Goal: Task Accomplishment & Management: Use online tool/utility

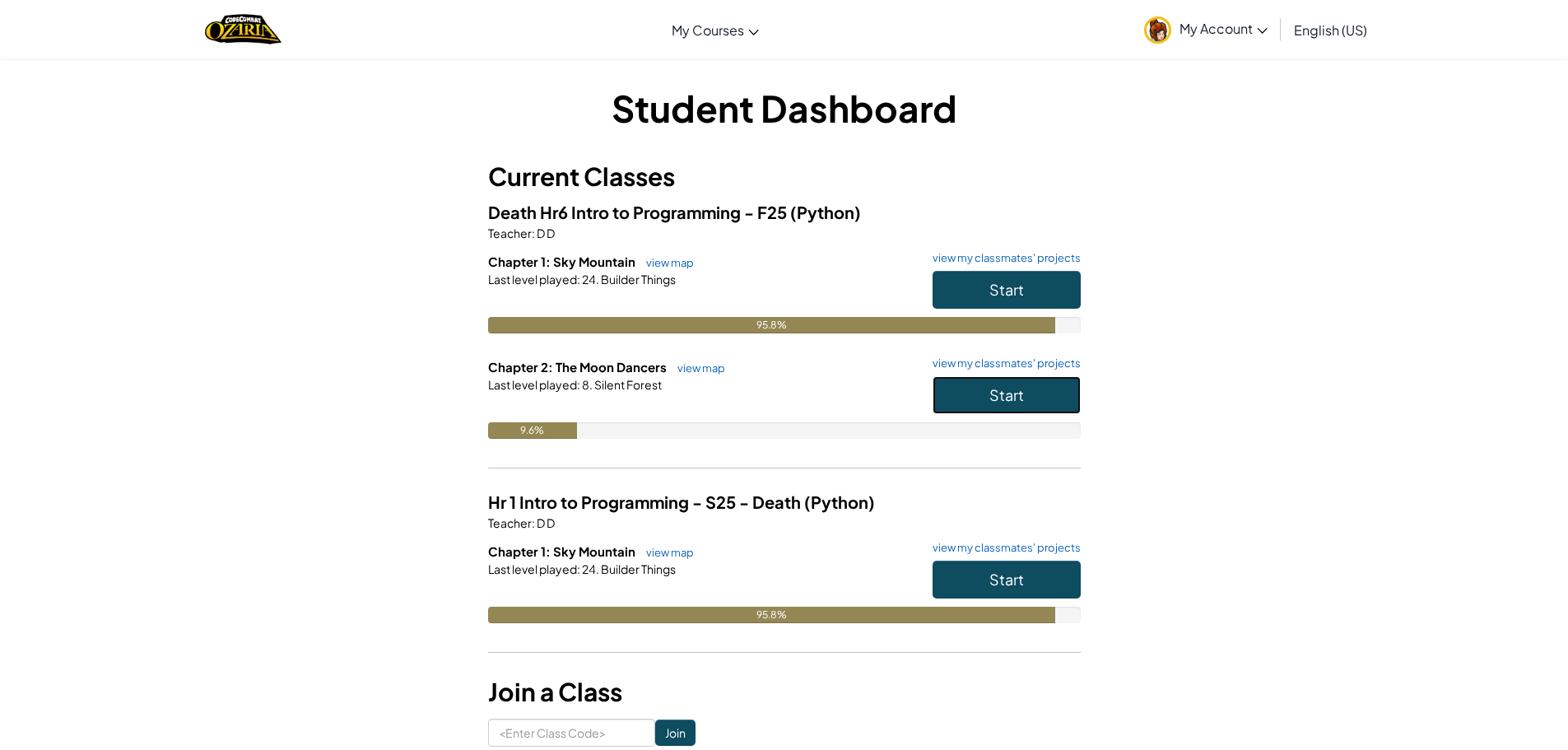
click at [1052, 388] on button "Start" at bounding box center [1006, 394] width 148 height 38
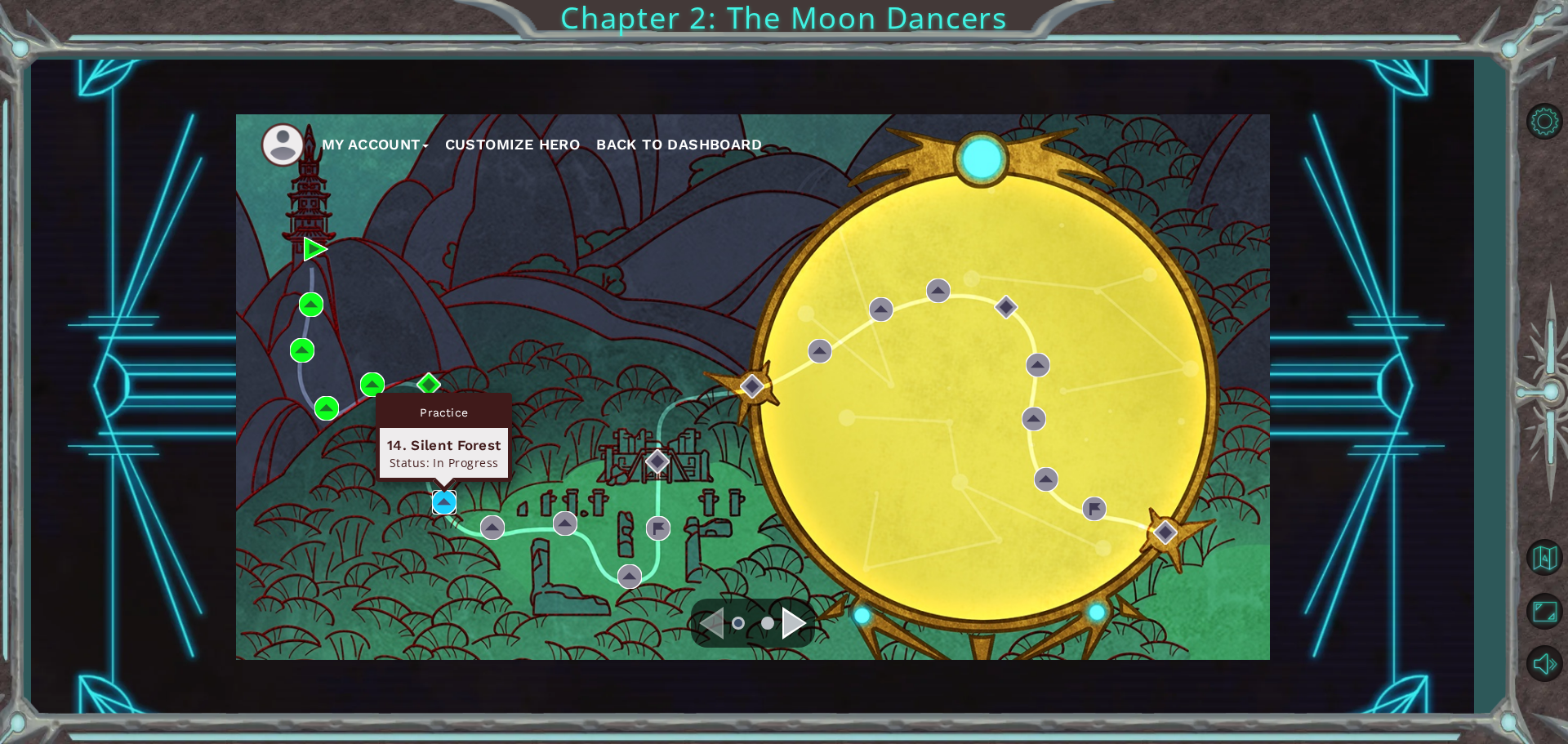
click at [446, 507] on img at bounding box center [444, 502] width 24 height 24
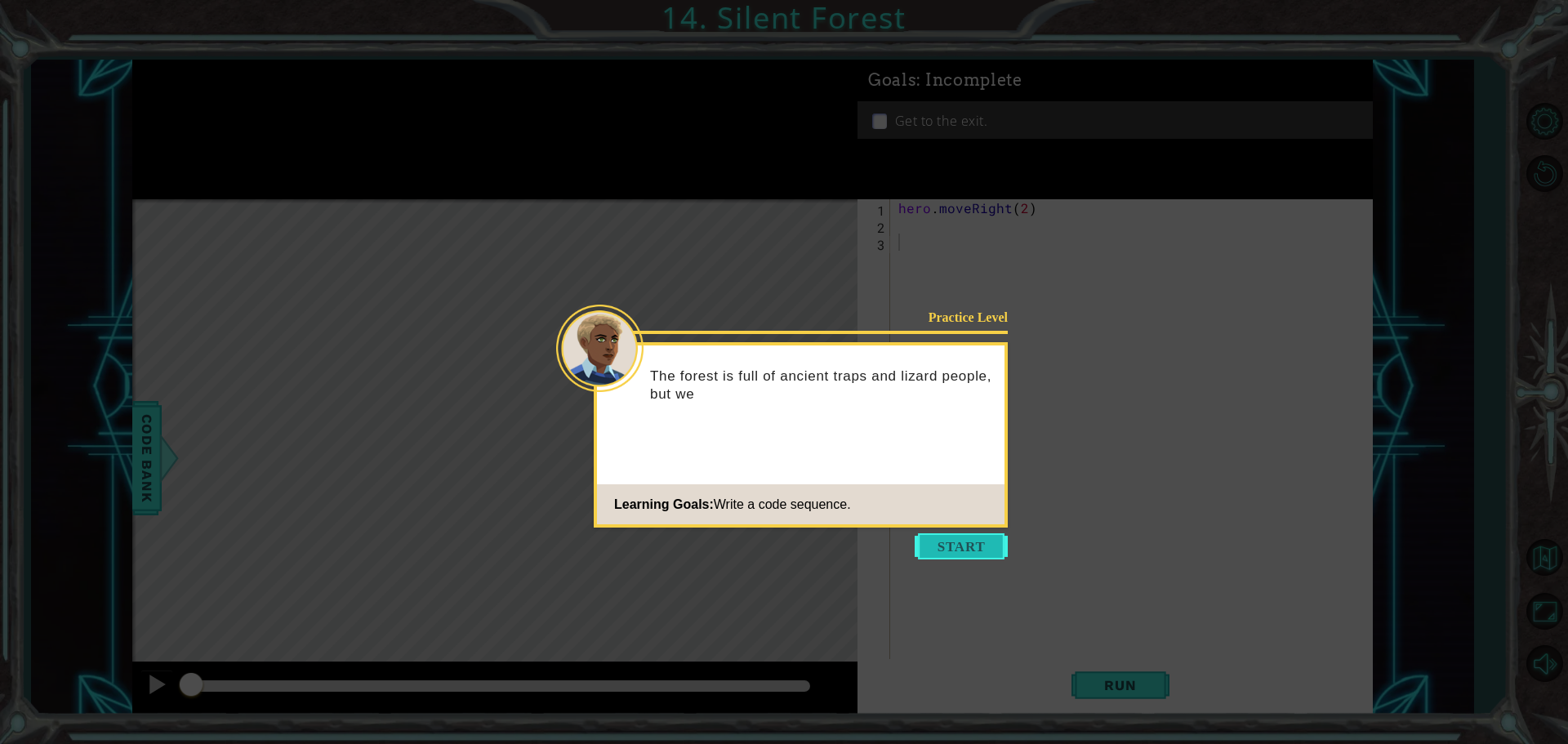
click at [949, 547] on button "Start" at bounding box center [962, 546] width 93 height 26
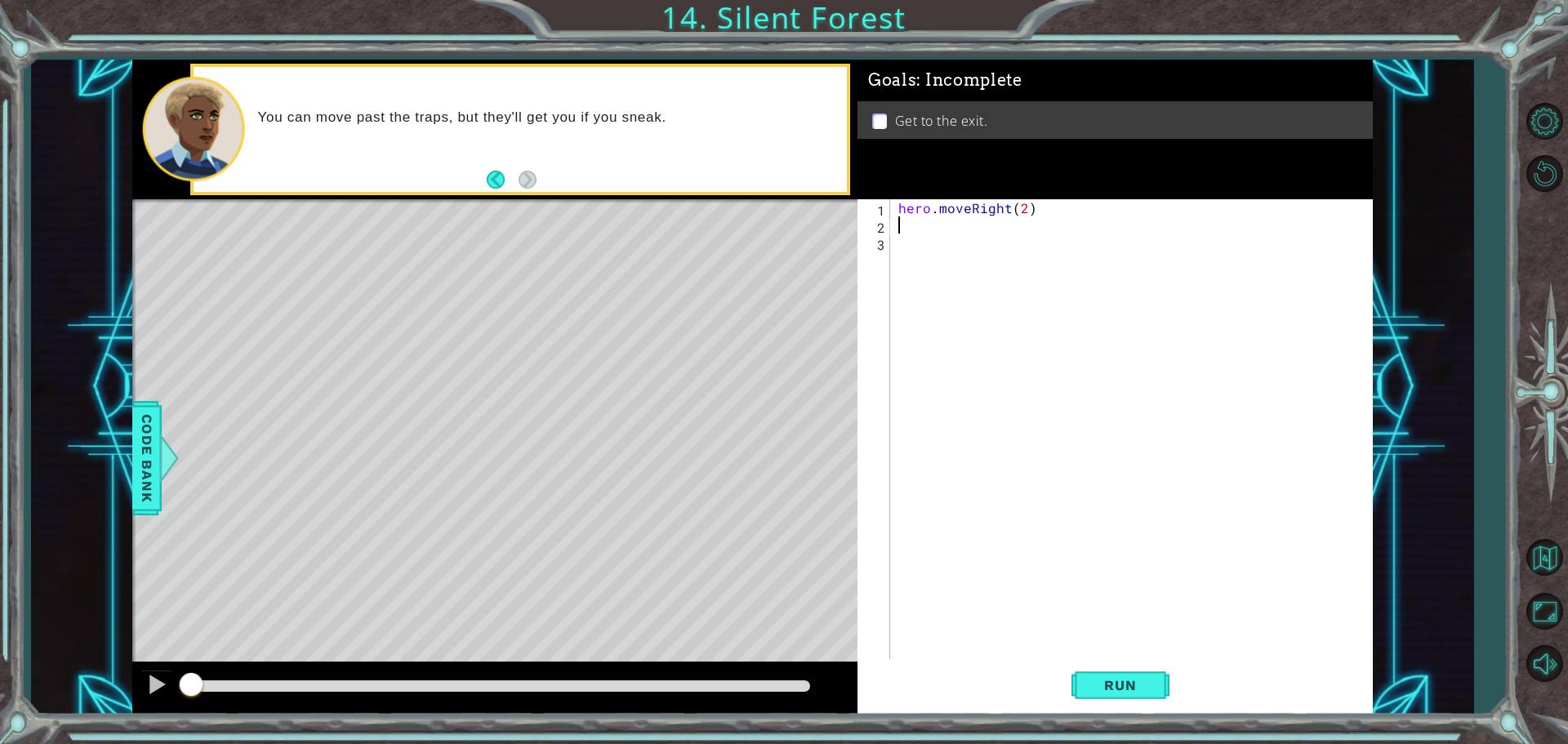
click at [932, 230] on div "hero . moveRight ( 2 )" at bounding box center [1136, 447] width 481 height 497
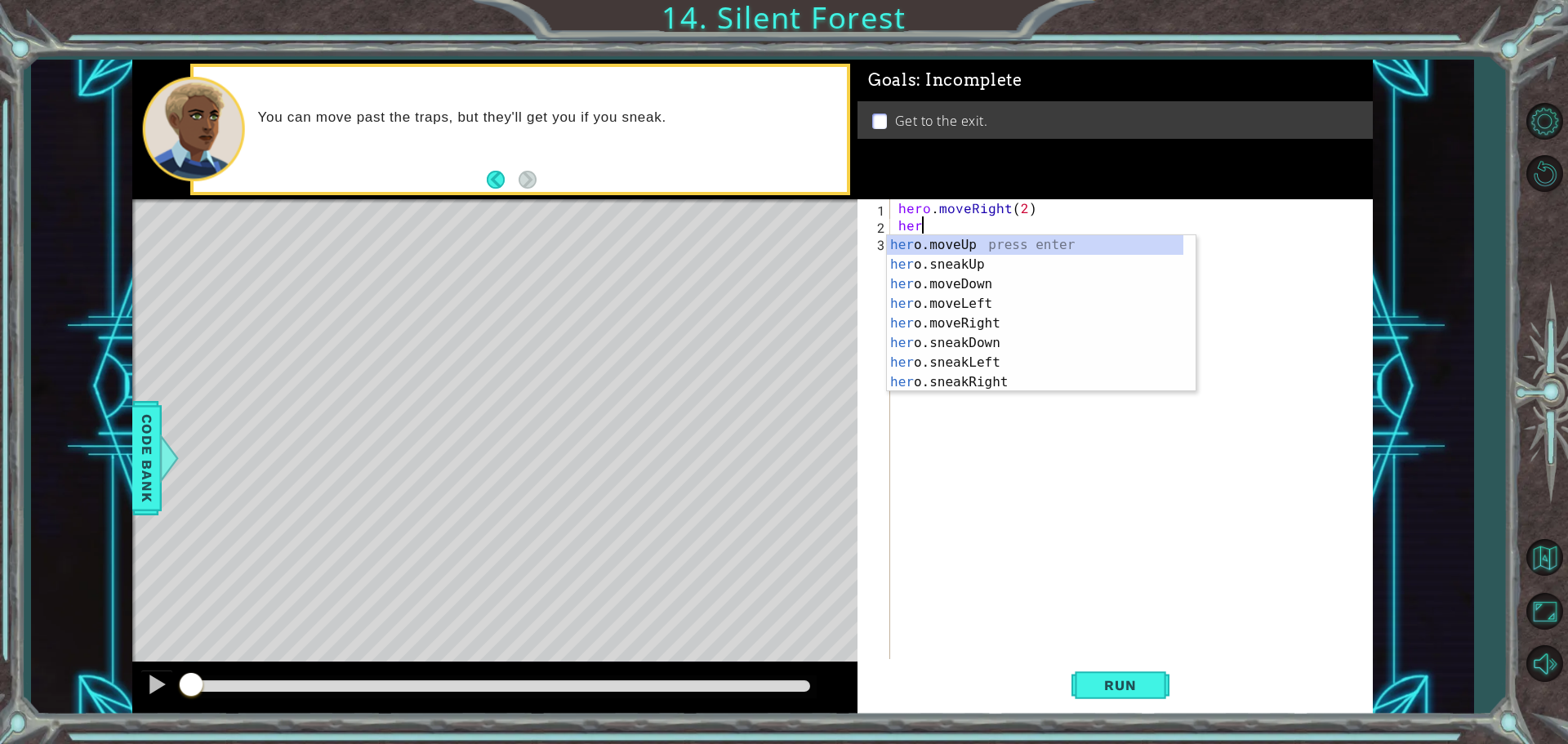
scroll to position [0, 1]
click at [981, 286] on div "hero .moveUp press enter hero .sneakUp press enter hero .moveDown press enter h…" at bounding box center [1035, 333] width 296 height 196
type textarea "hero.moveDown(1)"
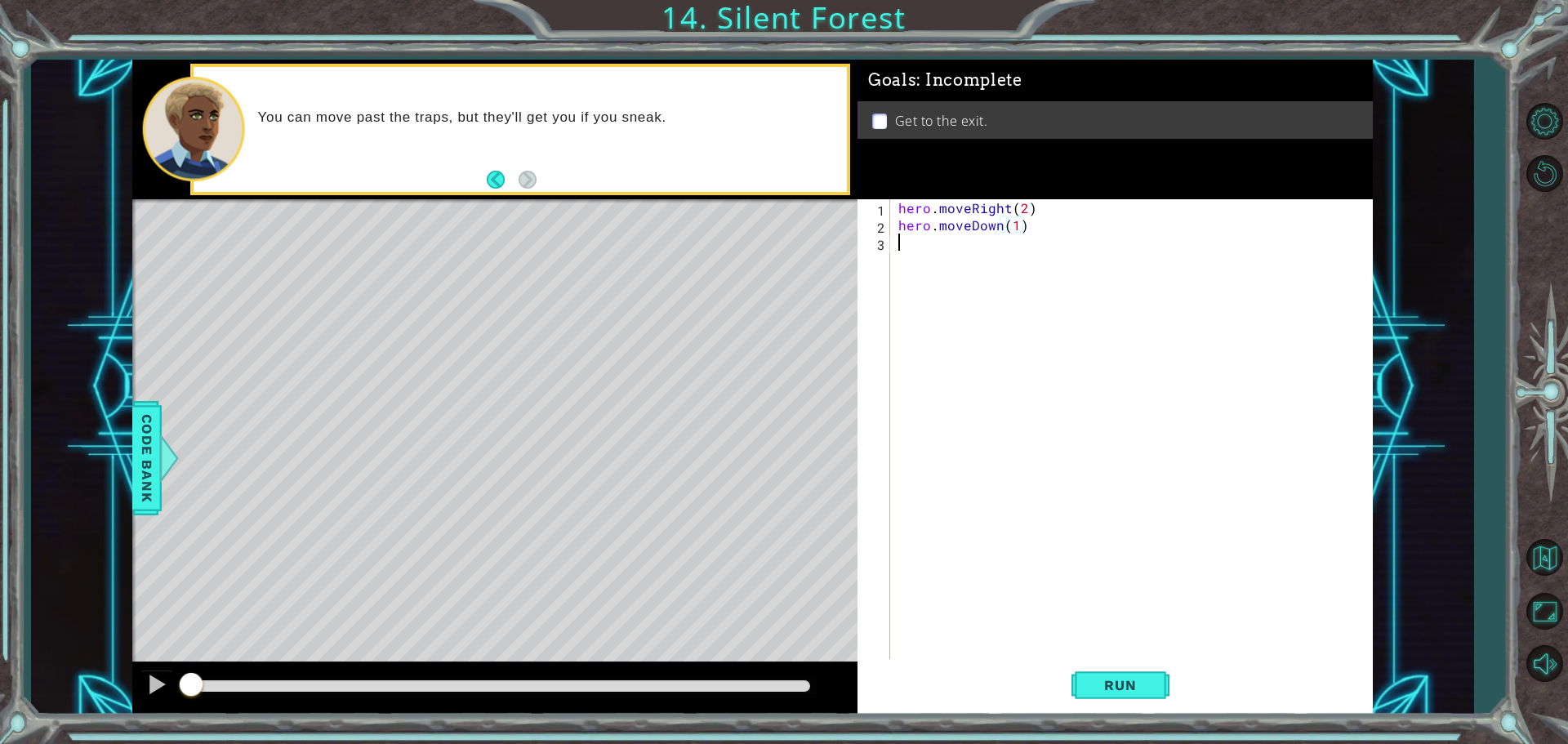
click at [971, 244] on div "hero . moveRight ( 2 ) hero . moveDown ( 1 )" at bounding box center [1136, 447] width 481 height 497
click at [1141, 675] on button "Run" at bounding box center [1121, 685] width 98 height 52
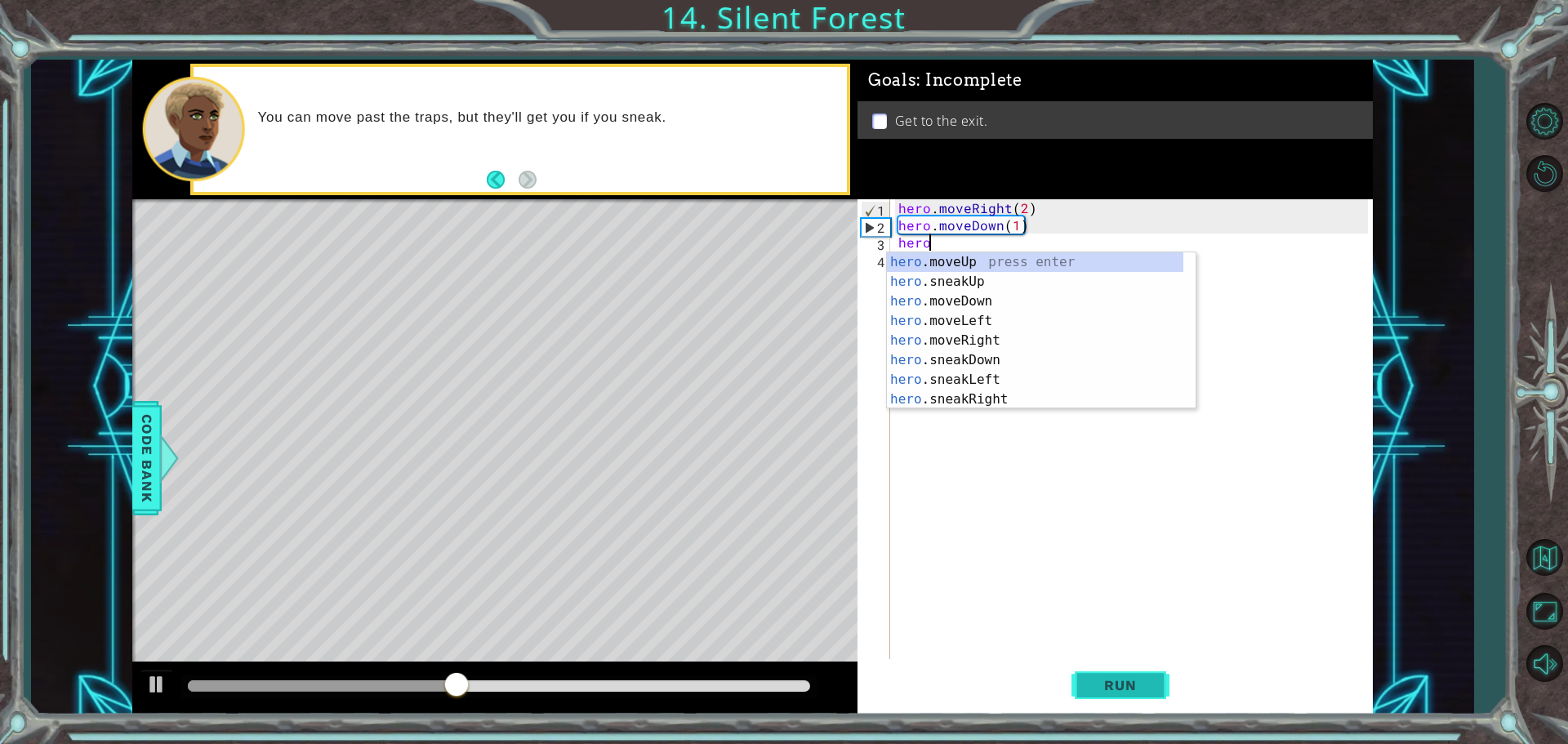
scroll to position [0, 1]
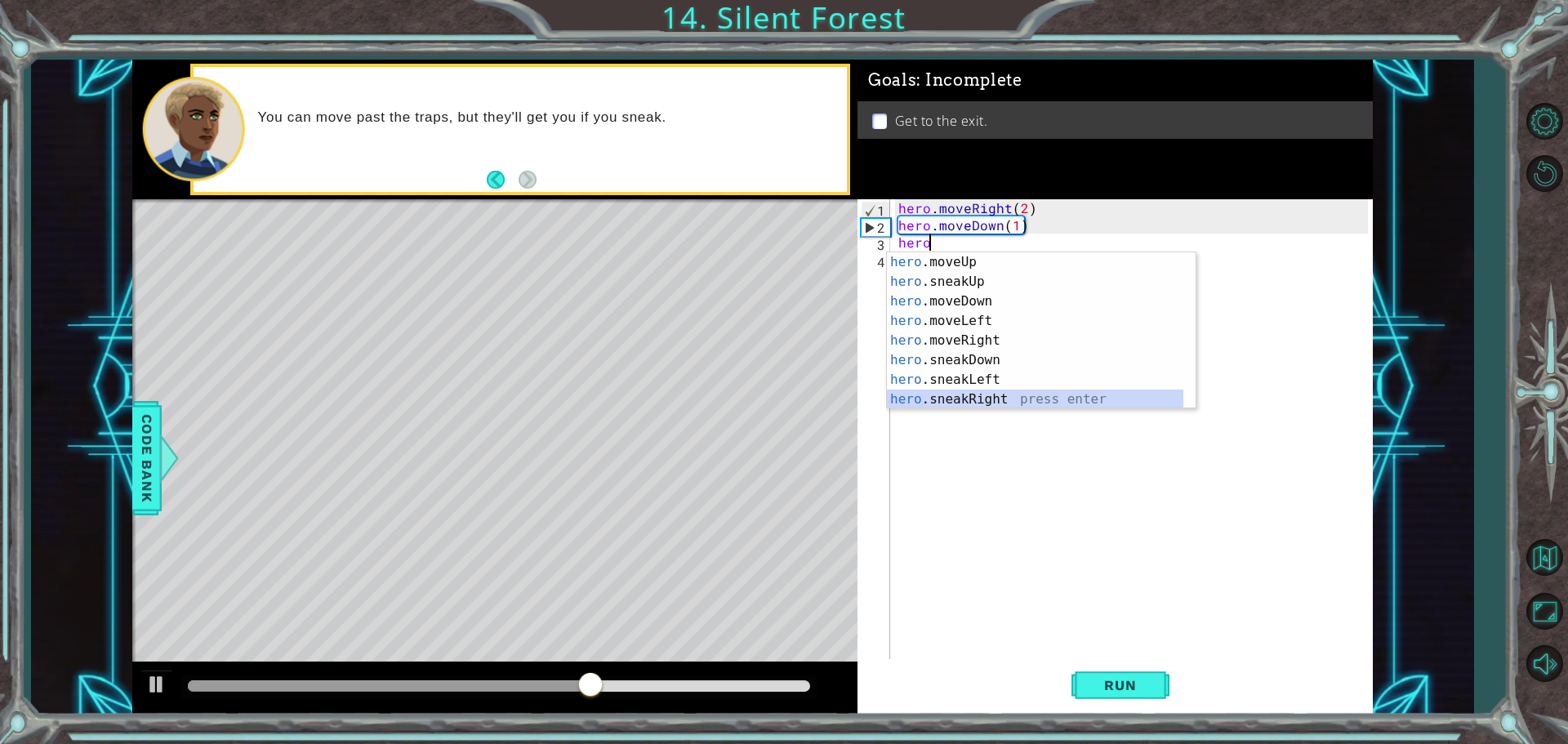
click at [952, 405] on div "hero .moveUp press enter hero .sneakUp press enter hero .moveDown press enter h…" at bounding box center [1035, 350] width 296 height 196
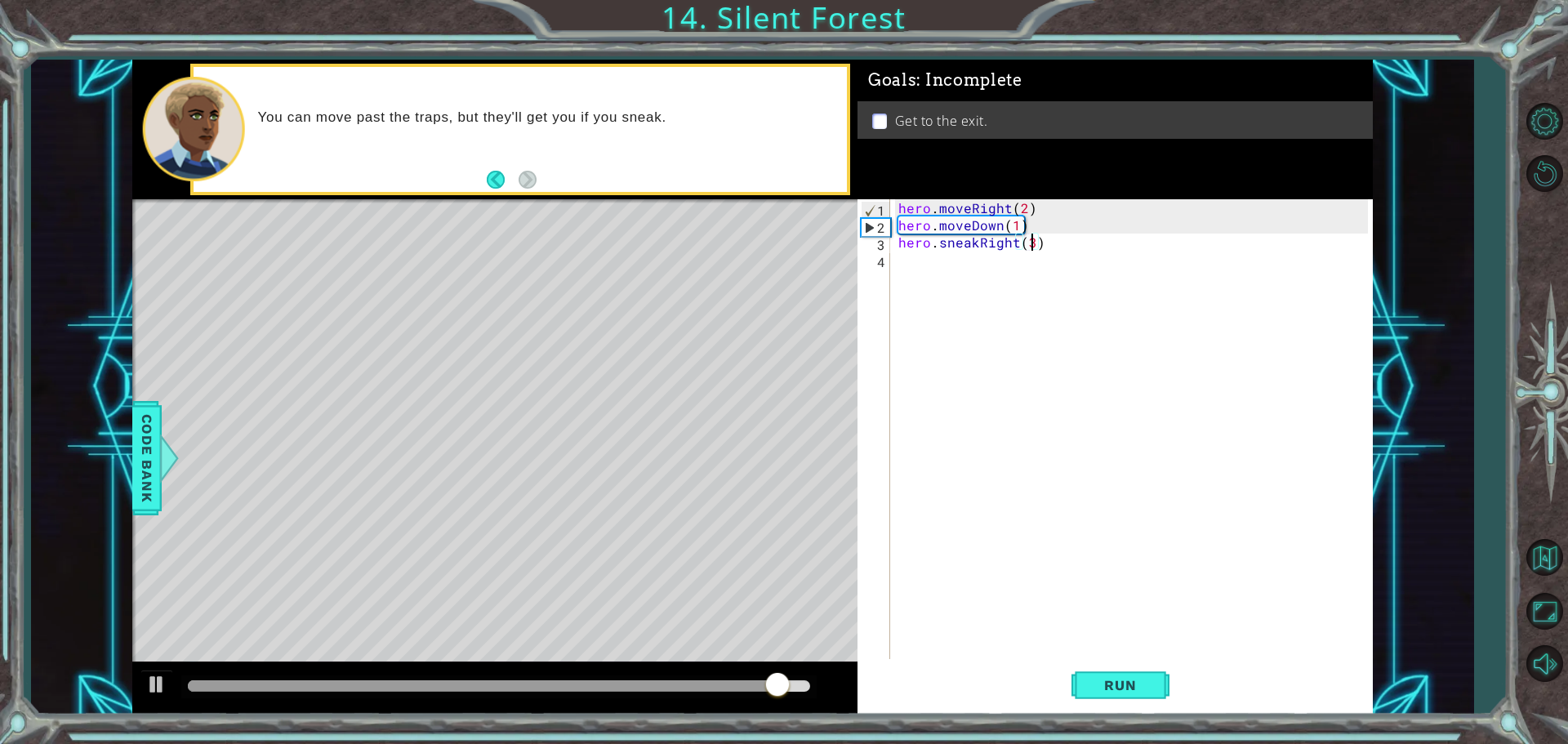
scroll to position [0, 7]
type textarea "hero.sneakRight(2)"
click at [915, 248] on div "hero . moveRight ( 2 ) hero . moveDown ( 1 ) hero . sneakRight ( 2 )" at bounding box center [1136, 447] width 481 height 497
drag, startPoint x: 911, startPoint y: 270, endPoint x: 919, endPoint y: 256, distance: 16.1
click at [918, 257] on div "hero . moveRight ( 2 ) hero . moveDown ( 1 ) hero . sneakRight ( 2 )" at bounding box center [1136, 447] width 481 height 497
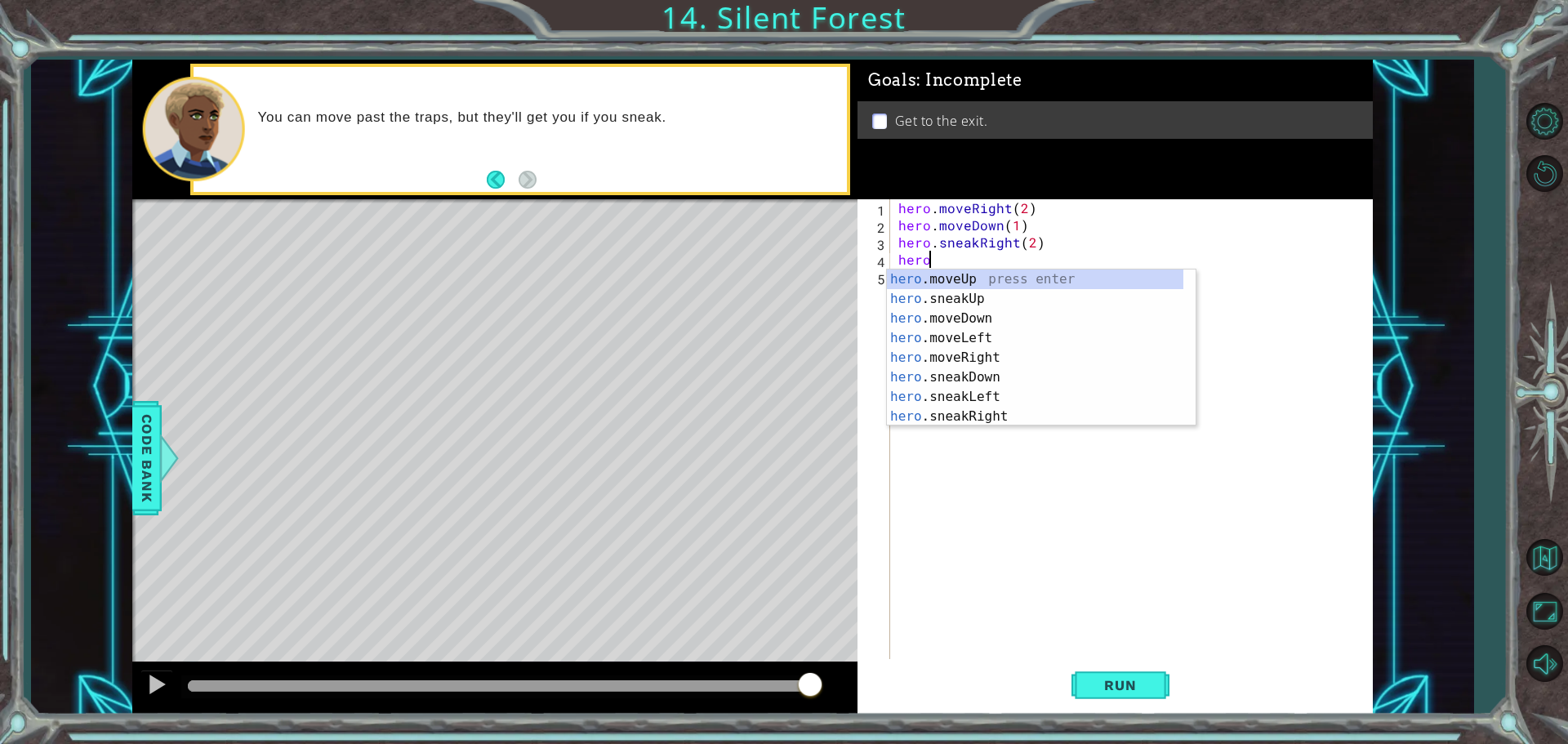
scroll to position [0, 1]
click at [1007, 275] on div "hero .moveUp press enter hero .sneakUp press enter hero .moveDown press enter h…" at bounding box center [1035, 367] width 296 height 196
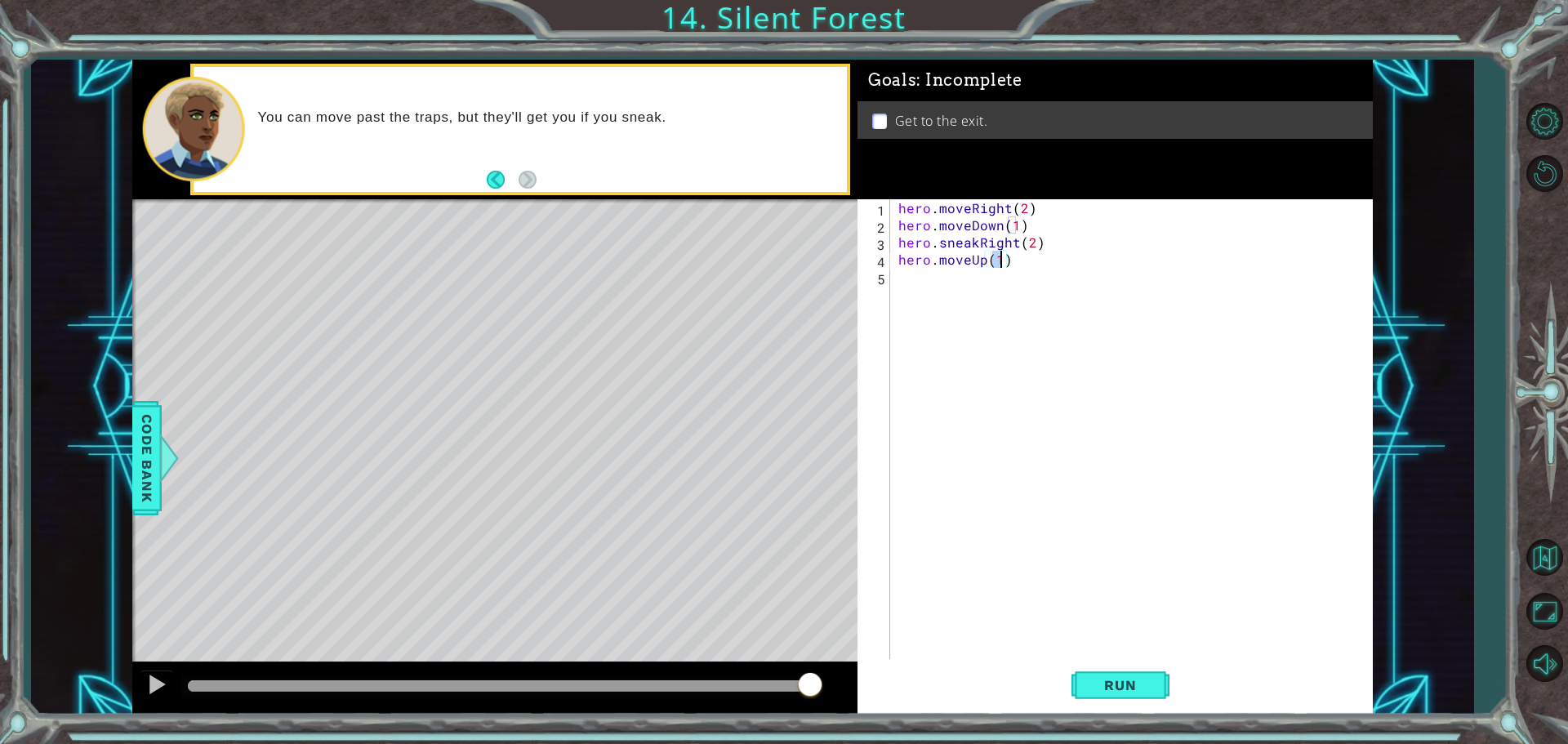
type textarea "hero.moveUp()"
click at [1017, 275] on div "hero . moveRight ( 2 ) hero . moveDown ( 1 ) hero . sneakRight ( 2 ) hero . mov…" at bounding box center [1136, 447] width 481 height 497
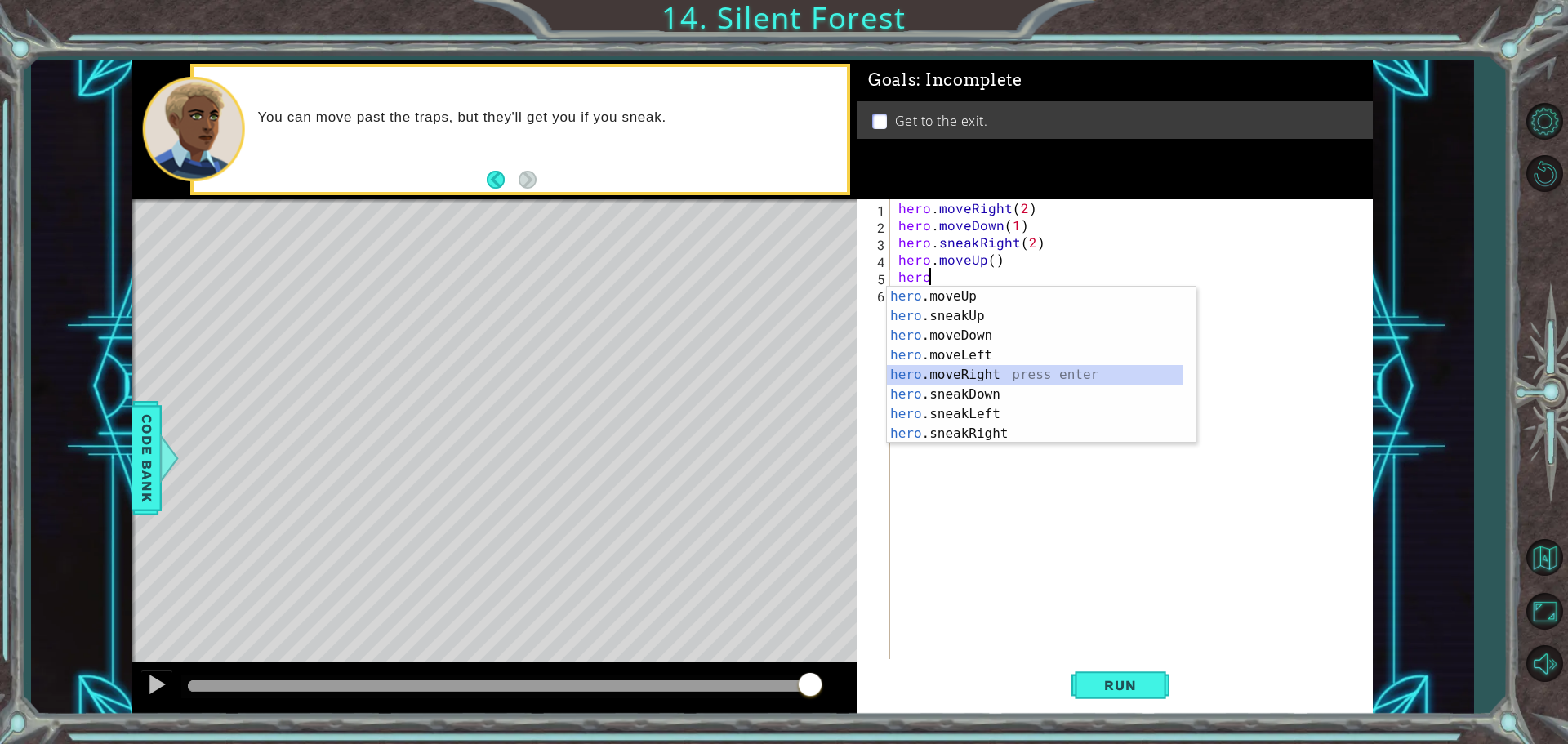
click at [975, 379] on div "hero .moveUp press enter hero .sneakUp press enter hero .moveDown press enter h…" at bounding box center [1035, 384] width 296 height 196
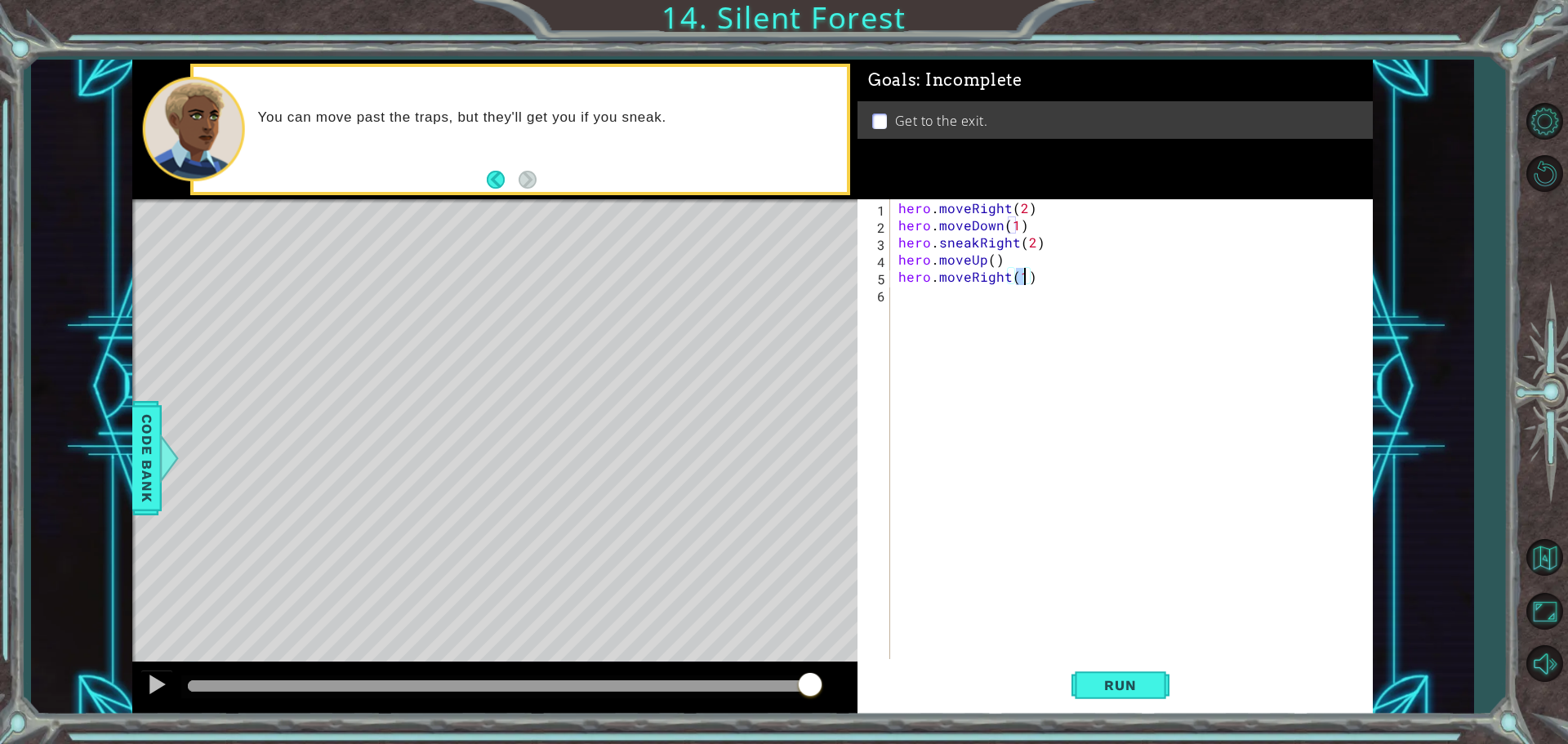
scroll to position [0, 7]
type textarea "hero.moveRight(2)"
click at [1122, 699] on button "Run" at bounding box center [1121, 685] width 98 height 52
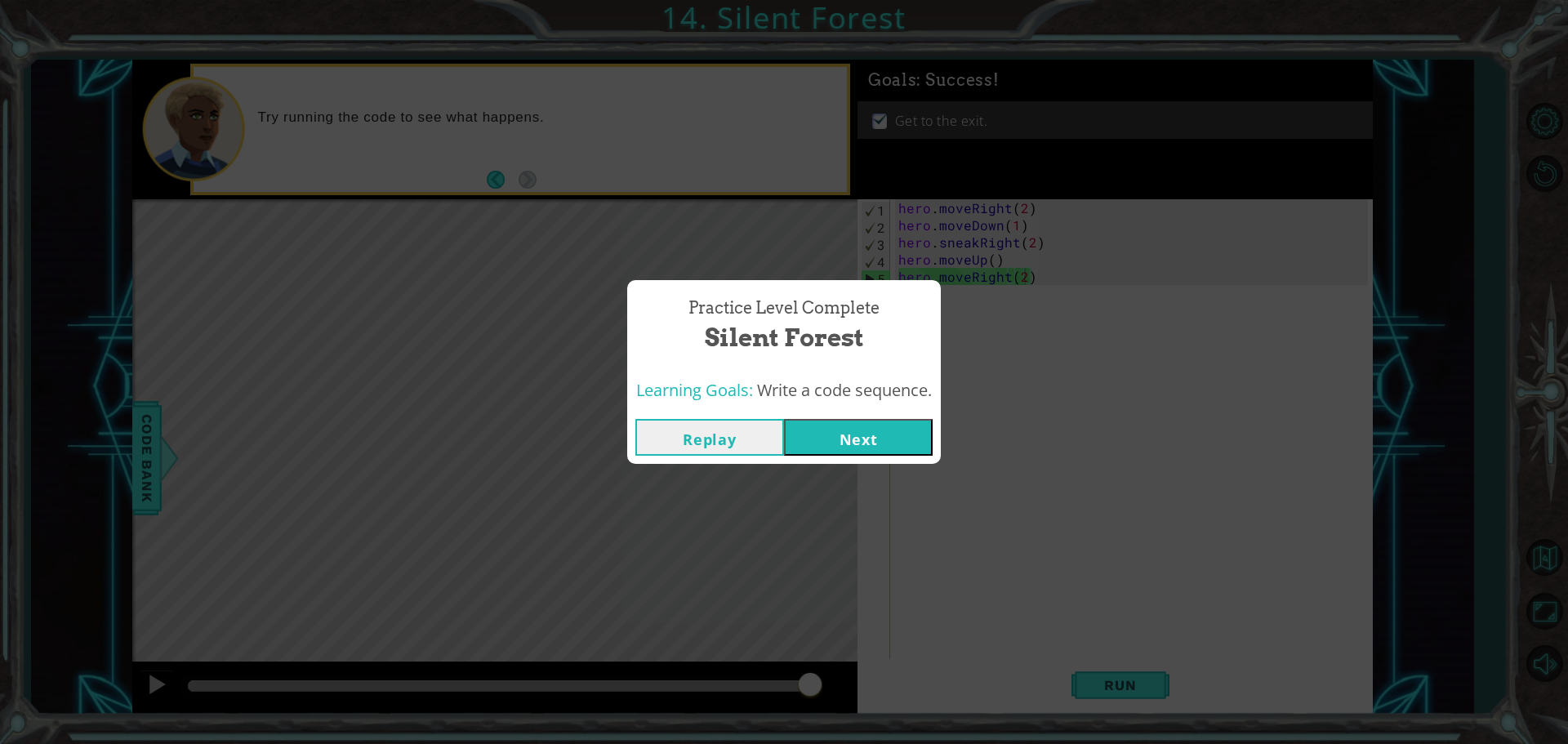
click at [864, 425] on button "Next" at bounding box center [859, 437] width 149 height 37
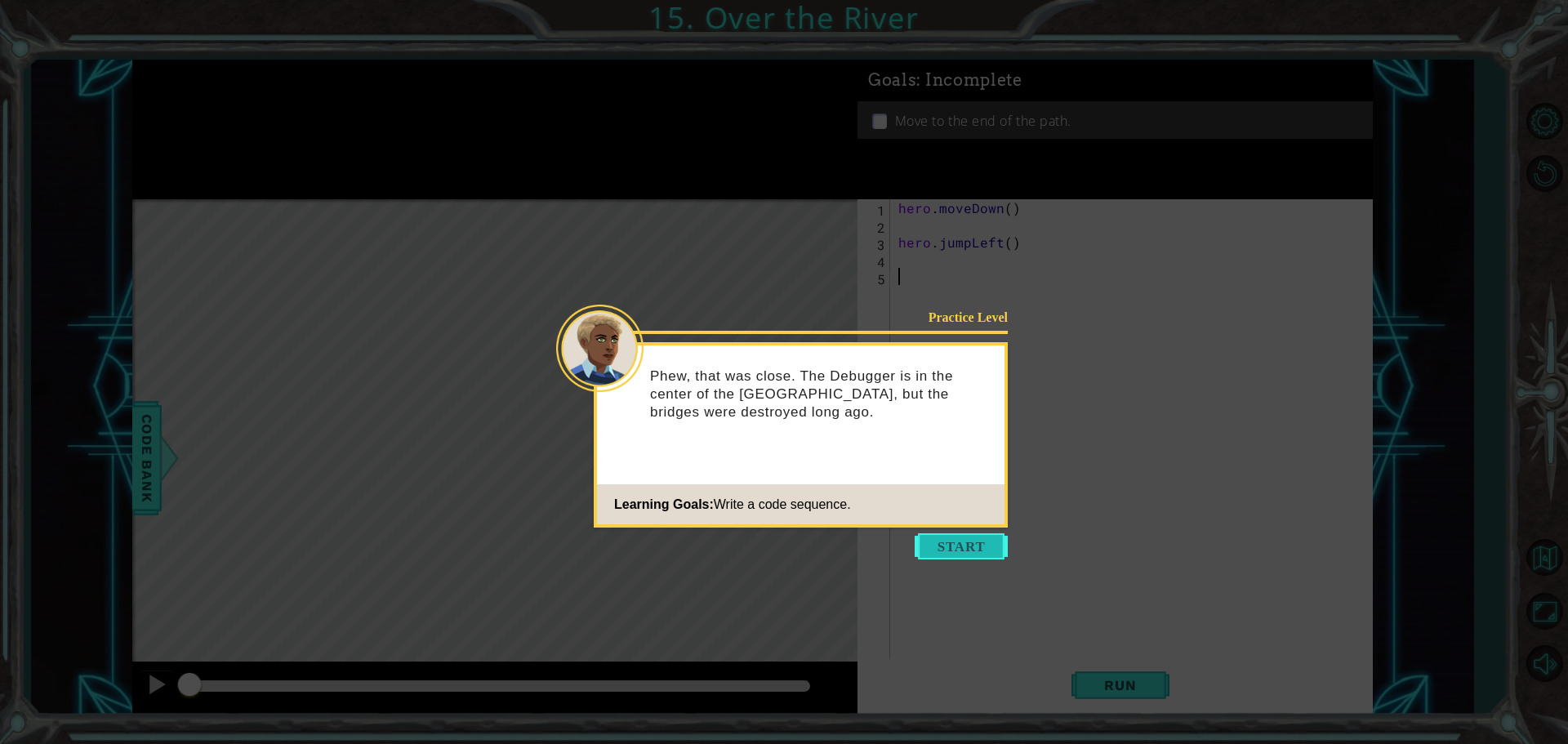
click at [957, 548] on button "Start" at bounding box center [962, 546] width 93 height 26
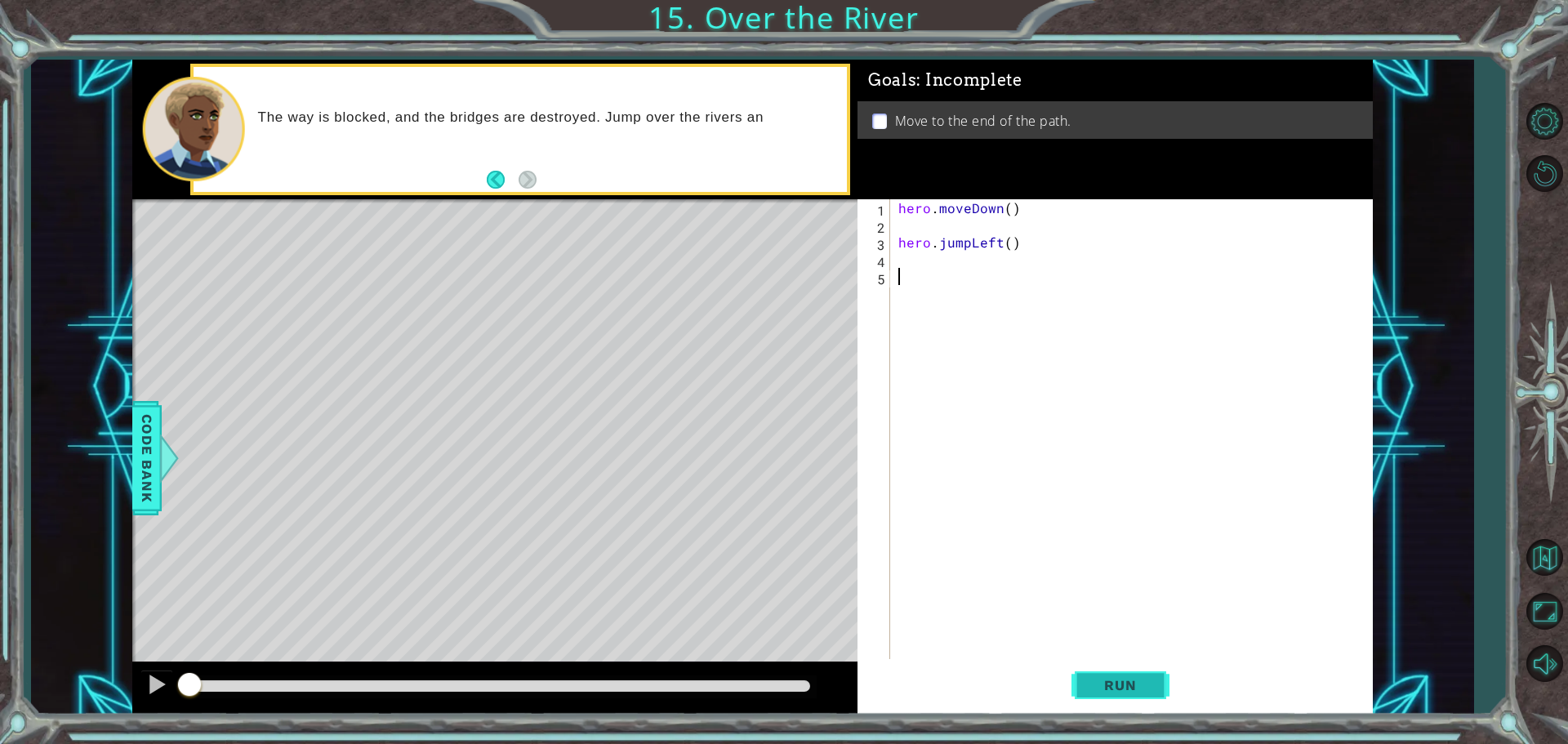
drag, startPoint x: 1127, startPoint y: 677, endPoint x: 1129, endPoint y: 689, distance: 12.2
click at [1129, 687] on span "Run" at bounding box center [1120, 685] width 64 height 17
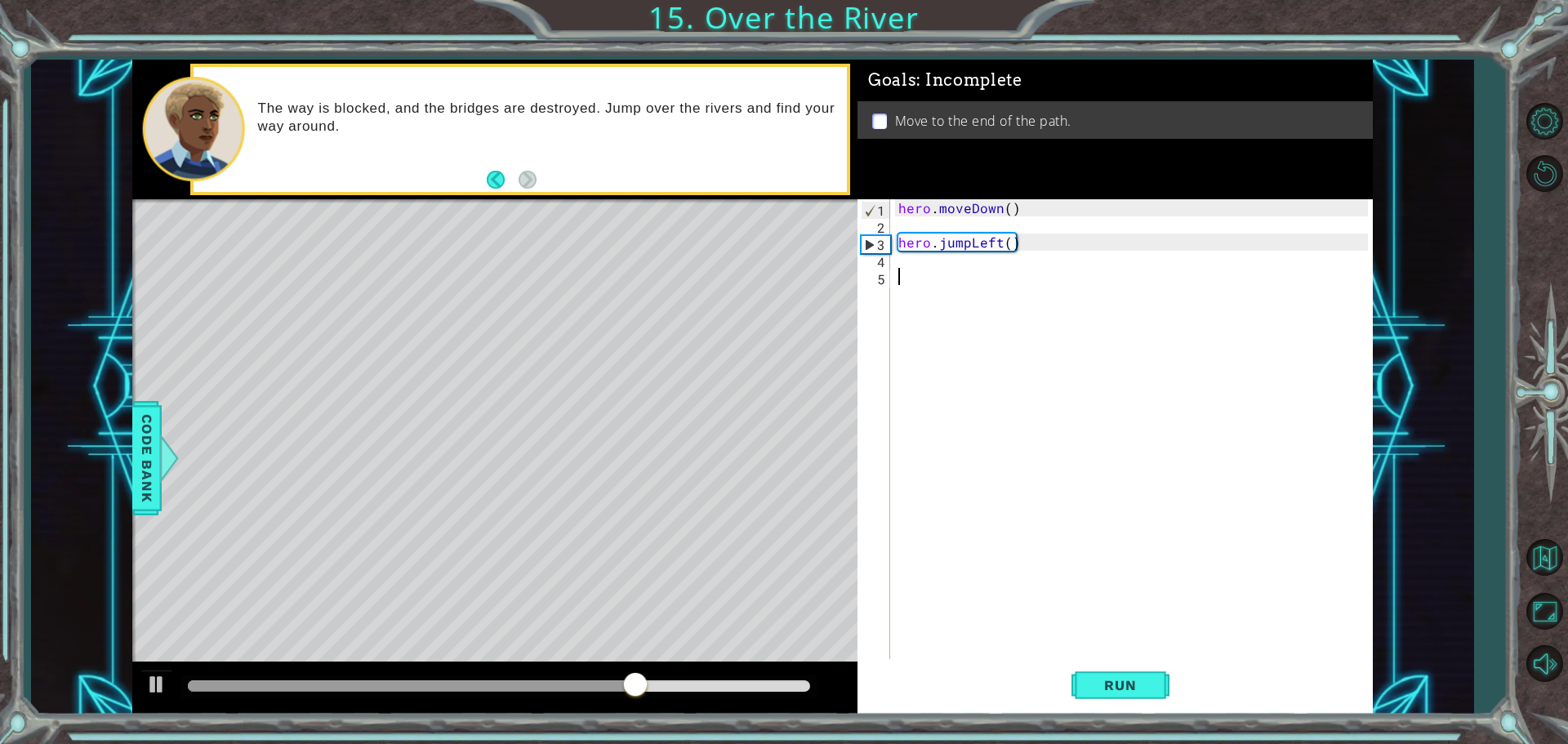
click at [921, 265] on div "hero . moveDown ( ) hero . jumpLeft ( )" at bounding box center [1136, 447] width 481 height 497
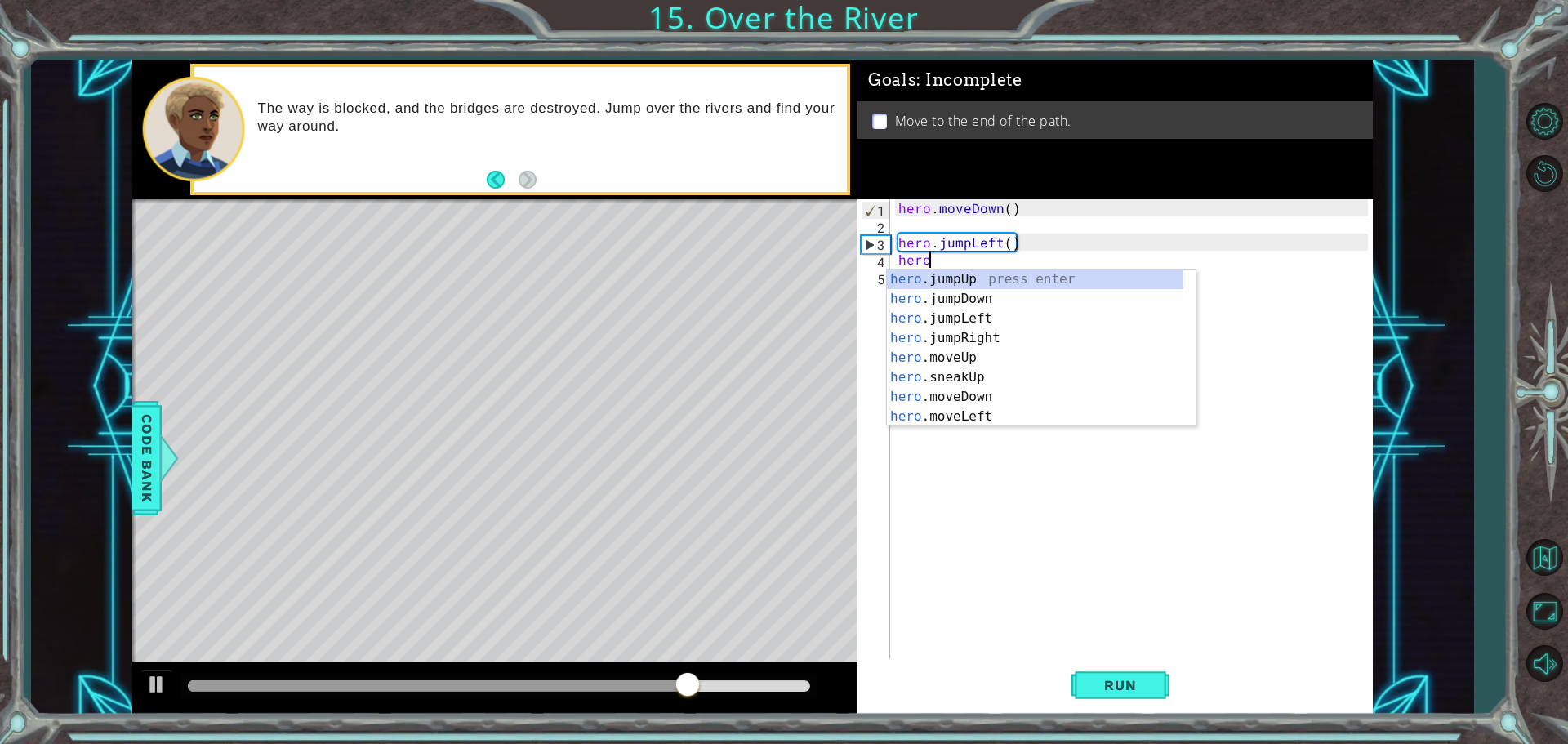
scroll to position [0, 1]
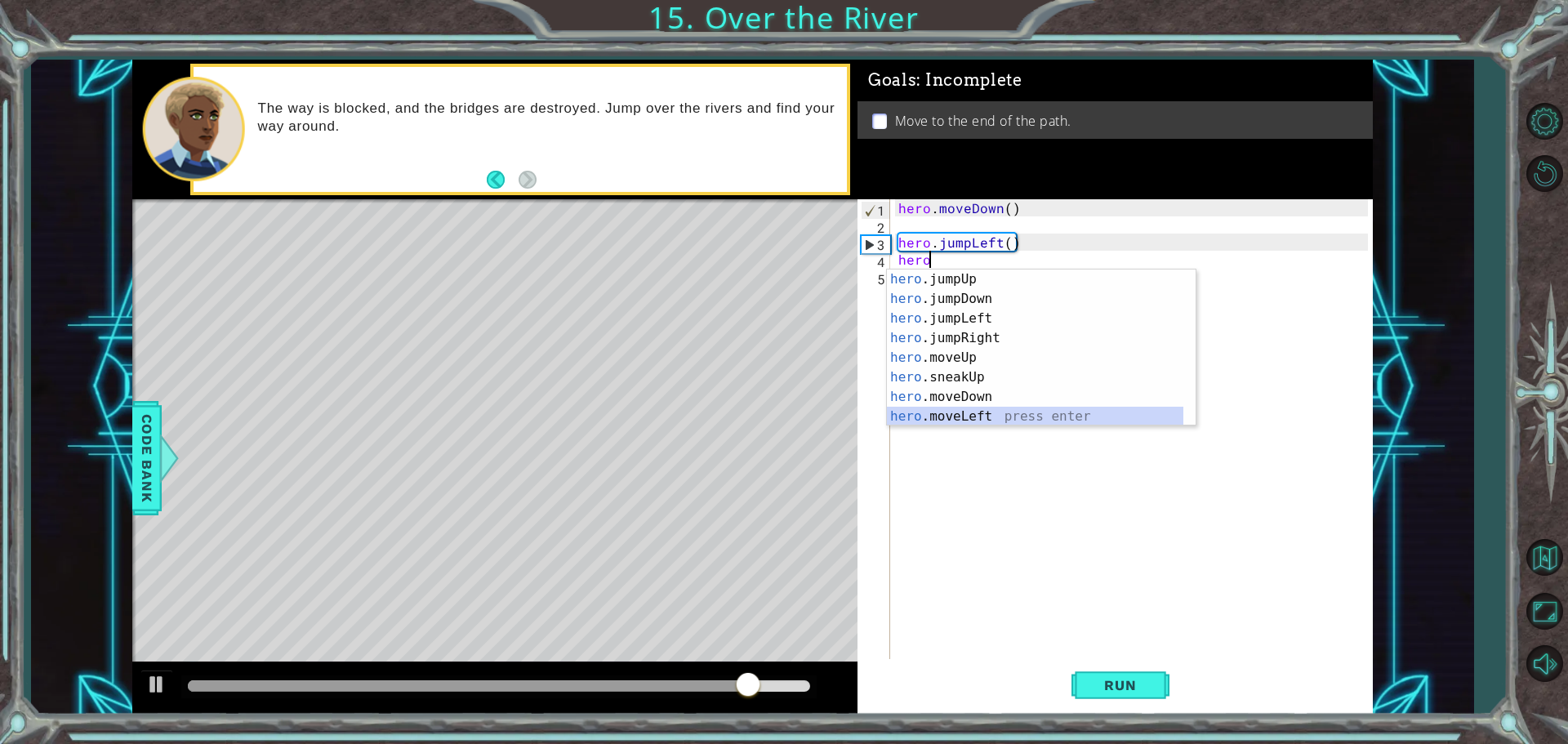
click at [980, 409] on div "hero .jumpUp press enter hero .jumpDown press enter hero .jumpLeft press enter …" at bounding box center [1035, 367] width 296 height 196
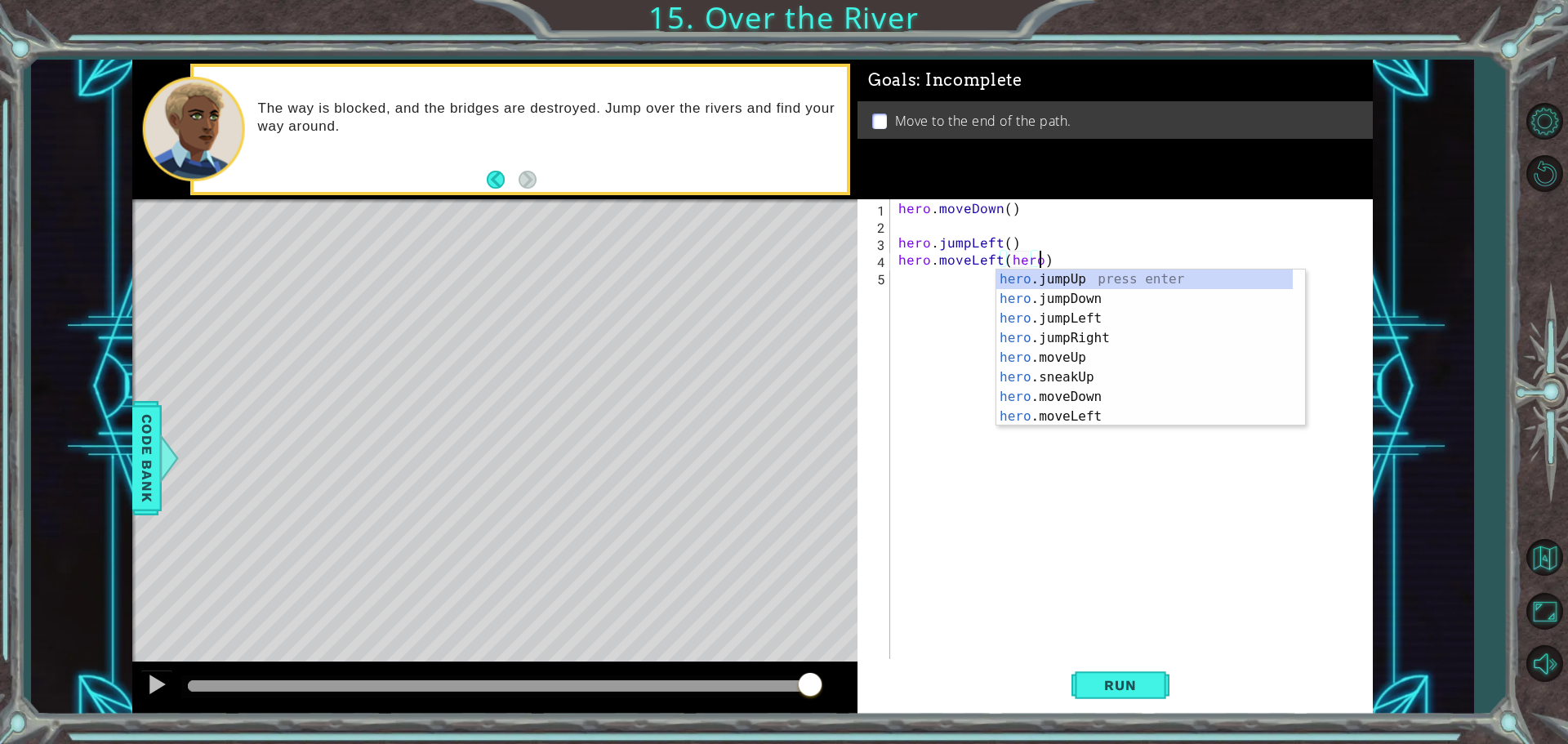
scroll to position [0, 8]
click at [1113, 295] on div "hero .jumpUp press enter hero .jumpDown press enter hero .jumpLeft press enter …" at bounding box center [1145, 367] width 296 height 196
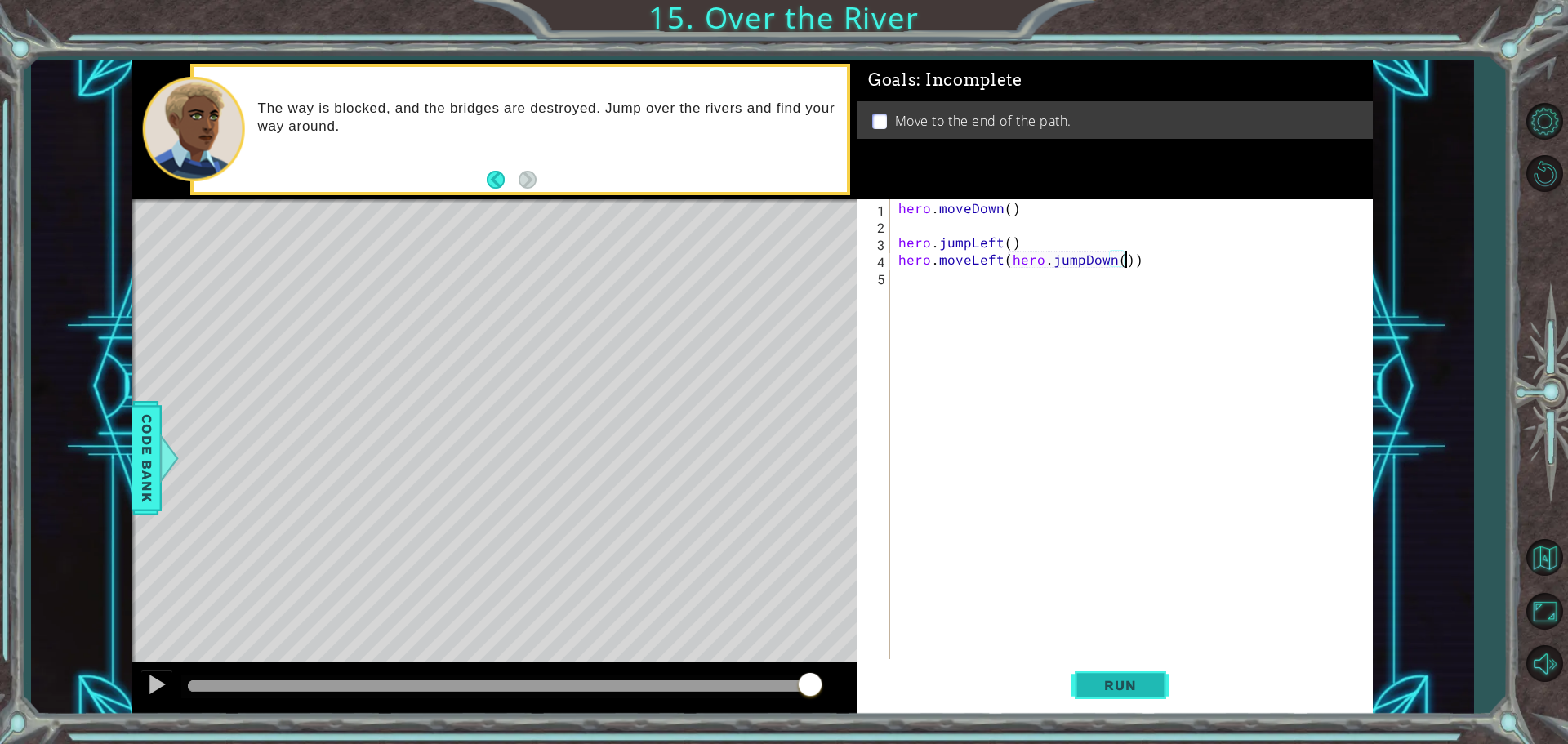
click at [1116, 687] on span "Run" at bounding box center [1120, 685] width 64 height 17
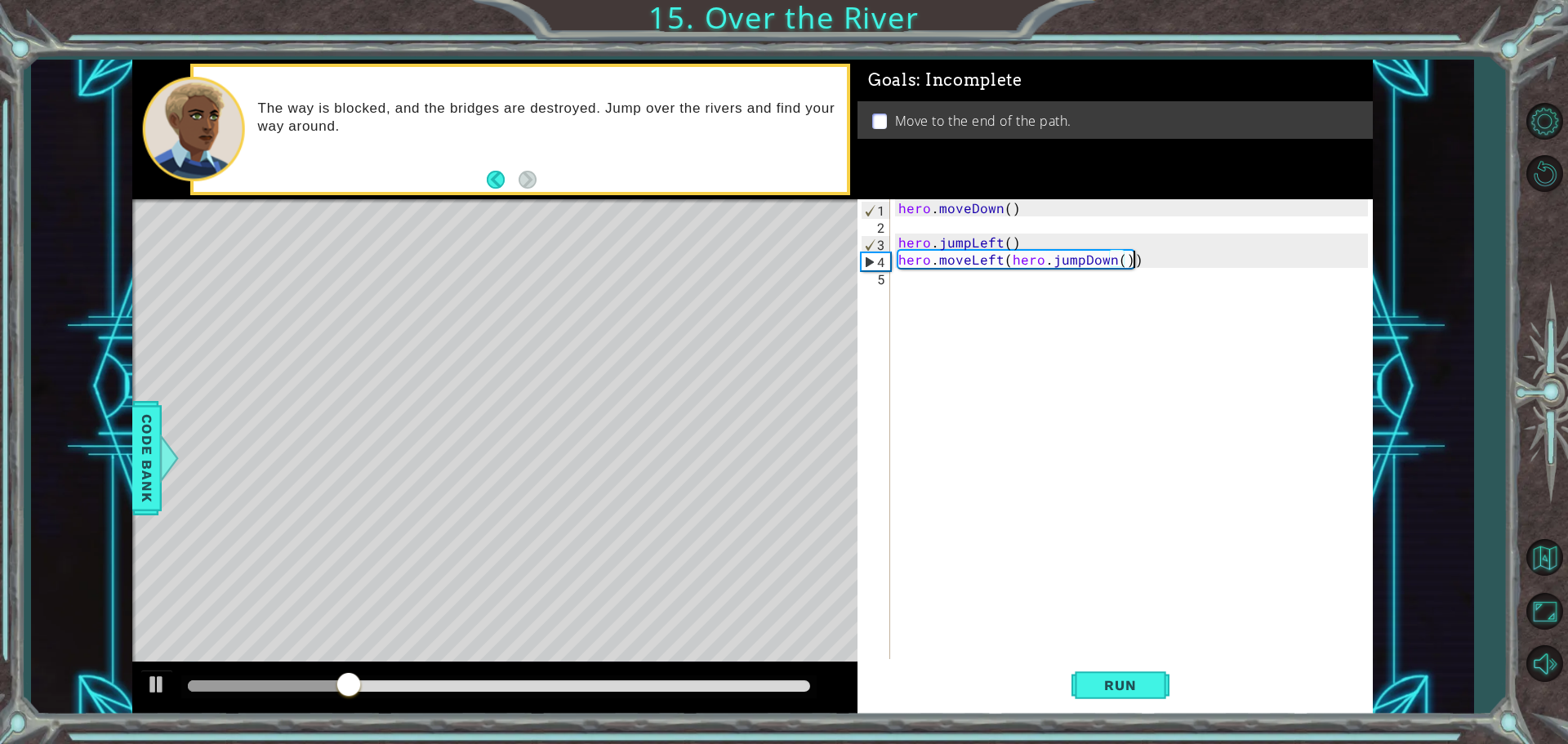
click at [1149, 261] on div "hero . moveDown ( ) hero . jumpLeft ( ) hero . moveLeft ( hero . jumpDown ( ))" at bounding box center [1136, 447] width 481 height 497
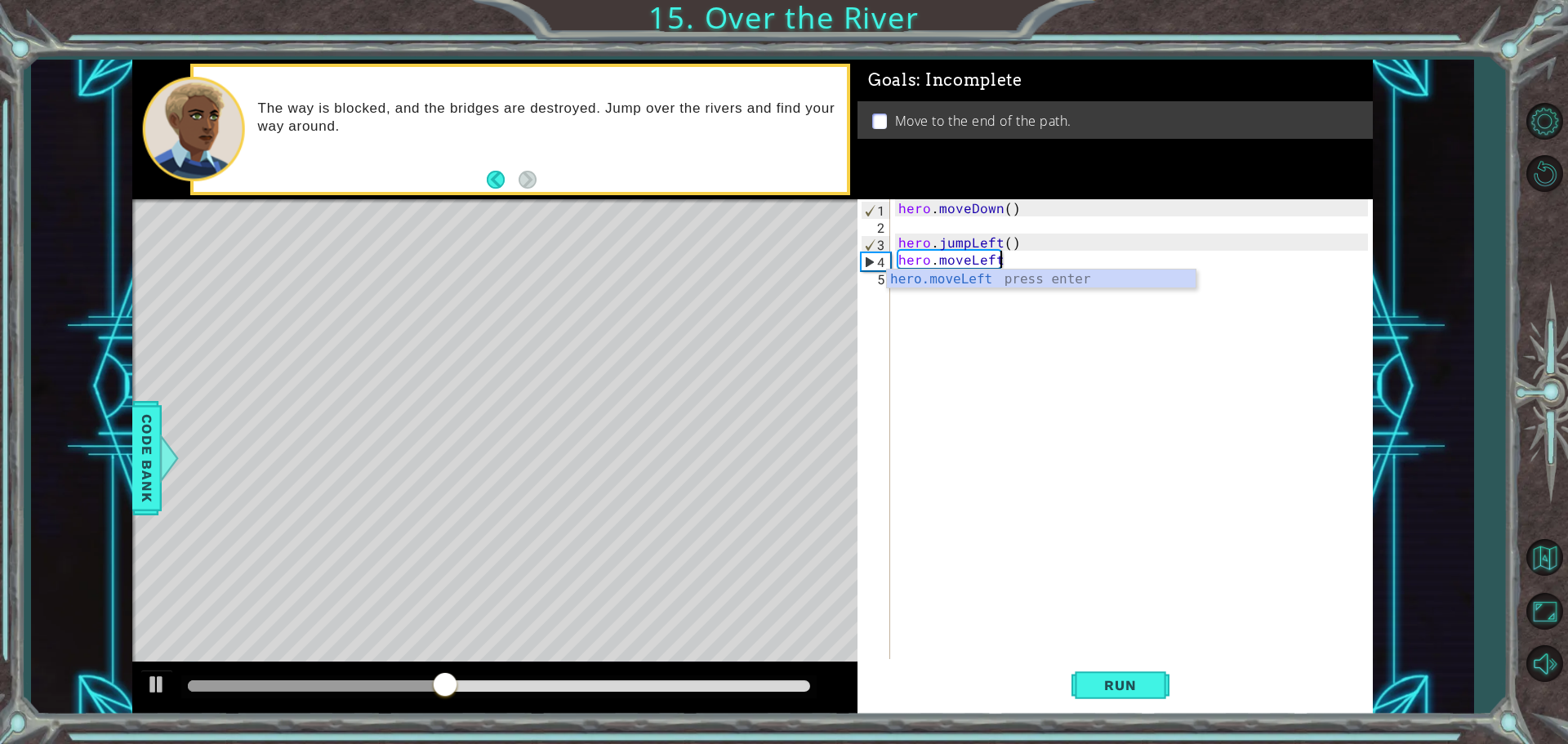
click at [1110, 282] on div "hero.moveLeft press enter" at bounding box center [1041, 299] width 309 height 59
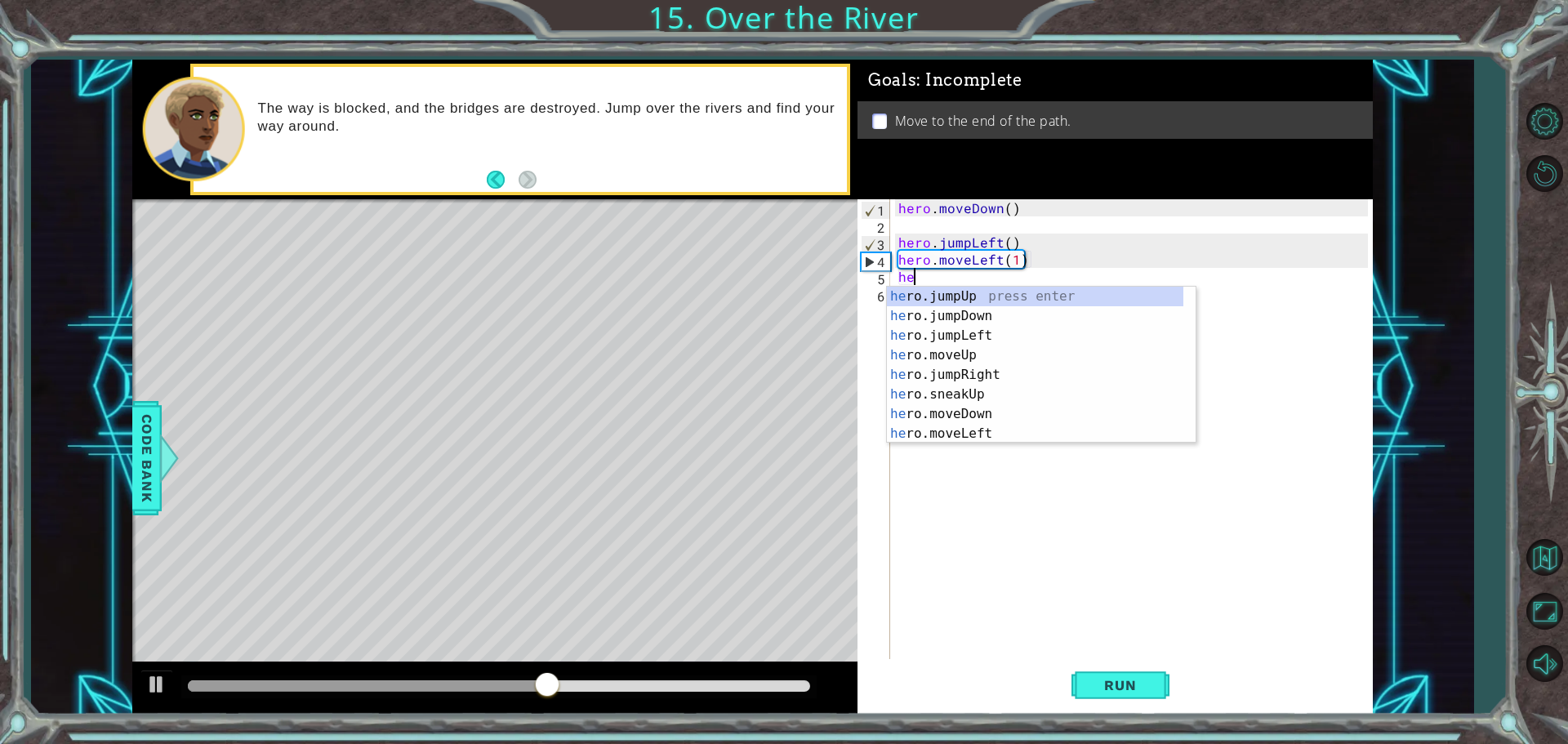
type textarea "hero.moveLeft(1)hero"
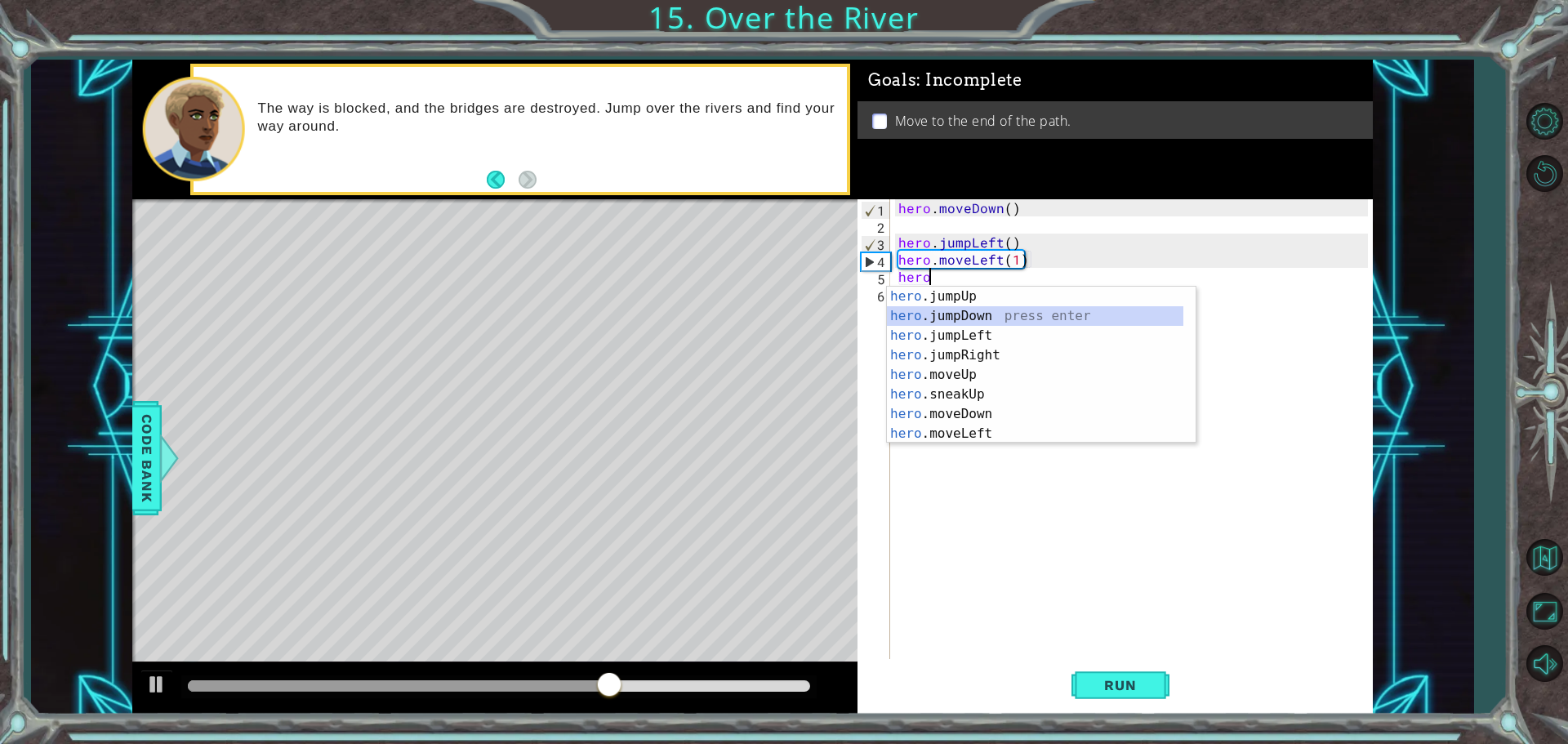
click at [995, 316] on div "hero .jumpUp press enter hero .jumpDown press enter hero .jumpLeft press enter …" at bounding box center [1035, 384] width 296 height 196
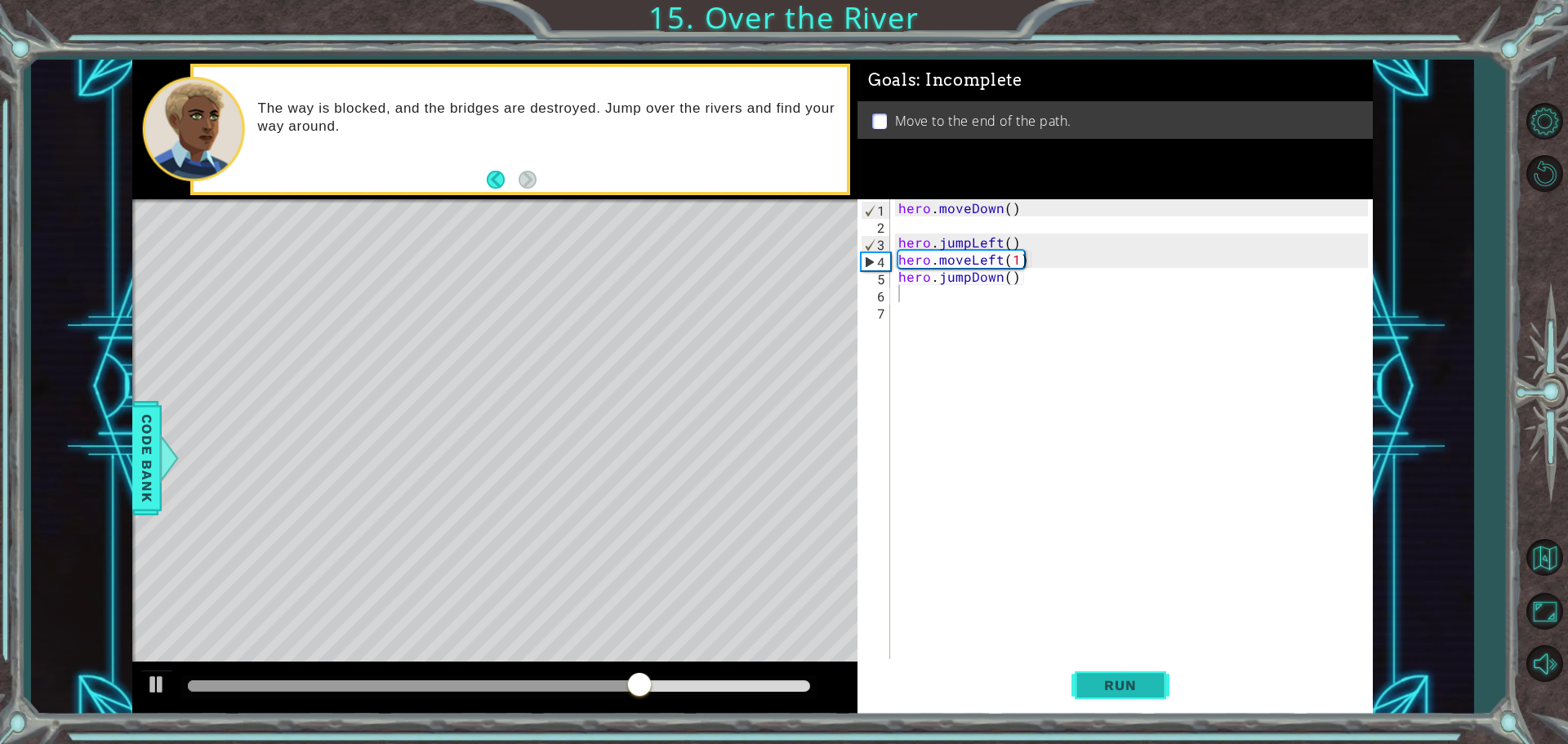
click at [1130, 692] on span "Run" at bounding box center [1120, 685] width 64 height 17
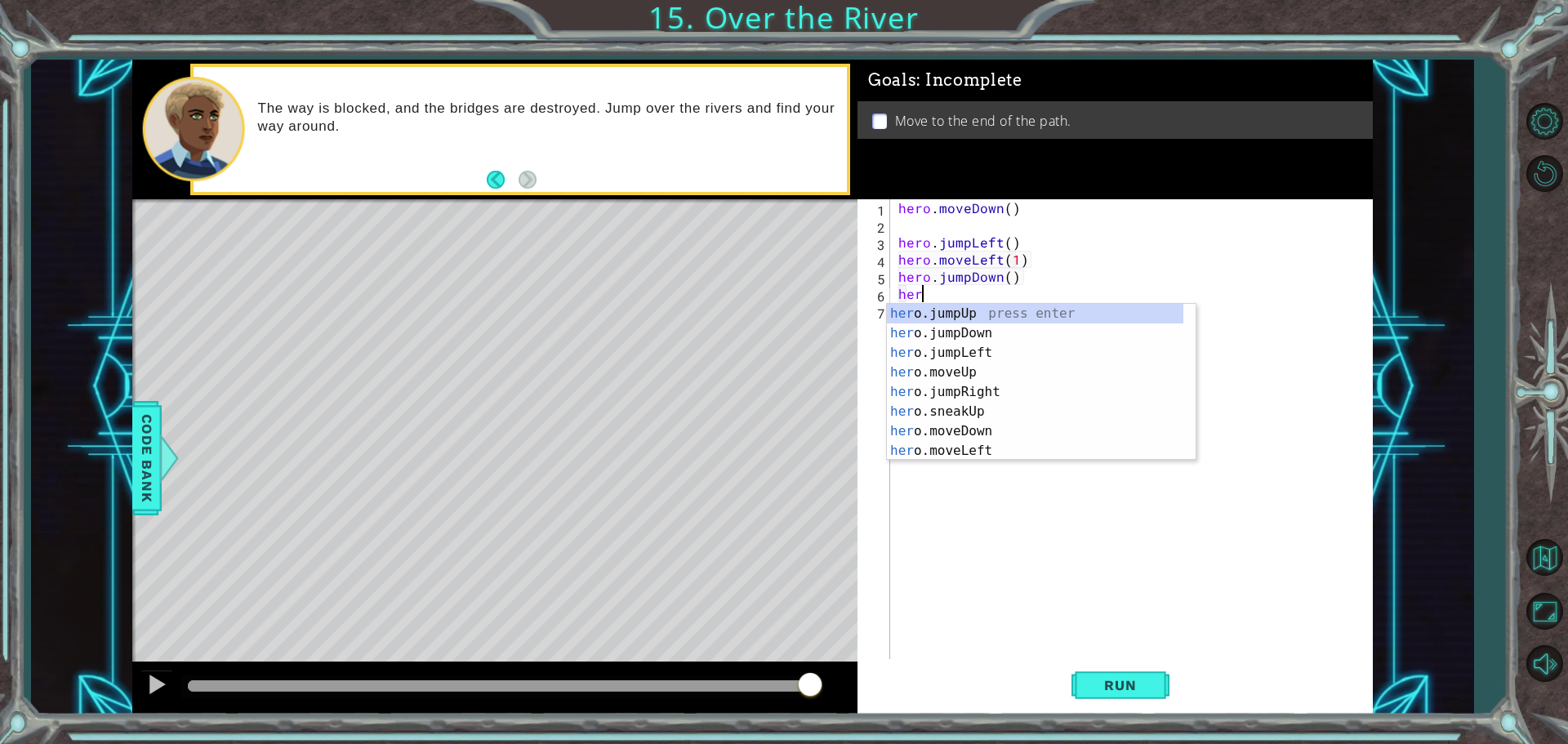
type textarea "hero"
click at [1003, 368] on div "hero .jumpUp press enter hero .jumpDown press enter hero .jumpLeft press enter …" at bounding box center [1035, 401] width 296 height 196
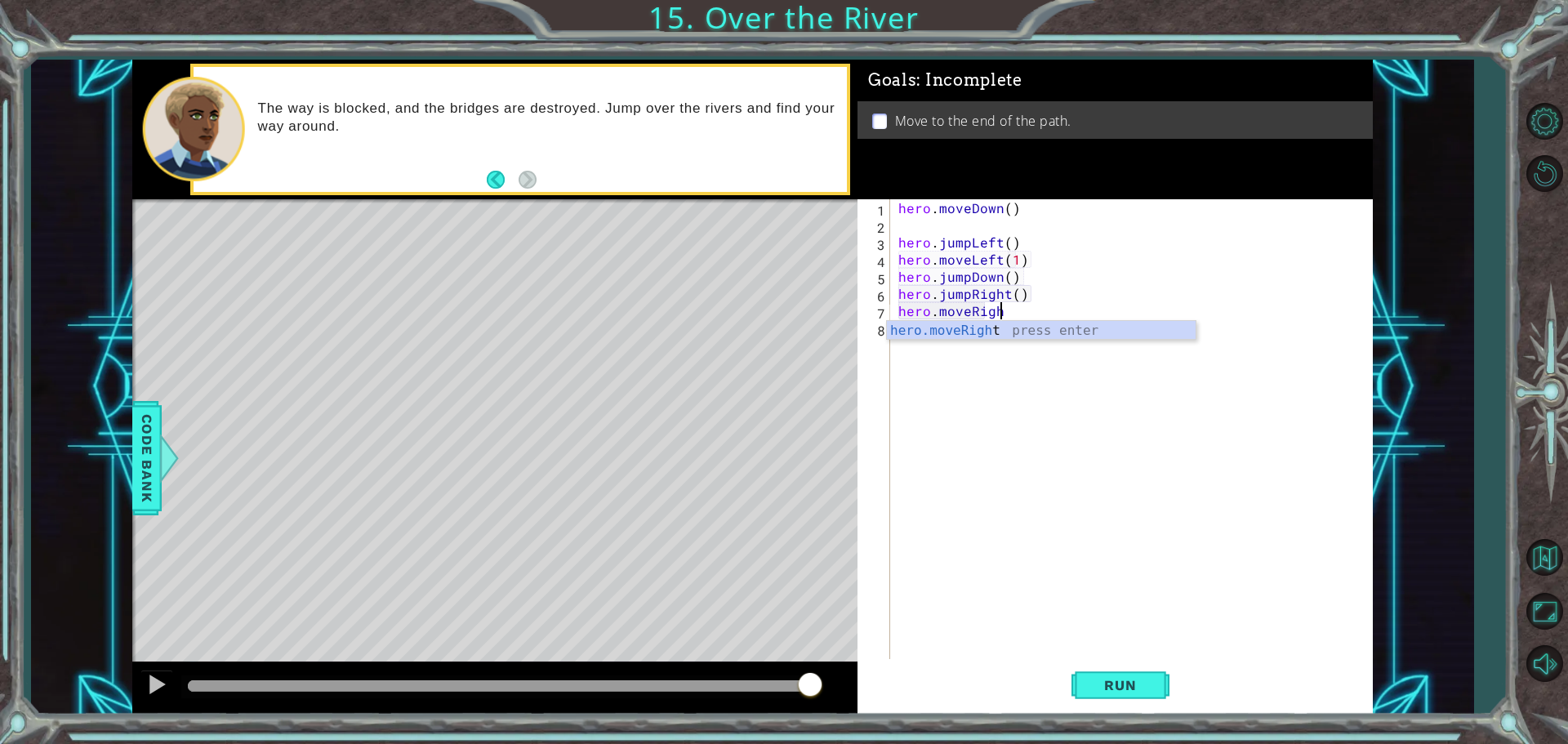
scroll to position [0, 6]
click at [981, 330] on div "hero.moveRight press enter" at bounding box center [1041, 350] width 309 height 59
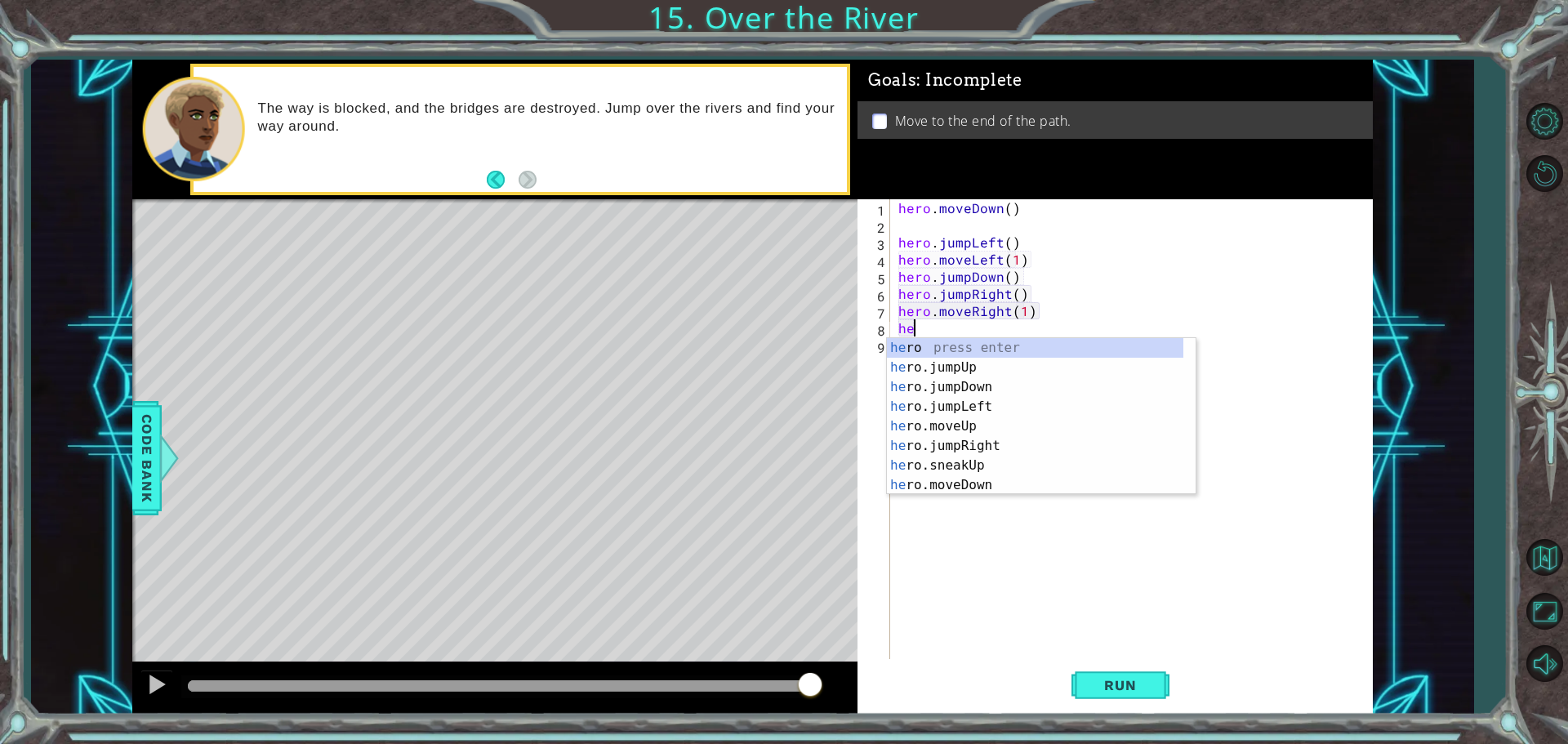
scroll to position [0, 0]
type textarea "h"
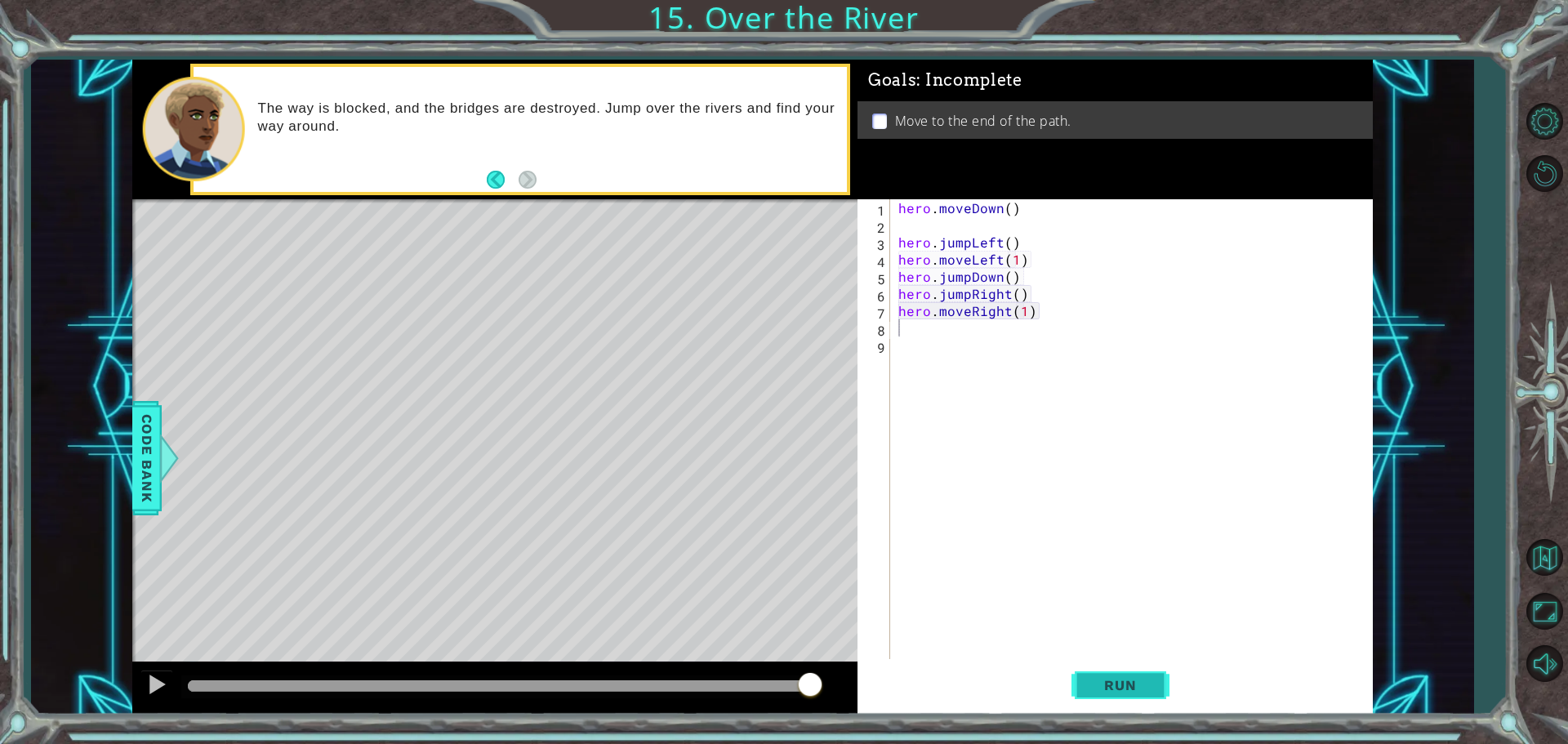
click at [1120, 687] on span "Run" at bounding box center [1120, 685] width 64 height 17
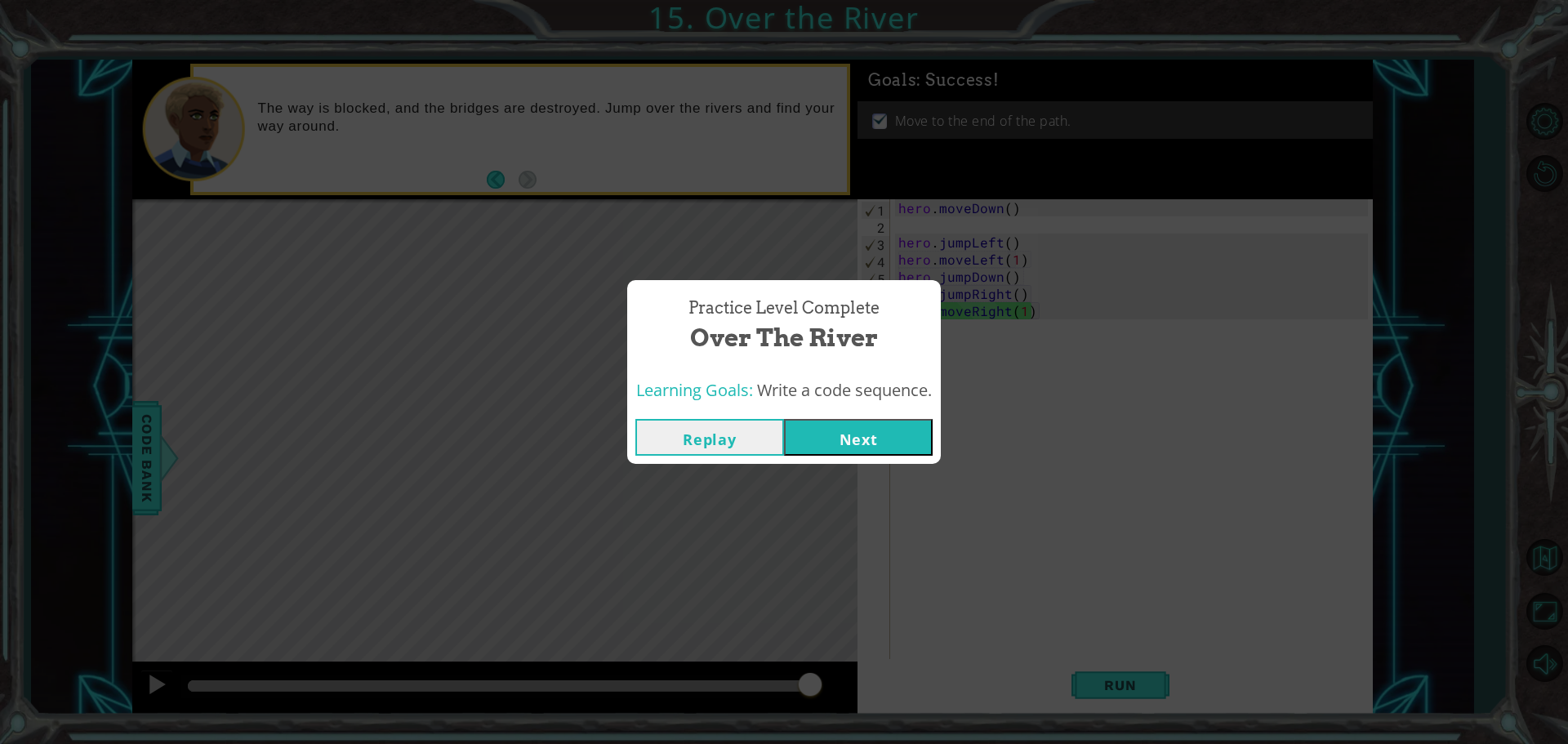
click at [888, 450] on button "Next" at bounding box center [859, 437] width 149 height 37
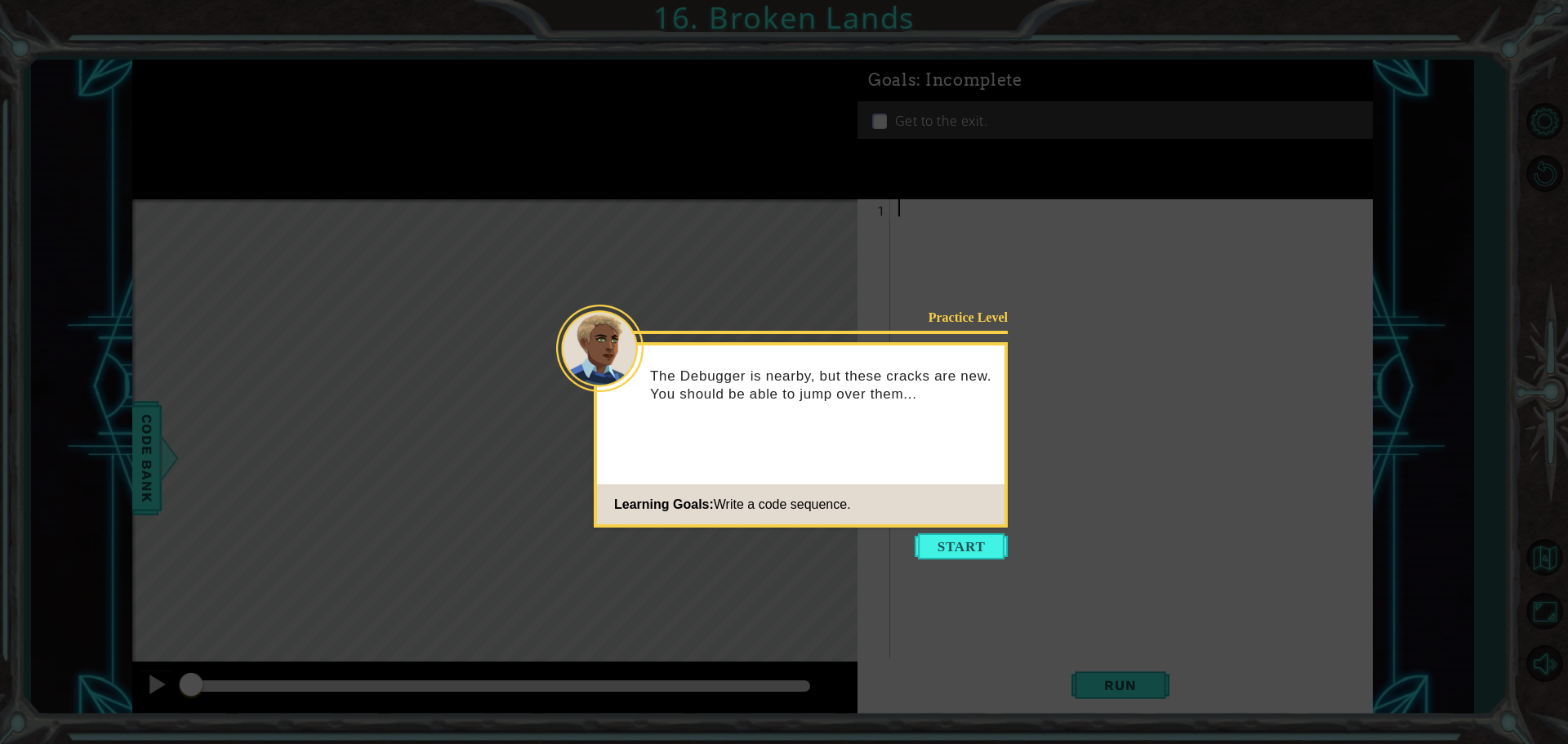
click at [963, 545] on button "Start" at bounding box center [962, 546] width 93 height 26
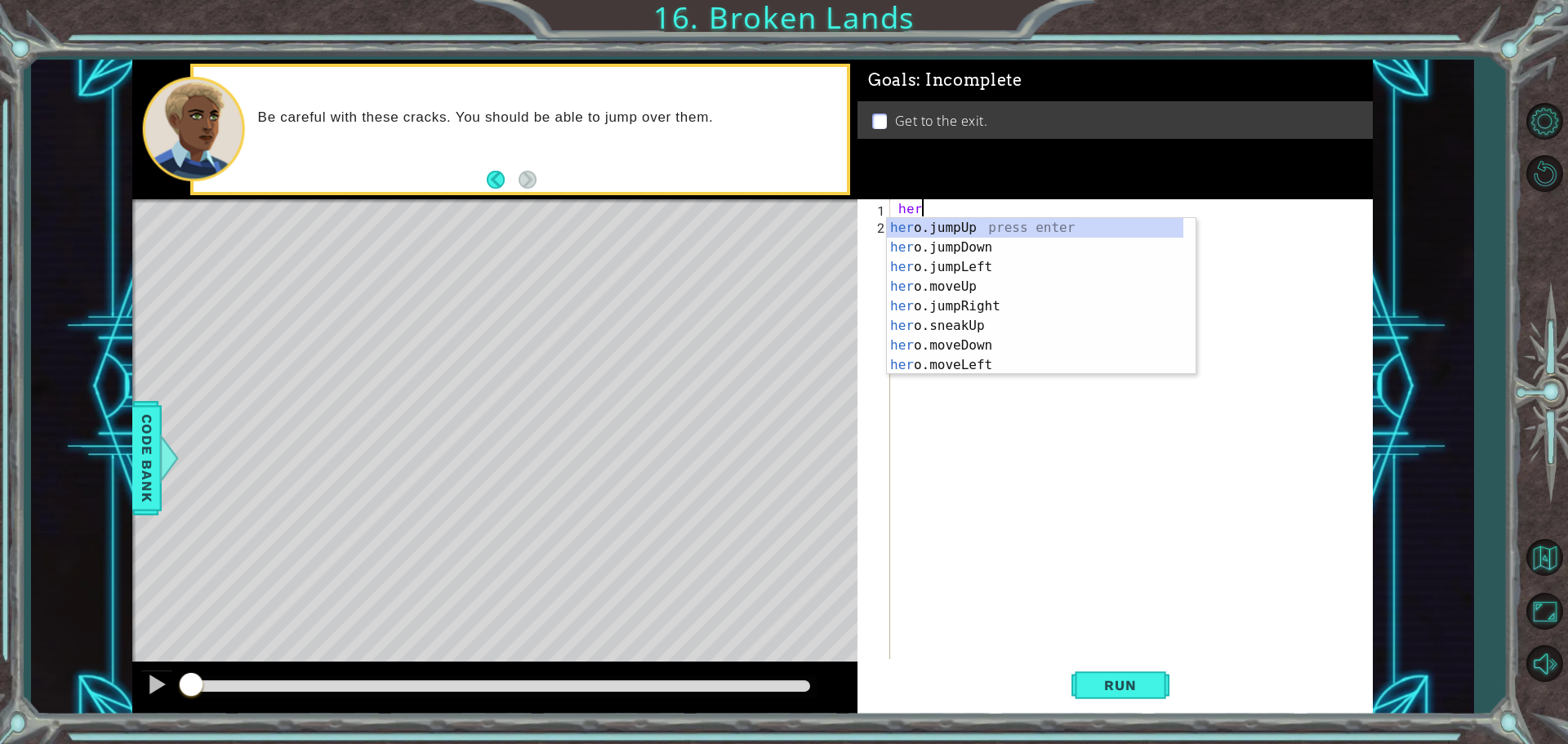
scroll to position [0, 1]
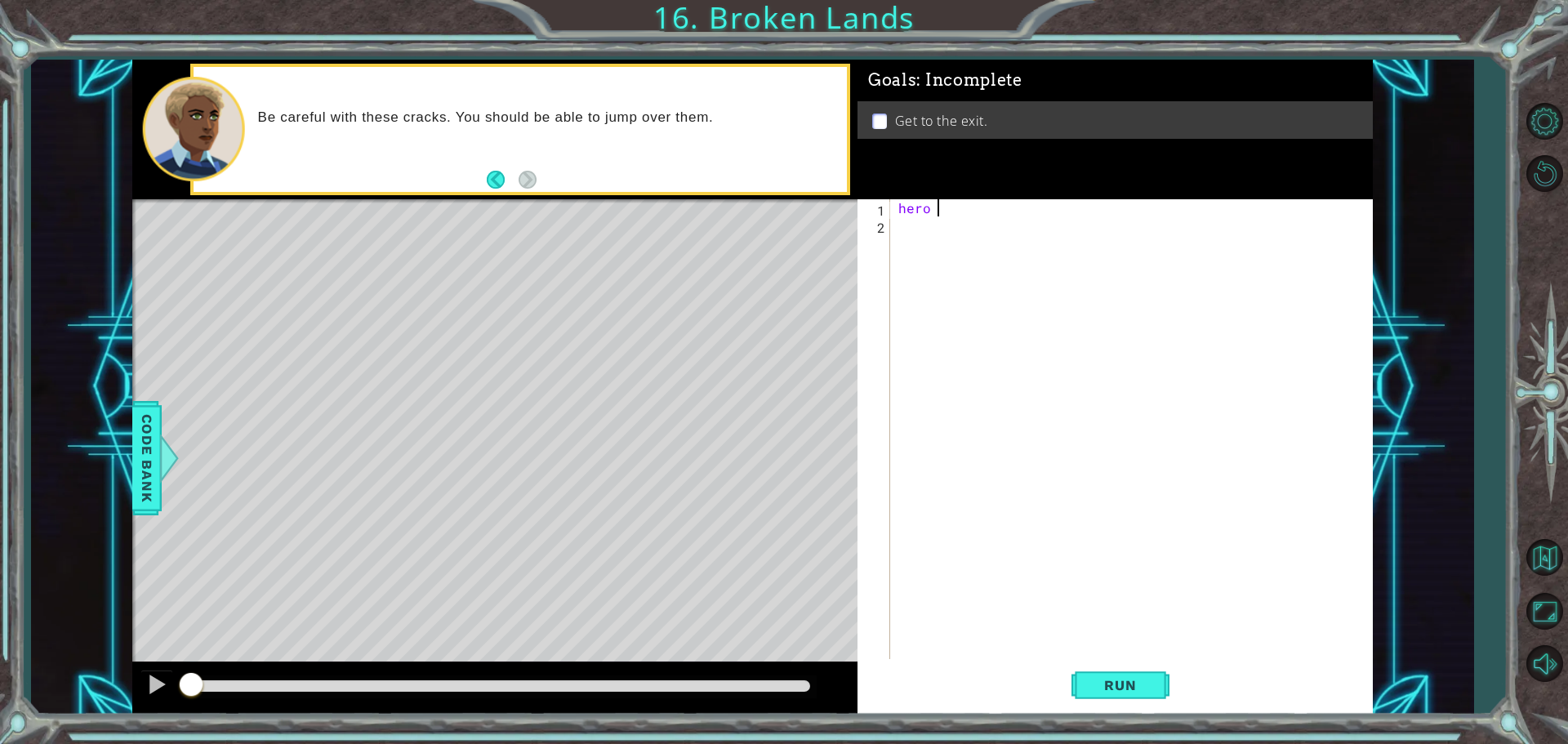
type textarea "hero"
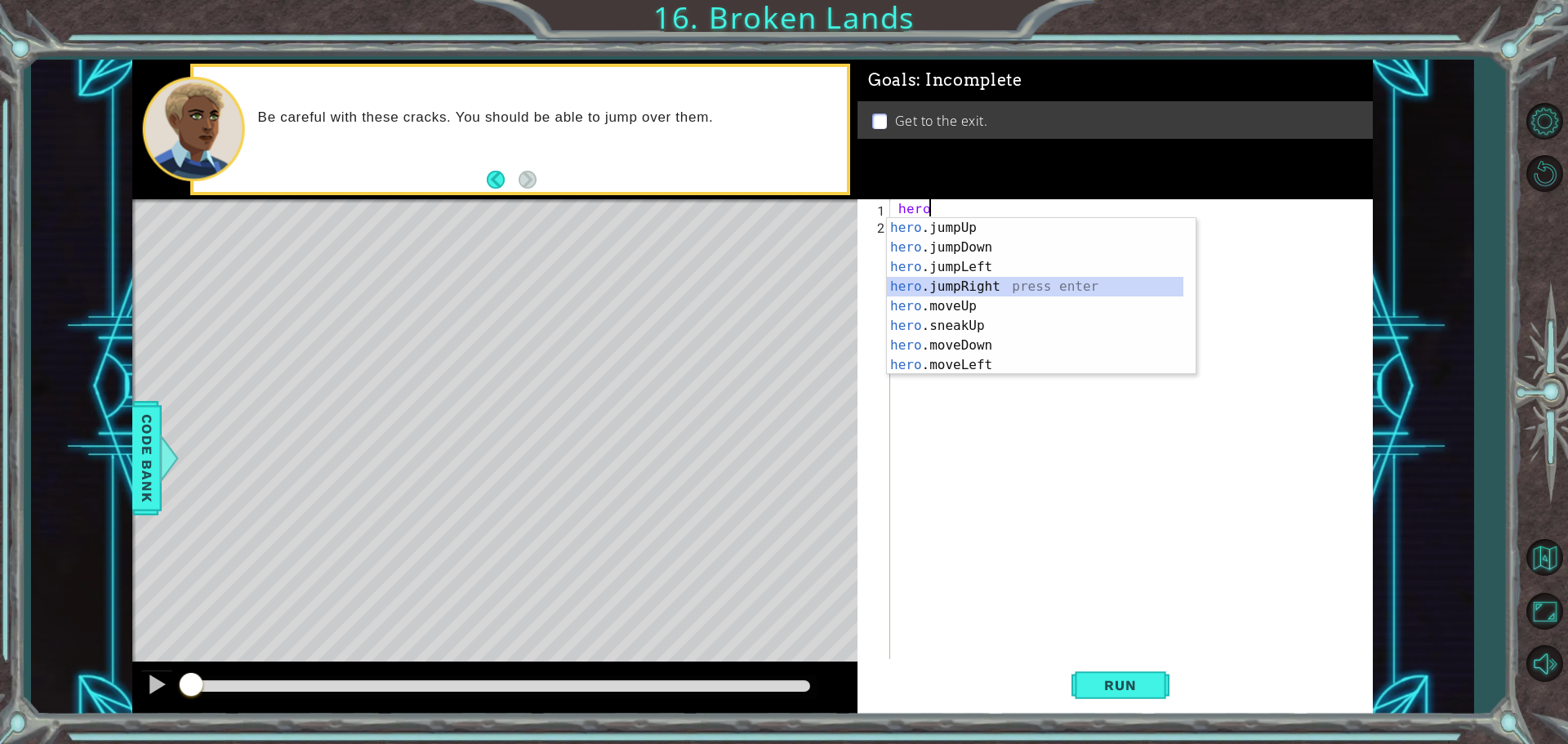
click at [988, 295] on div "hero .jumpUp press enter hero .jumpDown press enter hero .jumpLeft press enter …" at bounding box center [1035, 315] width 296 height 196
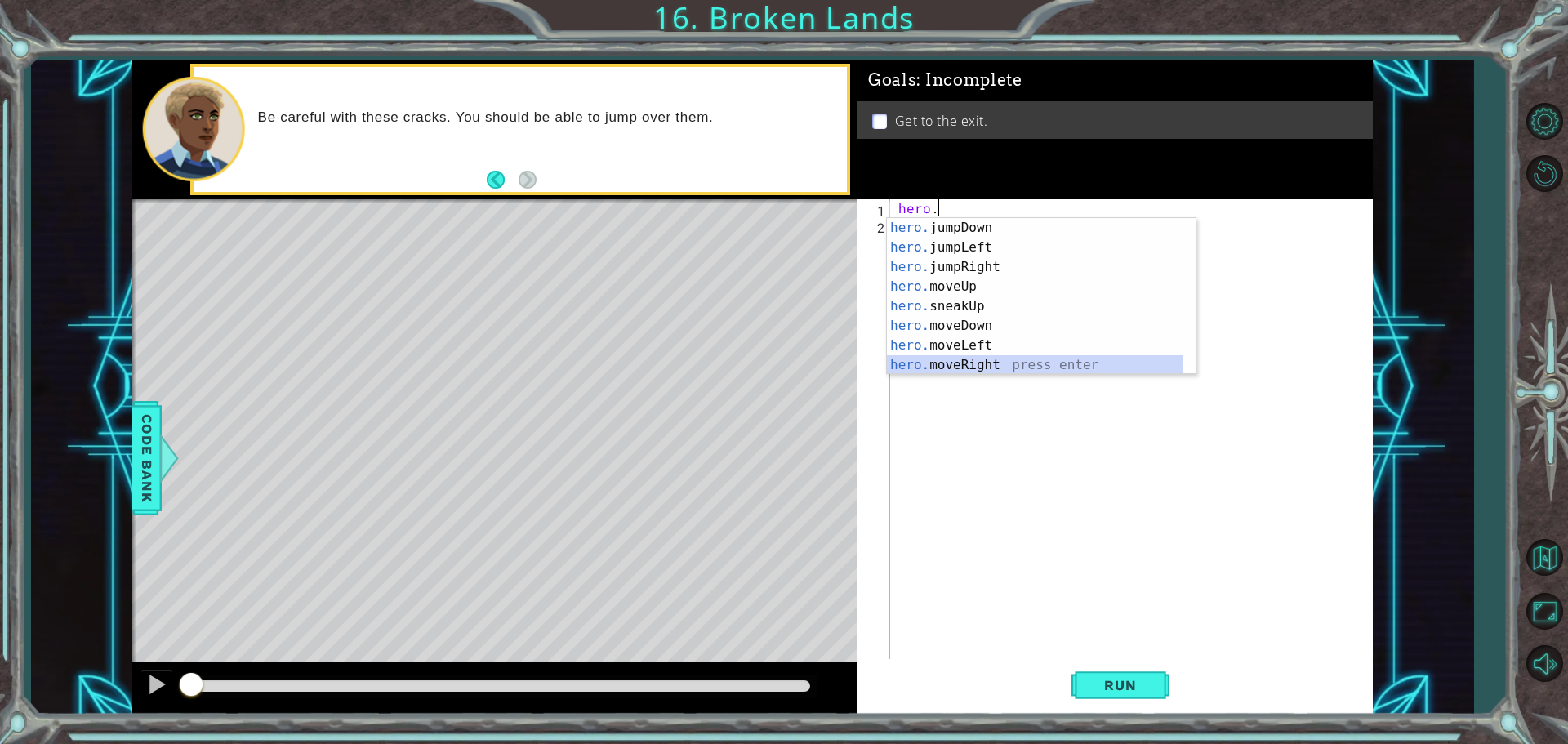
click at [1003, 364] on div "hero. jumpDown press enter hero. jumpLeft press enter hero. jumpRight press ent…" at bounding box center [1035, 315] width 296 height 196
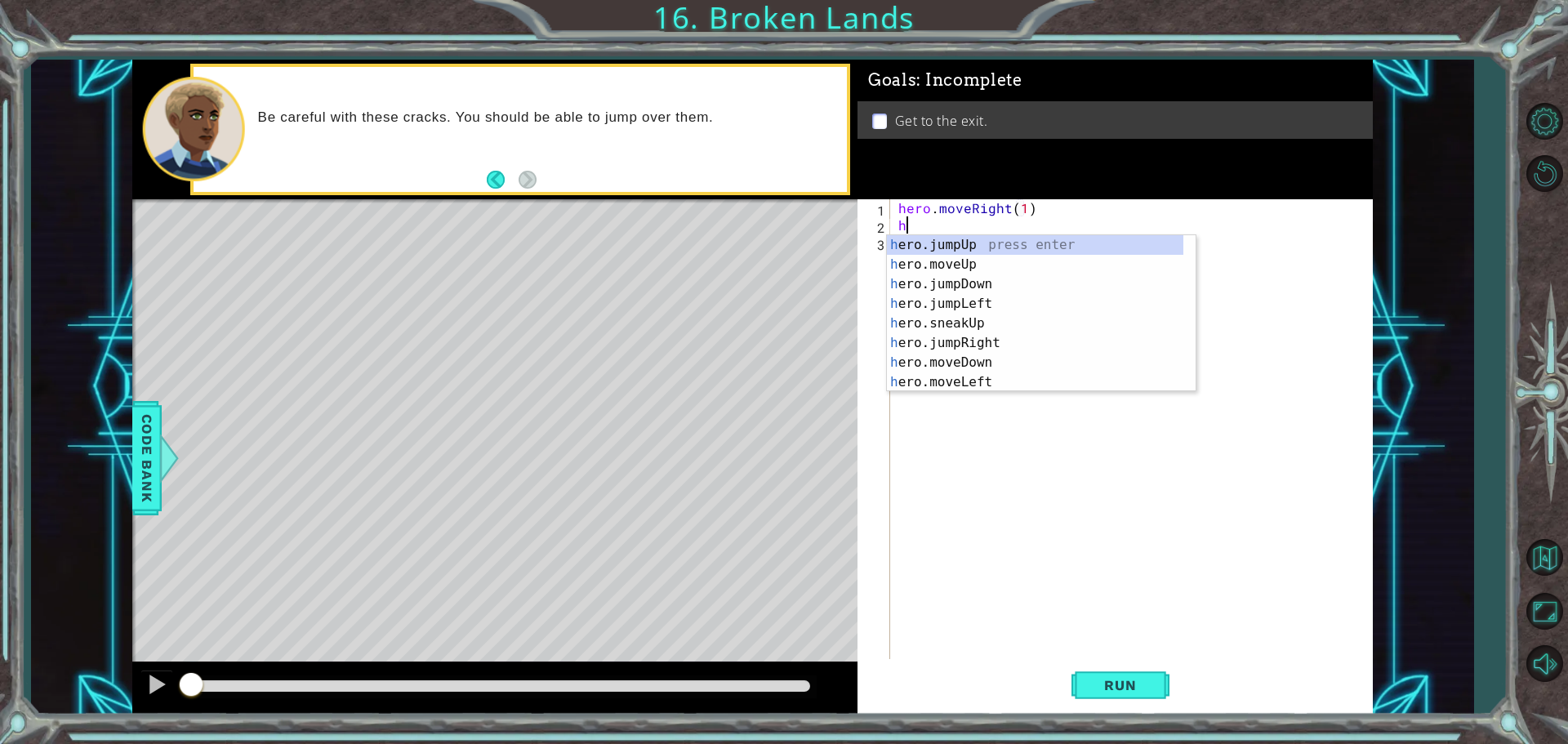
scroll to position [0, 0]
click at [966, 321] on div "hero .jumpUp press enter hero .jumpDown press enter hero .jumpLeft press enter …" at bounding box center [1035, 333] width 296 height 196
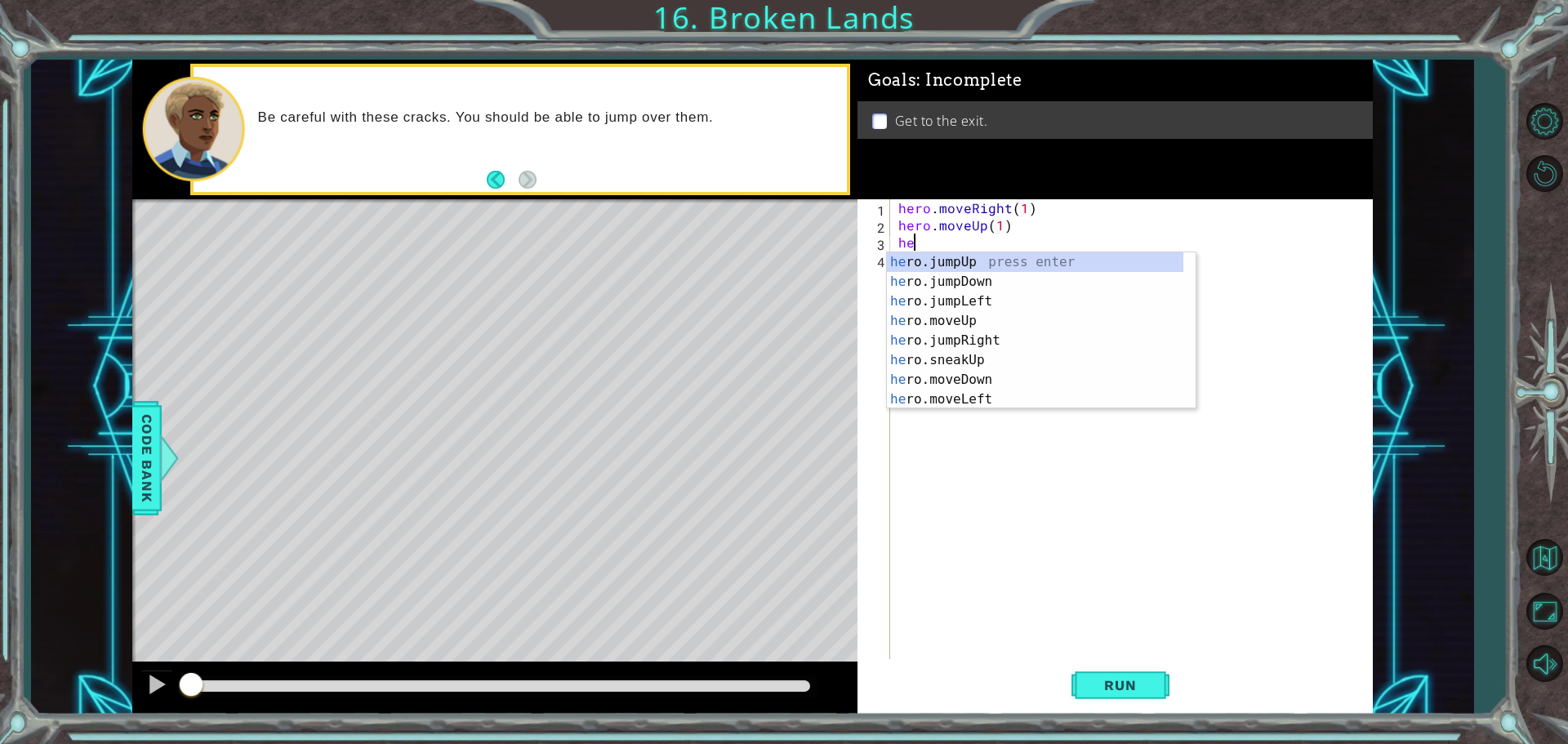
scroll to position [0, 7]
type textarea "hero.moveUp(1)hero"
click at [956, 264] on div "hero .jumpUp press enter hero .jumpDown press enter hero .jumpLeft press enter …" at bounding box center [1035, 350] width 296 height 196
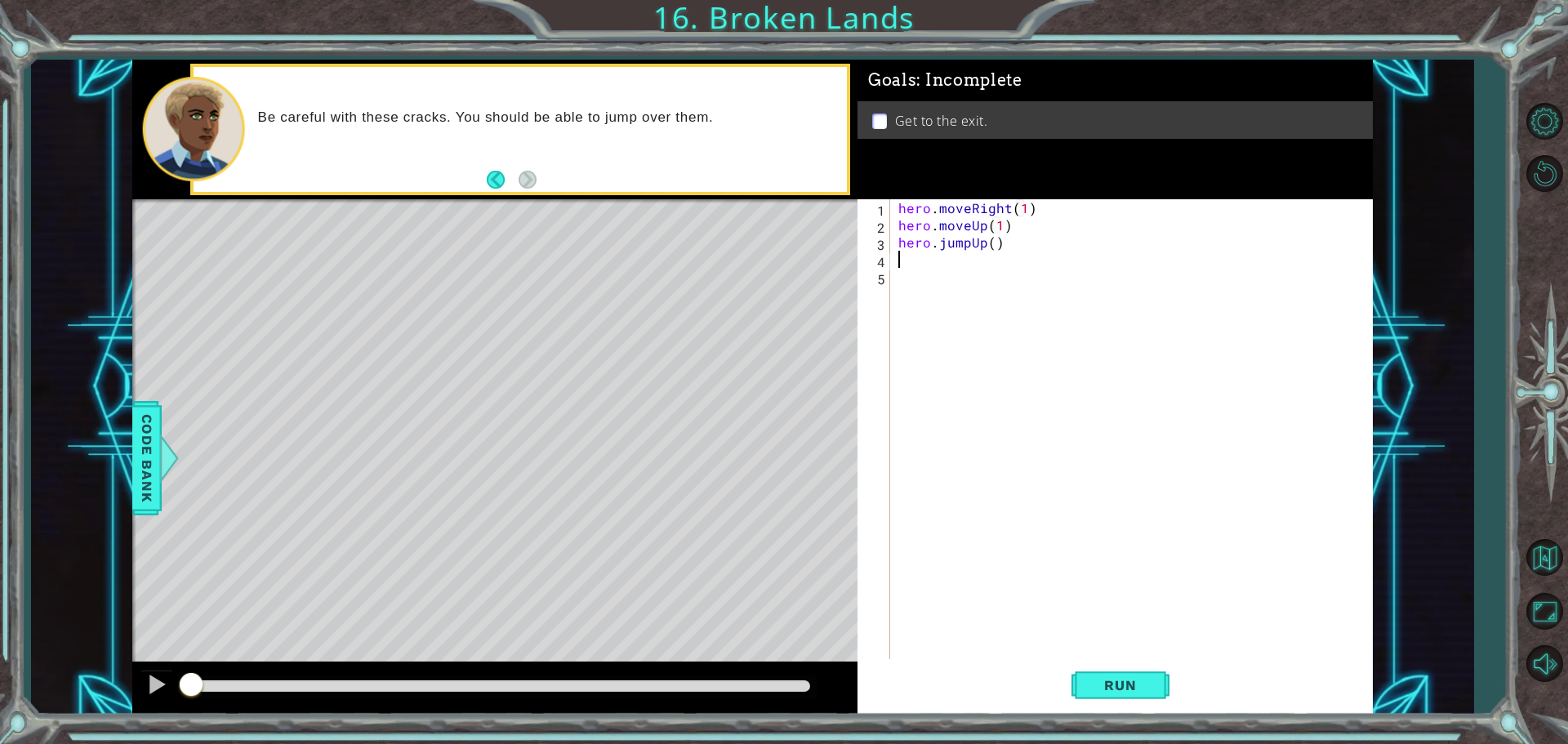
scroll to position [0, 0]
click at [1125, 695] on button "Run" at bounding box center [1121, 685] width 98 height 52
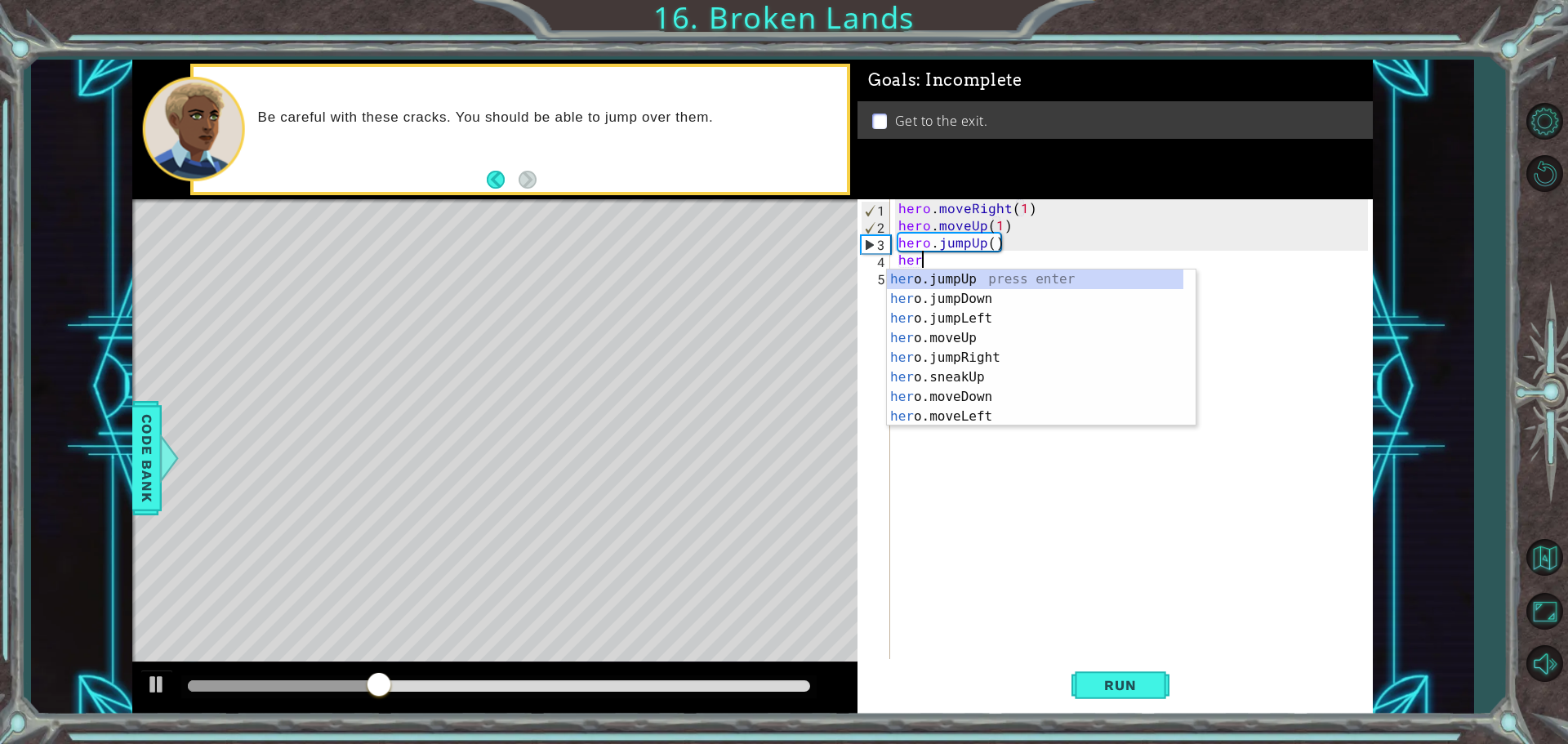
type textarea "hero"
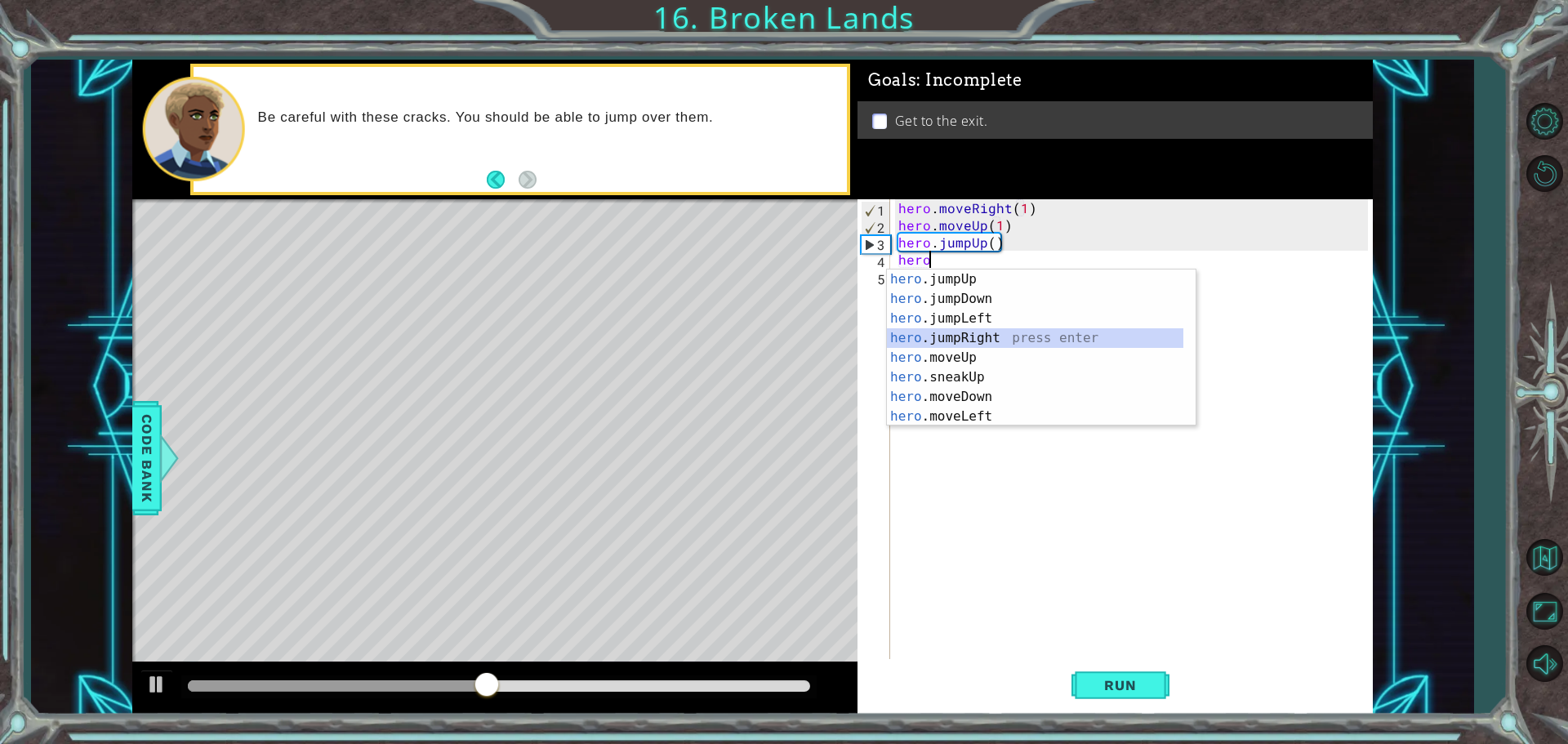
click at [995, 345] on div "hero .jumpUp press enter hero .jumpDown press enter hero .jumpLeft press enter …" at bounding box center [1035, 367] width 296 height 196
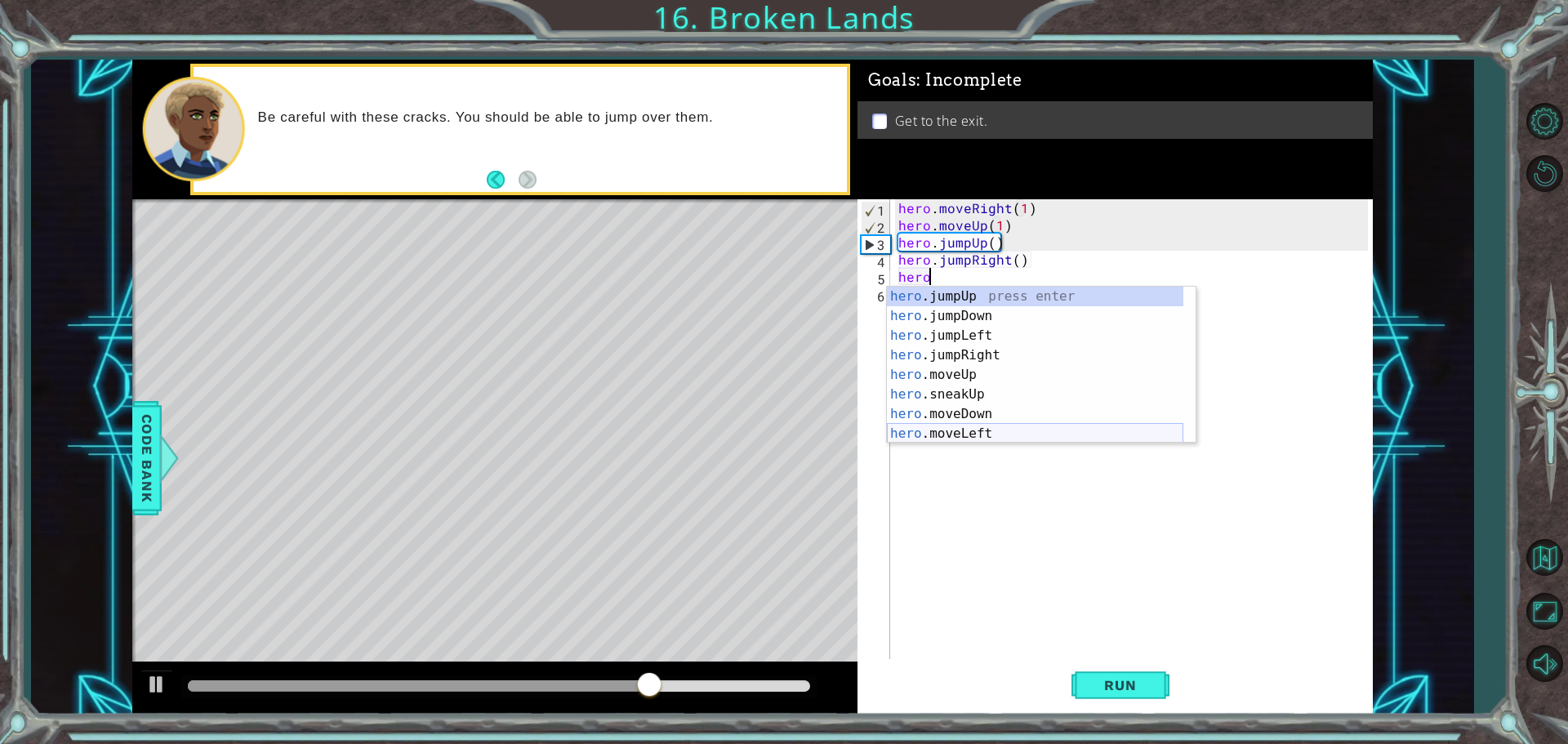
scroll to position [49, 0]
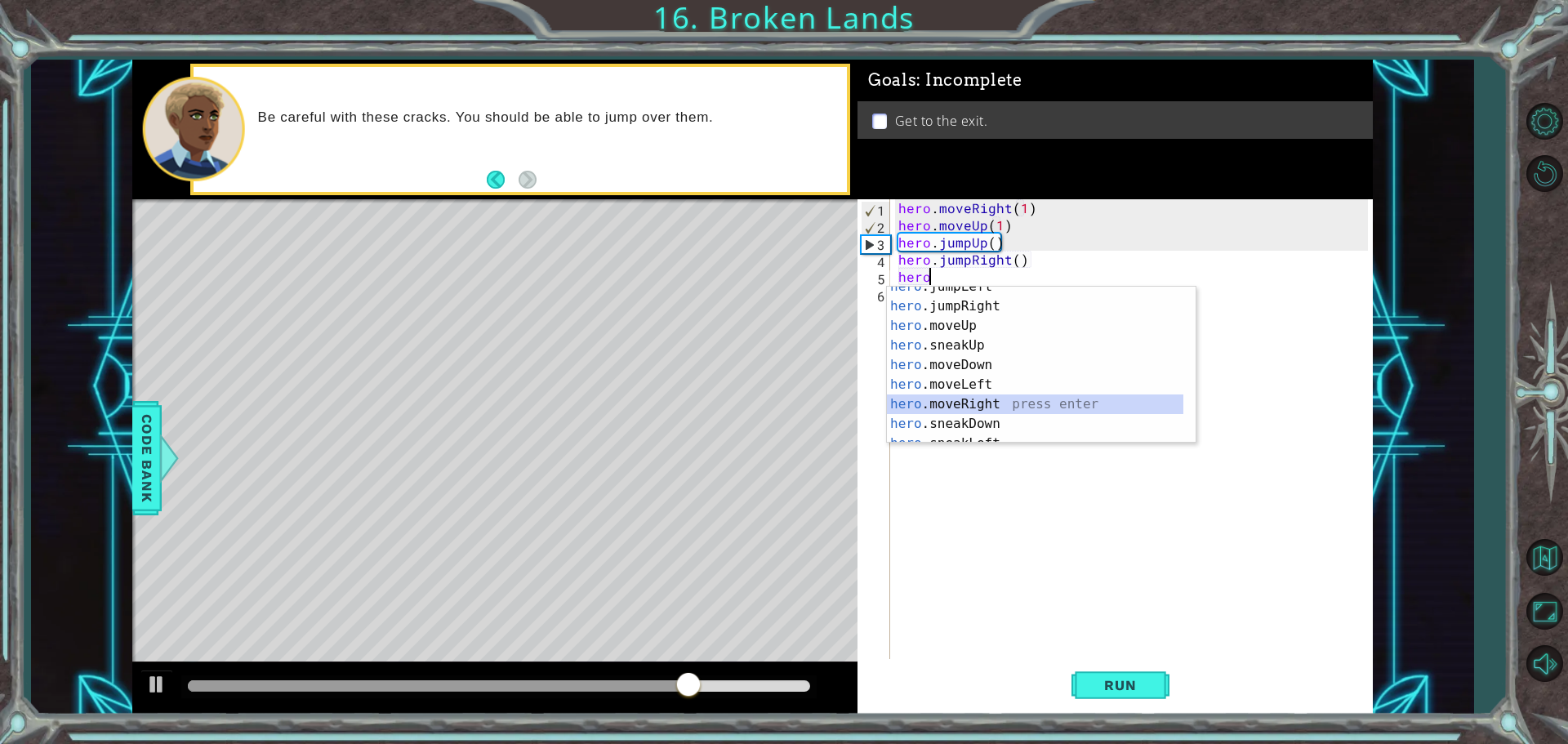
click at [1071, 413] on div "hero .jumpLeft press enter hero .jumpRight press enter hero .moveUp press enter…" at bounding box center [1035, 374] width 296 height 196
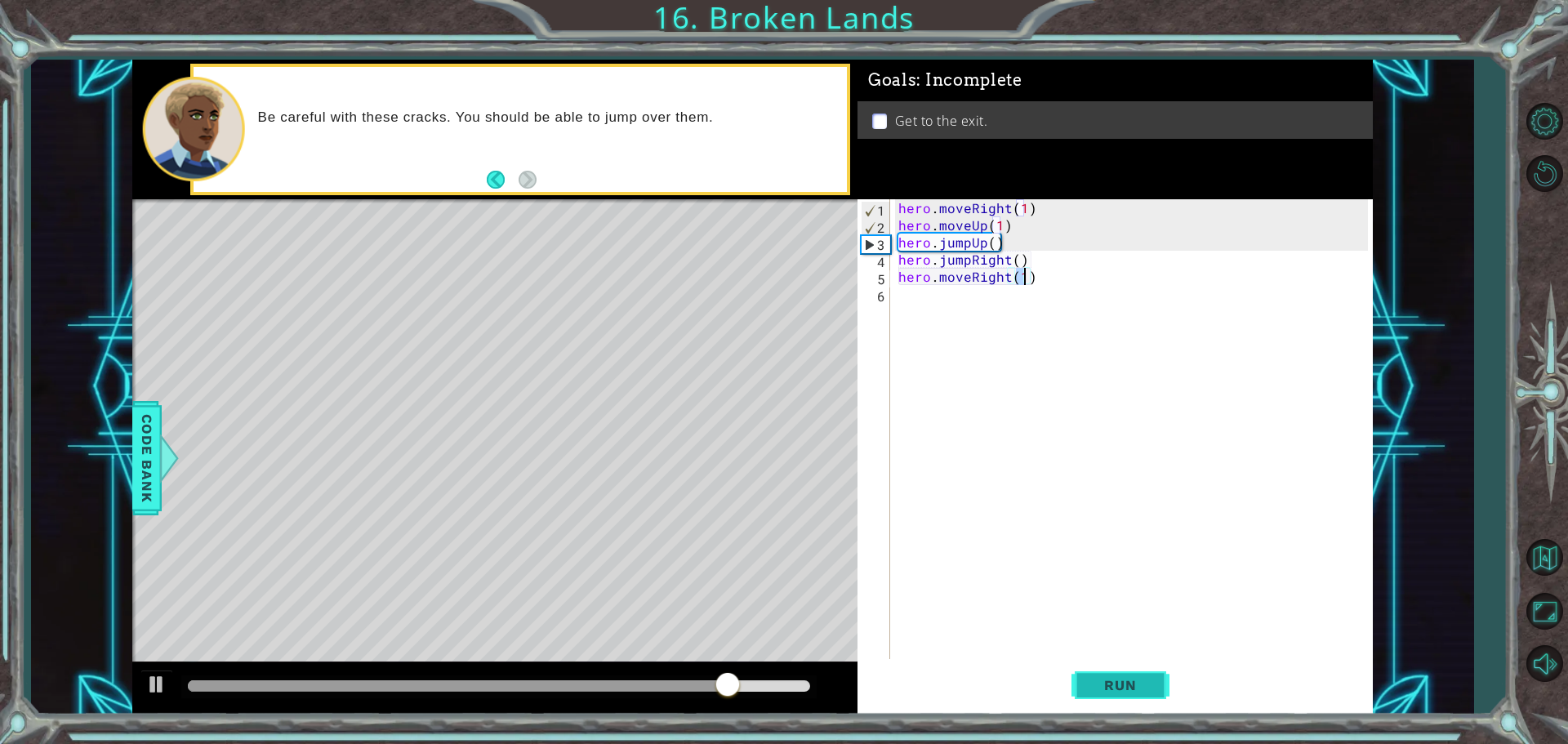
type textarea "hero.moveRight(1)"
click at [1128, 659] on button "Run" at bounding box center [1121, 685] width 98 height 52
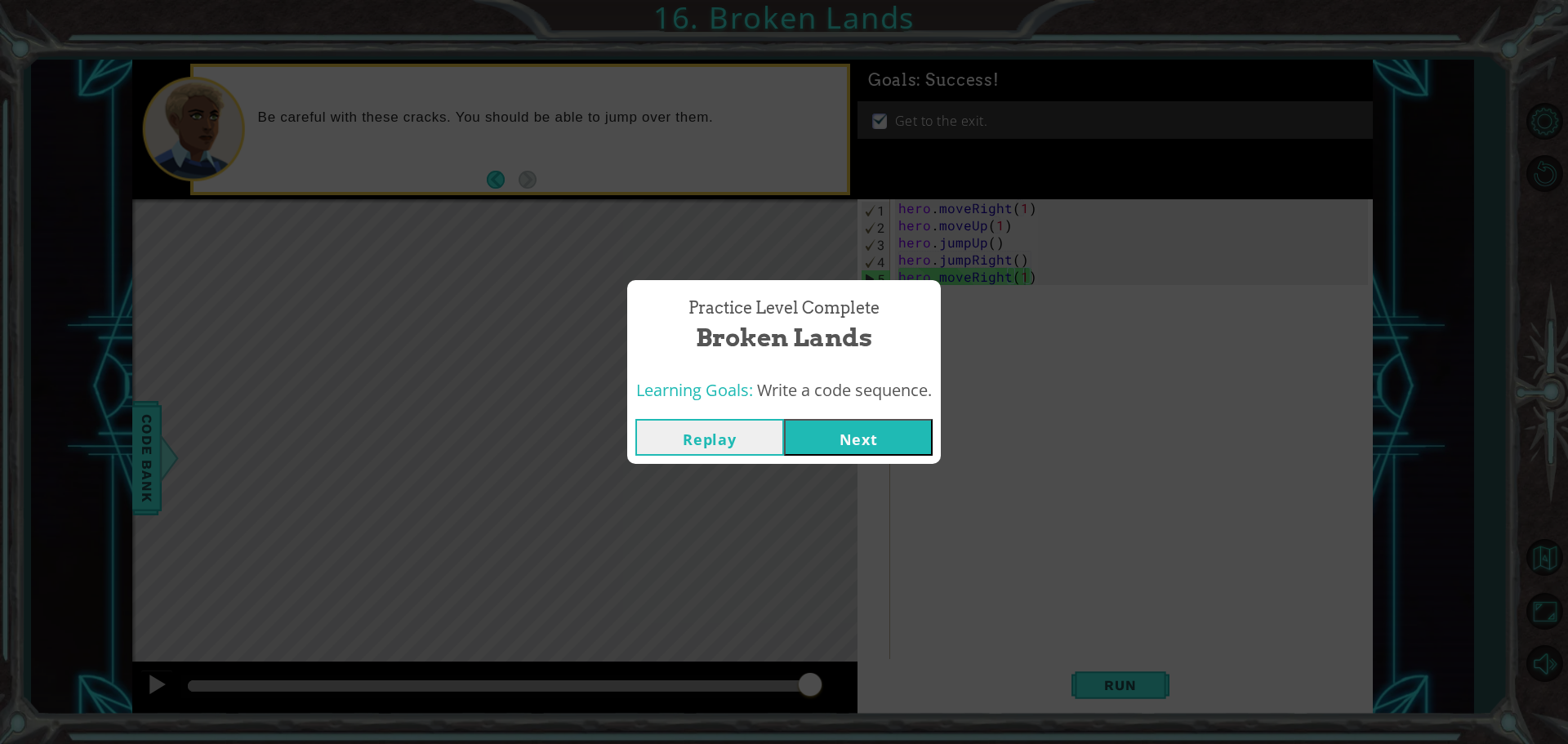
click at [855, 440] on button "Next" at bounding box center [859, 437] width 149 height 37
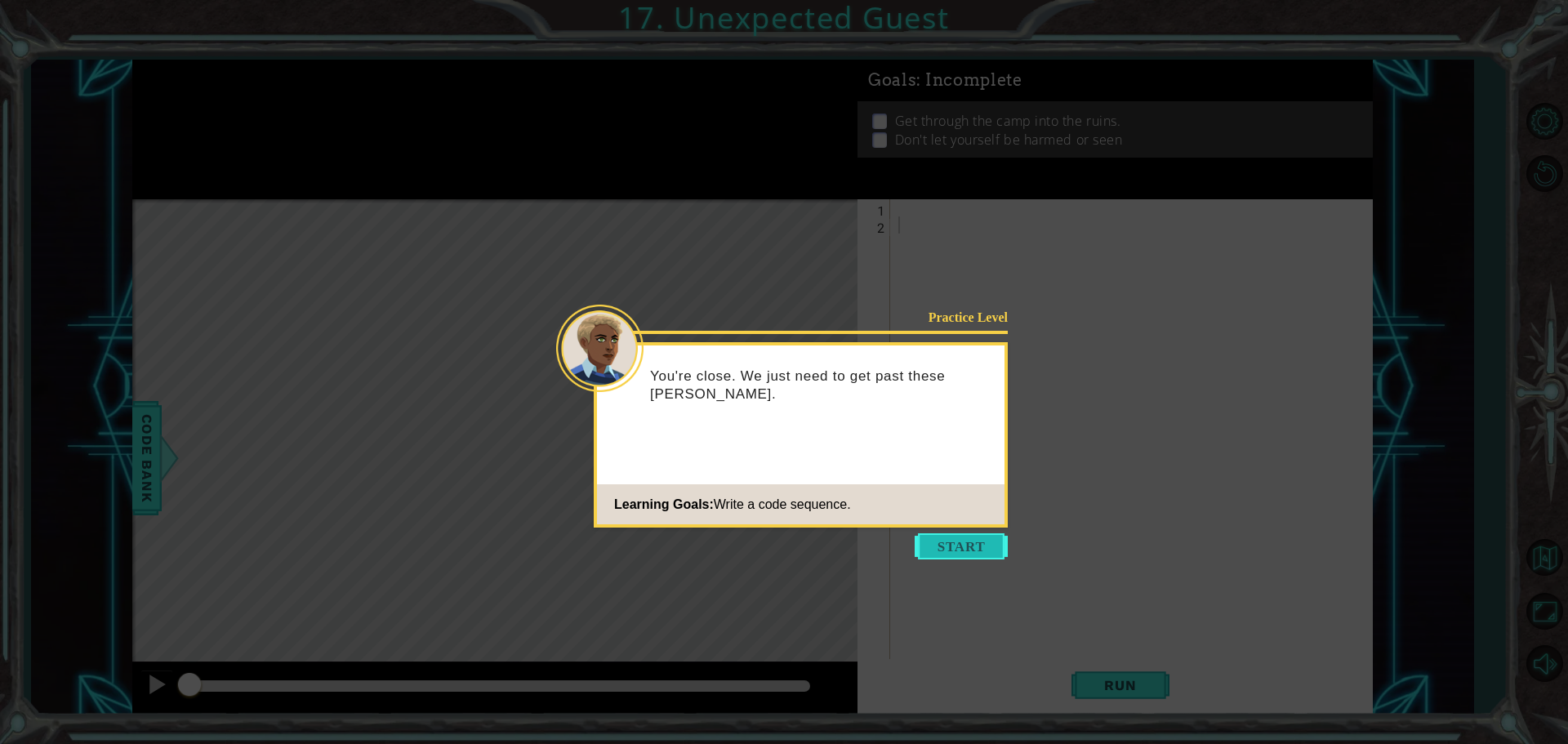
click at [923, 542] on button "Start" at bounding box center [962, 546] width 93 height 26
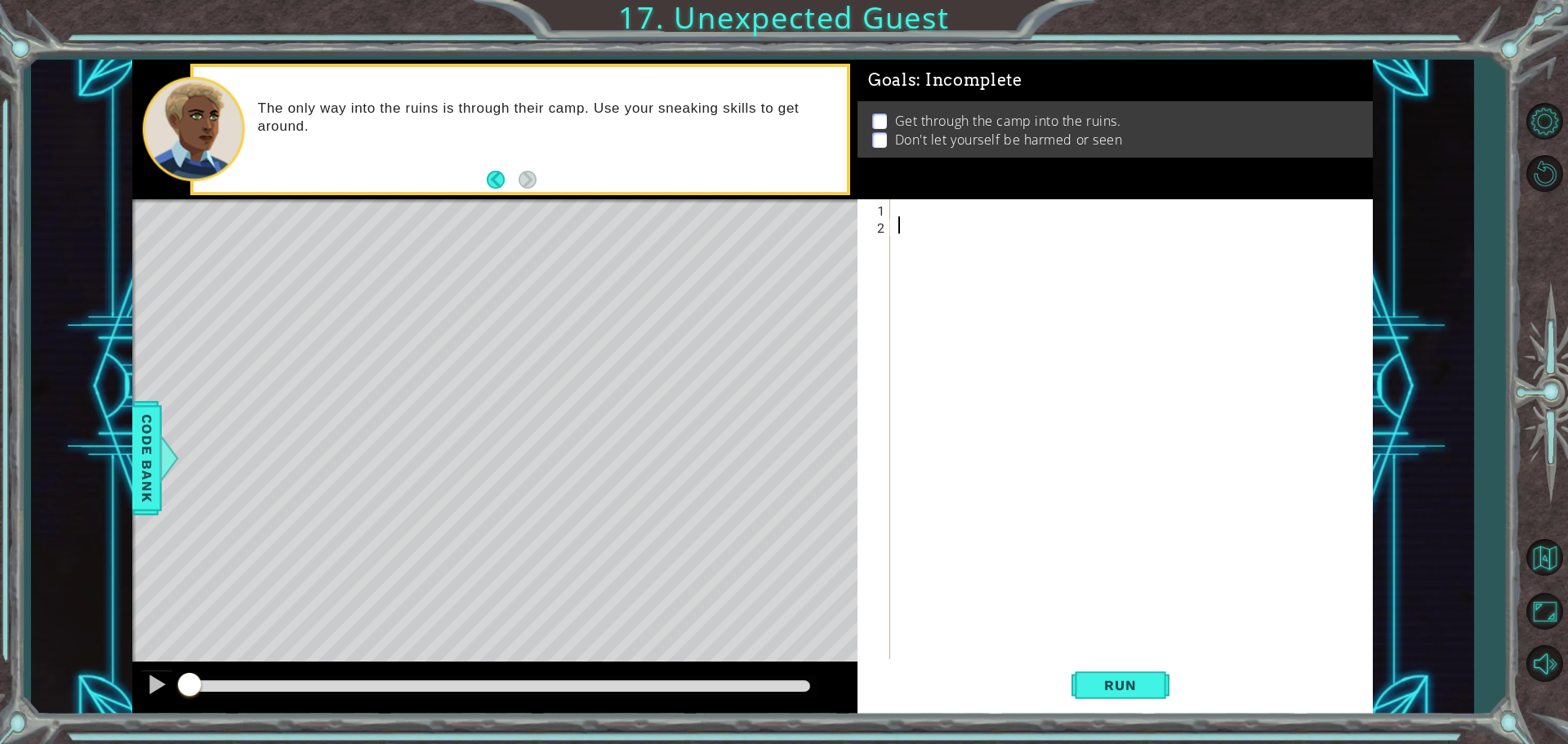
click at [903, 210] on div at bounding box center [1136, 447] width 481 height 497
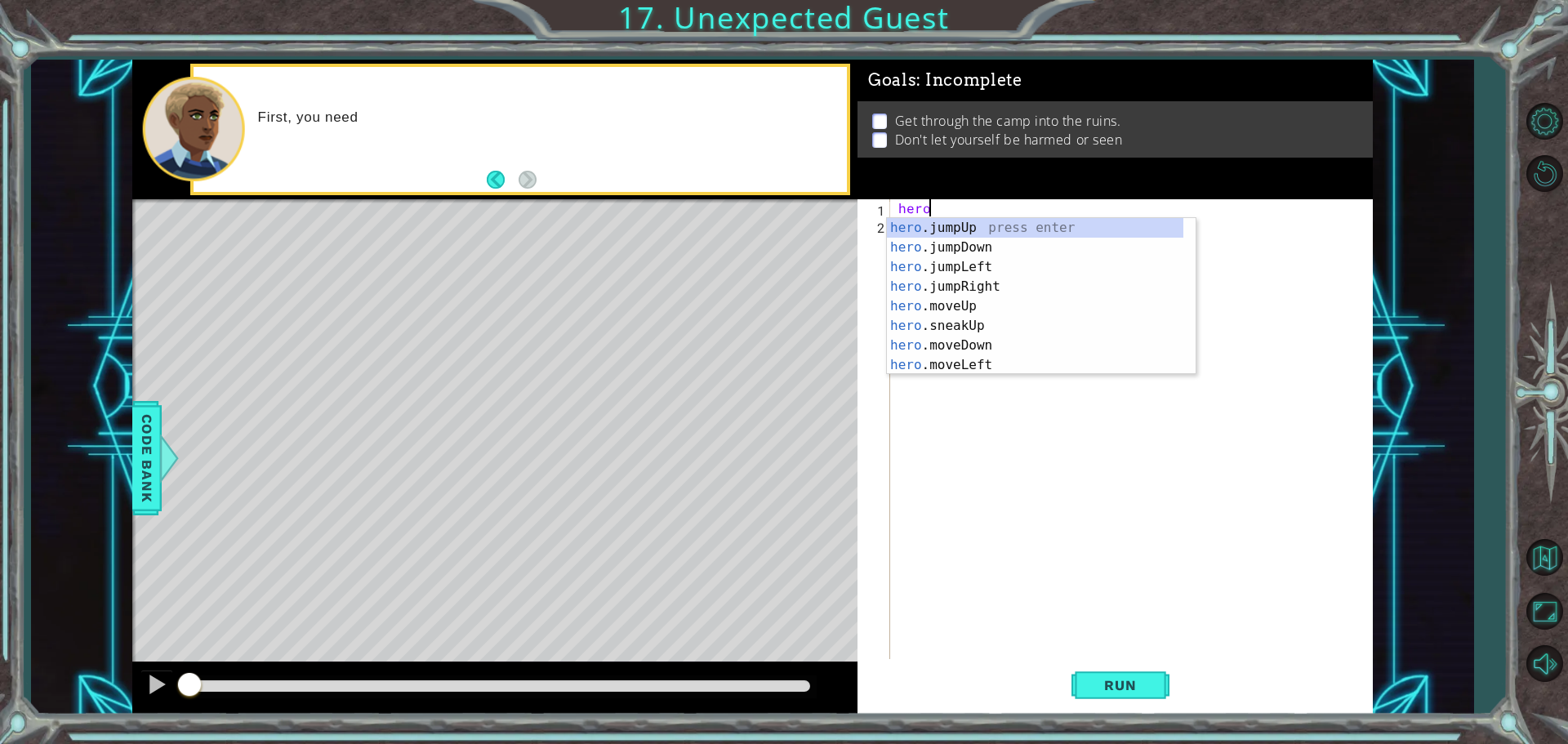
scroll to position [0, 1]
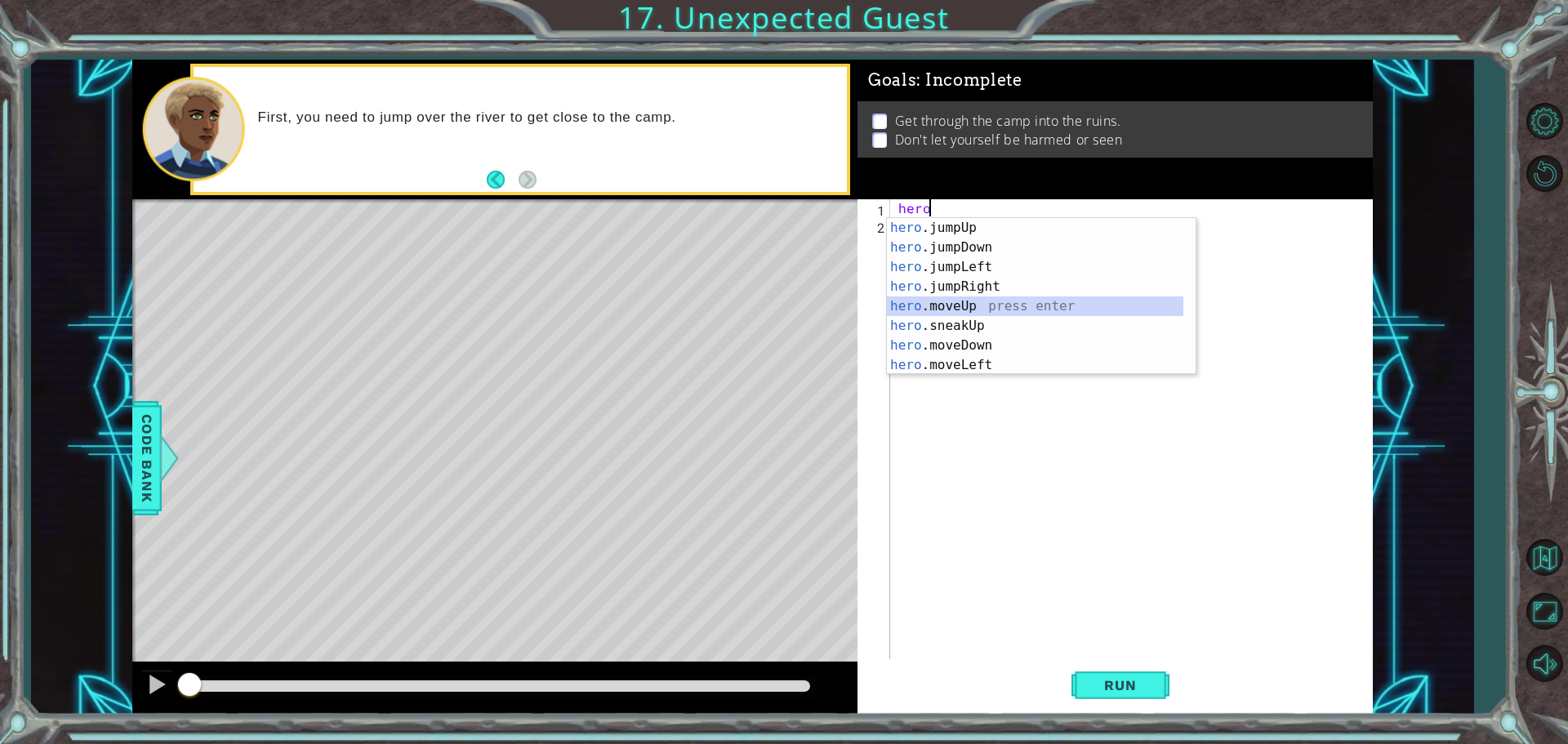
click at [926, 307] on div "hero .jumpUp press enter hero .jumpDown press enter hero .jumpLeft press enter …" at bounding box center [1035, 315] width 296 height 196
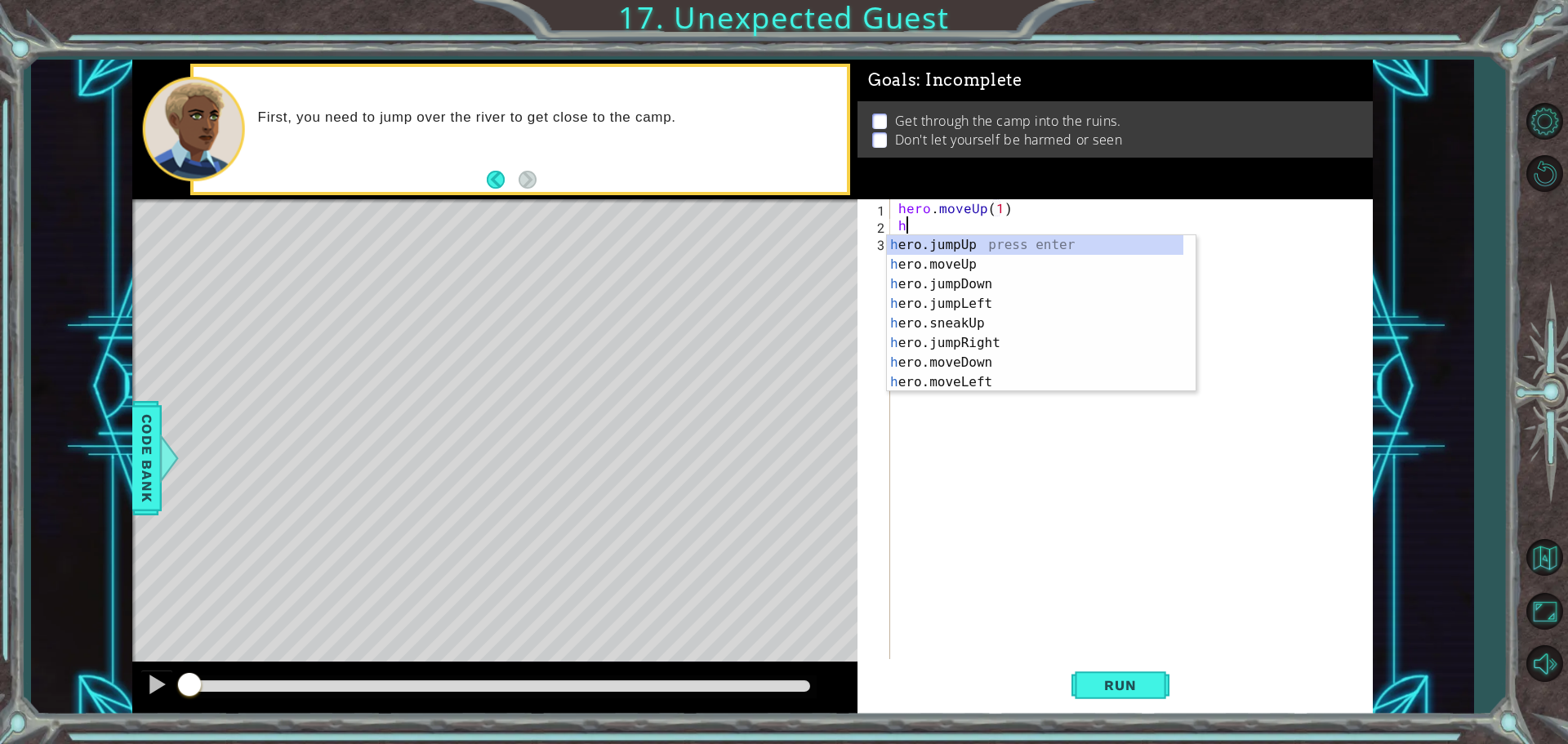
scroll to position [0, 7]
type textarea "hero.moveUp(1)hero"
click at [927, 307] on div "hero .jumpUp press enter hero .jumpDown press enter hero .jumpLeft press enter …" at bounding box center [1035, 333] width 296 height 196
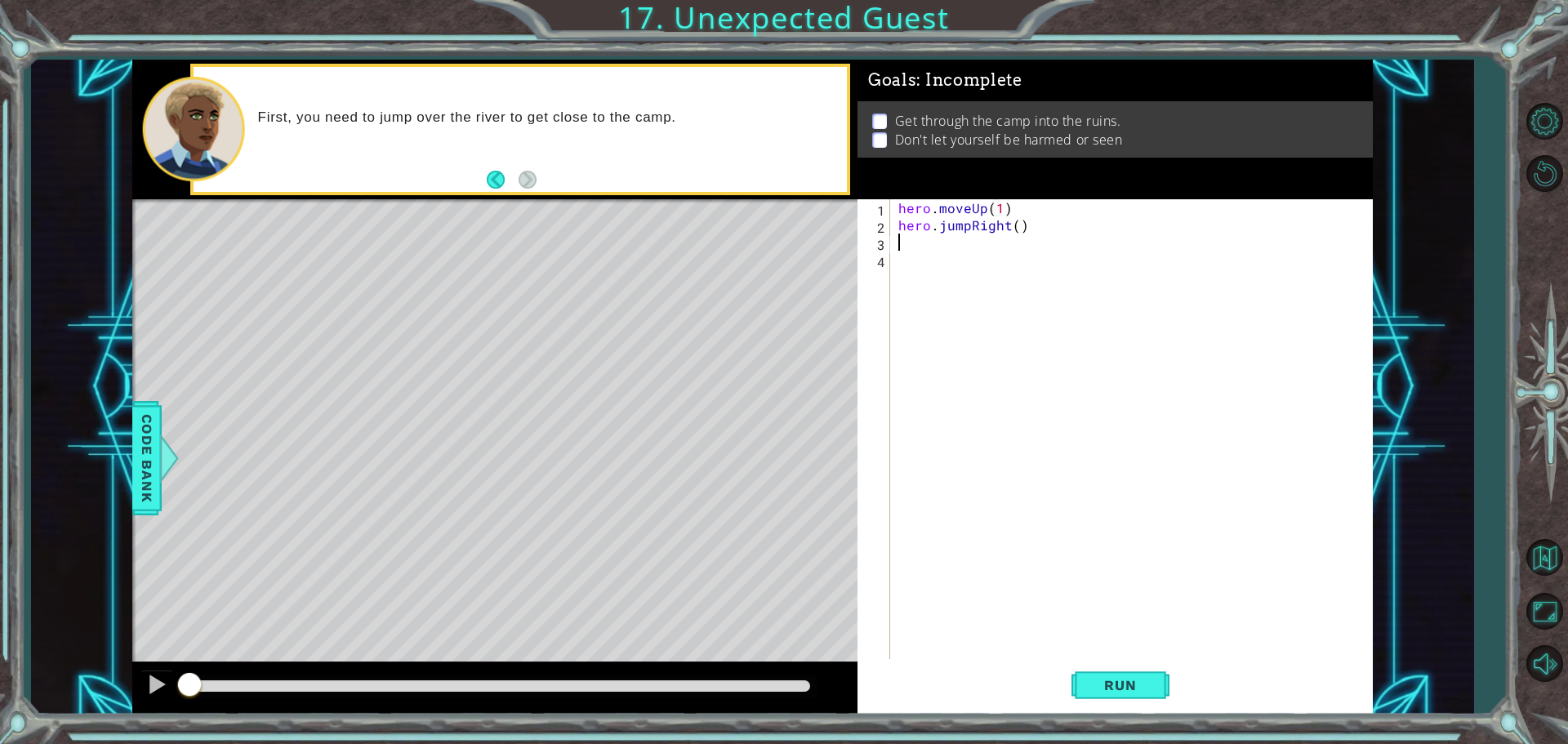
scroll to position [0, 0]
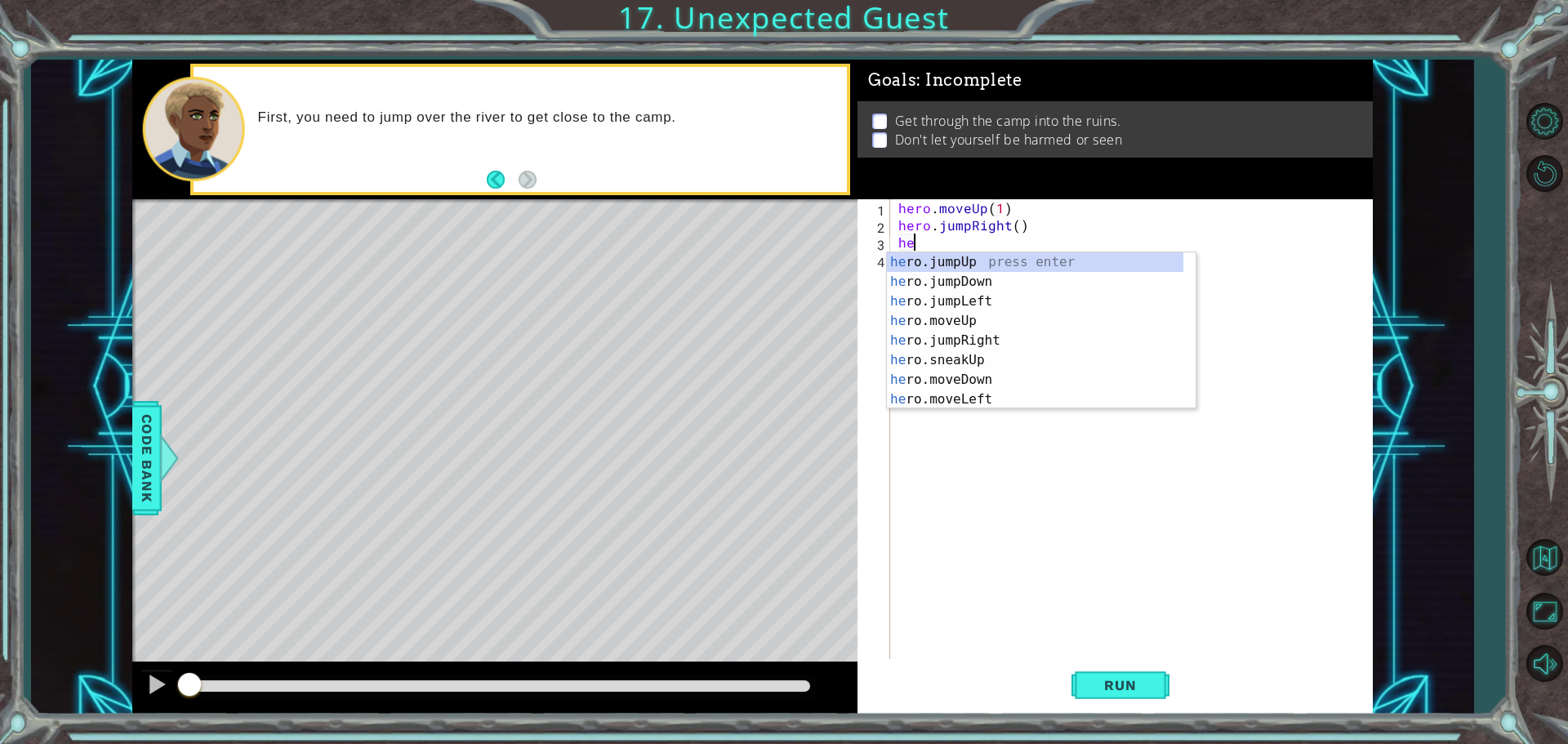
type textarea "her"
click at [972, 278] on div "her o.jumpUp press enter her o.jumpDown press enter her o.jumpLeft press enter …" at bounding box center [1035, 350] width 296 height 196
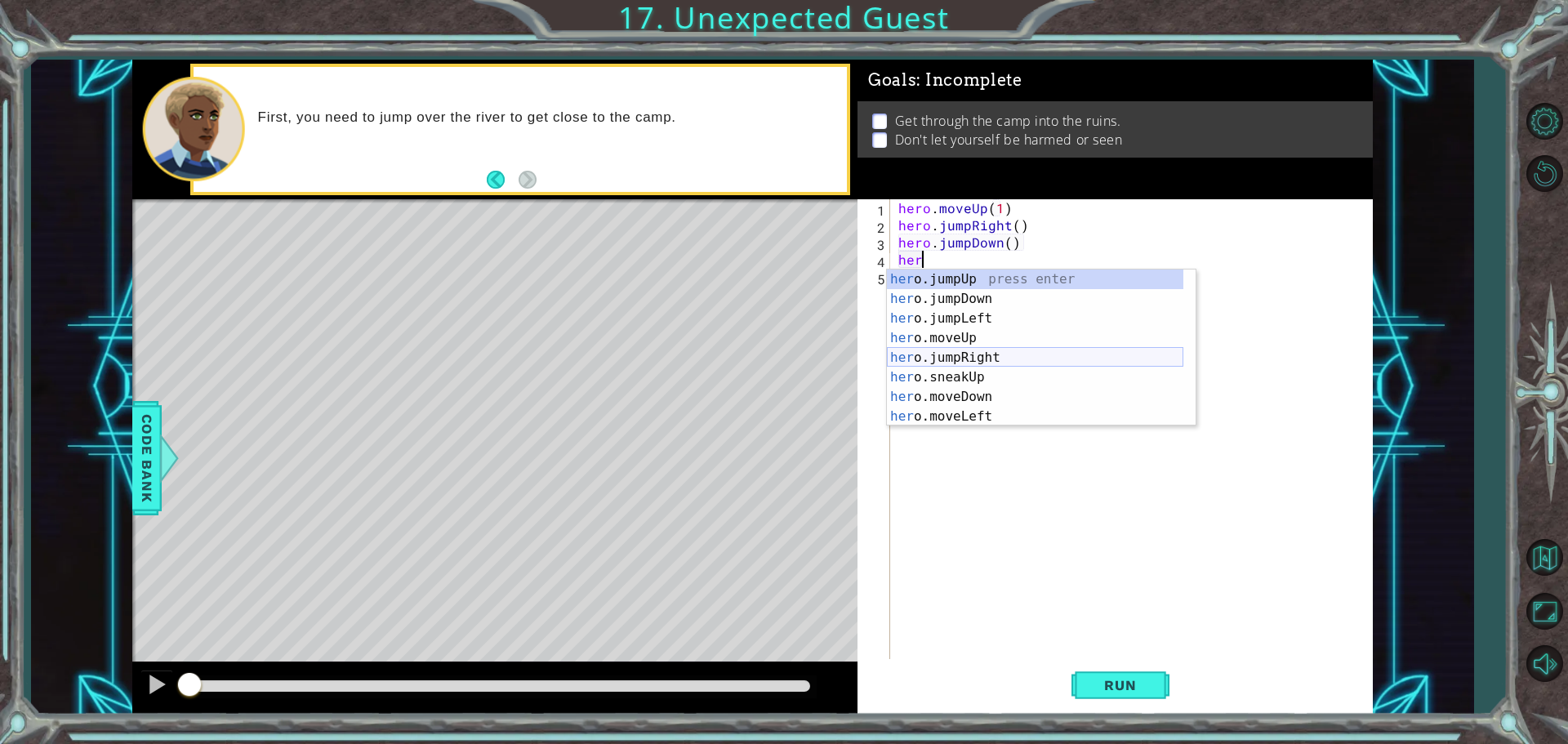
scroll to position [49, 0]
click at [1023, 381] on div "her o.jumpLeft press enter her o.moveUp press enter her o.jumpRight press enter…" at bounding box center [1035, 357] width 296 height 196
click at [941, 374] on div "hero. jumpUp press enter hero. jumpDown press enter hero. jumpLeft press enter …" at bounding box center [1035, 367] width 296 height 196
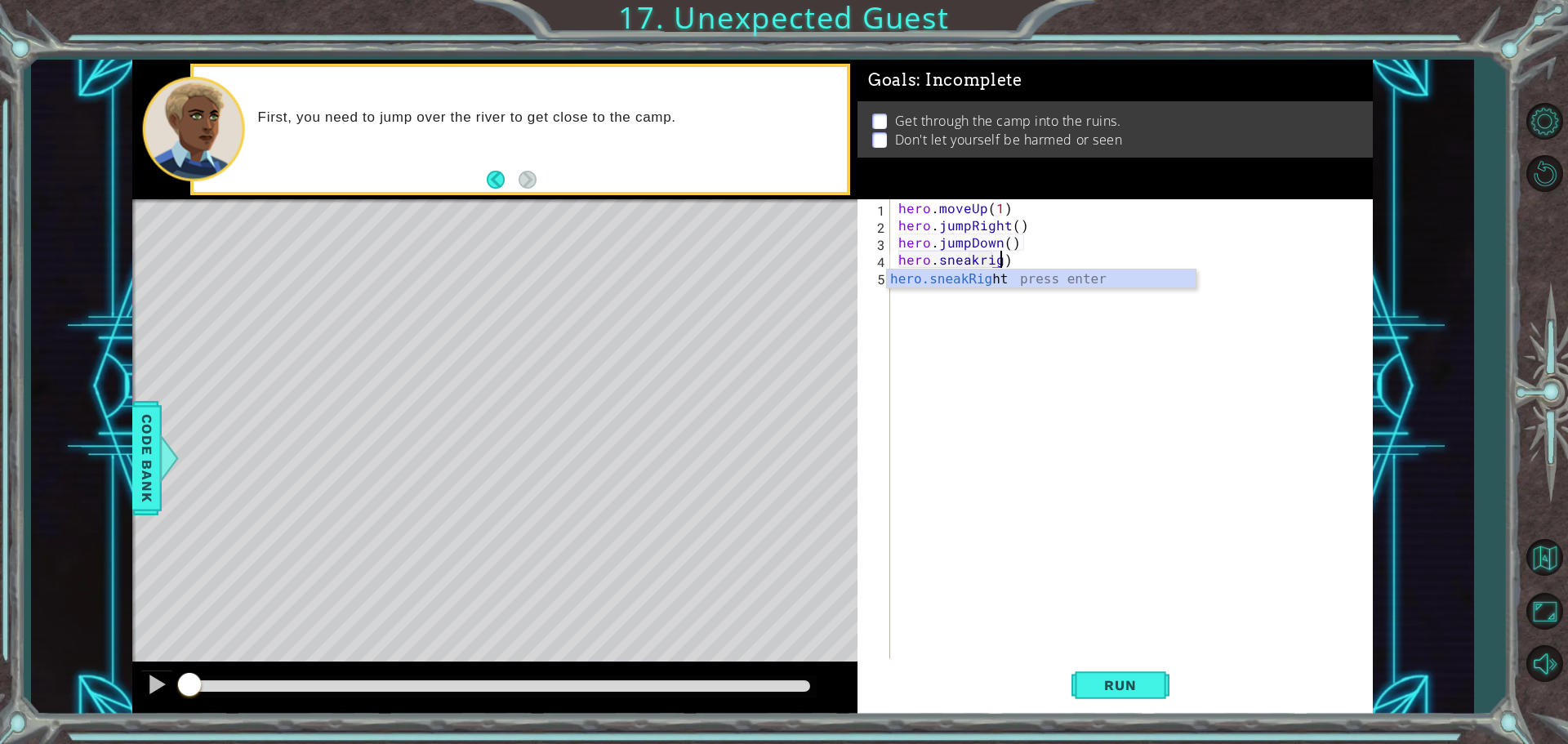
scroll to position [0, 7]
click at [978, 280] on div "hero.sneakRight press enter" at bounding box center [1041, 299] width 309 height 59
type textarea "hero.sneakRight(1)"
click at [1007, 285] on div "hero . moveUp ( 1 ) hero . jumpRight ( ) hero . jumpDown ( ) hero . sneakRight …" at bounding box center [1136, 447] width 481 height 497
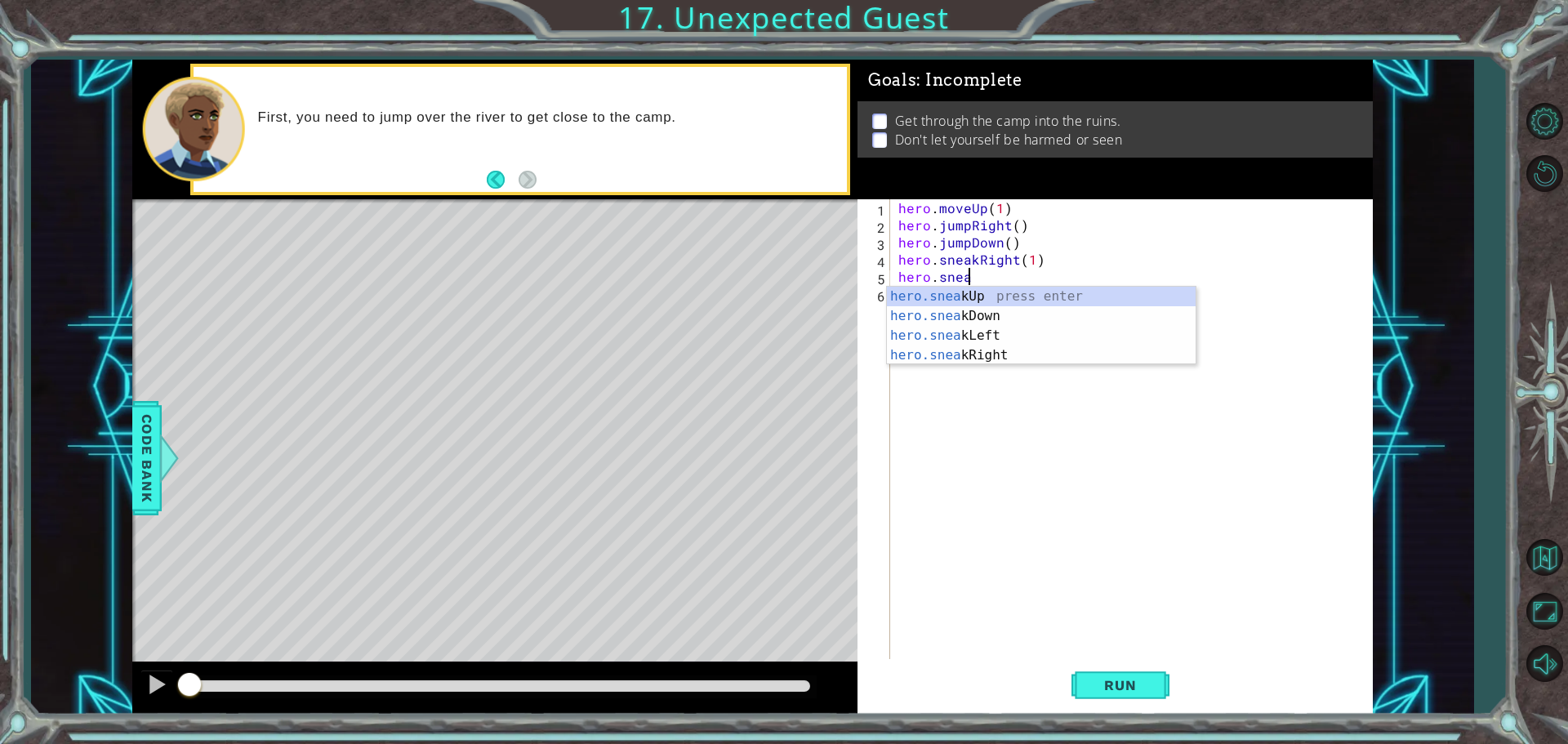
scroll to position [0, 4]
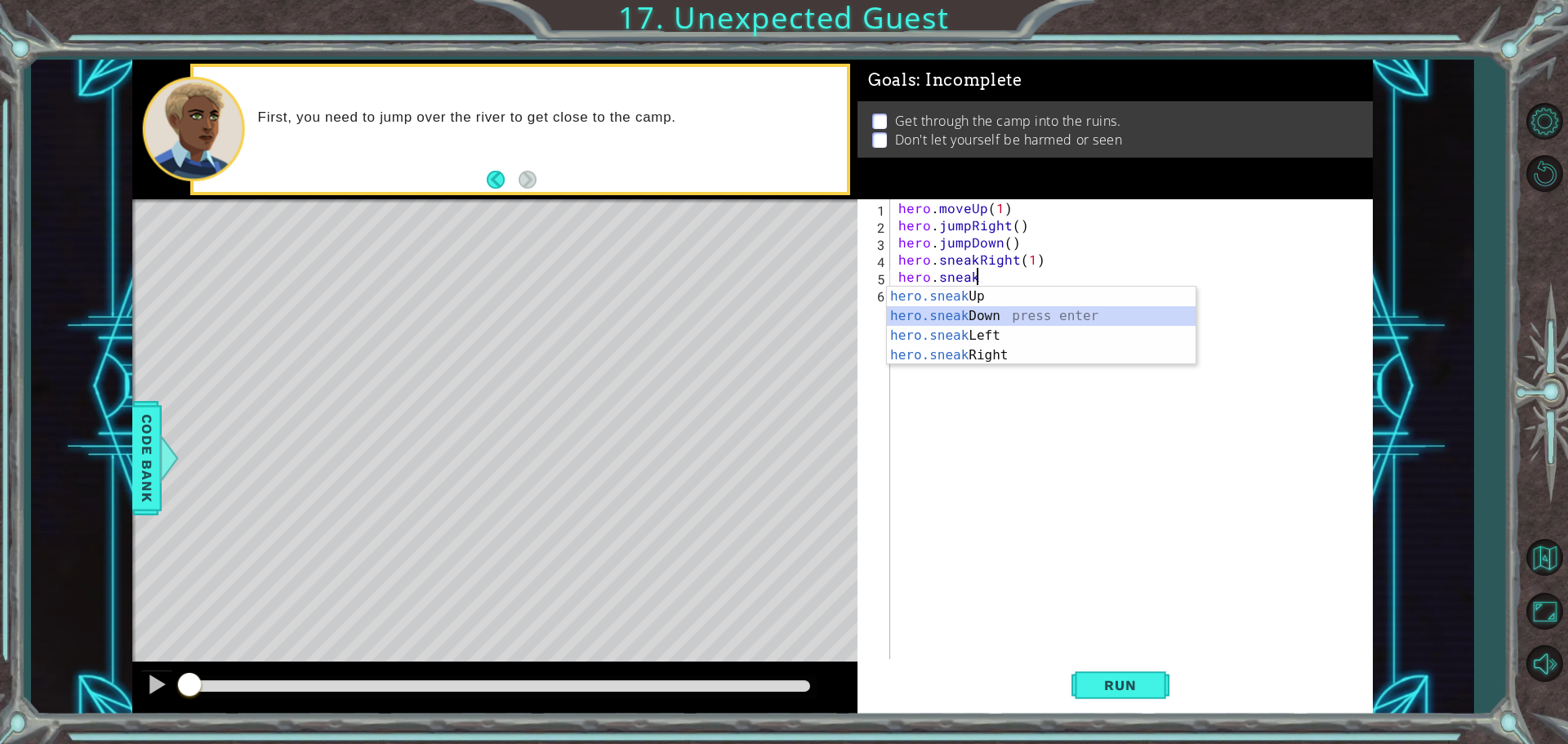
click at [1012, 314] on div "hero.sneak Up press enter hero.sneak Down press enter hero.sneak Left press ent…" at bounding box center [1041, 345] width 309 height 117
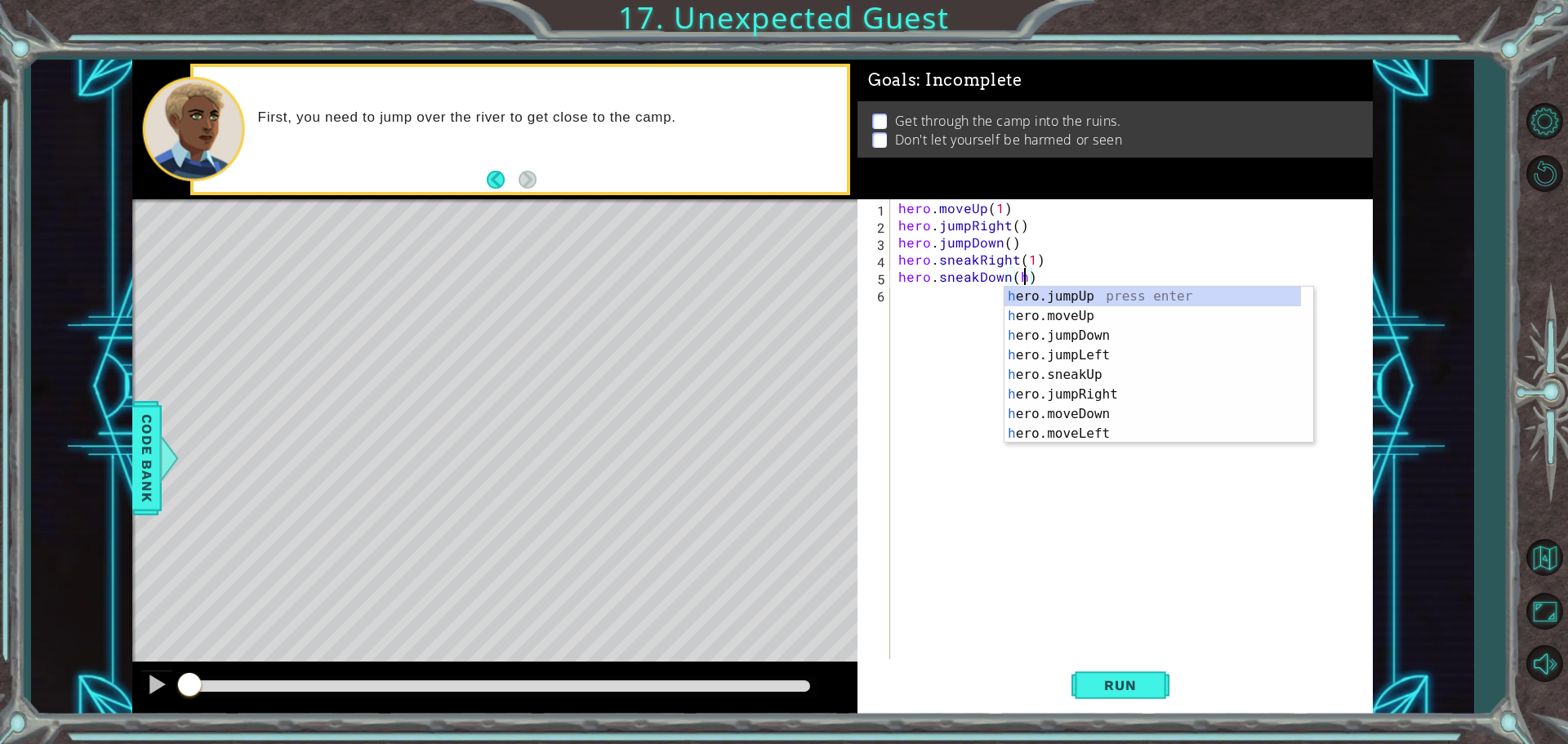
scroll to position [0, 7]
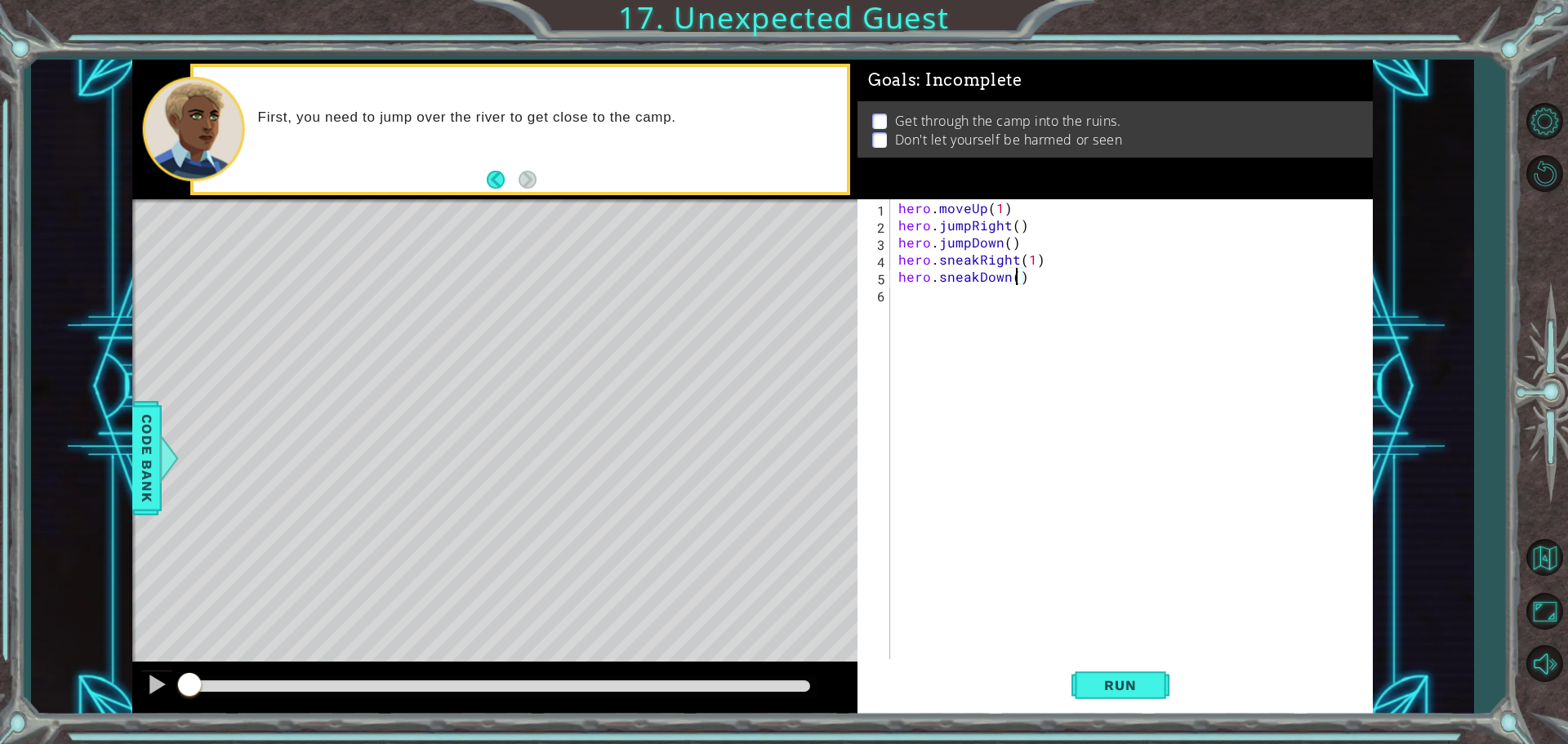
type textarea "hero.sneakDown(2)"
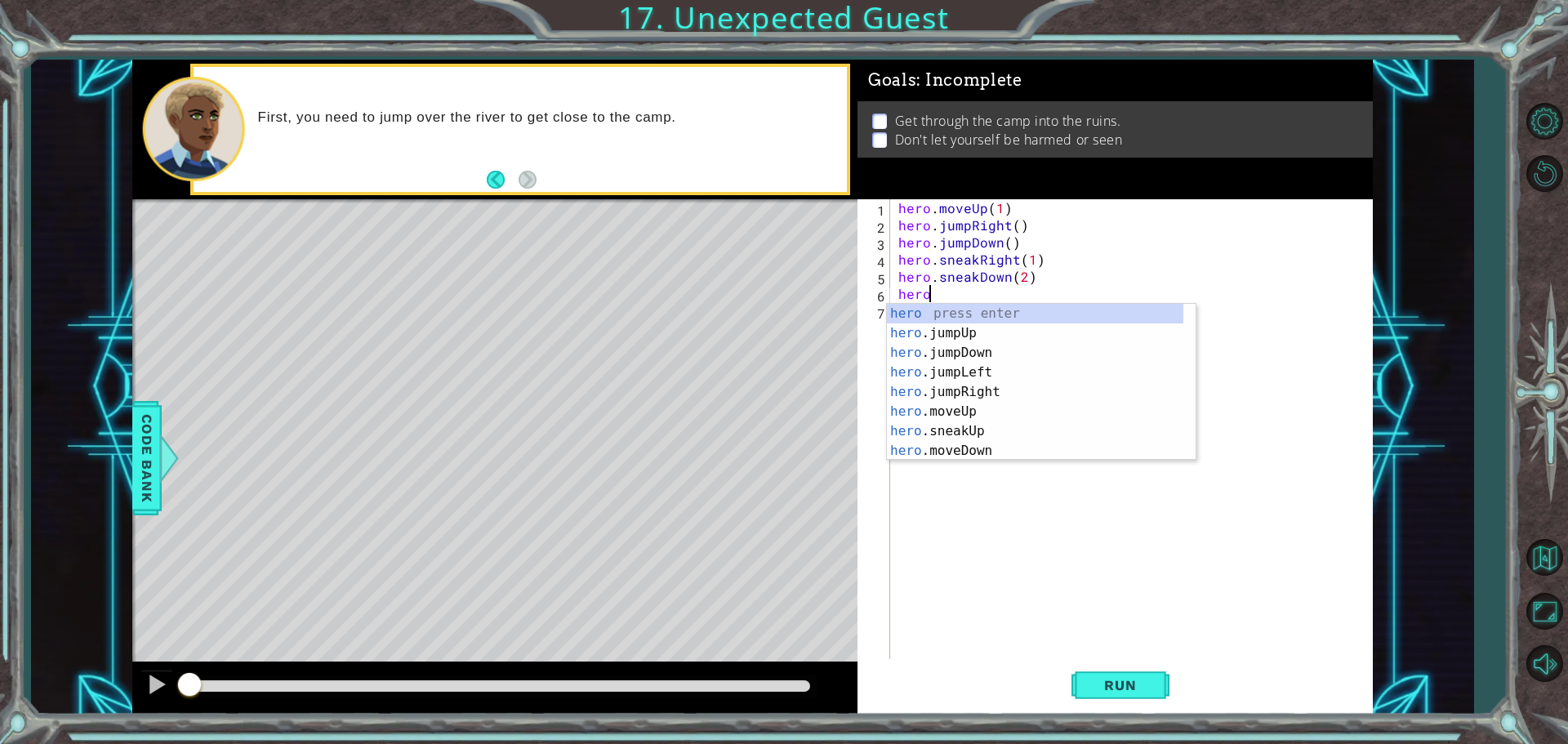
scroll to position [0, 1]
click at [1018, 276] on div "hero . moveUp ( 1 ) hero . jumpRight ( ) hero . jumpDown ( ) hero . sneakRight …" at bounding box center [1136, 447] width 481 height 497
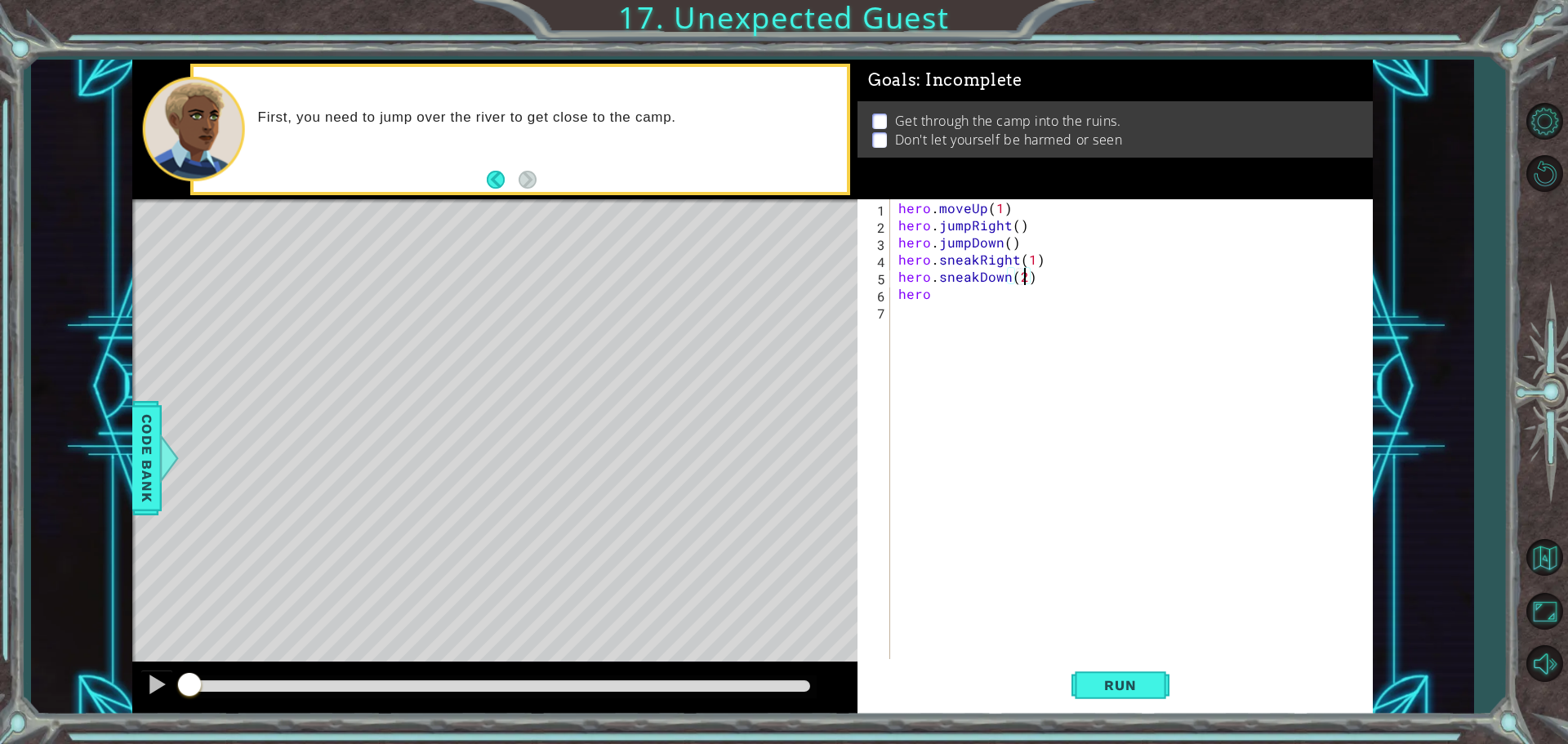
click at [1023, 276] on div "hero . moveUp ( 1 ) hero . jumpRight ( ) hero . jumpDown ( ) hero . sneakRight …" at bounding box center [1136, 447] width 481 height 497
click at [982, 298] on div "hero . moveUp ( 1 ) hero . jumpRight ( ) hero . jumpDown ( ) hero . sneakRight …" at bounding box center [1136, 447] width 481 height 497
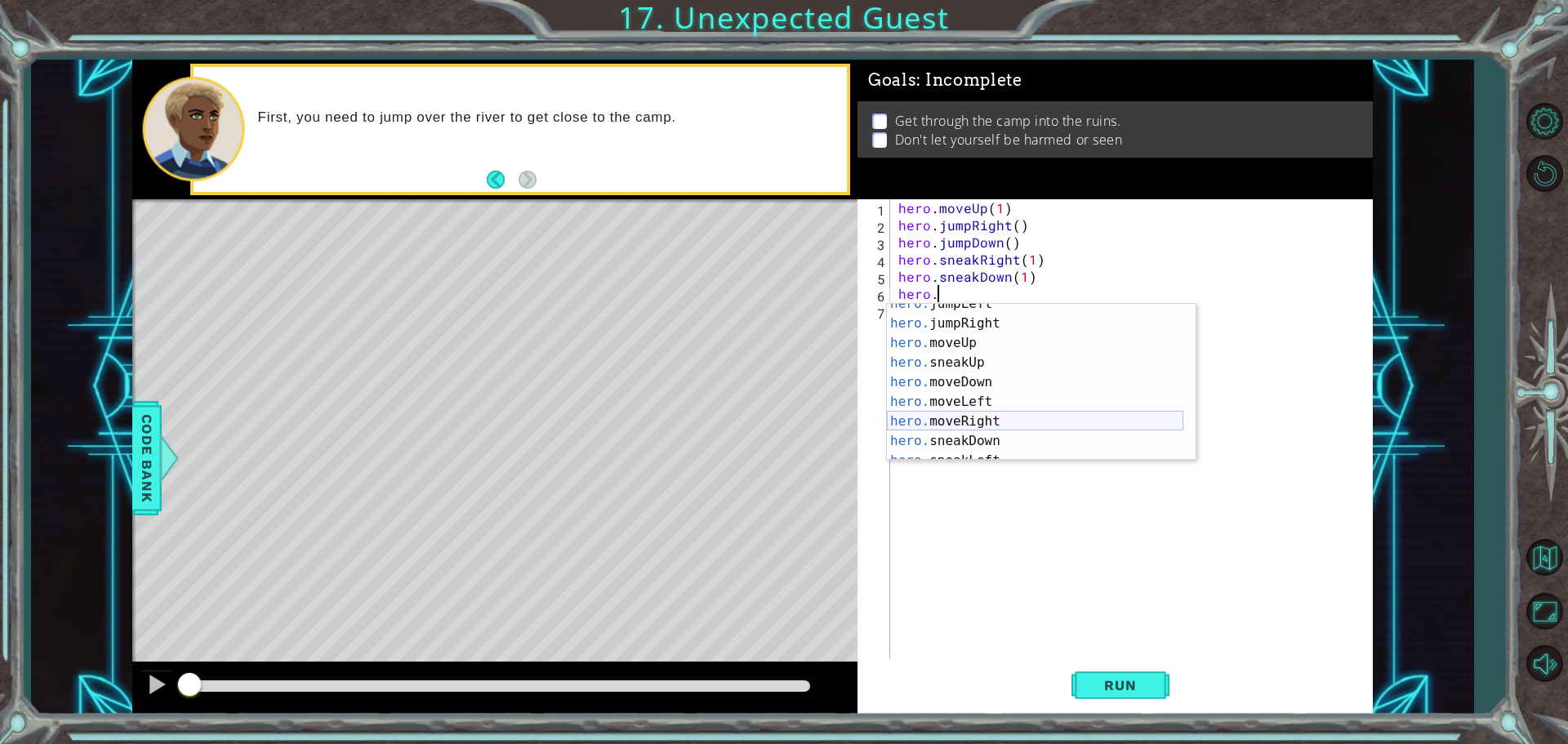
scroll to position [98, 0]
click at [1022, 434] on div "hero. sneakUp press enter hero. moveDown press enter hero. moveLeft press enter…" at bounding box center [1035, 401] width 296 height 196
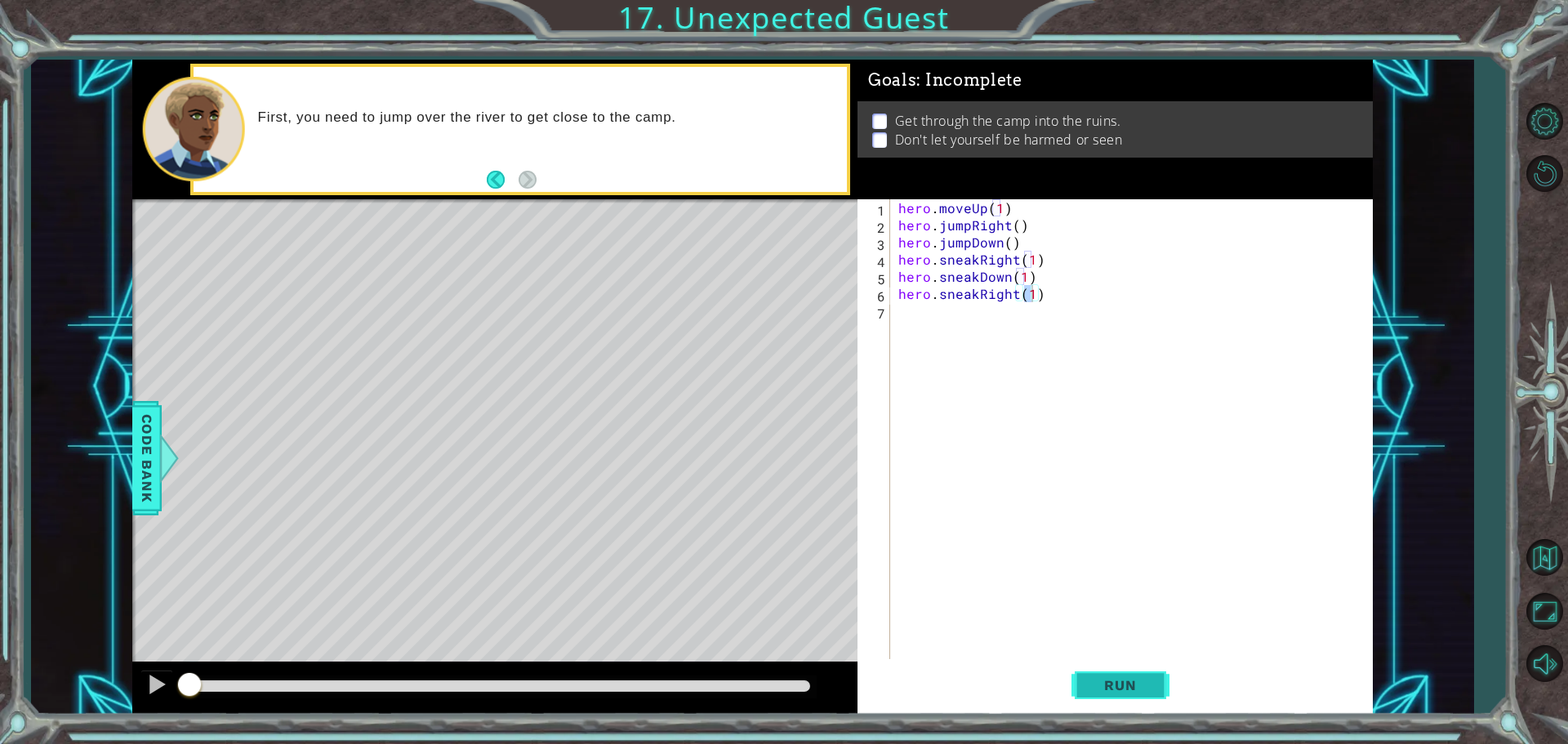
click at [1152, 682] on span "Run" at bounding box center [1120, 685] width 64 height 17
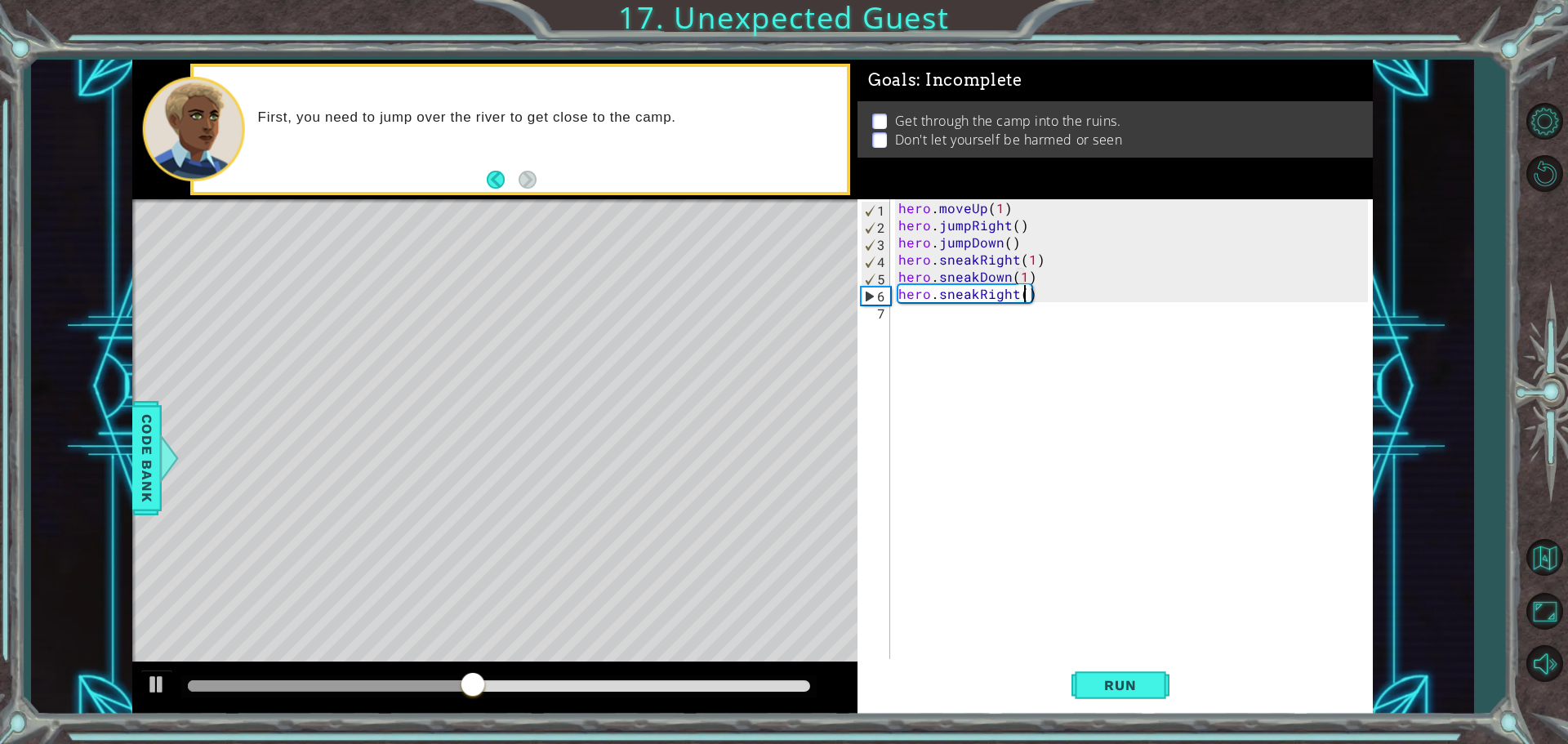
type textarea "hero.sneakRight(2)"
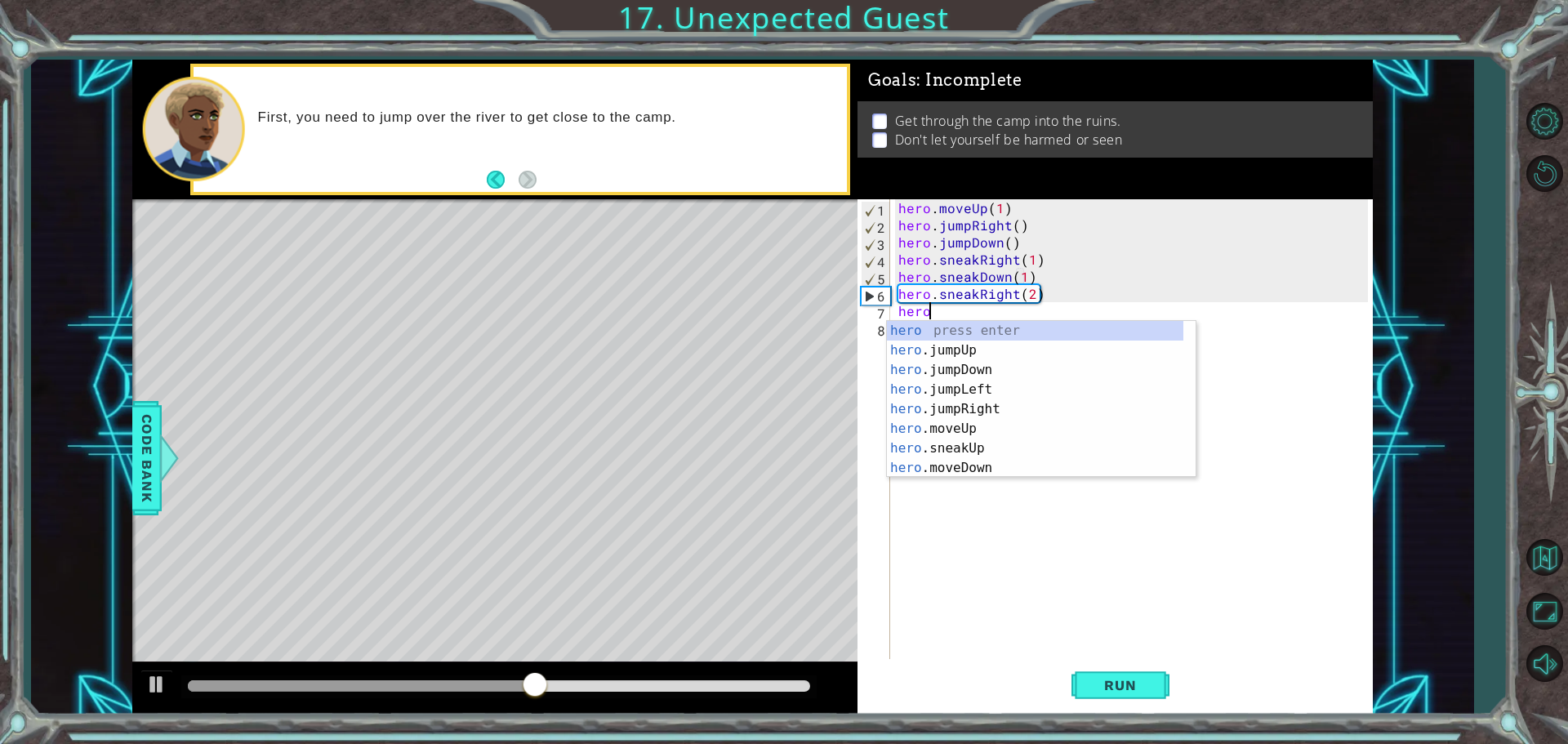
scroll to position [0, 1]
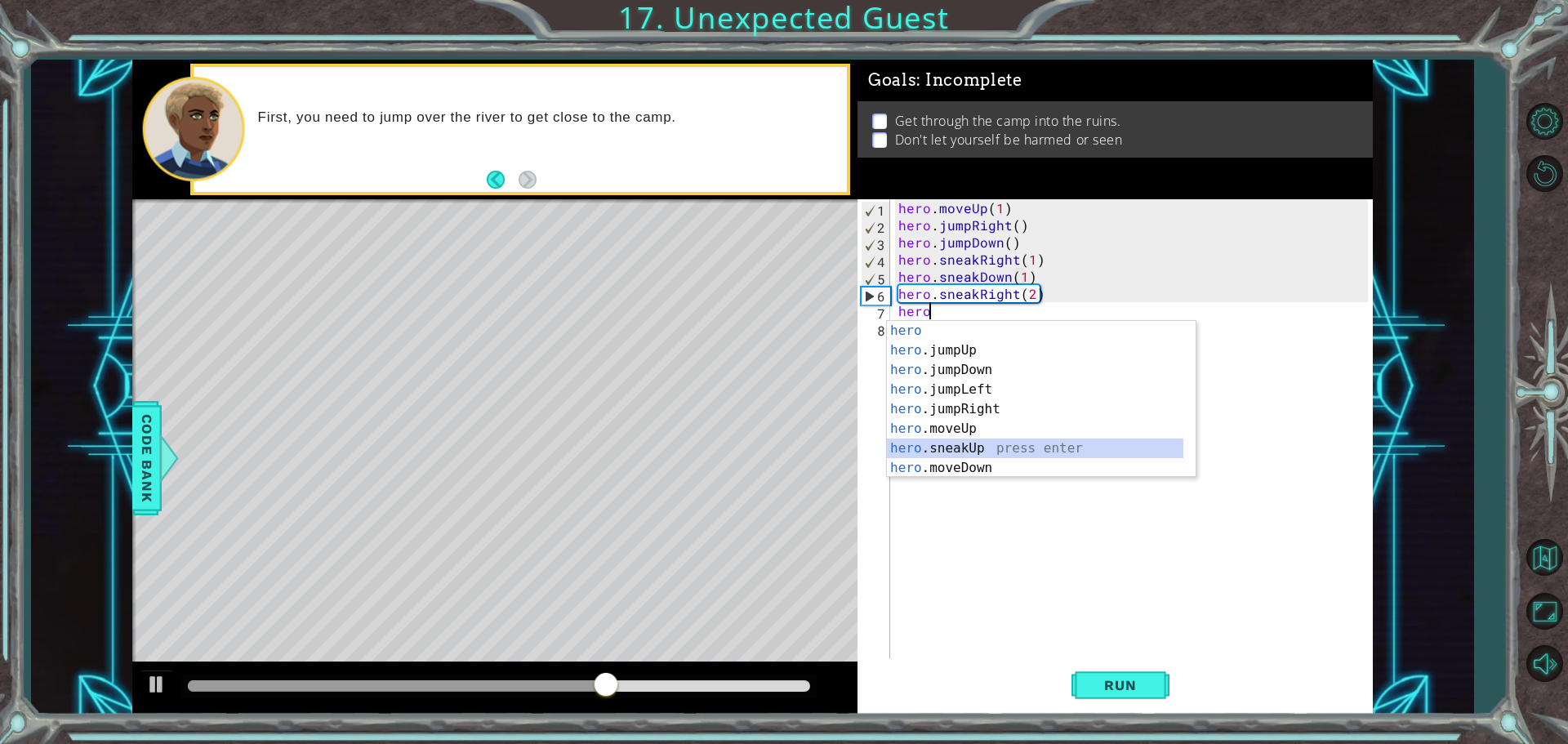
click at [921, 447] on div "hero press enter hero .jumpUp press enter hero .jumpDown press enter hero .jump…" at bounding box center [1035, 419] width 296 height 196
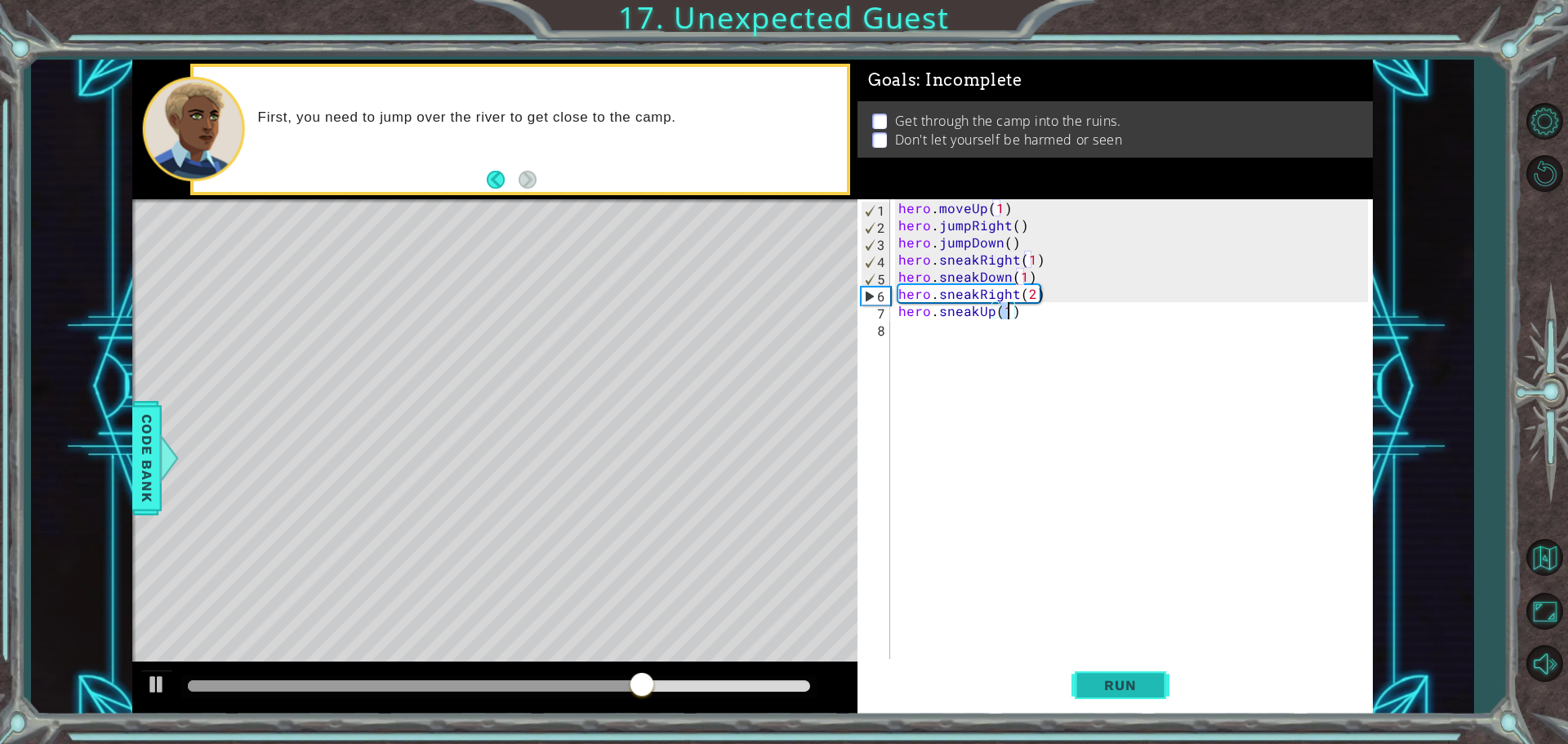
type textarea "hero.sneakUp(1)"
click at [1130, 699] on button "Run" at bounding box center [1121, 685] width 98 height 52
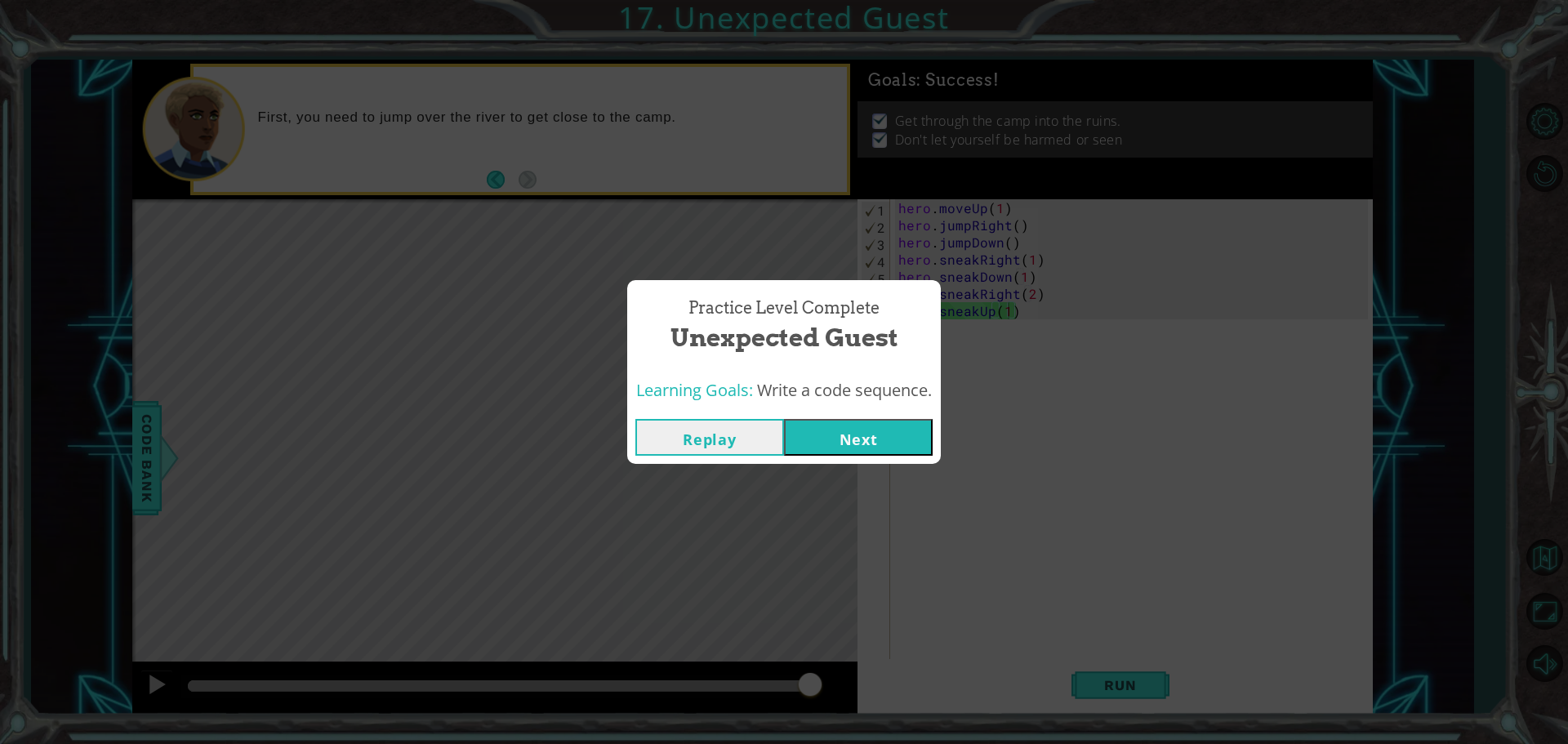
click at [921, 449] on button "Next" at bounding box center [859, 437] width 149 height 37
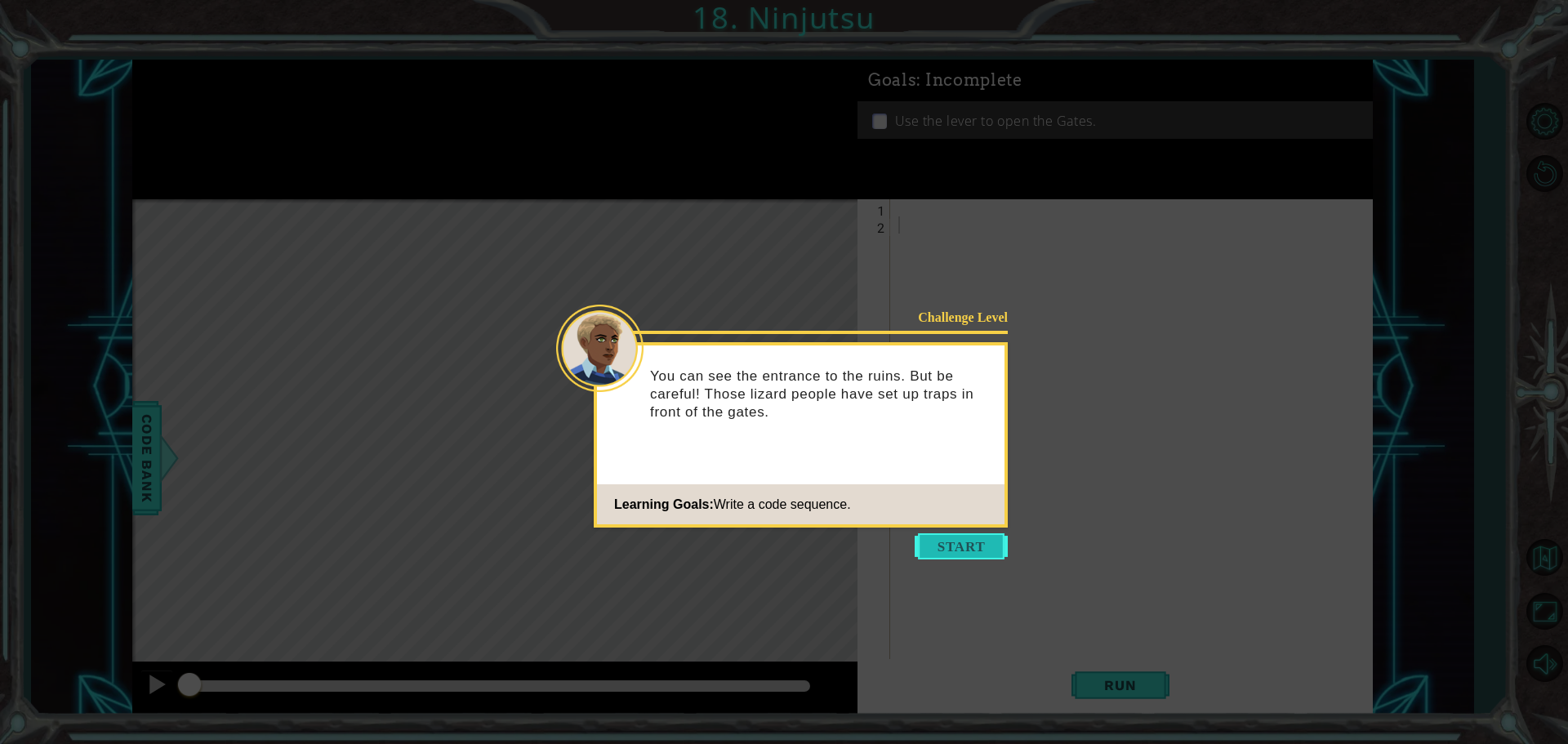
click at [976, 540] on button "Start" at bounding box center [962, 546] width 93 height 26
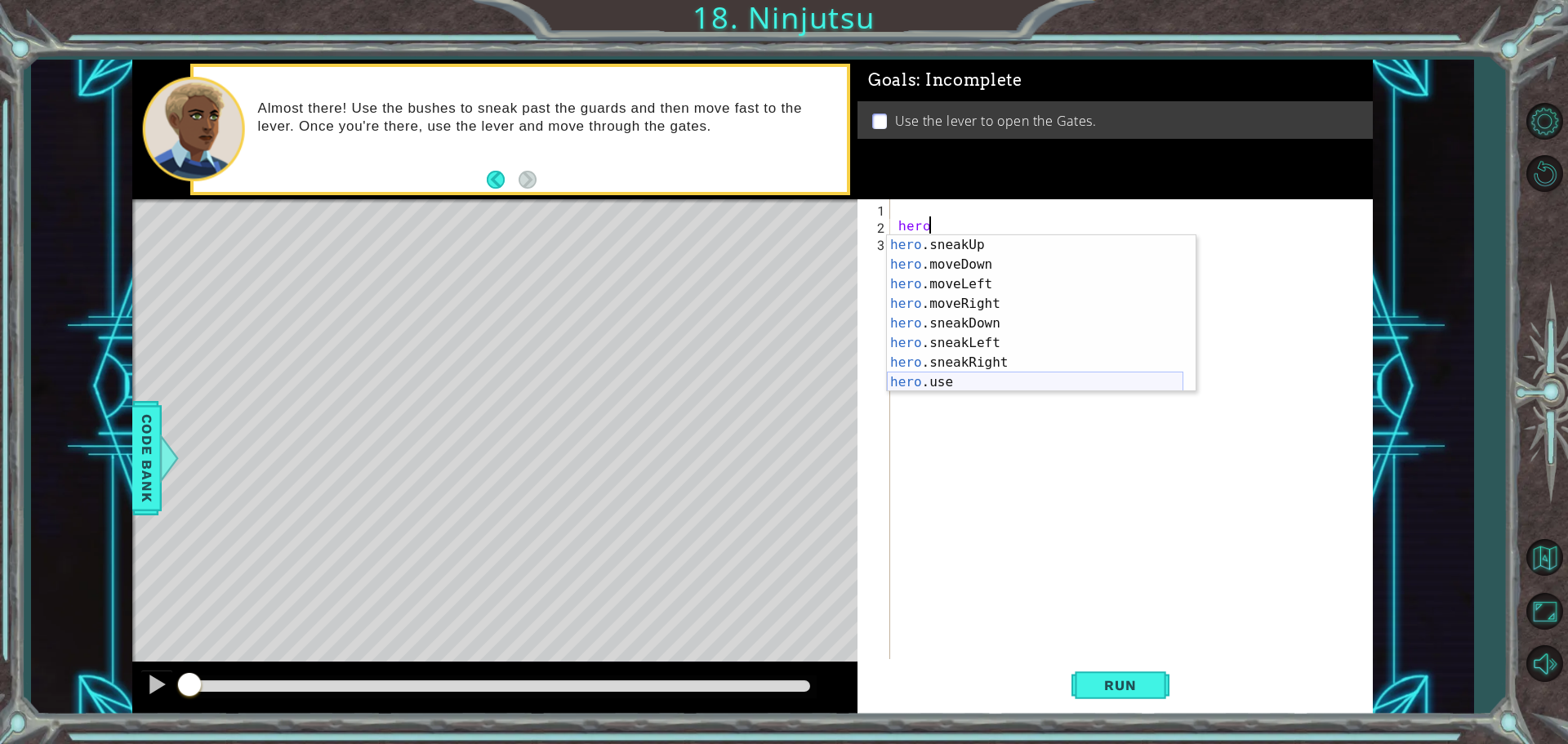
scroll to position [98, 0]
click at [1000, 365] on div "hero .sneakUp press enter hero .moveDown press enter hero .moveLeft press enter…" at bounding box center [1035, 333] width 296 height 196
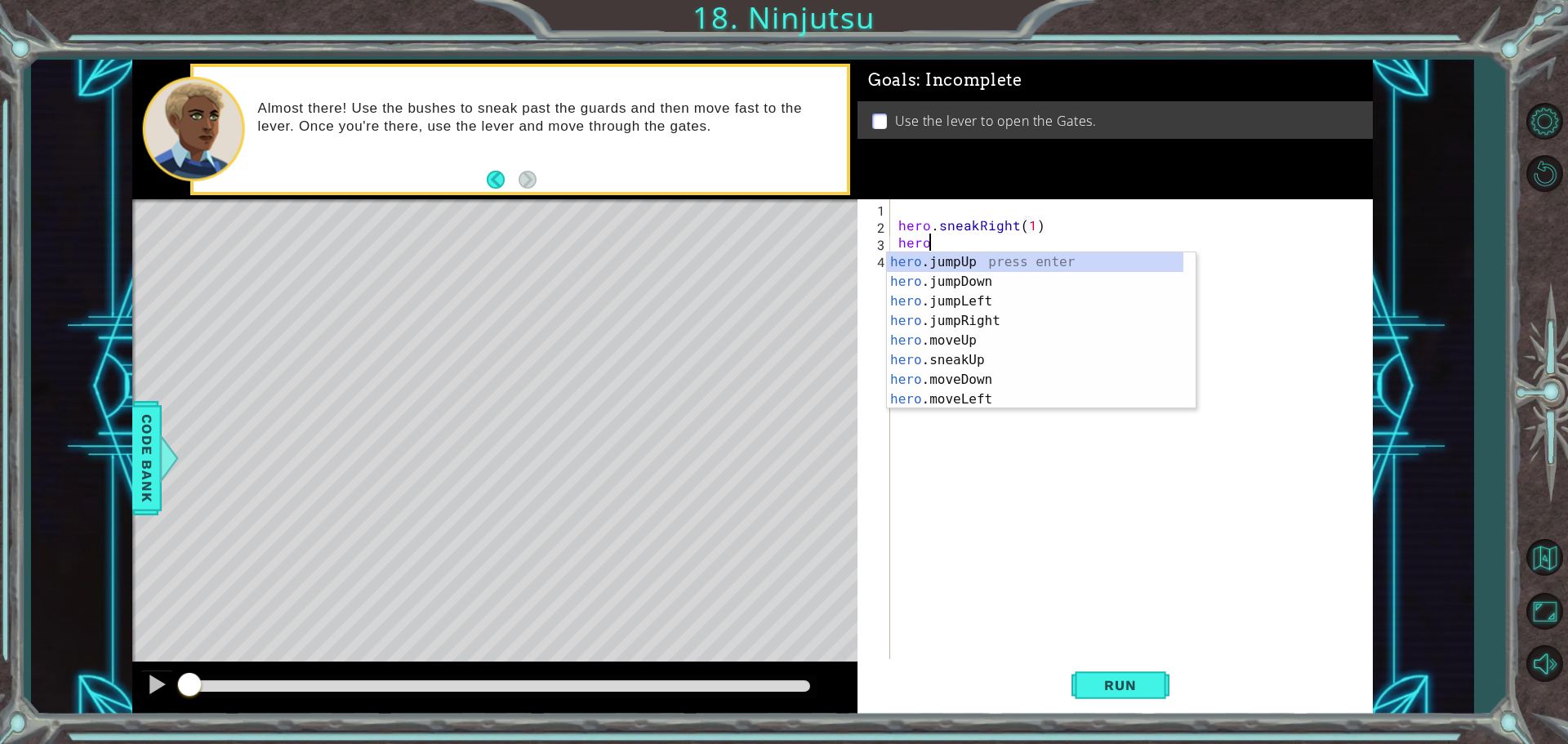
scroll to position [0, 10]
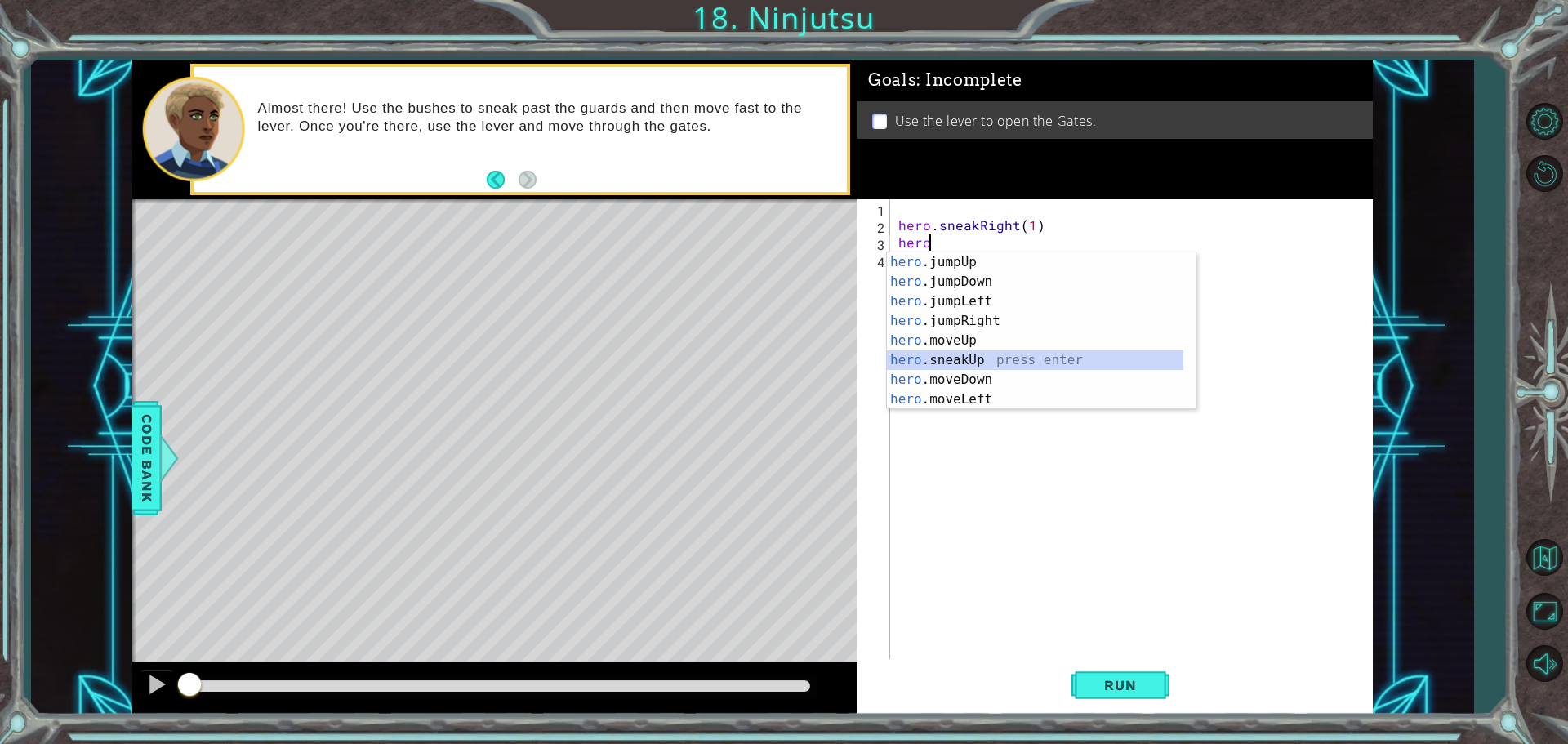
click at [1005, 358] on div "hero .jumpUp press enter hero .jumpDown press enter hero .jumpLeft press enter …" at bounding box center [1035, 350] width 296 height 196
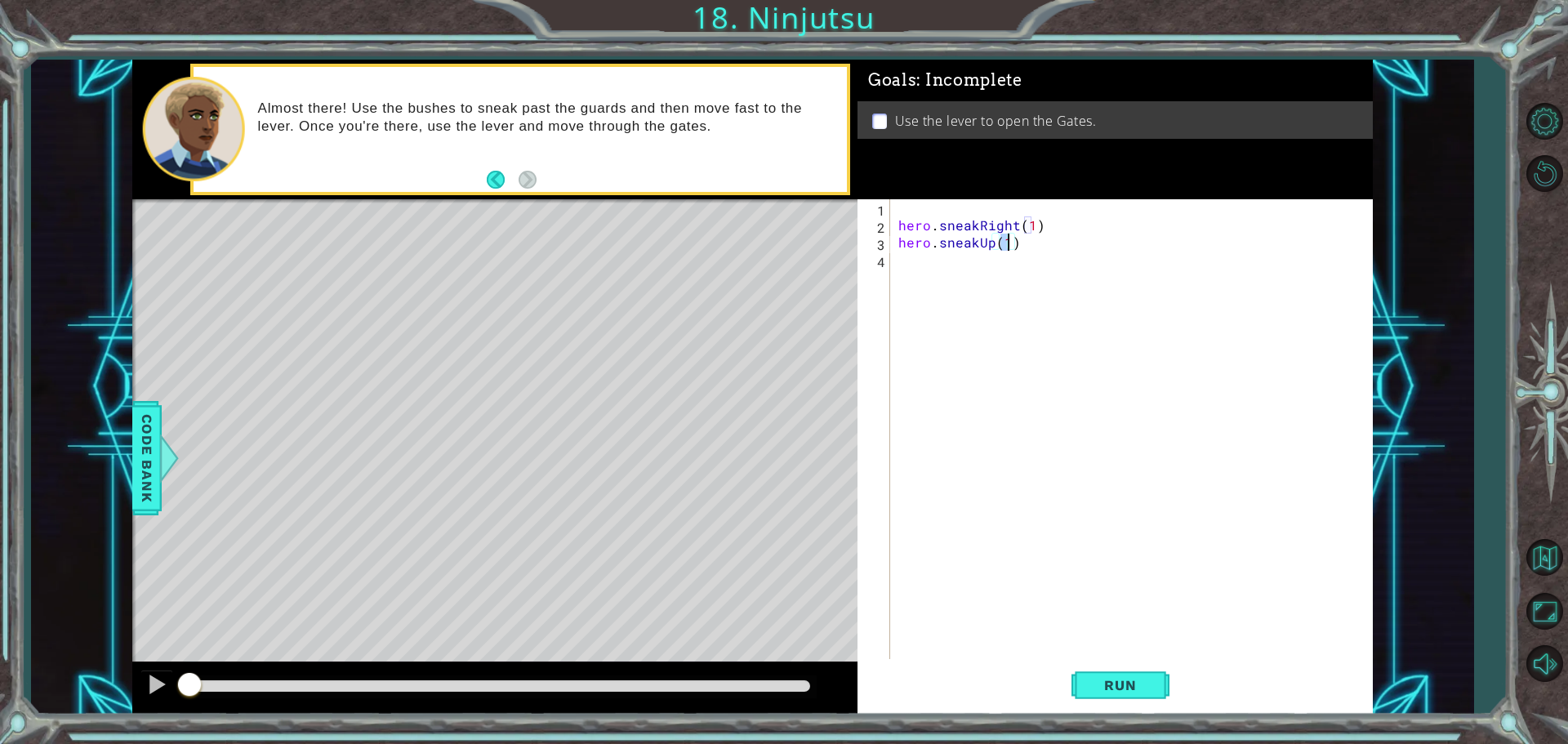
scroll to position [0, 6]
type textarea "hero.sneakUp(3)"
click at [941, 267] on div "hero . sneakRight ( 1 ) hero . sneakUp ( 3 )" at bounding box center [1136, 447] width 481 height 497
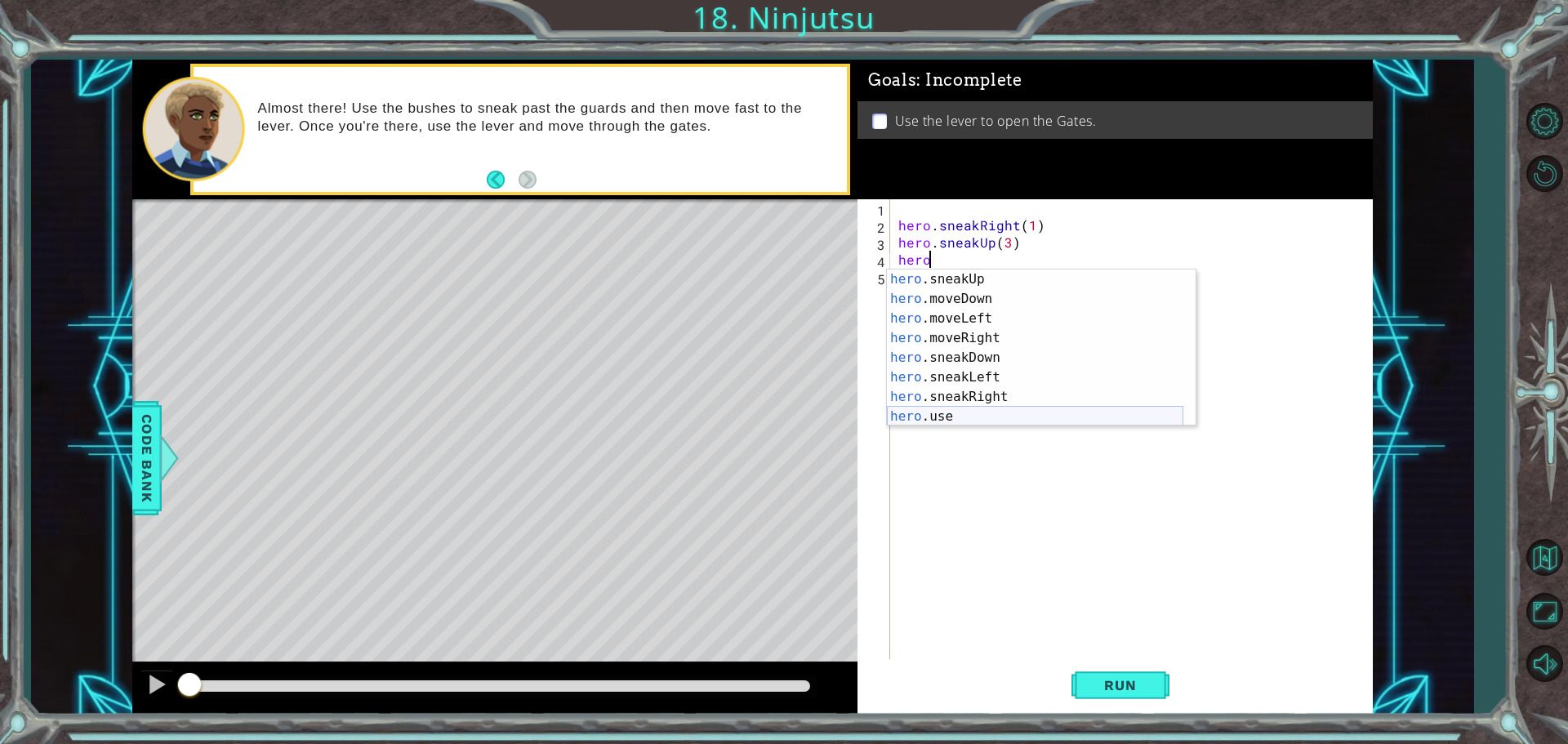
scroll to position [98, 0]
click at [996, 394] on div "hero .sneakUp press enter hero .moveDown press enter hero .moveLeft press enter…" at bounding box center [1035, 367] width 296 height 196
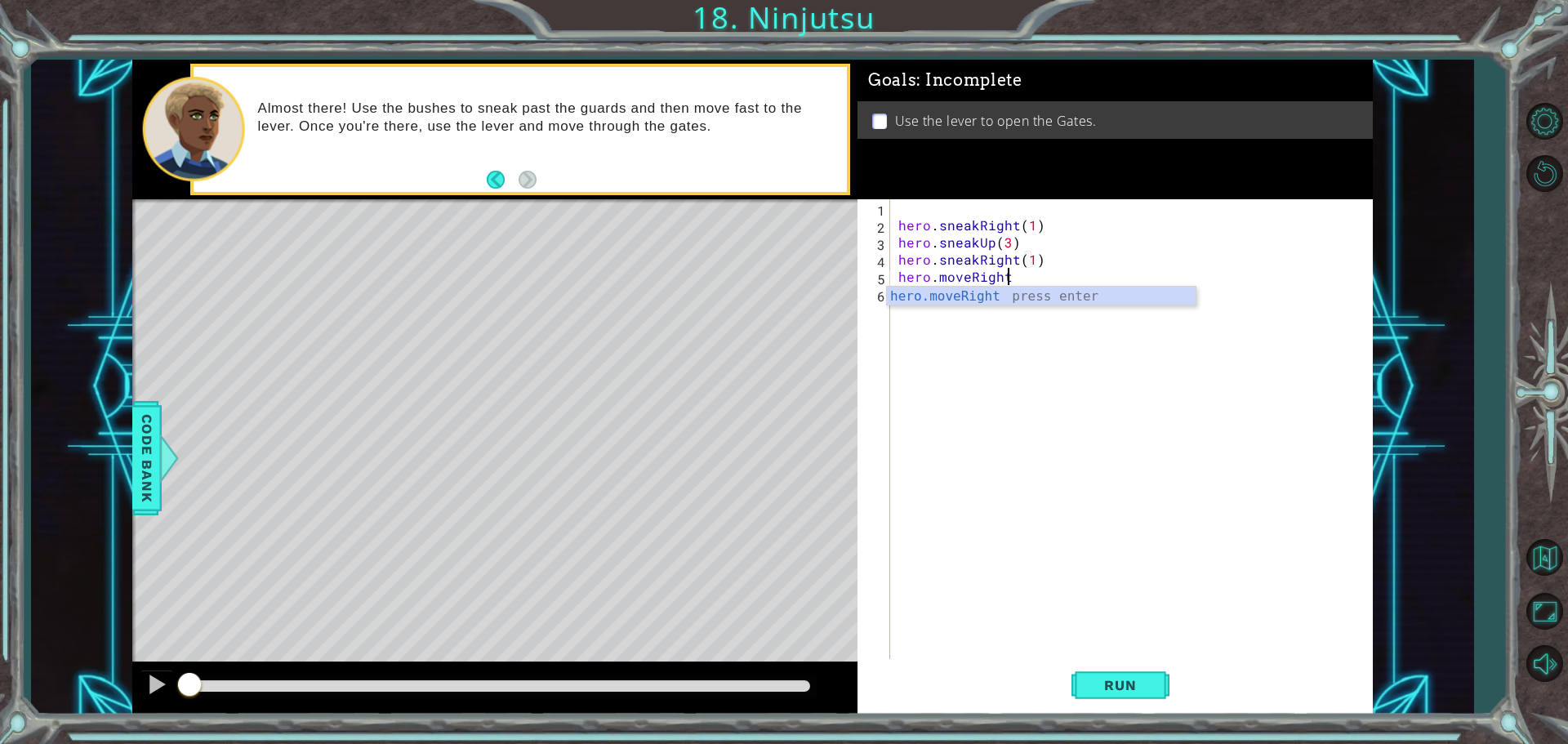
scroll to position [0, 7]
type textarea "hero.moveRight(3)"
click at [906, 288] on div "hero . sneakRight ( 1 ) hero . sneakUp ( 3 ) hero . sneakRight ( 1 ) hero . mov…" at bounding box center [1136, 447] width 481 height 497
click at [1141, 681] on span "Run" at bounding box center [1120, 685] width 64 height 17
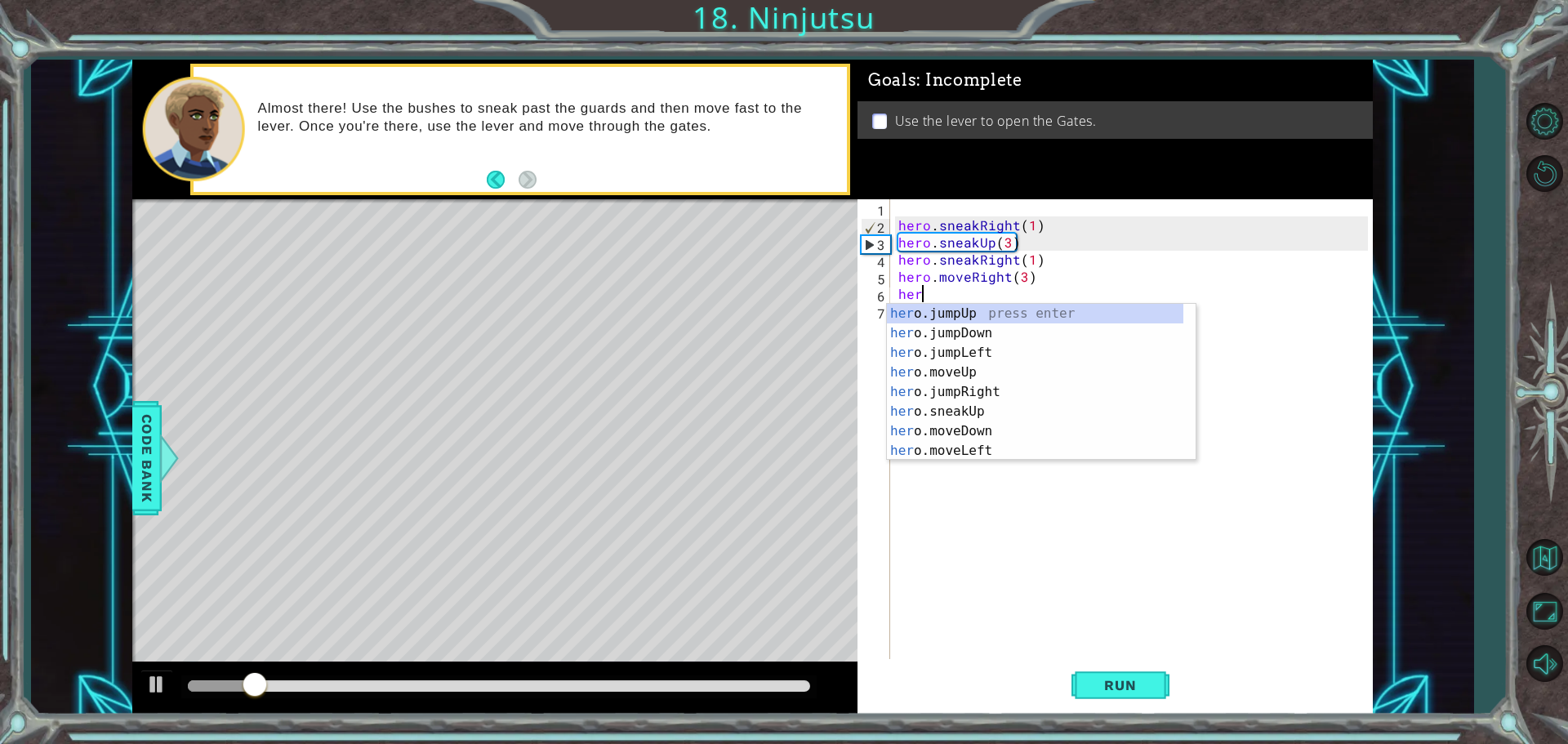
scroll to position [0, 1]
click at [974, 425] on div "hero .jumpUp press enter hero .jumpDown press enter hero .jumpLeft press enter …" at bounding box center [1035, 401] width 296 height 196
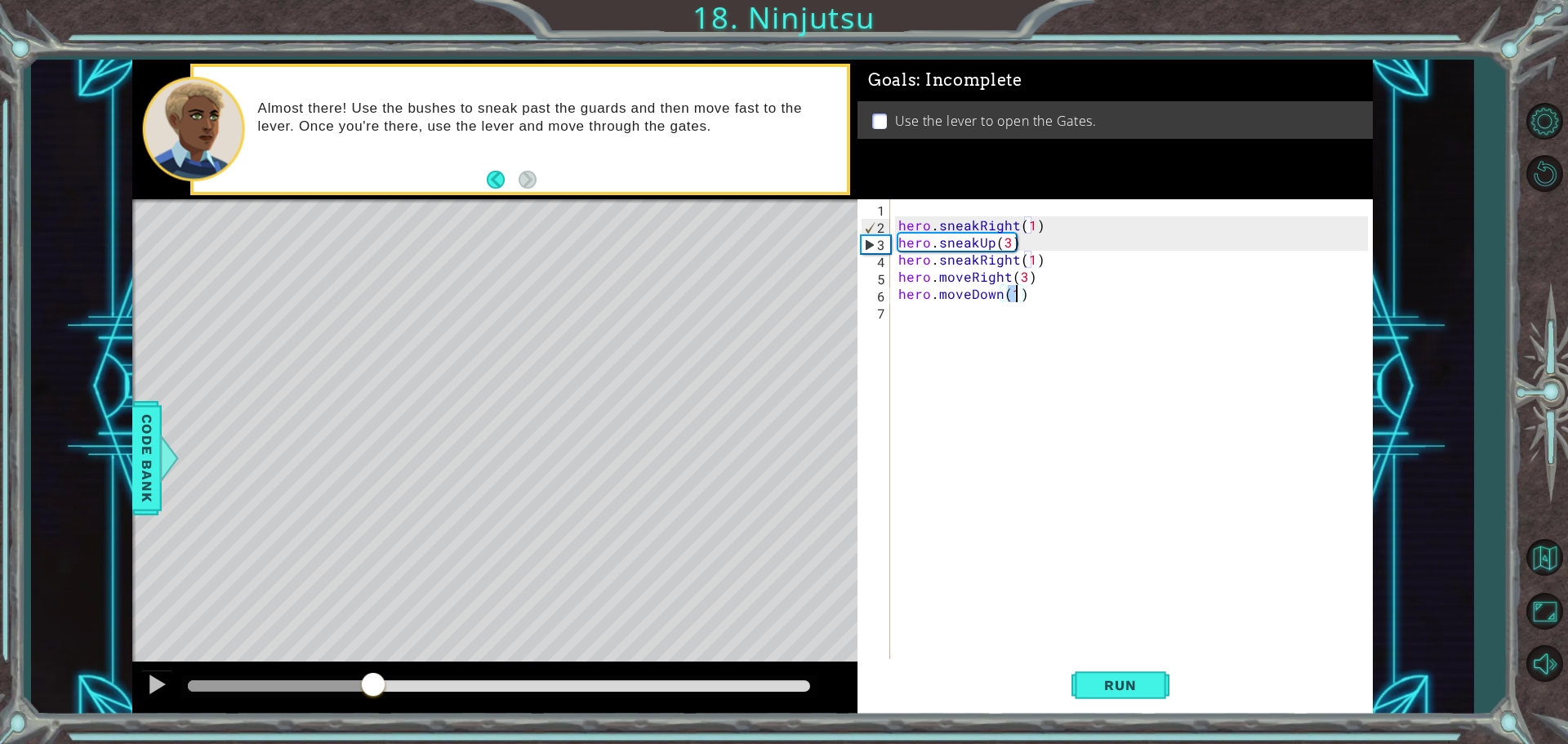
drag, startPoint x: 446, startPoint y: 695, endPoint x: 288, endPoint y: 674, distance: 159.4
click at [359, 683] on div at bounding box center [373, 685] width 29 height 29
click at [1008, 242] on div "hero . sneakRight ( 1 ) hero . sneakUp ( 3 ) hero . sneakRight ( 1 ) hero . mov…" at bounding box center [1136, 447] width 481 height 497
type textarea "hero.sneakUp(2)"
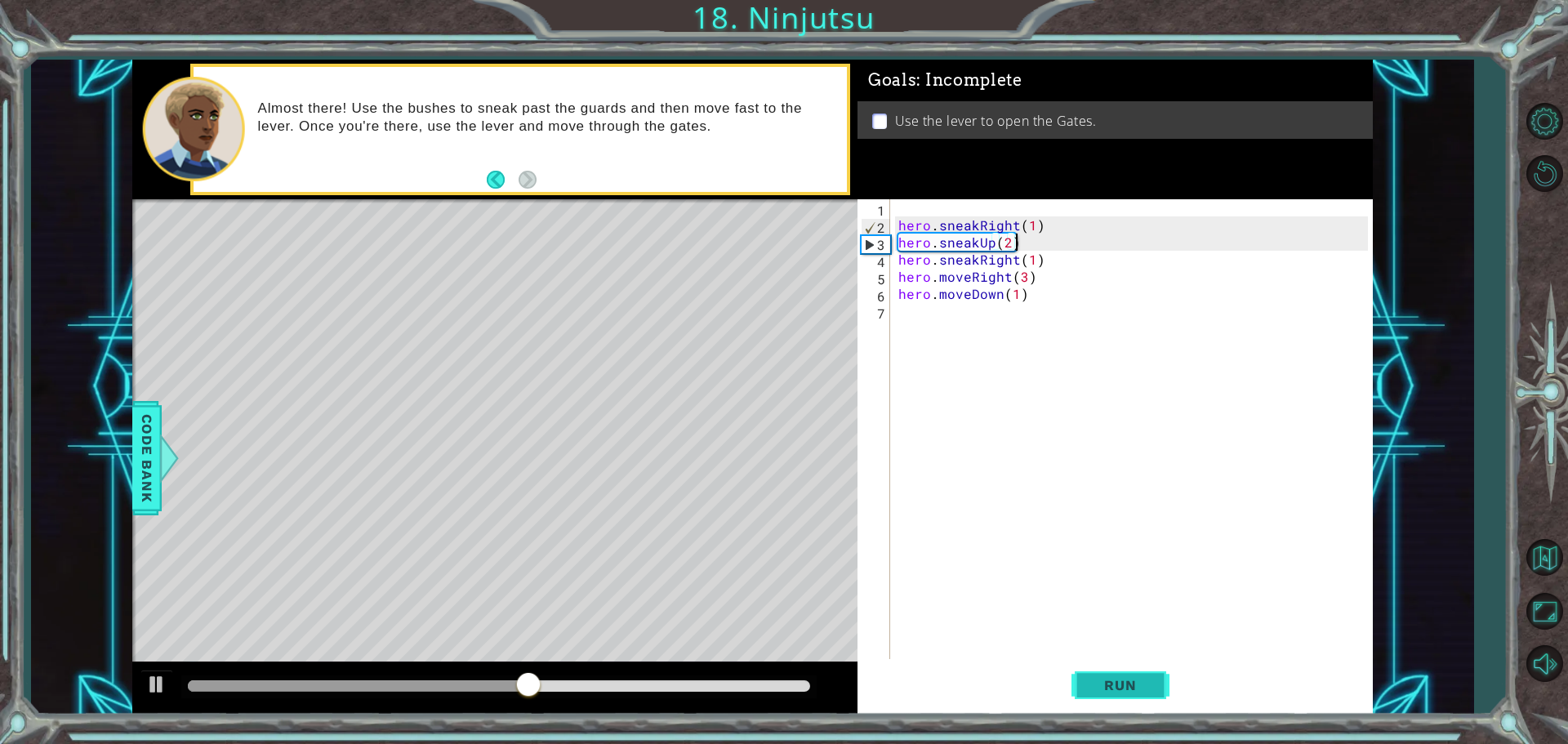
type textarea "hero.sneakUp(2)"
click at [1152, 689] on span "Run" at bounding box center [1120, 685] width 64 height 17
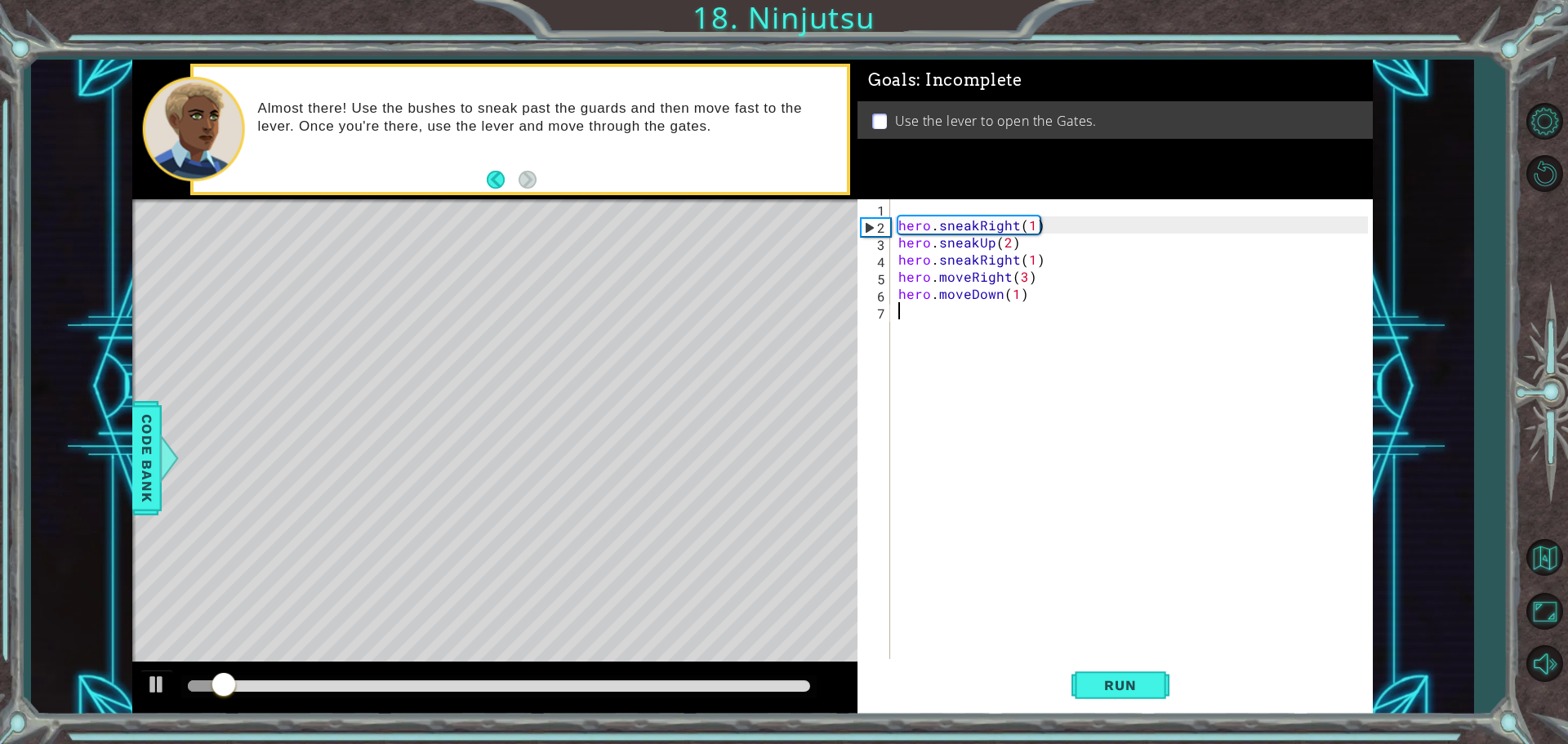
click at [933, 315] on div "hero . sneakRight ( 1 ) hero . sneakUp ( 2 ) hero . sneakRight ( 1 ) hero . mov…" at bounding box center [1136, 447] width 481 height 497
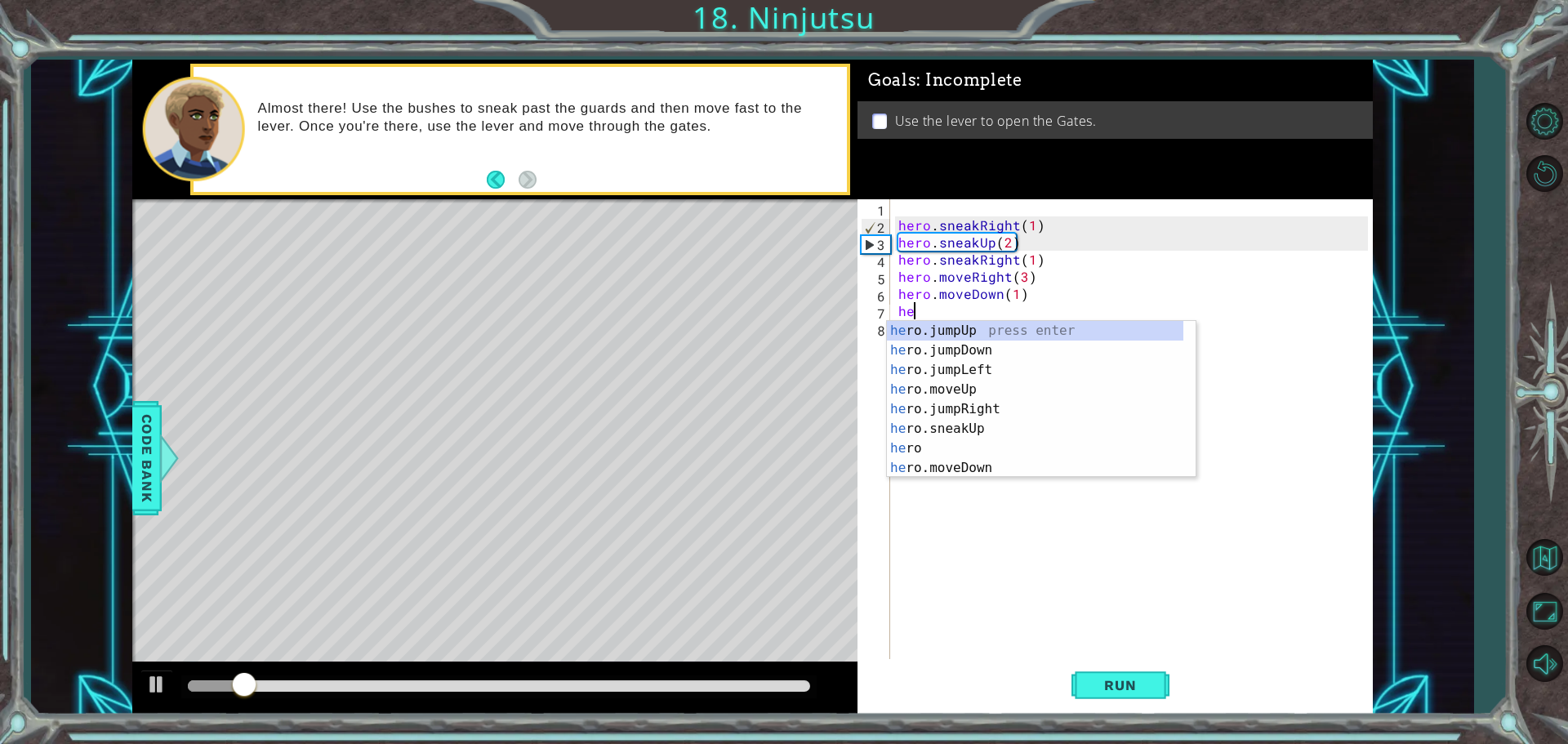
type textarea "hero"
click at [942, 361] on div "hero press enter hero .jumpUp press enter hero .jumpDown press enter hero .jump…" at bounding box center [1035, 419] width 296 height 196
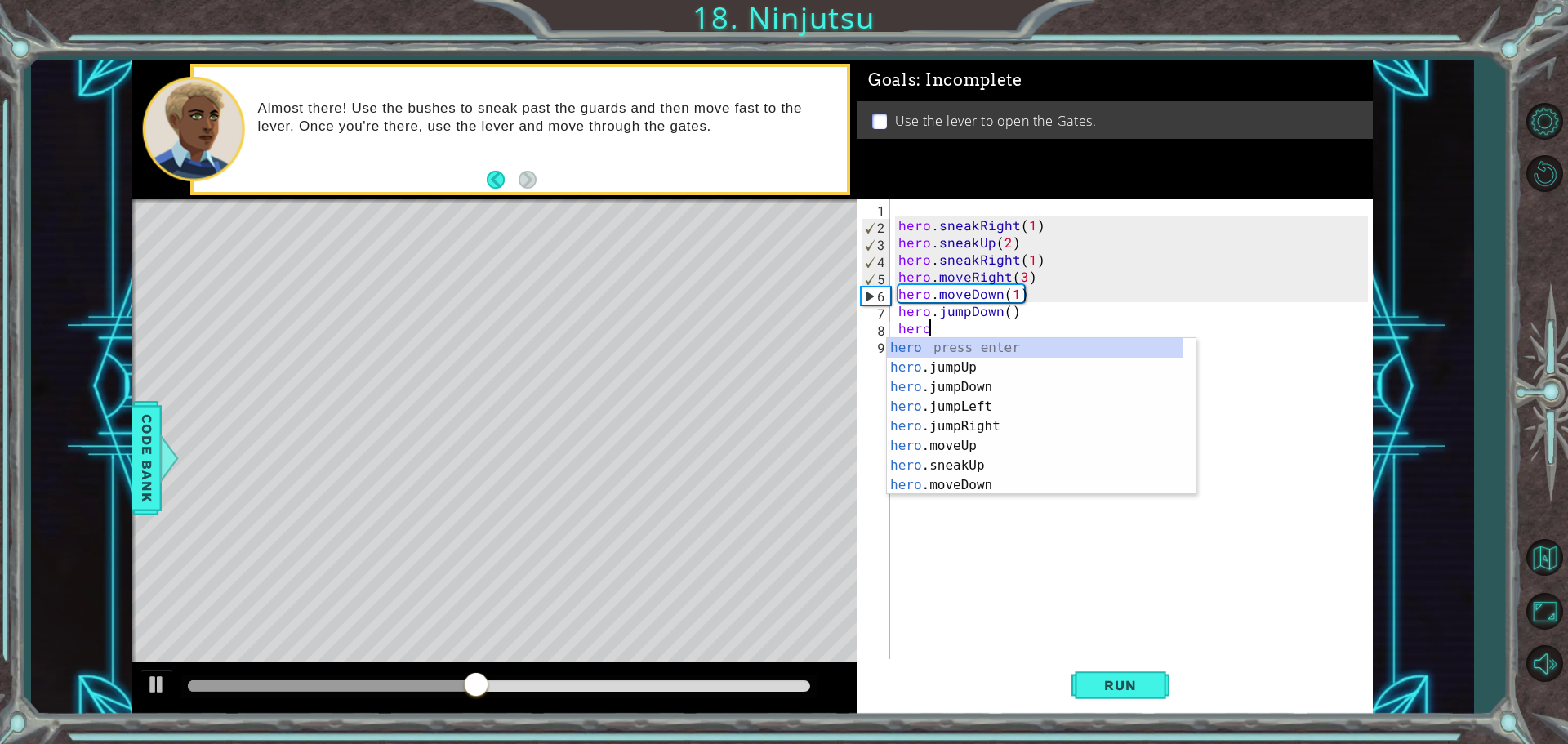
click at [1175, 682] on div "Run" at bounding box center [1120, 685] width 515 height 52
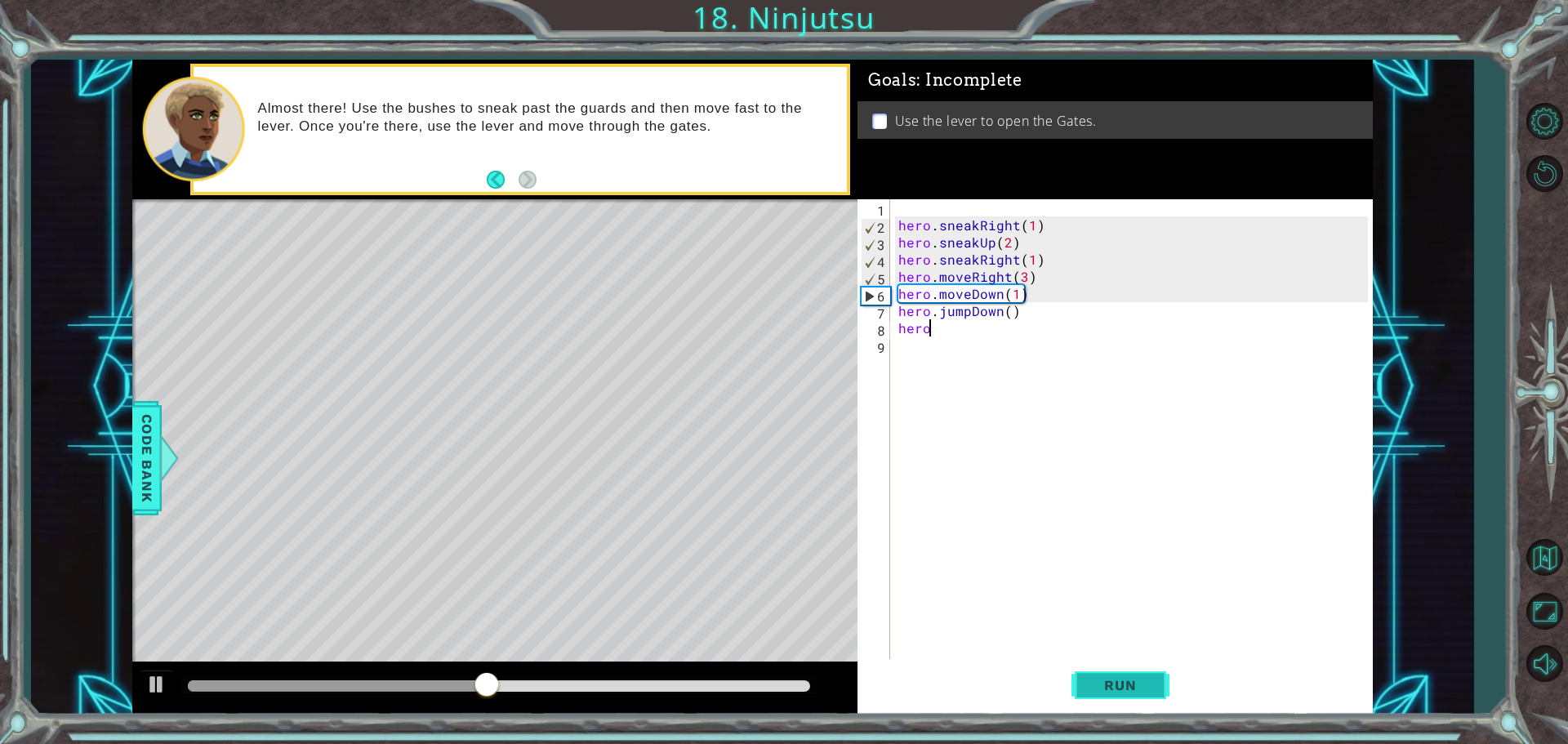
click at [1159, 684] on button "Run" at bounding box center [1121, 685] width 98 height 52
click at [1021, 275] on div "hero . sneakRight ( 1 ) hero . sneakUp ( 2 ) hero . sneakRight ( 1 ) hero . mov…" at bounding box center [1136, 447] width 481 height 497
click at [1111, 705] on button "Run" at bounding box center [1121, 685] width 98 height 52
click at [999, 297] on div "hero . sneakRight ( 1 ) hero . sneakUp ( 2 ) hero . sneakRight ( 1 ) hero . mov…" at bounding box center [1136, 447] width 481 height 497
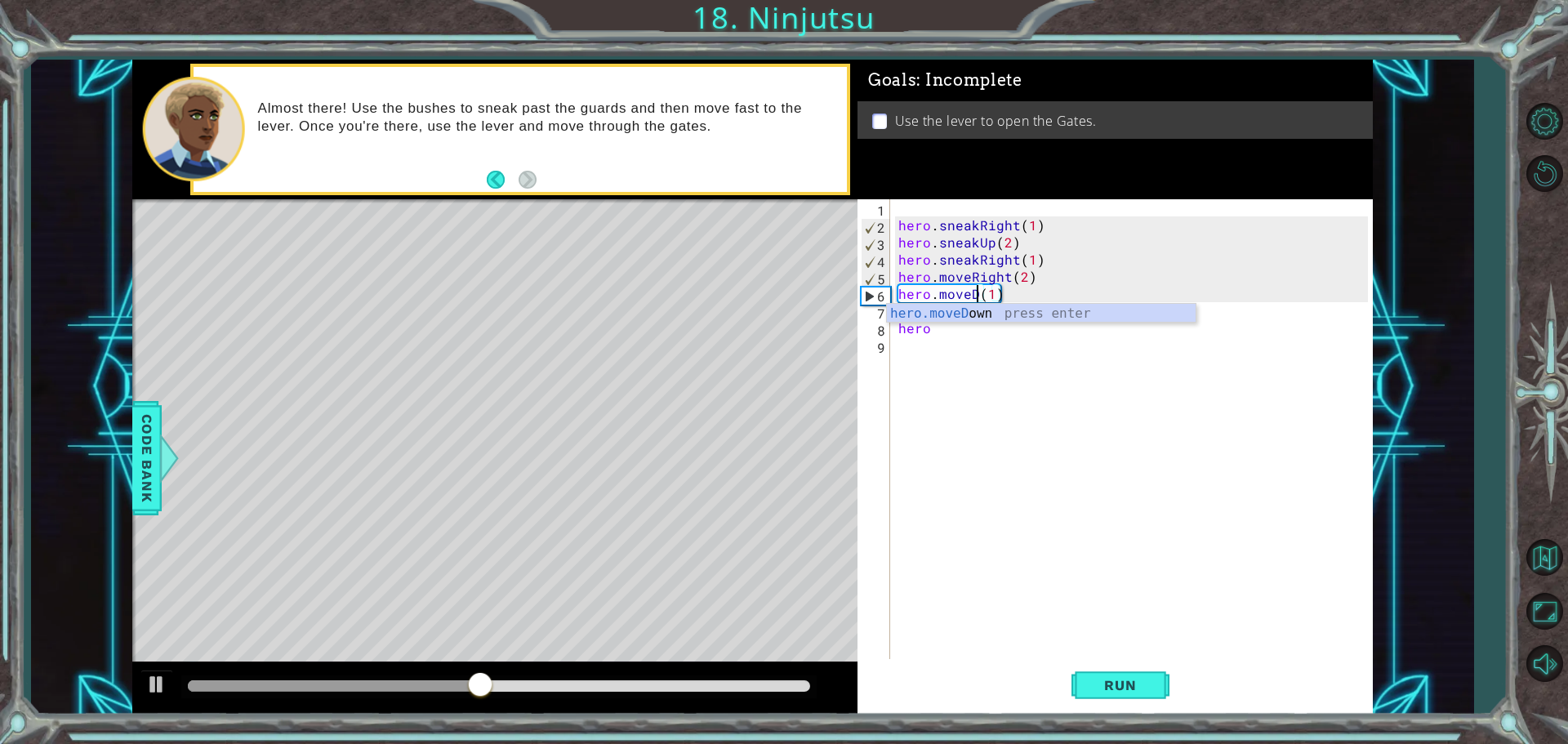
scroll to position [0, 5]
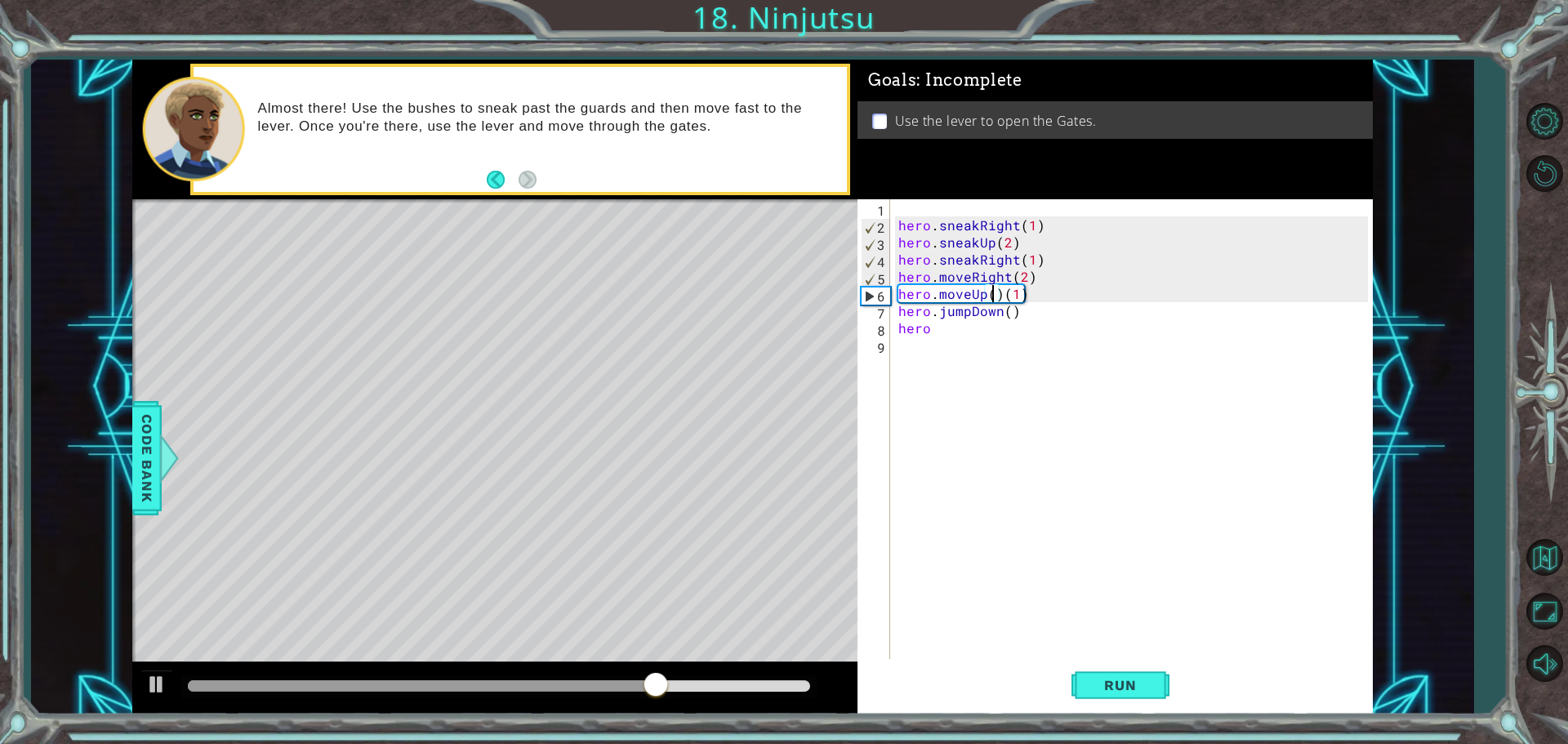
click at [1003, 294] on div "hero . sneakRight ( 1 ) hero . sneakUp ( 2 ) hero . sneakRight ( 1 ) hero . mov…" at bounding box center [1136, 447] width 481 height 497
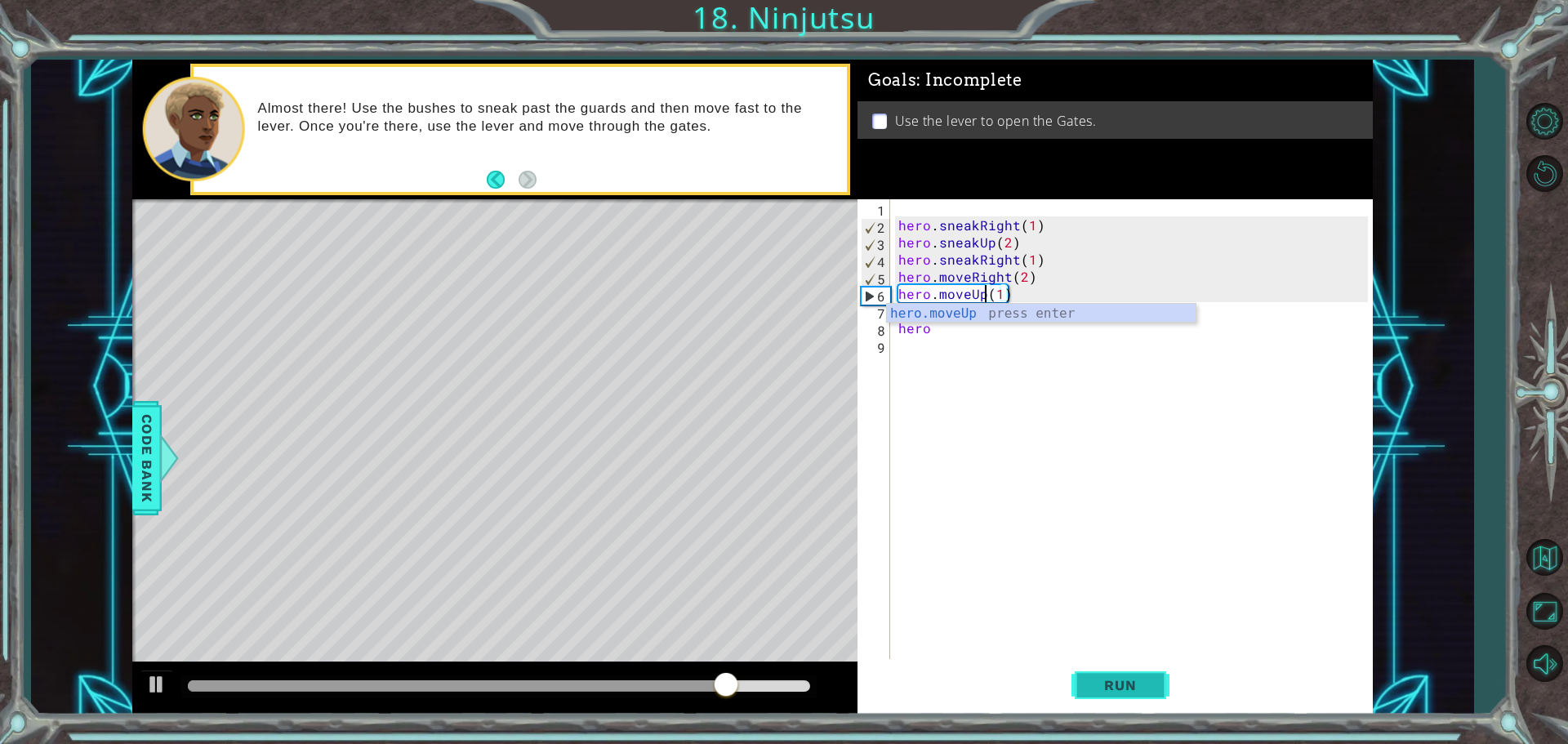
click at [1101, 667] on button "Run" at bounding box center [1121, 685] width 98 height 52
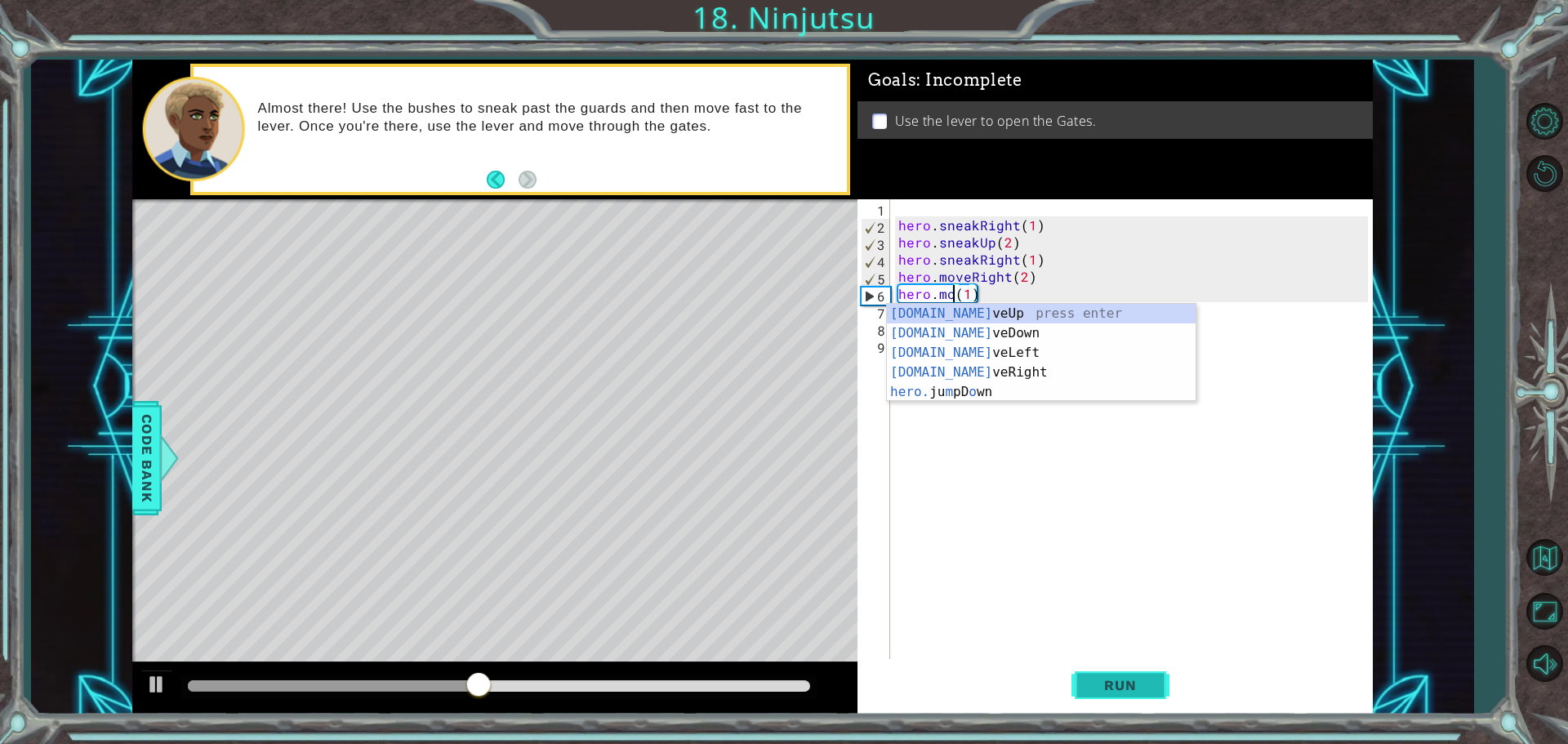
scroll to position [0, 3]
click at [1062, 305] on div "[DOMAIN_NAME] eakUp press enter [DOMAIN_NAME] eakDown press enter [DOMAIN_NAME]…" at bounding box center [1041, 362] width 309 height 117
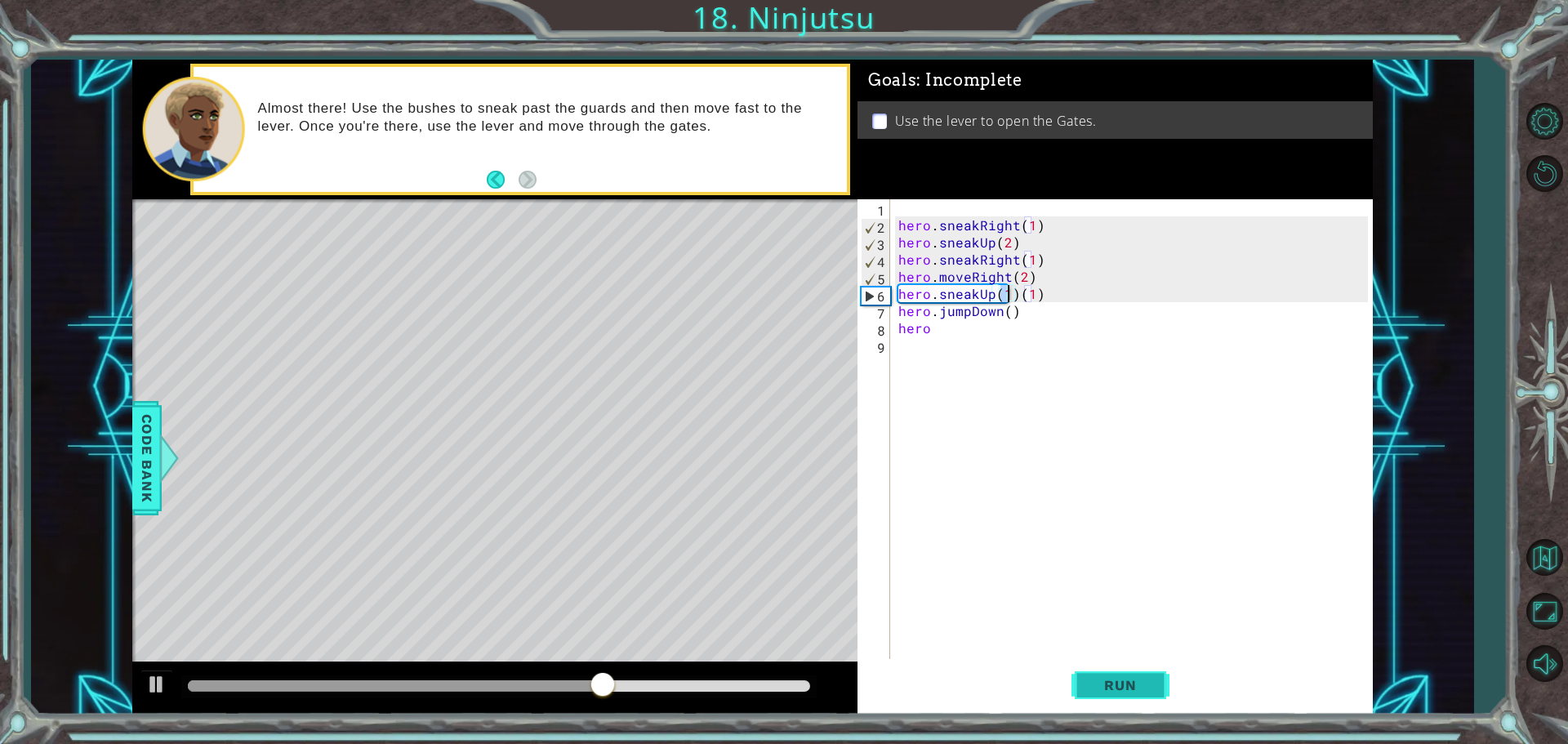
drag, startPoint x: 1103, startPoint y: 703, endPoint x: 1118, endPoint y: 689, distance: 20.5
click at [1118, 690] on button "Run" at bounding box center [1121, 685] width 98 height 52
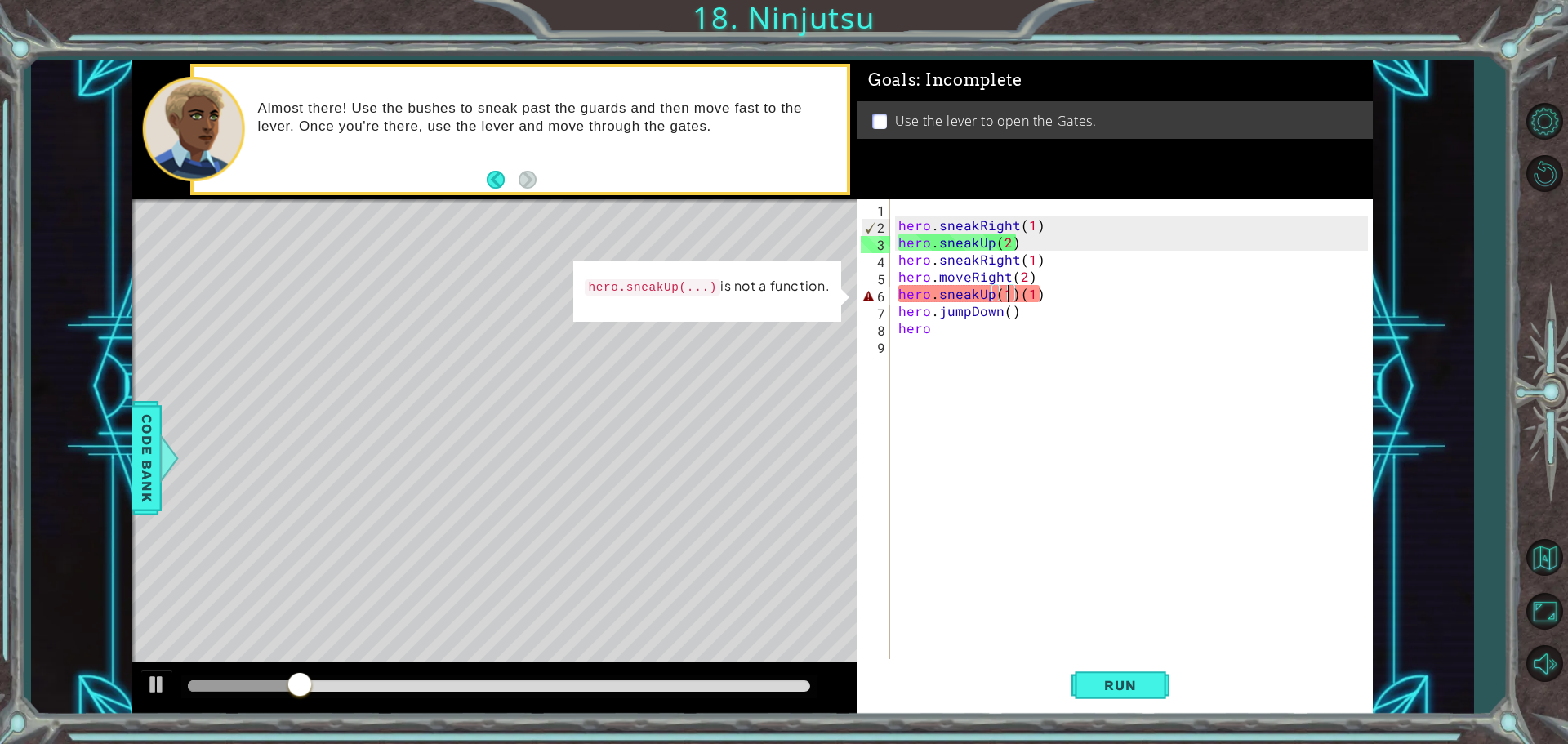
click at [1013, 292] on div "hero . sneakRight ( 1 ) hero . sneakUp ( 2 ) hero . sneakRight ( 1 ) hero . mov…" at bounding box center [1136, 447] width 481 height 497
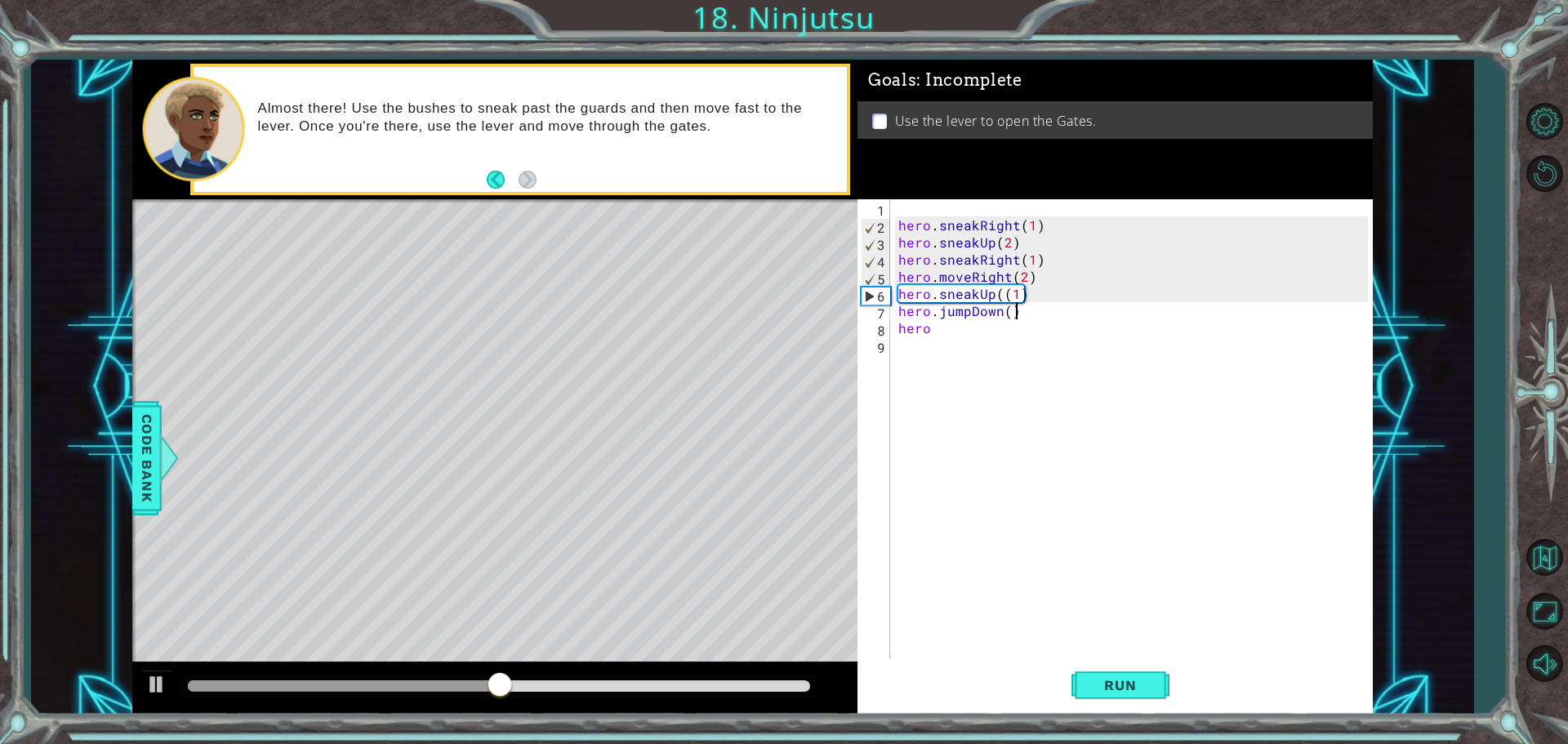
click at [1027, 315] on div "hero . sneakRight ( 1 ) hero . sneakUp ( 2 ) hero . sneakRight ( 1 ) hero . mov…" at bounding box center [1136, 447] width 481 height 497
click at [1000, 300] on div "hero . sneakRight ( 1 ) hero . sneakUp ( 2 ) hero . sneakRight ( 1 ) hero . mov…" at bounding box center [1136, 447] width 481 height 497
type textarea "hero.sneakUp(1)"
click at [1073, 343] on div "hero . sneakRight ( 1 ) hero . sneakUp ( 2 ) hero . sneakRight ( 1 ) hero . mov…" at bounding box center [1136, 447] width 481 height 497
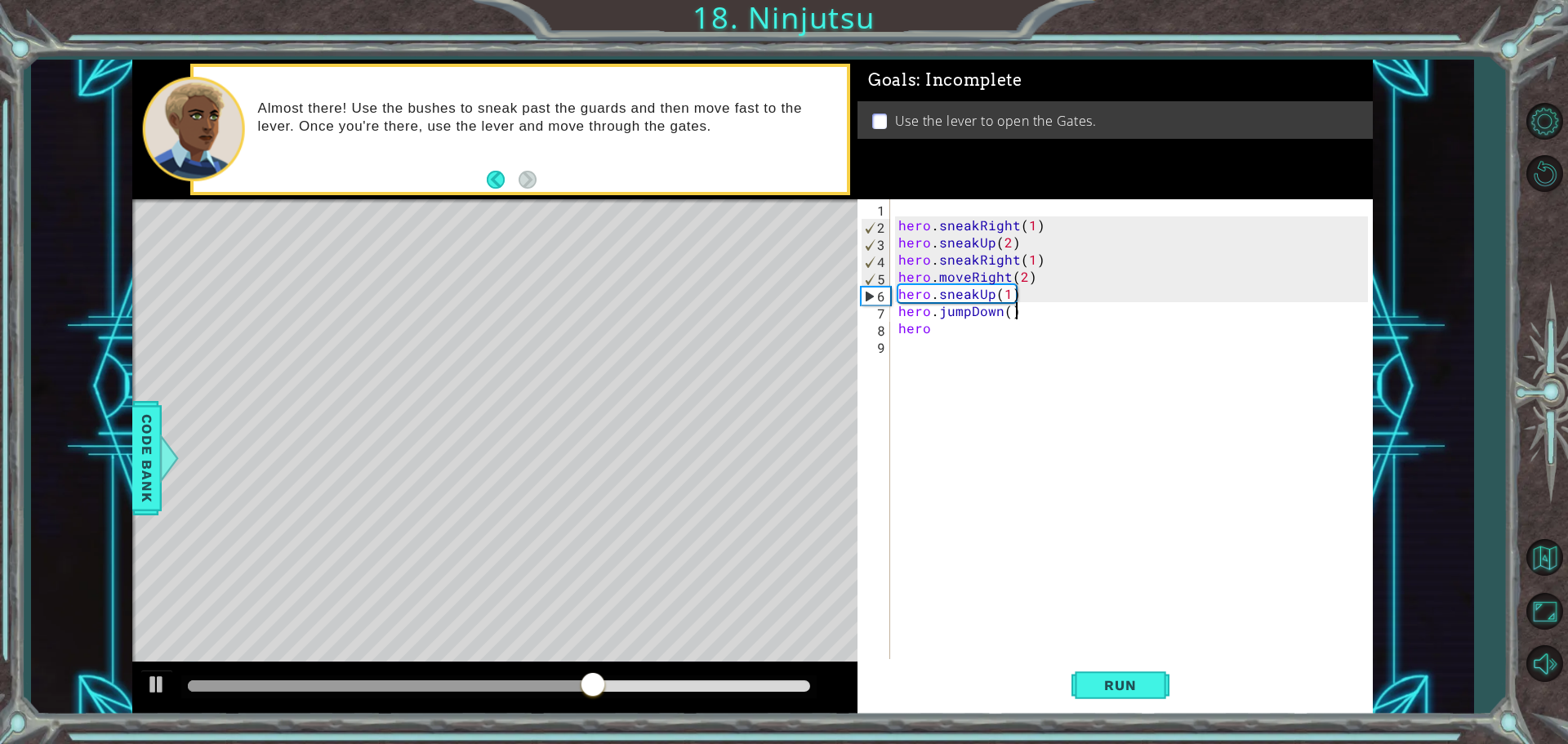
click at [1046, 310] on div "hero . sneakRight ( 1 ) hero . sneakUp ( 2 ) hero . sneakRight ( 1 ) hero . mov…" at bounding box center [1136, 447] width 481 height 497
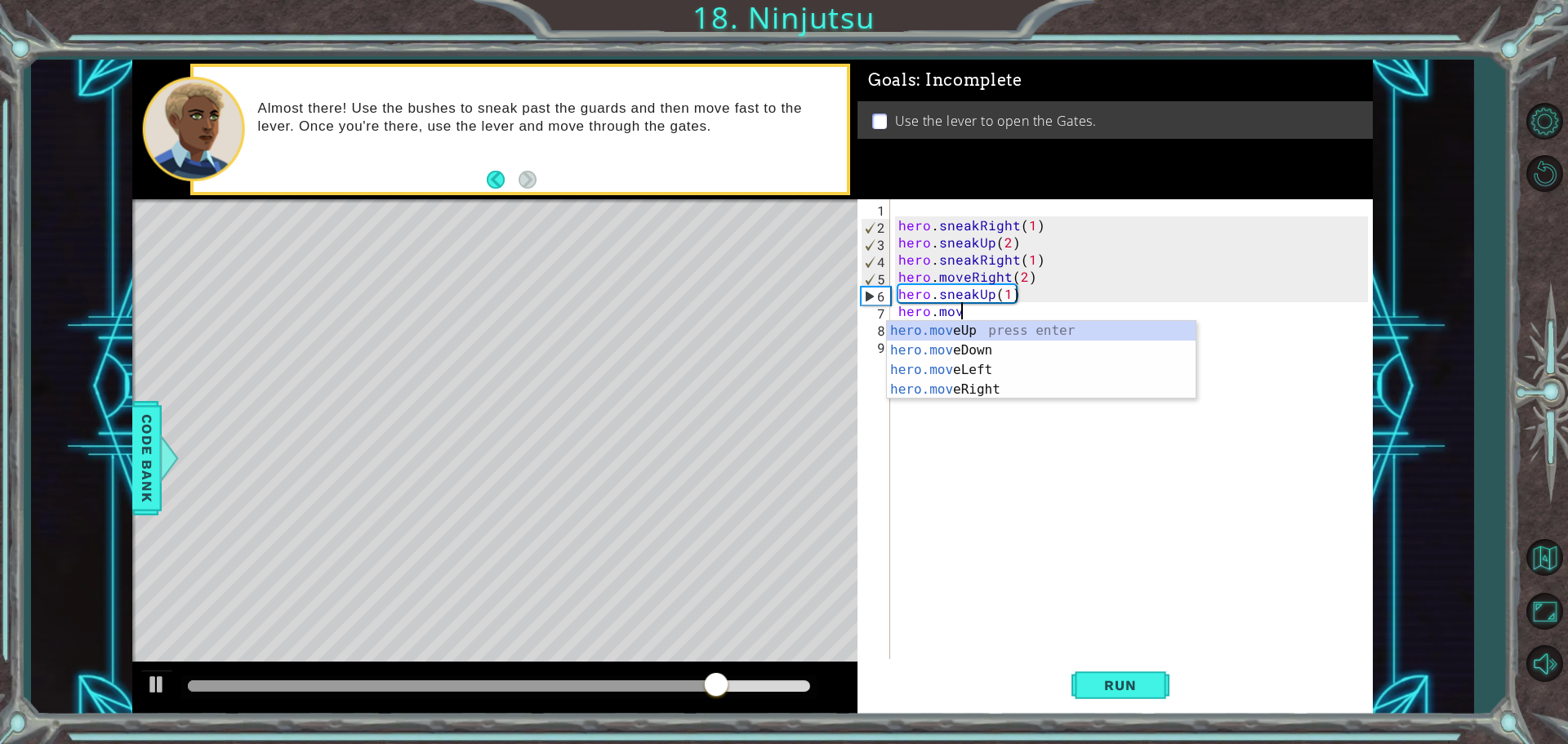
scroll to position [0, 3]
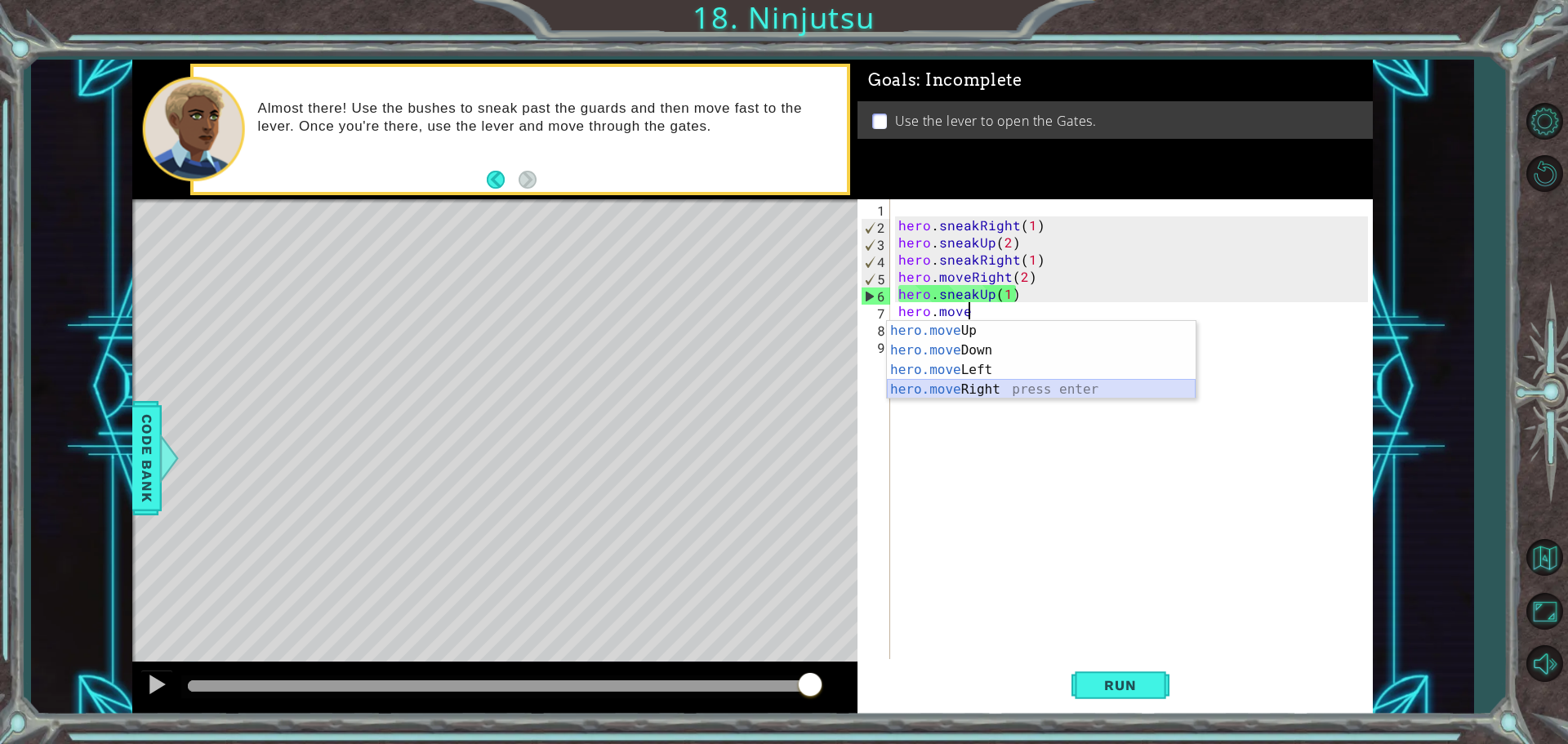
click at [1001, 392] on div "hero.move Up press enter hero.move Down press enter hero.move Left press enter …" at bounding box center [1041, 379] width 309 height 117
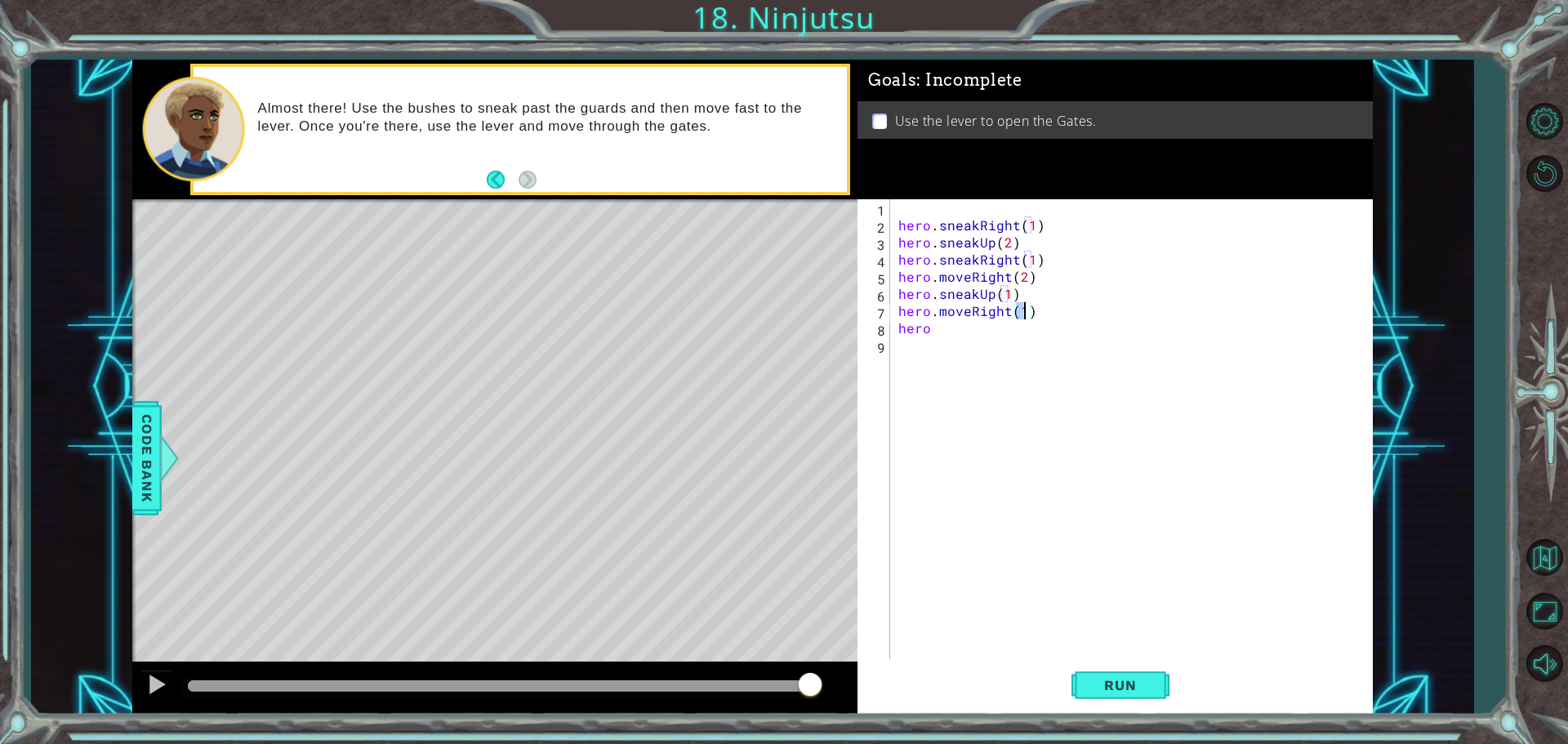
scroll to position [0, 7]
click at [955, 332] on div "hero . sneakRight ( 1 ) hero . sneakUp ( 2 ) hero . sneakRight ( 1 ) hero . mov…" at bounding box center [1136, 447] width 481 height 497
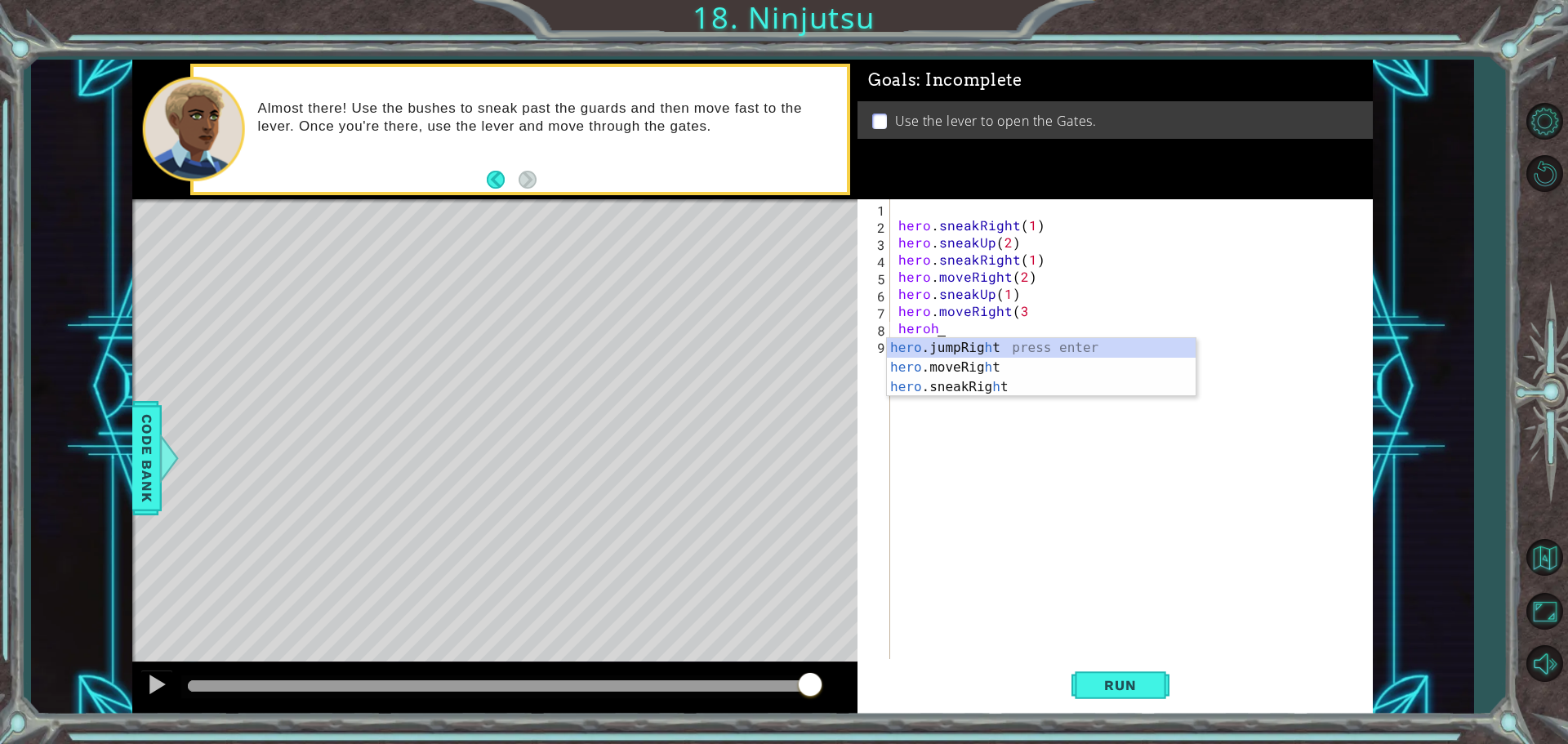
scroll to position [0, 1]
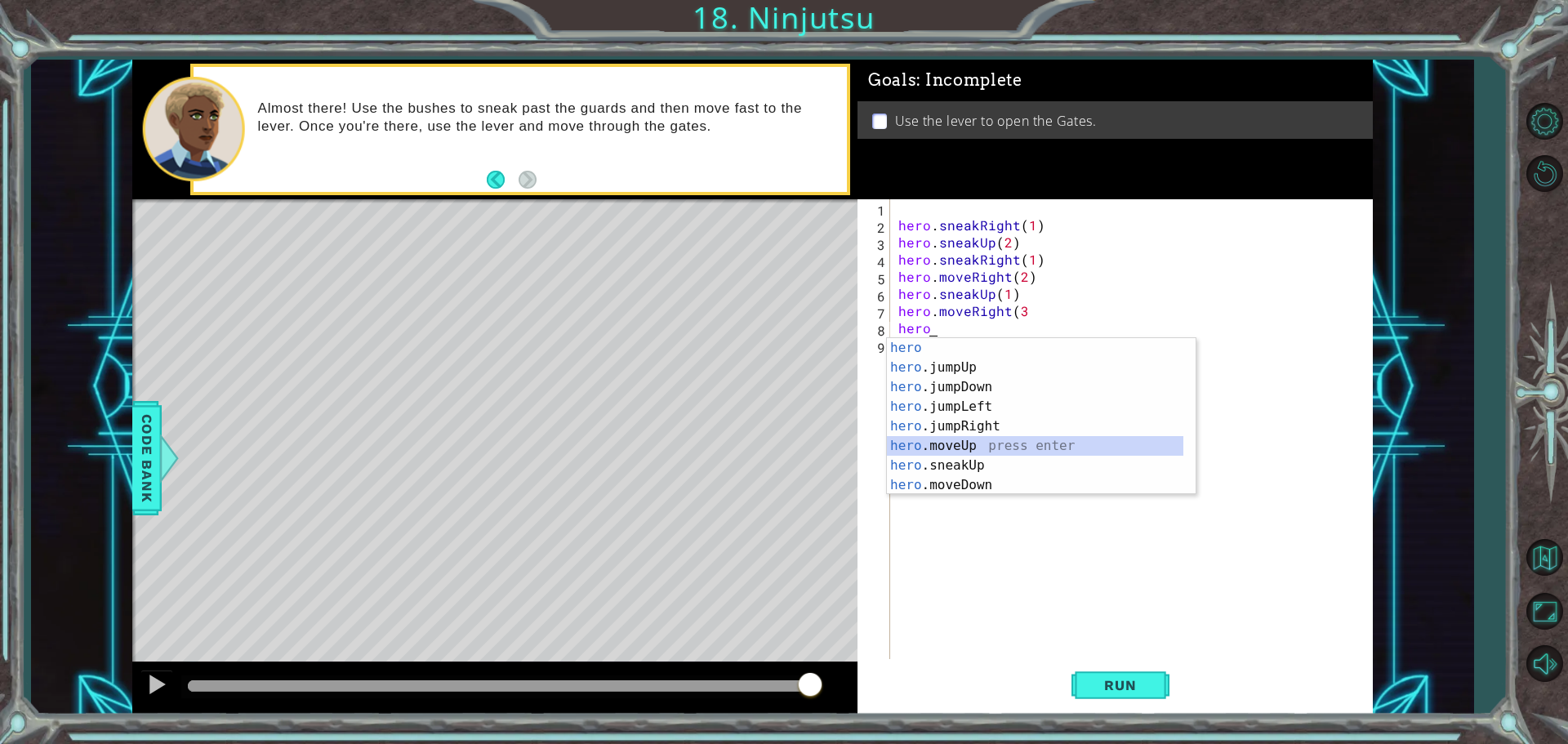
click at [989, 454] on div "hero press enter hero .jumpUp press enter hero .jumpDown press enter hero .jump…" at bounding box center [1035, 435] width 296 height 196
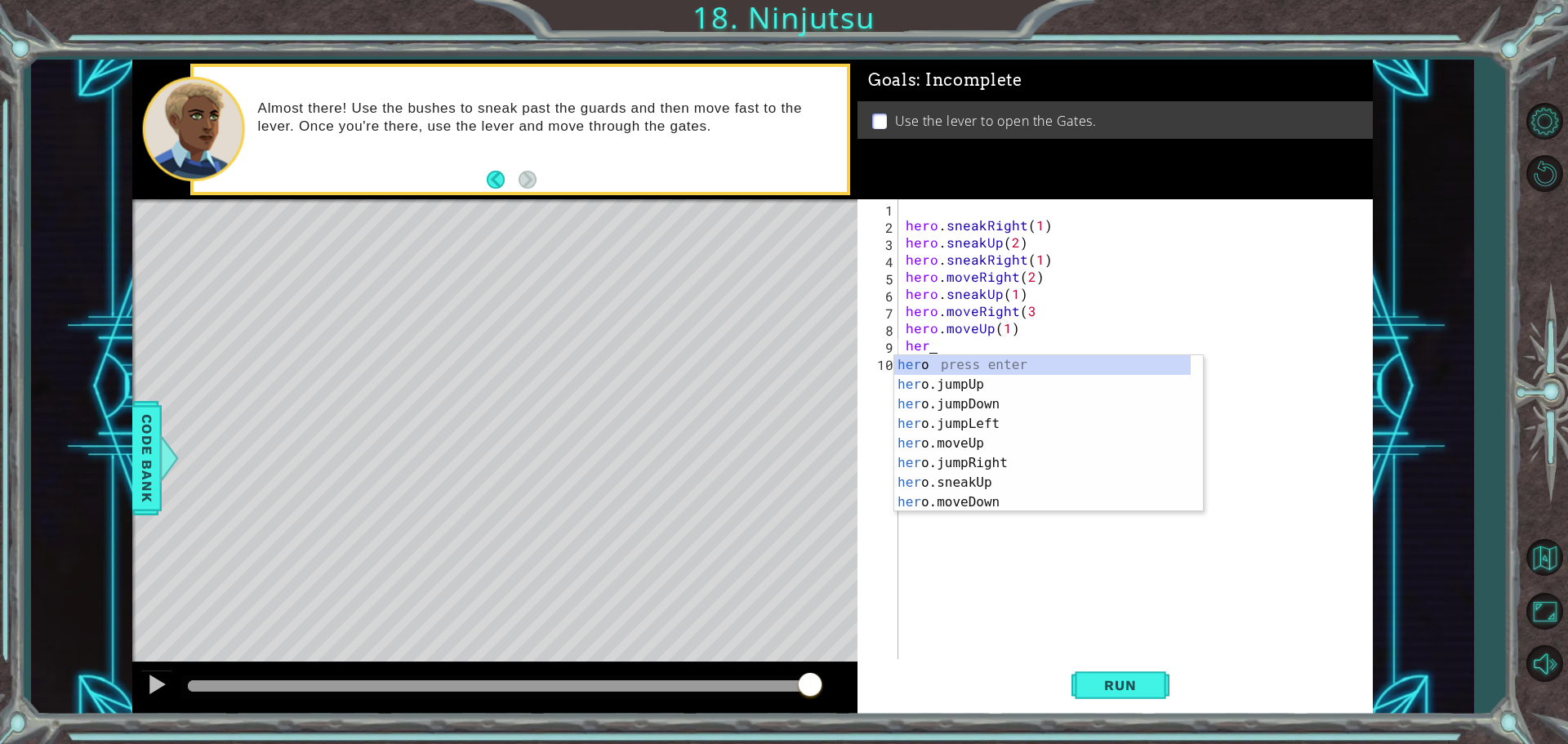
type textarea "hero.moveUp(1)hero"
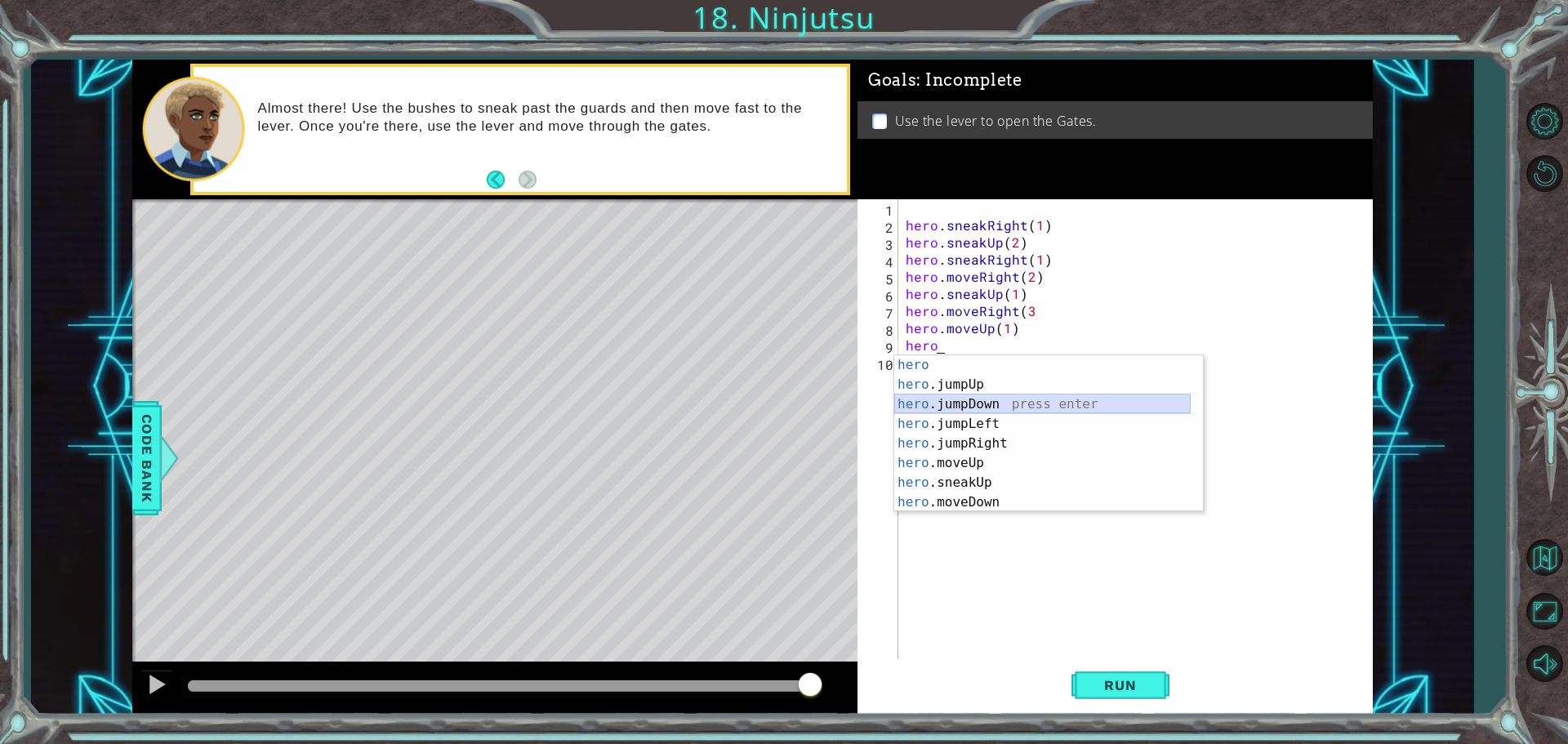
click at [979, 404] on div "hero press enter hero .jumpUp press enter hero .jumpDown press enter hero .jump…" at bounding box center [1043, 453] width 296 height 196
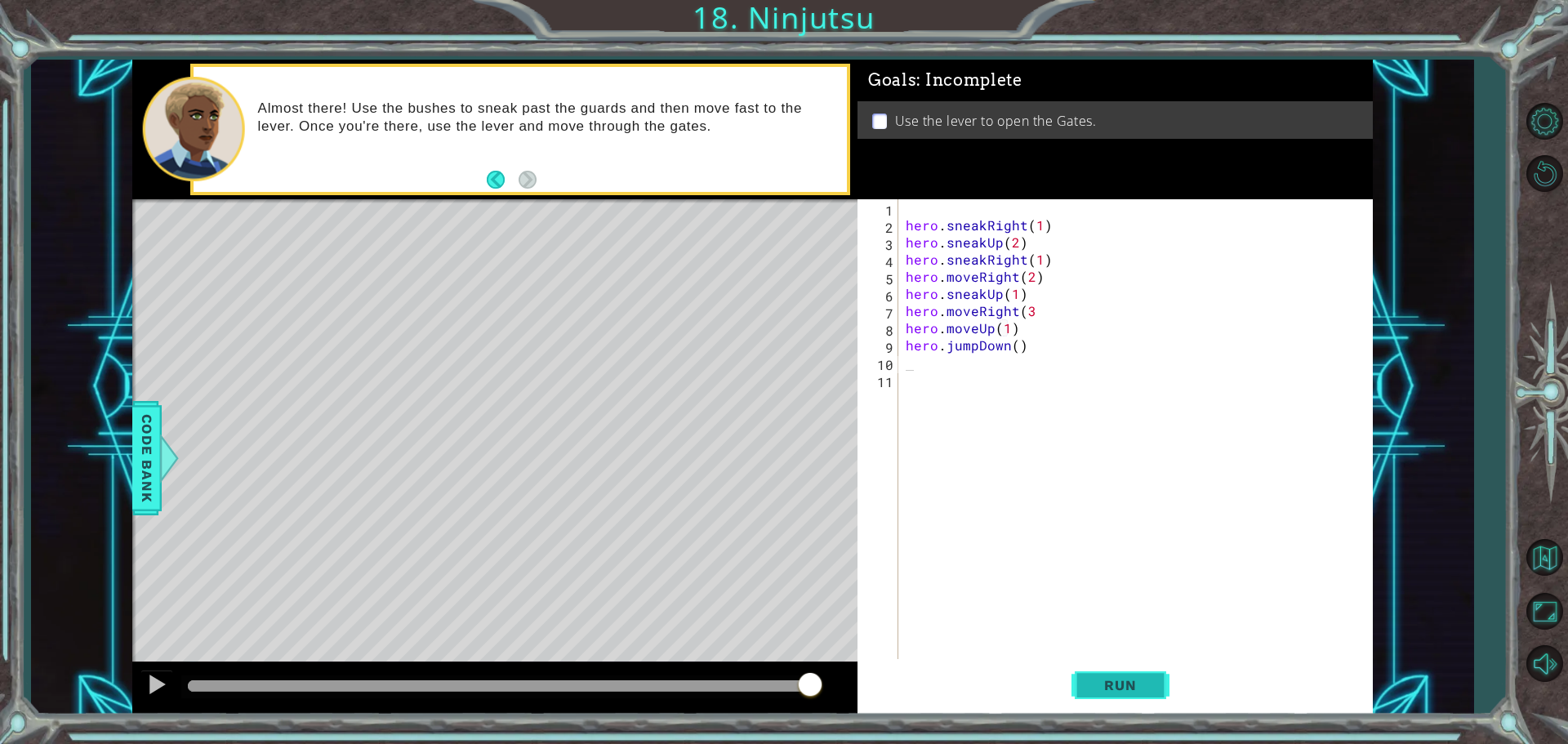
click at [1100, 687] on span "Run" at bounding box center [1120, 685] width 64 height 17
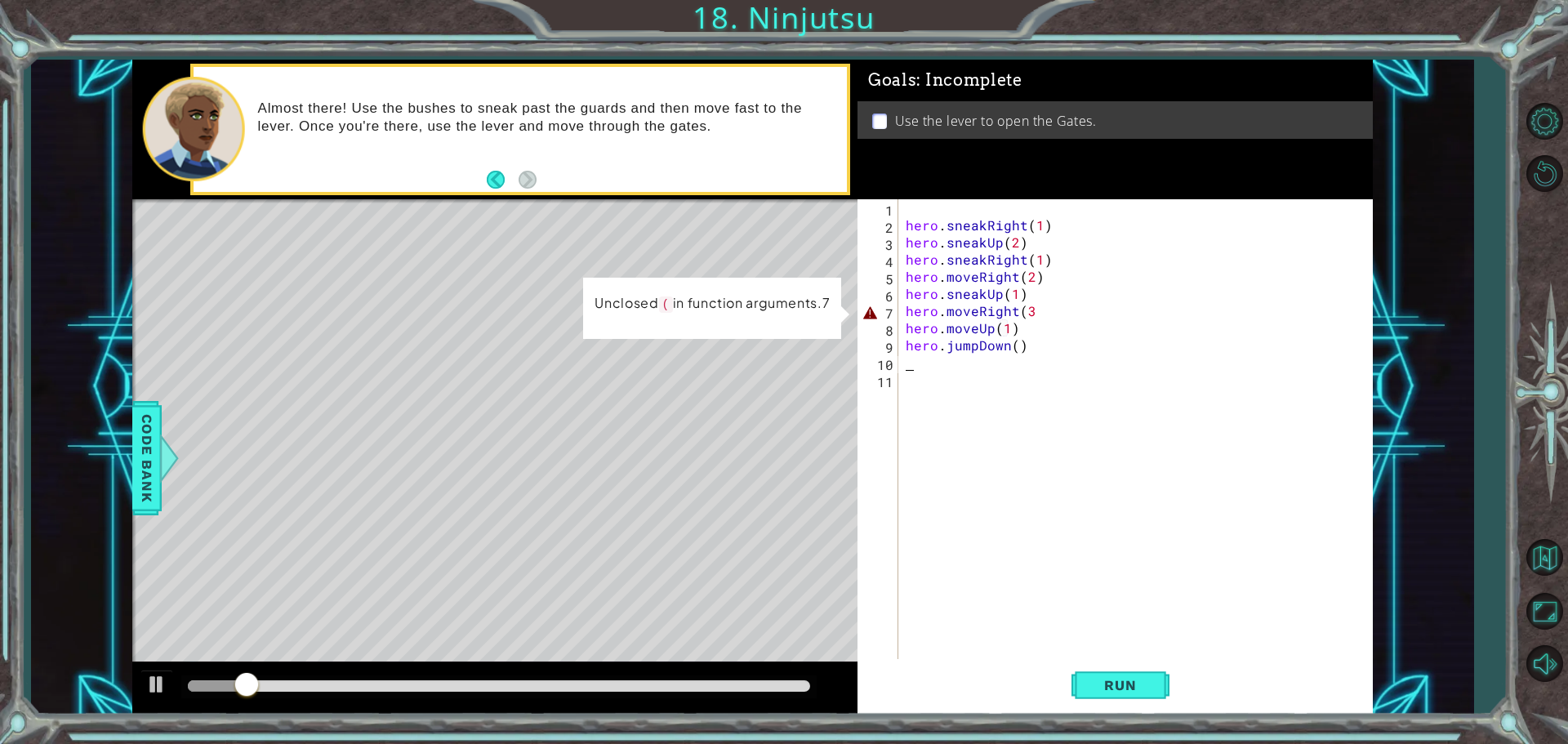
click at [1055, 308] on div "hero . sneakRight ( 1 ) hero . sneakUp ( 2 ) hero . sneakRight ( 1 ) hero . mov…" at bounding box center [1139, 447] width 474 height 497
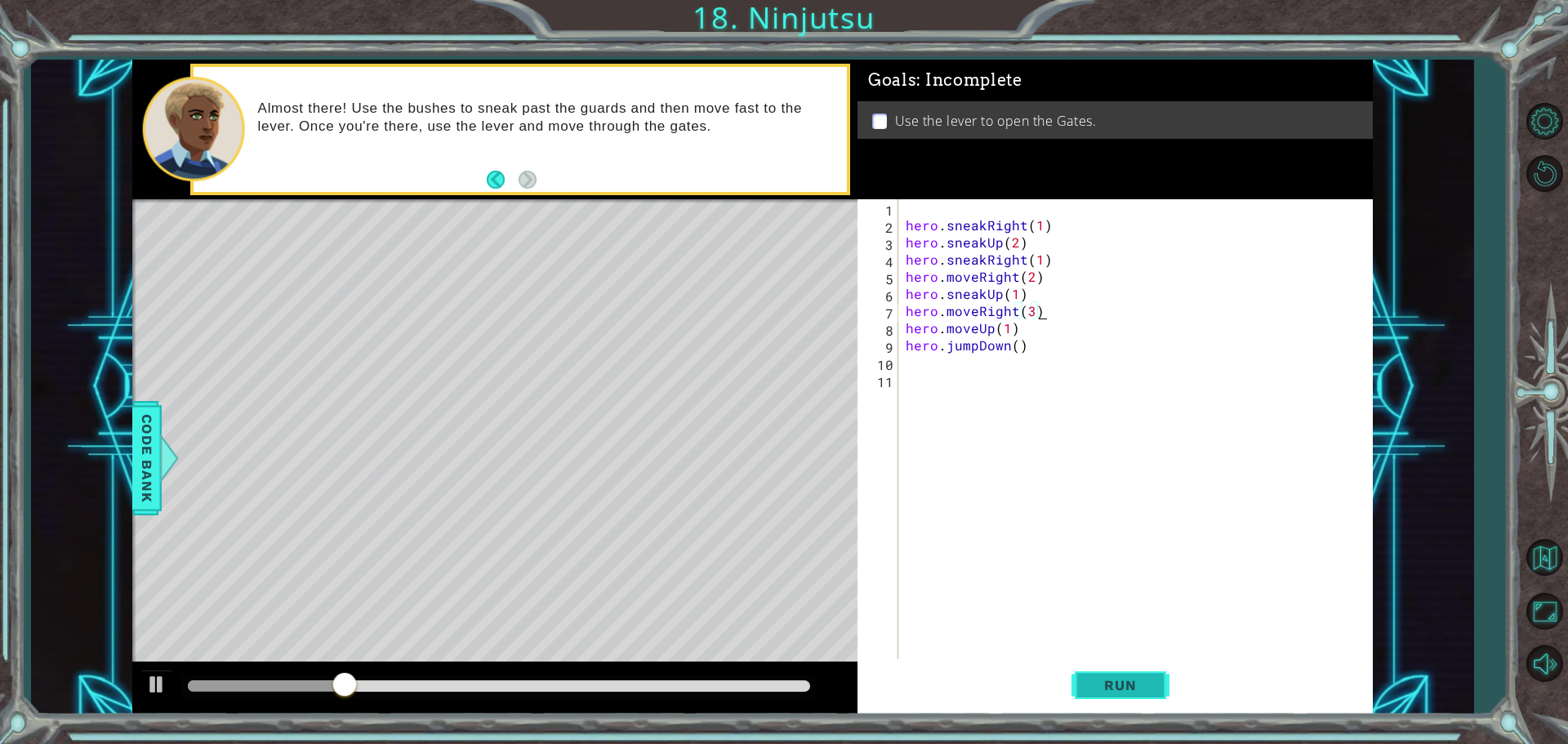
click at [1135, 683] on span "Run" at bounding box center [1120, 685] width 64 height 17
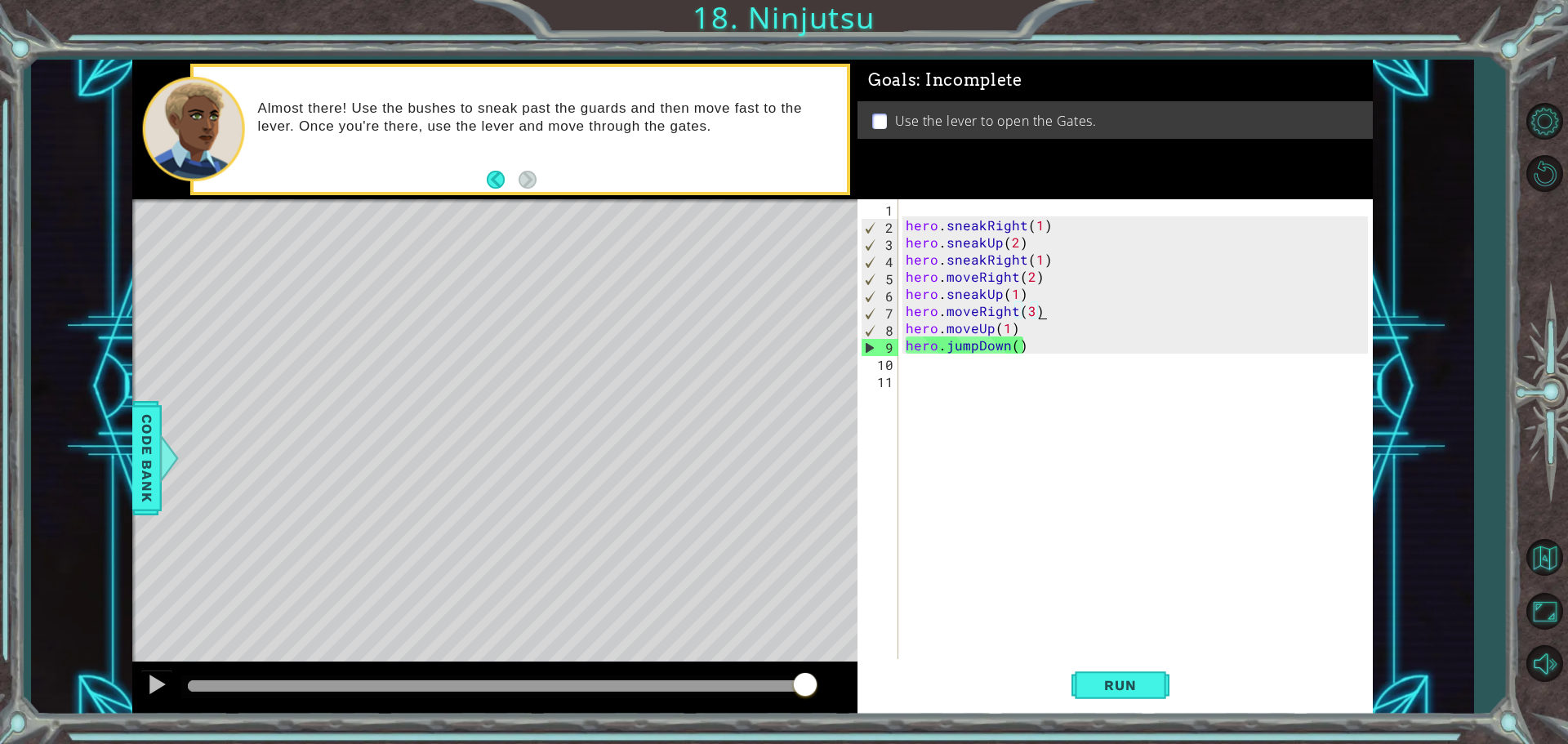
click at [987, 335] on div "hero . sneakRight ( 1 ) hero . sneakUp ( 2 ) hero . sneakRight ( 1 ) hero . mov…" at bounding box center [1139, 447] width 474 height 497
click at [990, 329] on div "hero . sneakRight ( 1 ) hero . sneakUp ( 2 ) hero . sneakRight ( 1 ) hero . mov…" at bounding box center [1139, 447] width 474 height 497
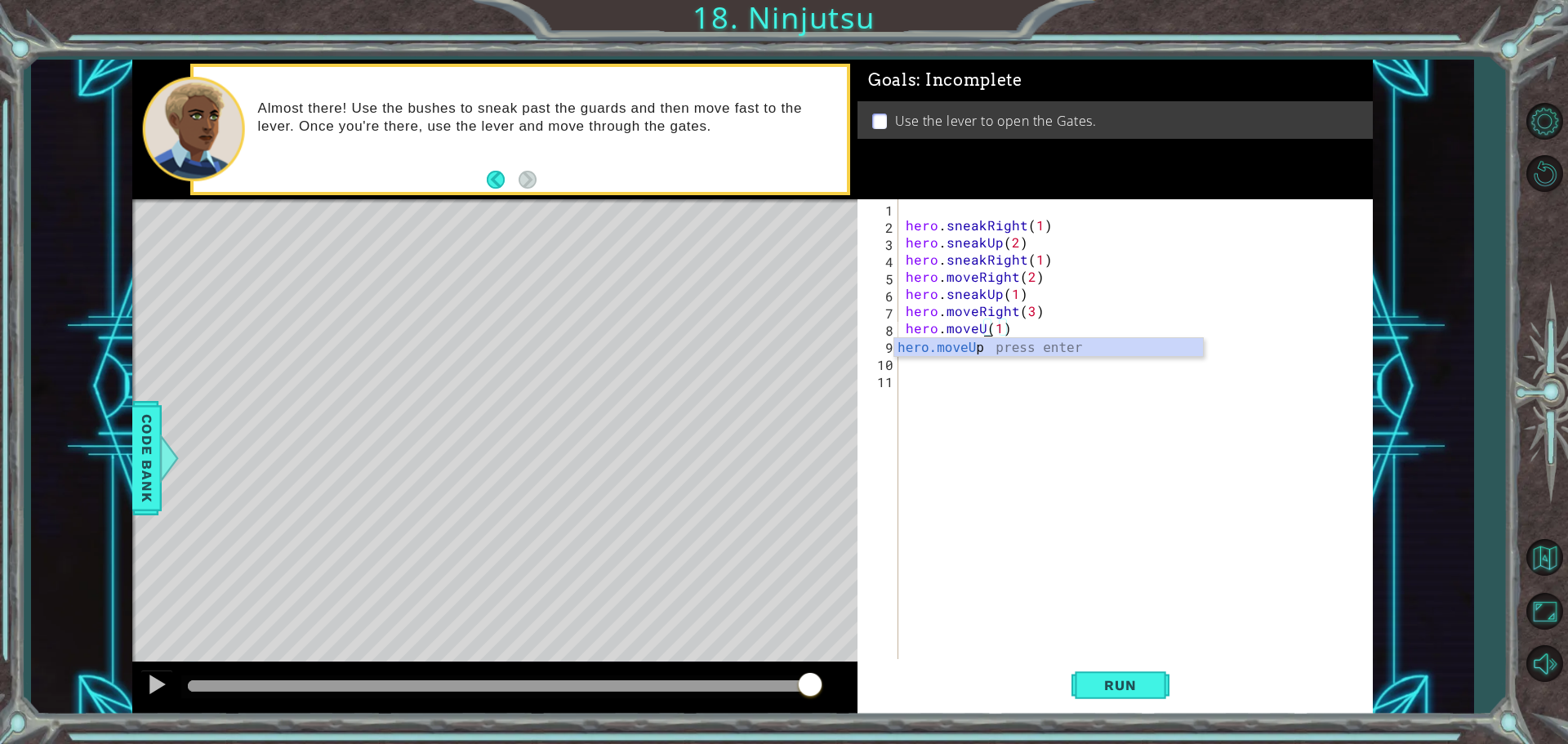
scroll to position [0, 5]
click at [949, 364] on div "hero.move Up press enter hero.move Down press enter hero.move Left press enter …" at bounding box center [1048, 396] width 309 height 117
click at [1083, 677] on button "Run" at bounding box center [1121, 685] width 98 height 52
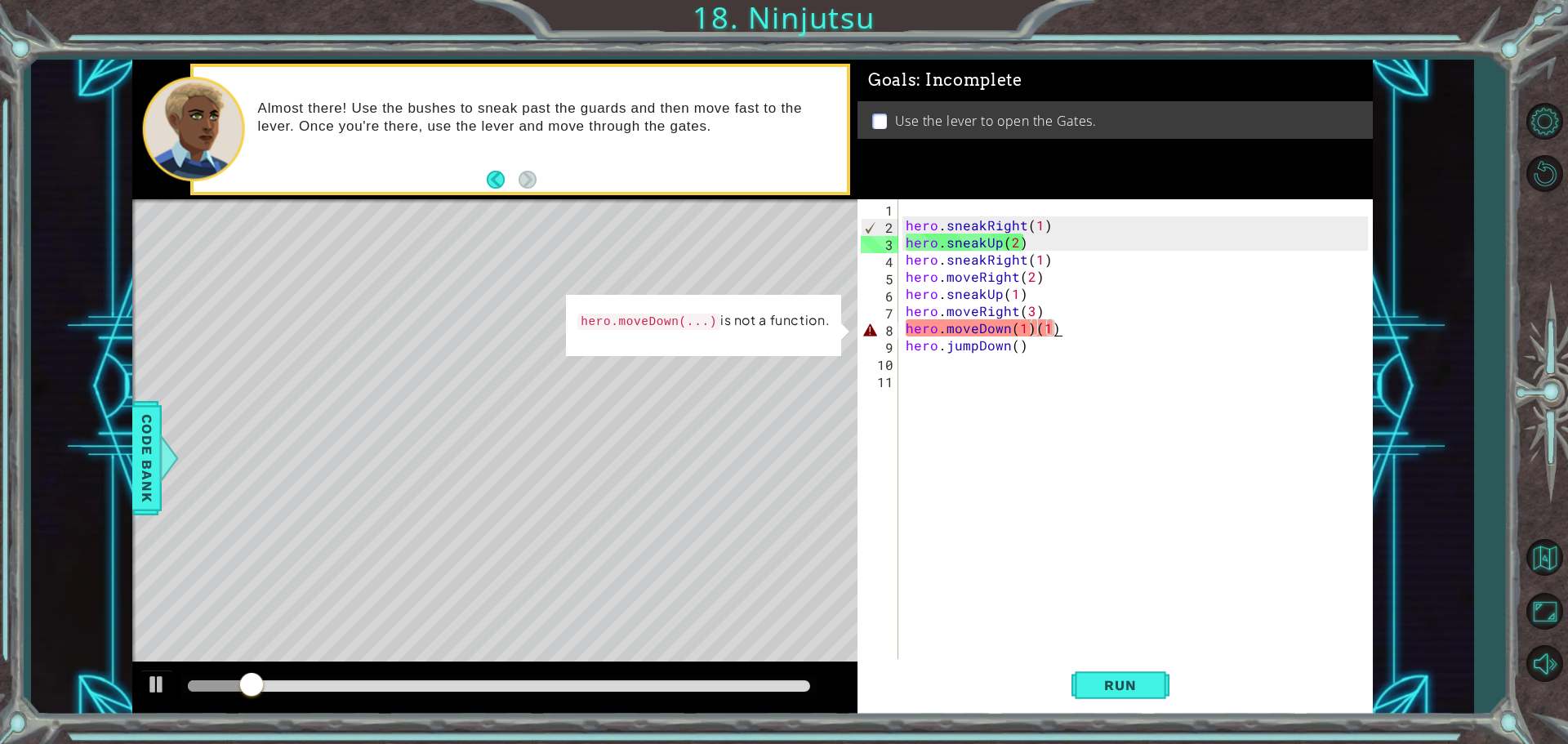
click at [1073, 327] on div "hero . sneakRight ( 1 ) hero . sneakUp ( 2 ) hero . sneakRight ( 1 ) hero . mov…" at bounding box center [1139, 447] width 474 height 497
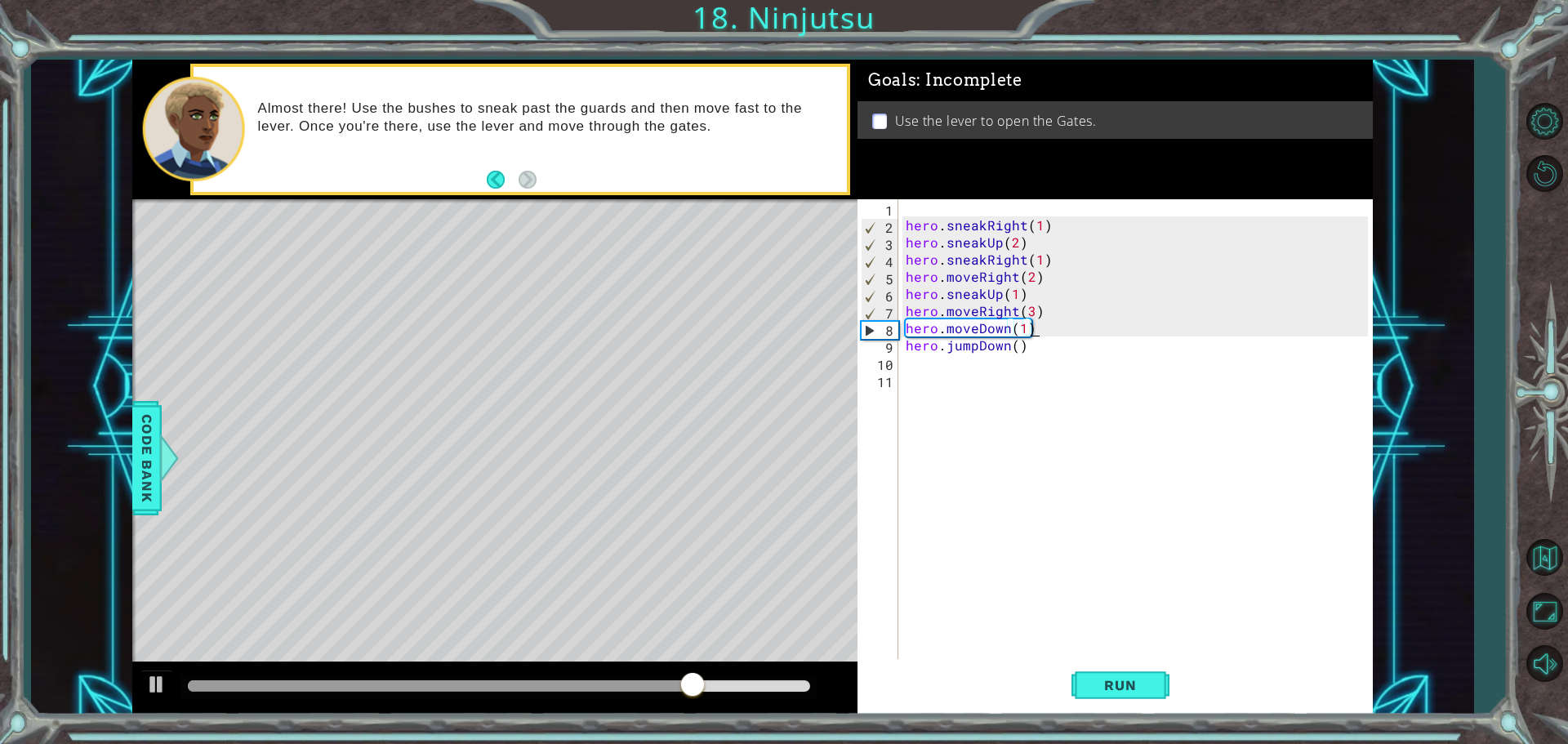
click at [1048, 325] on div "hero . sneakRight ( 1 ) hero . sneakUp ( 2 ) hero . sneakRight ( 1 ) hero . mov…" at bounding box center [1139, 447] width 474 height 497
click at [1110, 672] on button "Run" at bounding box center [1121, 685] width 98 height 52
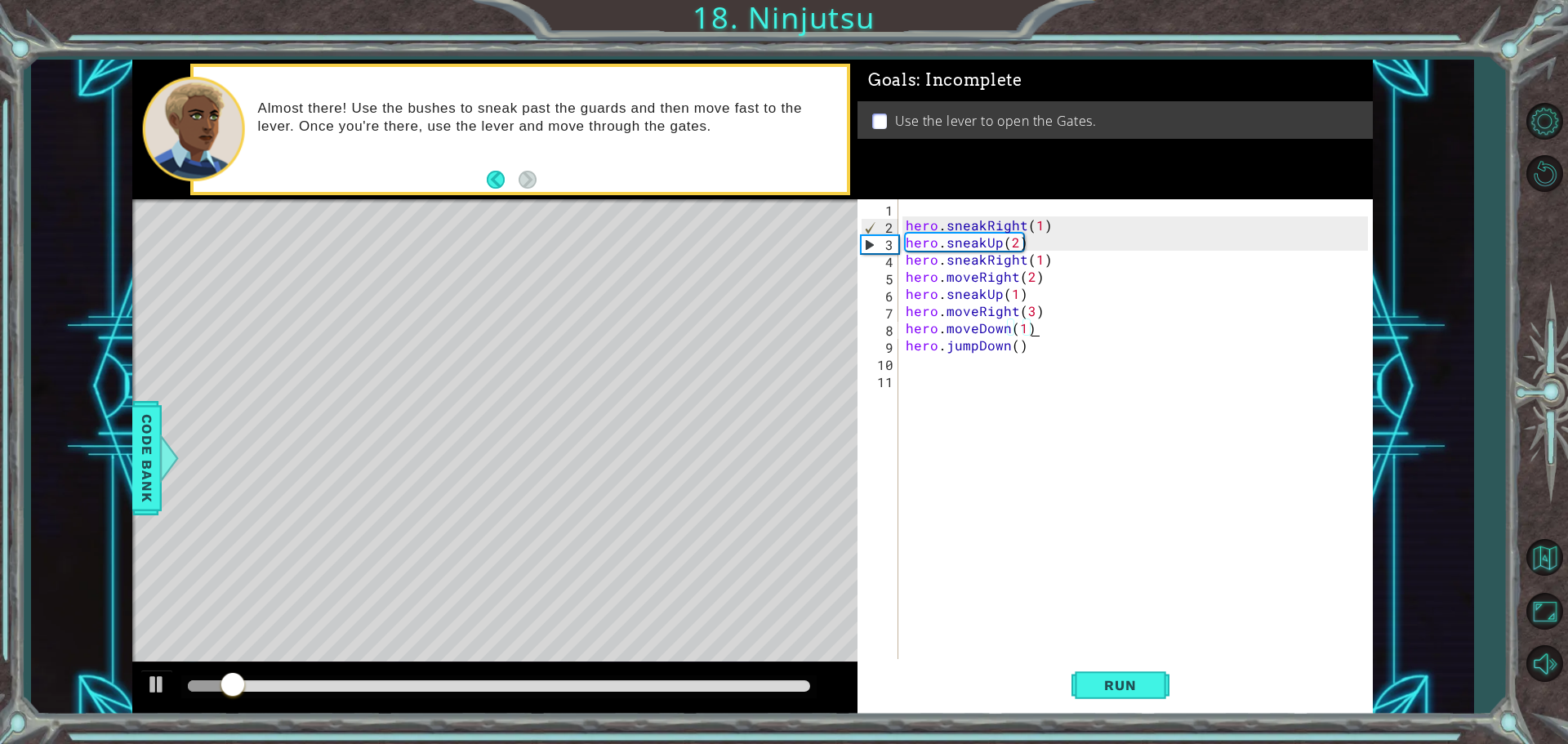
drag, startPoint x: 243, startPoint y: 684, endPoint x: 416, endPoint y: 678, distance: 173.1
click at [247, 678] on div at bounding box center [232, 685] width 29 height 29
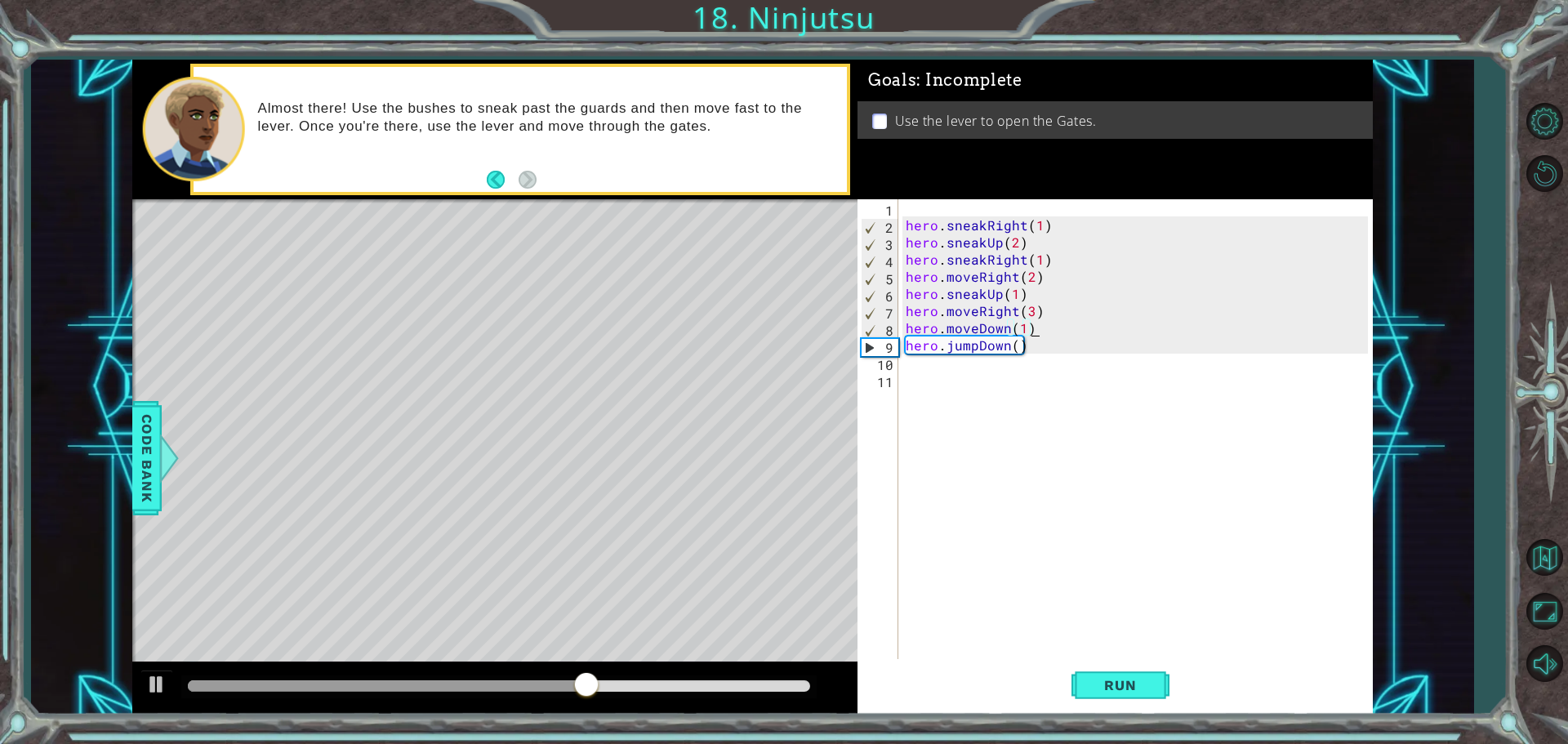
scroll to position [0, 7]
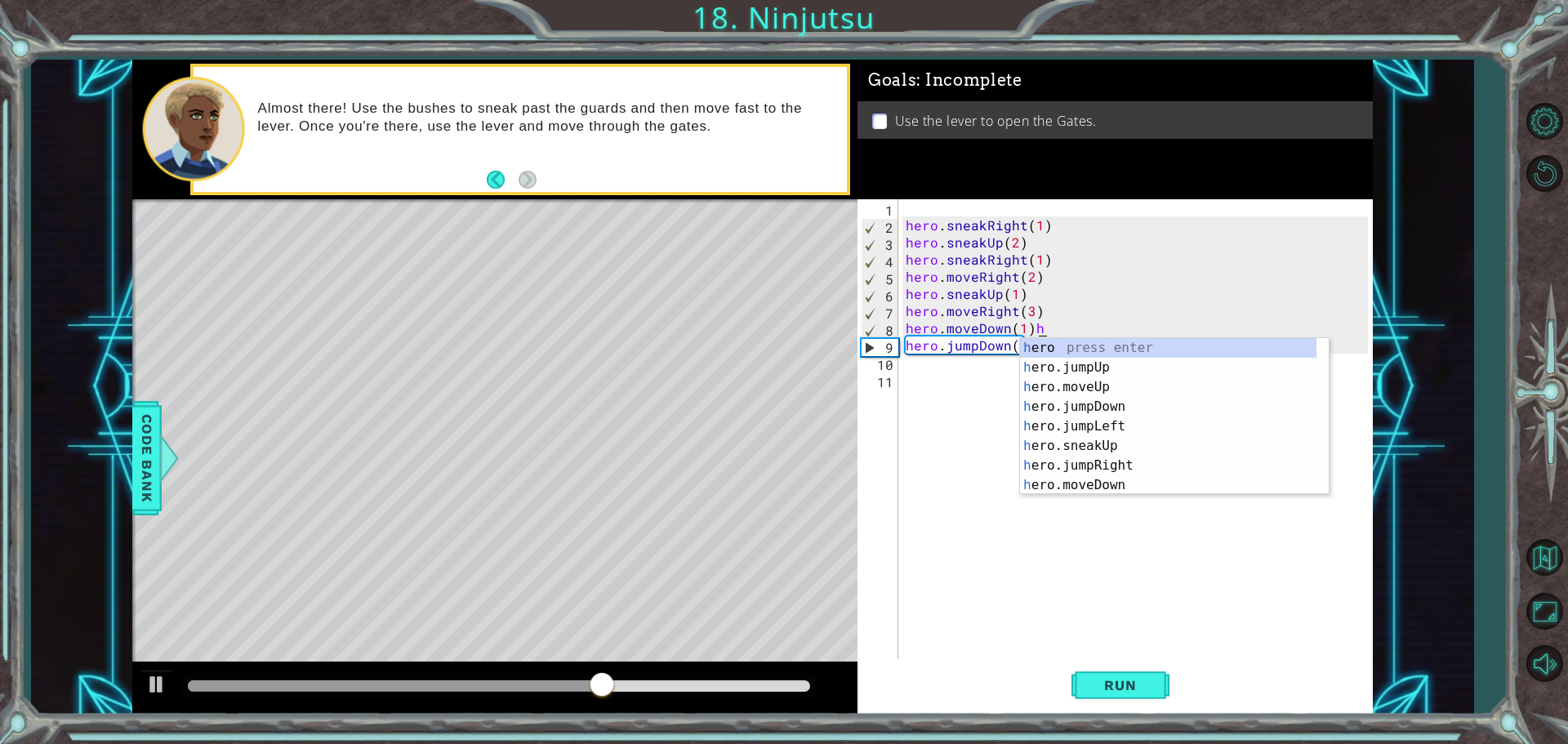
type textarea "hero.moveDown(1)"
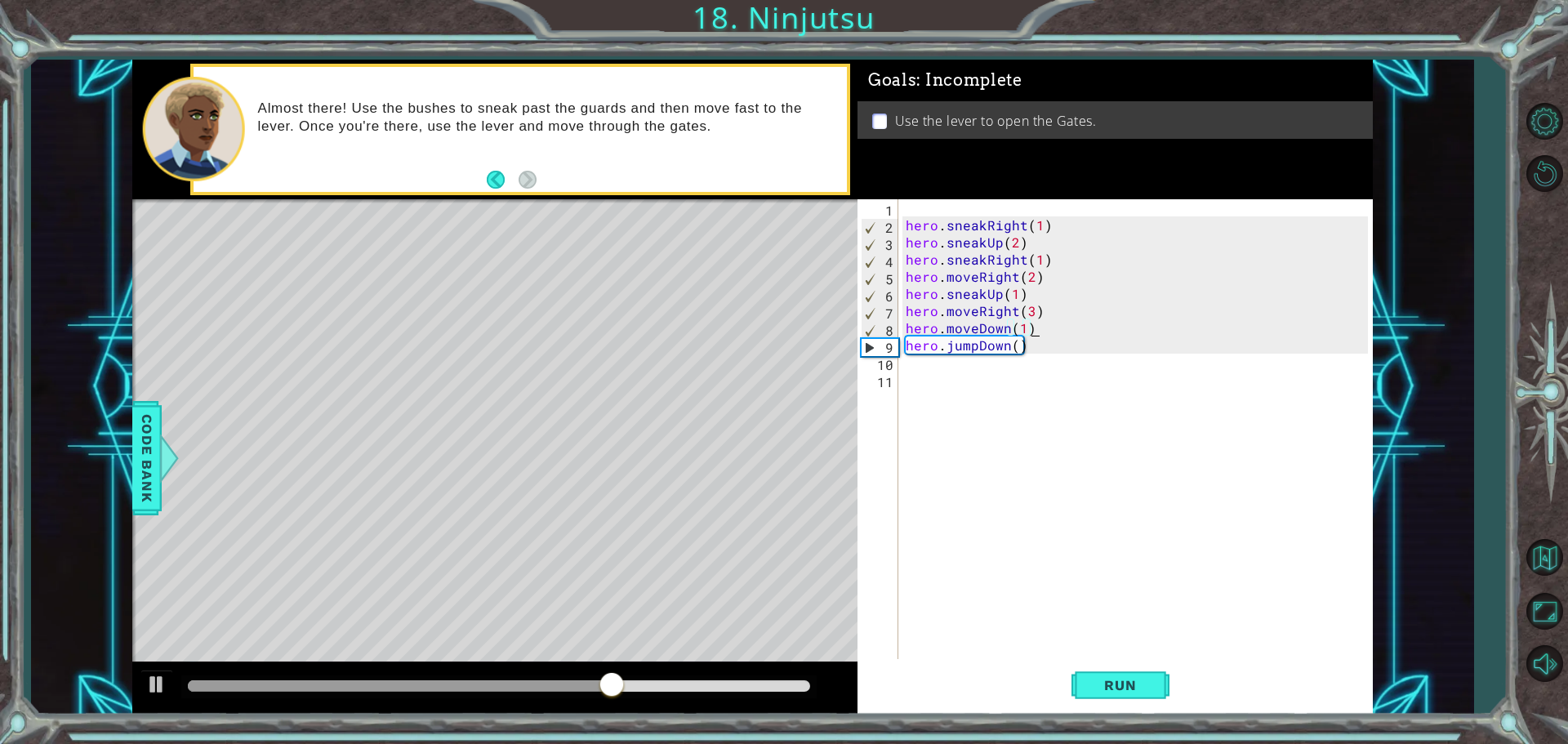
scroll to position [0, 0]
type textarea "hero.moveDown(1)"
click at [1041, 355] on div "hero . sneakRight ( 1 ) hero . sneakUp ( 2 ) hero . sneakRight ( 1 ) hero . mov…" at bounding box center [1139, 447] width 474 height 497
type textarea "h"
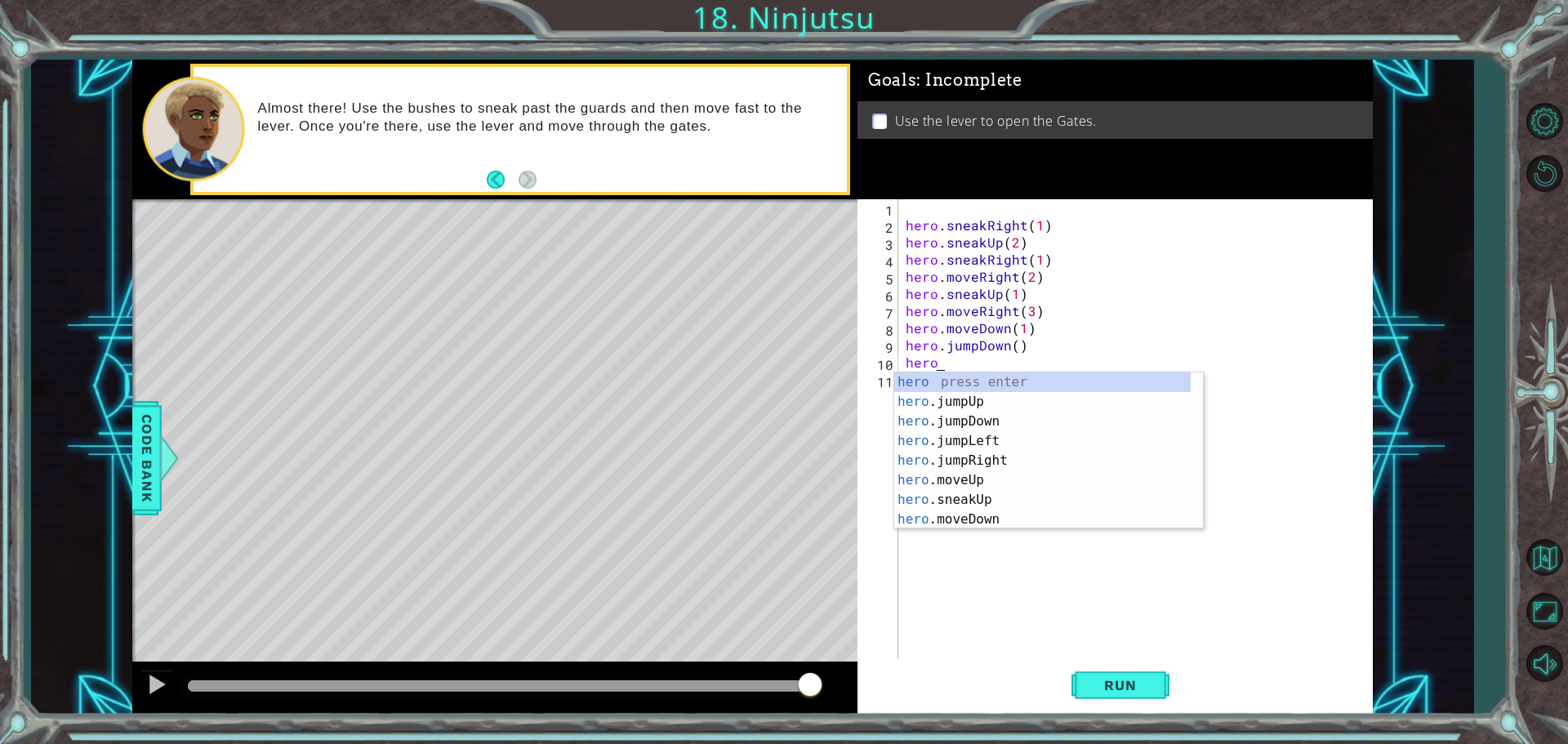
scroll to position [0, 1]
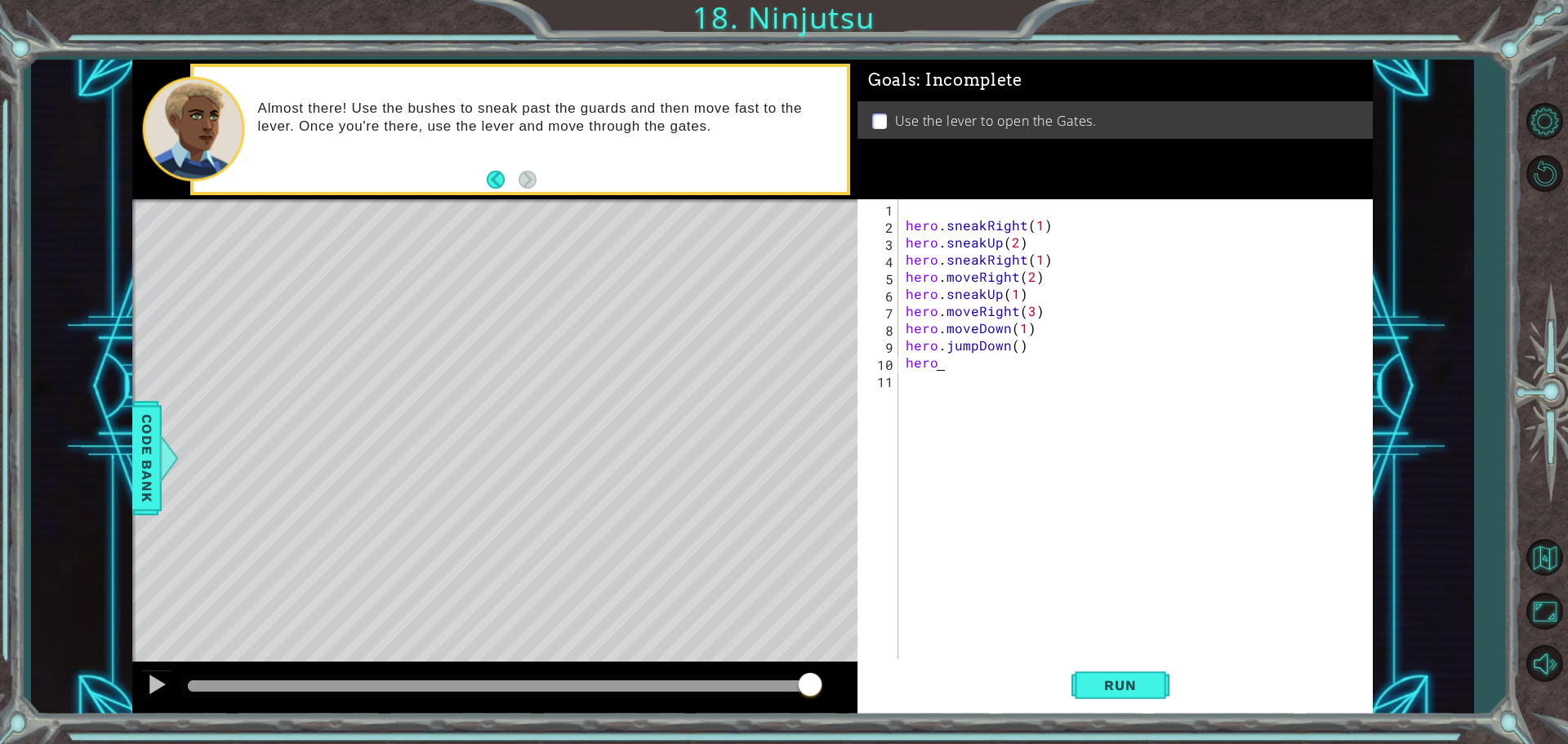
click at [948, 370] on div "hero . sneakRight ( 1 ) hero . sneakUp ( 2 ) hero . sneakRight ( 1 ) hero . mov…" at bounding box center [1139, 447] width 474 height 497
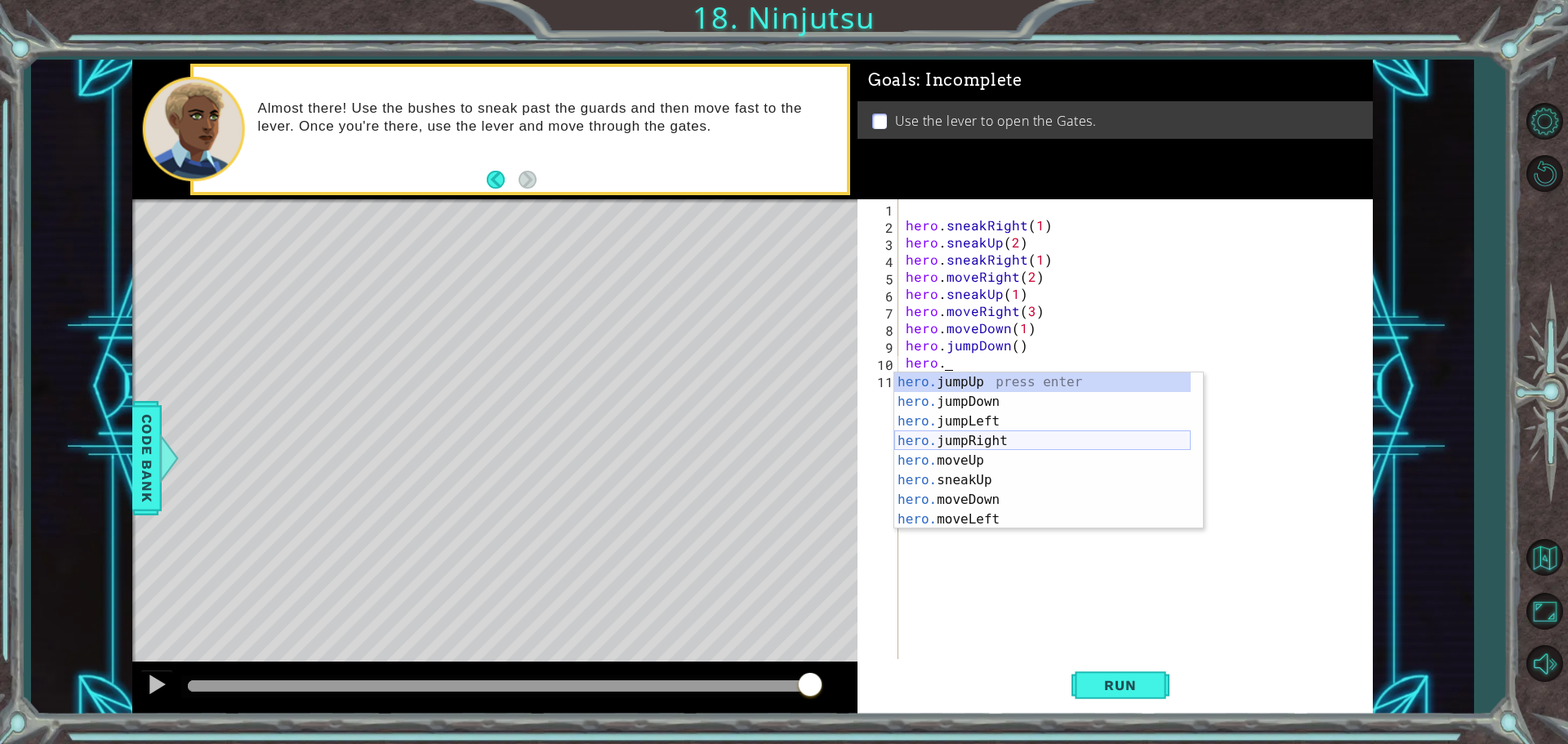
scroll to position [49, 0]
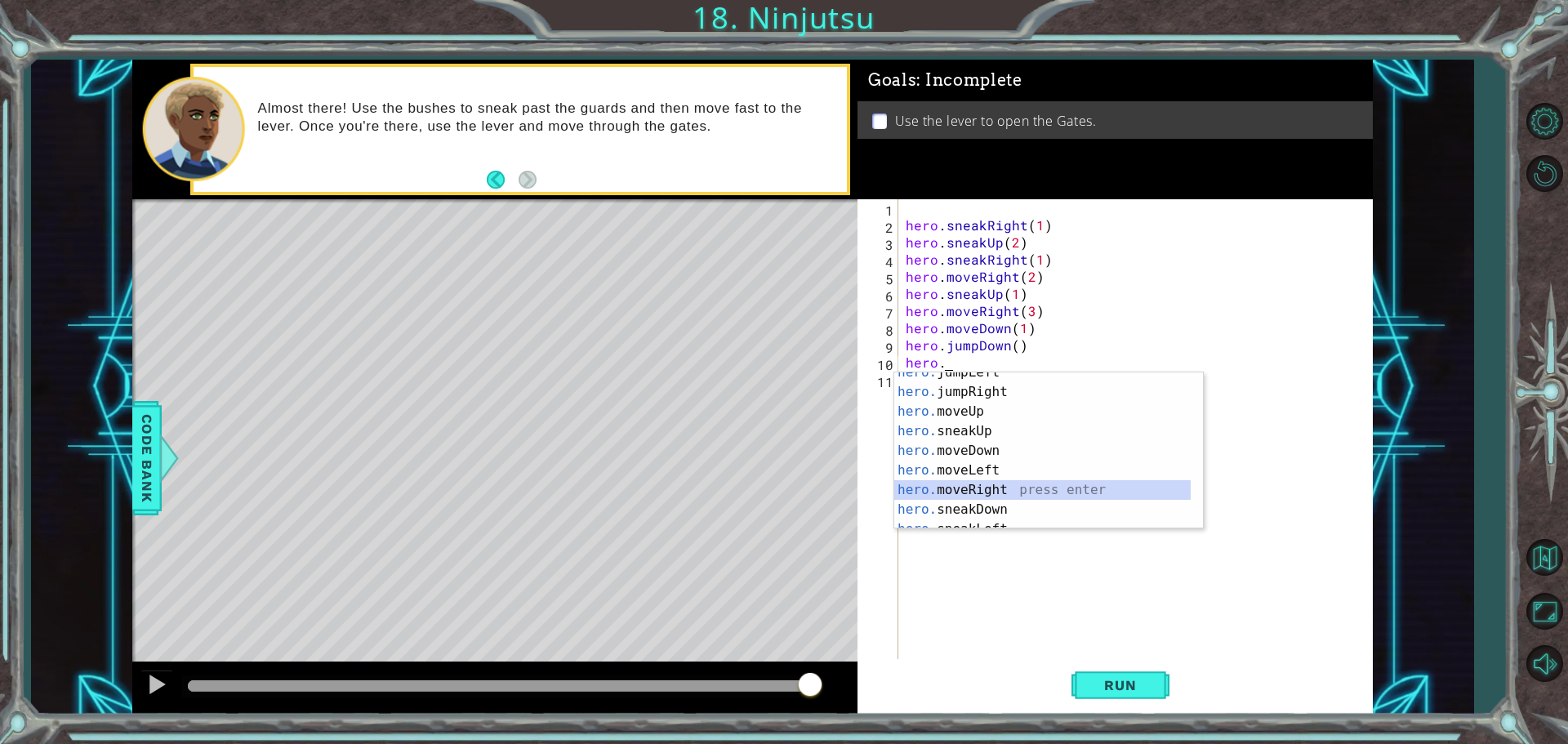
click at [1000, 495] on div "hero. jumpLeft press enter hero. jumpRight press enter hero. moveUp press enter…" at bounding box center [1043, 460] width 296 height 196
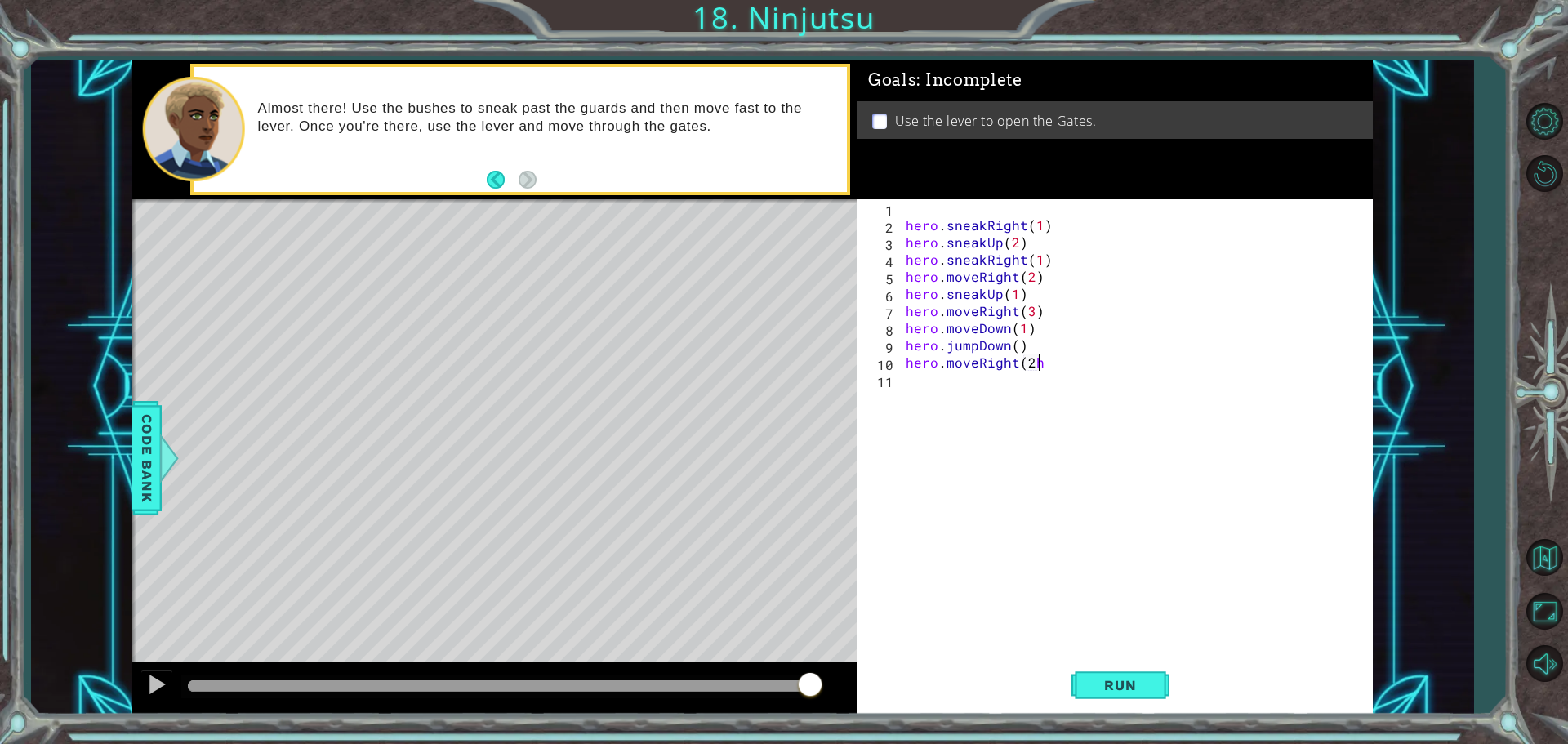
scroll to position [0, 7]
type textarea "hero.moveRight(2"
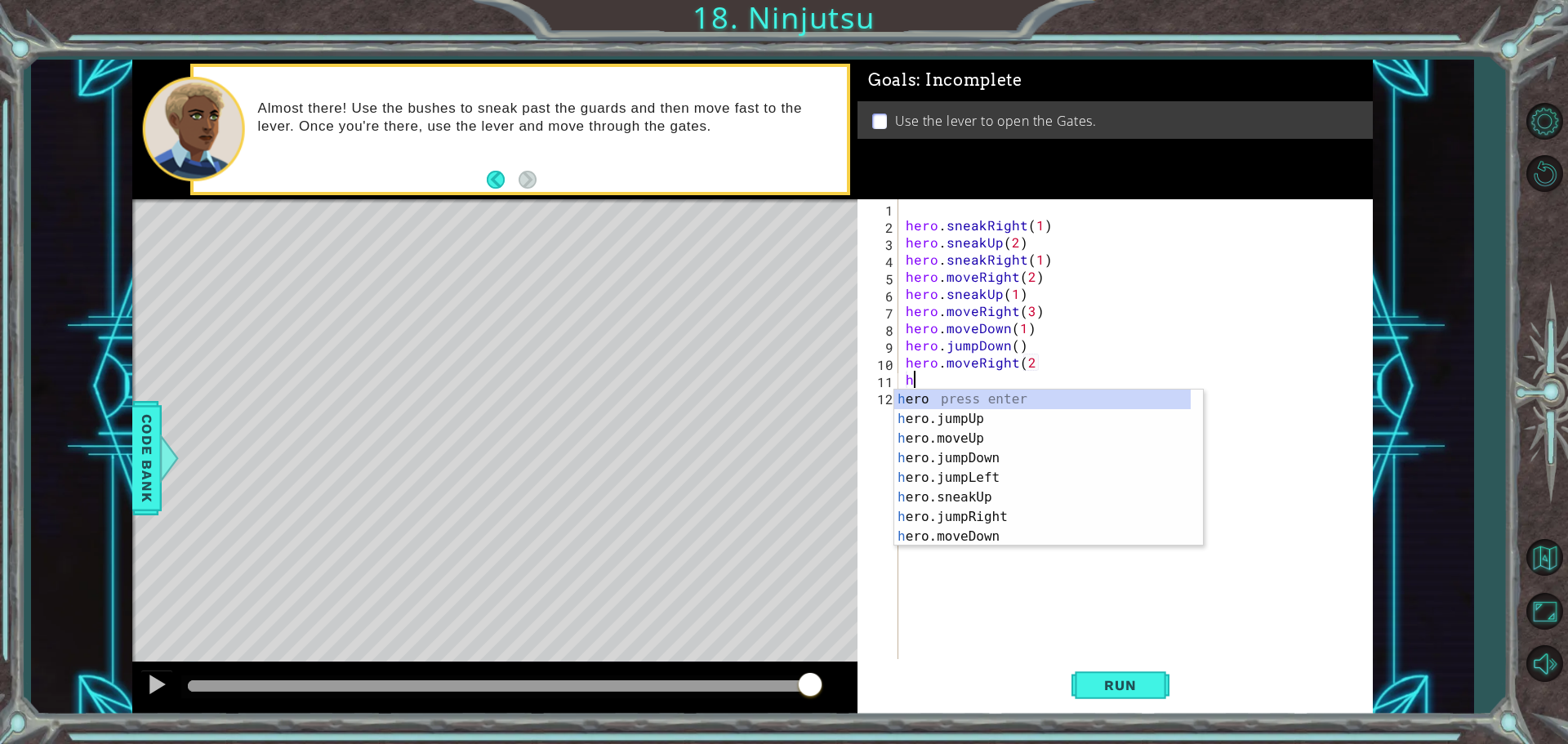
scroll to position [0, 0]
type textarea "hero"
drag, startPoint x: 1023, startPoint y: 413, endPoint x: 1035, endPoint y: 412, distance: 12.0
click at [1035, 412] on div "hero press enter hero .jumpUp press enter hero .jumpDown press enter hero .jump…" at bounding box center [1043, 487] width 296 height 196
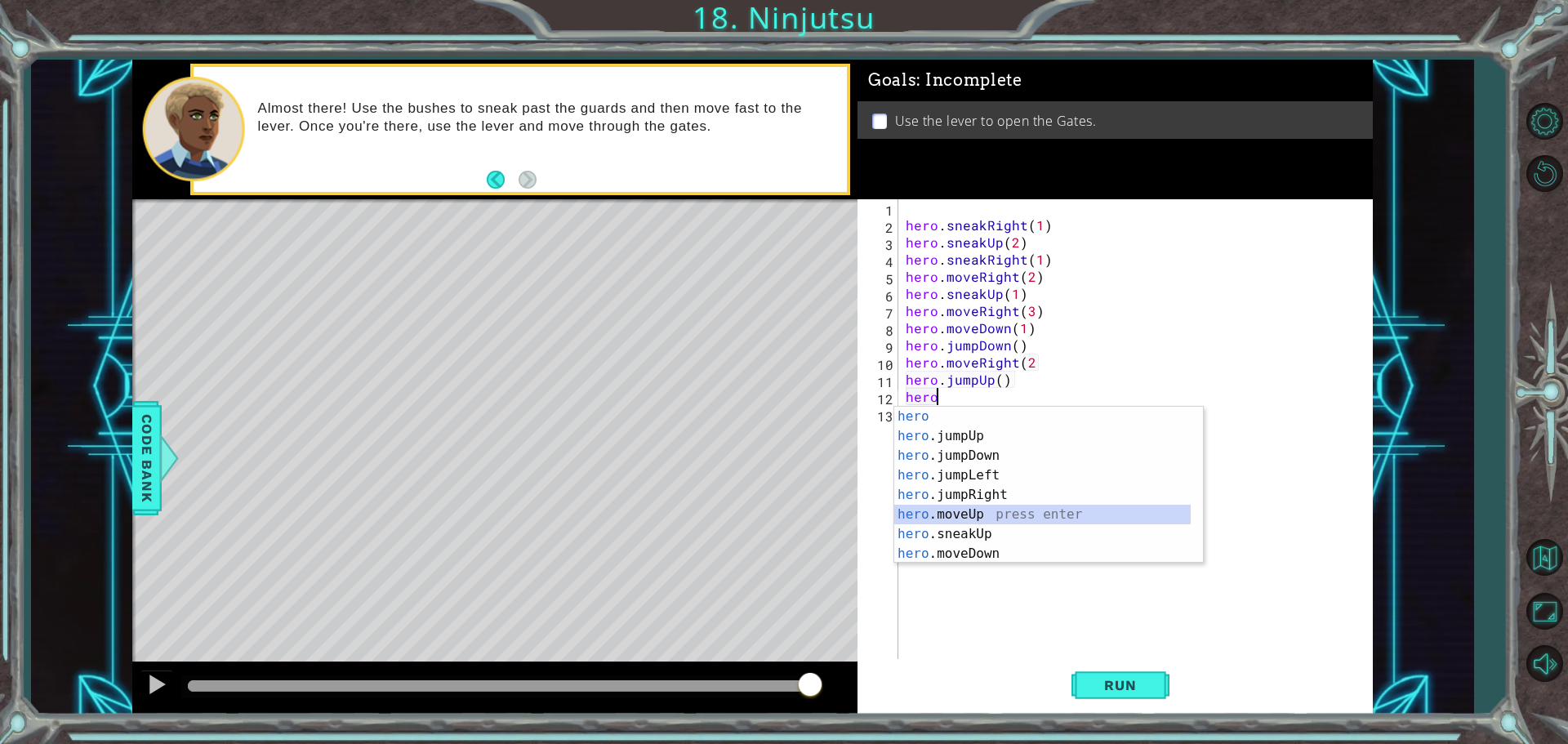
click at [985, 508] on div "hero press enter hero .jumpUp press enter hero .jumpDown press enter hero .jump…" at bounding box center [1043, 504] width 296 height 196
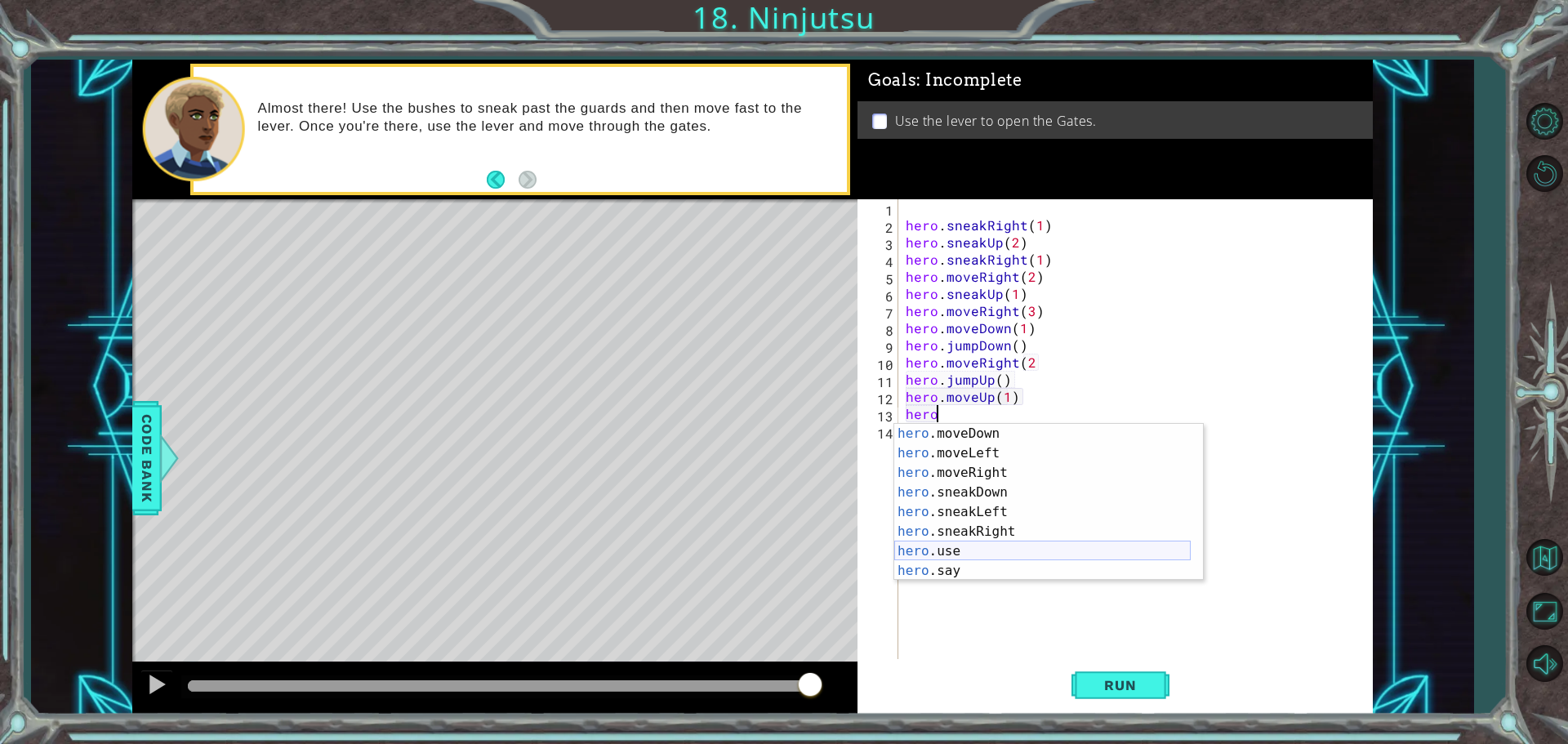
click at [992, 553] on div "hero .moveDown press enter hero .moveLeft press enter hero .moveRight press ent…" at bounding box center [1043, 521] width 296 height 196
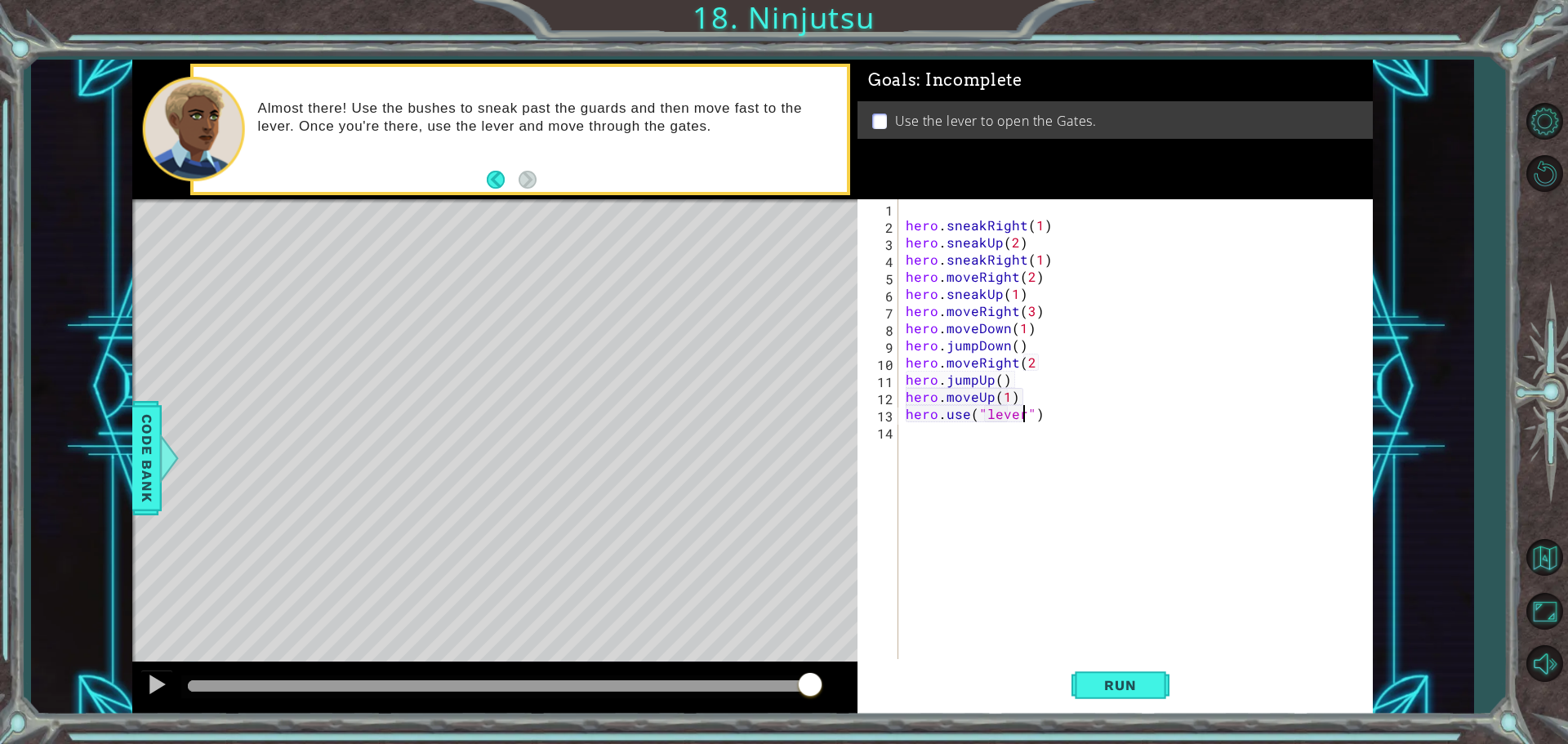
scroll to position [0, 7]
click at [1123, 679] on span "Run" at bounding box center [1120, 685] width 64 height 17
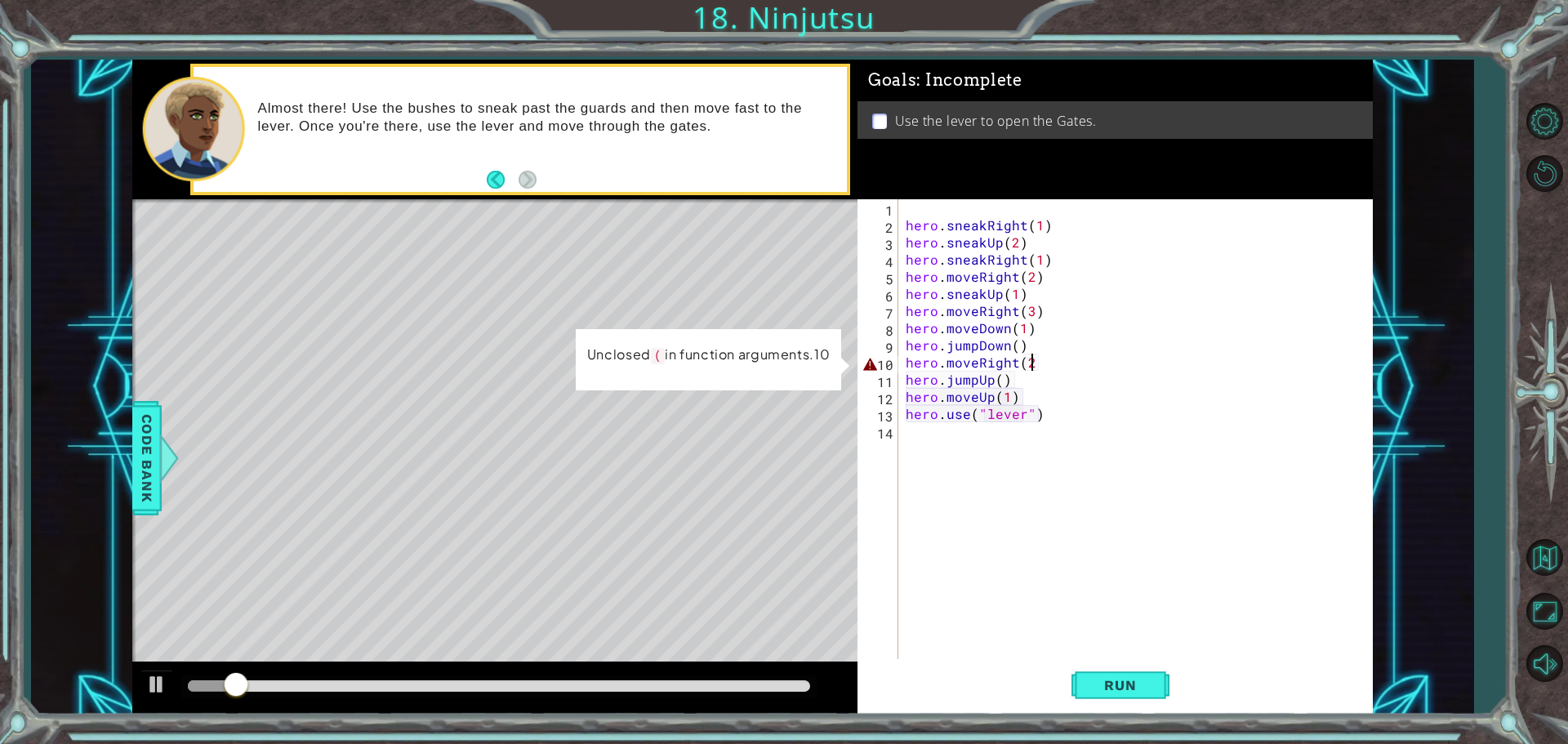
click at [1048, 362] on div "hero . sneakRight ( 1 ) hero . sneakUp ( 2 ) hero . sneakRight ( 1 ) hero . mov…" at bounding box center [1139, 447] width 474 height 497
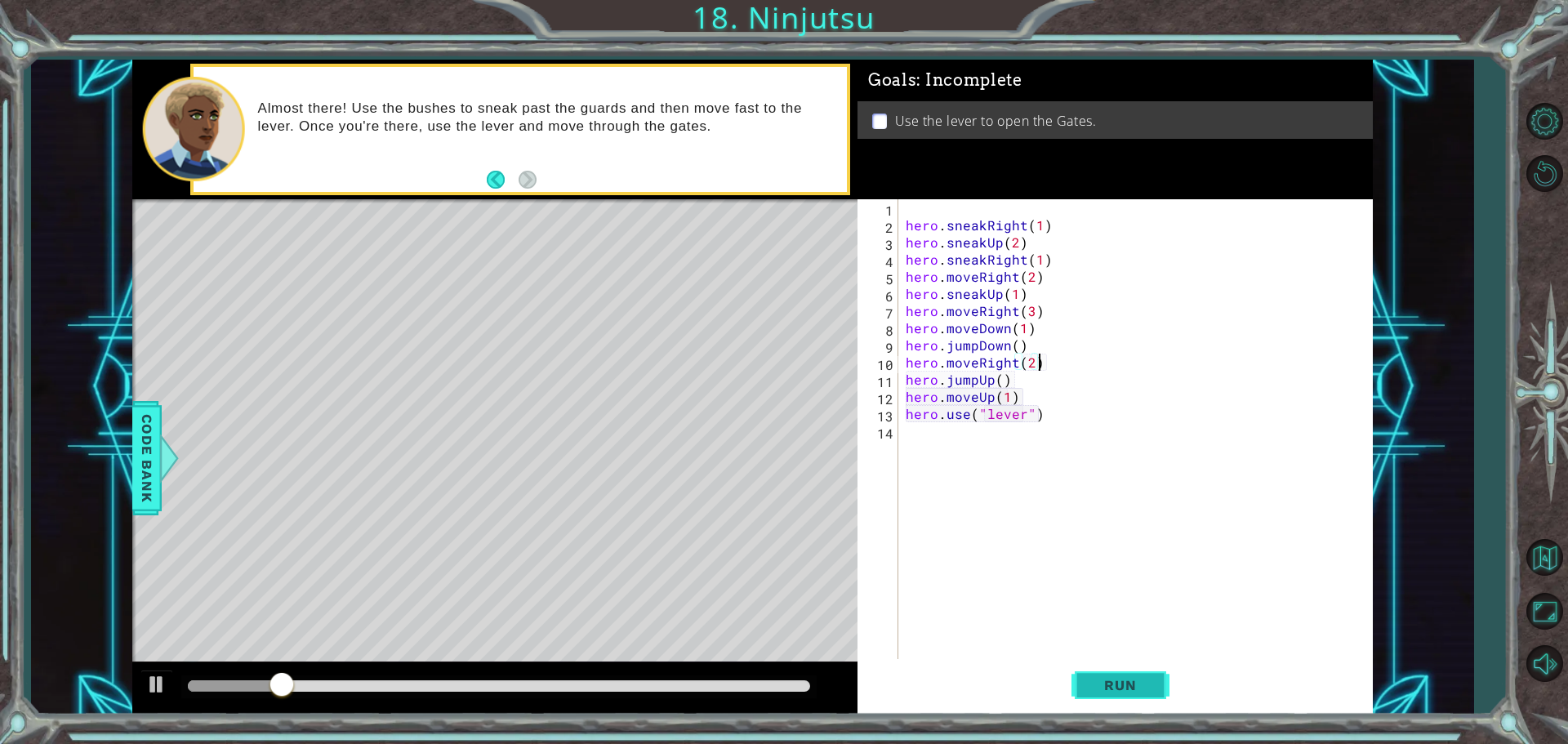
type textarea "hero.moveRight(2)"
click at [1136, 686] on span "Run" at bounding box center [1120, 685] width 64 height 17
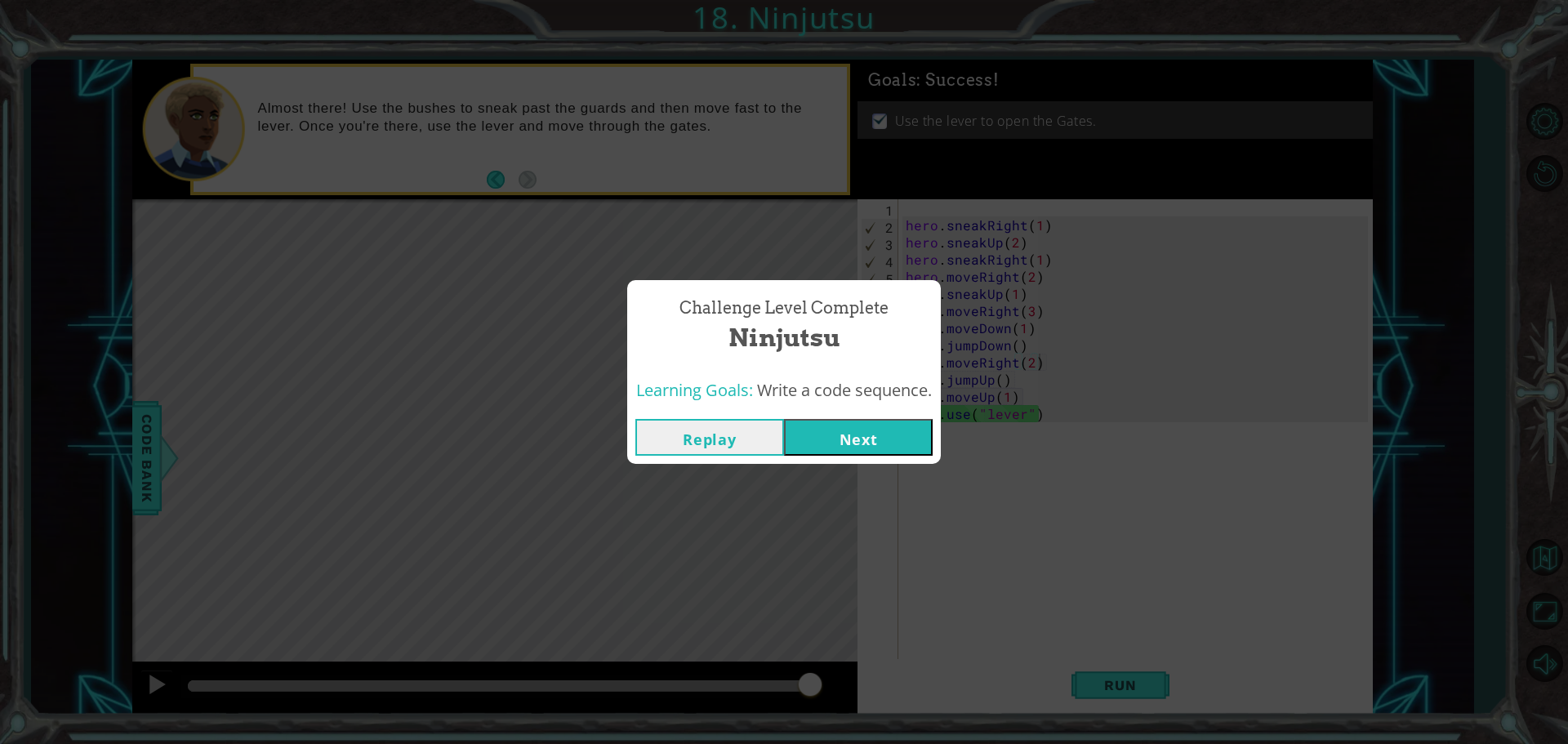
drag, startPoint x: 251, startPoint y: 683, endPoint x: 831, endPoint y: 522, distance: 601.9
click at [836, 579] on body "1 ההההההההההההההההההההההההההההההההההההההההההההההההההההההההההההההההההההההההההההה…" at bounding box center [784, 372] width 1568 height 744
click at [831, 441] on button "Next" at bounding box center [859, 437] width 149 height 37
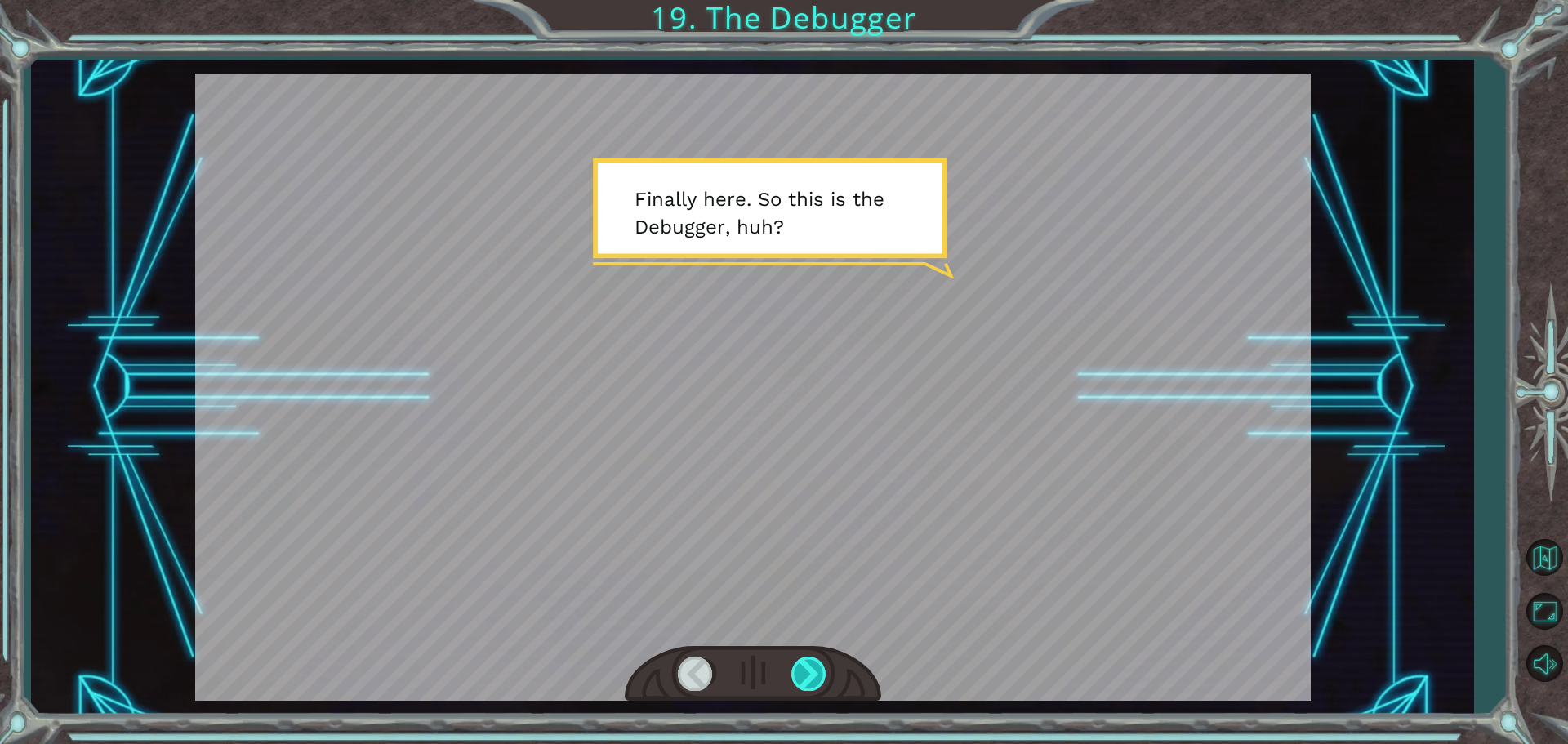
click at [799, 676] on div at bounding box center [810, 673] width 37 height 33
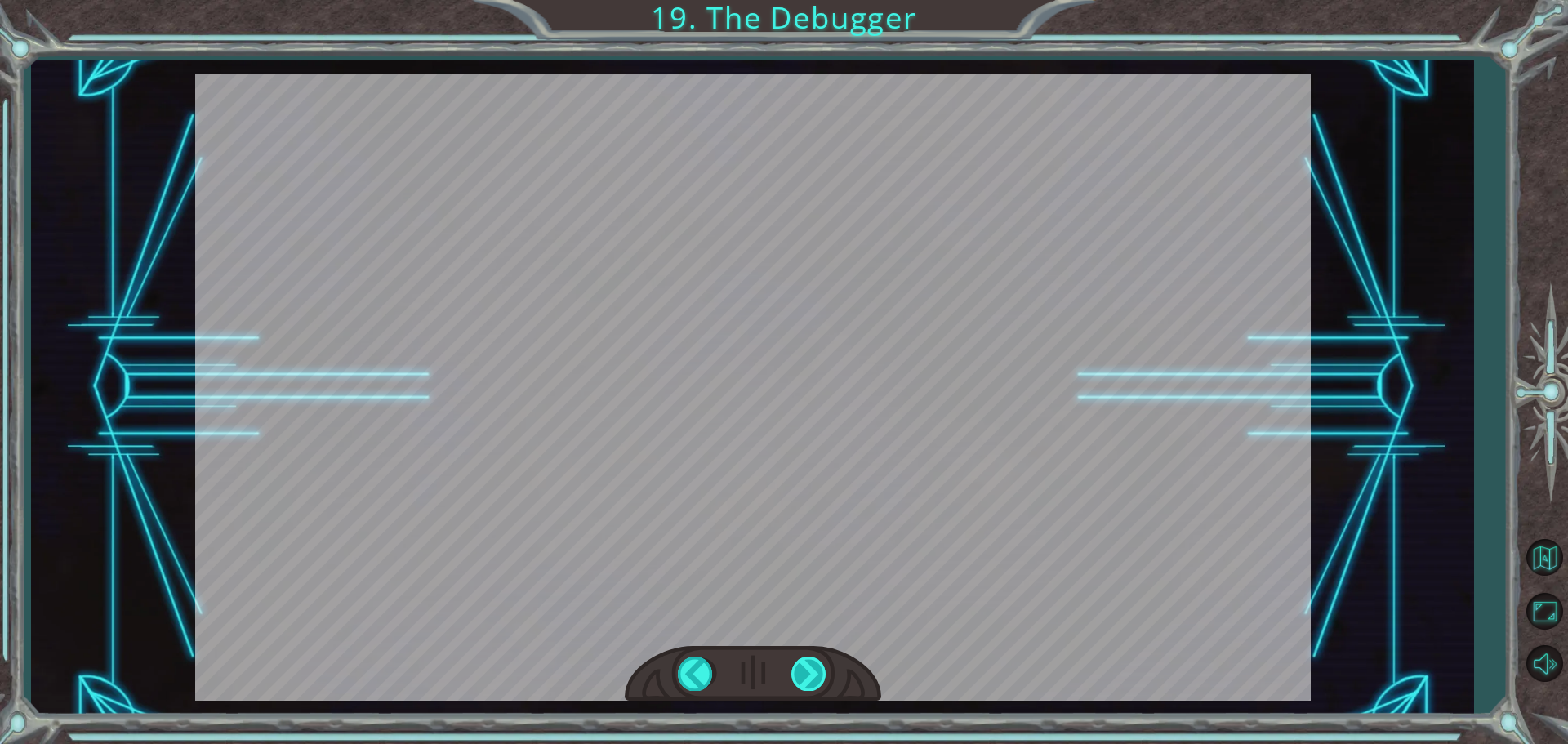
click at [810, 668] on div at bounding box center [810, 673] width 37 height 33
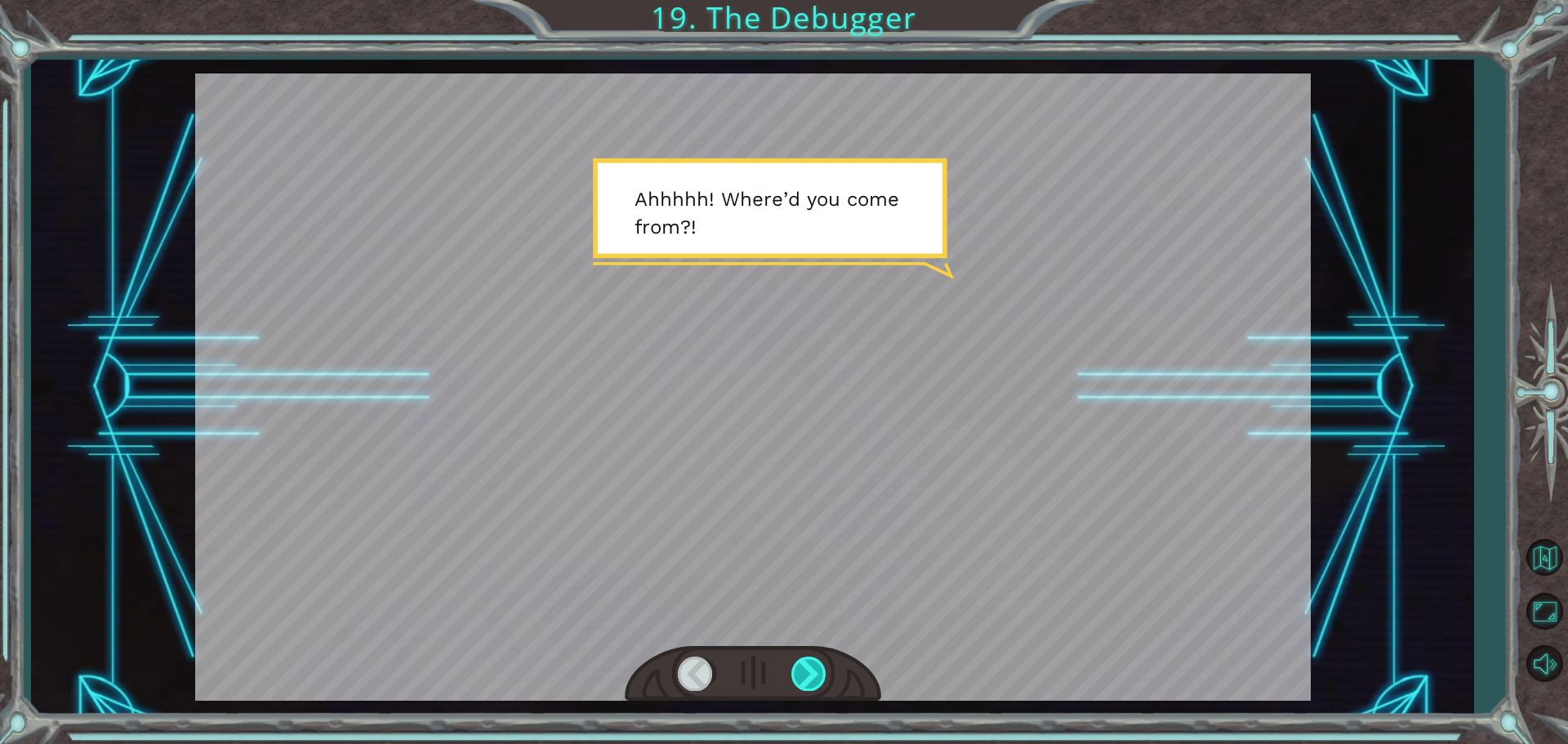
click at [801, 669] on div at bounding box center [810, 673] width 37 height 33
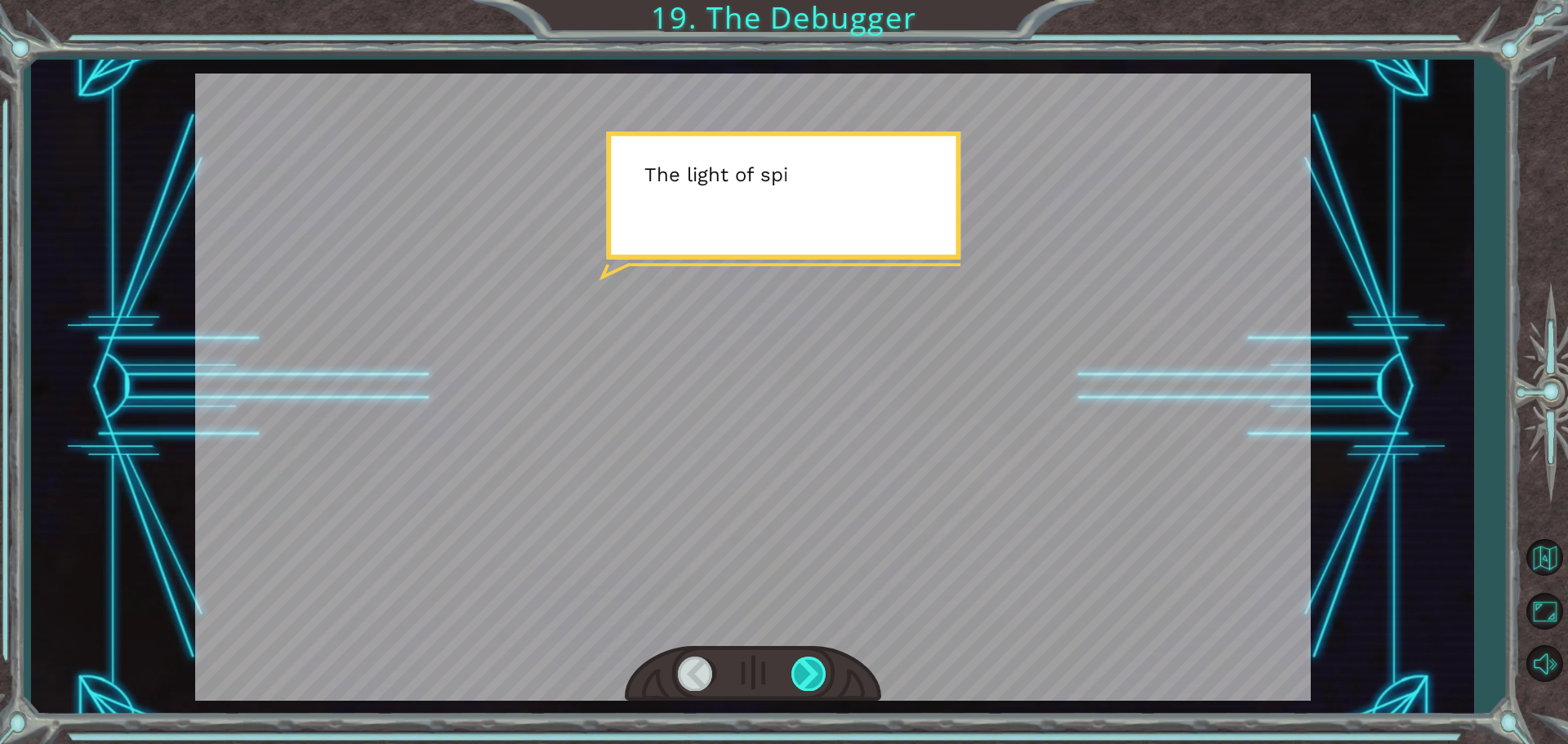
click at [801, 669] on div at bounding box center [810, 673] width 37 height 33
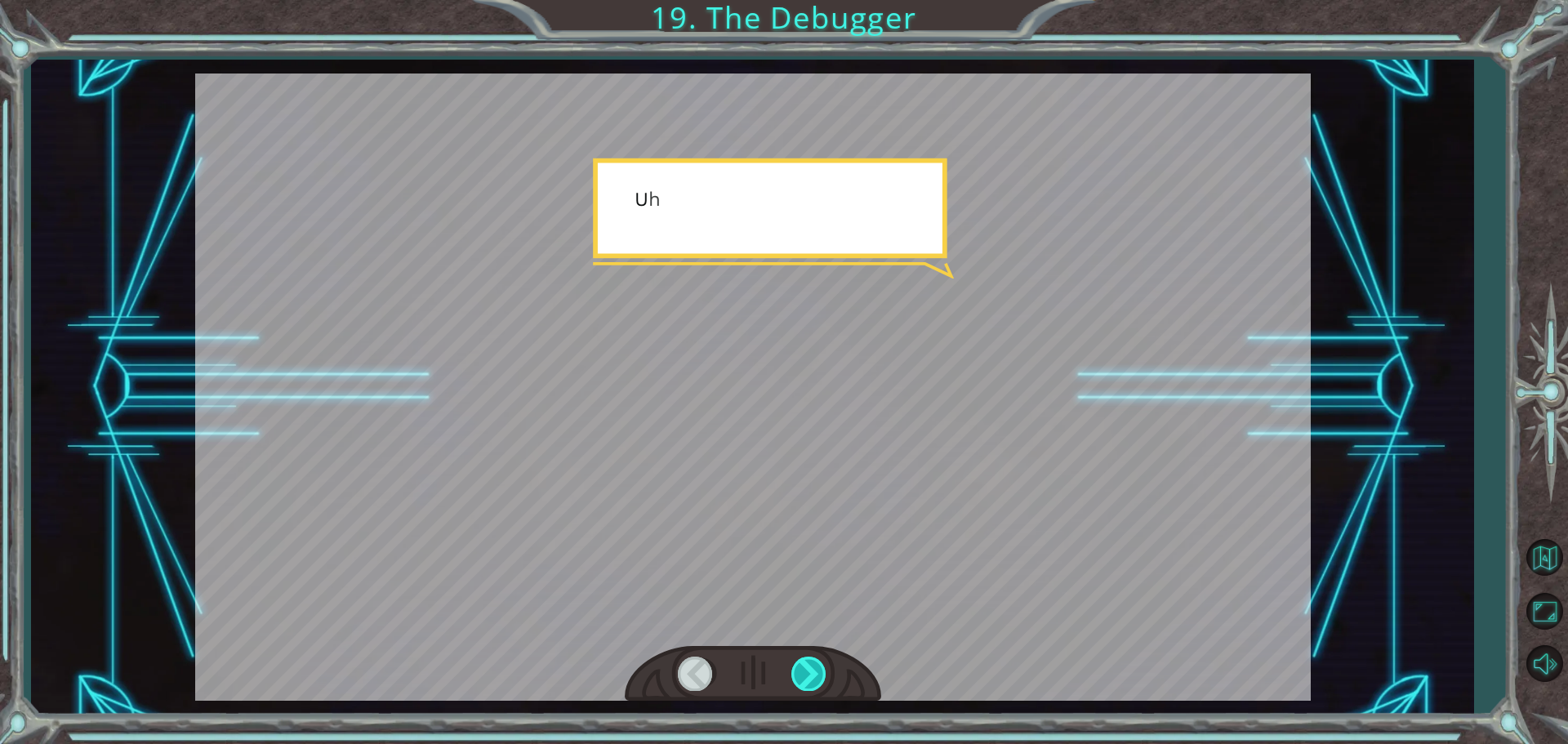
click at [801, 669] on div at bounding box center [810, 673] width 37 height 33
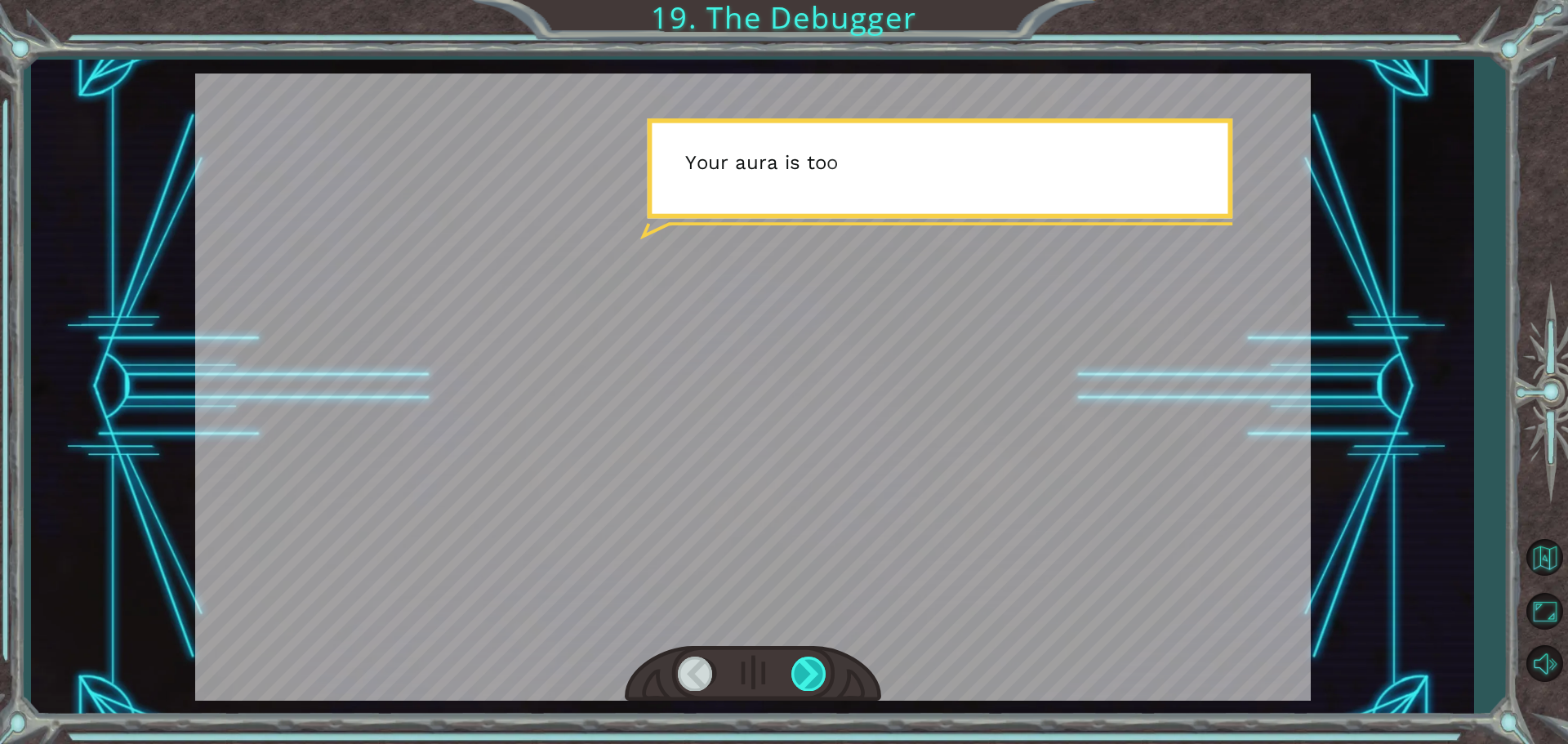
click at [801, 669] on div at bounding box center [810, 673] width 37 height 33
click at [801, 670] on div at bounding box center [810, 673] width 37 height 33
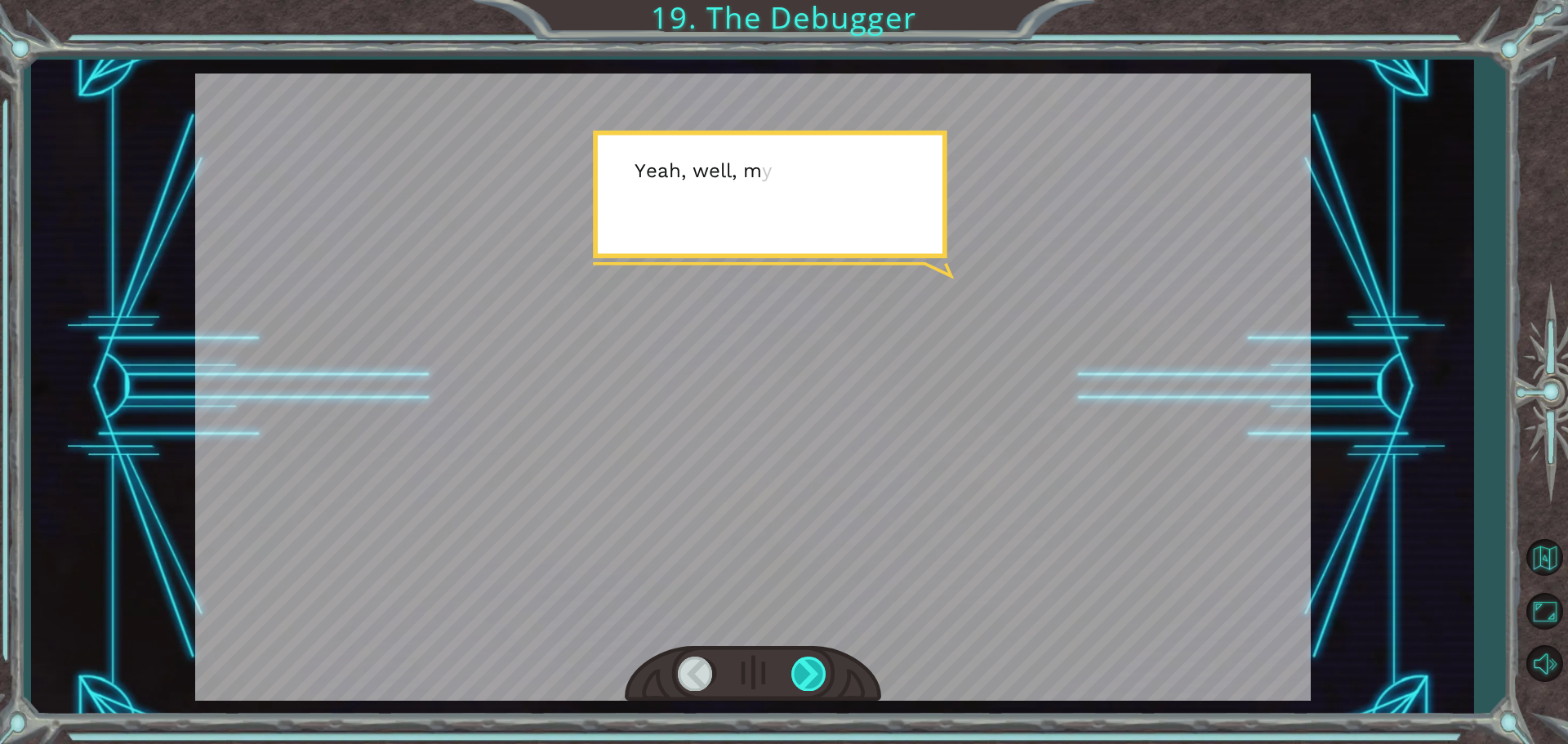
click at [801, 670] on div at bounding box center [810, 673] width 37 height 33
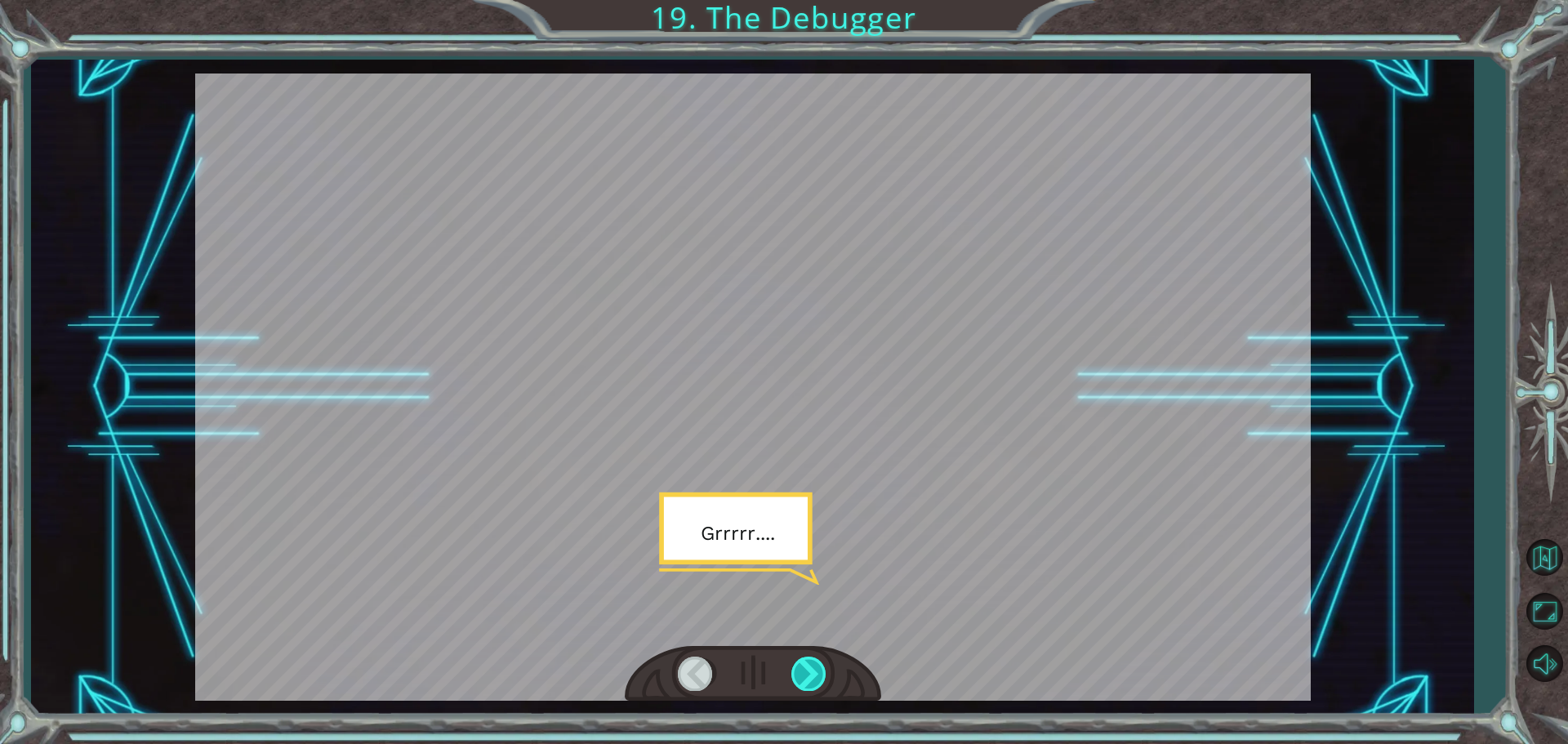
click at [801, 670] on div at bounding box center [810, 673] width 37 height 33
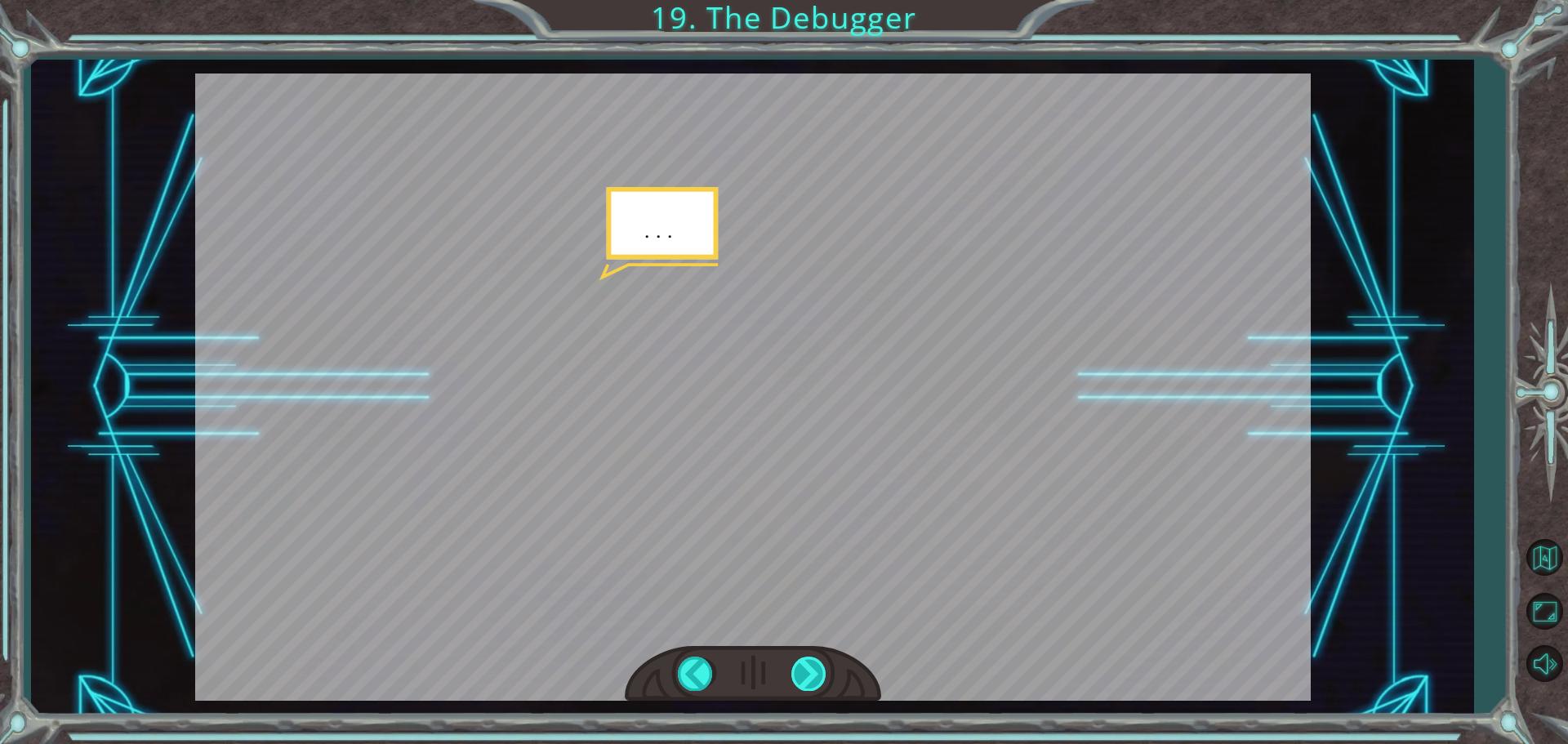
click at [802, 689] on div at bounding box center [810, 673] width 37 height 33
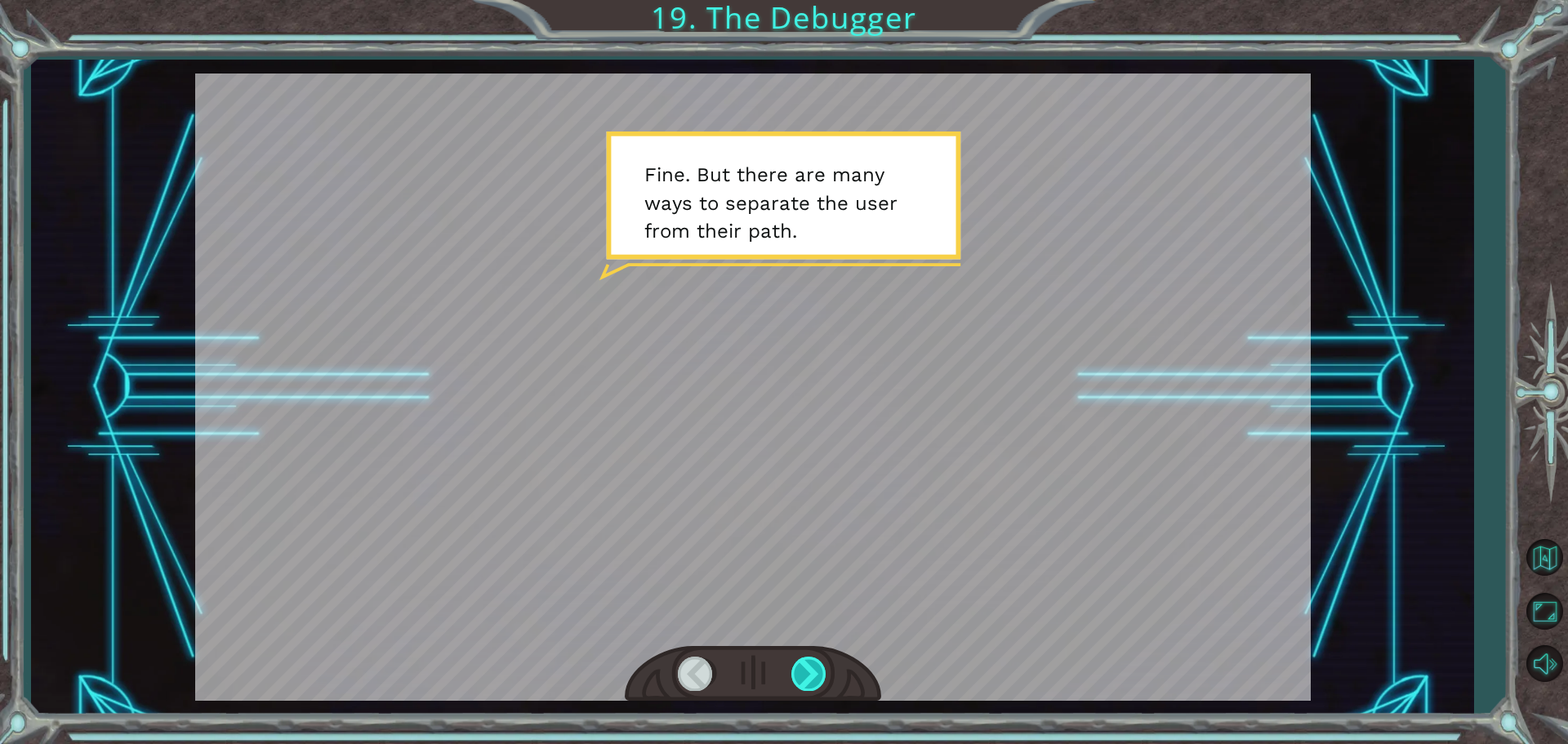
click at [807, 687] on div at bounding box center [810, 673] width 37 height 33
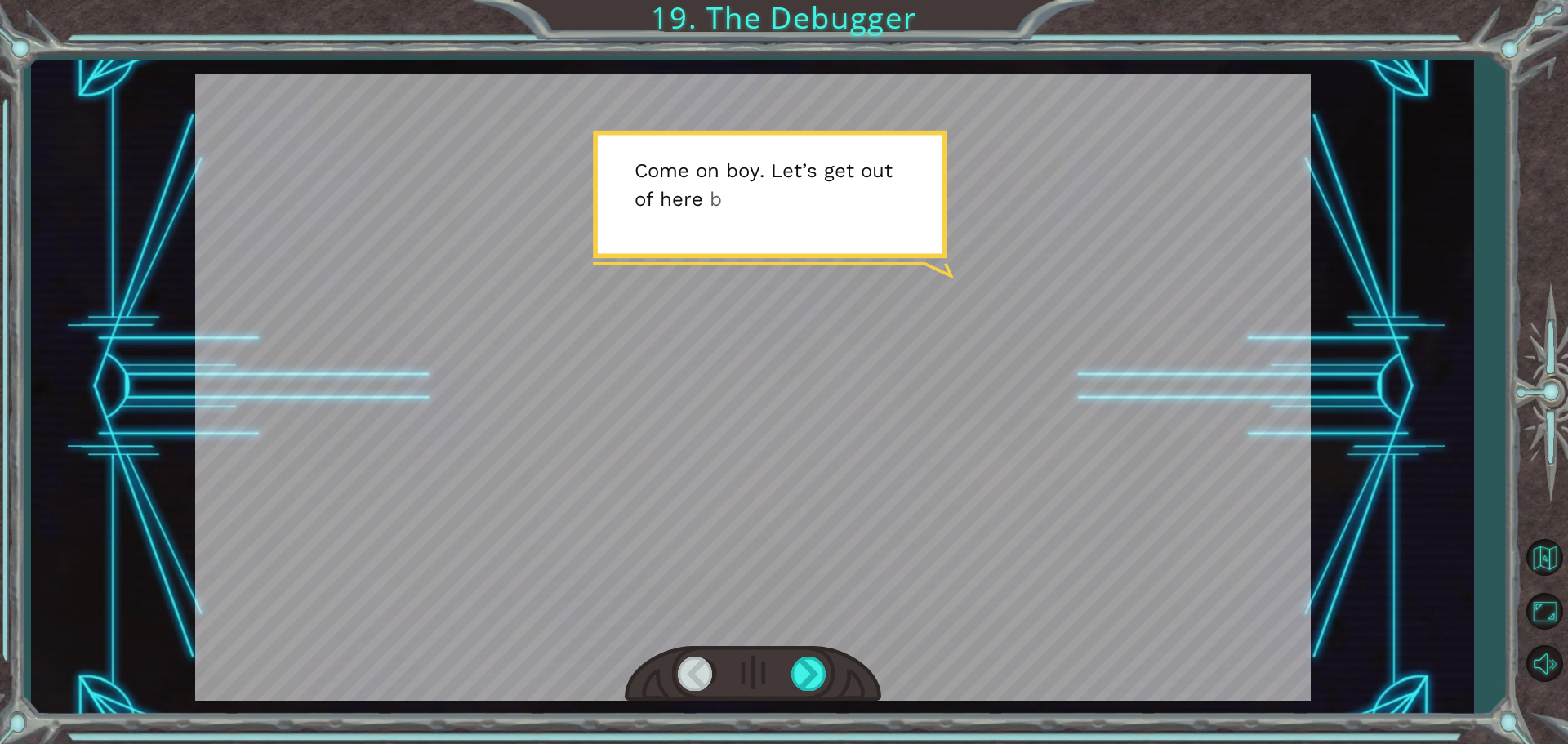
click at [799, 697] on div at bounding box center [753, 674] width 256 height 57
click at [800, 685] on div at bounding box center [810, 673] width 37 height 33
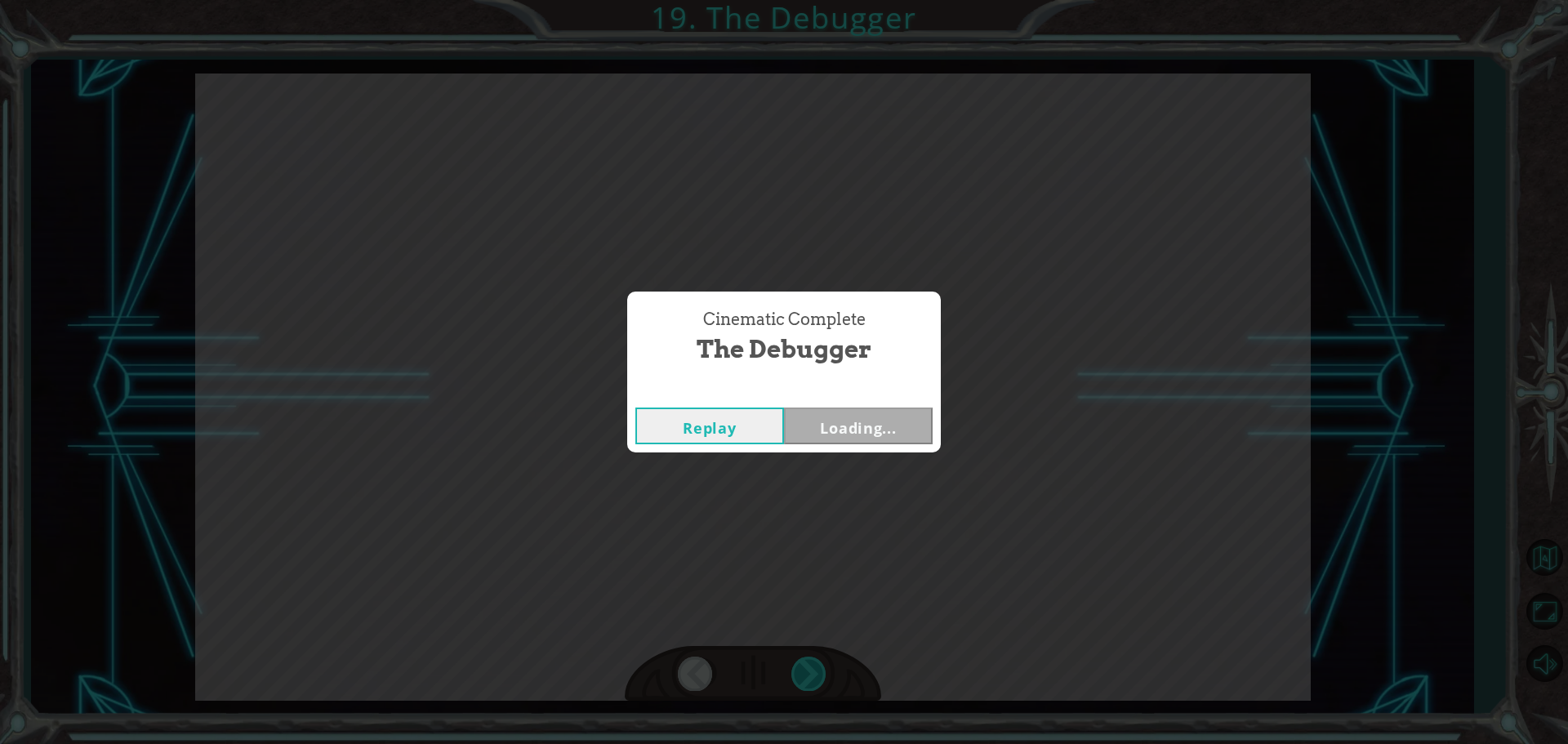
click at [815, 680] on div "Cinematic Complete The Debugger Replay Loading..." at bounding box center [784, 372] width 1568 height 744
click at [873, 423] on button "Next" at bounding box center [859, 425] width 149 height 37
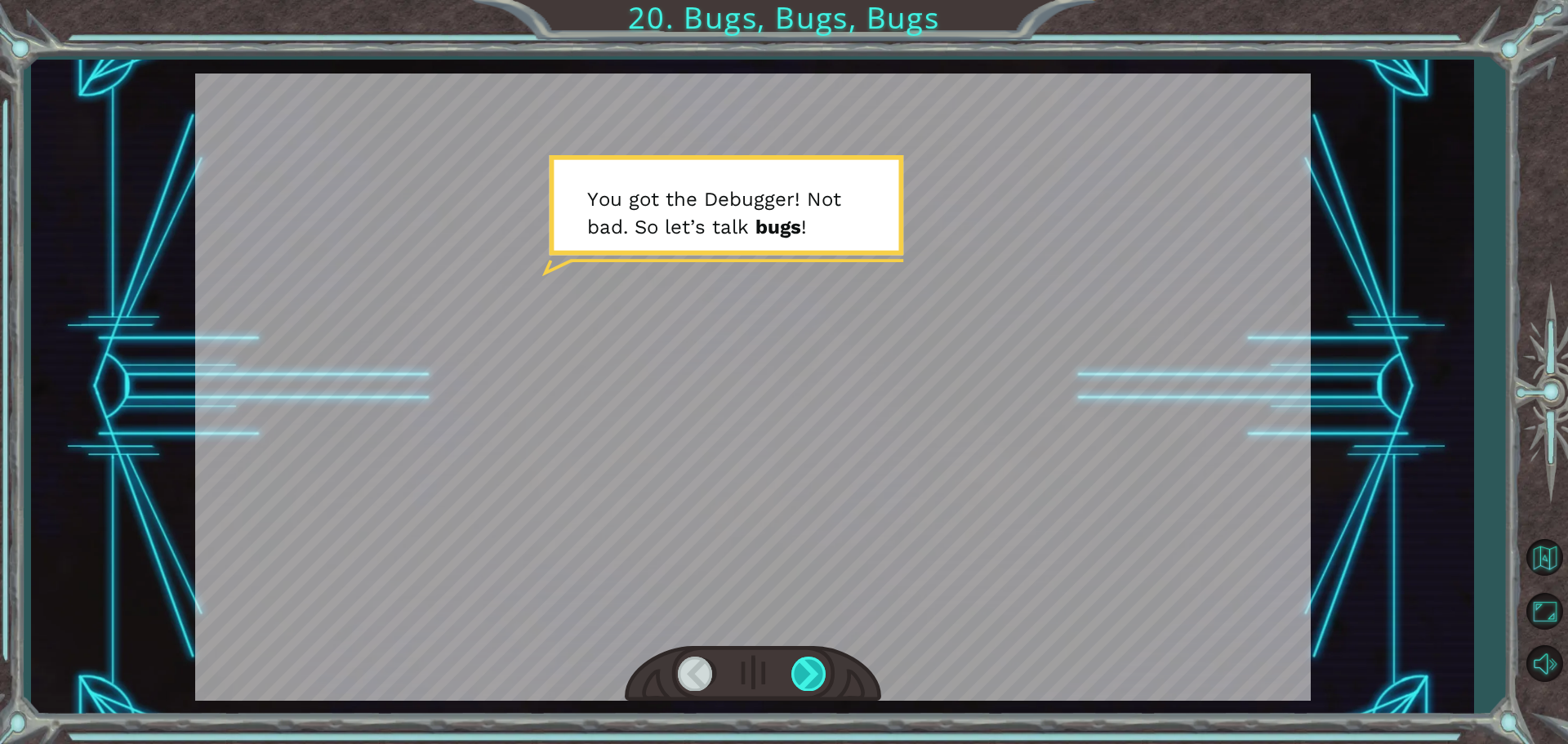
click at [823, 658] on div at bounding box center [810, 673] width 37 height 33
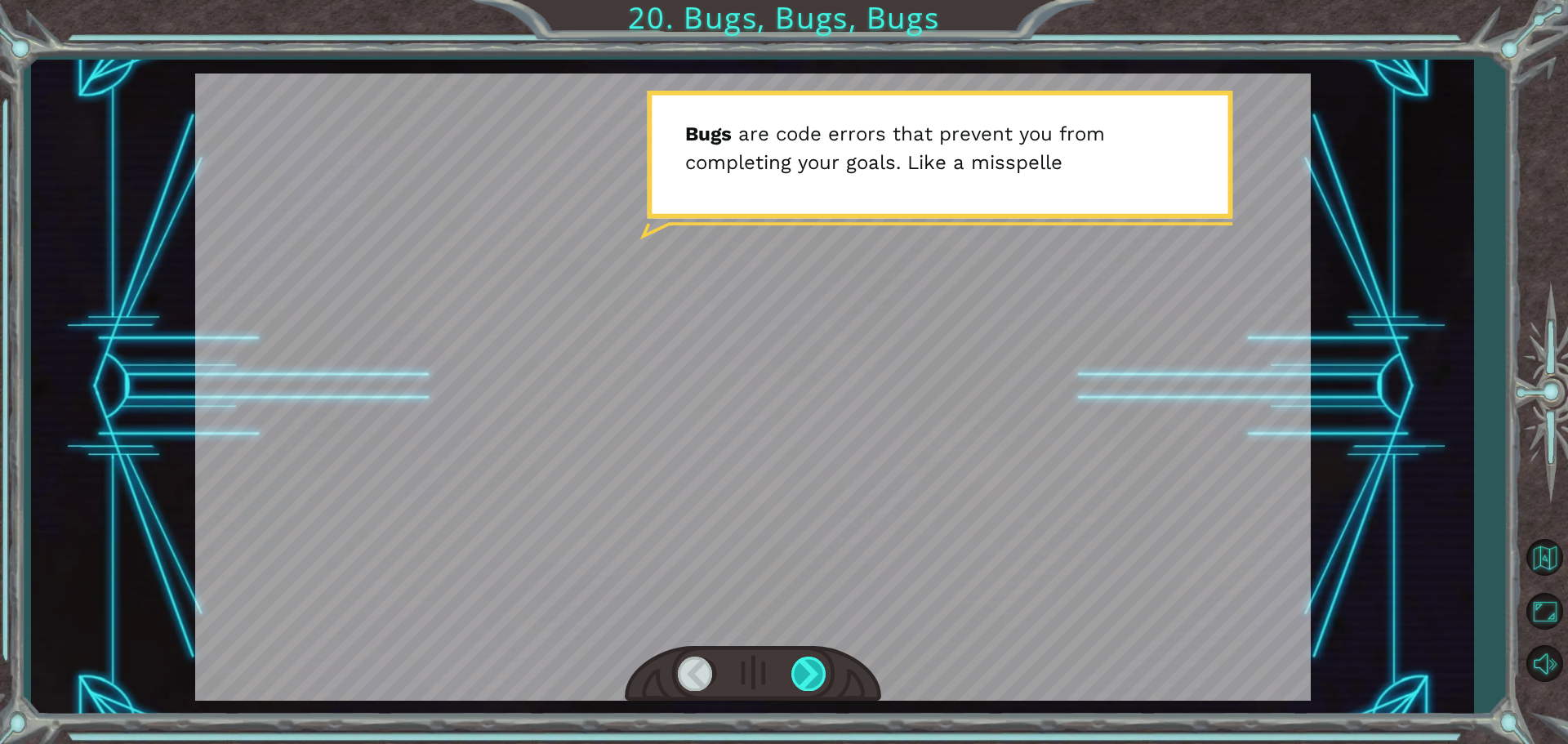
click at [813, 671] on div at bounding box center [810, 673] width 37 height 33
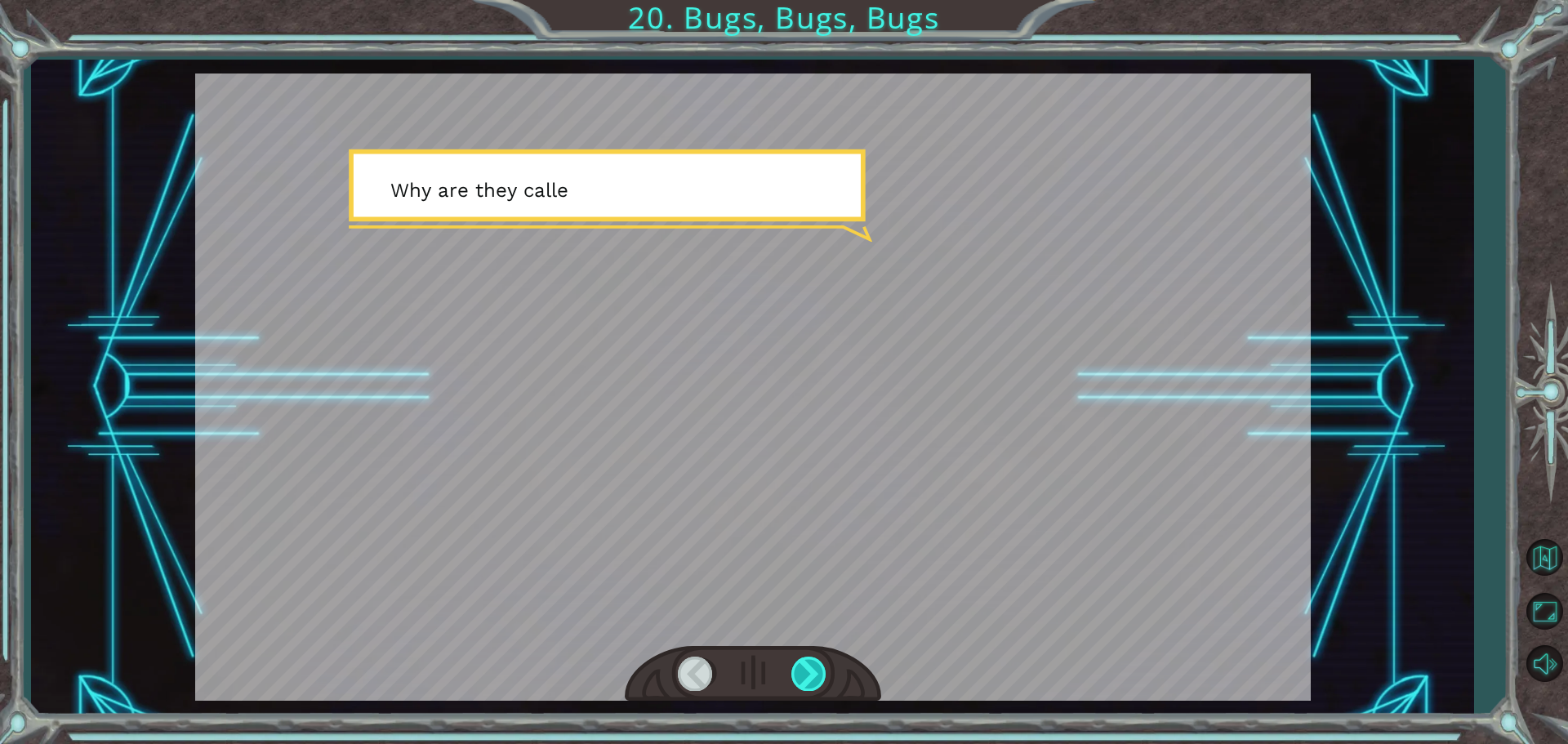
click at [813, 671] on div at bounding box center [810, 673] width 37 height 33
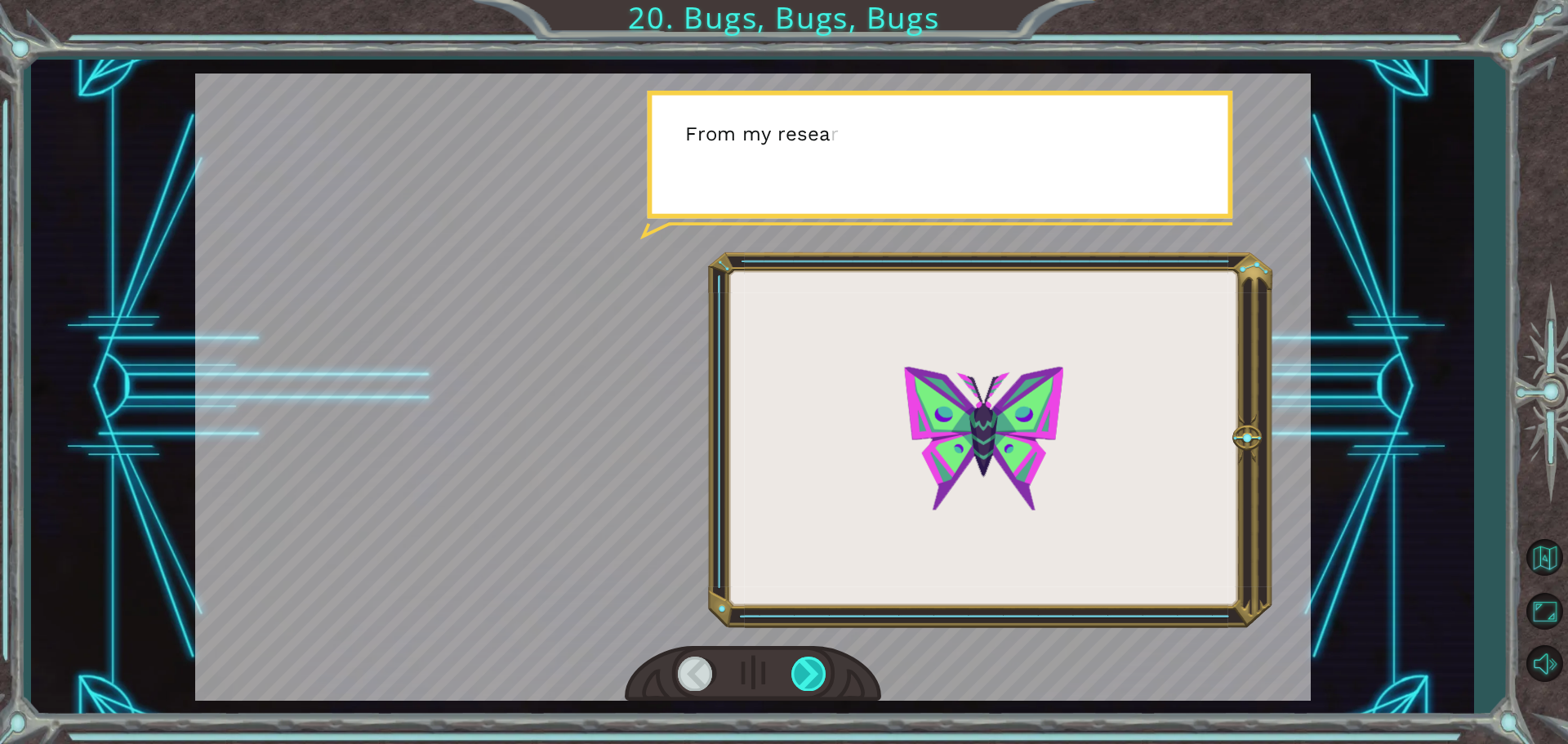
click at [813, 671] on div at bounding box center [810, 673] width 37 height 33
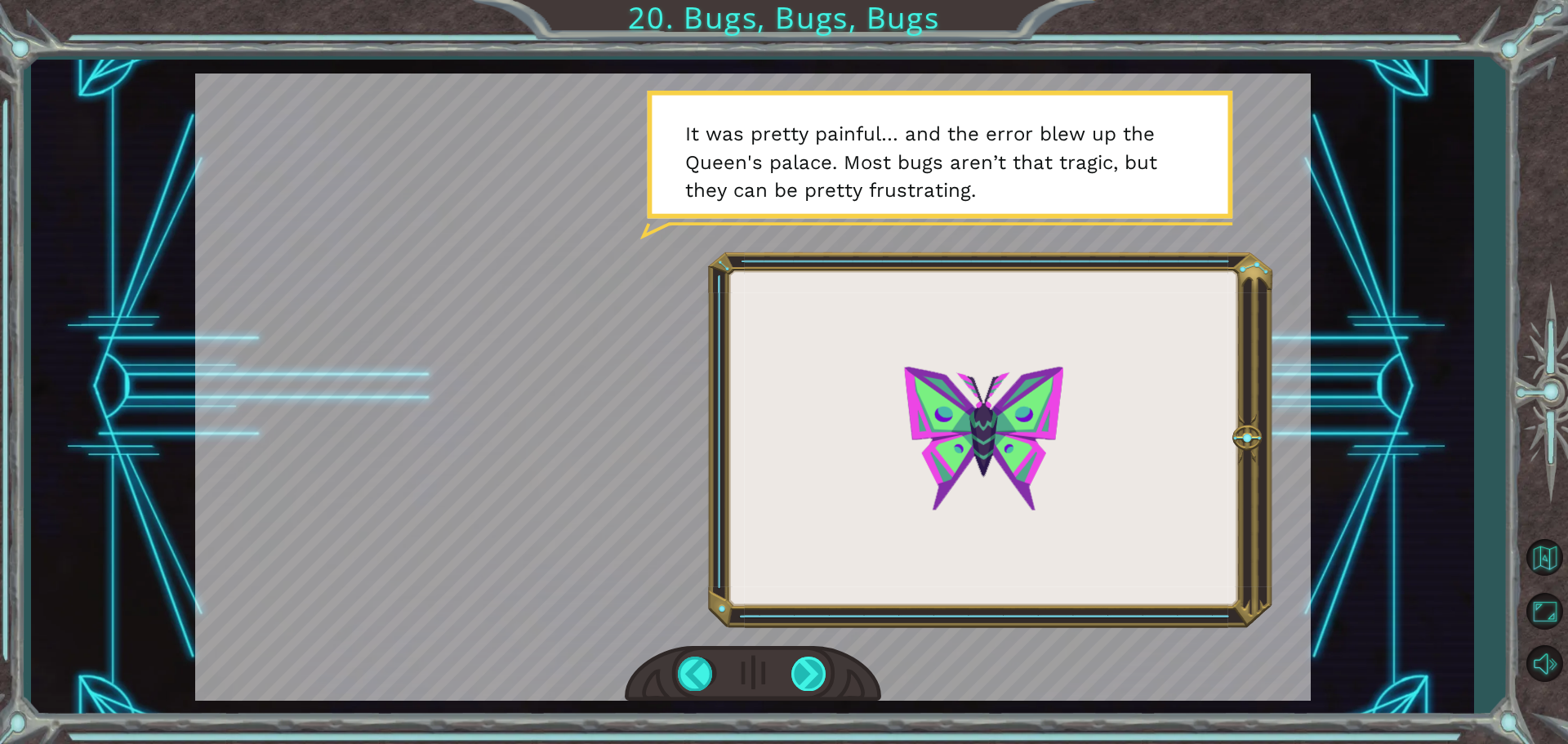
click at [806, 683] on div at bounding box center [810, 673] width 37 height 33
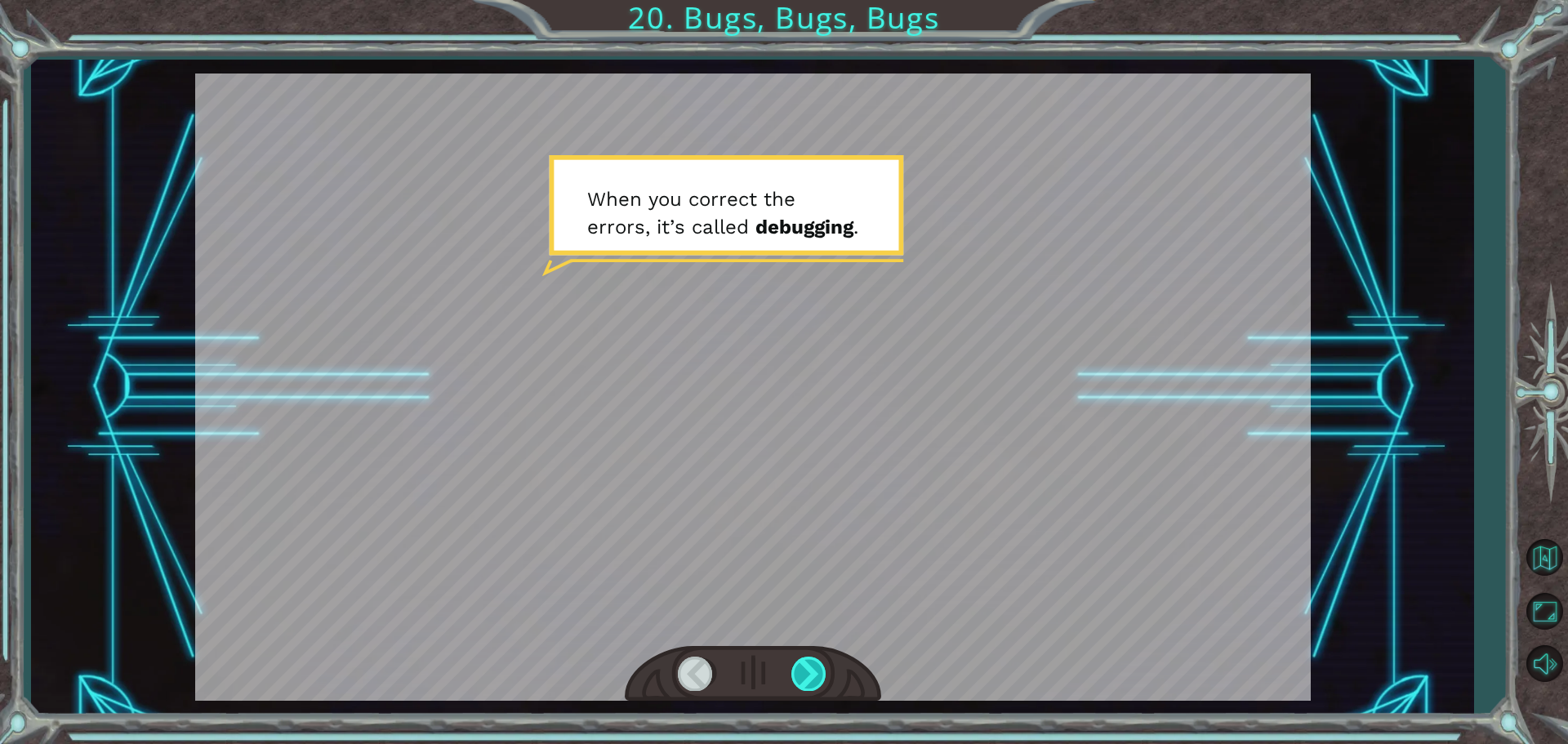
click at [806, 683] on div at bounding box center [810, 673] width 37 height 33
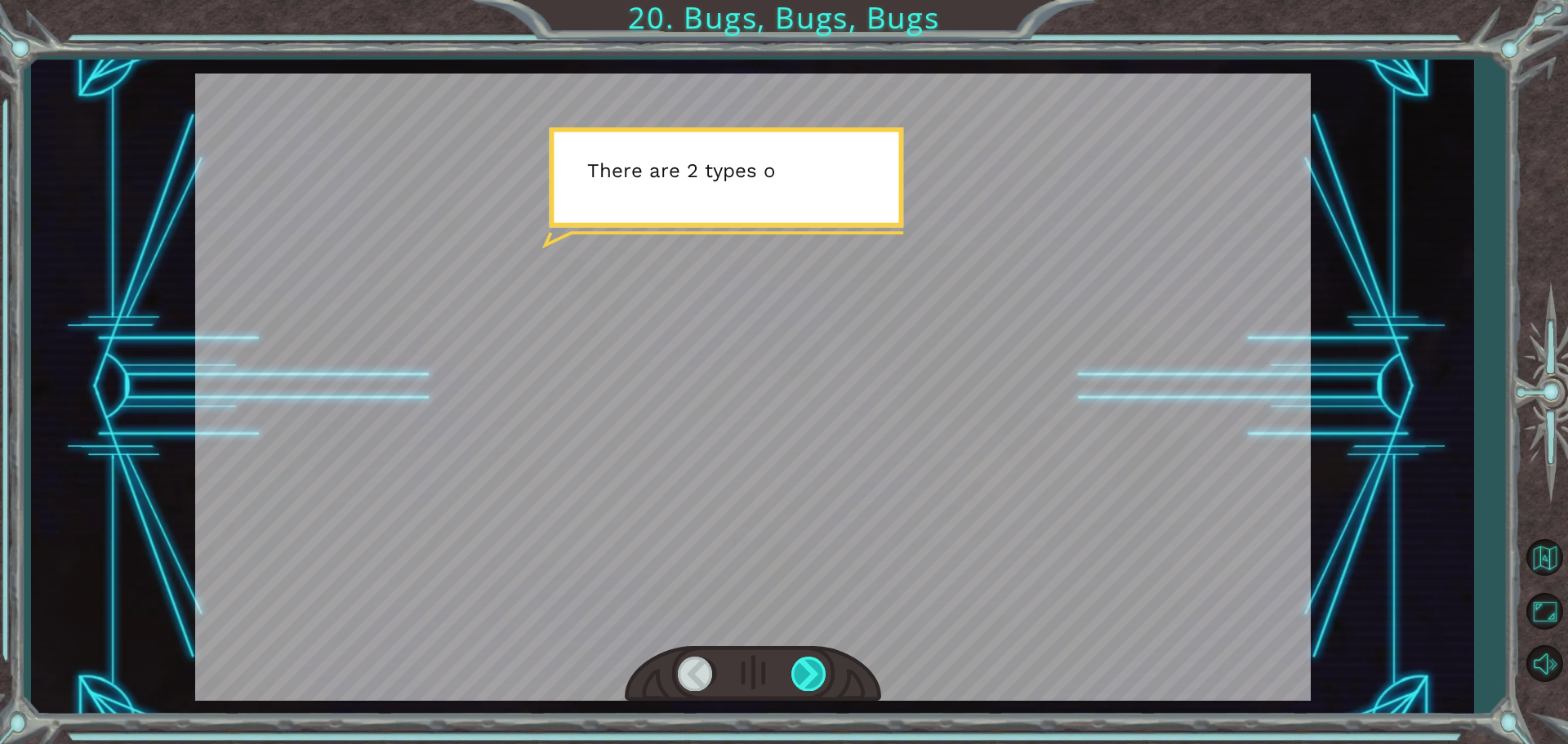
click at [806, 683] on div at bounding box center [810, 673] width 37 height 33
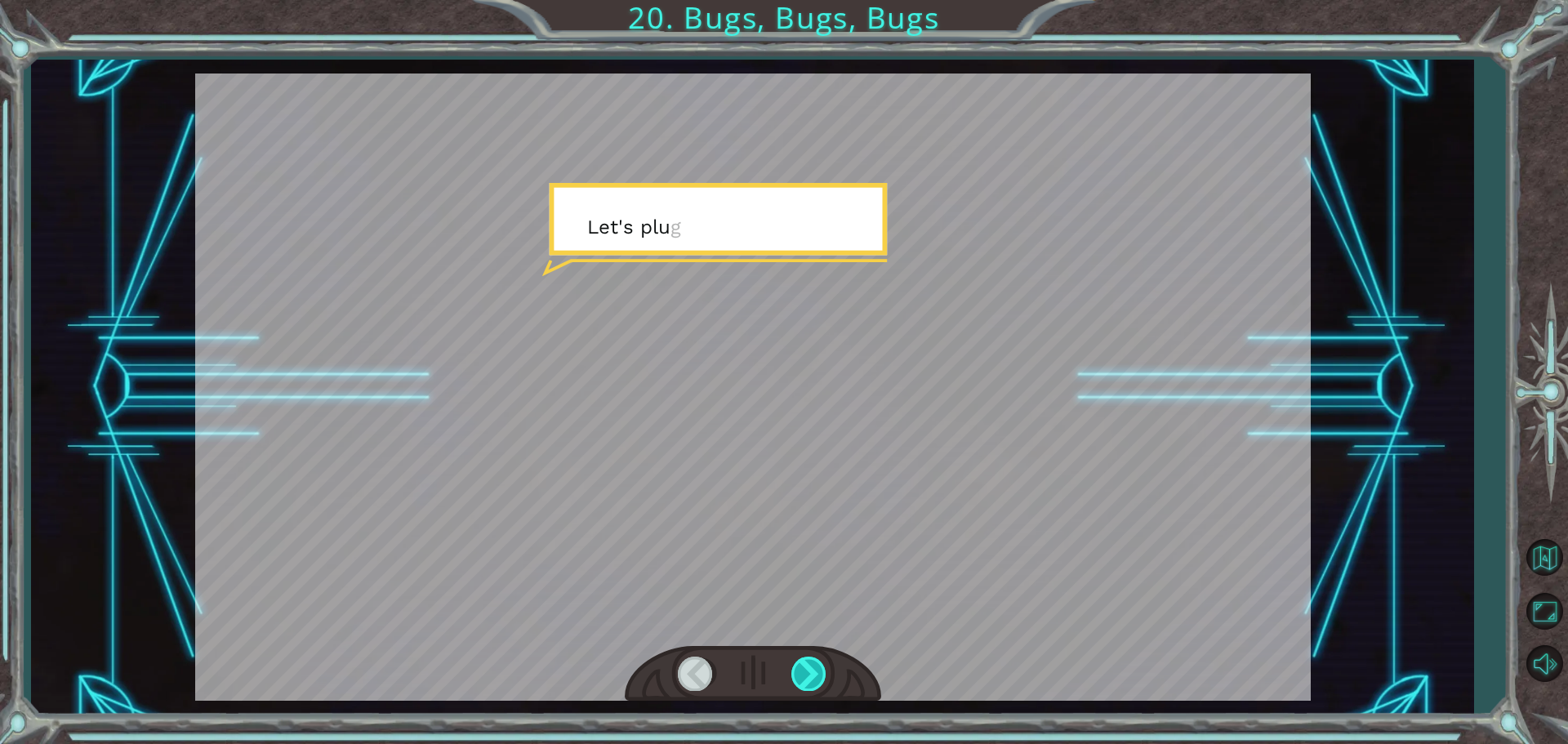
click at [806, 683] on div at bounding box center [810, 673] width 37 height 33
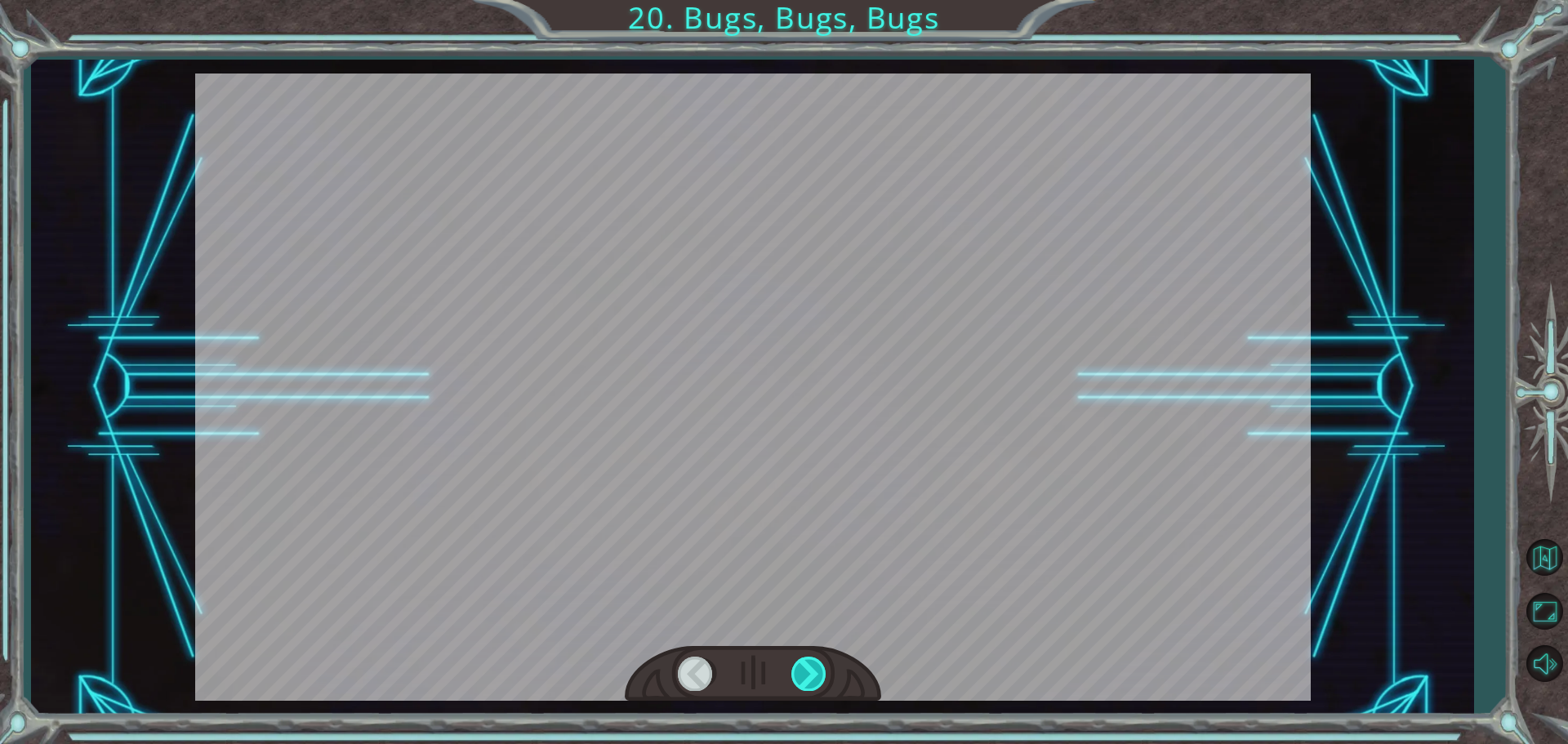
click at [806, 683] on div at bounding box center [810, 673] width 37 height 33
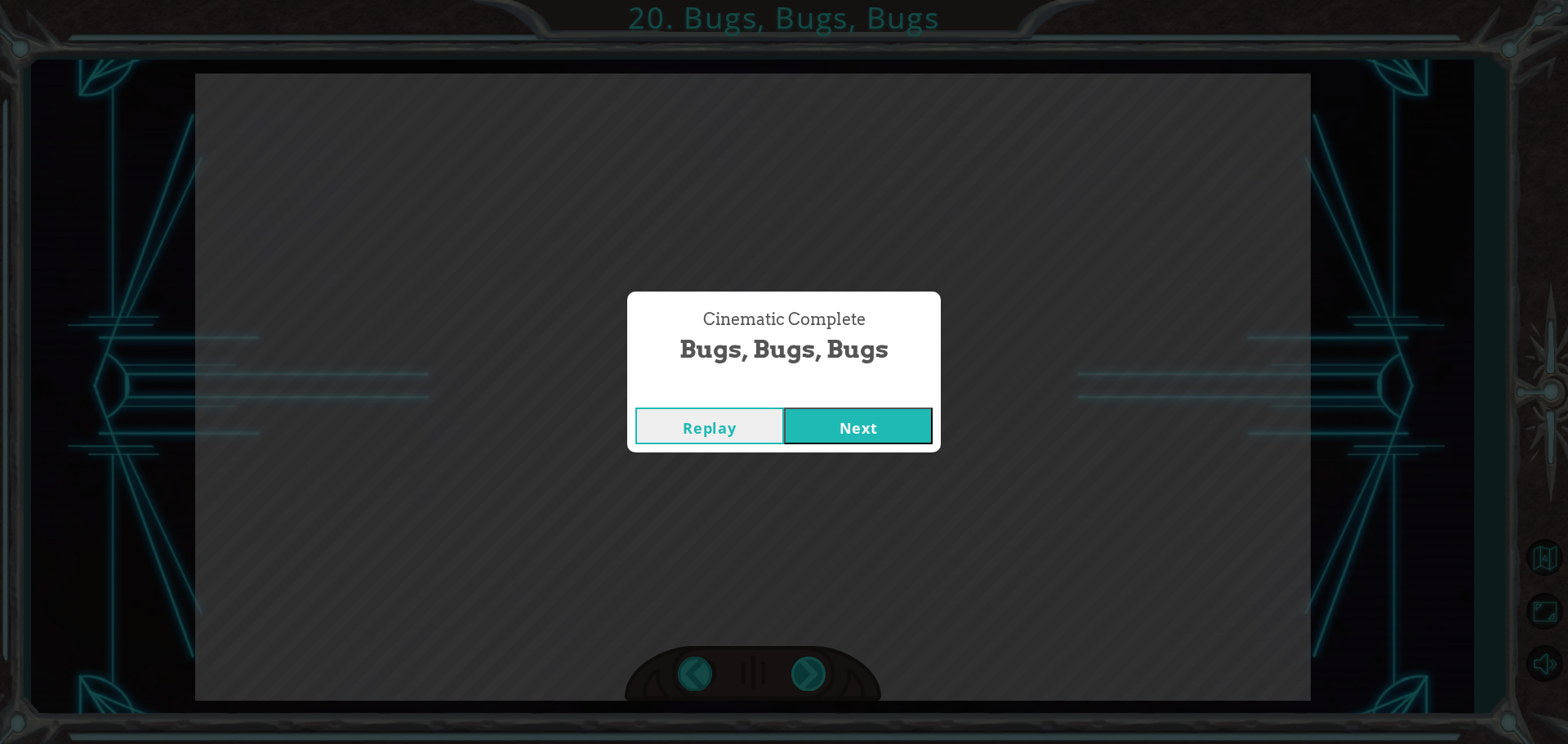
click at [806, 683] on div "Cinematic Complete Bugs, Bugs, Bugs Replay Next" at bounding box center [784, 372] width 1568 height 744
click at [908, 423] on button "Next" at bounding box center [859, 425] width 149 height 37
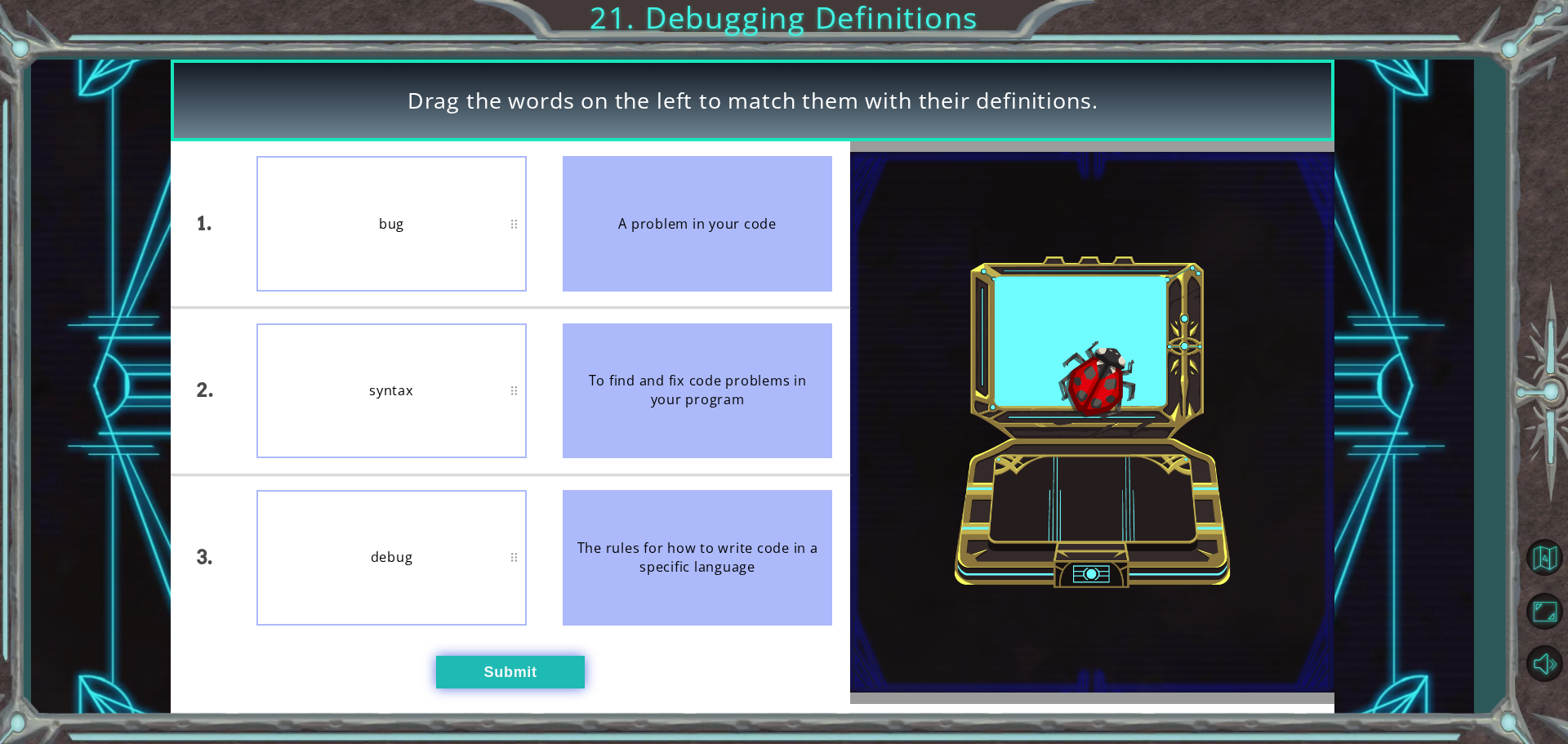
click at [560, 660] on button "Submit" at bounding box center [510, 672] width 149 height 32
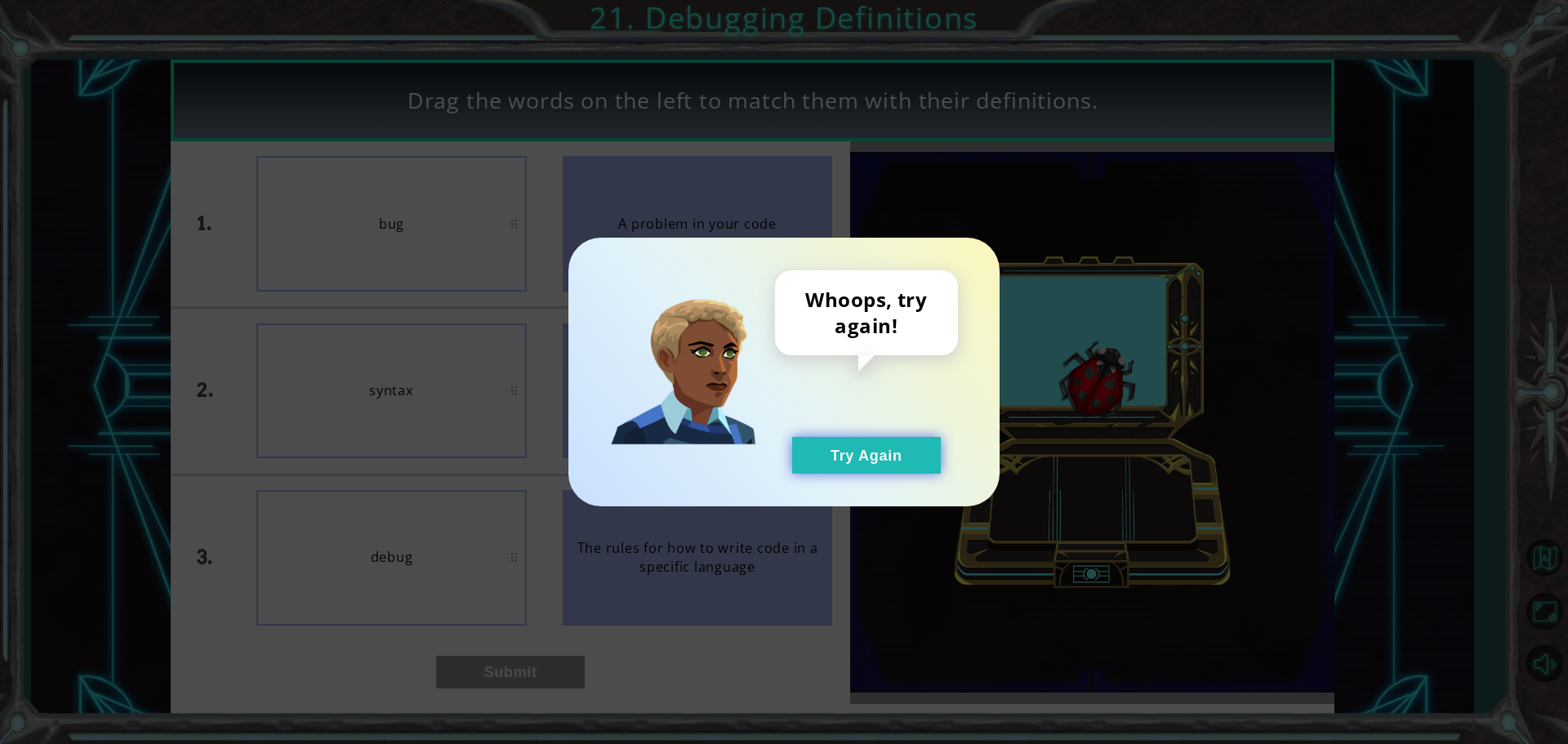
click at [835, 469] on button "Try Again" at bounding box center [867, 455] width 149 height 37
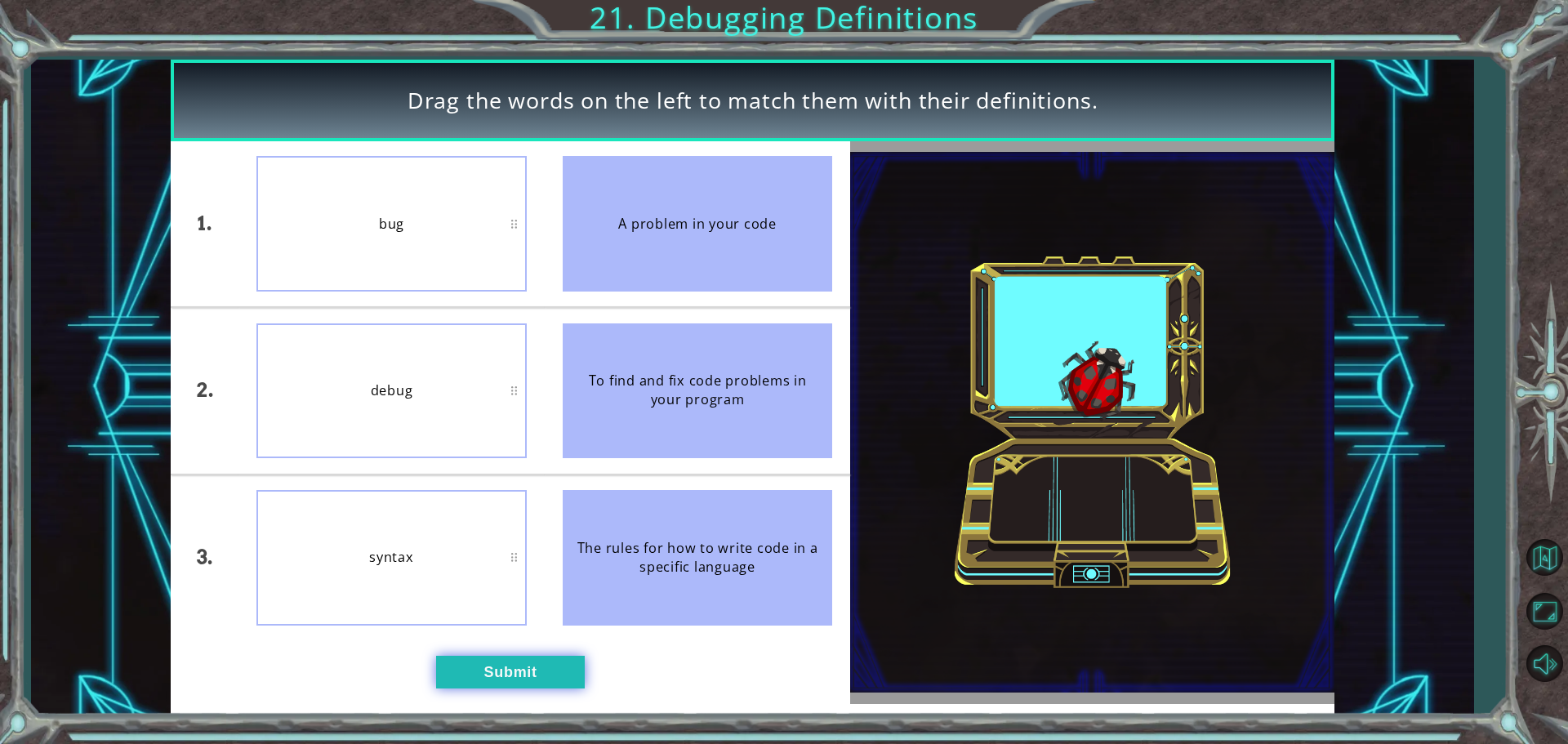
click at [573, 662] on button "Submit" at bounding box center [510, 672] width 149 height 32
click at [545, 661] on button "Submit" at bounding box center [510, 672] width 149 height 32
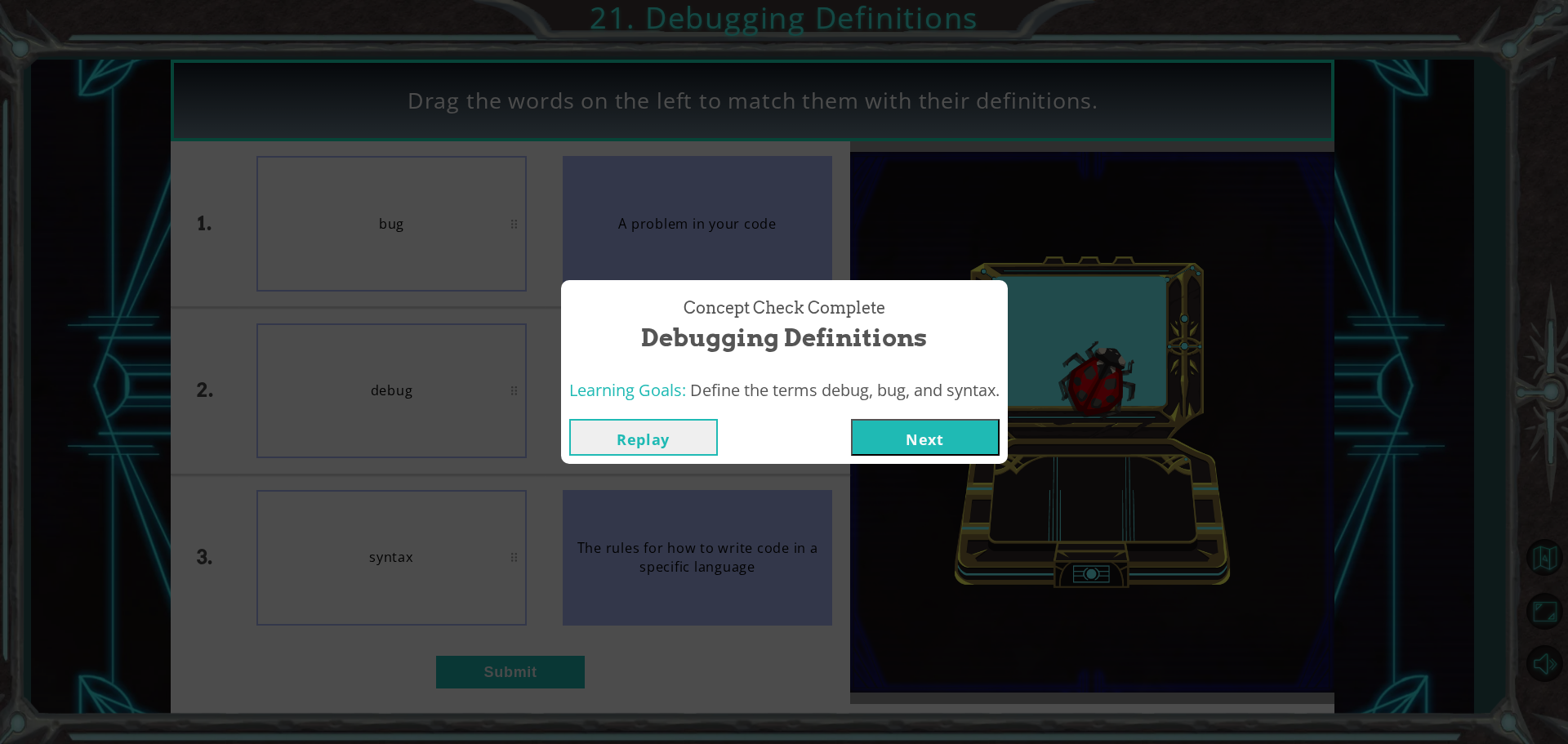
click at [884, 428] on button "Next" at bounding box center [925, 437] width 149 height 37
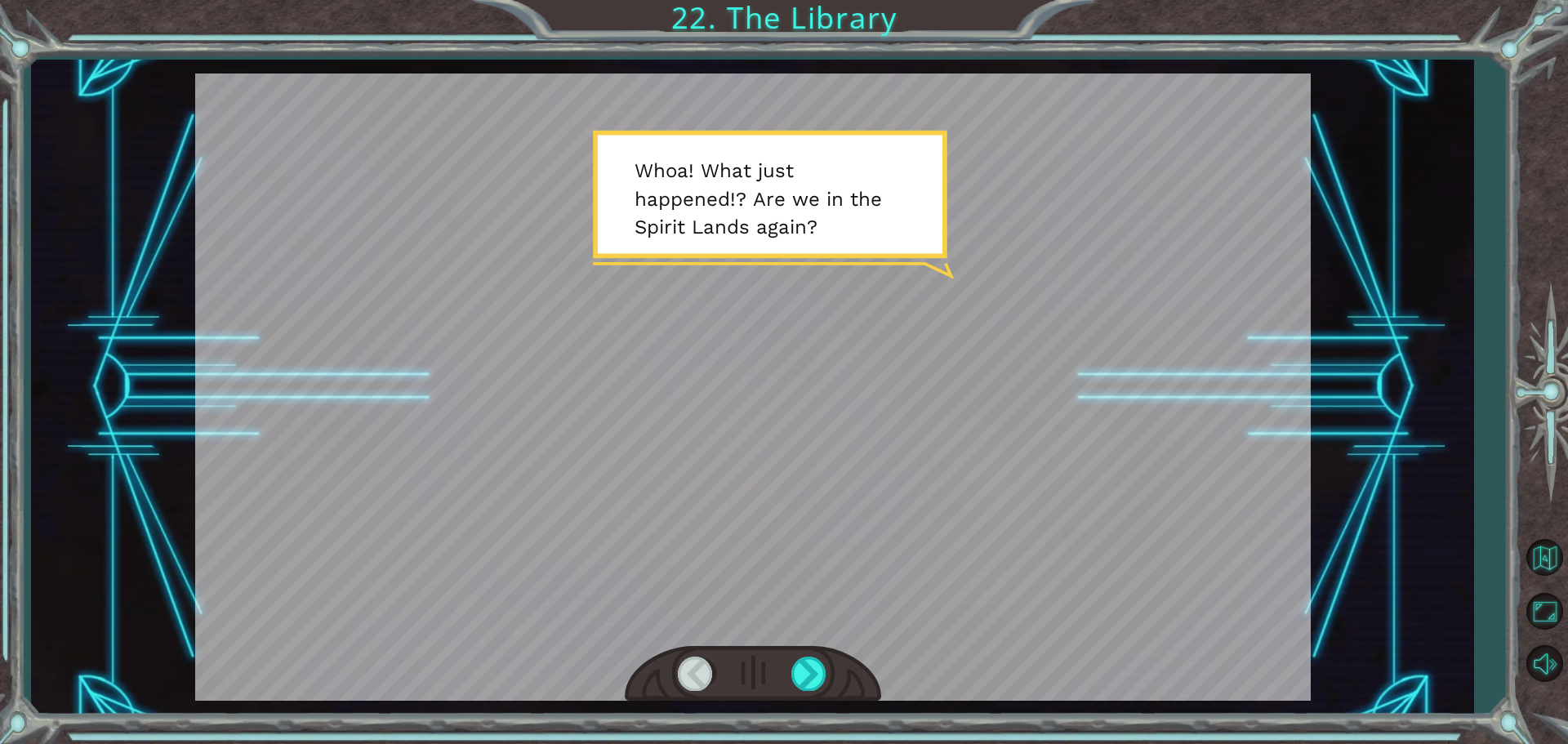
click at [789, 679] on div at bounding box center [753, 674] width 256 height 57
click at [789, 680] on div at bounding box center [753, 674] width 256 height 57
click at [808, 667] on div at bounding box center [810, 673] width 37 height 33
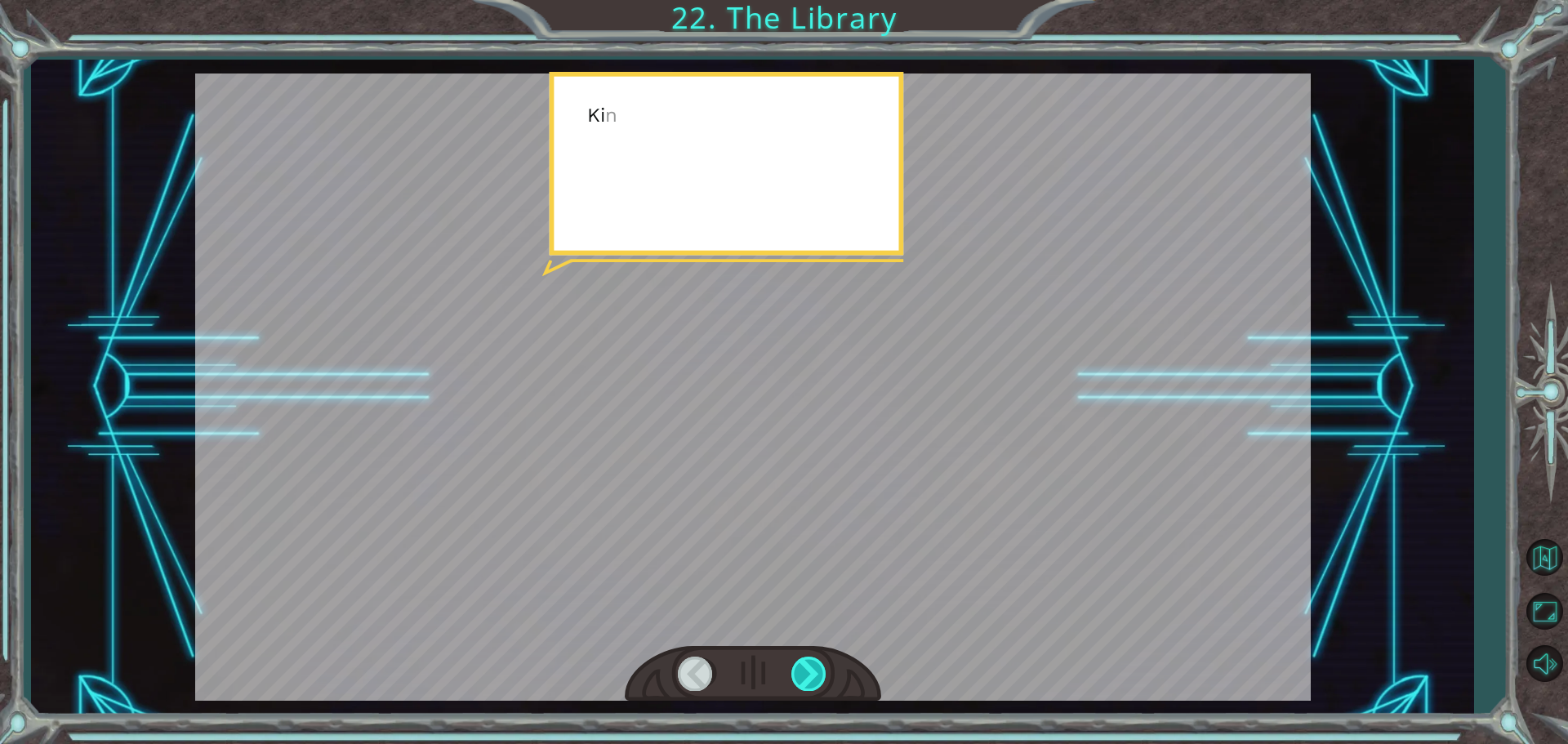
click at [808, 667] on div at bounding box center [810, 673] width 37 height 33
click at [801, 684] on div at bounding box center [810, 673] width 37 height 33
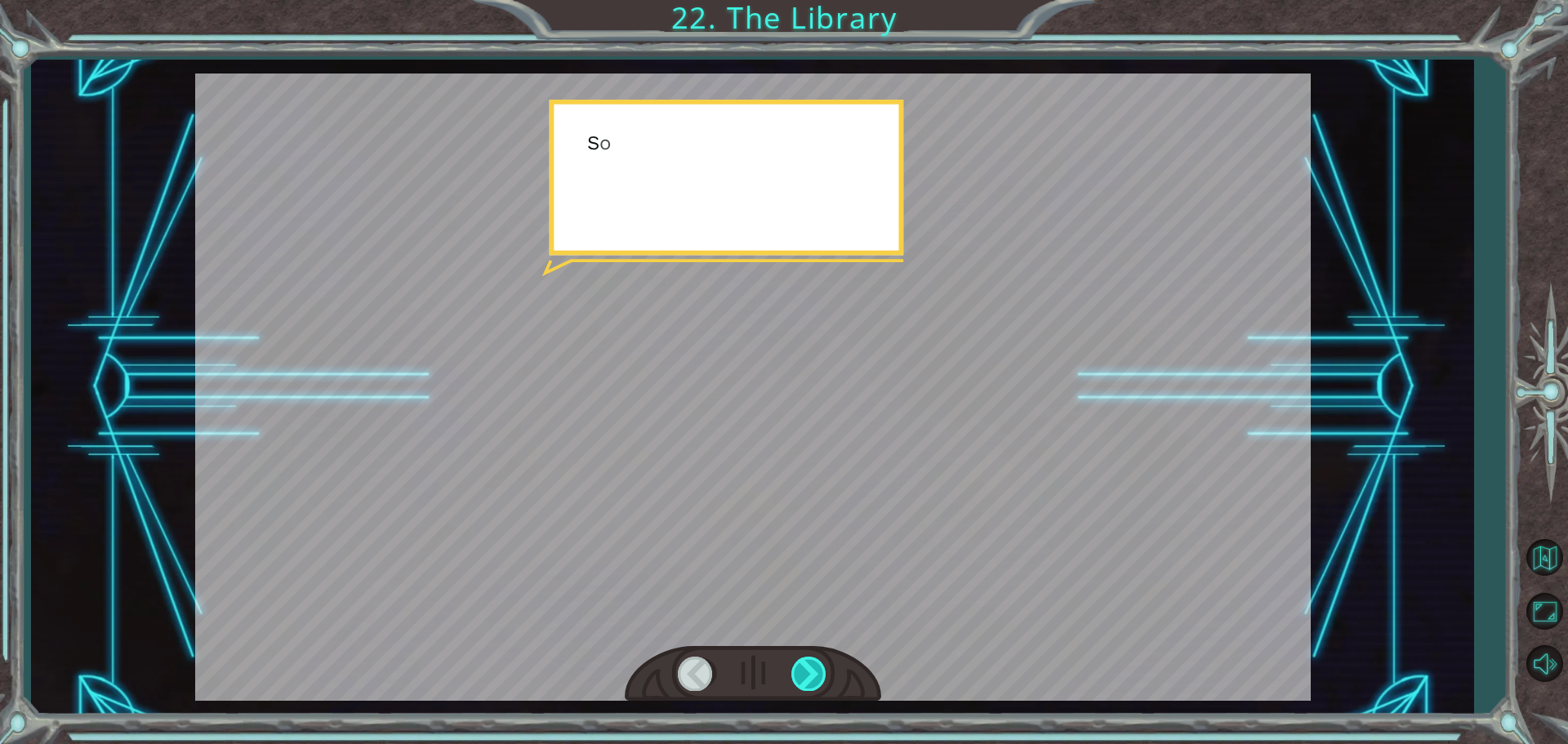
click at [801, 684] on div at bounding box center [810, 673] width 37 height 33
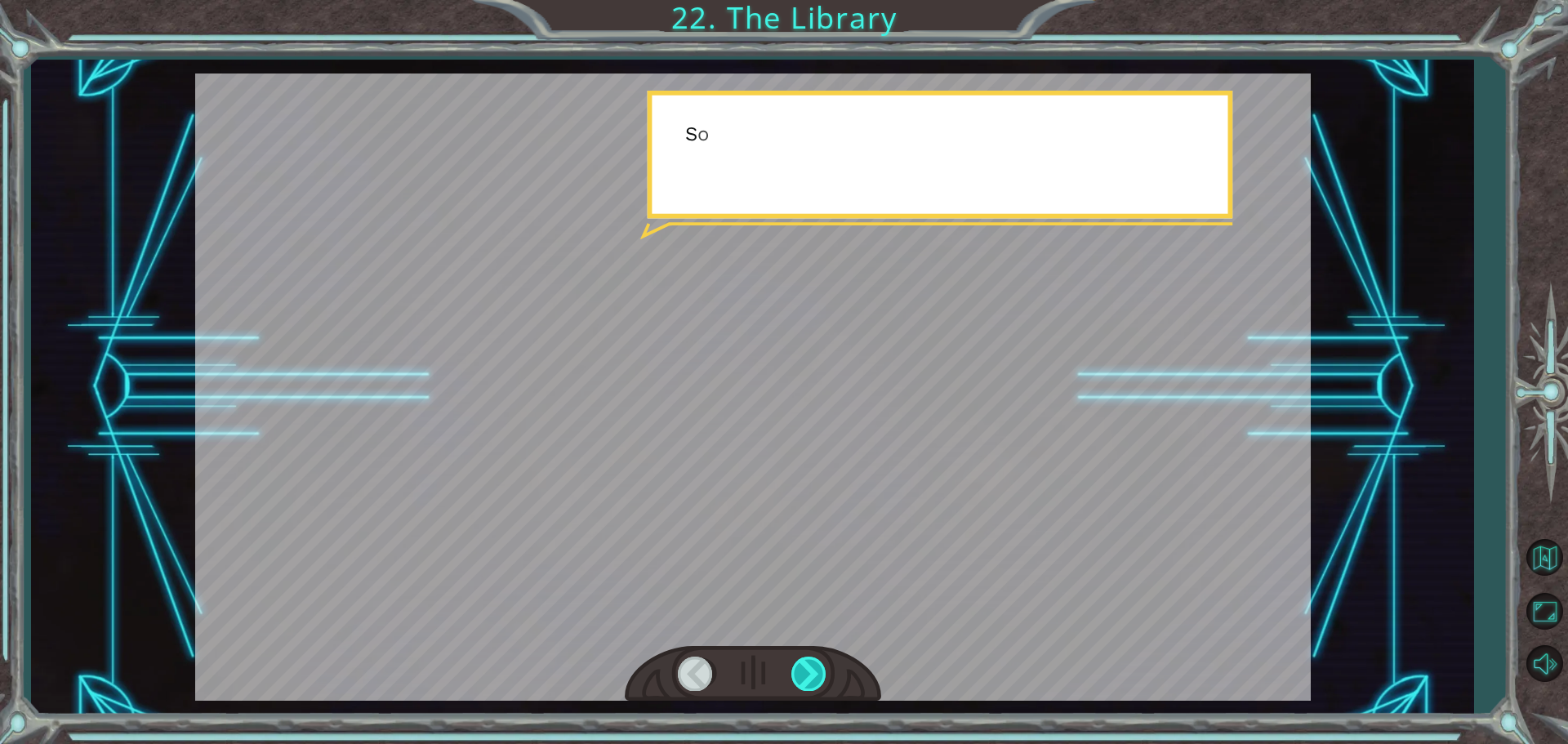
click at [801, 681] on div at bounding box center [810, 673] width 37 height 33
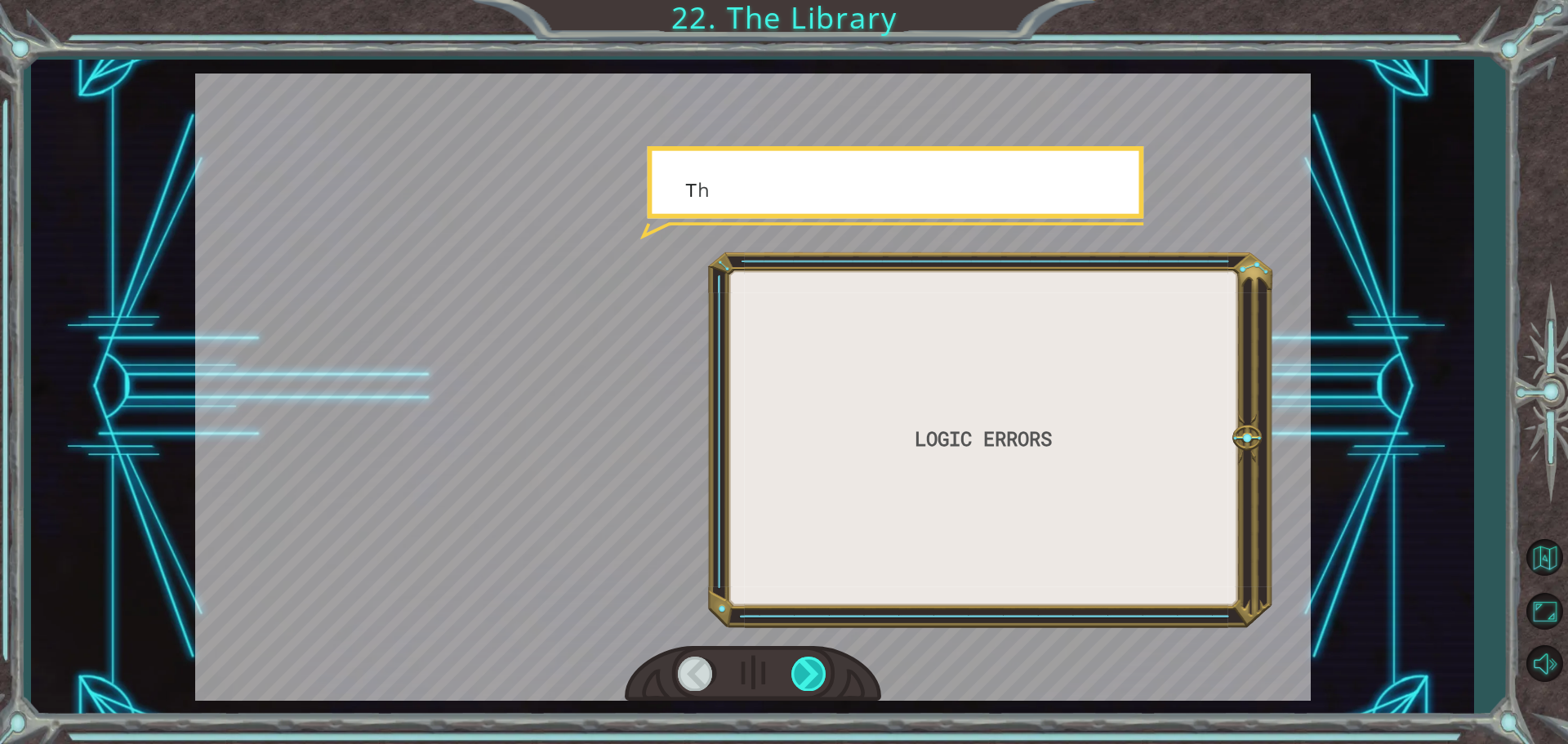
click at [801, 681] on div at bounding box center [810, 673] width 37 height 33
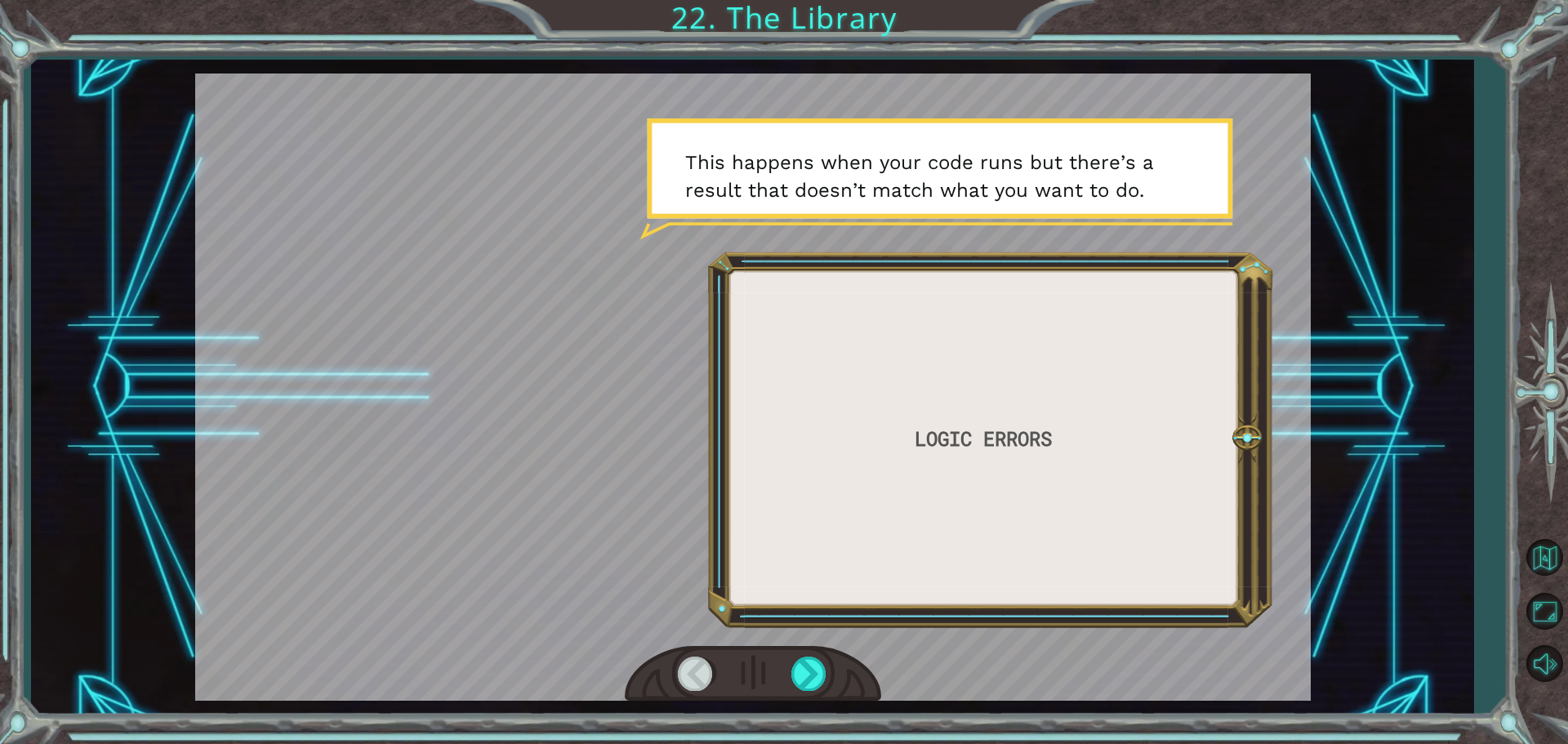
click at [778, 694] on div at bounding box center [753, 674] width 256 height 57
click at [798, 670] on div at bounding box center [810, 673] width 37 height 33
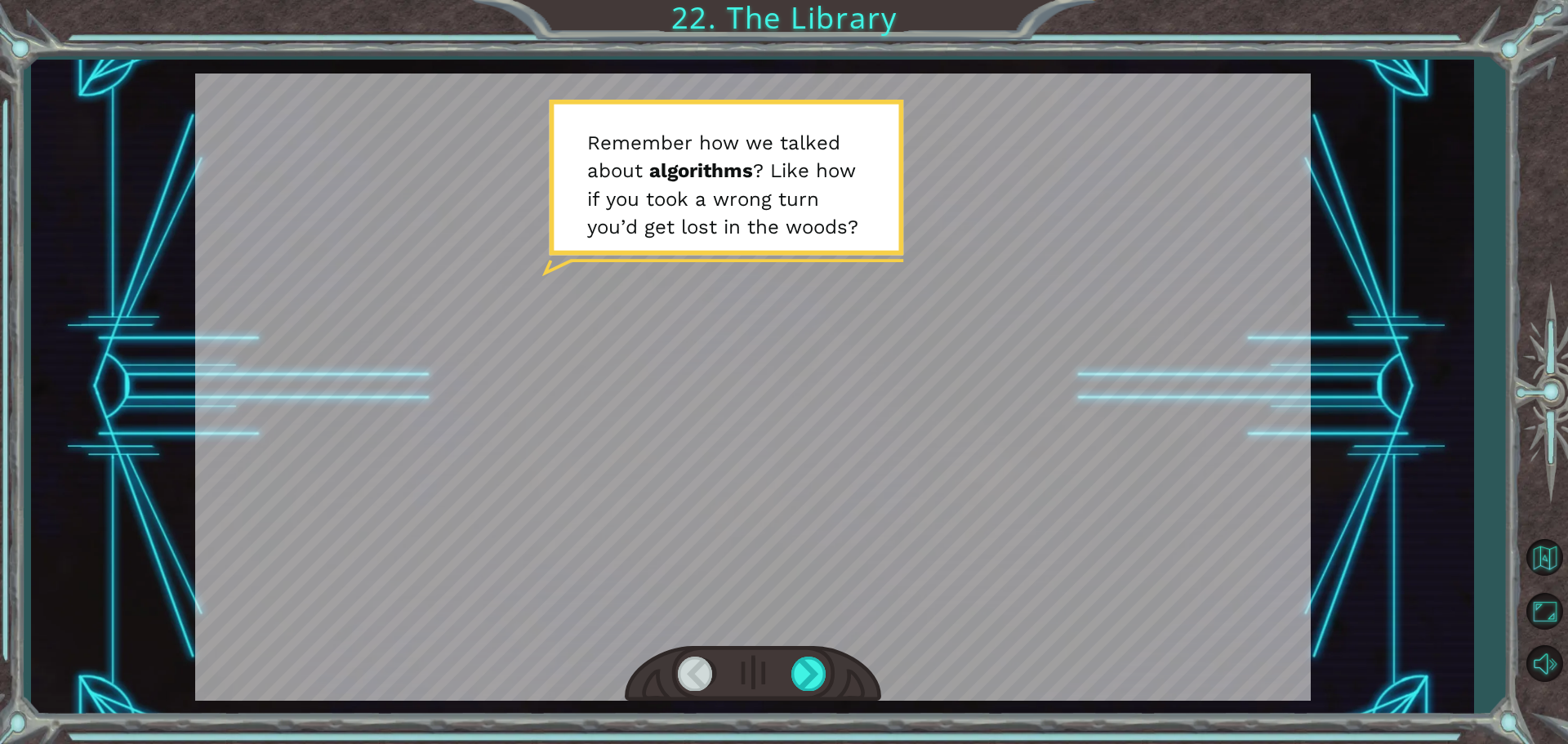
click at [844, 655] on div at bounding box center [753, 674] width 256 height 57
click at [813, 674] on div at bounding box center [810, 673] width 37 height 33
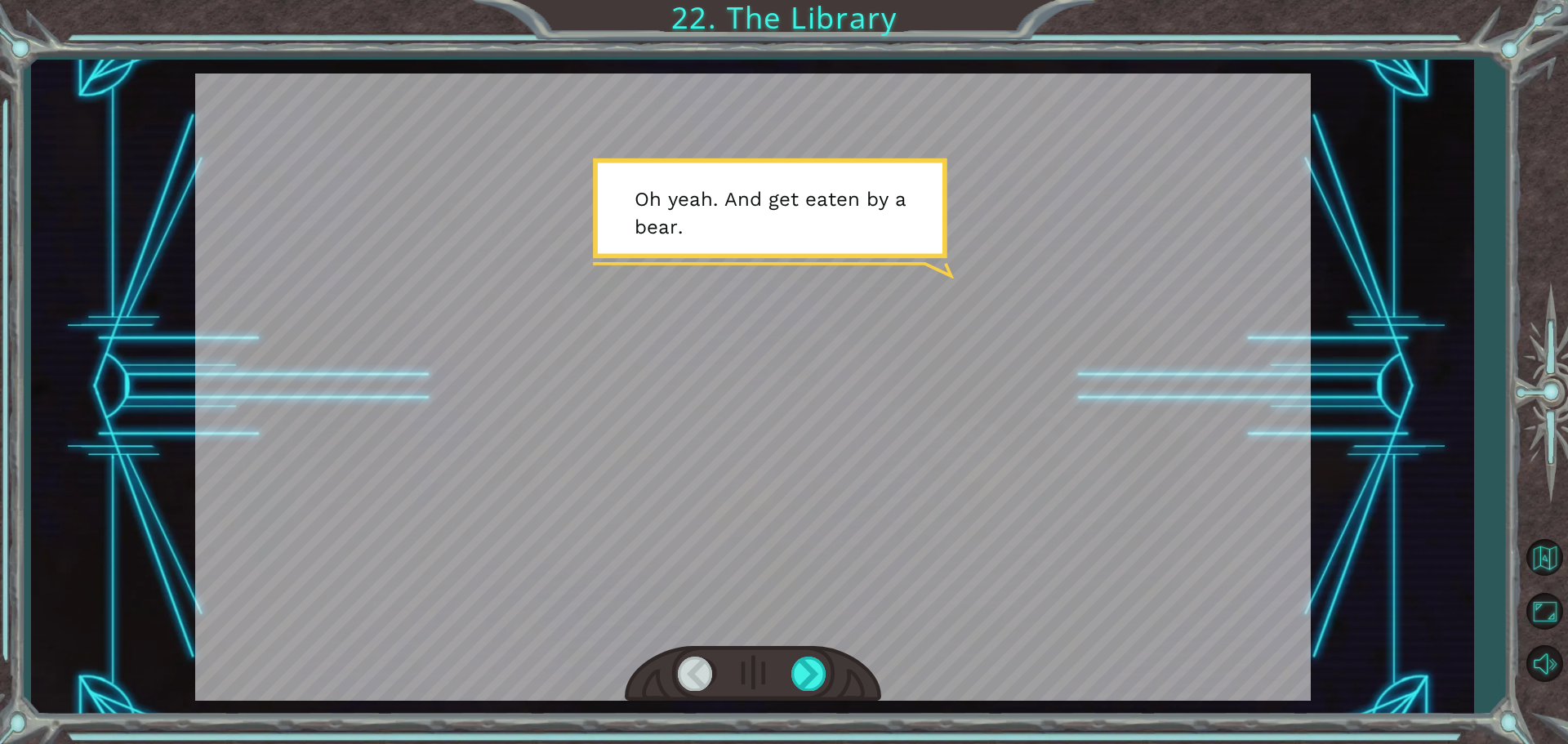
click at [798, 707] on div "LOGIC ERRORS W h o a ! W h a t j u s t h a p p e n e d ! ? A r e w e i n t h e …" at bounding box center [752, 387] width 1442 height 655
click at [813, 682] on div at bounding box center [810, 673] width 37 height 33
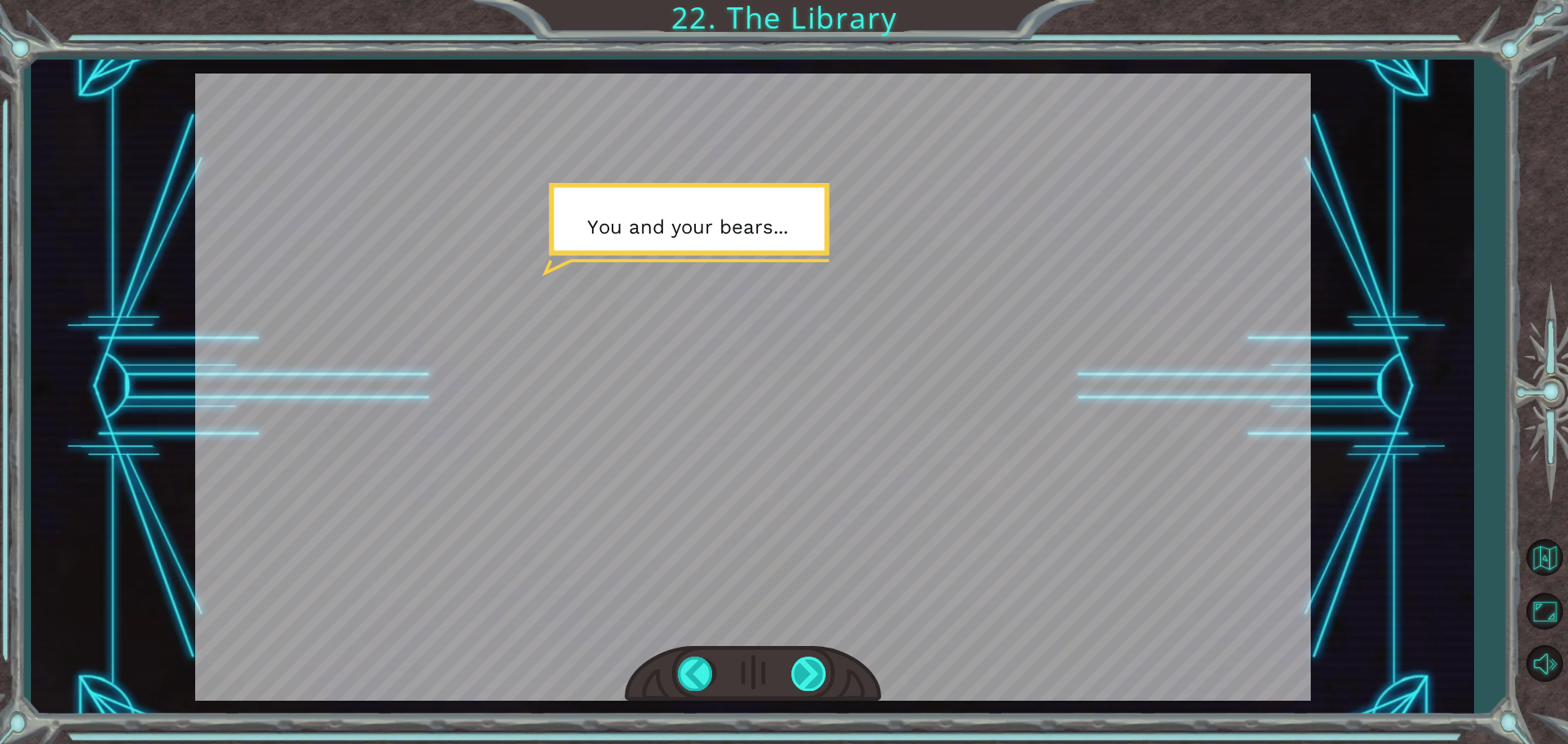
click at [813, 682] on div at bounding box center [810, 673] width 37 height 33
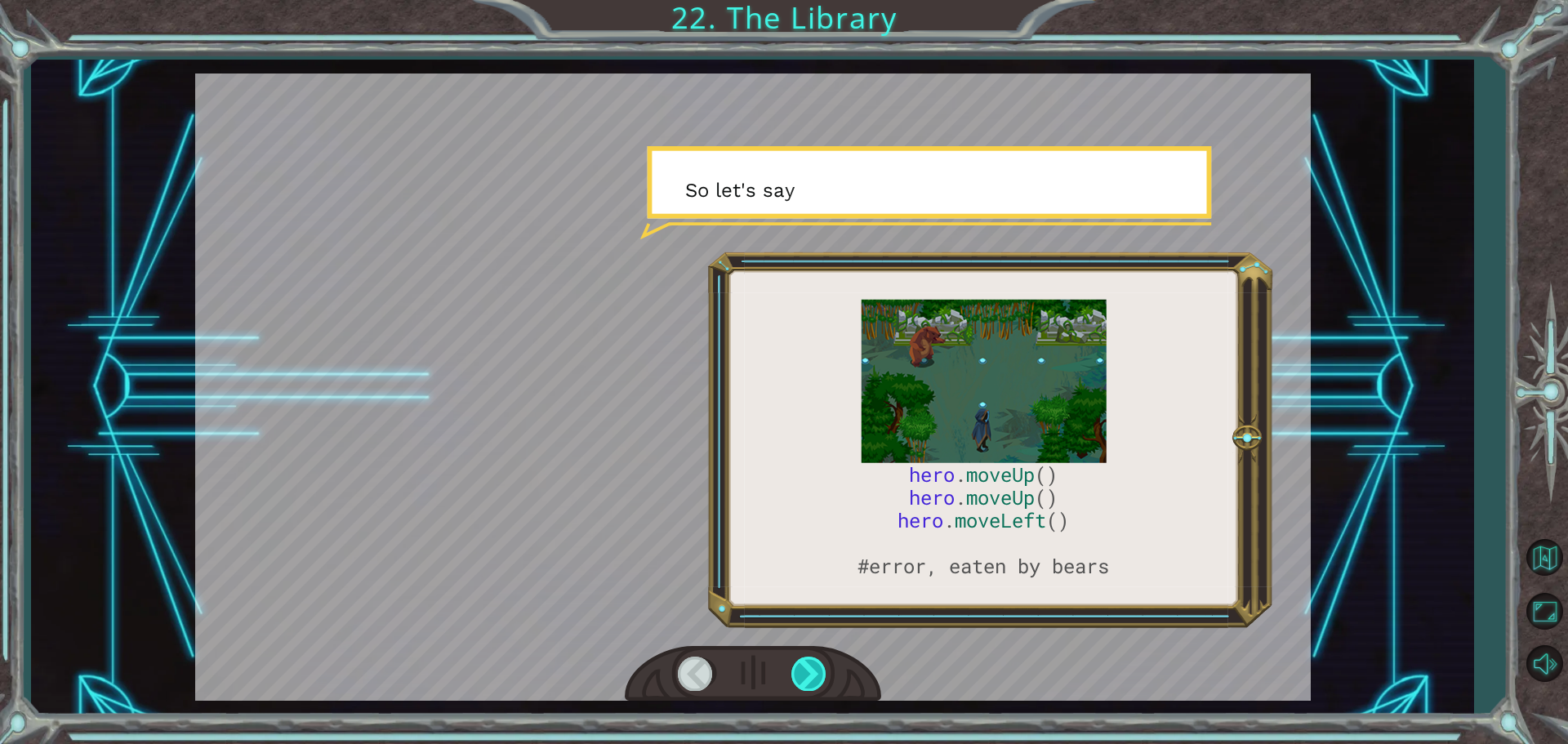
click at [813, 682] on div at bounding box center [810, 673] width 37 height 33
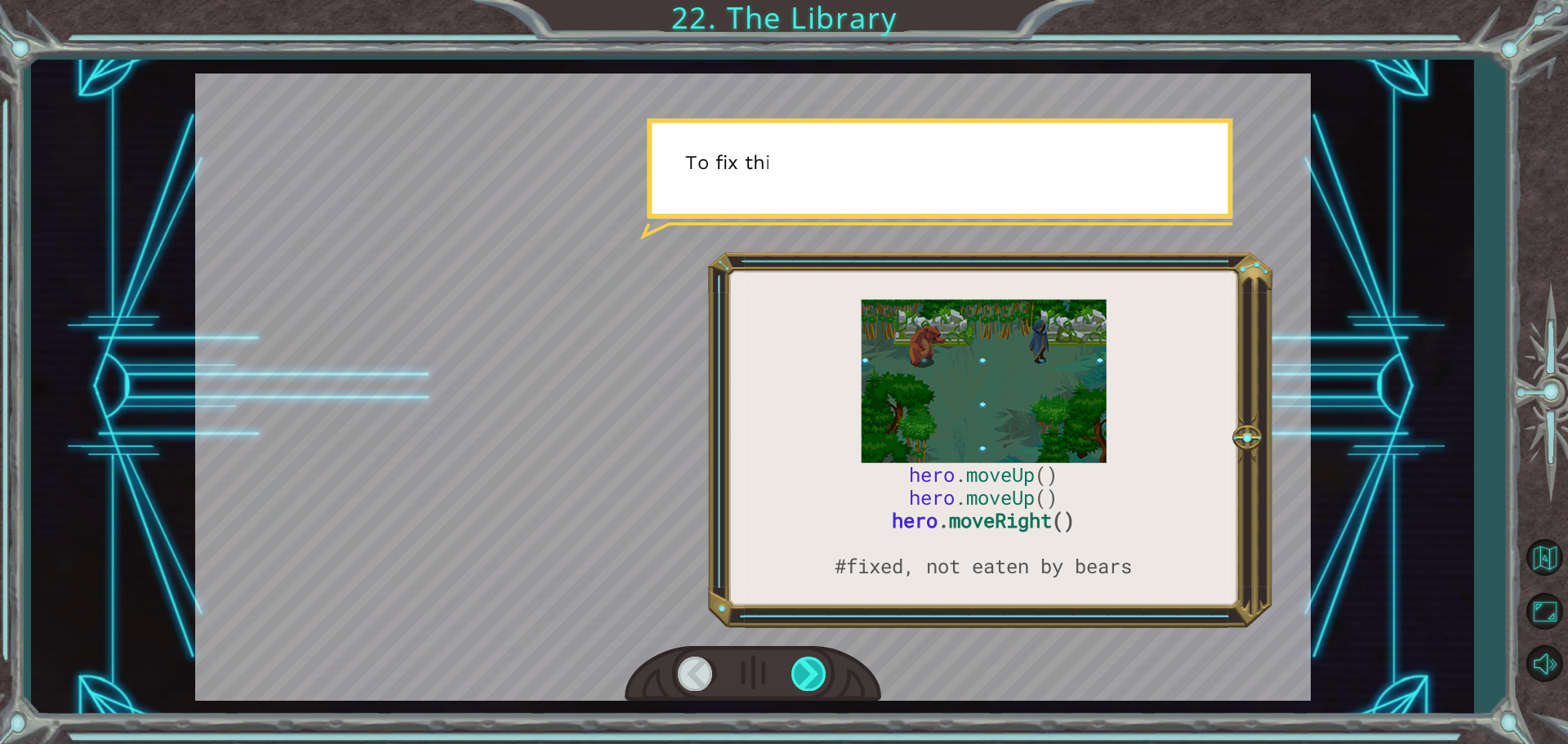
click at [813, 682] on div at bounding box center [810, 673] width 37 height 33
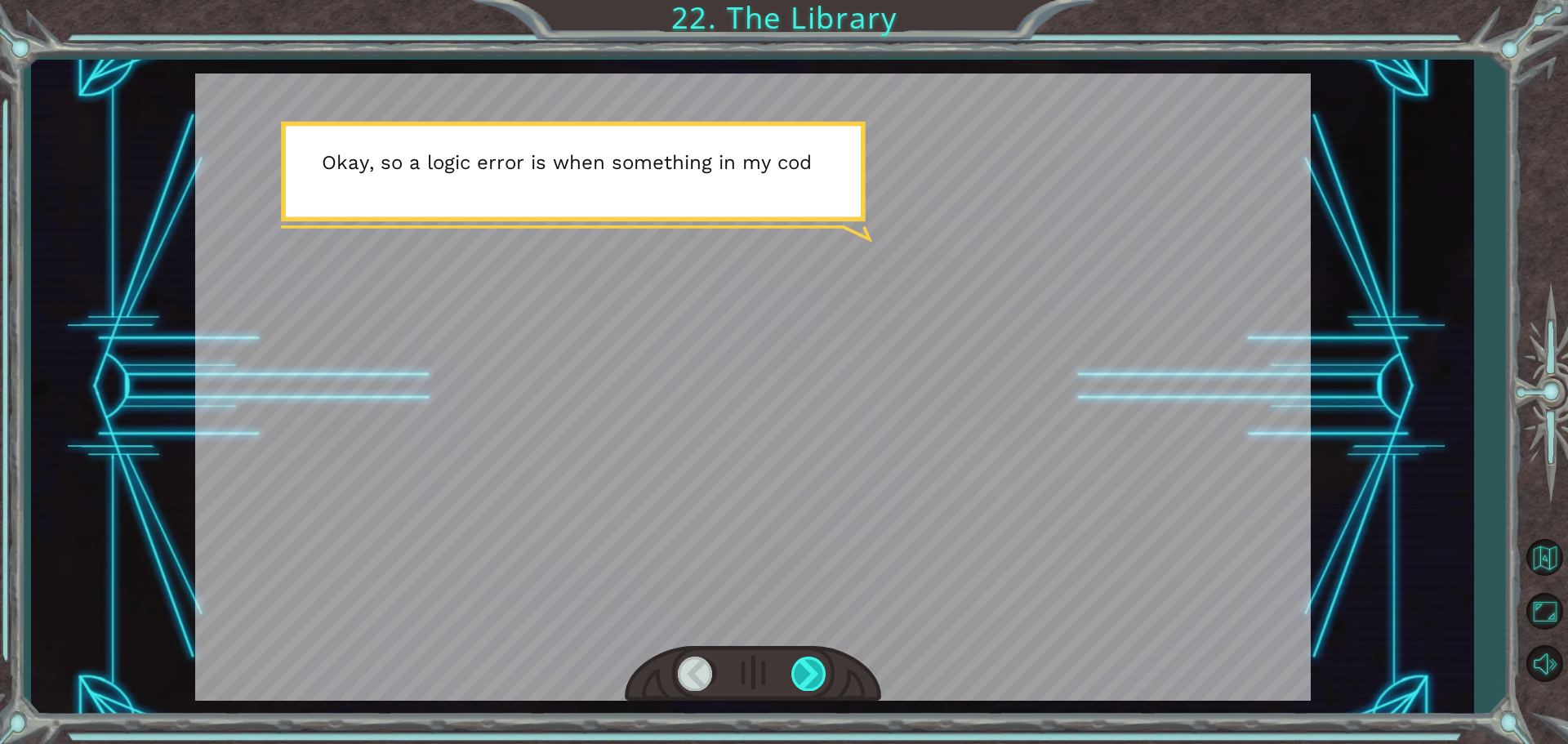
click at [813, 682] on div at bounding box center [810, 673] width 37 height 33
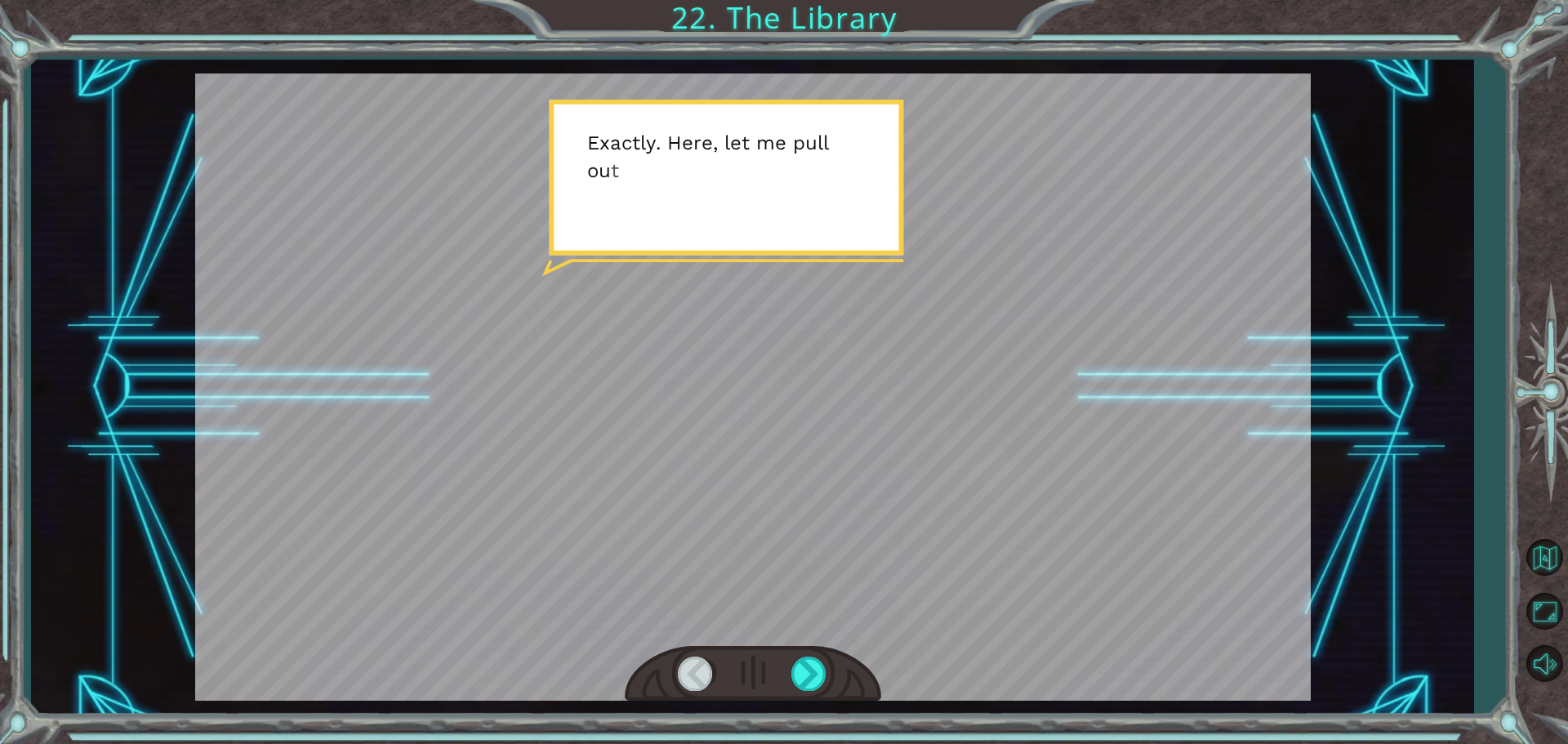
drag, startPoint x: 718, startPoint y: 675, endPoint x: 707, endPoint y: 674, distance: 11.0
click at [707, 674] on div at bounding box center [753, 674] width 256 height 57
click at [707, 674] on div at bounding box center [696, 673] width 37 height 33
click at [689, 673] on div at bounding box center [696, 673] width 37 height 33
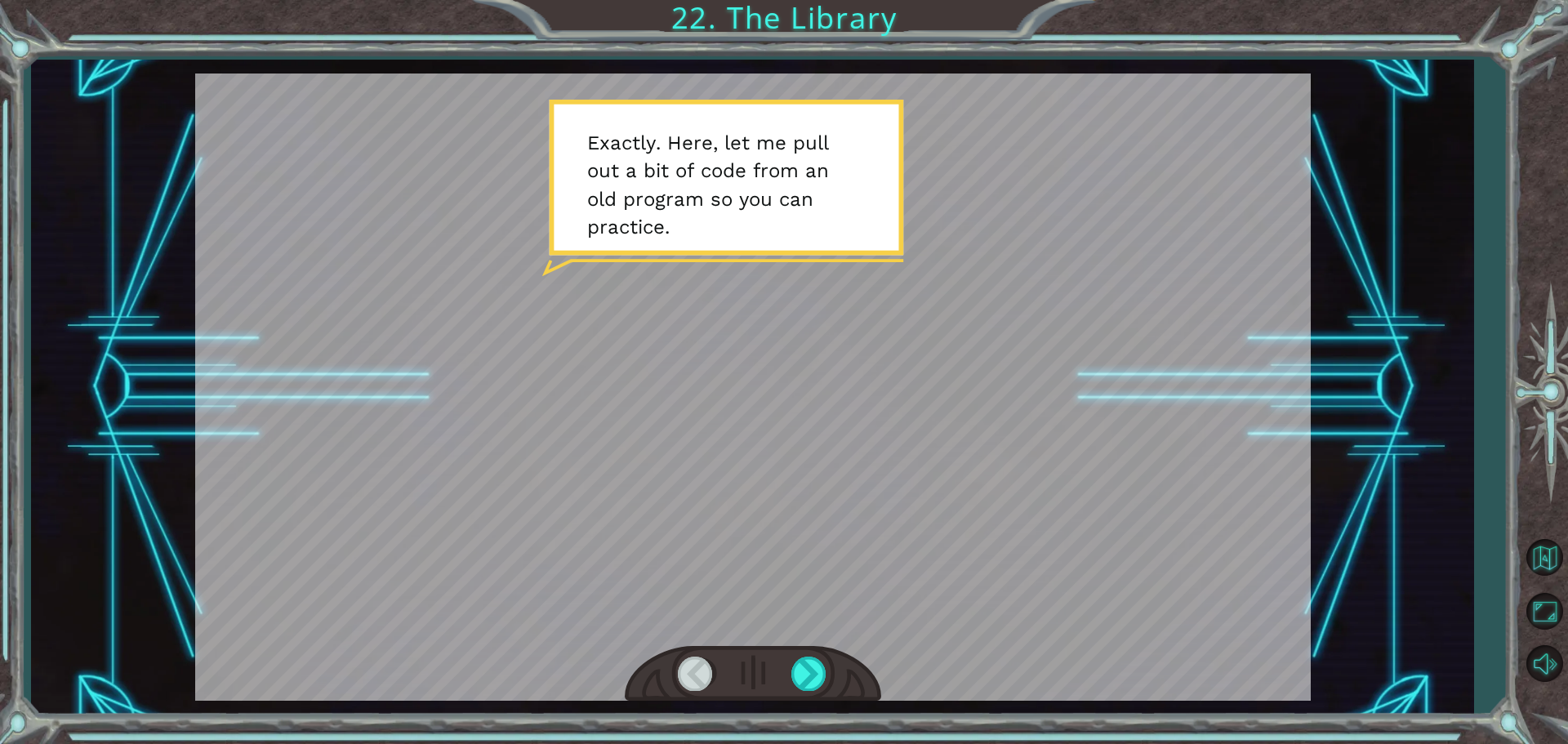
drag, startPoint x: 692, startPoint y: 672, endPoint x: 732, endPoint y: 668, distance: 40.2
click at [701, 670] on div at bounding box center [696, 673] width 37 height 33
click at [807, 672] on div at bounding box center [810, 673] width 37 height 33
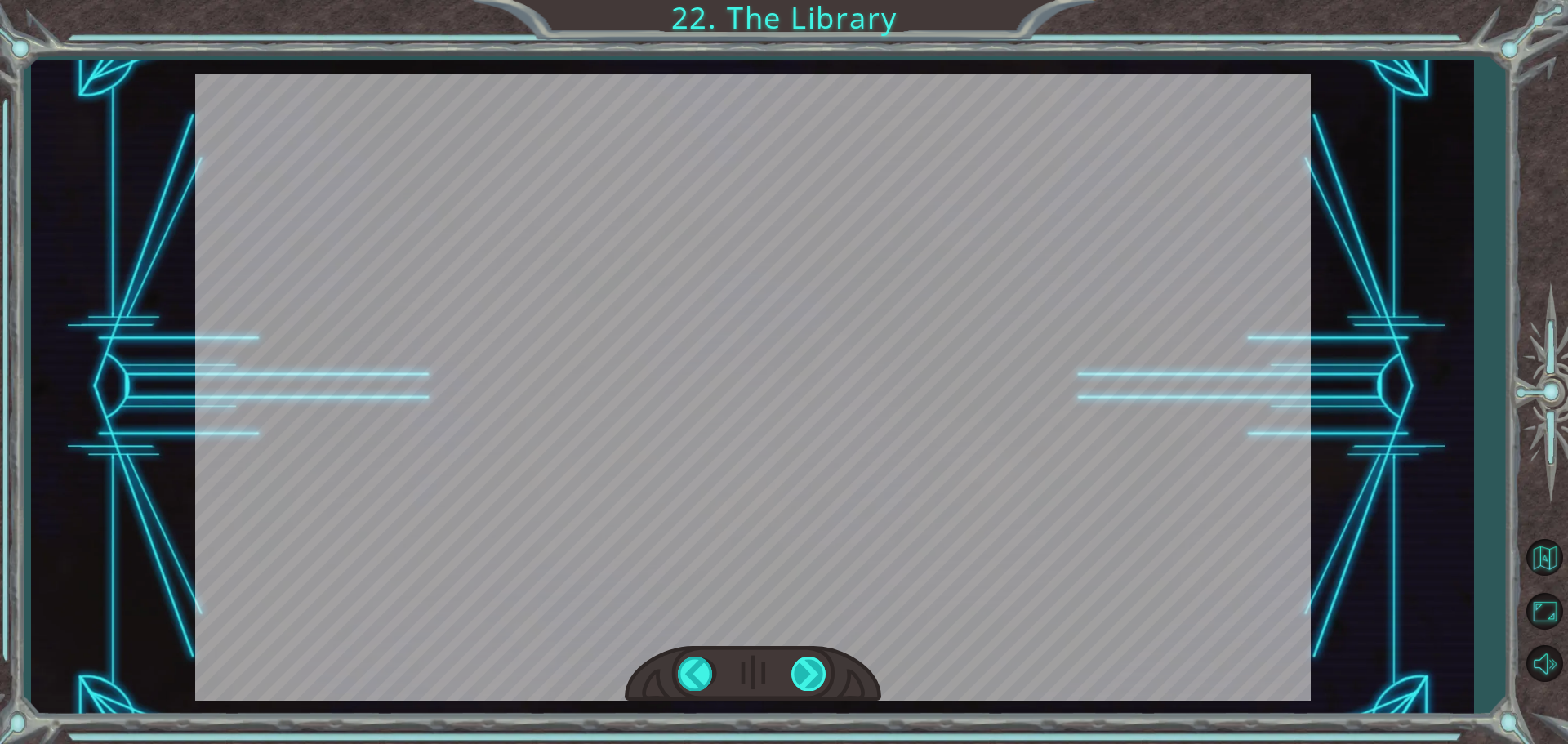
click at [807, 672] on div at bounding box center [810, 673] width 37 height 33
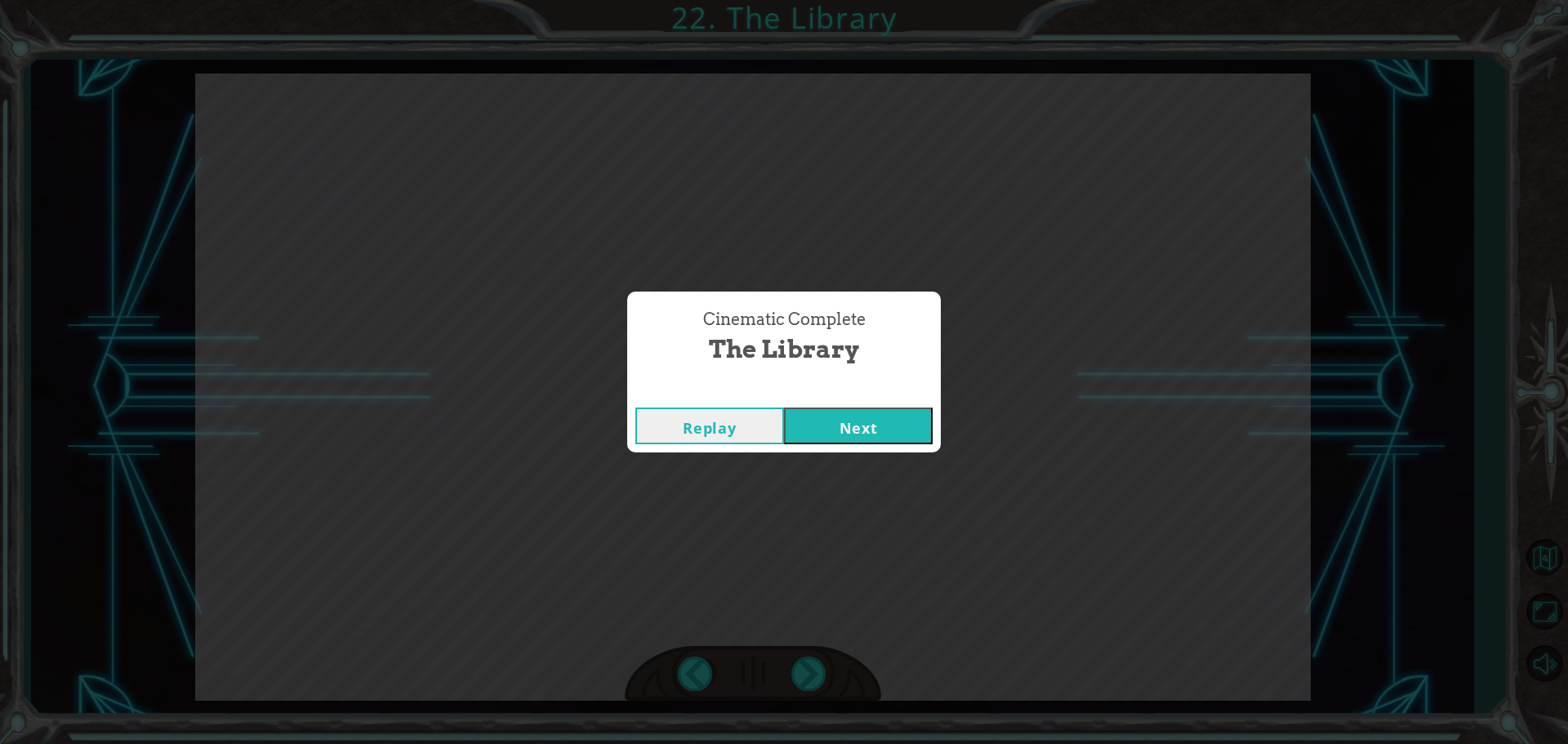
click at [910, 421] on button "Next" at bounding box center [859, 425] width 149 height 37
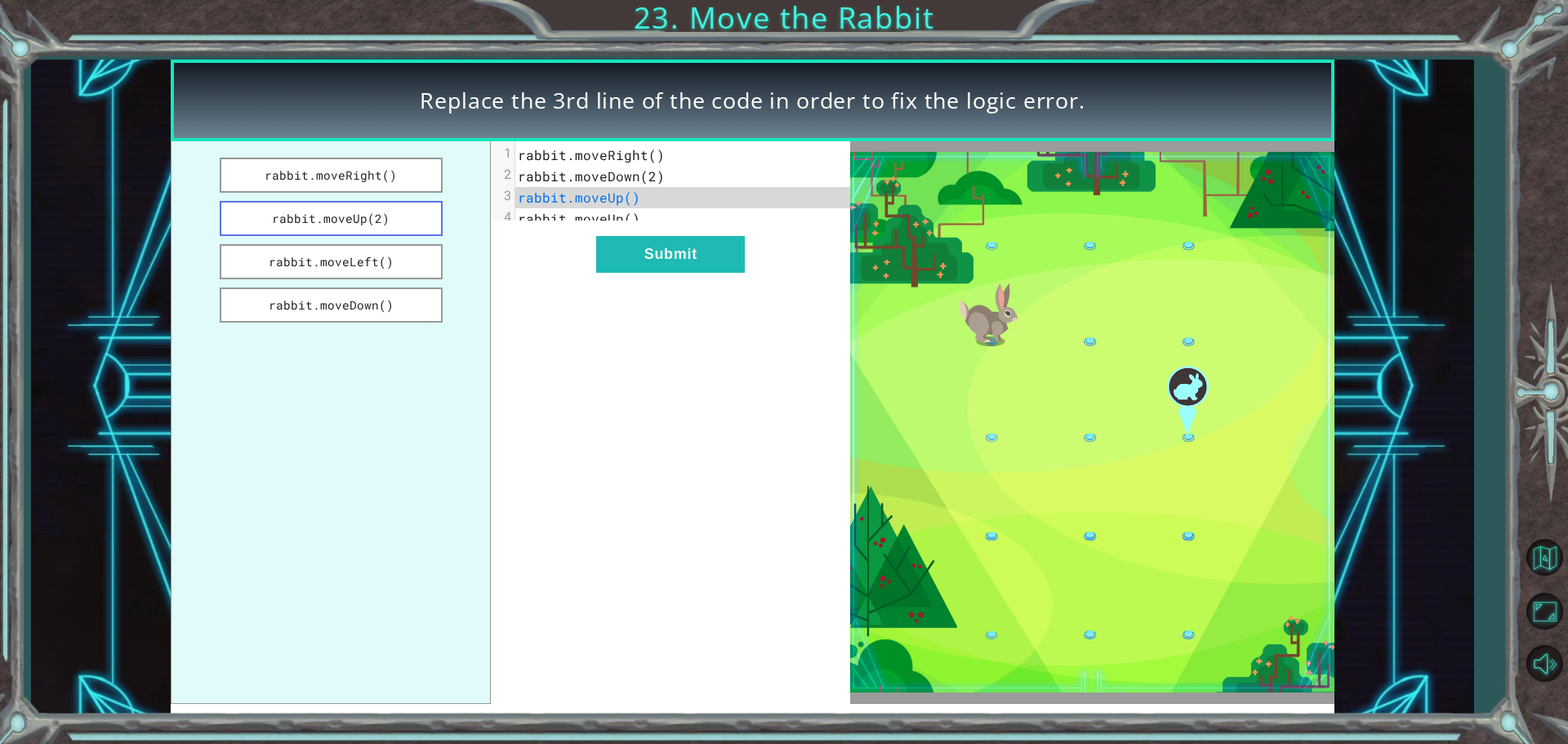
click at [407, 206] on button "rabbit.moveUp(2)" at bounding box center [331, 218] width 223 height 35
click at [375, 206] on button "rabbit.moveUp(2)" at bounding box center [331, 218] width 223 height 35
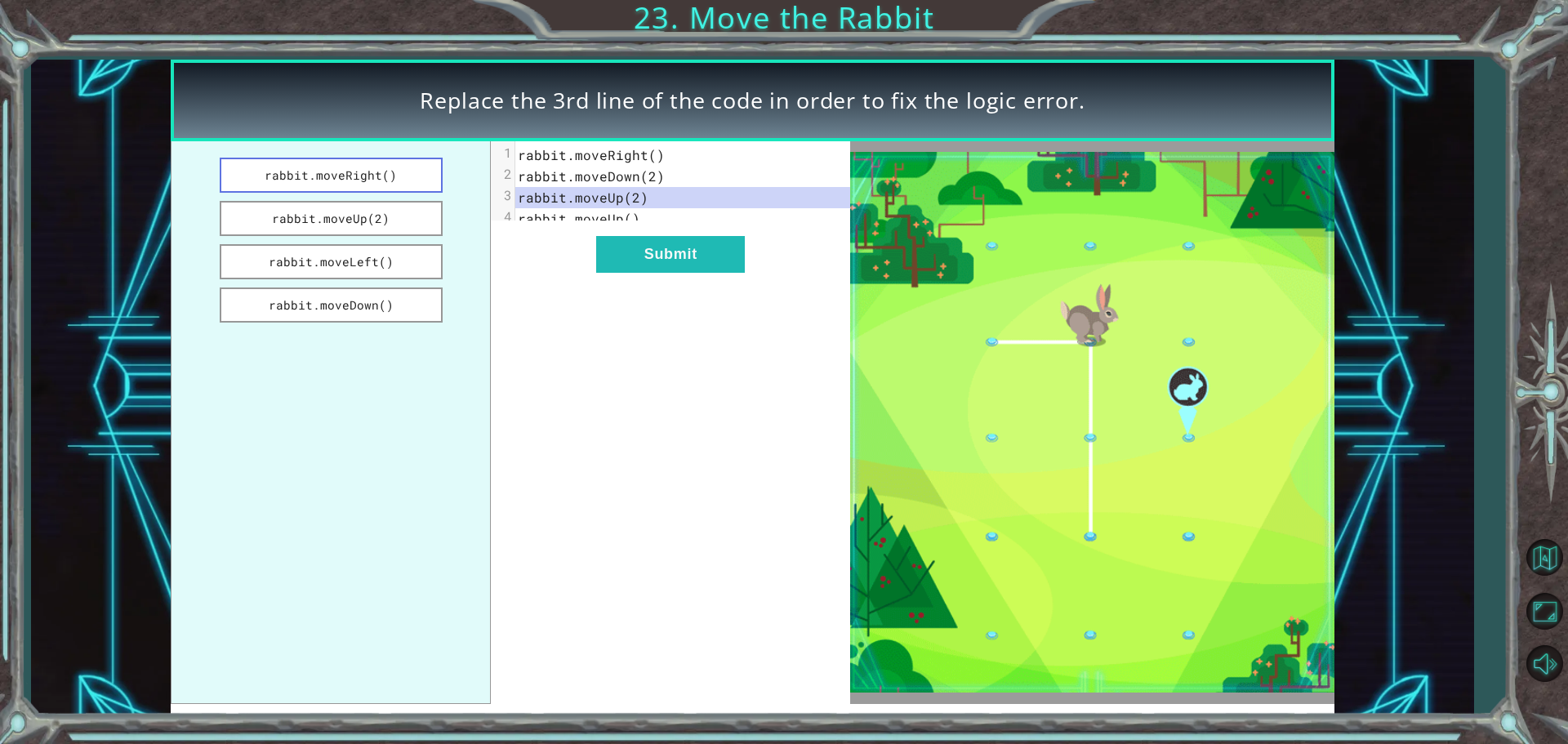
click at [375, 172] on button "rabbit.moveRight()" at bounding box center [331, 175] width 223 height 35
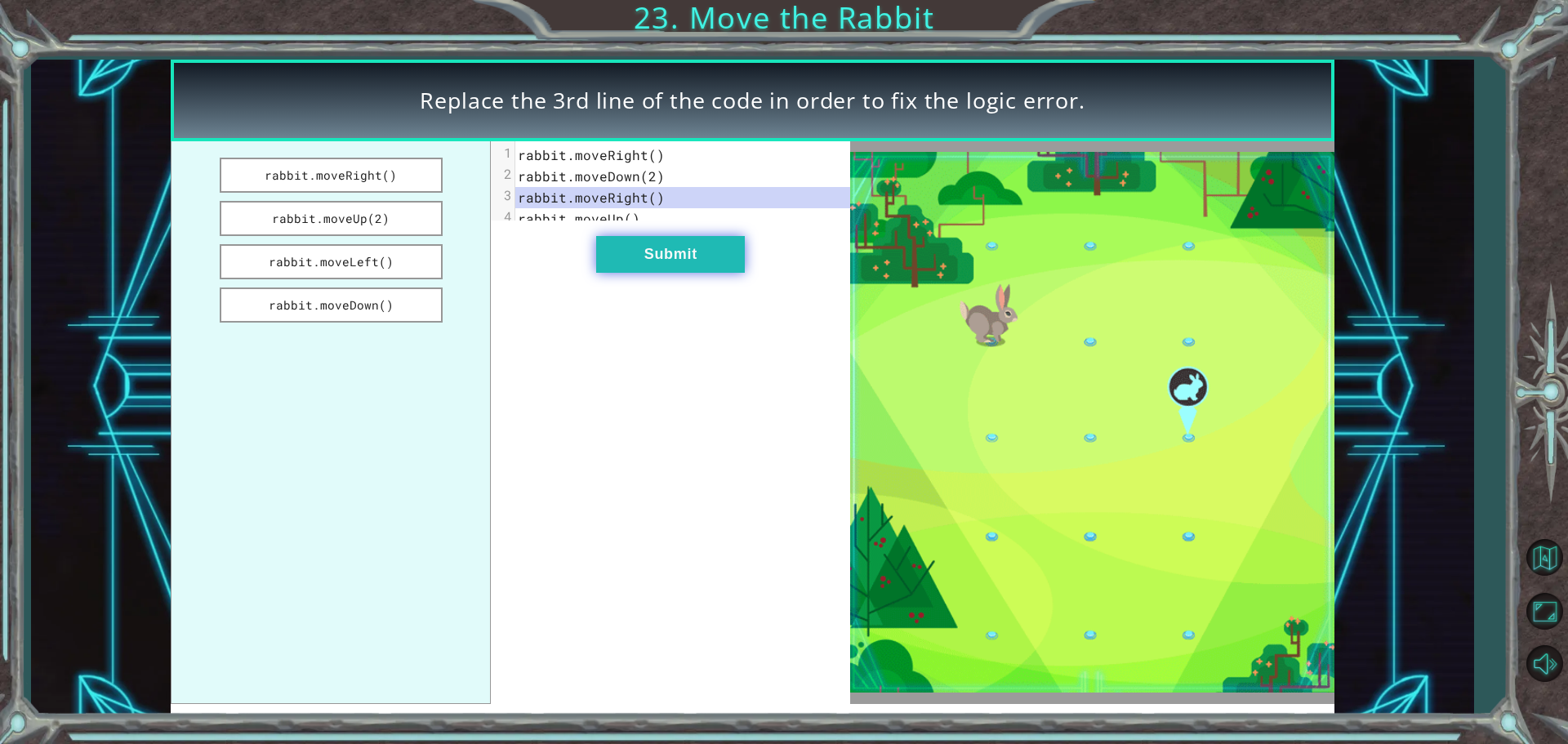
click at [713, 273] on button "Submit" at bounding box center [670, 254] width 149 height 37
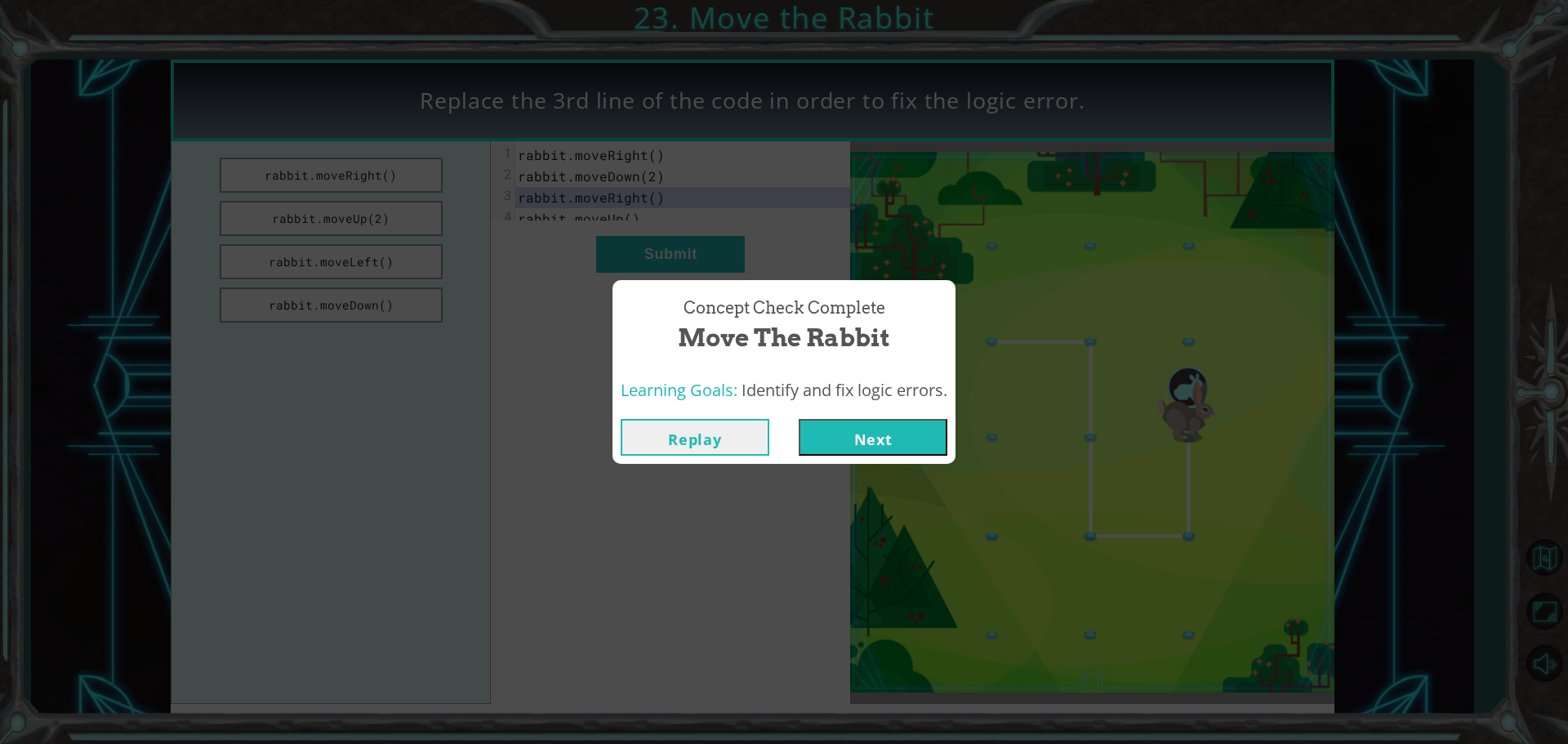
drag, startPoint x: 882, startPoint y: 415, endPoint x: 912, endPoint y: 461, distance: 54.9
click at [911, 461] on div "Replay Next" at bounding box center [784, 437] width 343 height 53
click at [914, 447] on button "Next" at bounding box center [873, 437] width 149 height 37
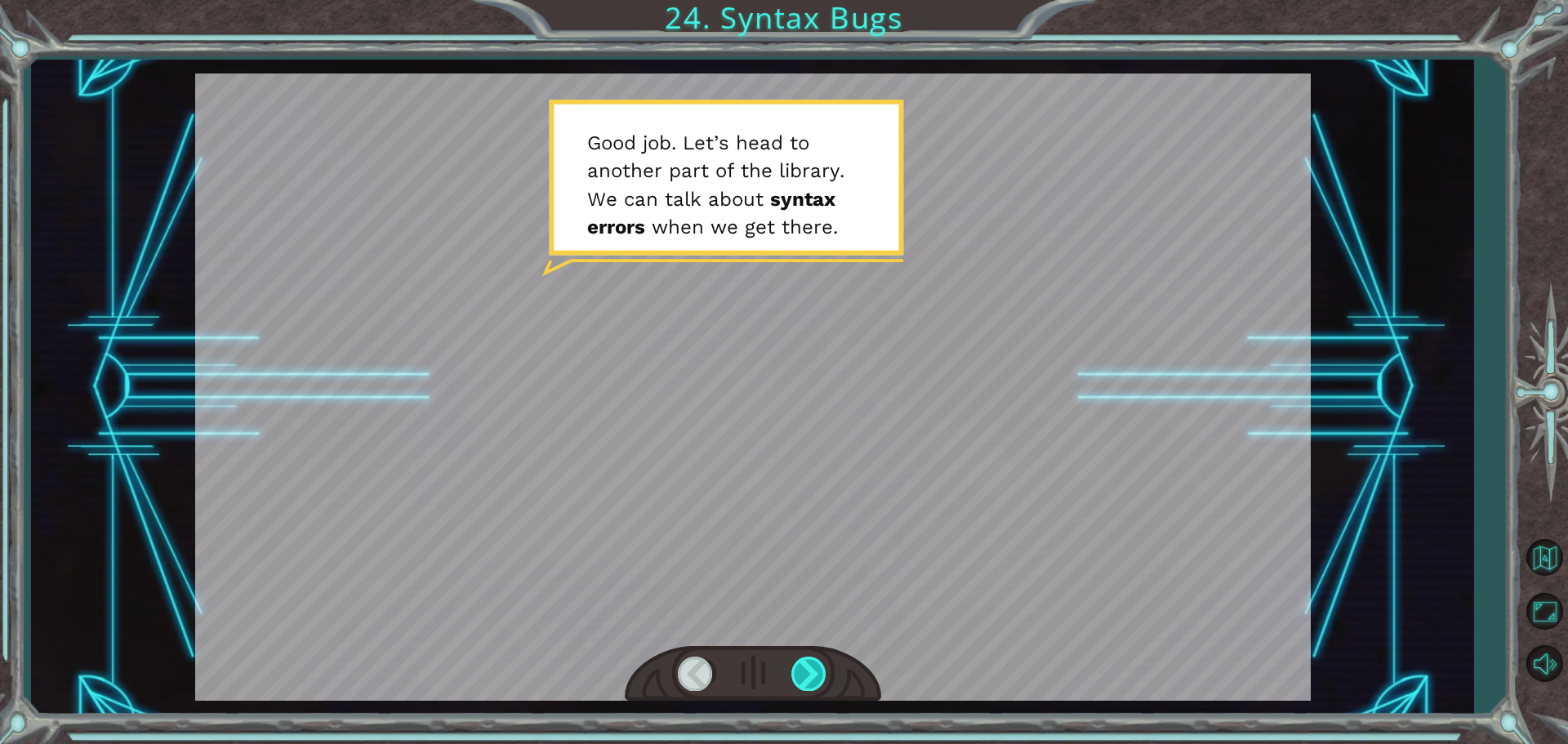
click at [801, 661] on div at bounding box center [810, 673] width 37 height 33
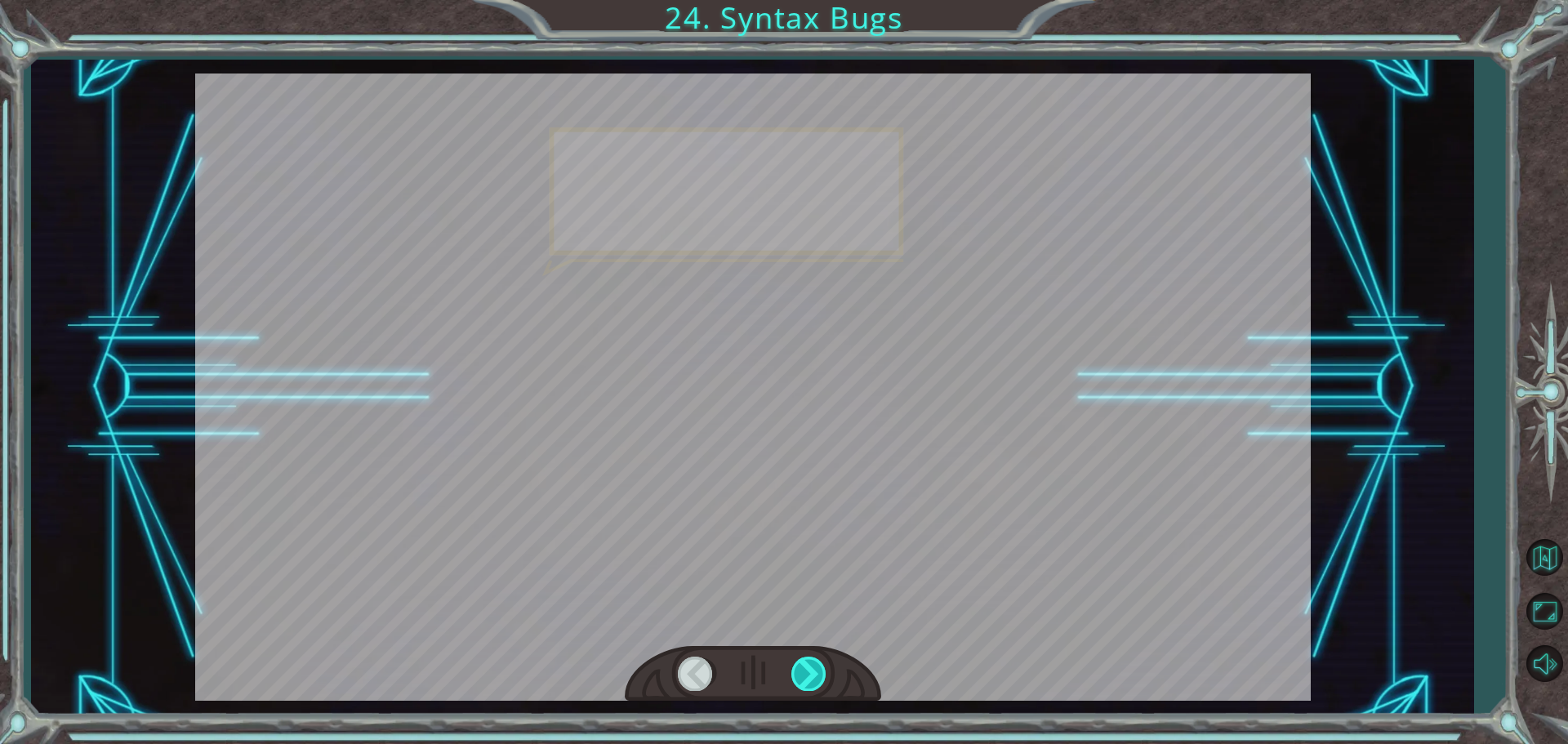
click at [796, 663] on div at bounding box center [810, 673] width 37 height 33
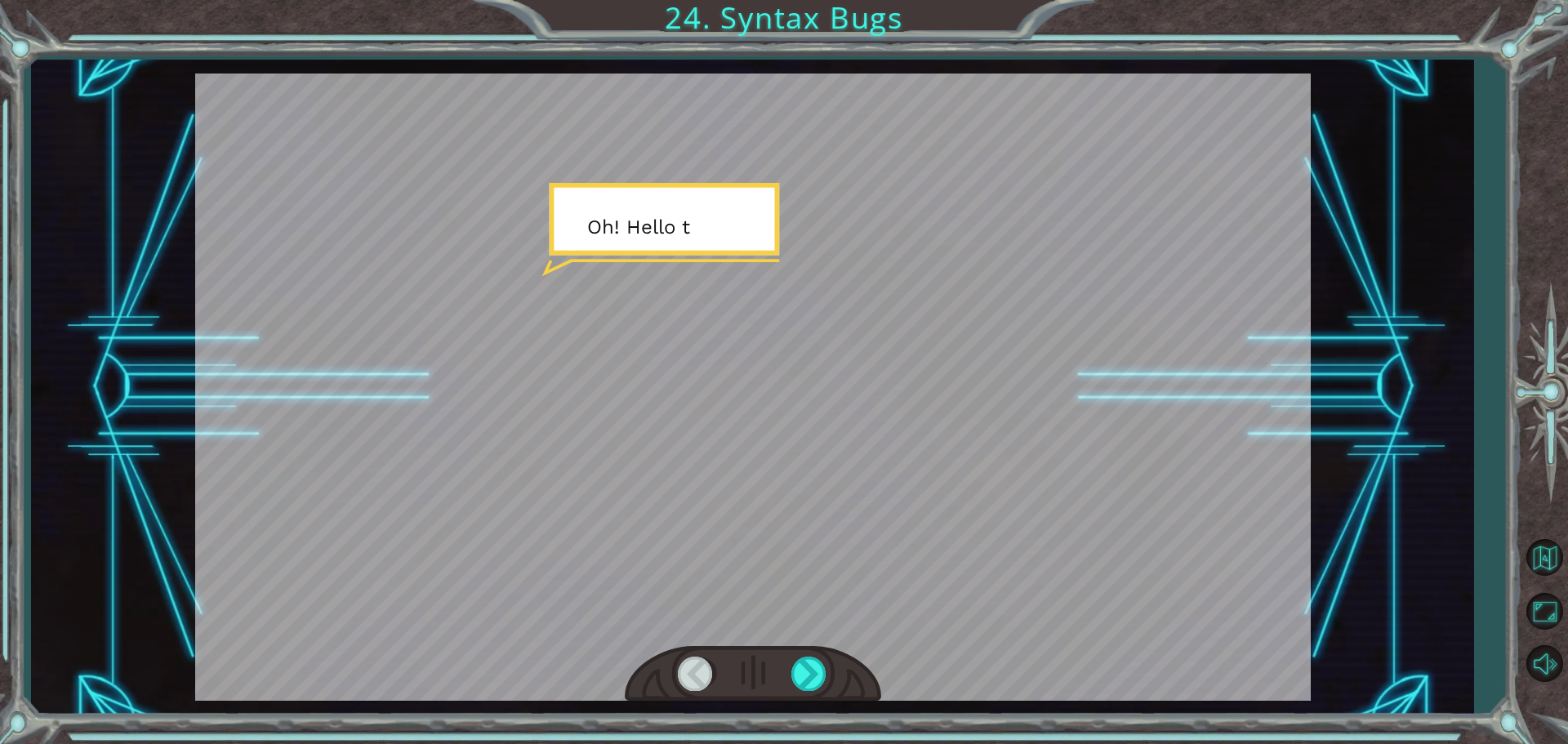
click at [785, 655] on div at bounding box center [753, 674] width 256 height 57
click at [810, 682] on div at bounding box center [810, 673] width 37 height 33
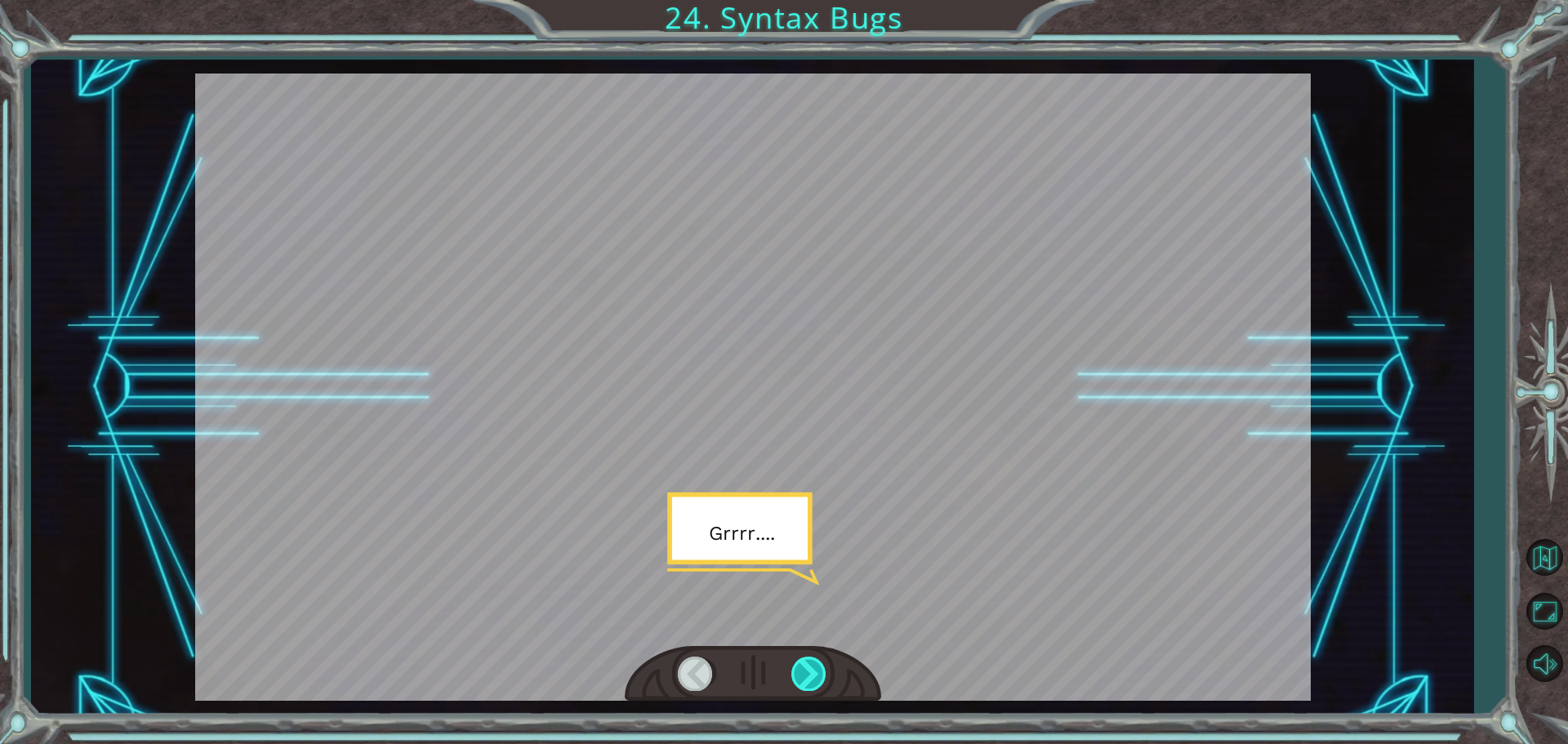
click at [809, 682] on div at bounding box center [810, 673] width 37 height 33
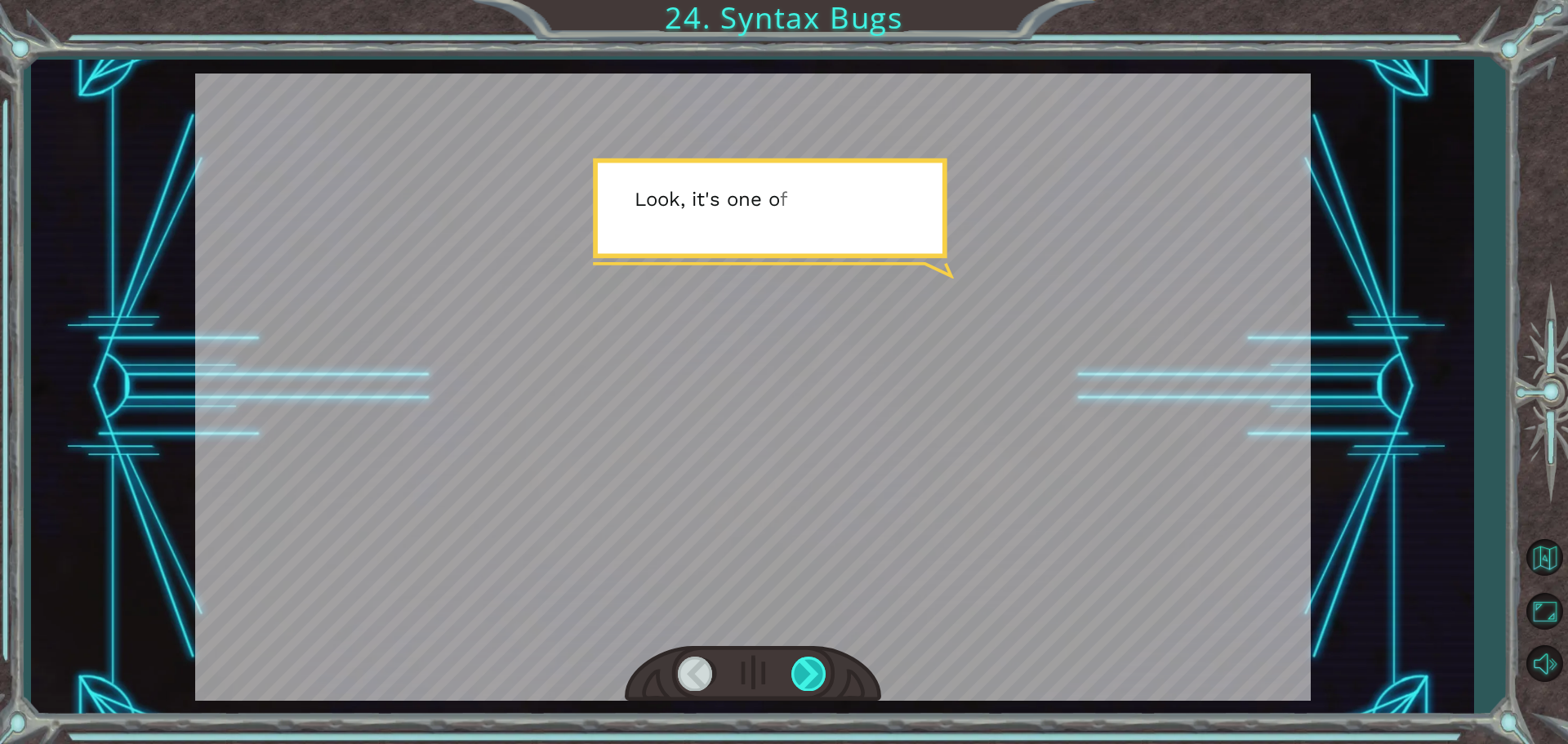
click at [809, 682] on div at bounding box center [810, 673] width 37 height 33
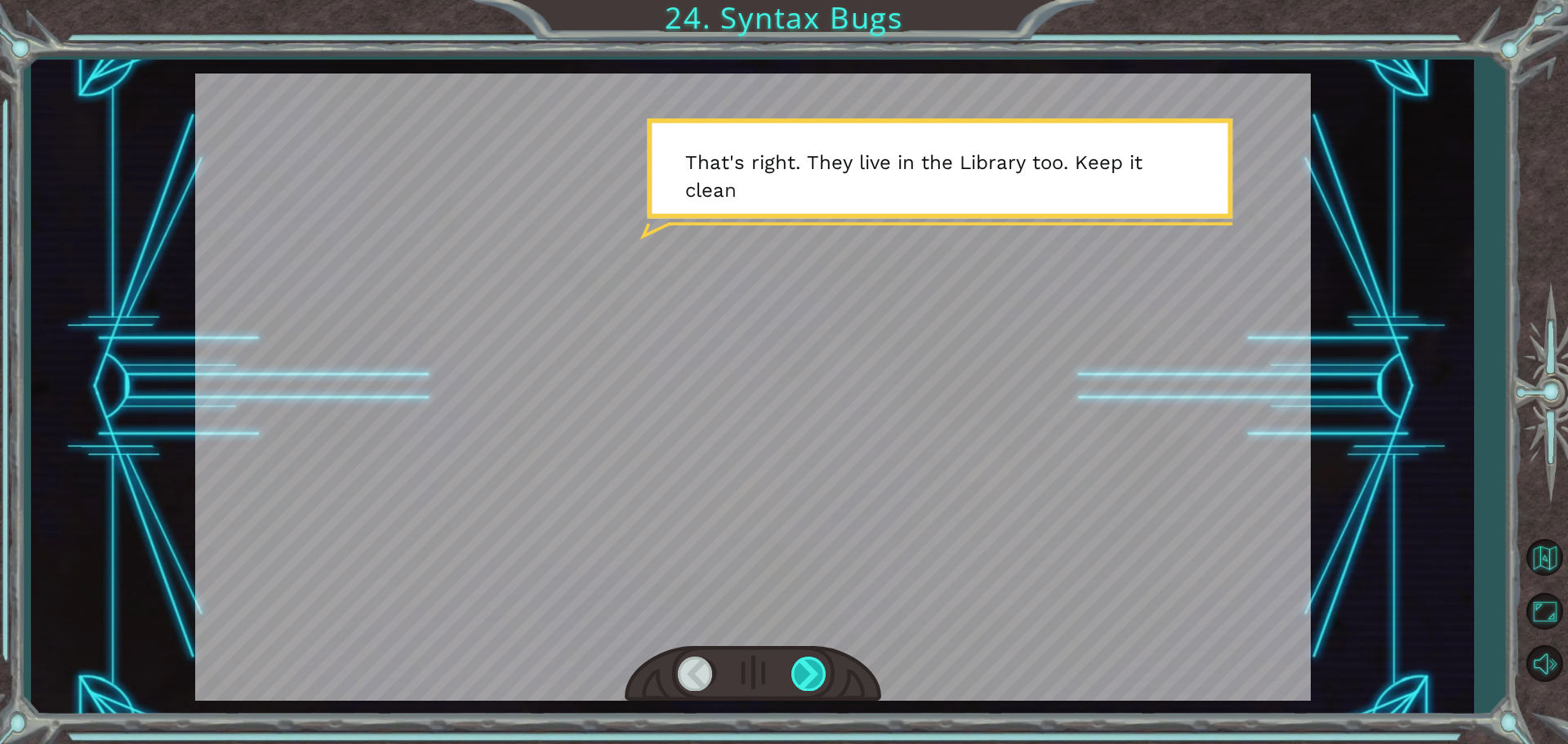
click at [809, 682] on div at bounding box center [810, 673] width 37 height 33
click at [808, 676] on div at bounding box center [810, 673] width 37 height 33
click at [834, 636] on div at bounding box center [753, 386] width 1116 height 627
click at [813, 675] on div at bounding box center [810, 673] width 37 height 33
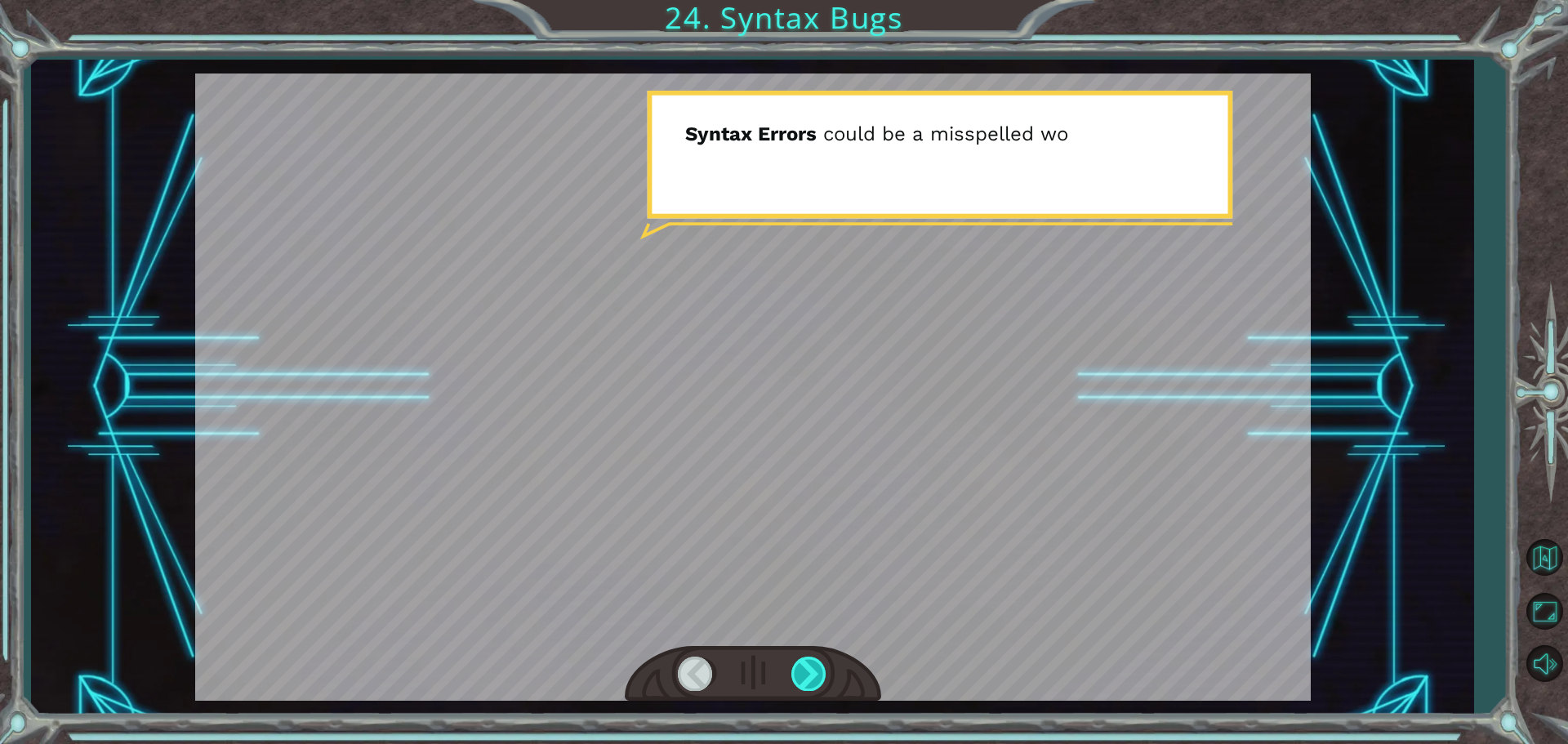
drag, startPoint x: 804, startPoint y: 678, endPoint x: 794, endPoint y: 668, distance: 14.1
click at [794, 671] on div at bounding box center [810, 673] width 37 height 33
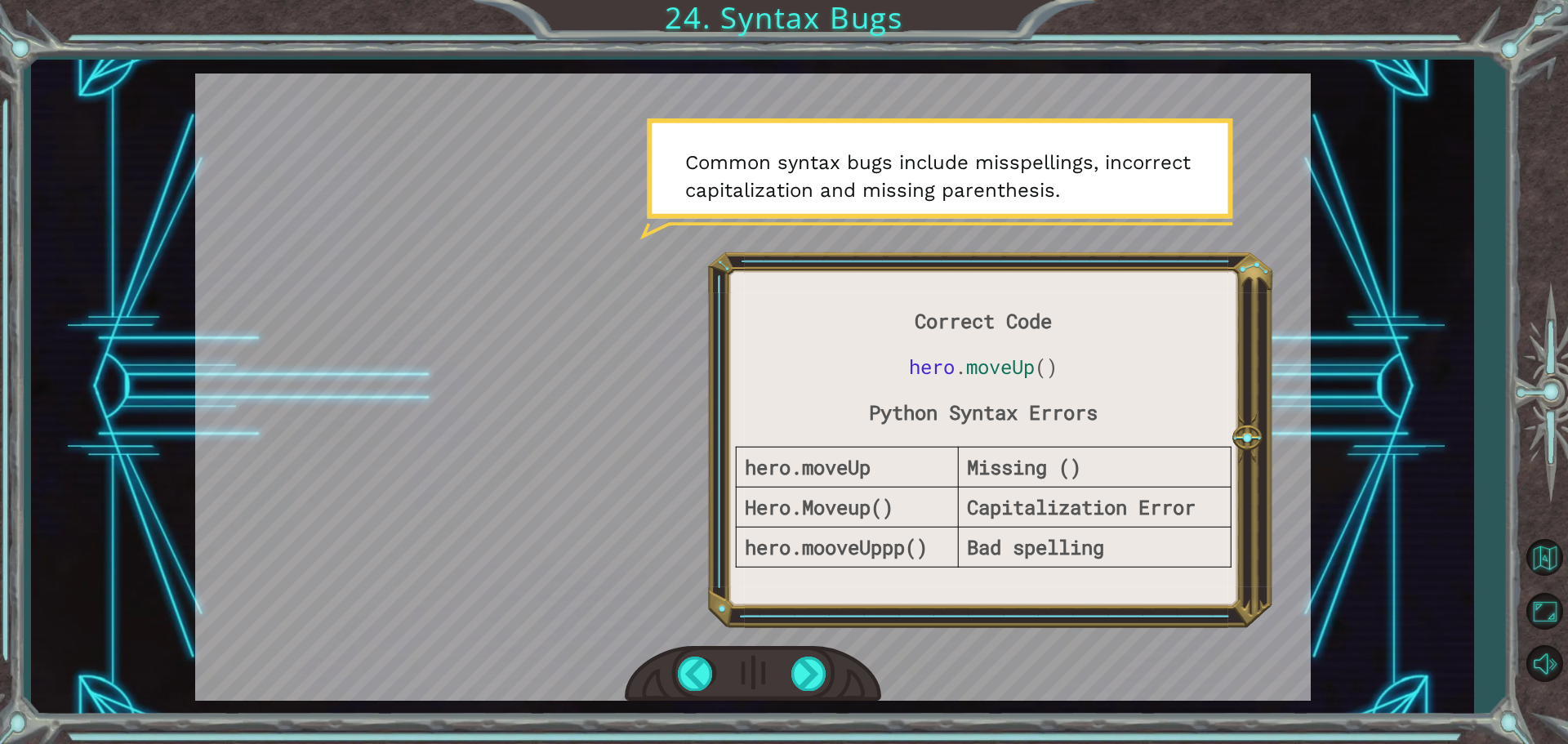
click at [754, 583] on div at bounding box center [753, 386] width 1116 height 627
click at [809, 664] on div at bounding box center [810, 673] width 37 height 33
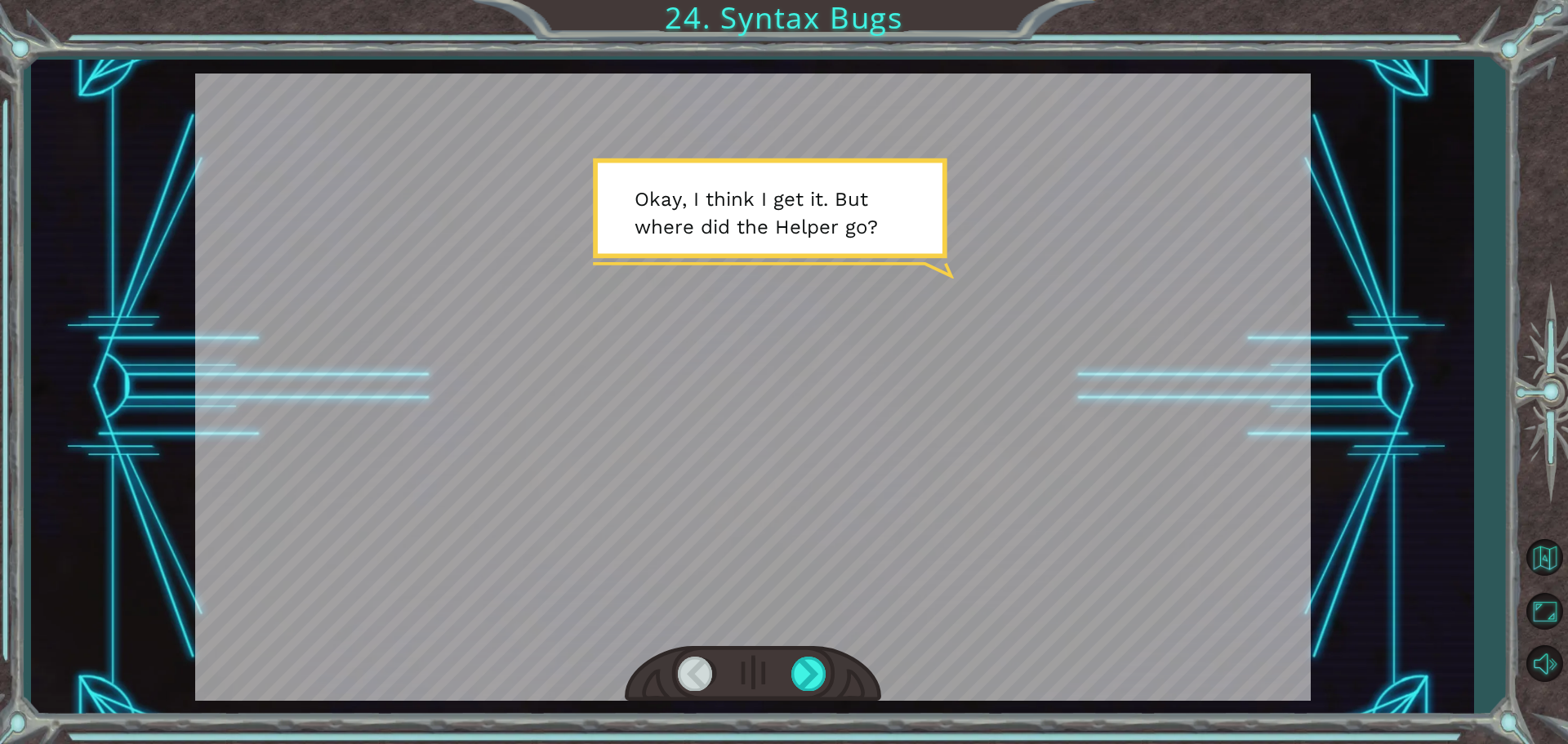
click at [895, 639] on div at bounding box center [753, 386] width 1116 height 627
click at [807, 684] on div at bounding box center [810, 673] width 37 height 33
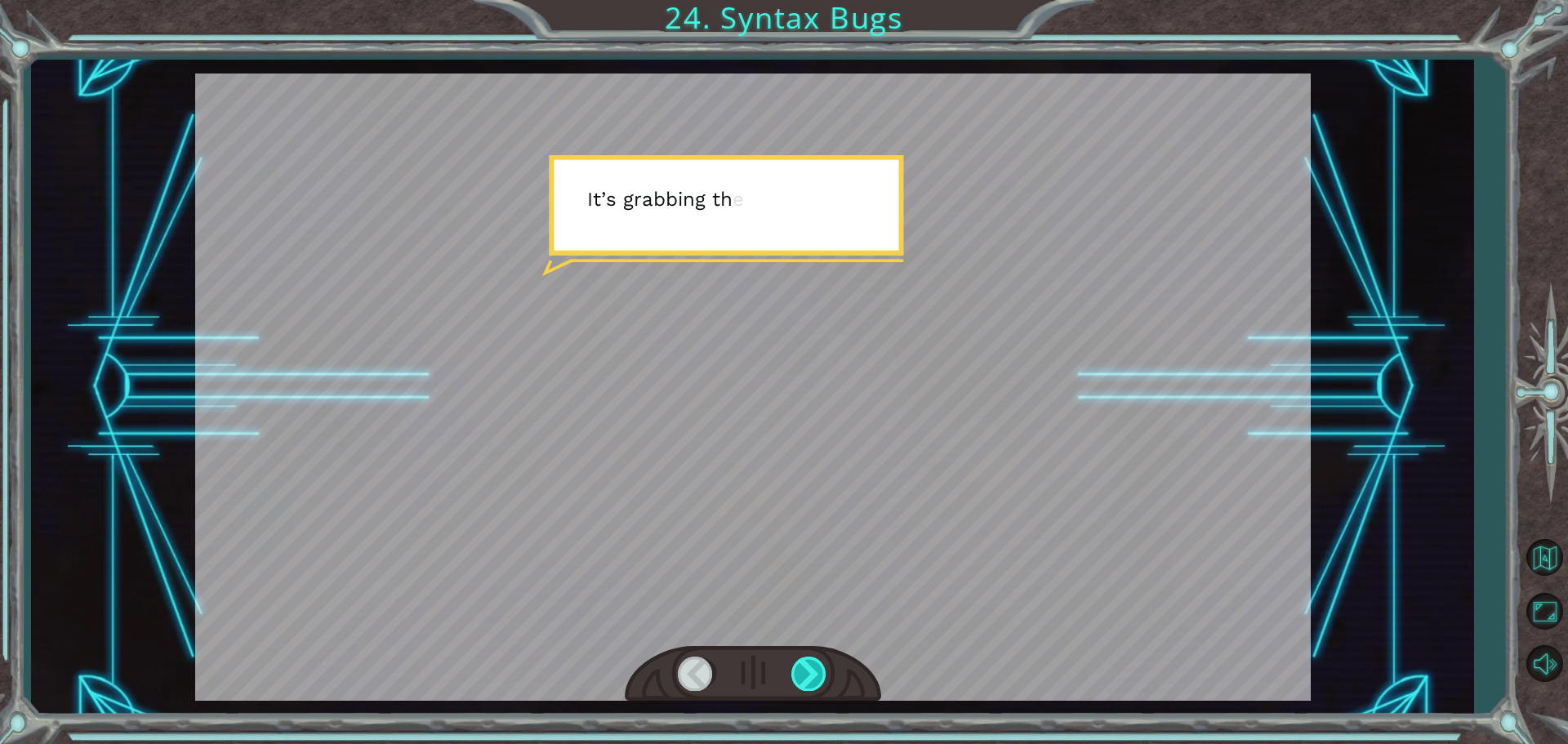
click at [808, 681] on div at bounding box center [810, 673] width 37 height 33
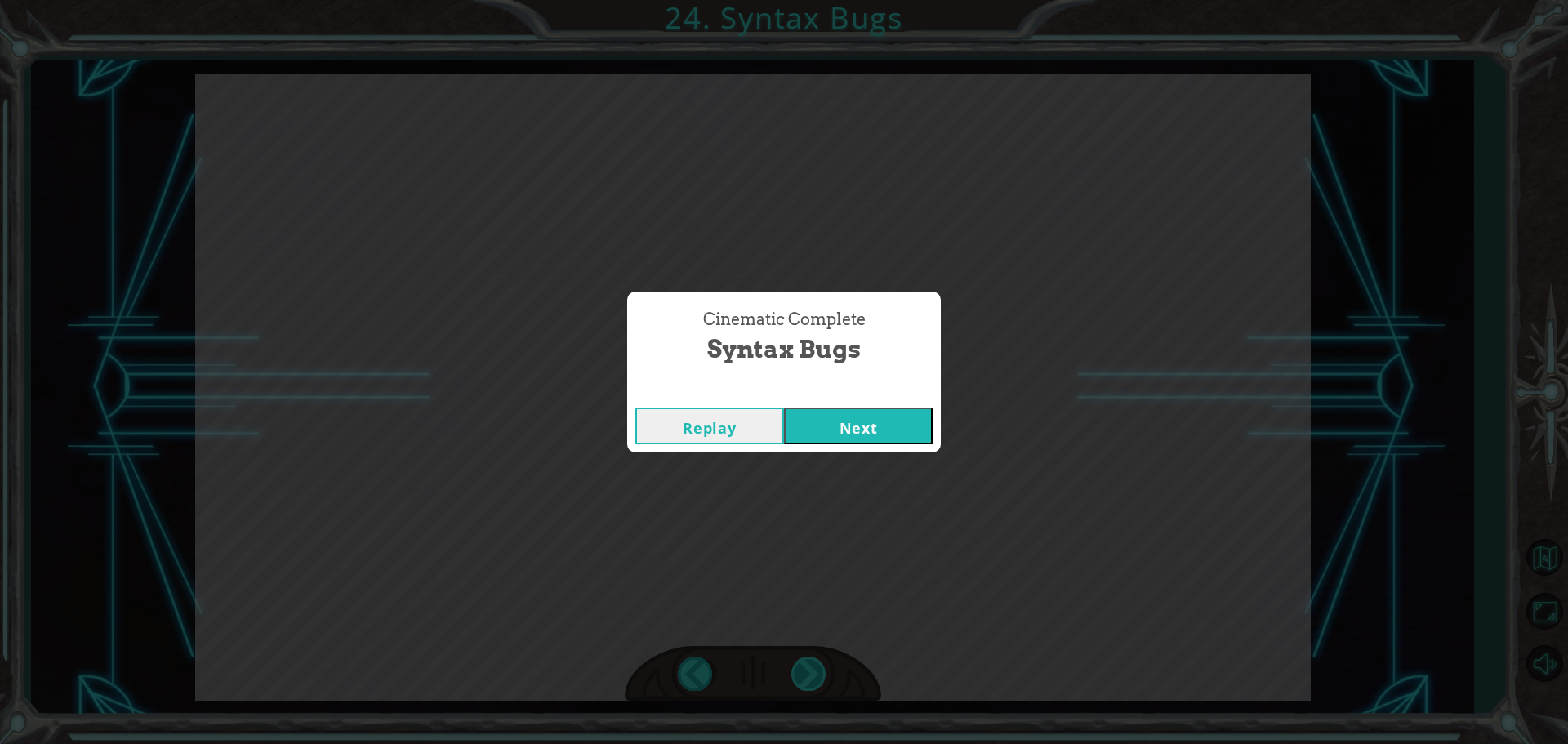
click at [809, 680] on div "Cinematic Complete Syntax Bugs Replay Next" at bounding box center [784, 372] width 1568 height 744
click at [886, 435] on button "Next" at bounding box center [859, 425] width 149 height 37
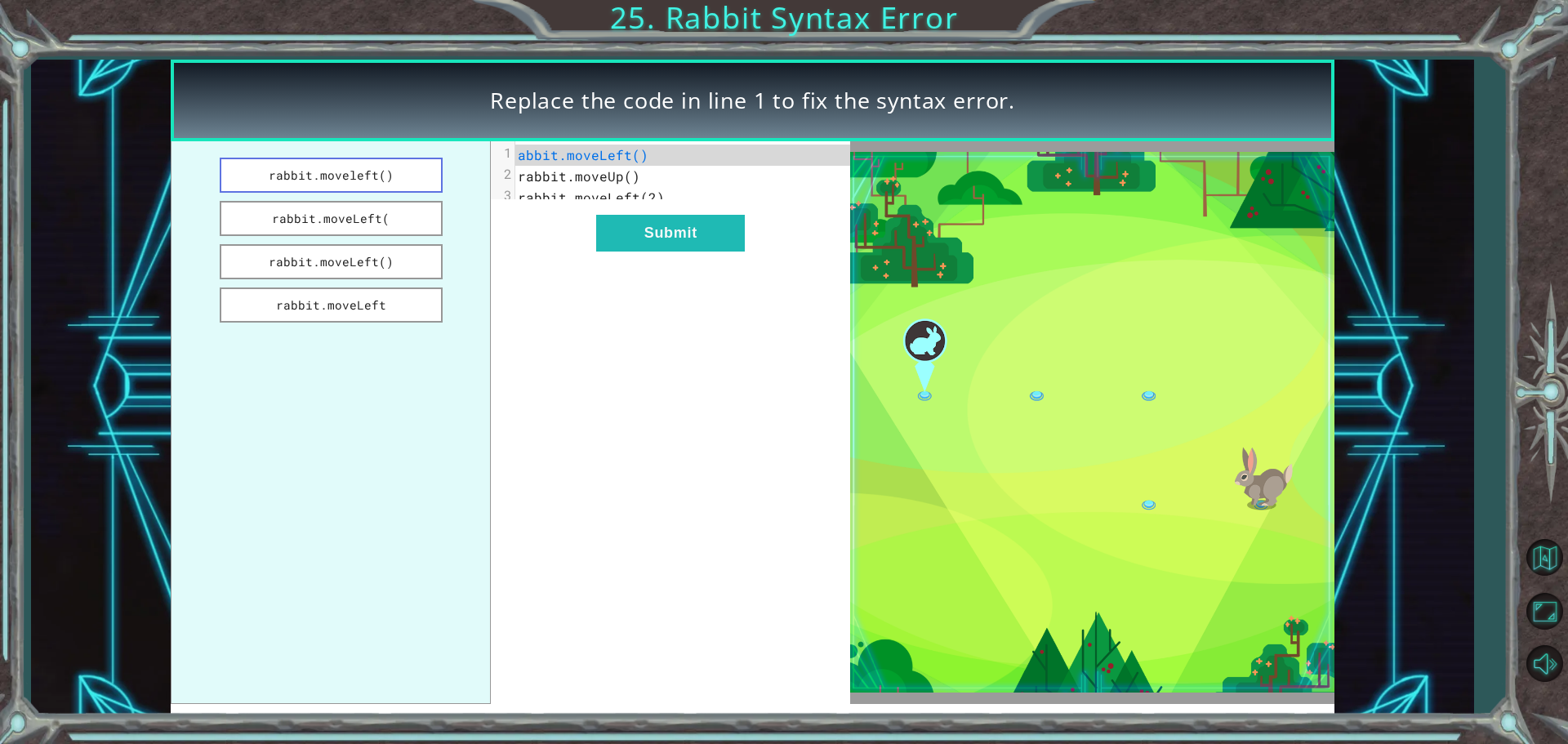
click at [405, 171] on button "rabbit.moveleft()" at bounding box center [331, 175] width 223 height 35
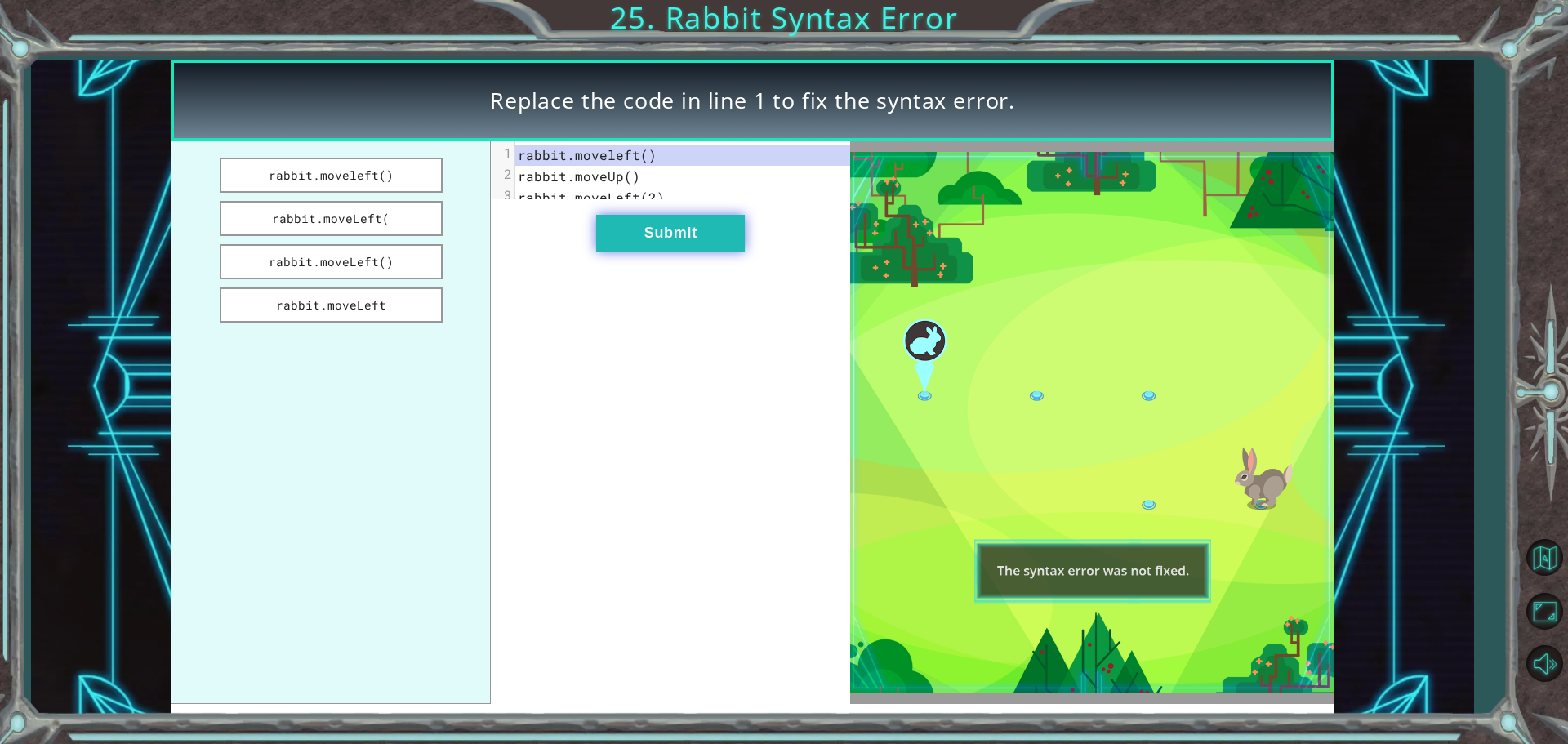
click at [675, 237] on button "Submit" at bounding box center [670, 233] width 149 height 37
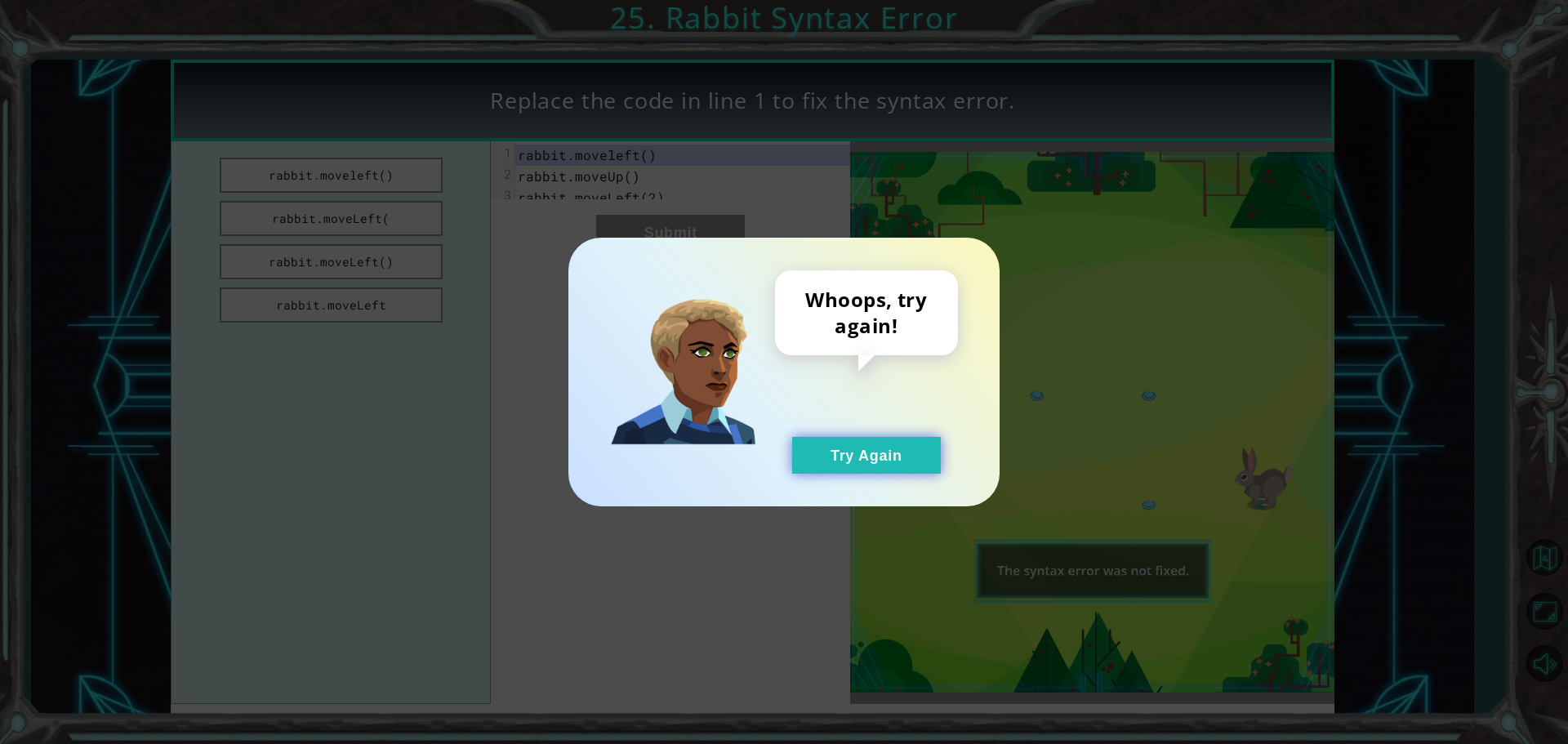
click at [912, 463] on button "Try Again" at bounding box center [867, 455] width 149 height 37
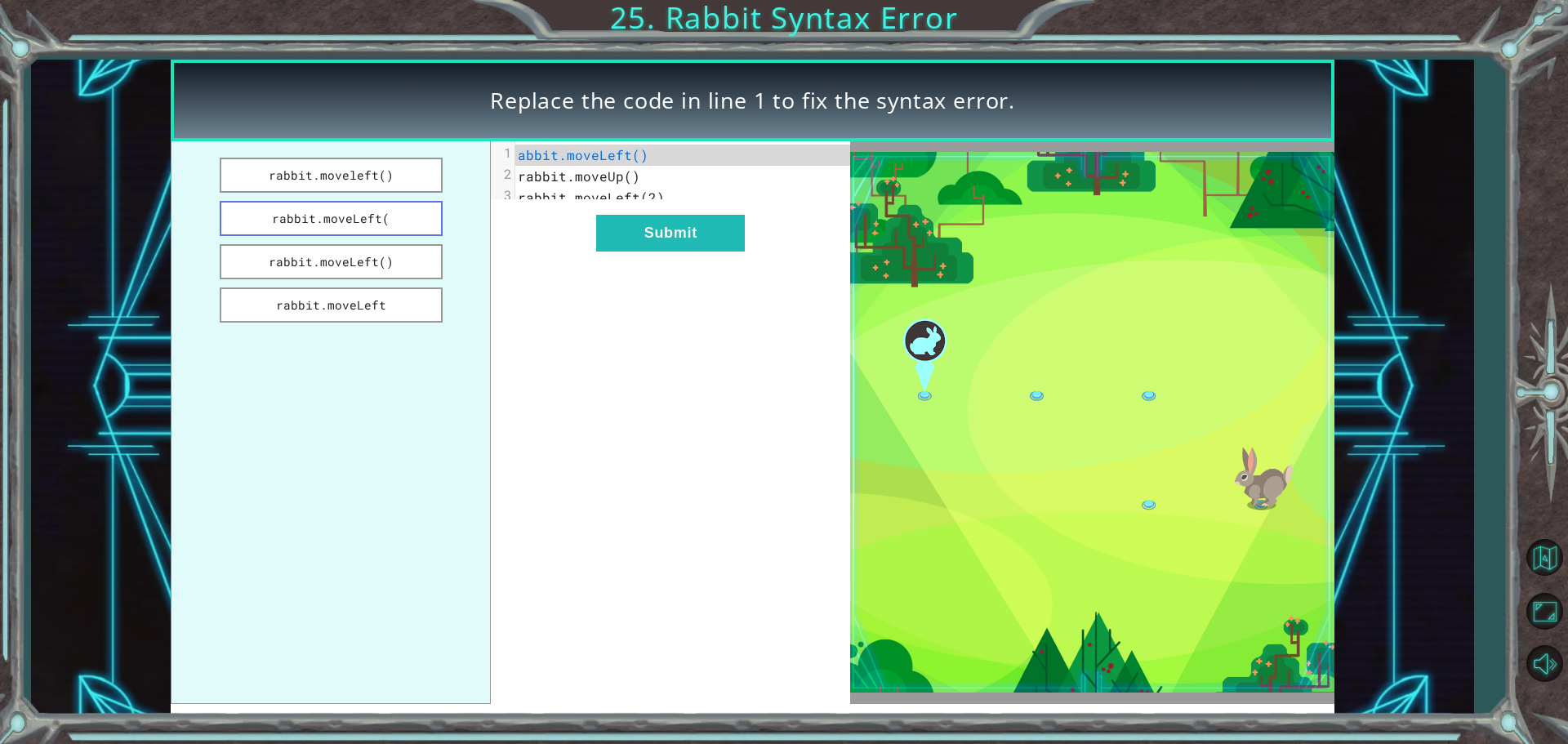
click at [410, 215] on button "rabbit.moveLeft(" at bounding box center [331, 218] width 223 height 35
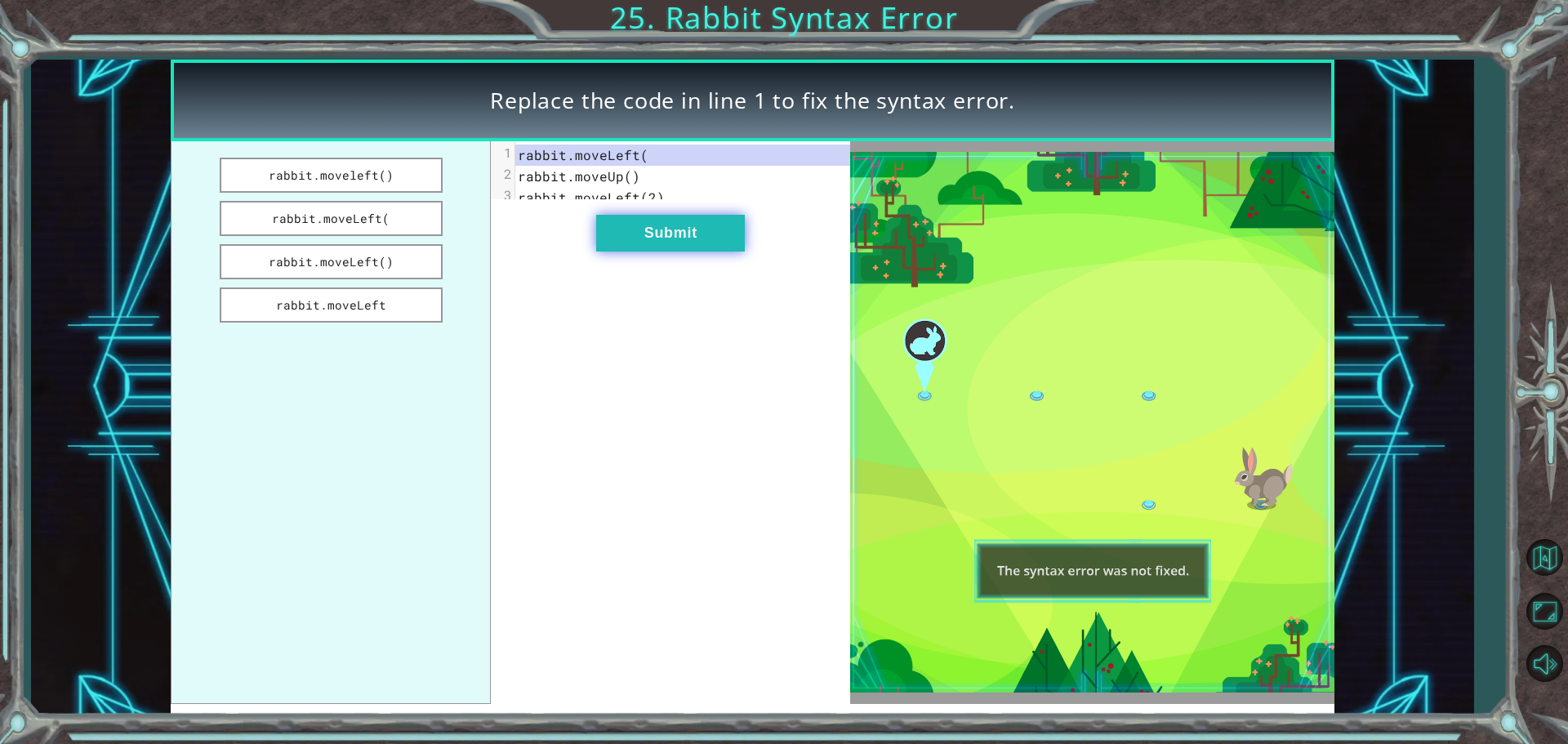
click at [623, 240] on button "Submit" at bounding box center [670, 233] width 149 height 37
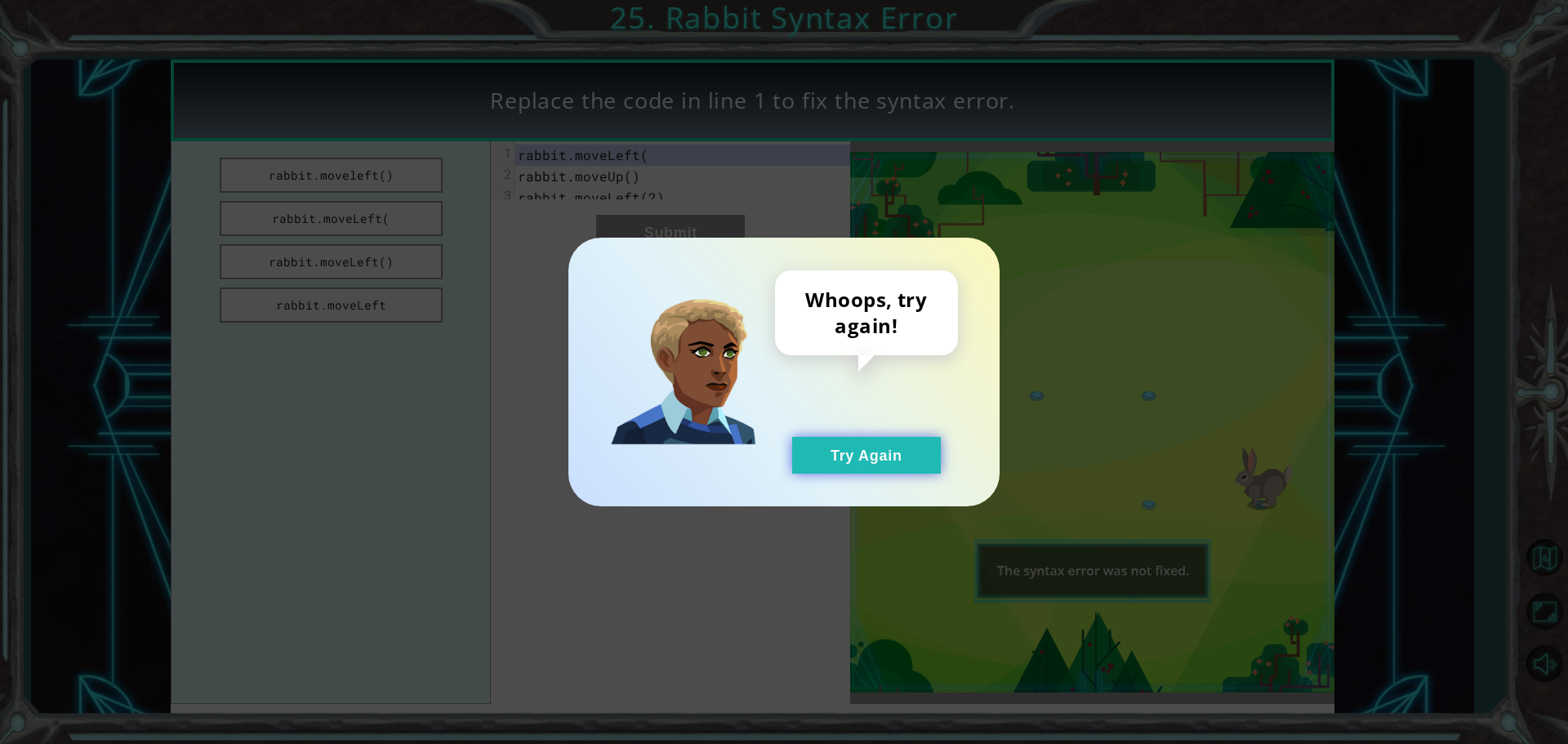
drag, startPoint x: 879, startPoint y: 449, endPoint x: 868, endPoint y: 449, distance: 11.0
click at [879, 449] on button "Try Again" at bounding box center [867, 455] width 149 height 37
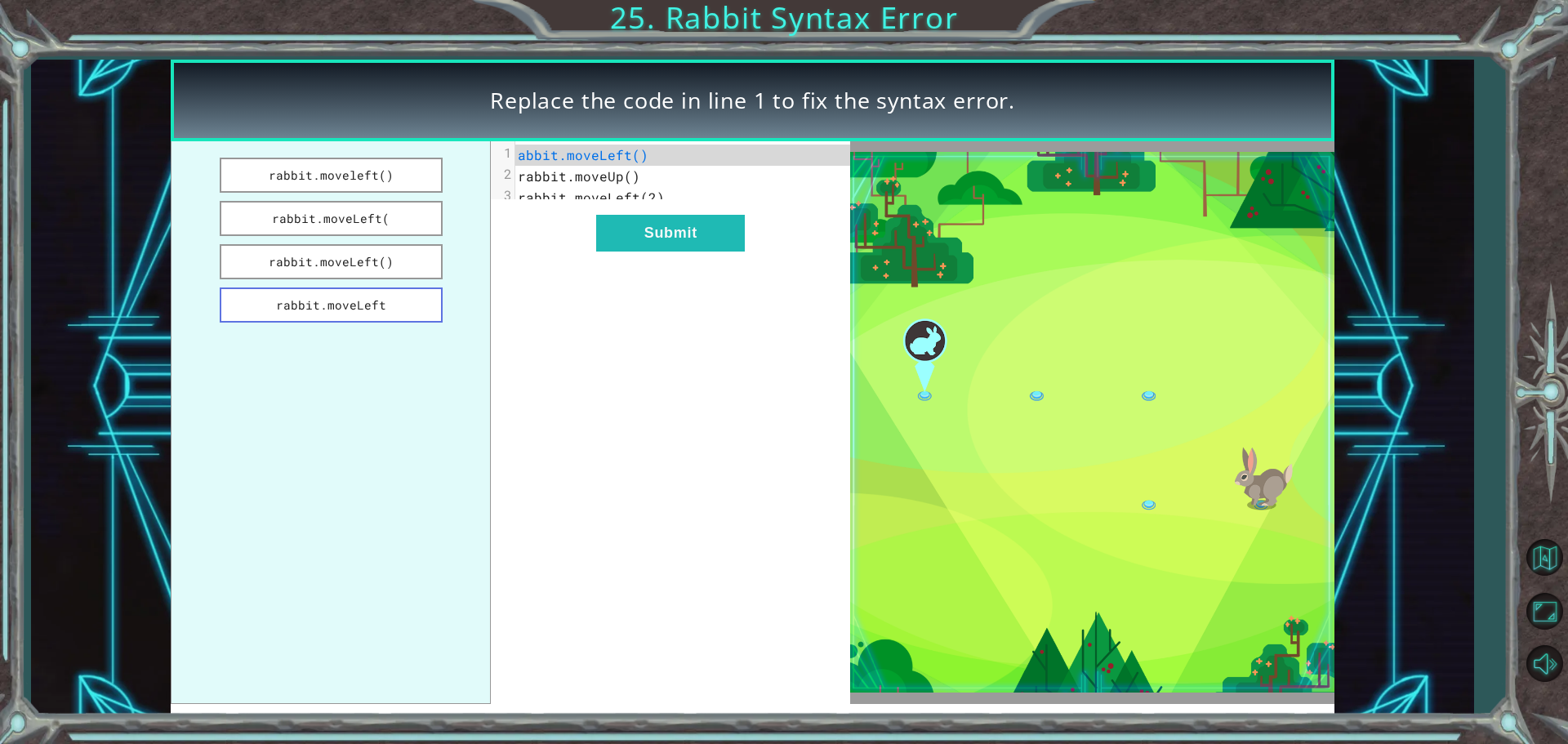
click at [407, 303] on button "rabbit.moveLeft" at bounding box center [331, 305] width 223 height 35
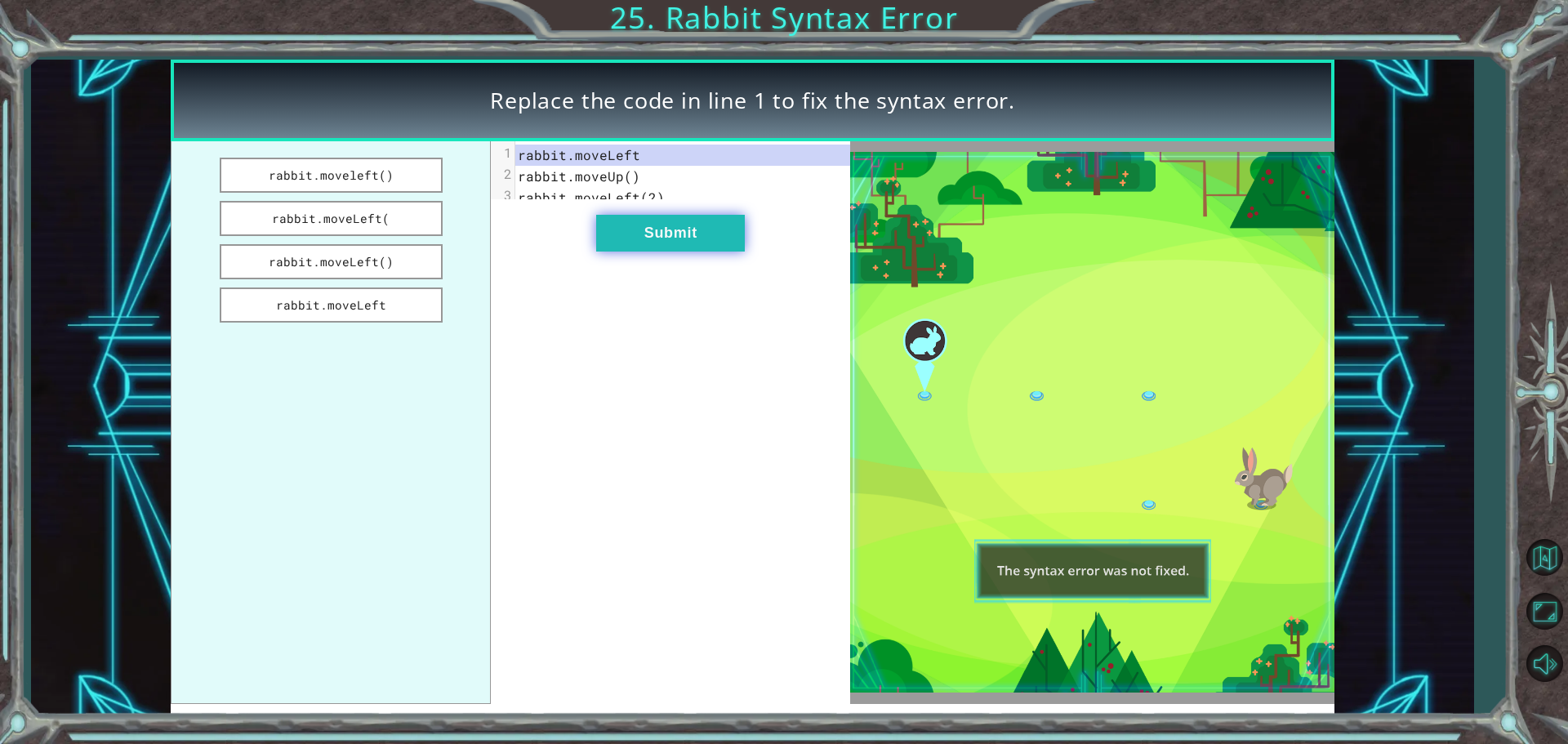
click at [635, 237] on button "Submit" at bounding box center [670, 233] width 149 height 37
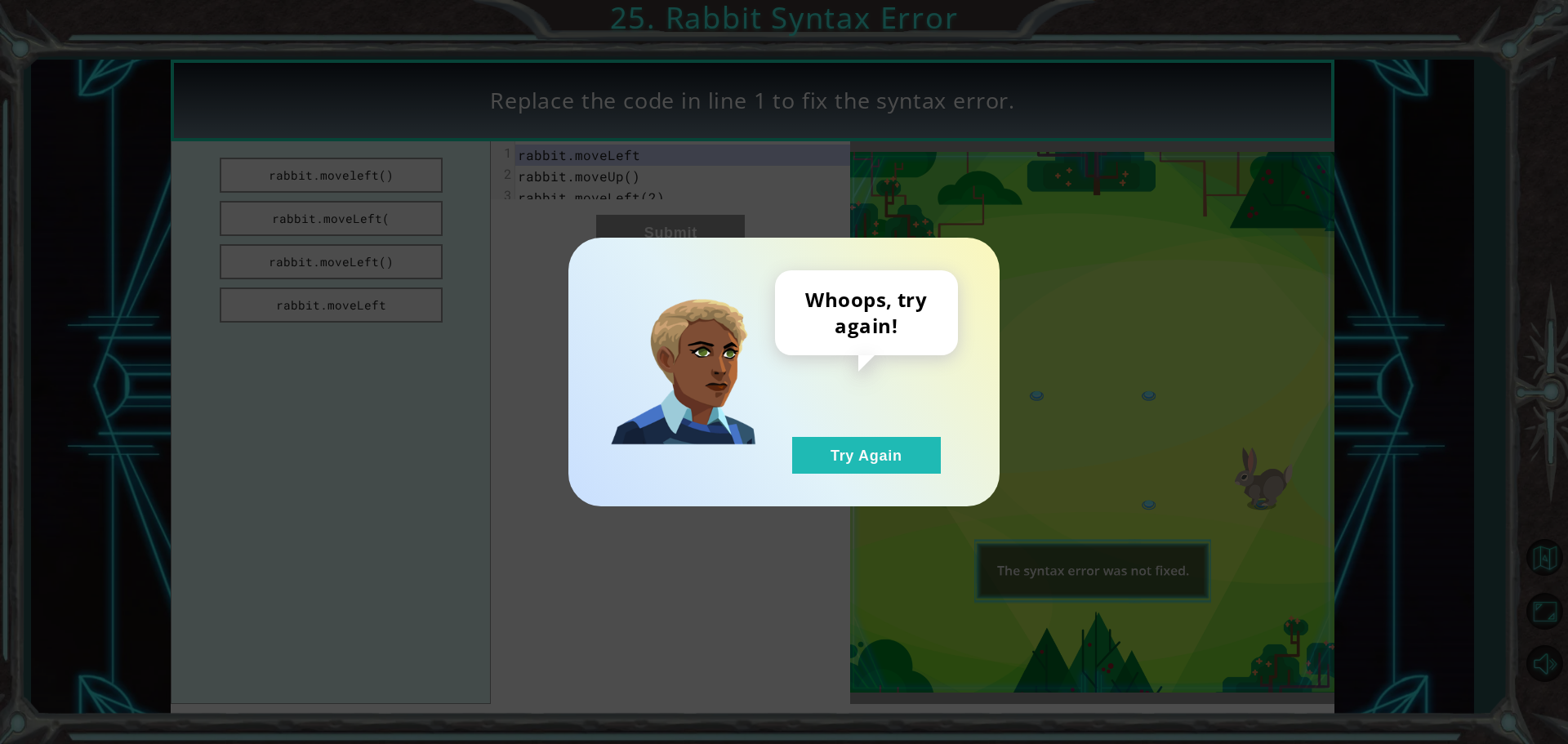
drag, startPoint x: 838, startPoint y: 456, endPoint x: 739, endPoint y: 392, distance: 117.9
click at [835, 456] on button "Try Again" at bounding box center [867, 455] width 149 height 37
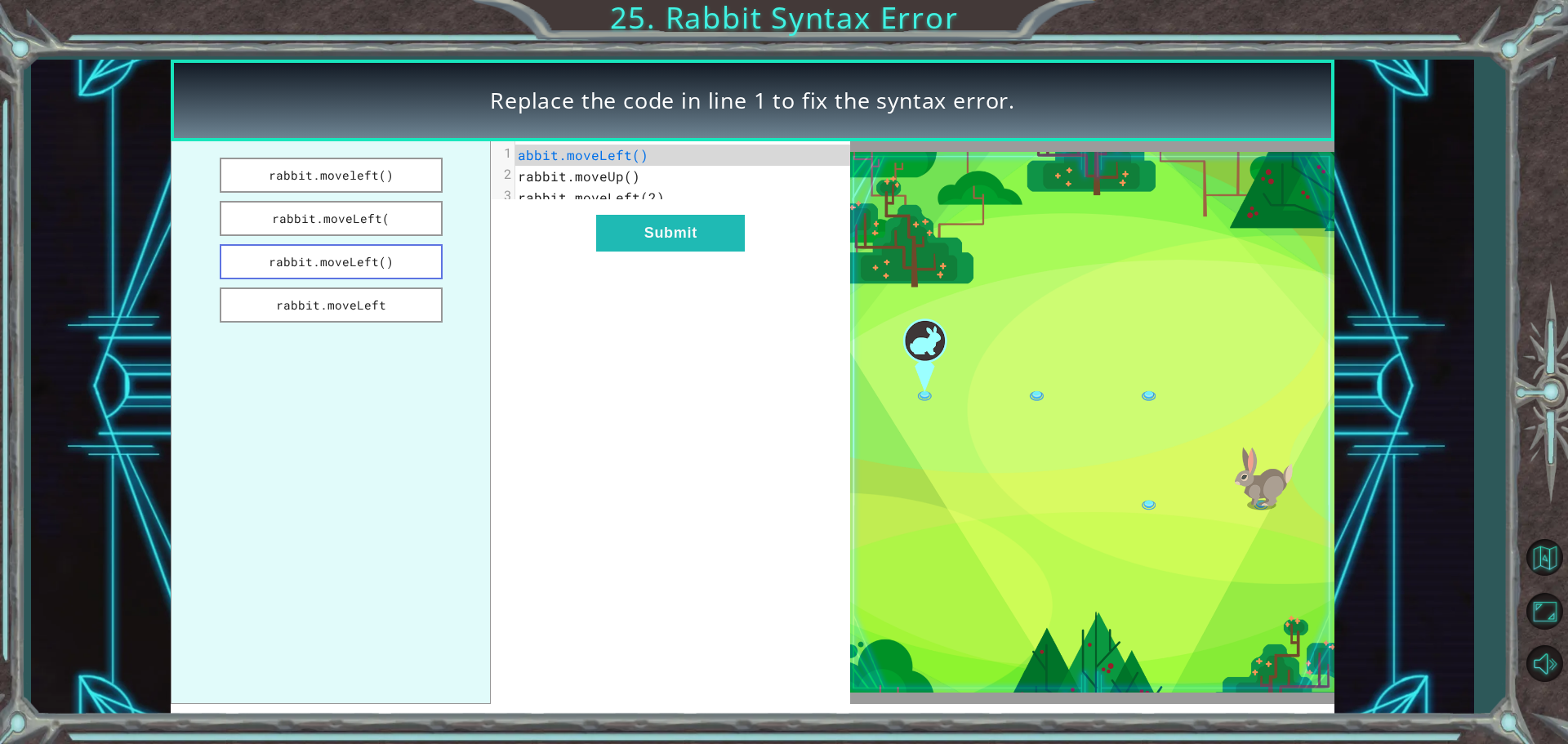
click at [393, 260] on button "rabbit.moveLeft()" at bounding box center [331, 261] width 223 height 35
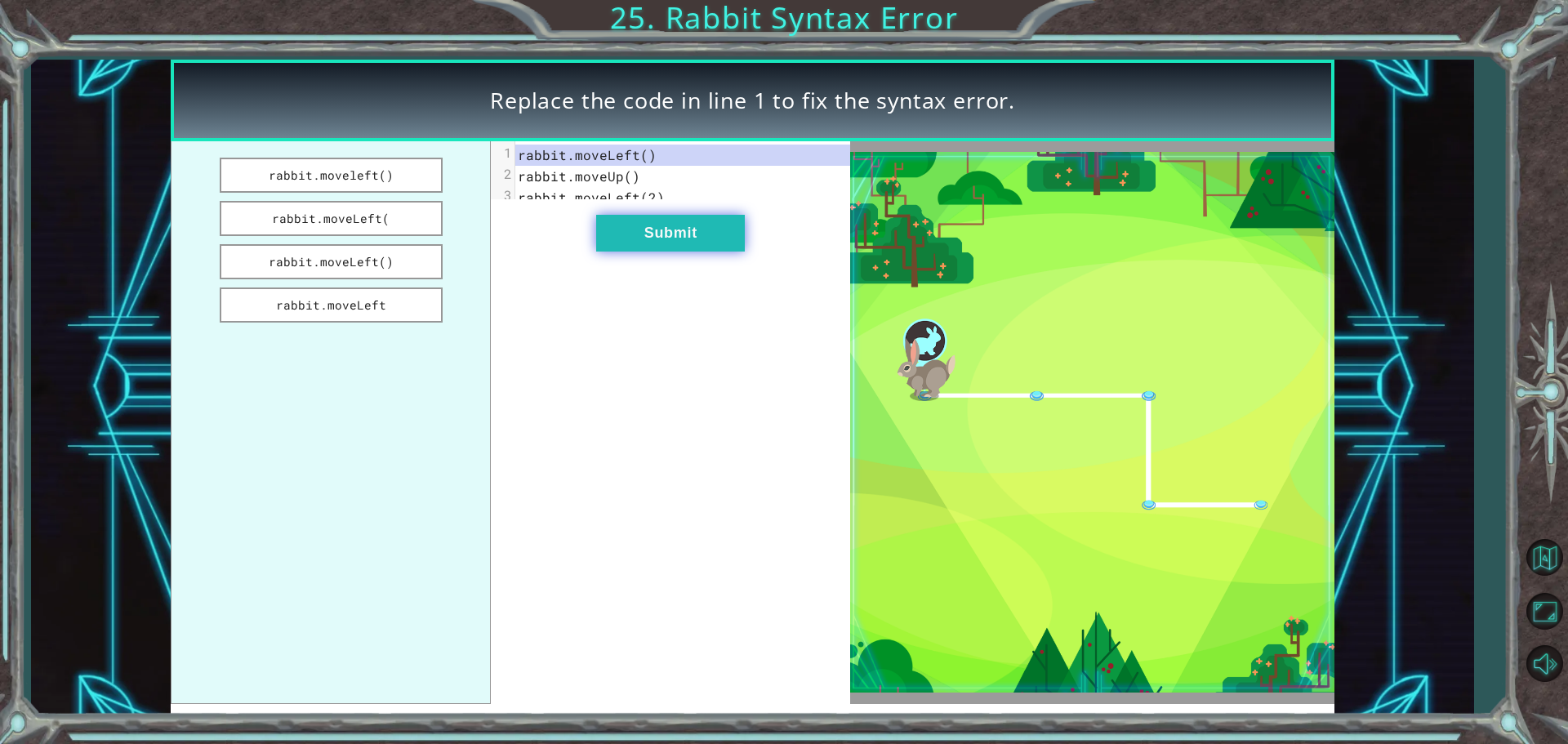
click at [672, 235] on button "Submit" at bounding box center [670, 233] width 149 height 37
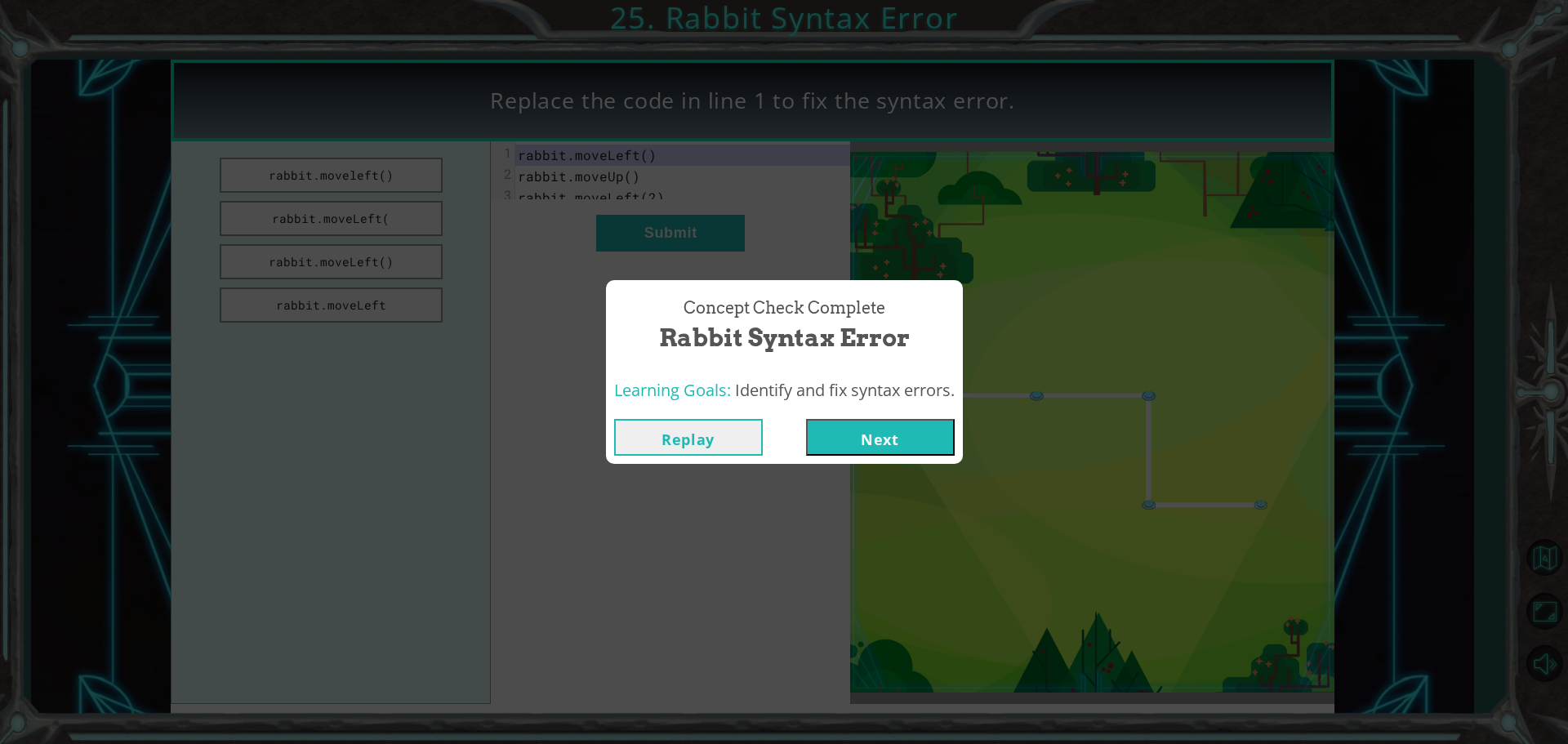
click at [854, 439] on button "Next" at bounding box center [880, 437] width 149 height 37
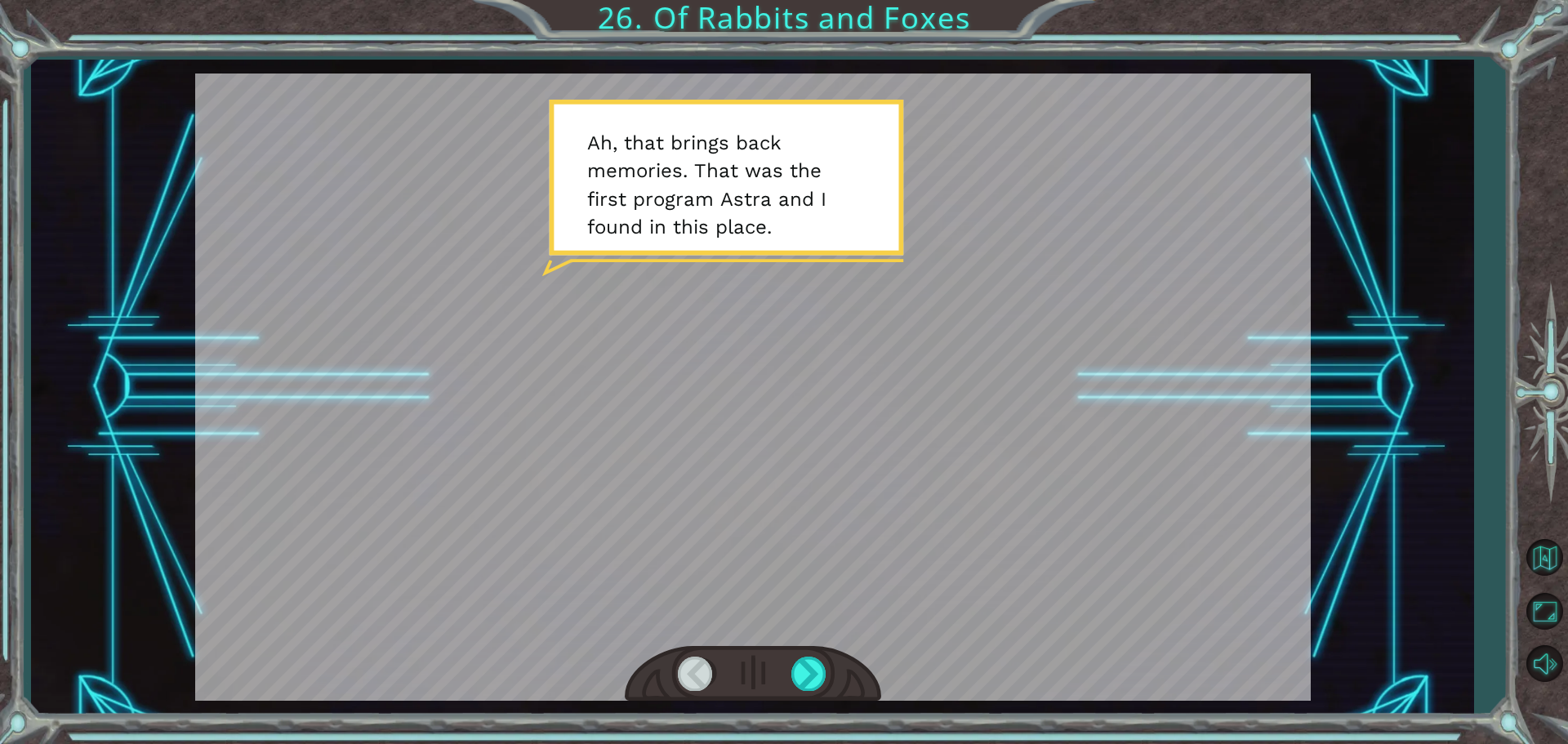
click at [835, 675] on div at bounding box center [753, 674] width 256 height 57
click at [823, 675] on div at bounding box center [810, 673] width 37 height 33
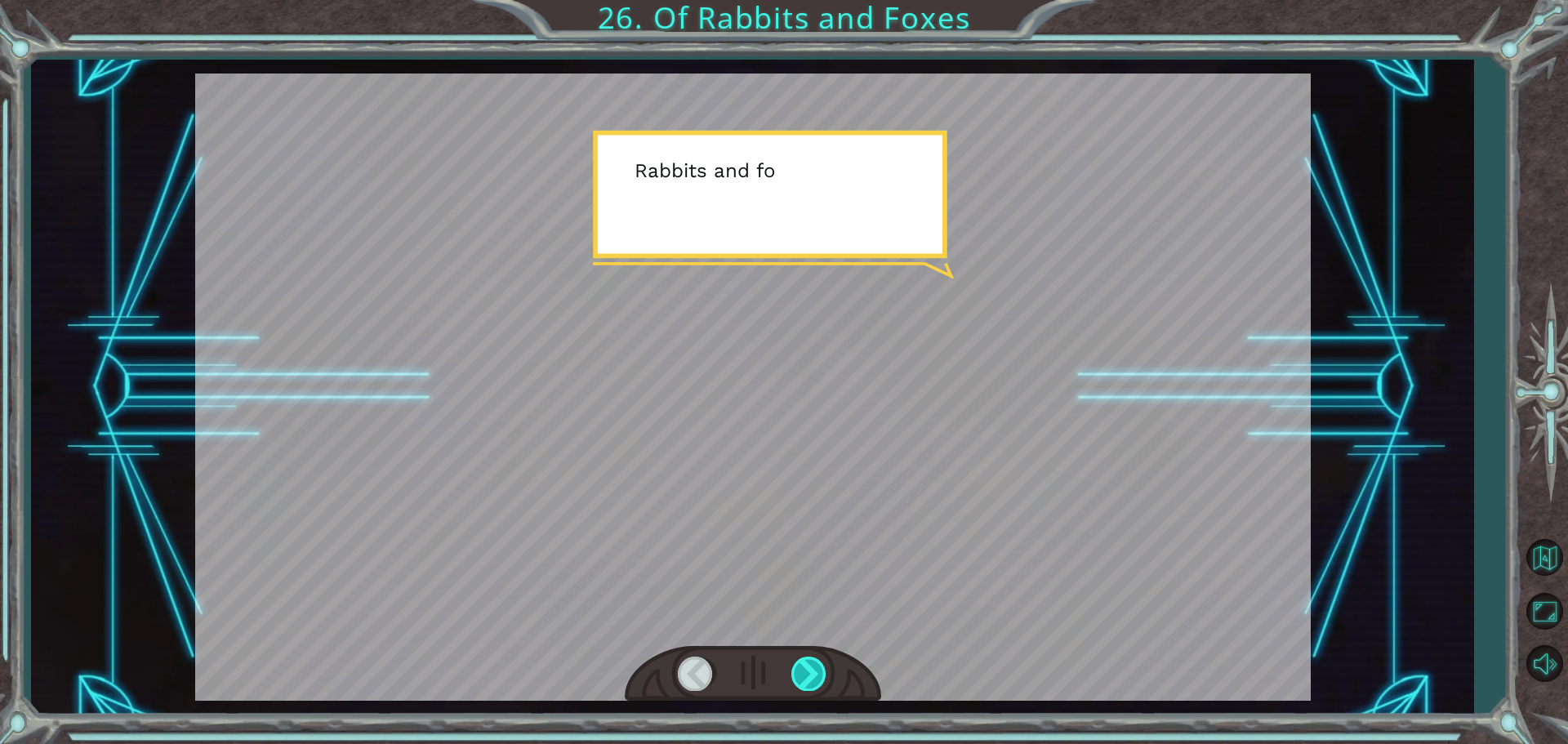
click at [823, 675] on div at bounding box center [810, 673] width 37 height 33
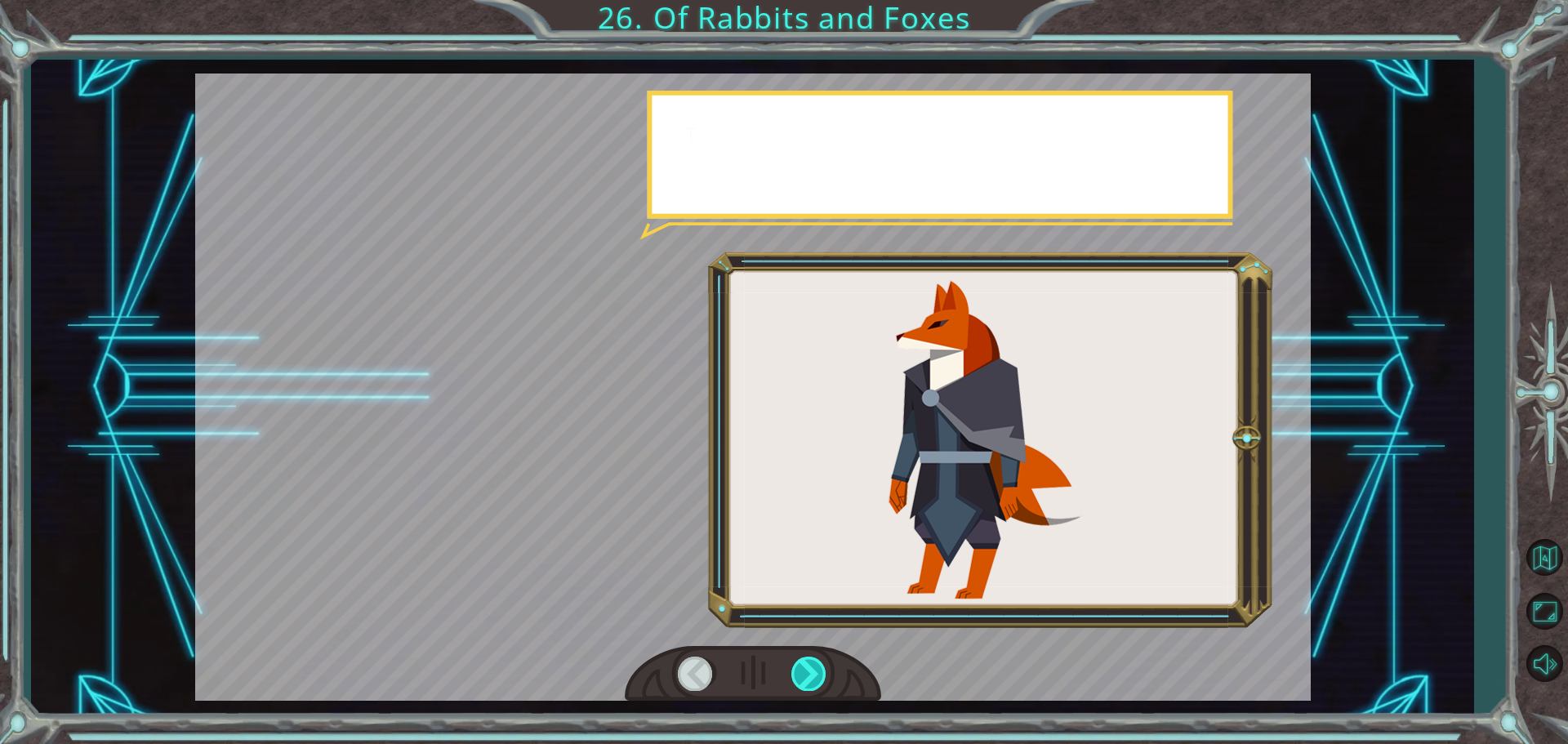
click at [823, 675] on div at bounding box center [810, 673] width 37 height 33
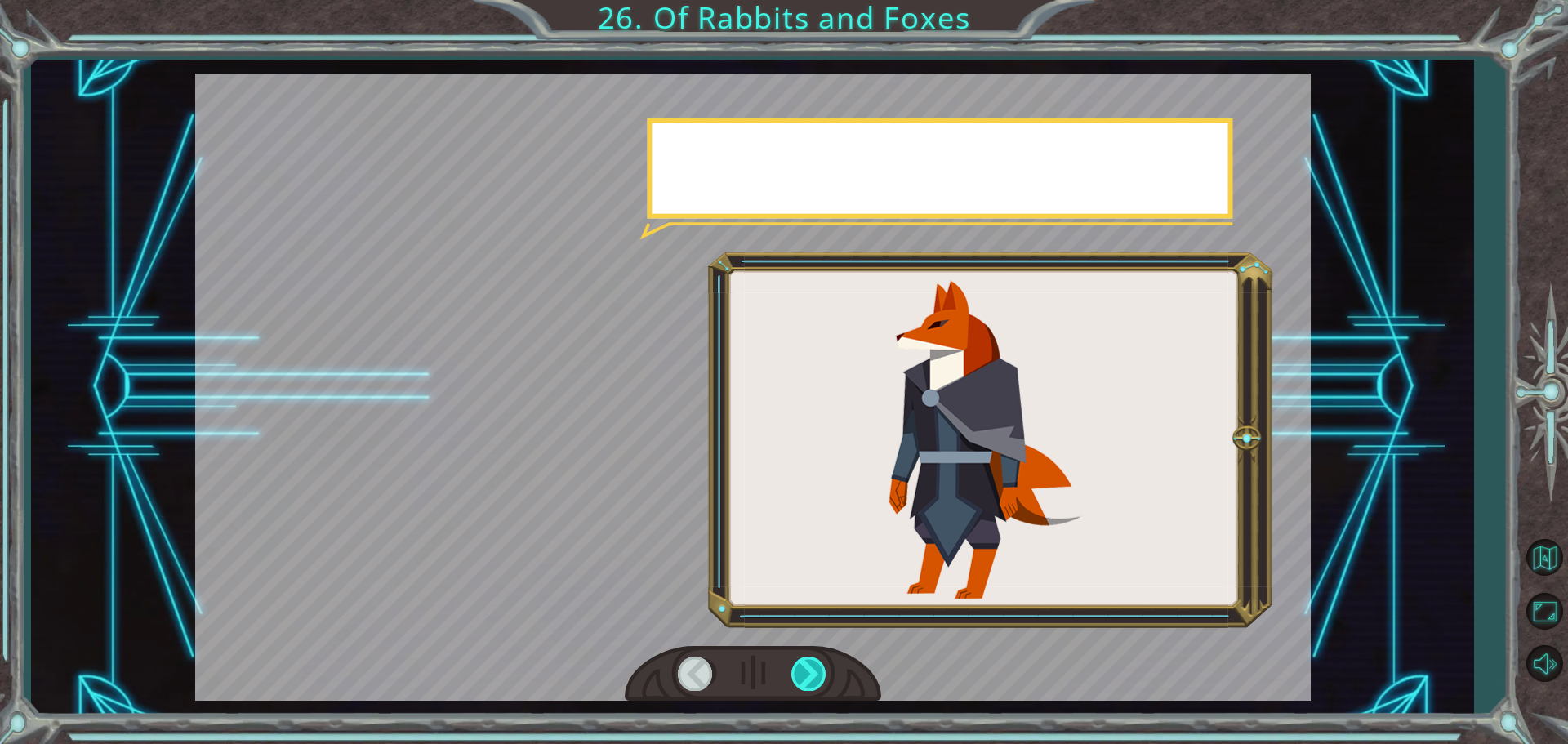
click at [823, 675] on div at bounding box center [810, 673] width 37 height 33
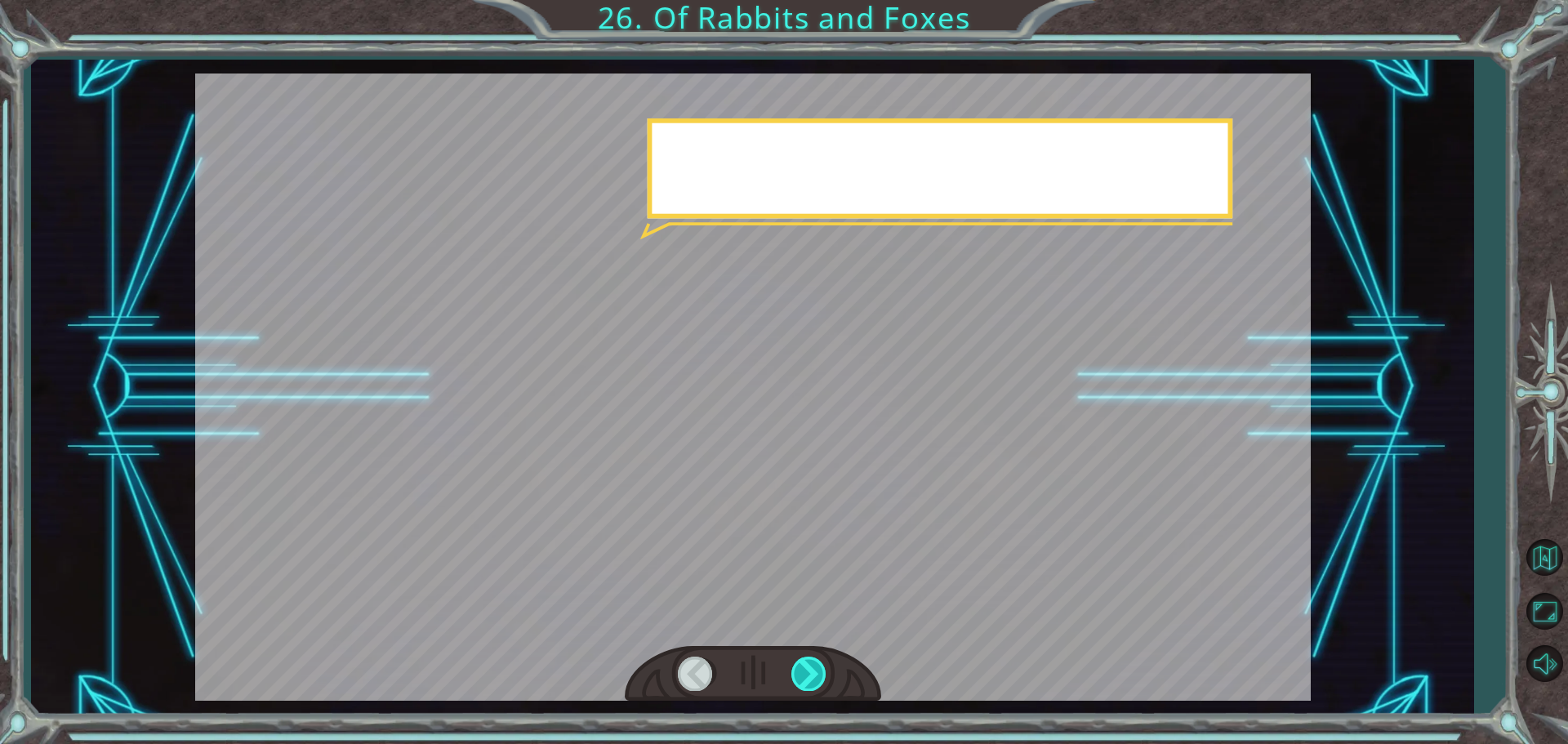
click at [823, 675] on div at bounding box center [810, 673] width 37 height 33
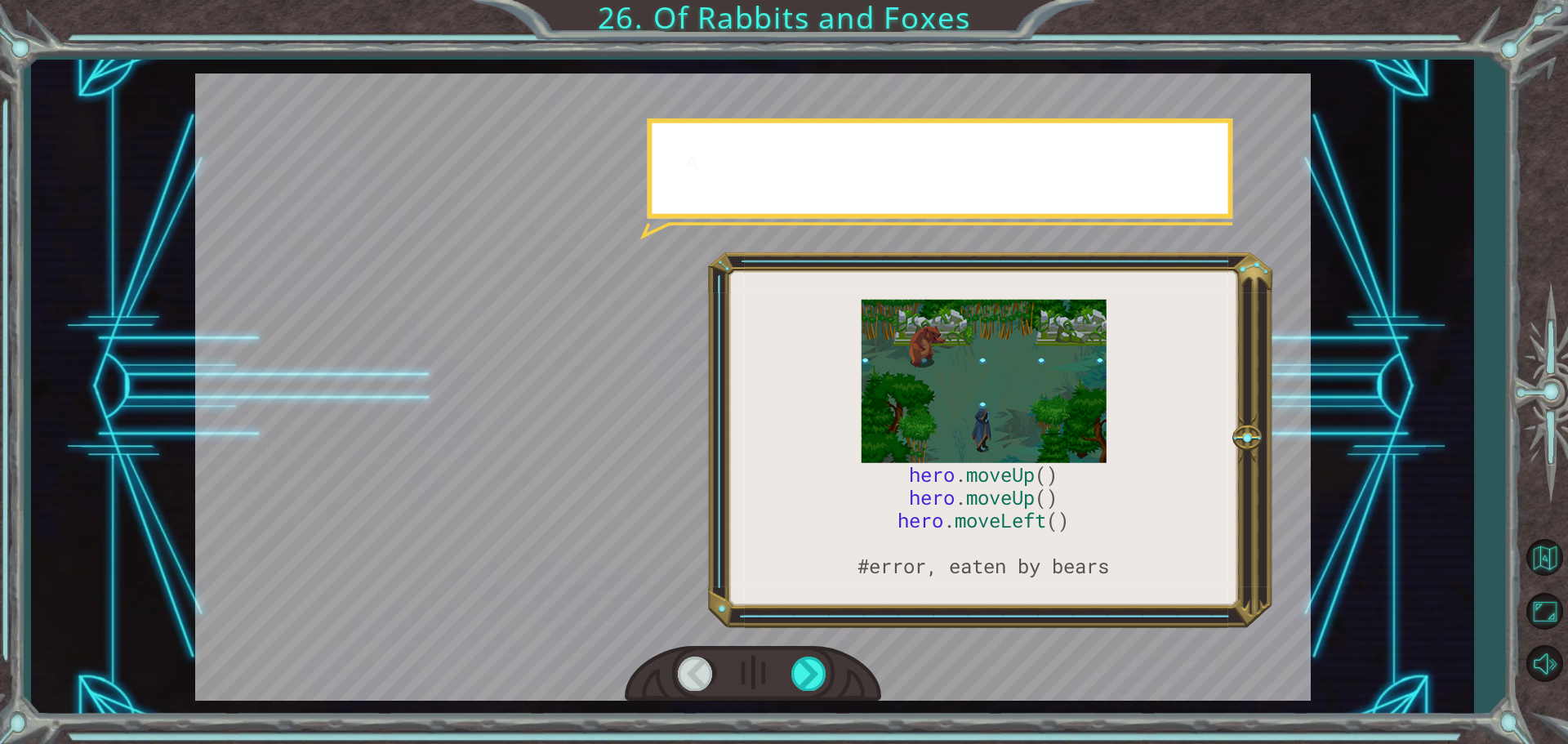
drag, startPoint x: 823, startPoint y: 675, endPoint x: 835, endPoint y: 650, distance: 27.7
click at [835, 650] on div at bounding box center [753, 674] width 256 height 57
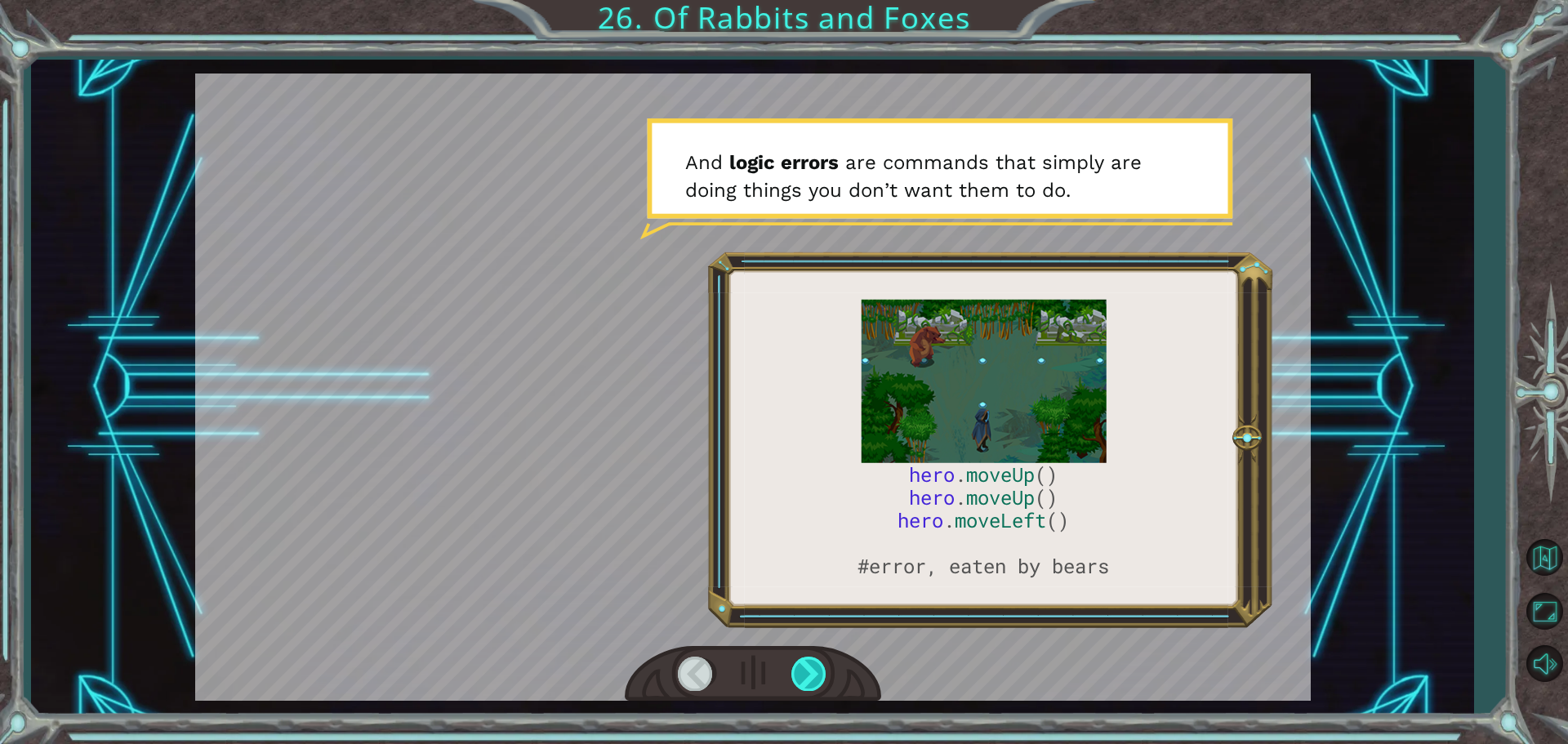
click at [822, 666] on div at bounding box center [810, 673] width 37 height 33
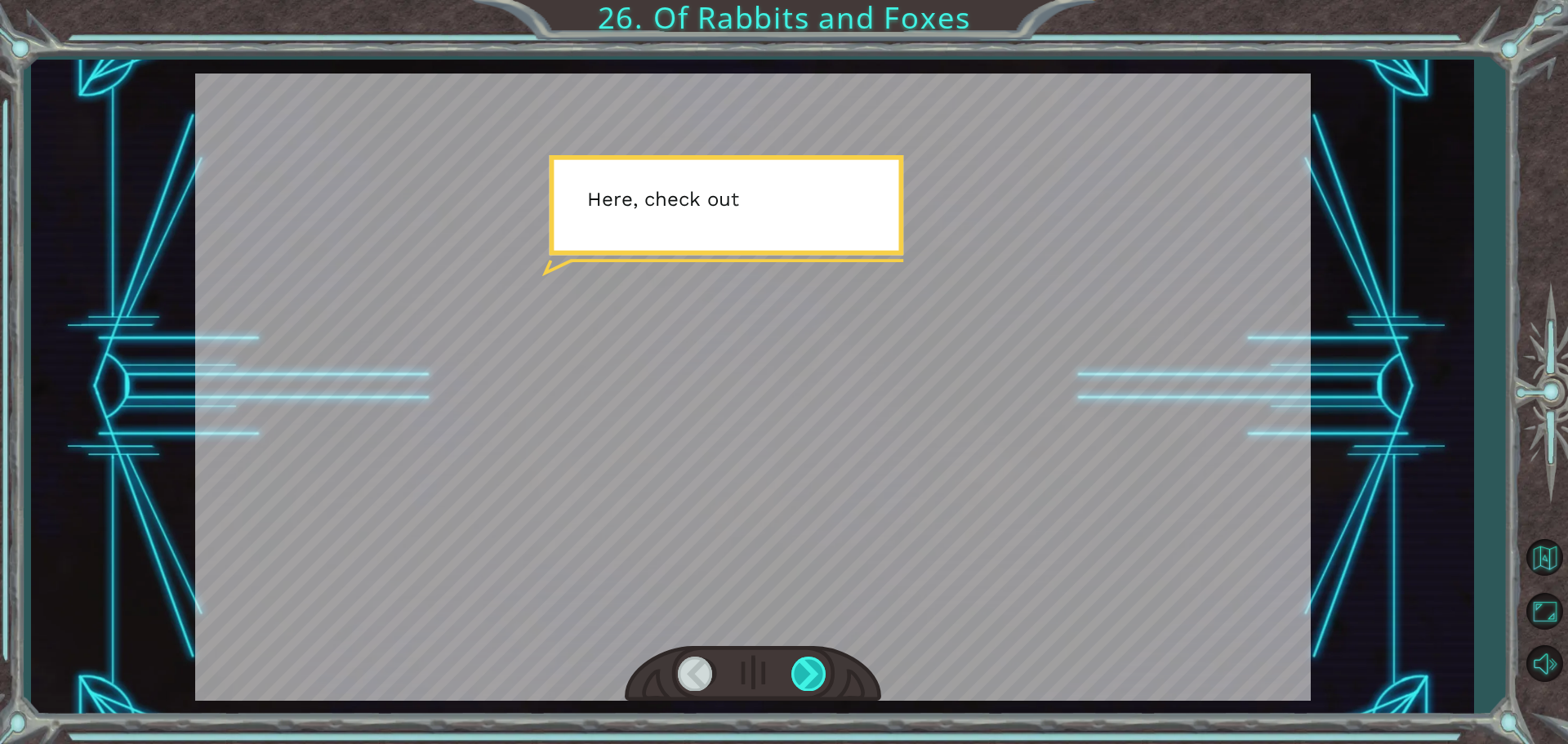
click at [814, 682] on div at bounding box center [810, 673] width 37 height 33
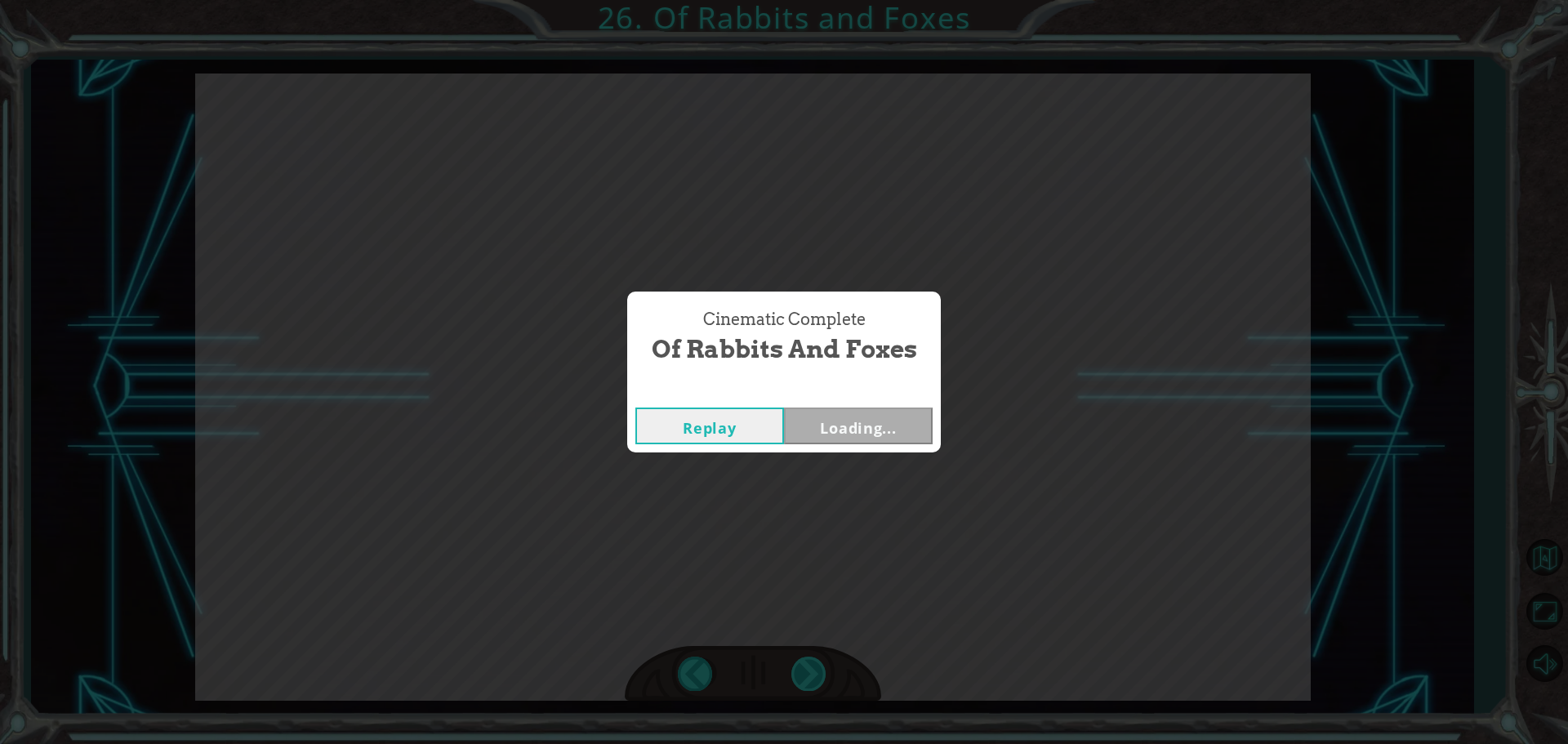
click at [809, 684] on div "Cinematic Complete Of Rabbits and Foxes Replay Loading..." at bounding box center [784, 372] width 1568 height 744
drag, startPoint x: 842, startPoint y: 385, endPoint x: 840, endPoint y: 446, distance: 61.0
click at [839, 412] on div "Cinematic Complete Of Rabbits and Foxes Replay Next" at bounding box center [784, 371] width 314 height 160
click at [841, 448] on div "Replay Next" at bounding box center [784, 426] width 314 height 53
click at [852, 429] on button "Next" at bounding box center [859, 425] width 149 height 37
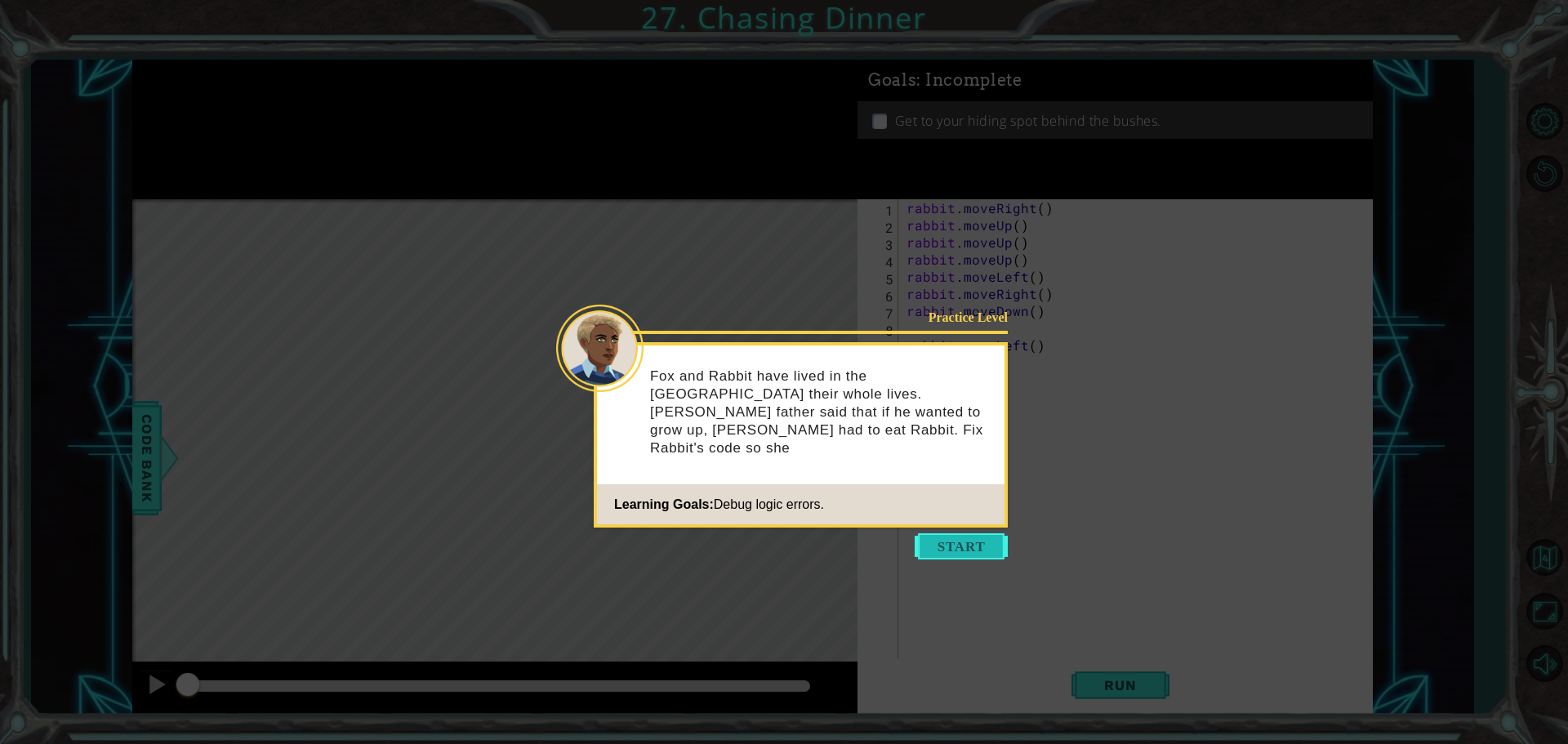
click at [964, 558] on button "Start" at bounding box center [962, 546] width 93 height 26
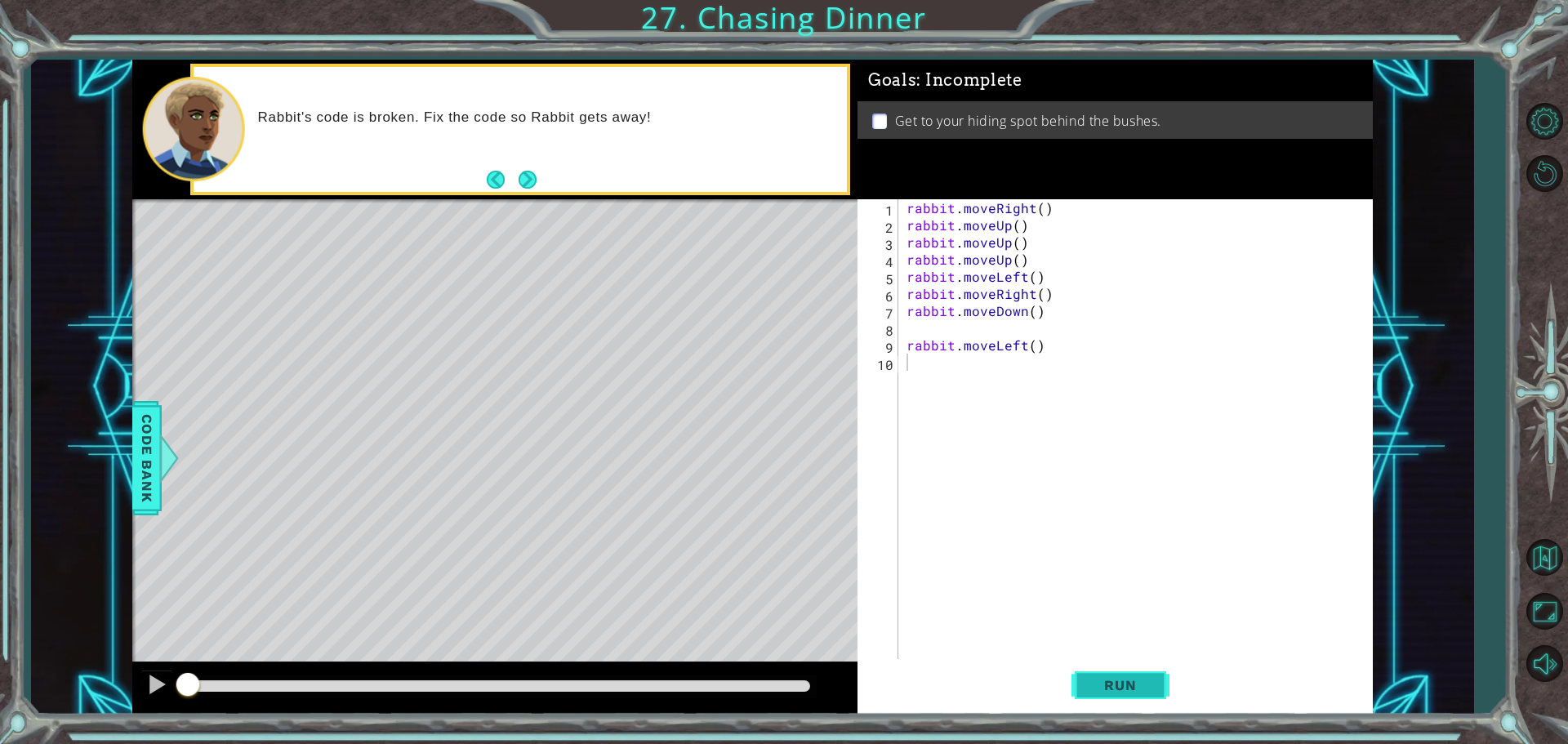
click at [1118, 691] on span "Run" at bounding box center [1120, 685] width 64 height 17
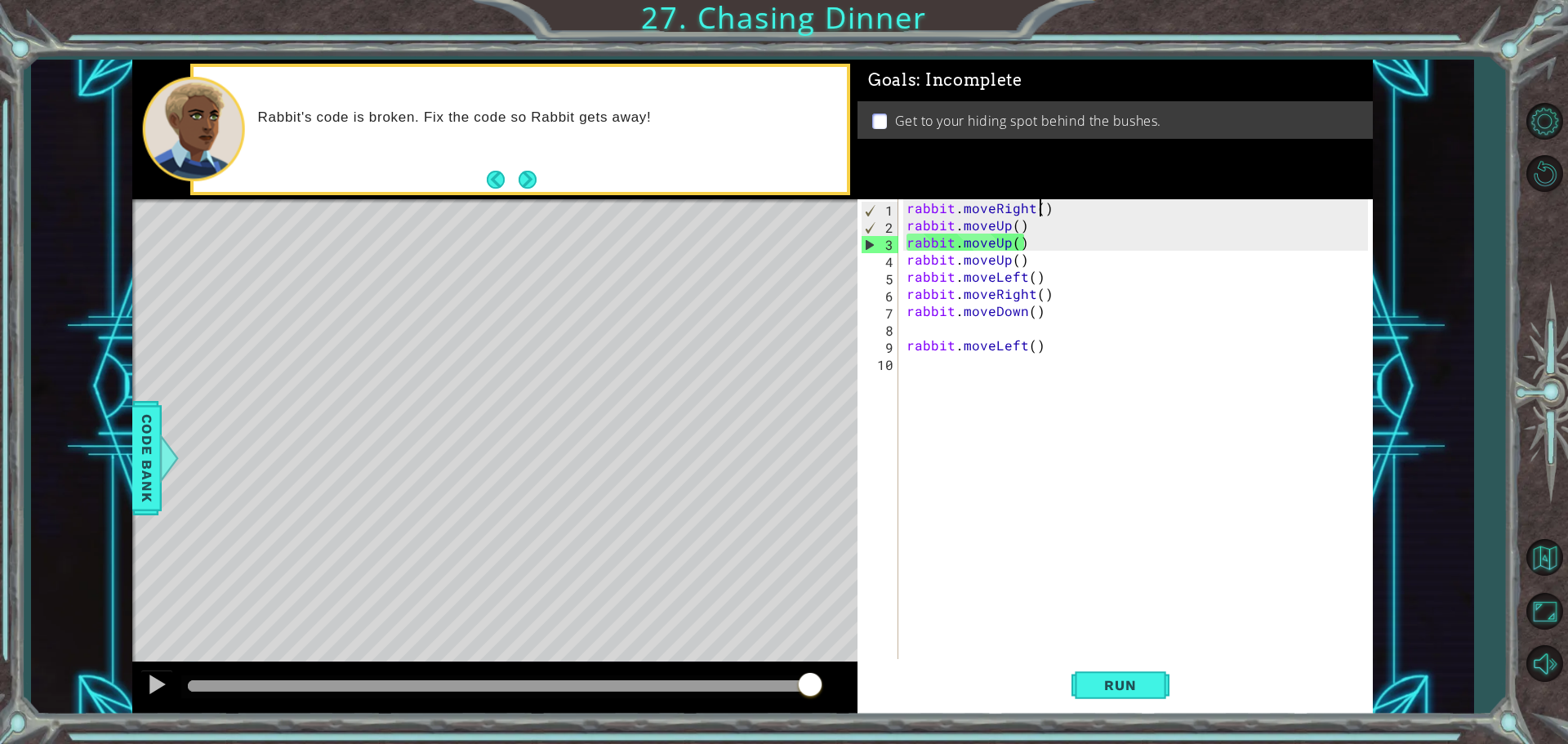
click at [1041, 208] on div "rabbit . moveRight ( ) rabbit . moveUp ( ) rabbit . moveUp ( ) rabbit . moveUp …" at bounding box center [1140, 447] width 473 height 497
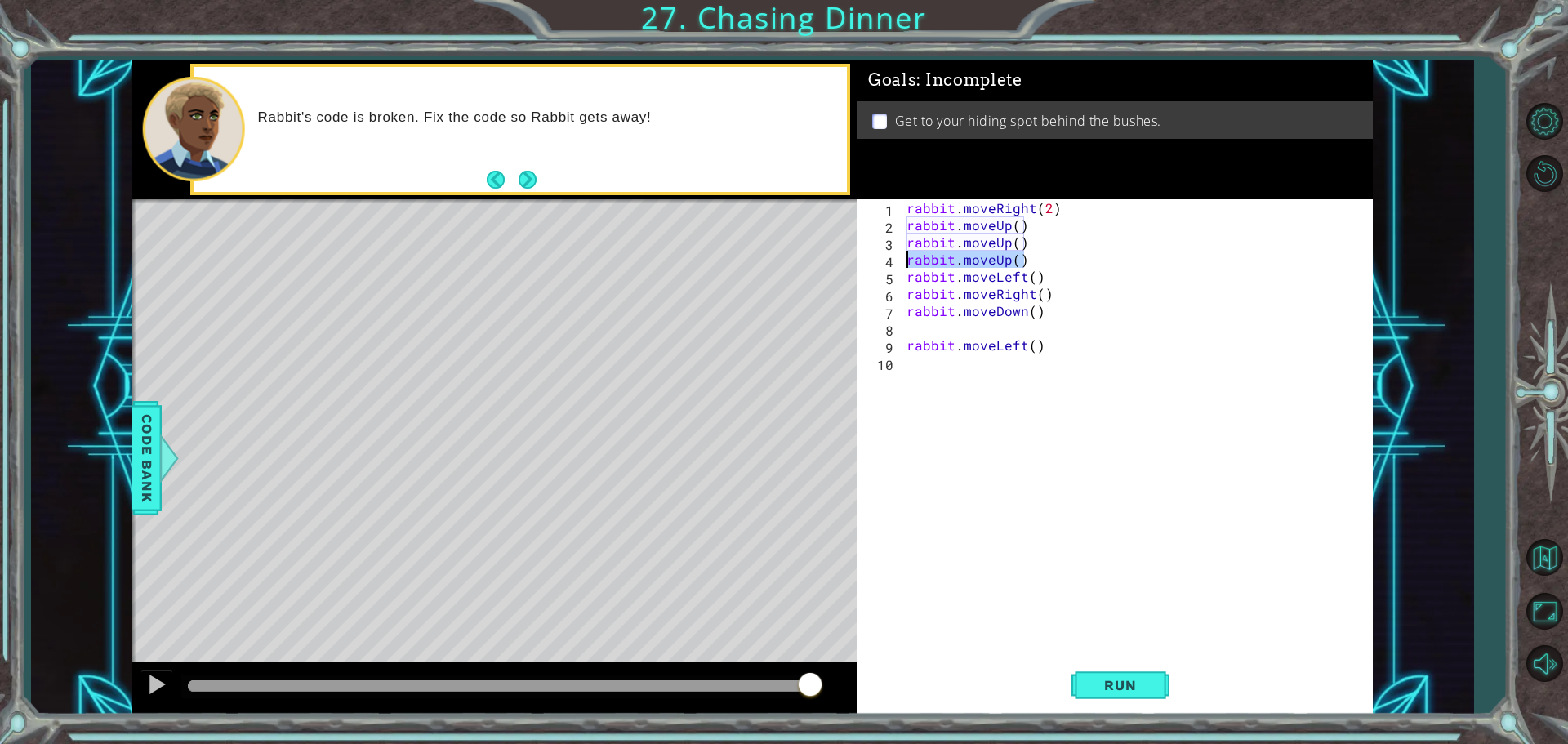
drag, startPoint x: 1037, startPoint y: 255, endPoint x: 902, endPoint y: 259, distance: 135.1
click at [902, 259] on div "rabbit.moveRight(2) 1 2 3 4 5 6 7 8 9 10 rabbit . moveRight ( 2 ) rabbit . move…" at bounding box center [1113, 430] width 510 height 463
type textarea "rabbit.moveUp()"
click at [1158, 684] on button "Run" at bounding box center [1121, 685] width 98 height 52
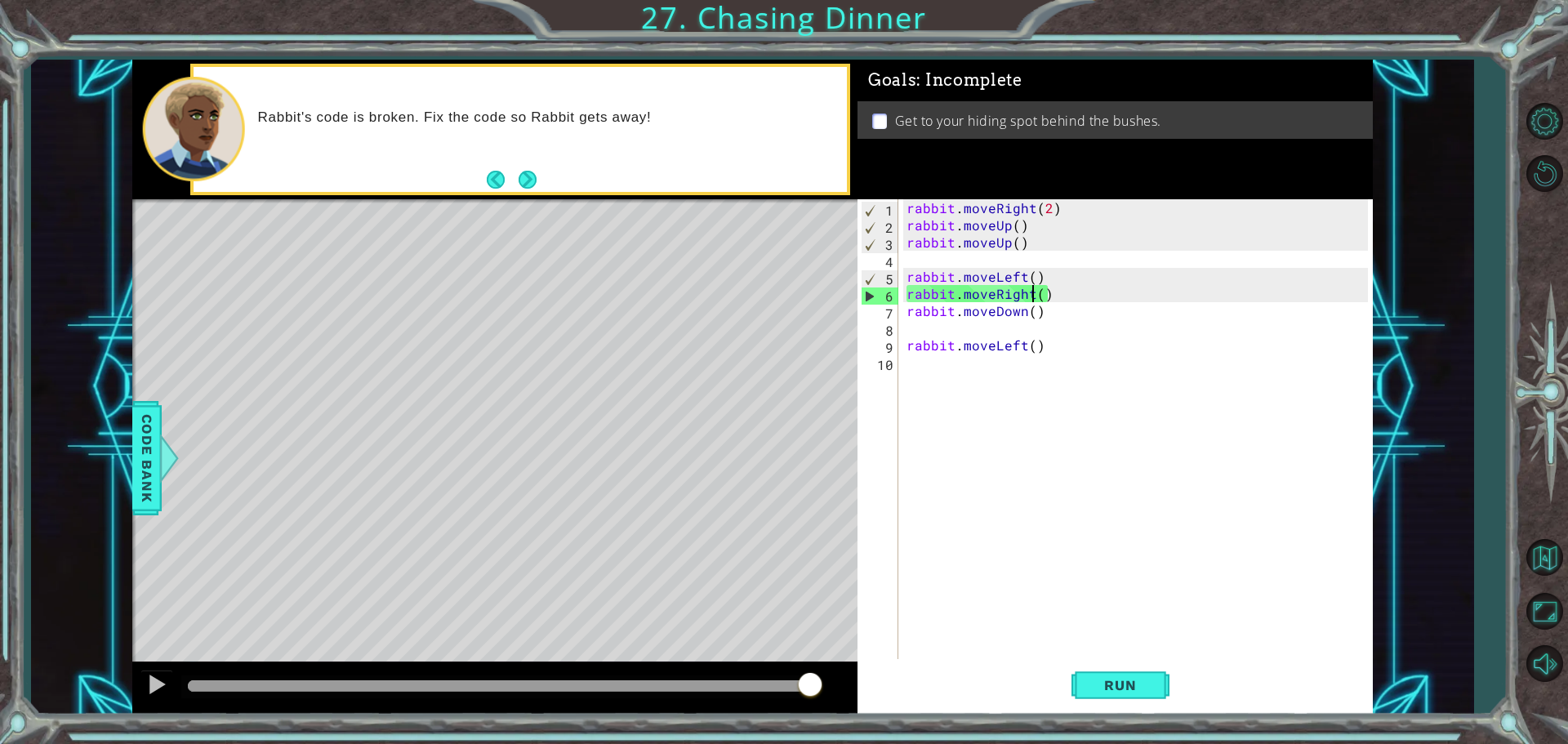
click at [1029, 295] on div "rabbit . moveRight ( 2 ) rabbit . moveUp ( ) rabbit . moveUp ( ) rabbit . moveL…" at bounding box center [1140, 447] width 473 height 497
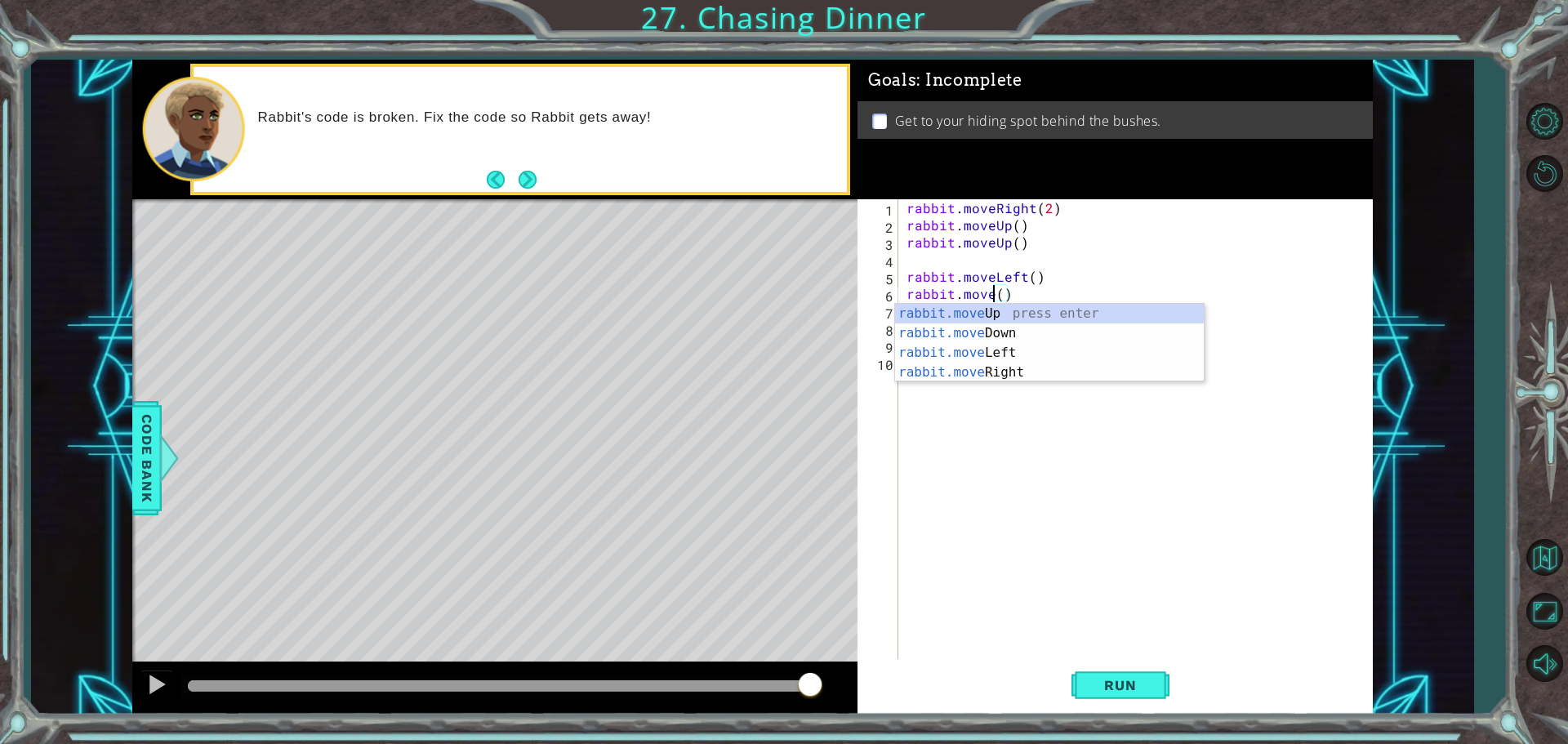
scroll to position [0, 6]
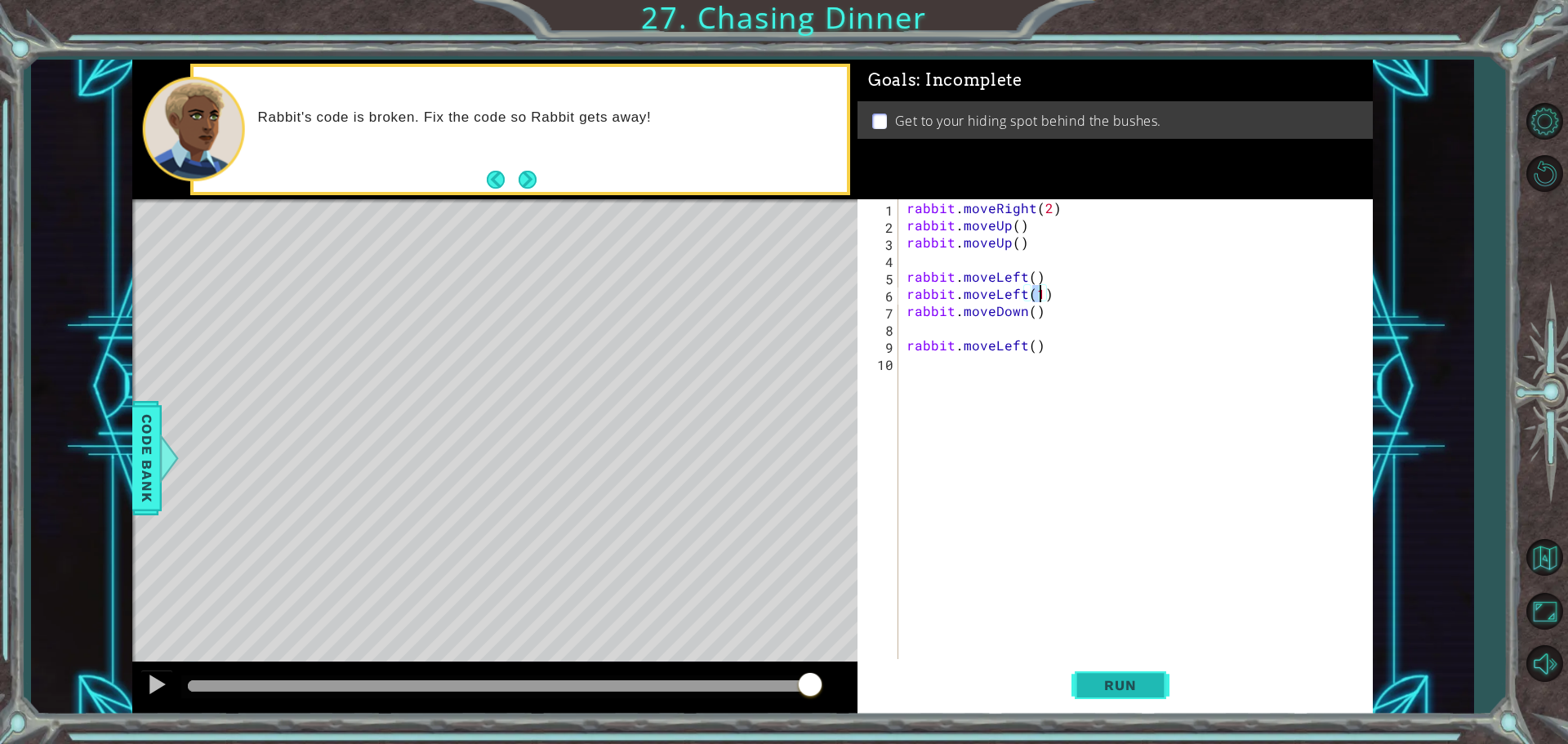
type textarea "rabbit.moveLeft(1)"
click at [1085, 700] on button "Run" at bounding box center [1121, 685] width 98 height 52
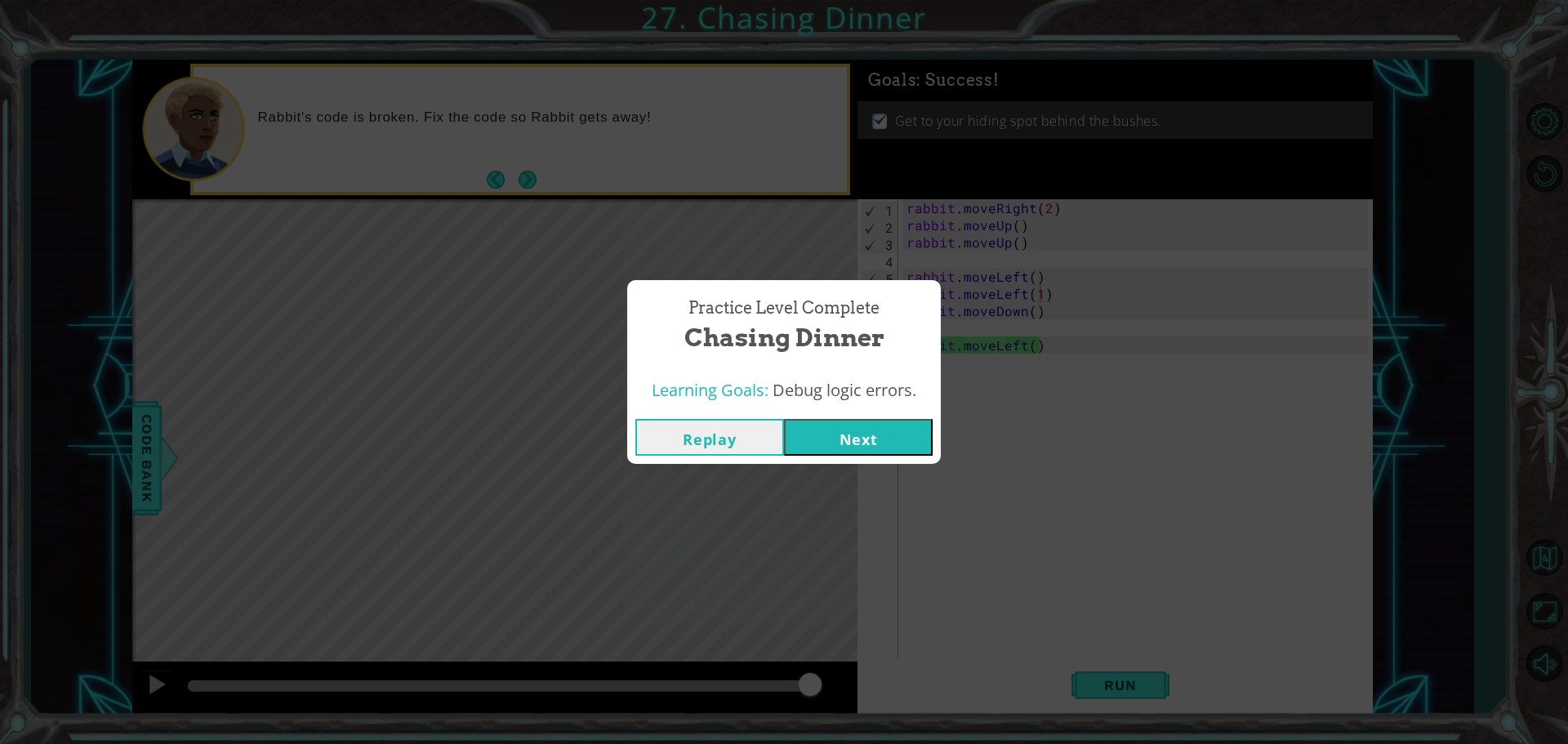
click at [835, 420] on button "Next" at bounding box center [859, 437] width 149 height 37
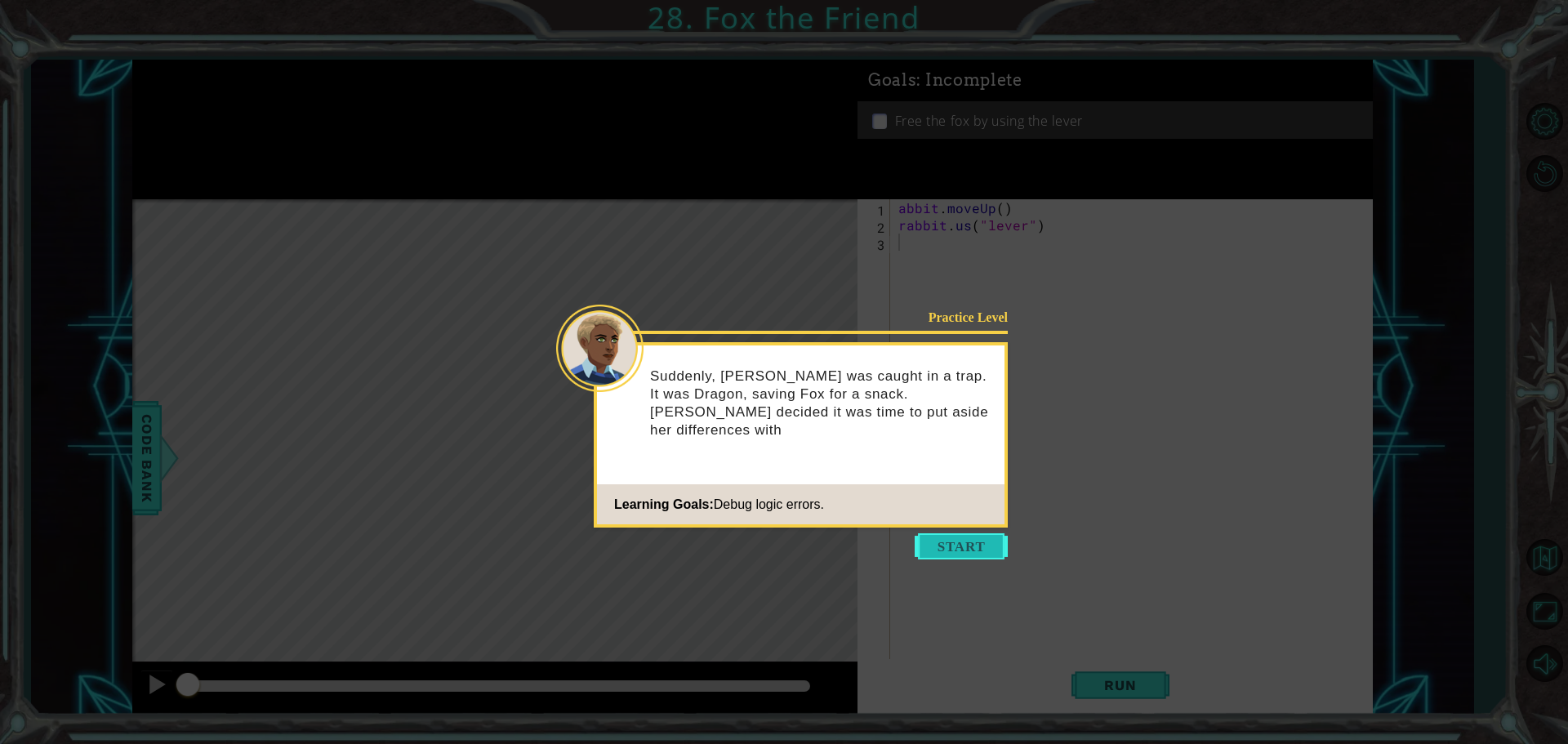
click at [952, 534] on button "Start" at bounding box center [962, 546] width 93 height 26
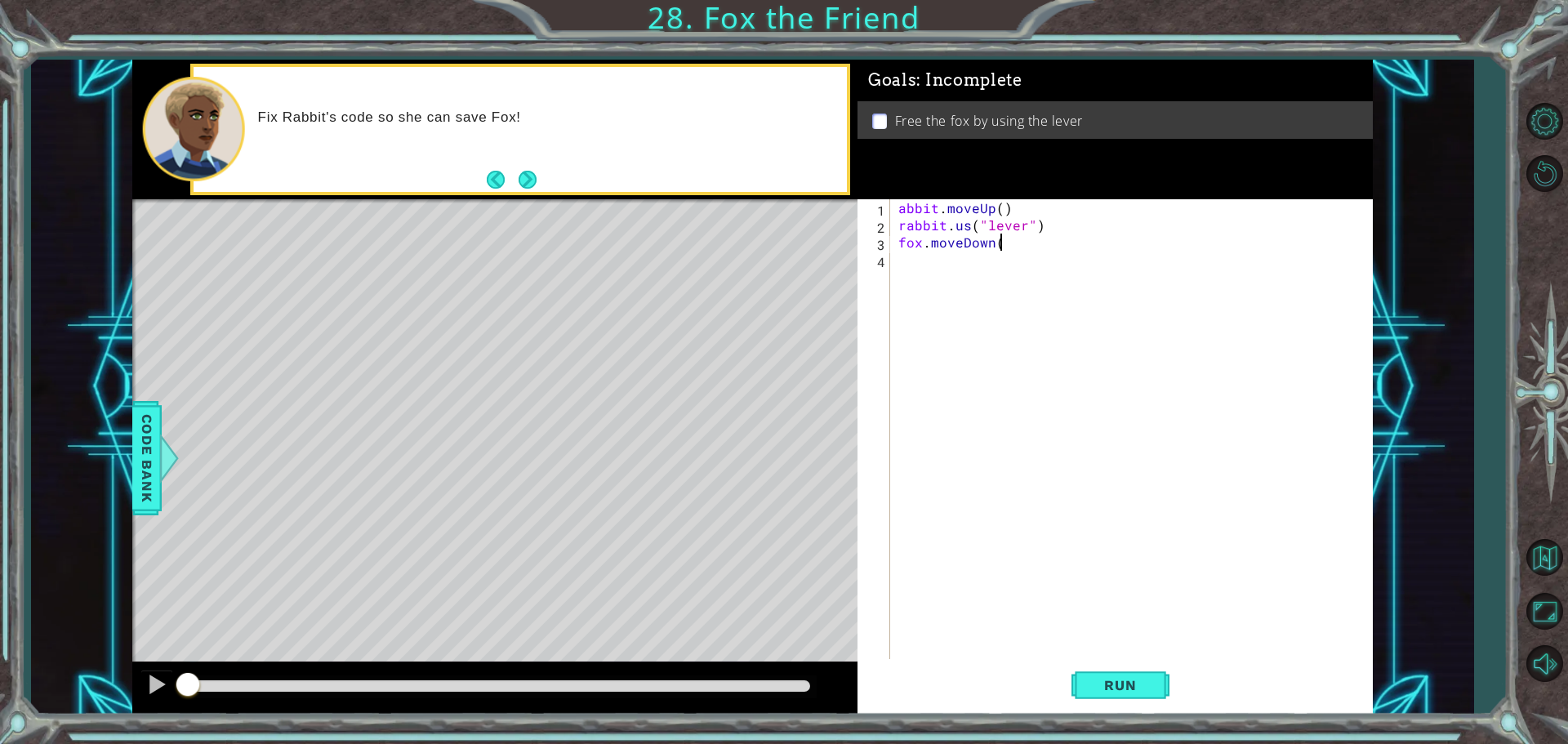
scroll to position [0, 6]
click at [1190, 697] on div "Run" at bounding box center [1120, 685] width 515 height 52
click at [1143, 703] on button "Run" at bounding box center [1121, 685] width 98 height 52
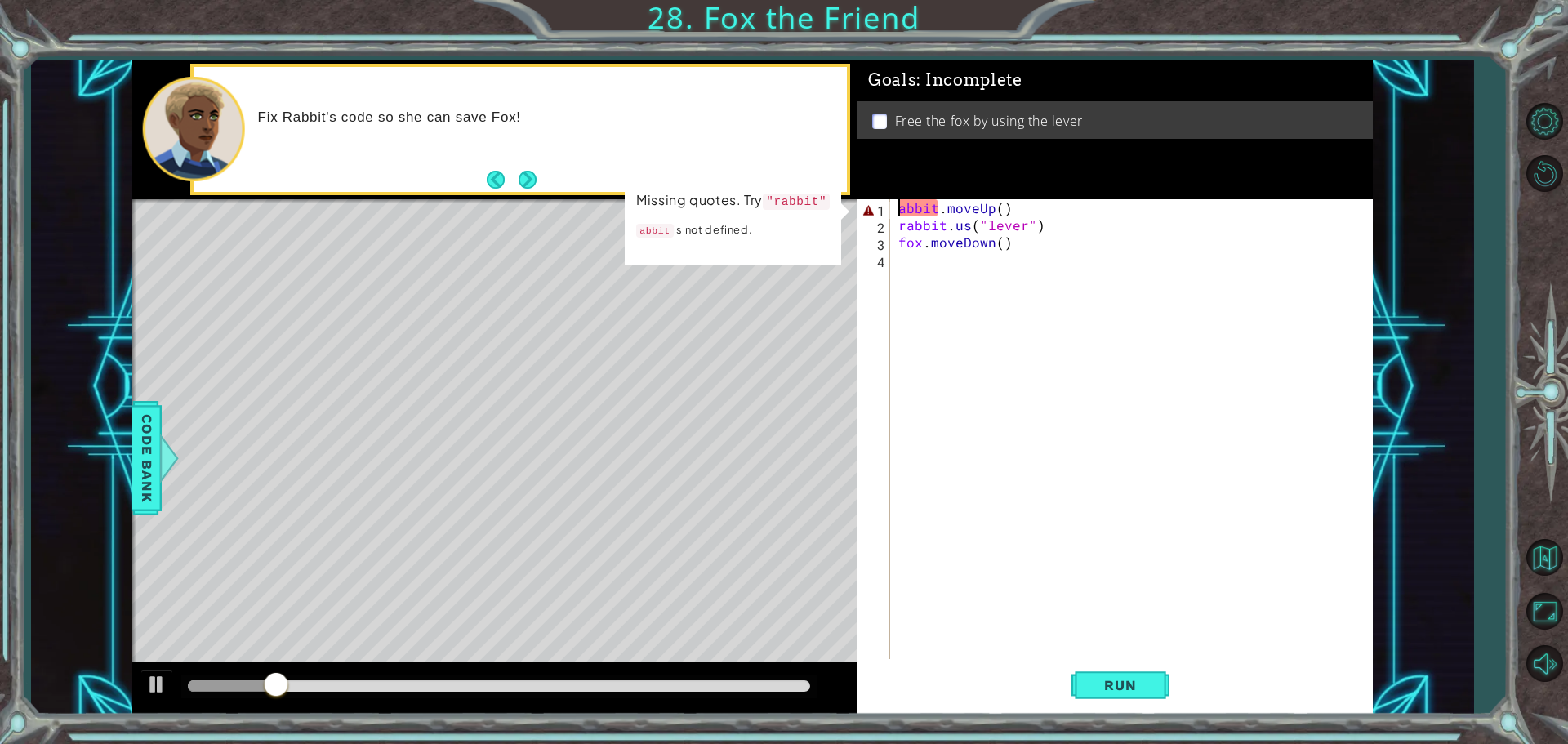
click at [903, 208] on div "abbit . moveUp ( ) rabbit . us ( "lever" ) fox . moveDown ( )" at bounding box center [1136, 447] width 481 height 497
click at [902, 209] on div "abbit . moveUp ( ) rabbit . us ( "lever" ) fox . moveDown ( )" at bounding box center [1132, 430] width 473 height 463
type textarea "rabbit.moveUp()"
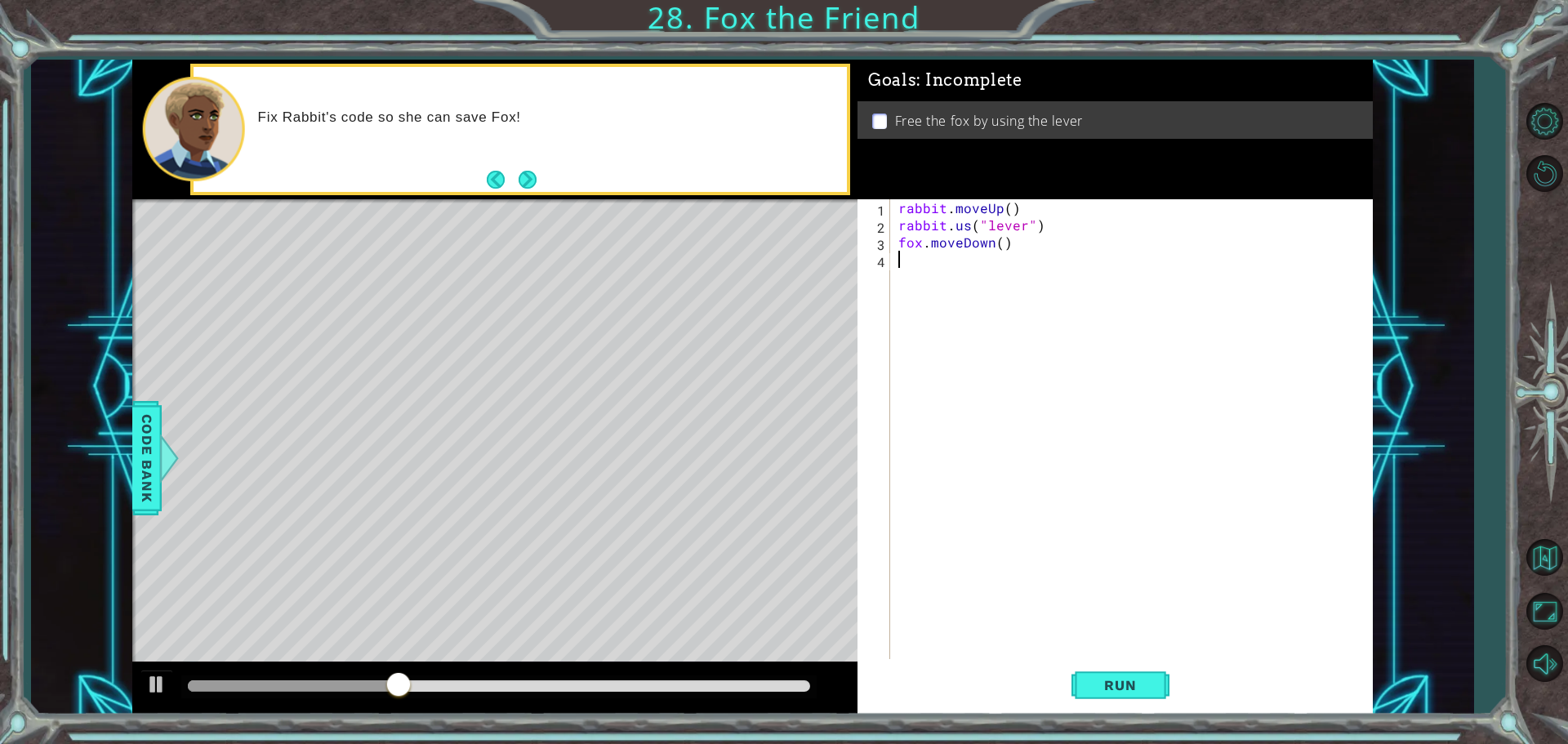
click at [1076, 446] on div "rabbit . moveUp ( ) rabbit . us ( "lever" ) fox . moveDown ( )" at bounding box center [1136, 447] width 481 height 497
click at [1094, 688] on span "Run" at bounding box center [1120, 685] width 64 height 17
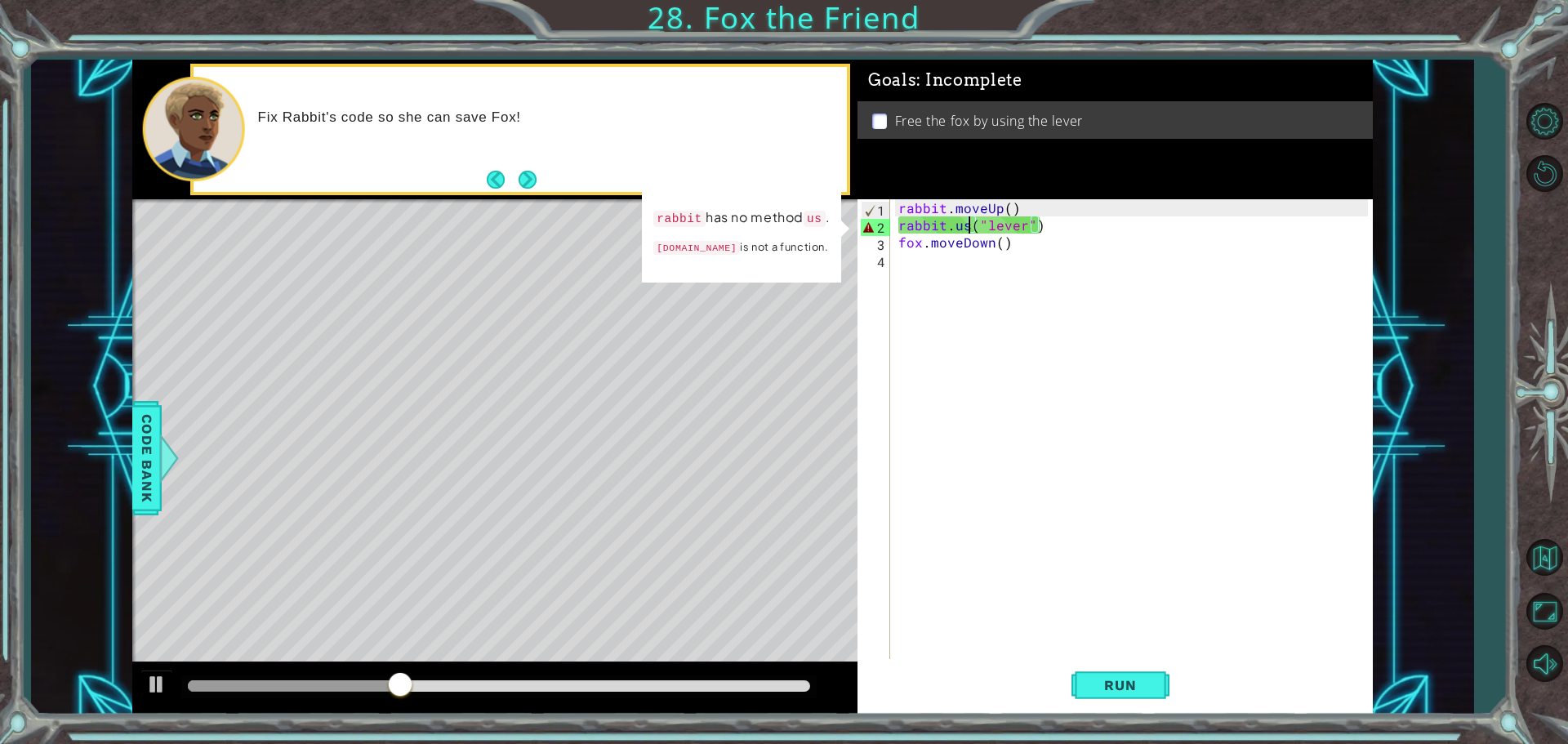
click at [965, 226] on div "rabbit . moveUp ( ) rabbit . us ( "lever" ) fox . moveDown ( )" at bounding box center [1136, 447] width 481 height 497
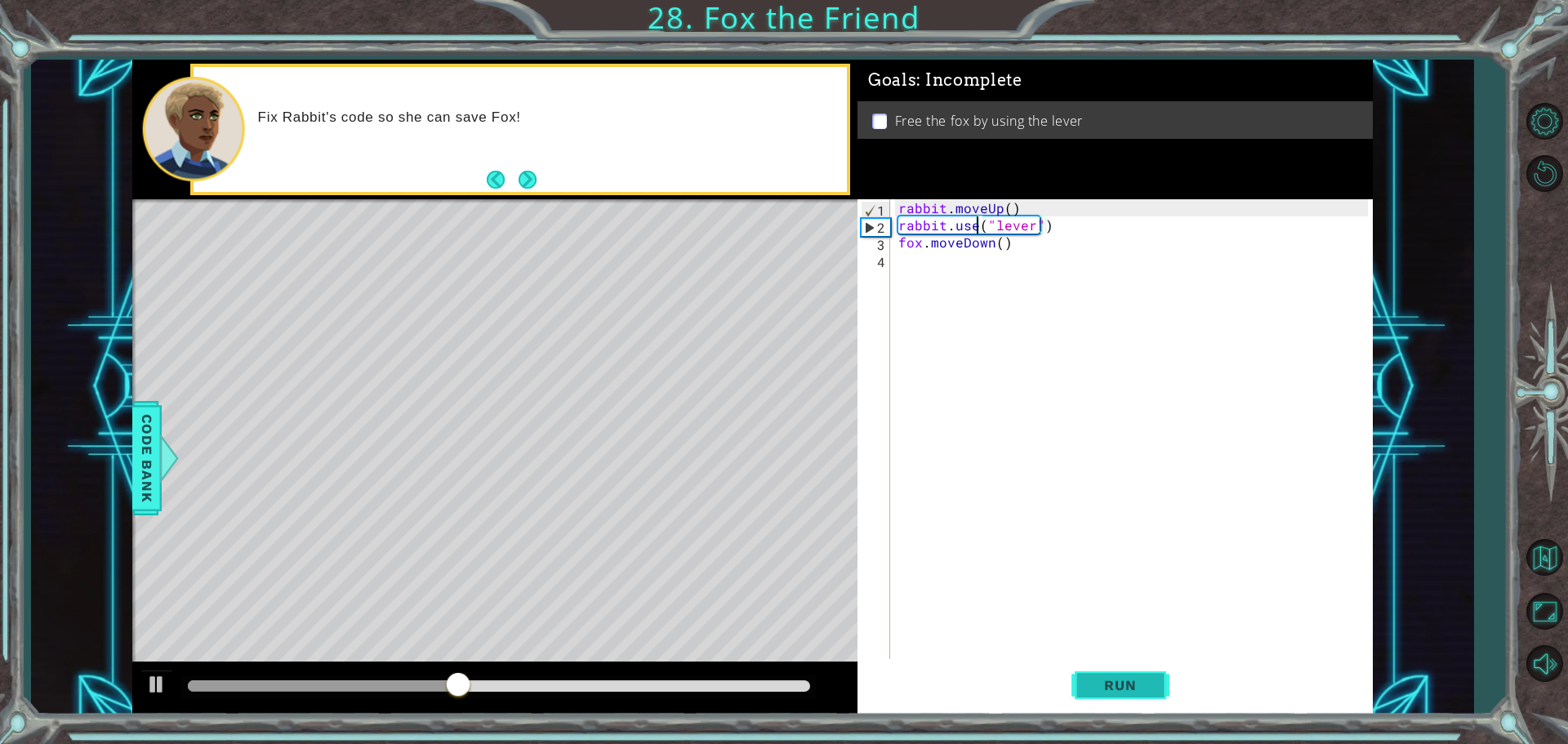
type textarea "rabbit.use("lever")"
click at [1136, 697] on button "Run" at bounding box center [1121, 685] width 98 height 52
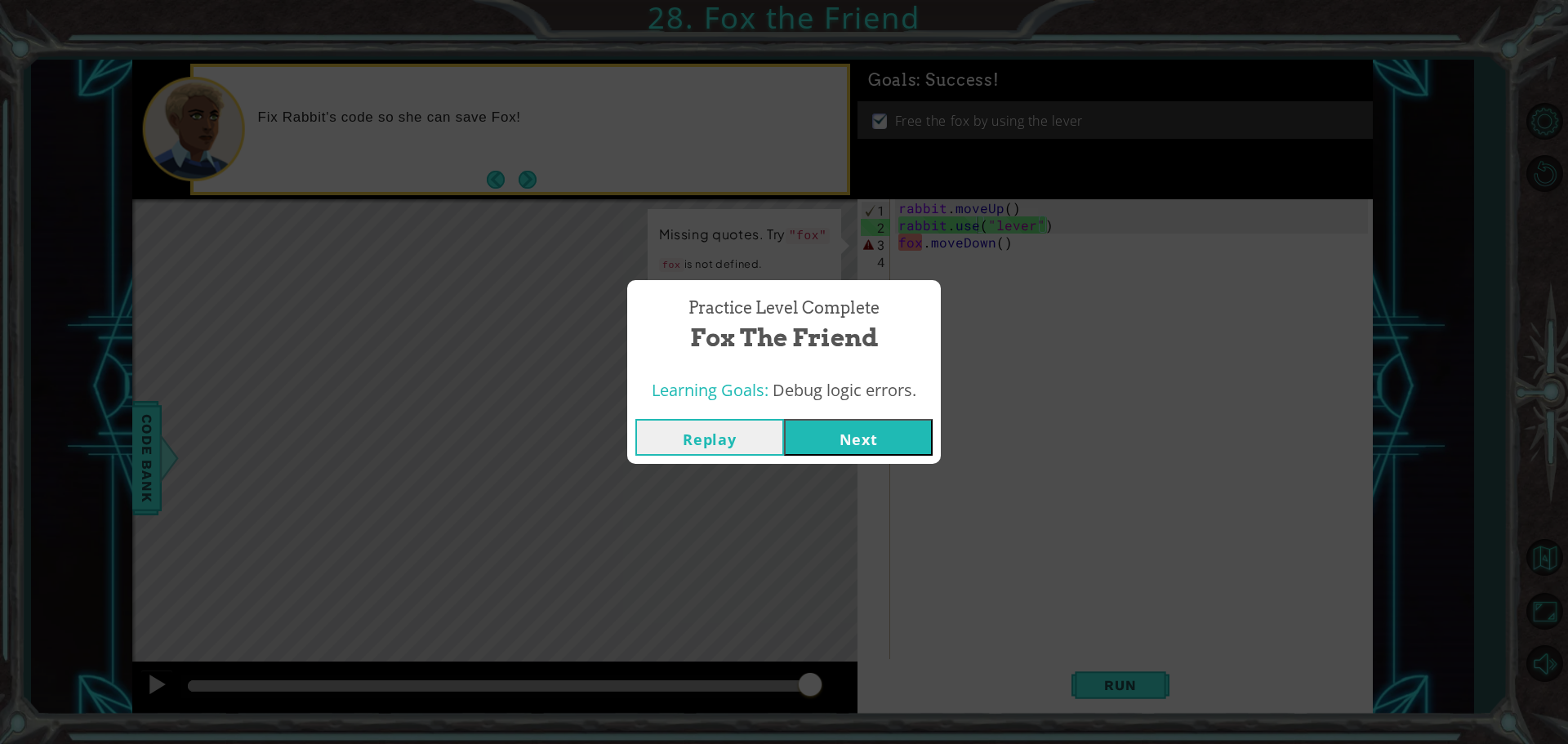
click at [802, 416] on div "Replay Next" at bounding box center [784, 437] width 314 height 53
click at [811, 435] on button "Next" at bounding box center [859, 437] width 149 height 37
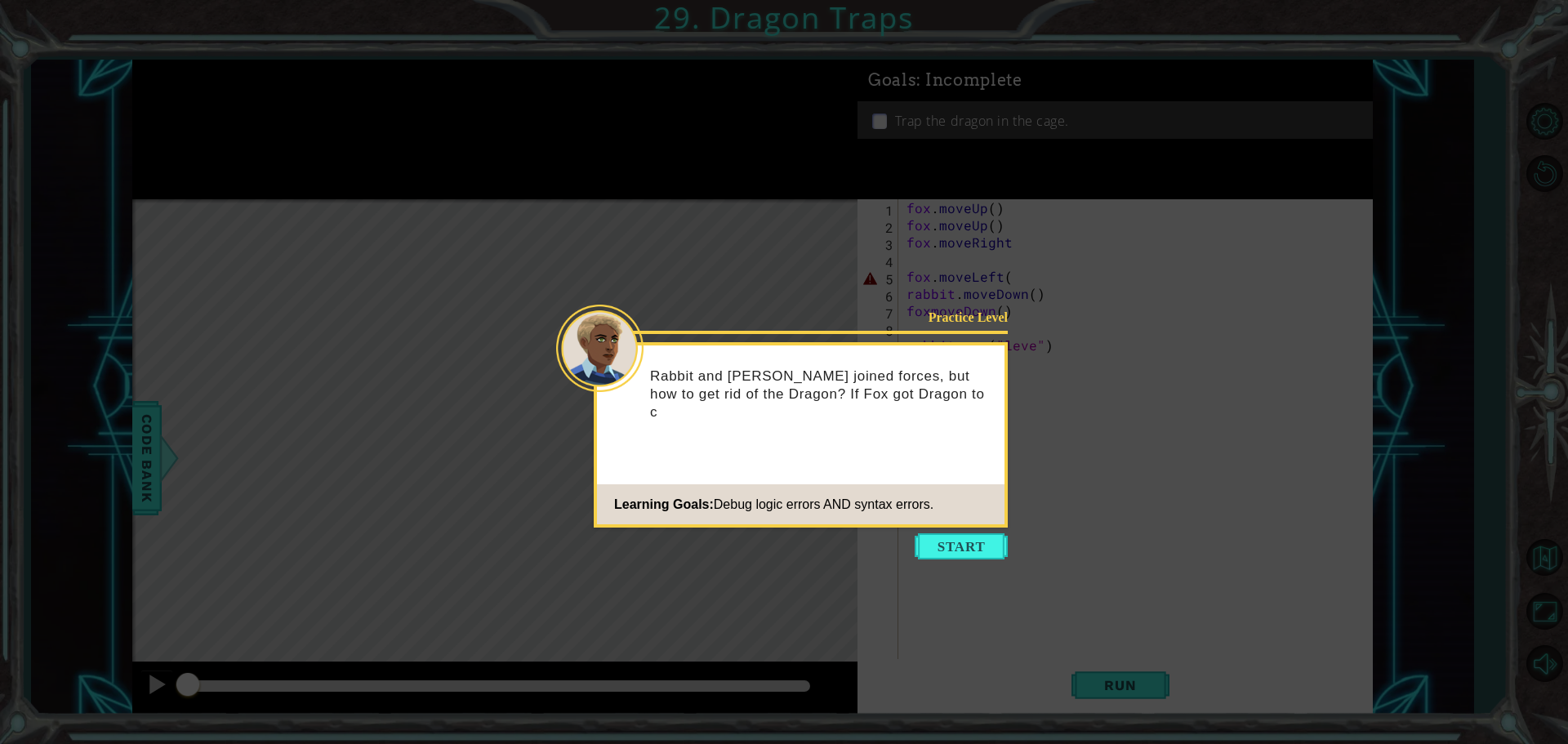
click at [959, 552] on button "Start" at bounding box center [962, 546] width 93 height 26
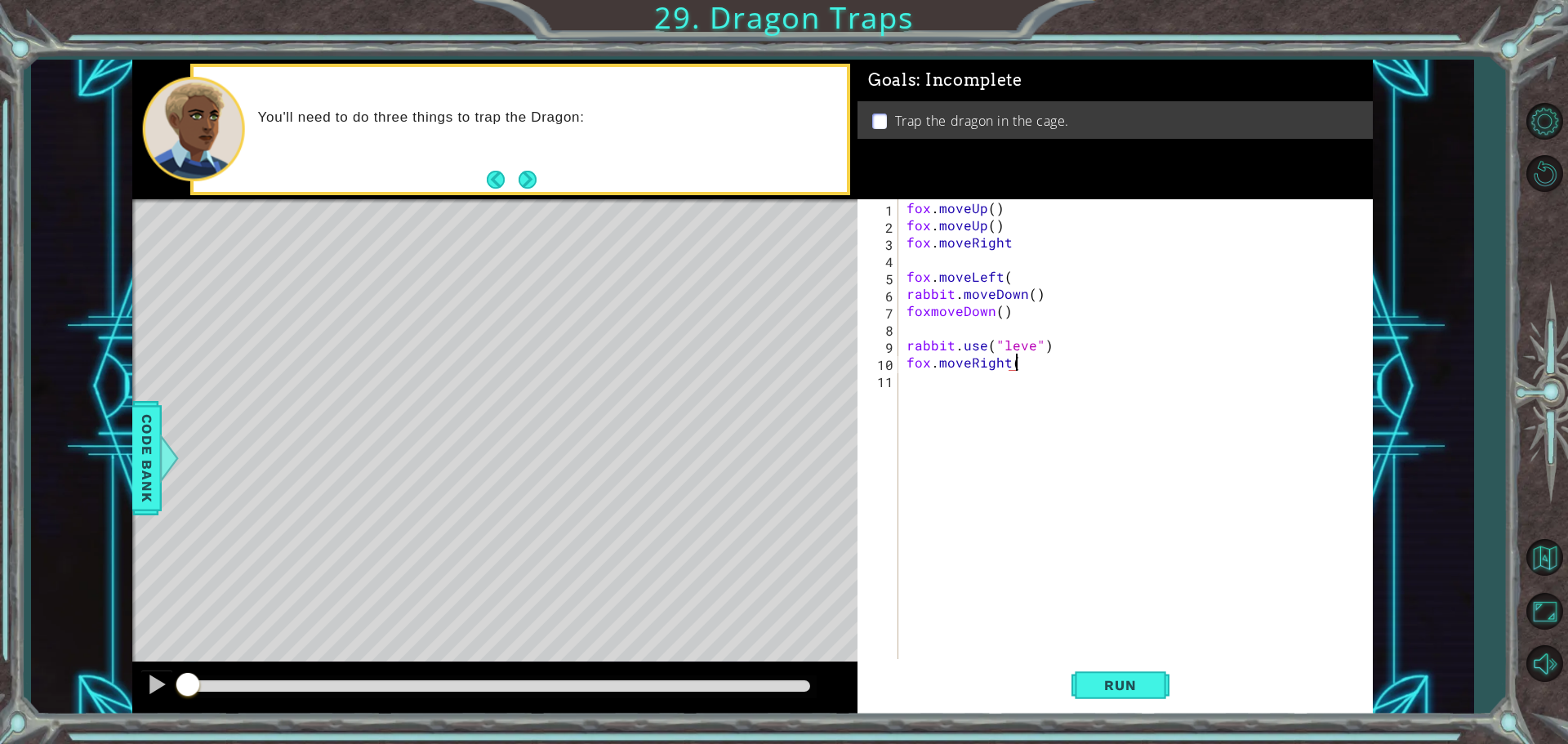
scroll to position [0, 7]
click at [1135, 674] on button "Run" at bounding box center [1121, 685] width 98 height 52
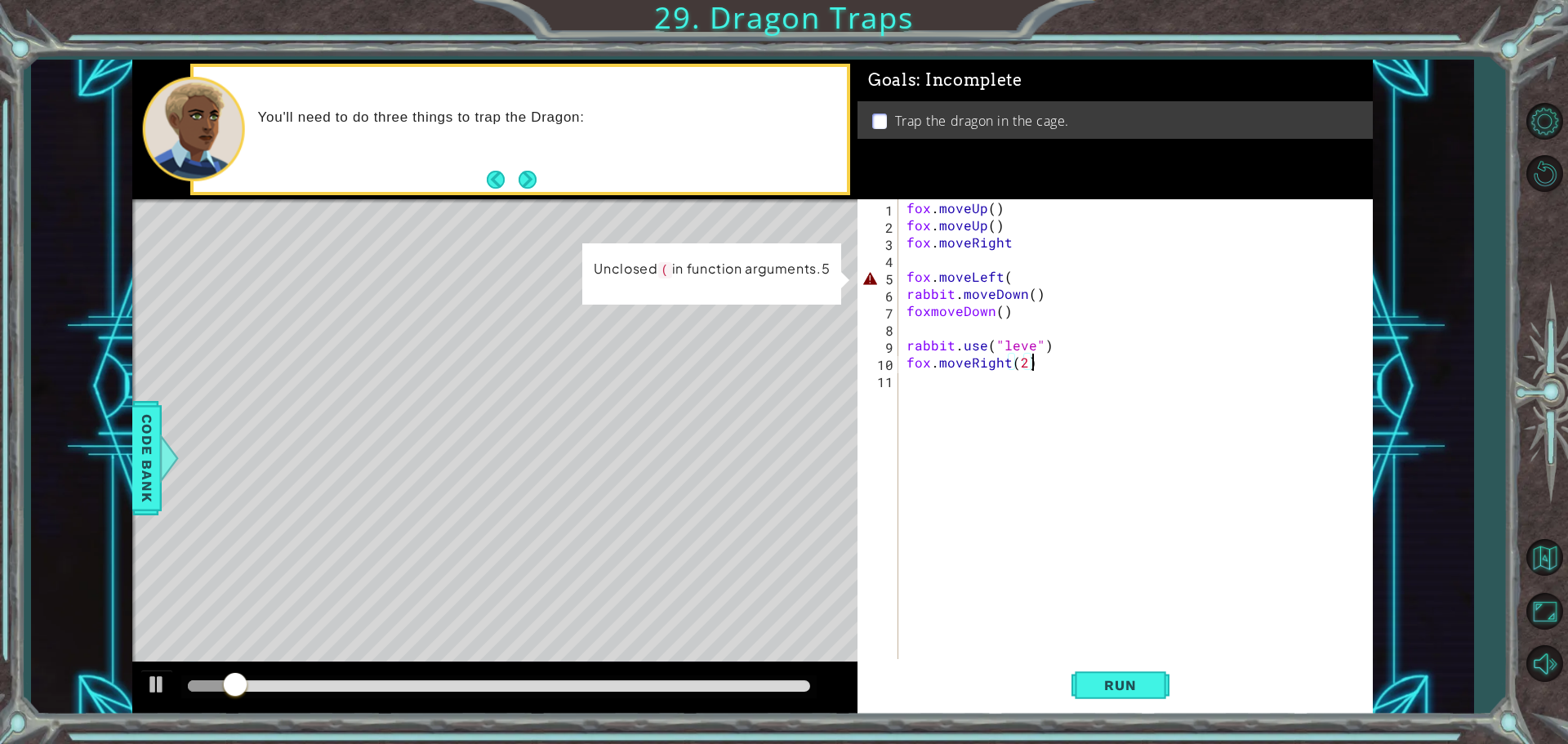
click at [1048, 276] on div "fox . moveUp ( ) fox . moveUp ( ) fox . moveRight fox . moveLeft ( rabbit . mov…" at bounding box center [1140, 447] width 473 height 497
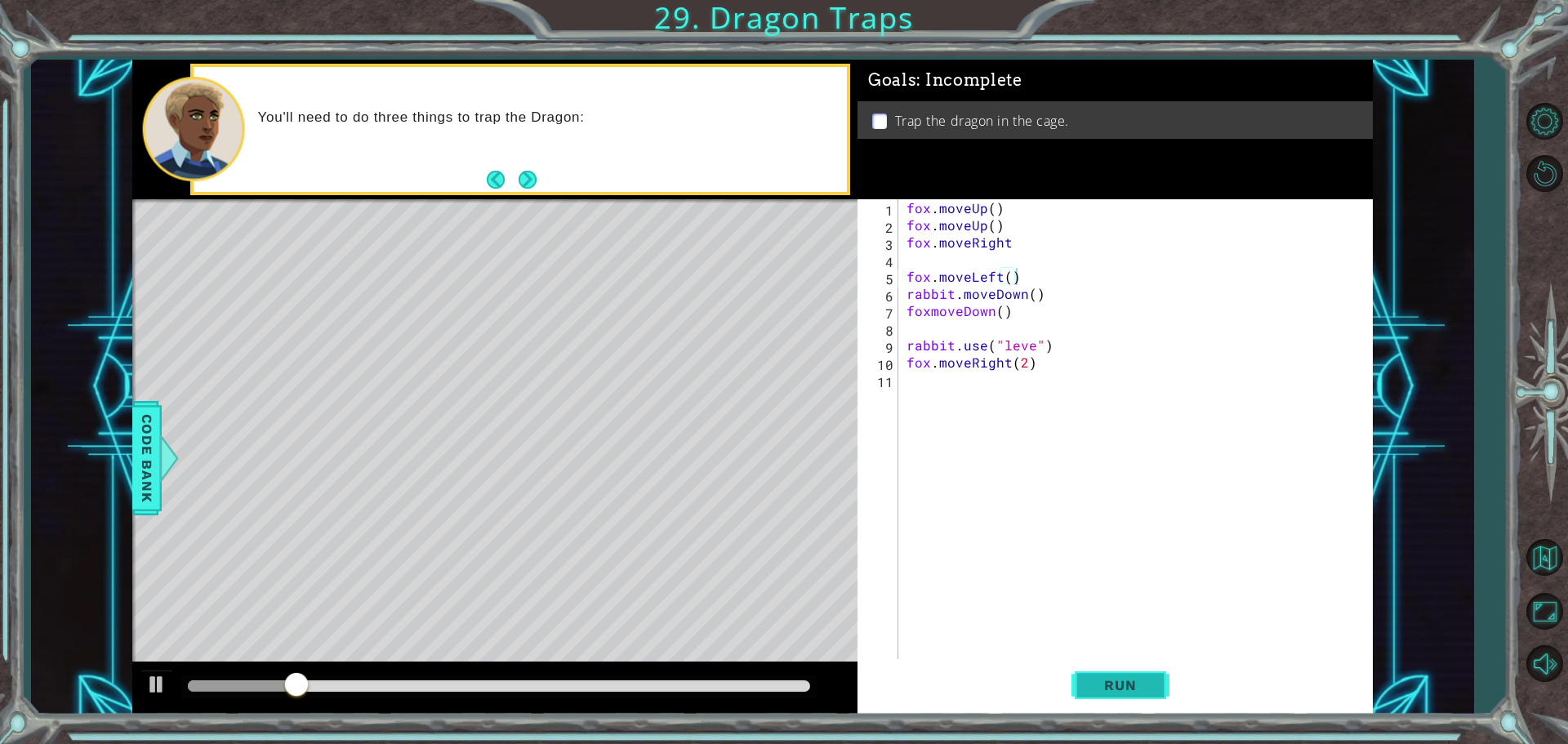
click at [1115, 676] on button "Run" at bounding box center [1121, 685] width 98 height 52
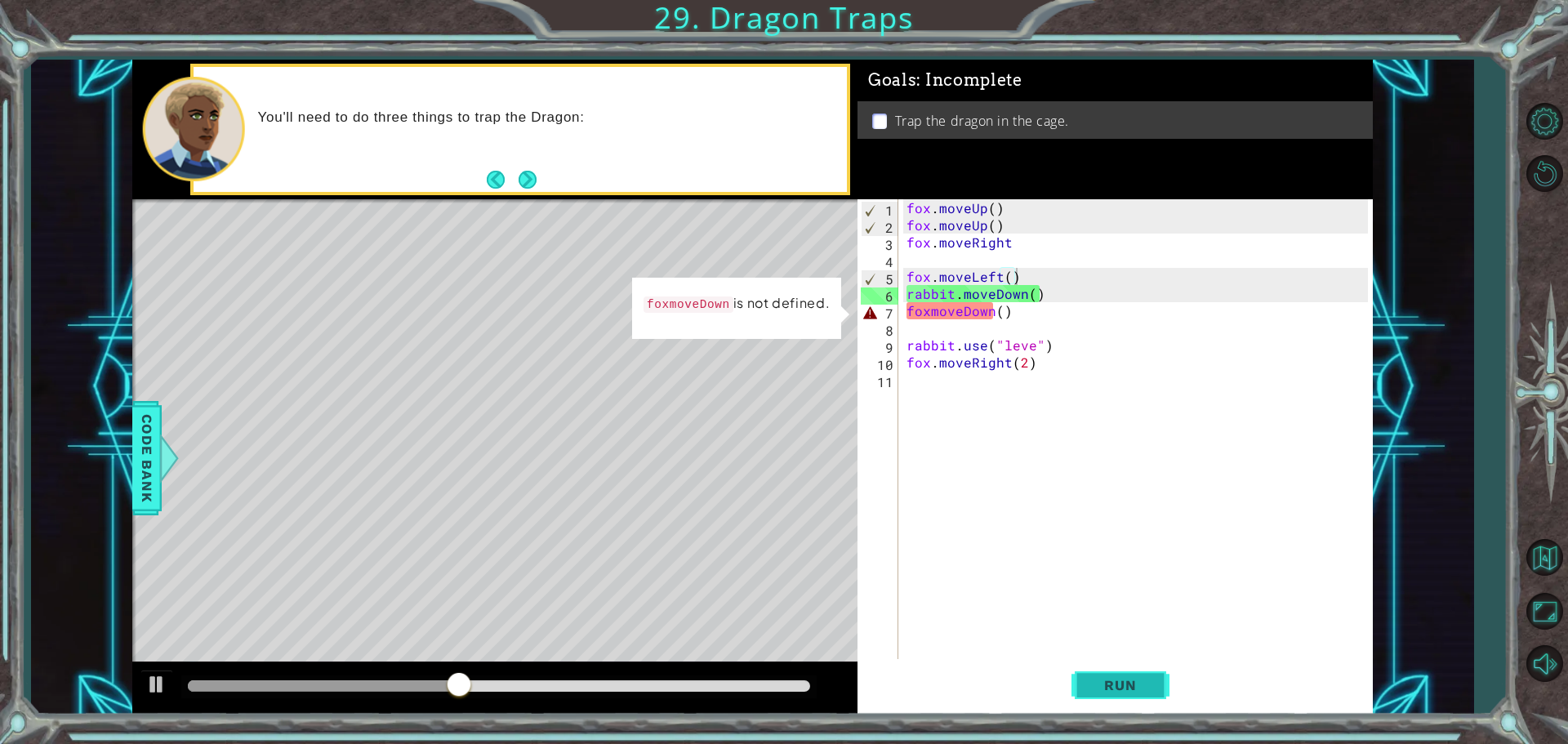
click at [1148, 674] on button "Run" at bounding box center [1121, 685] width 98 height 52
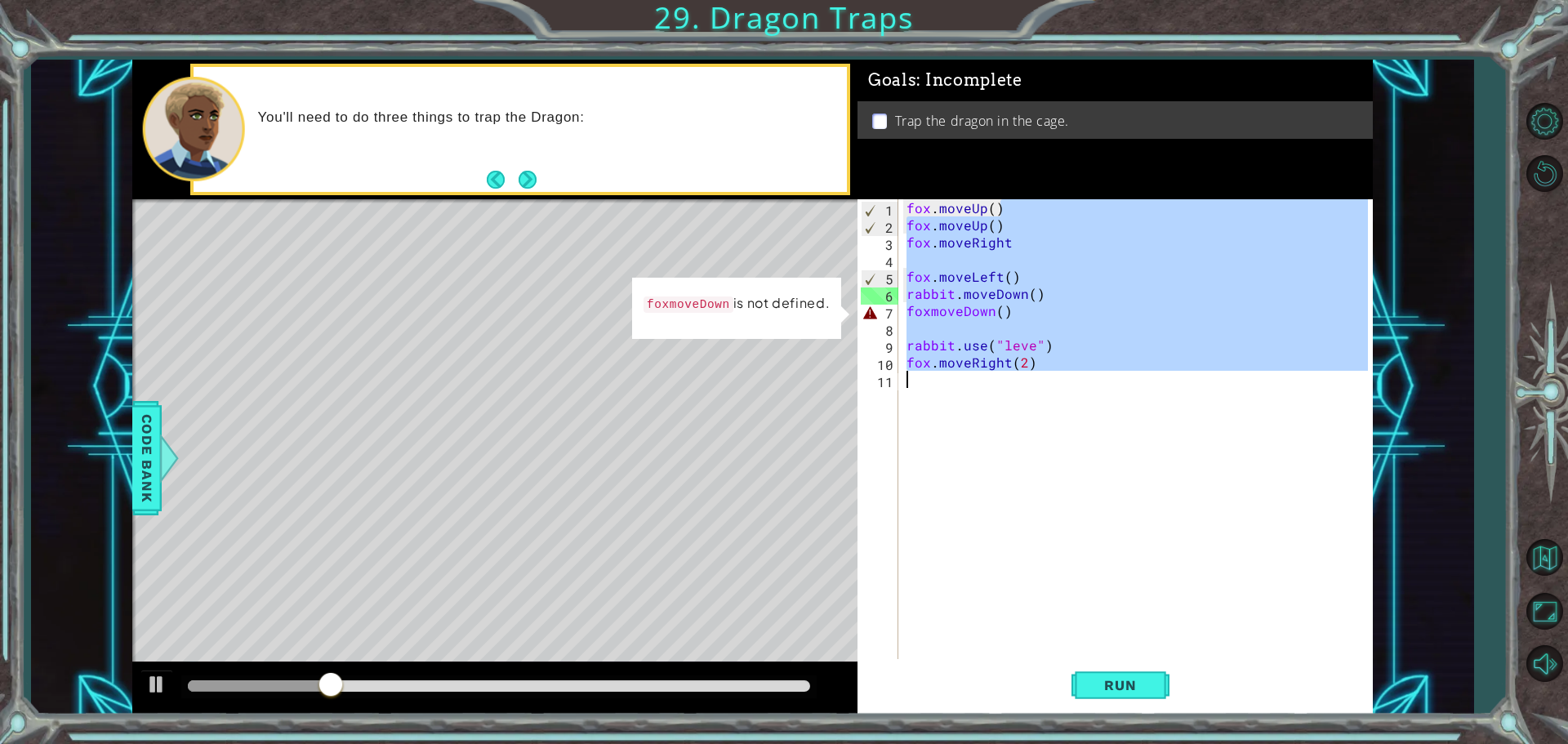
drag, startPoint x: 1049, startPoint y: 216, endPoint x: 1071, endPoint y: 545, distance: 329.7
click at [1065, 558] on div "fox . moveUp ( ) fox . moveUp ( ) fox . moveRight fox . moveLeft ( ) rabbit . m…" at bounding box center [1140, 447] width 473 height 497
type textarea "fox.moveRight(2)"
drag, startPoint x: 1071, startPoint y: 545, endPoint x: 1031, endPoint y: 360, distance: 189.3
click at [1071, 544] on div "fox . moveUp ( ) fox . moveUp ( ) fox . moveRight fox . moveLeft ( ) rabbit . m…" at bounding box center [1136, 430] width 465 height 463
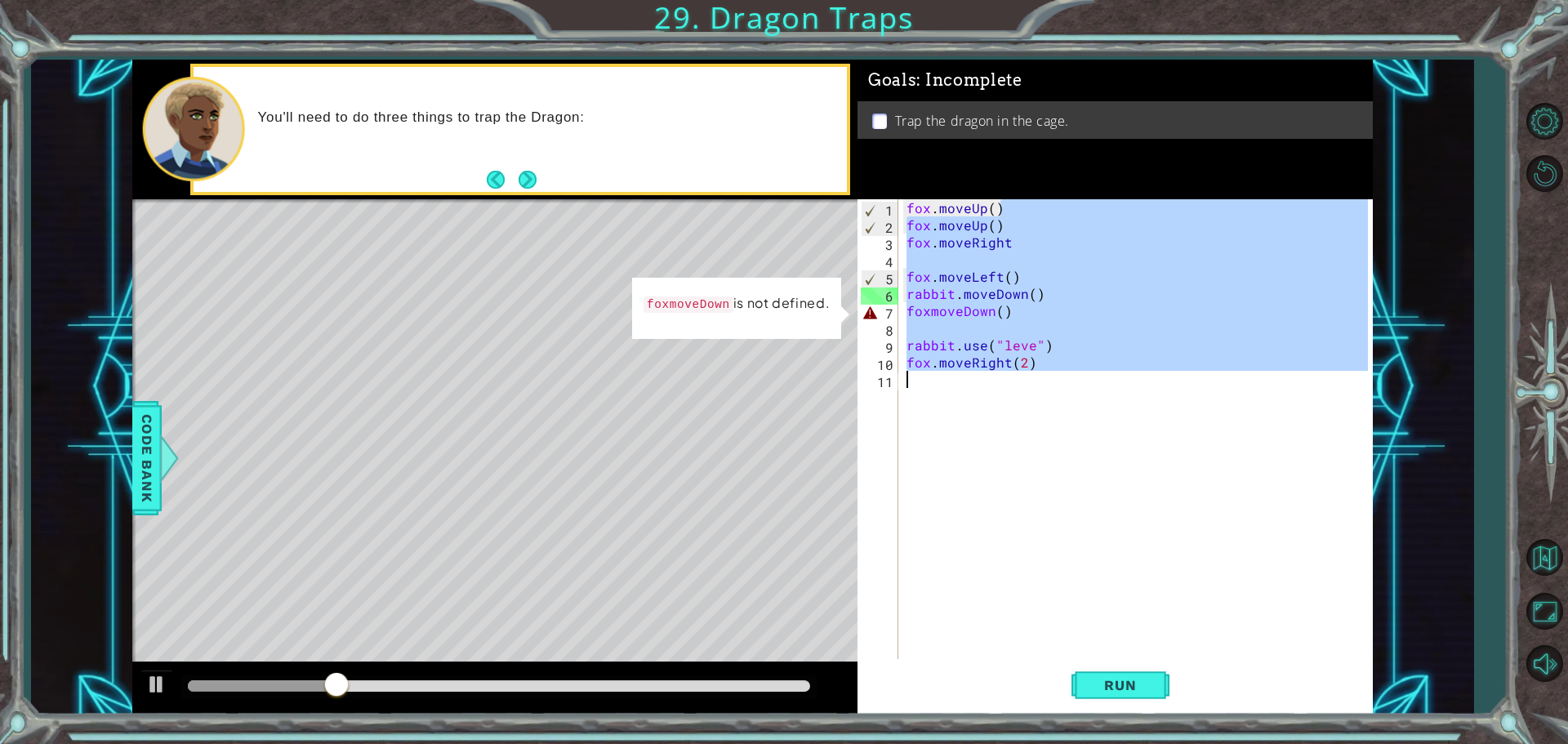
scroll to position [0, 0]
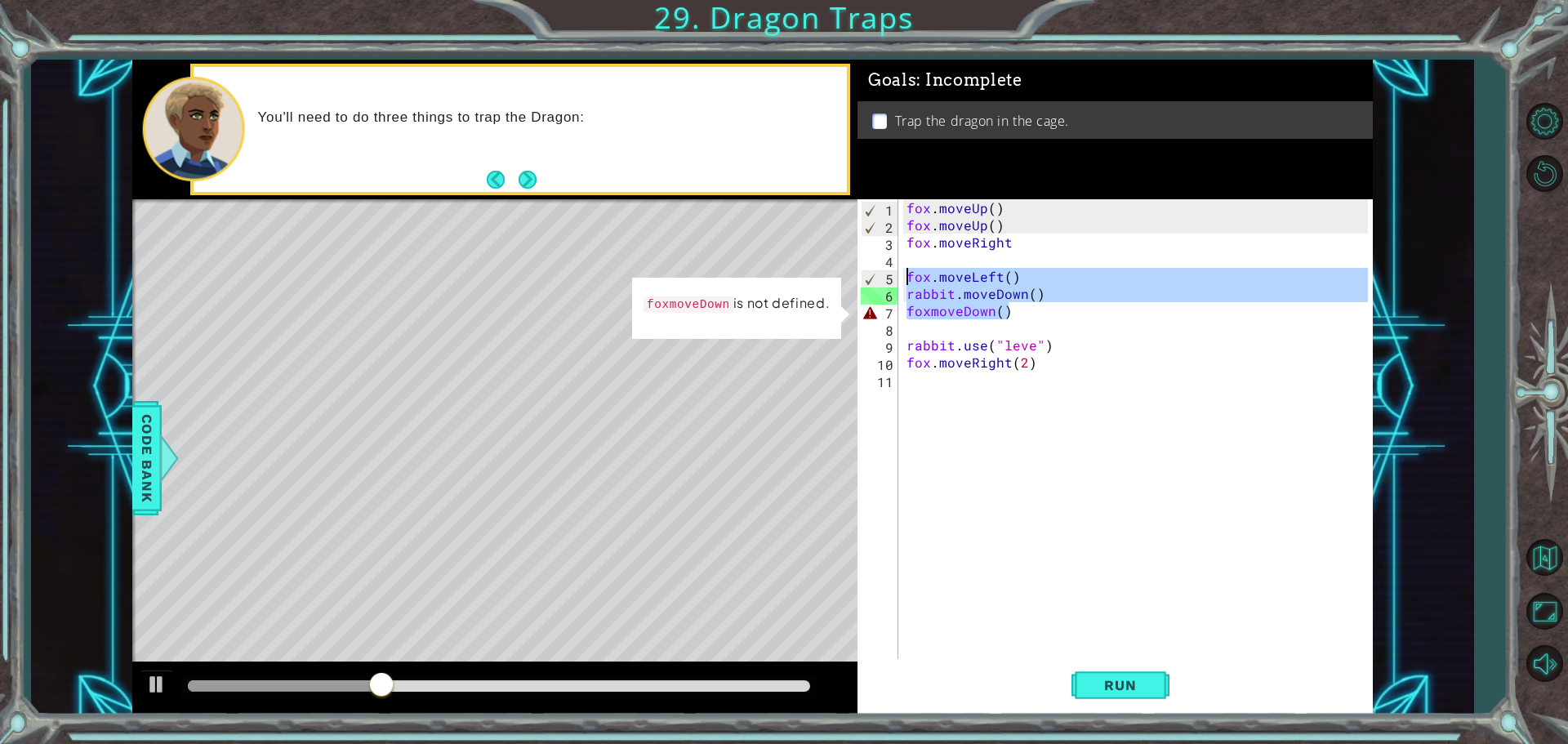
drag, startPoint x: 1016, startPoint y: 312, endPoint x: 906, endPoint y: 270, distance: 117.7
click at [906, 270] on div "fox . moveUp ( ) fox . moveUp ( ) fox . moveRight fox . moveLeft ( ) rabbit . m…" at bounding box center [1140, 447] width 473 height 497
type textarea "fox.moveLeft() rabbit.moveDown()"
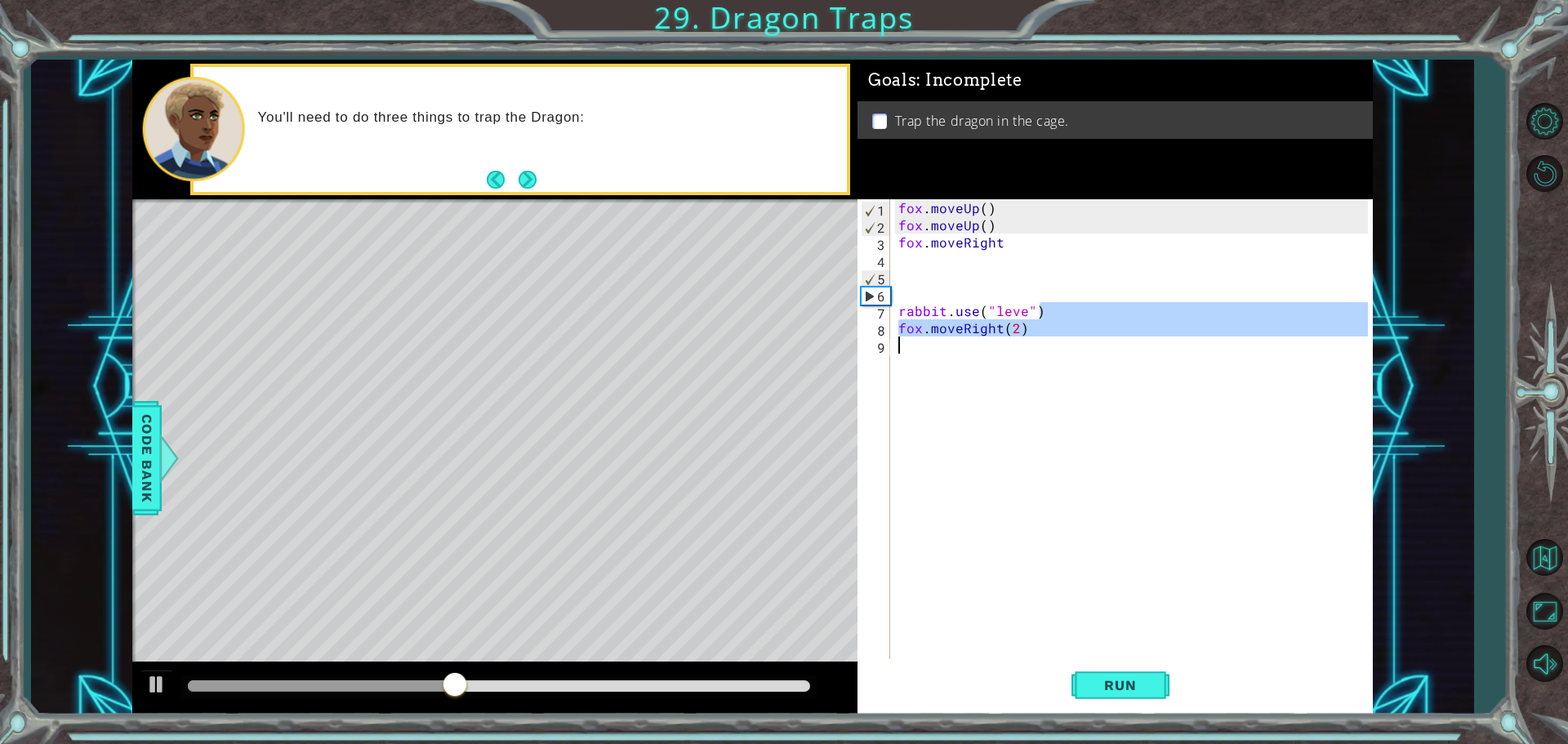
drag, startPoint x: 1092, startPoint y: 309, endPoint x: 896, endPoint y: 344, distance: 199.1
click at [896, 344] on div "fox . moveUp ( ) fox . moveUp ( ) fox . moveRight rabbit . use ( "leve" ) fox .…" at bounding box center [1136, 447] width 481 height 497
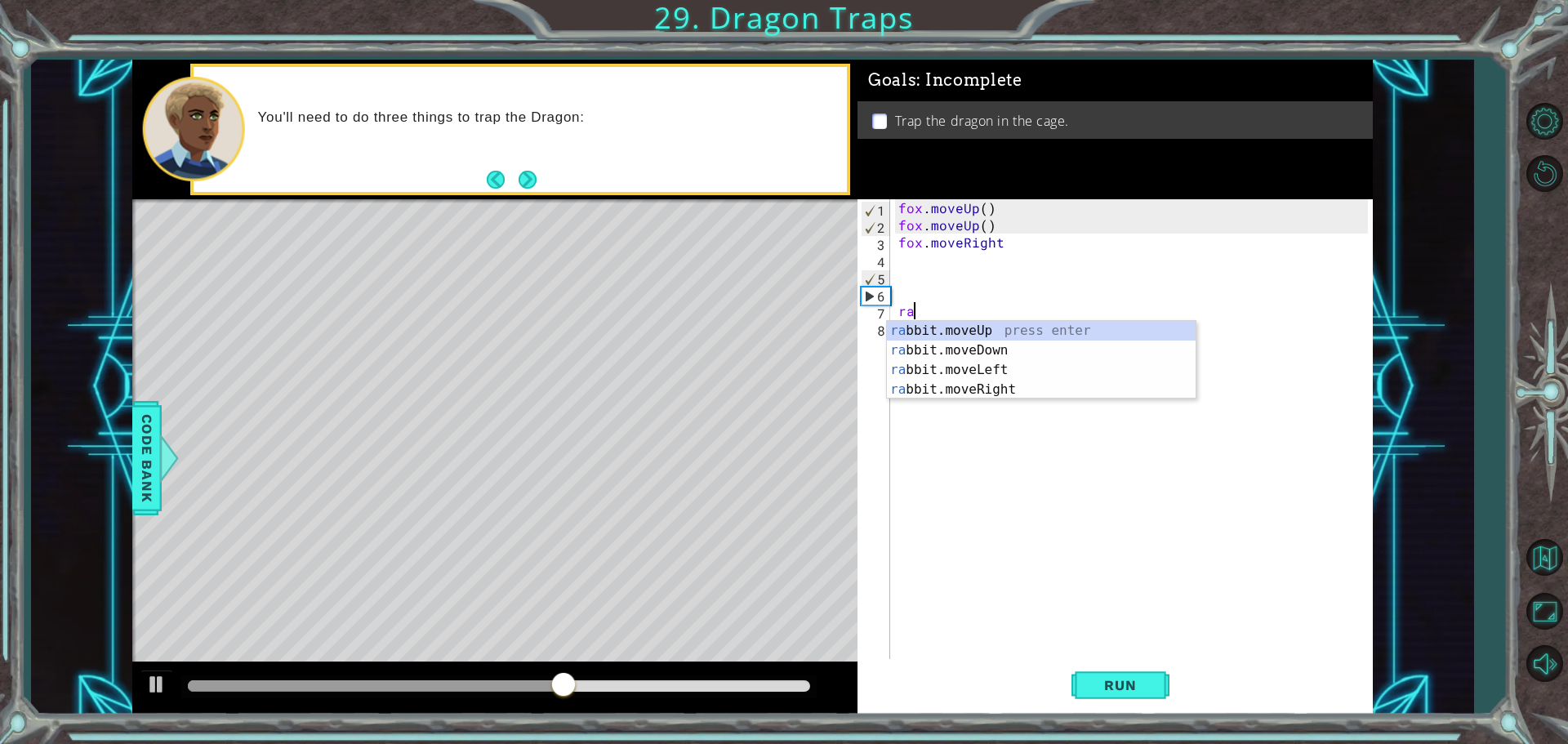
type textarea "r"
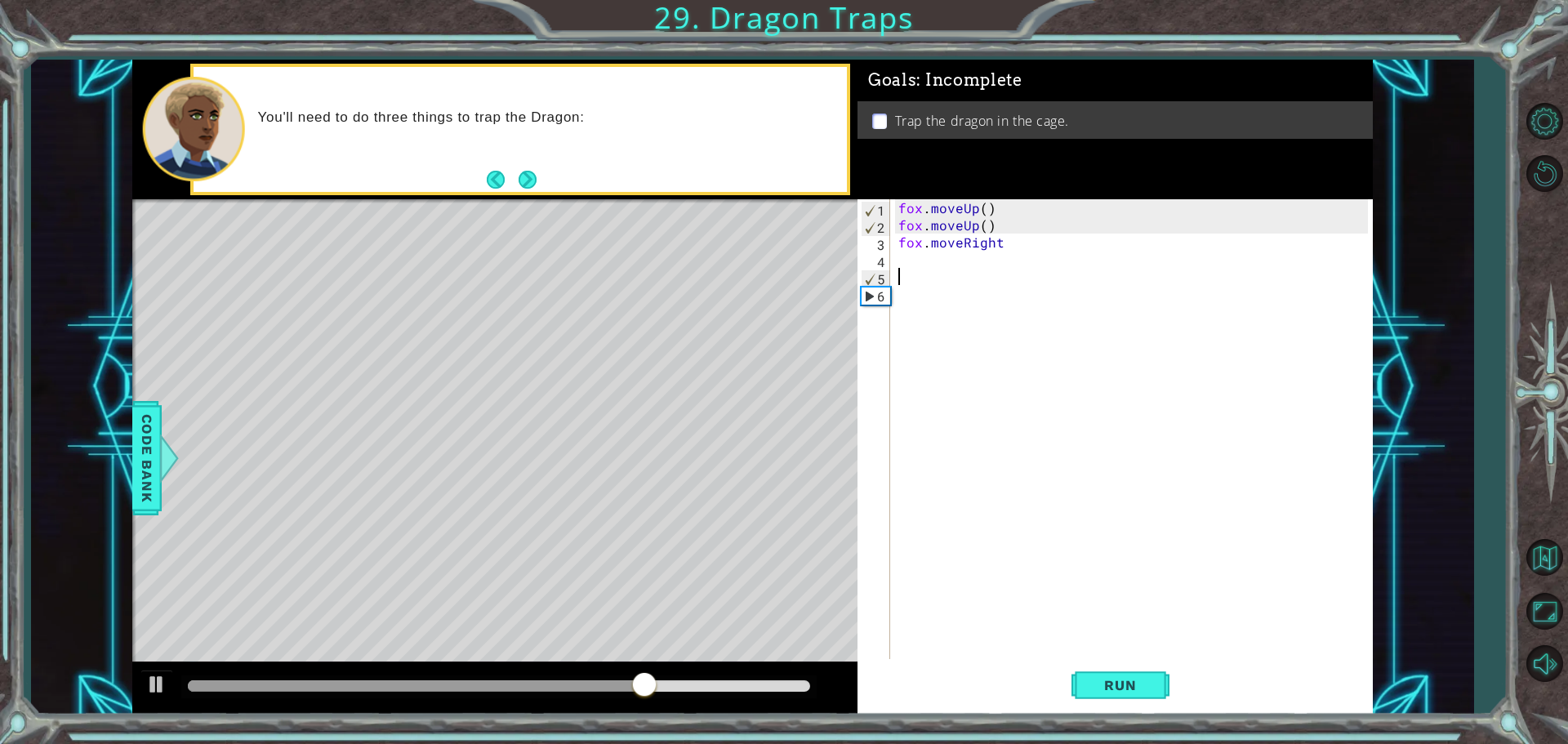
click at [1025, 205] on div "fox . moveUp ( ) fox . moveUp ( ) fox . moveRight" at bounding box center [1136, 447] width 481 height 497
type textarea "f"
click at [1131, 687] on span "Run" at bounding box center [1120, 685] width 64 height 17
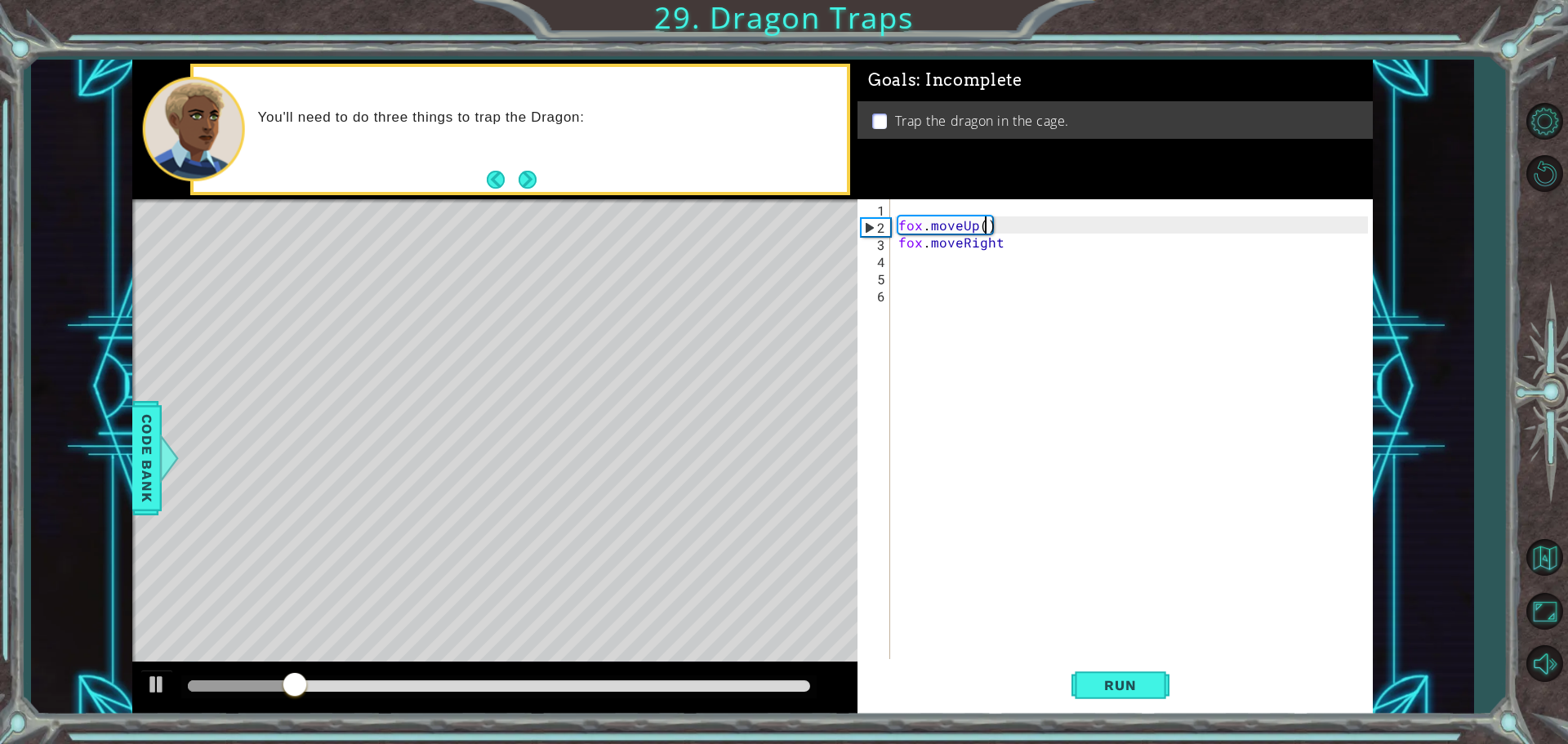
click at [982, 226] on div "fox . moveUp ( ) fox . moveRight" at bounding box center [1136, 447] width 481 height 497
click at [1133, 681] on span "Run" at bounding box center [1120, 685] width 64 height 17
click at [1025, 246] on div "fox . moveUp ( 2 ) fox . moveRight" at bounding box center [1136, 447] width 481 height 497
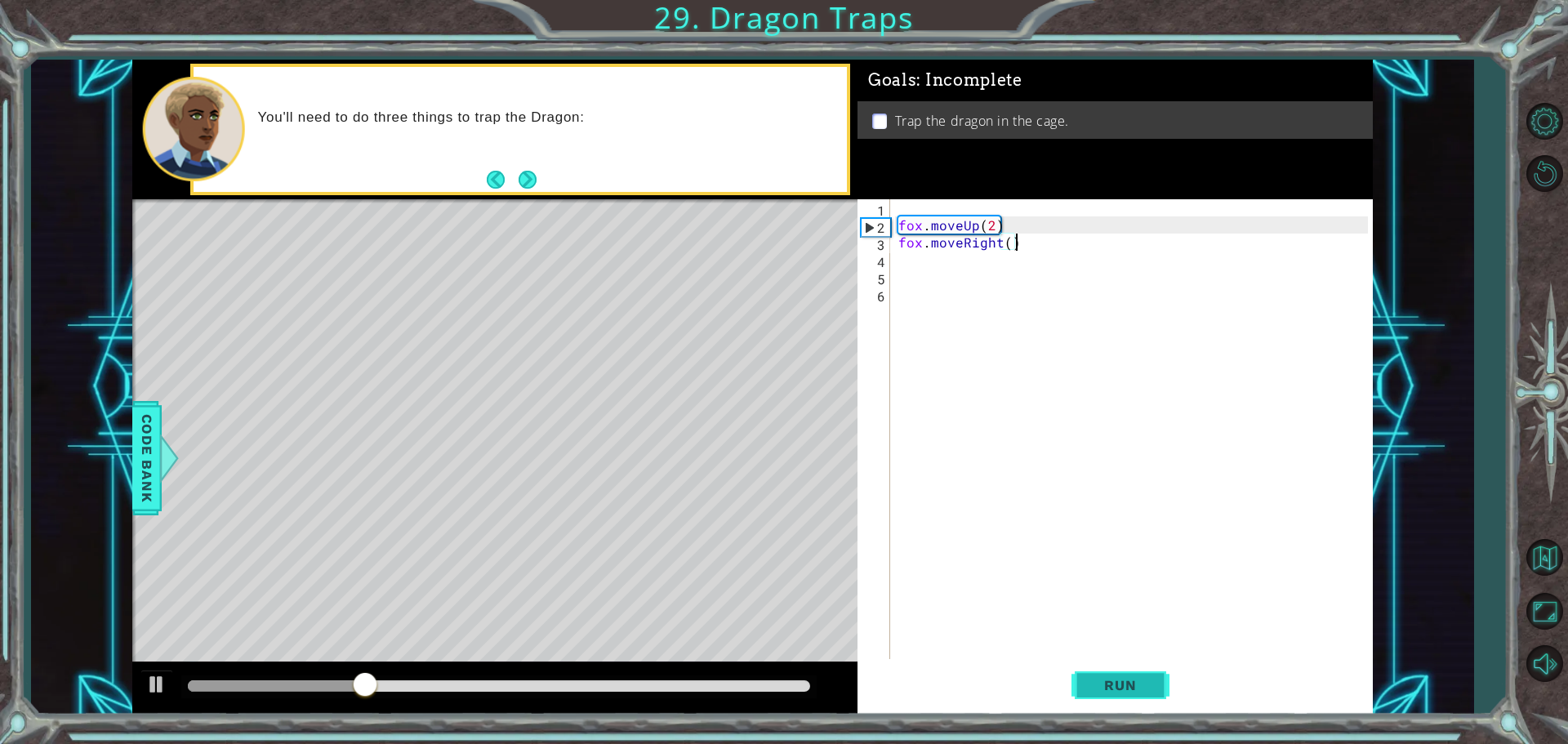
type textarea "fox.moveRight()"
click at [1126, 664] on button "Run" at bounding box center [1121, 685] width 98 height 52
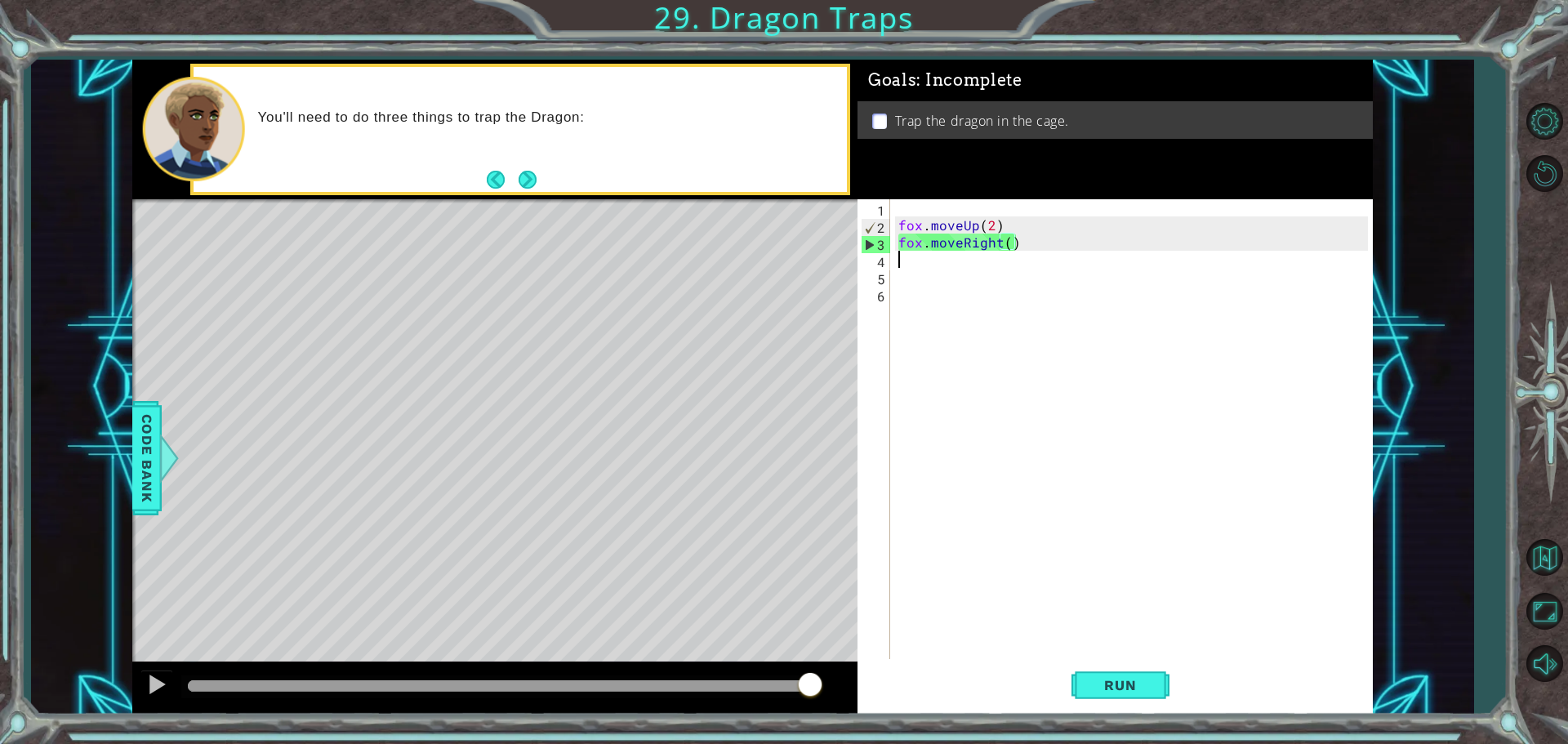
click at [931, 261] on div "fox . moveUp ( 2 ) fox . moveRight ( )" at bounding box center [1136, 447] width 481 height 497
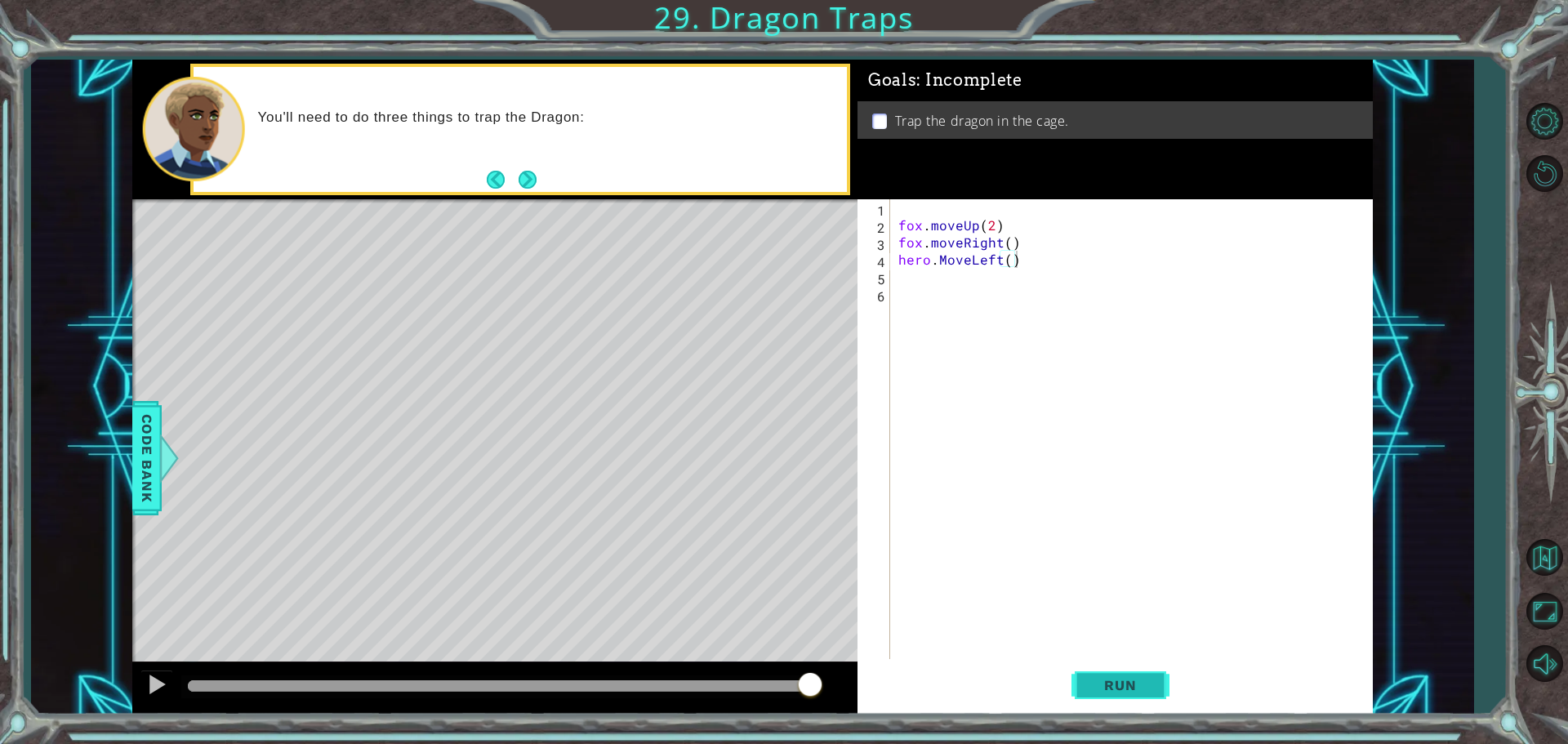
click at [1118, 706] on button "Run" at bounding box center [1121, 685] width 98 height 52
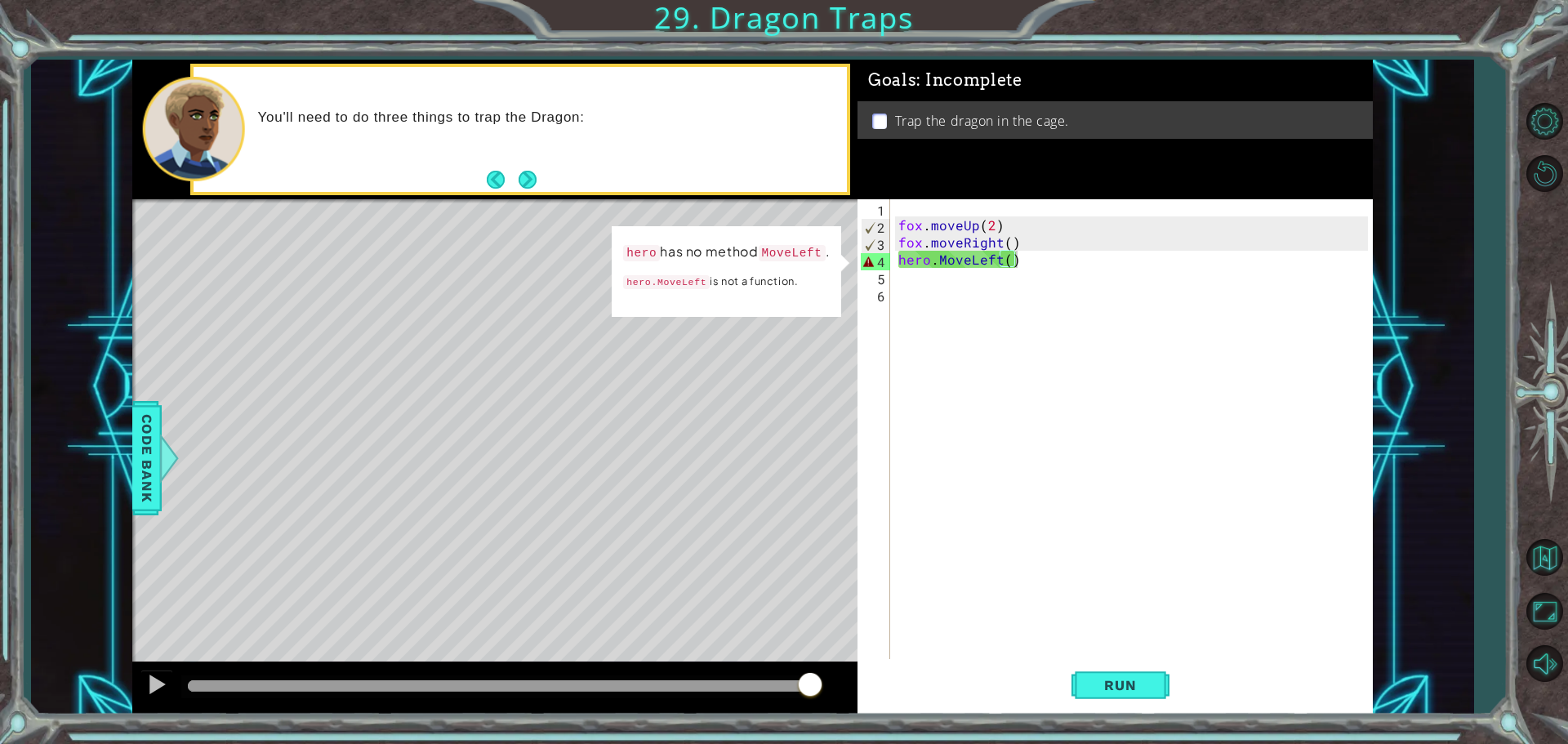
click at [119, 467] on div "1 ההההההההההההההההההההההההההההההההההההההההההההההההההההההההההההההההההההההההההההה…" at bounding box center [752, 387] width 1442 height 655
click at [146, 459] on span "Code Bank" at bounding box center [147, 458] width 26 height 100
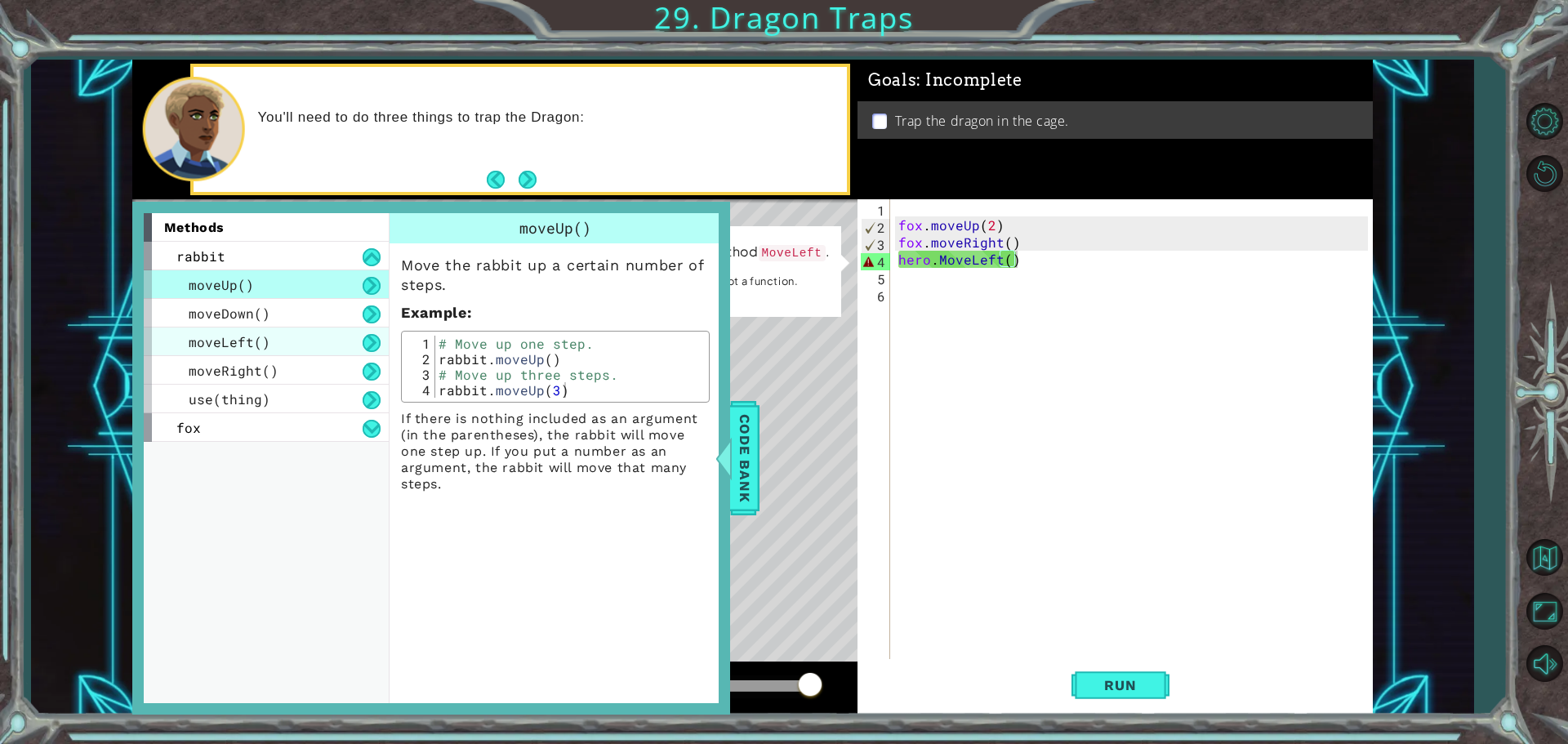
click at [309, 345] on div "moveLeft()" at bounding box center [266, 341] width 245 height 28
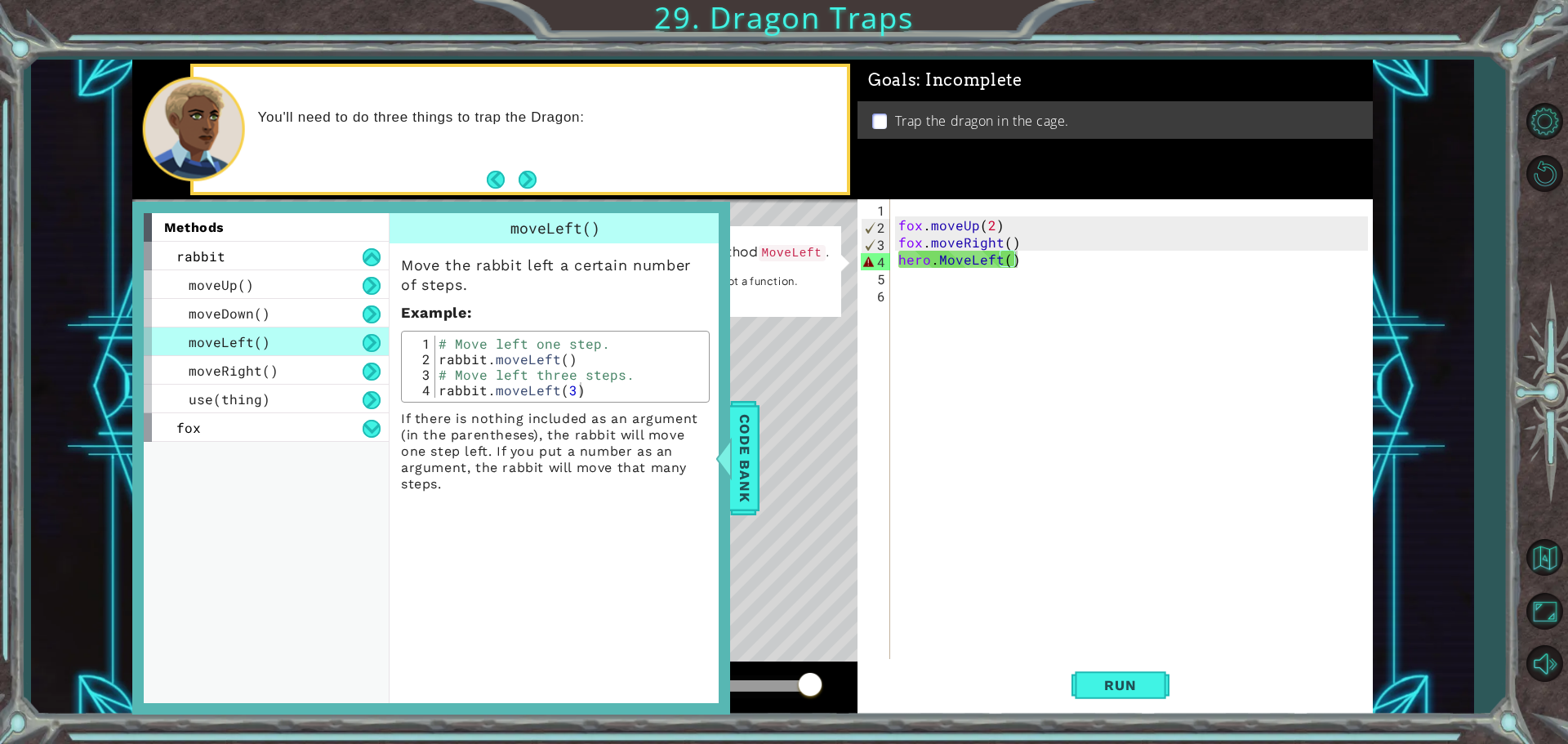
click at [938, 263] on div "fox . moveUp ( 2 ) fox . moveRight ( ) hero . MoveLeft ( )" at bounding box center [1136, 447] width 481 height 497
click at [942, 260] on div "fox . moveUp ( 2 ) fox . moveRight ( ) hero . MoveLeft ( )" at bounding box center [1136, 447] width 481 height 497
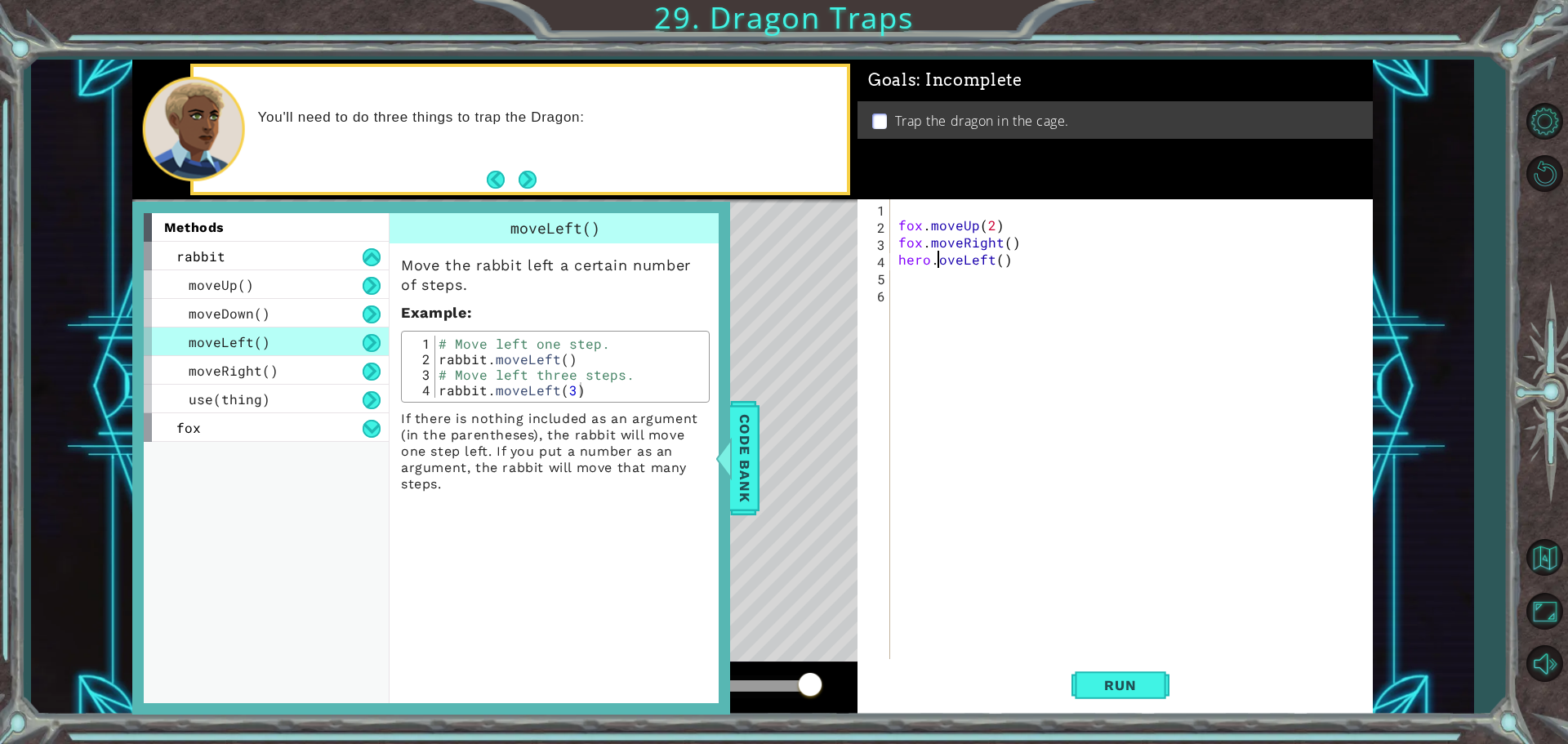
scroll to position [0, 3]
type textarea "hero.moveLeft()"
click at [1122, 700] on button "Run" at bounding box center [1121, 685] width 98 height 52
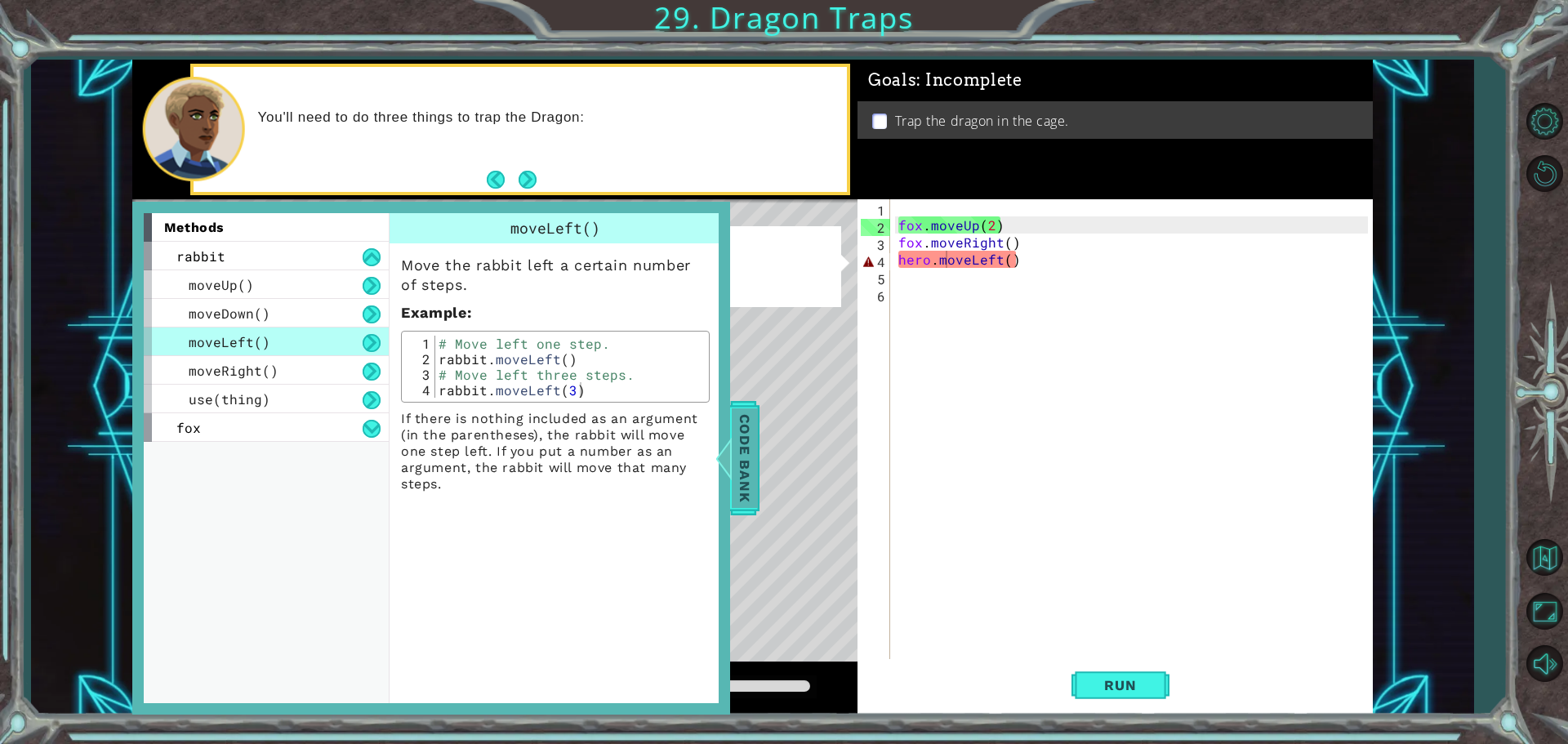
click at [729, 453] on div at bounding box center [723, 458] width 21 height 49
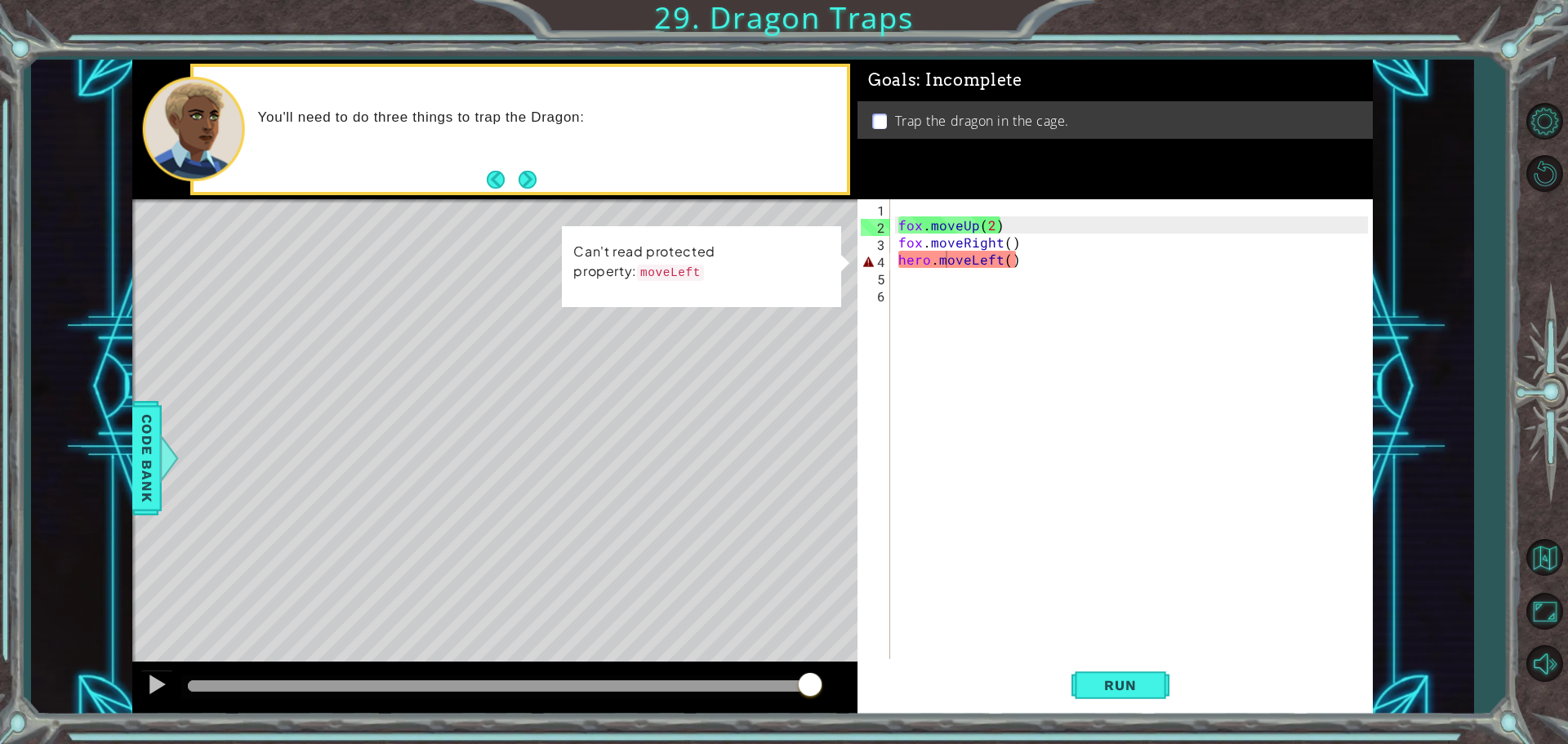
scroll to position [0, 0]
click at [1043, 273] on div "fox . moveUp ( 2 ) fox . moveRight ( ) hero . moveLeft ( )" at bounding box center [1136, 447] width 481 height 497
click at [1043, 265] on div "fox . moveUp ( 2 ) fox . moveRight ( ) hero . moveLeft ( )" at bounding box center [1136, 447] width 481 height 497
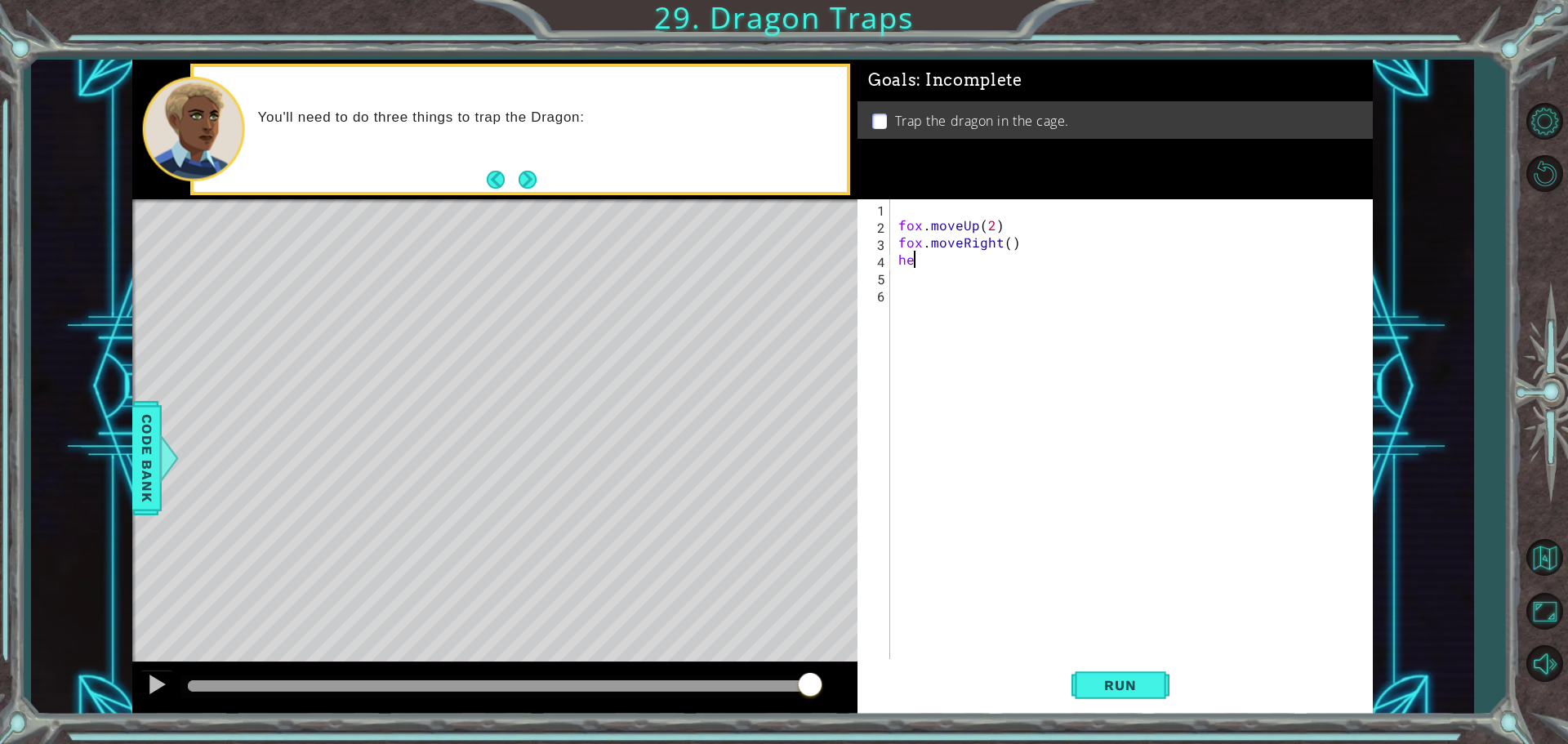
type textarea "h"
type textarea "fox.moveLeft()"
type textarea "hero.moveDown(2)"
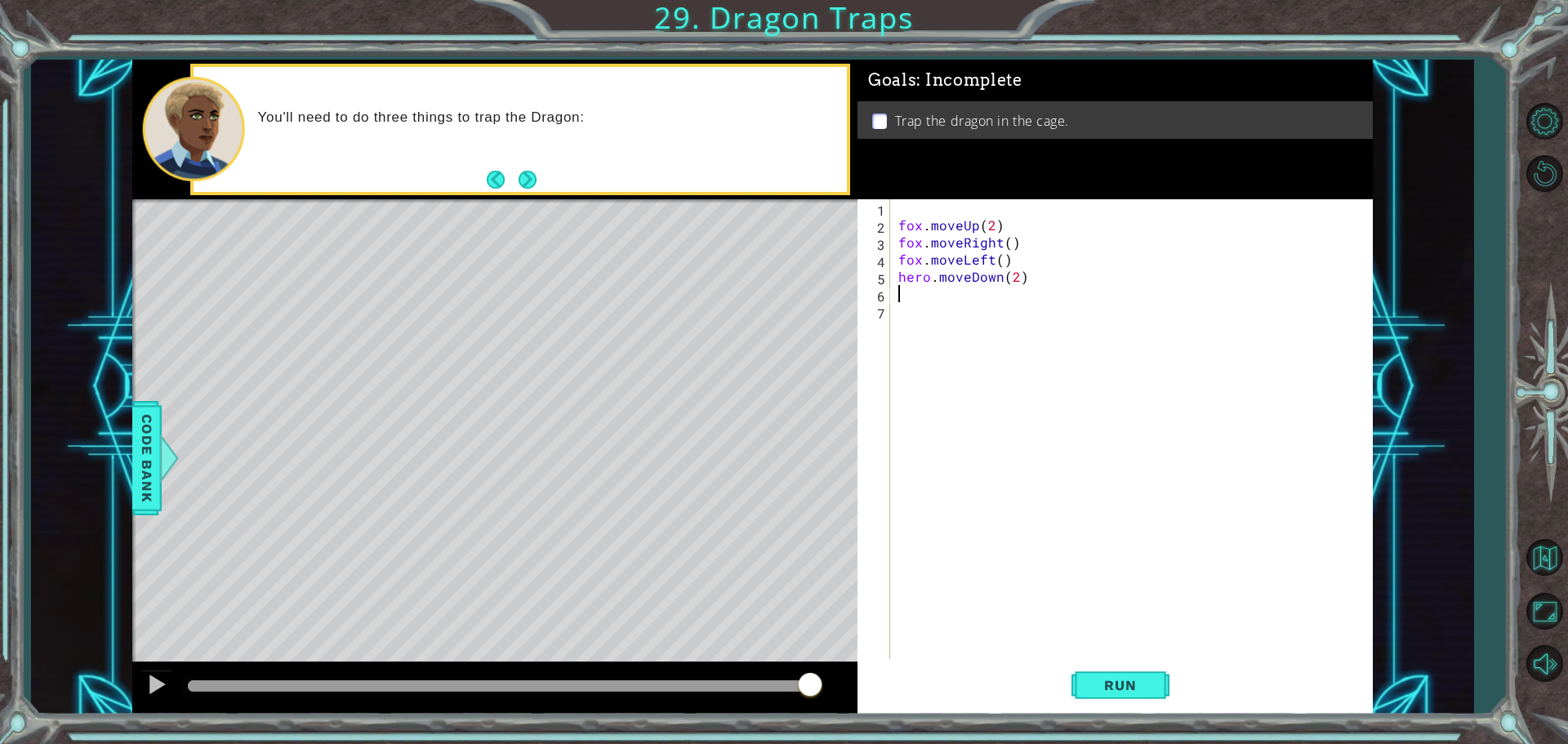
click at [929, 290] on div "fox . moveUp ( 2 ) fox . moveRight ( ) fox . moveLeft ( ) hero . moveDown ( 2 )" at bounding box center [1136, 447] width 481 height 497
type textarea "h"
click at [974, 291] on div "fox . moveUp ( 2 ) fox . moveRight ( ) fox . moveLeft ( ) hero . moveDown ( 2 )…" at bounding box center [1136, 447] width 481 height 497
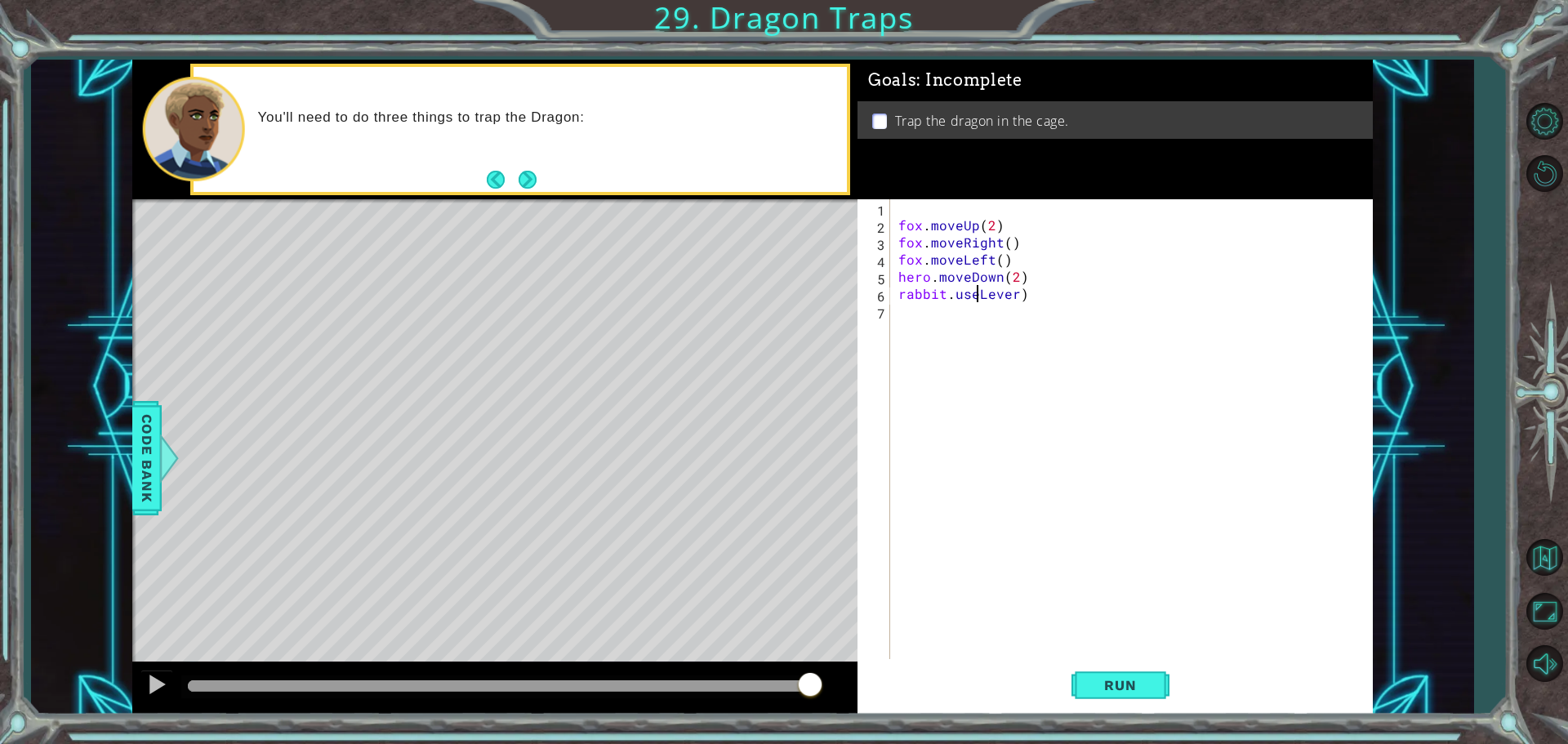
scroll to position [0, 6]
click at [997, 292] on div "fox . moveUp ( 2 ) fox . moveRight ( ) fox . moveLeft ( ) hero . moveDown ( 2 )…" at bounding box center [1136, 447] width 481 height 497
click at [987, 293] on div "fox . moveUp ( 2 ) fox . moveRight ( ) fox . moveLeft ( ) hero . moveDown ( 2 )…" at bounding box center [1136, 447] width 481 height 497
click at [986, 292] on div "fox . moveUp ( 2 ) fox . moveRight ( ) fox . moveLeft ( ) hero . moveDown ( 2 )…" at bounding box center [1136, 447] width 481 height 497
drag, startPoint x: 1030, startPoint y: 285, endPoint x: 1039, endPoint y: 305, distance: 21.9
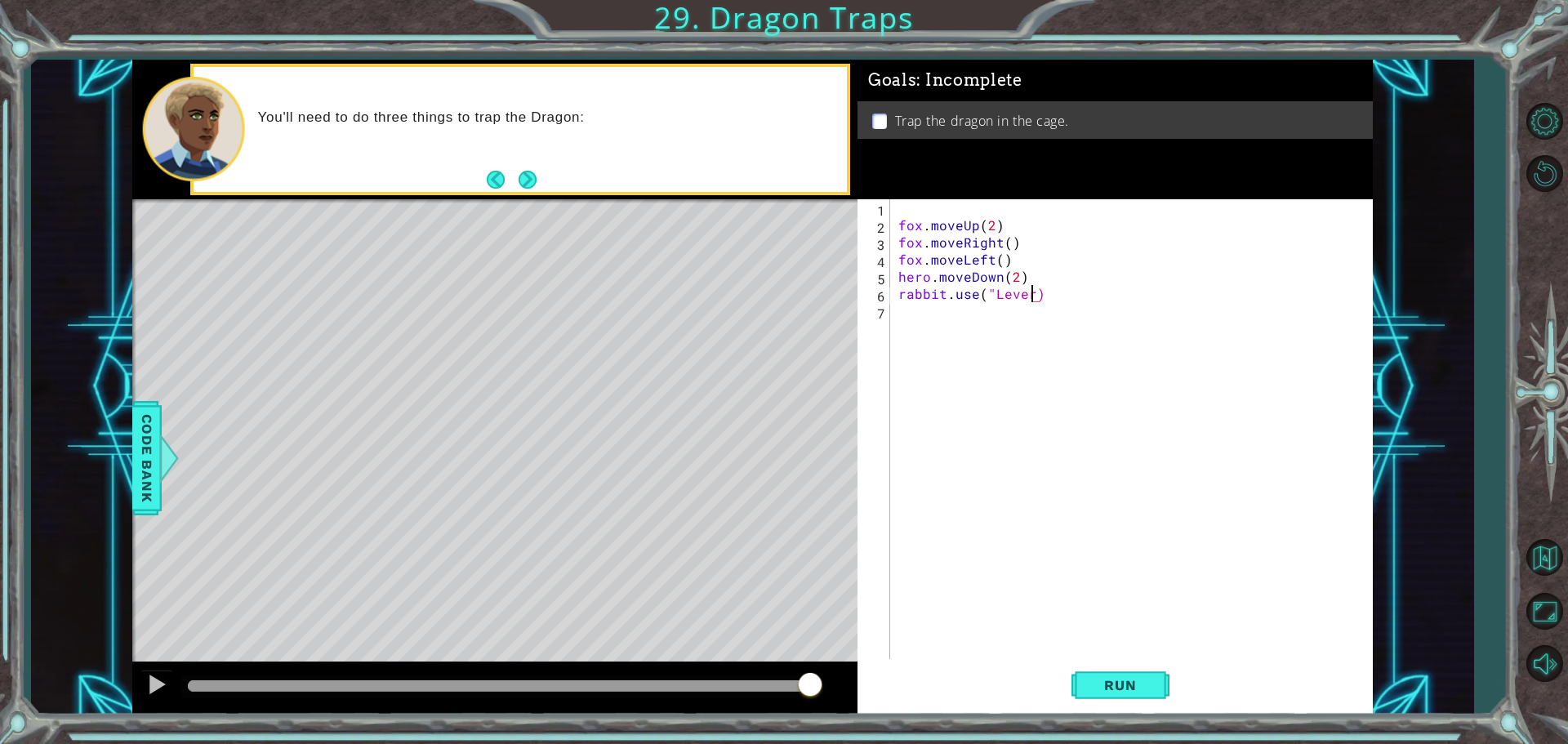
click at [1030, 289] on div "fox . moveUp ( 2 ) fox . moveRight ( ) fox . moveLeft ( ) hero . moveDown ( 2 )…" at bounding box center [1136, 447] width 481 height 497
click at [1109, 670] on button "Run" at bounding box center [1121, 685] width 98 height 52
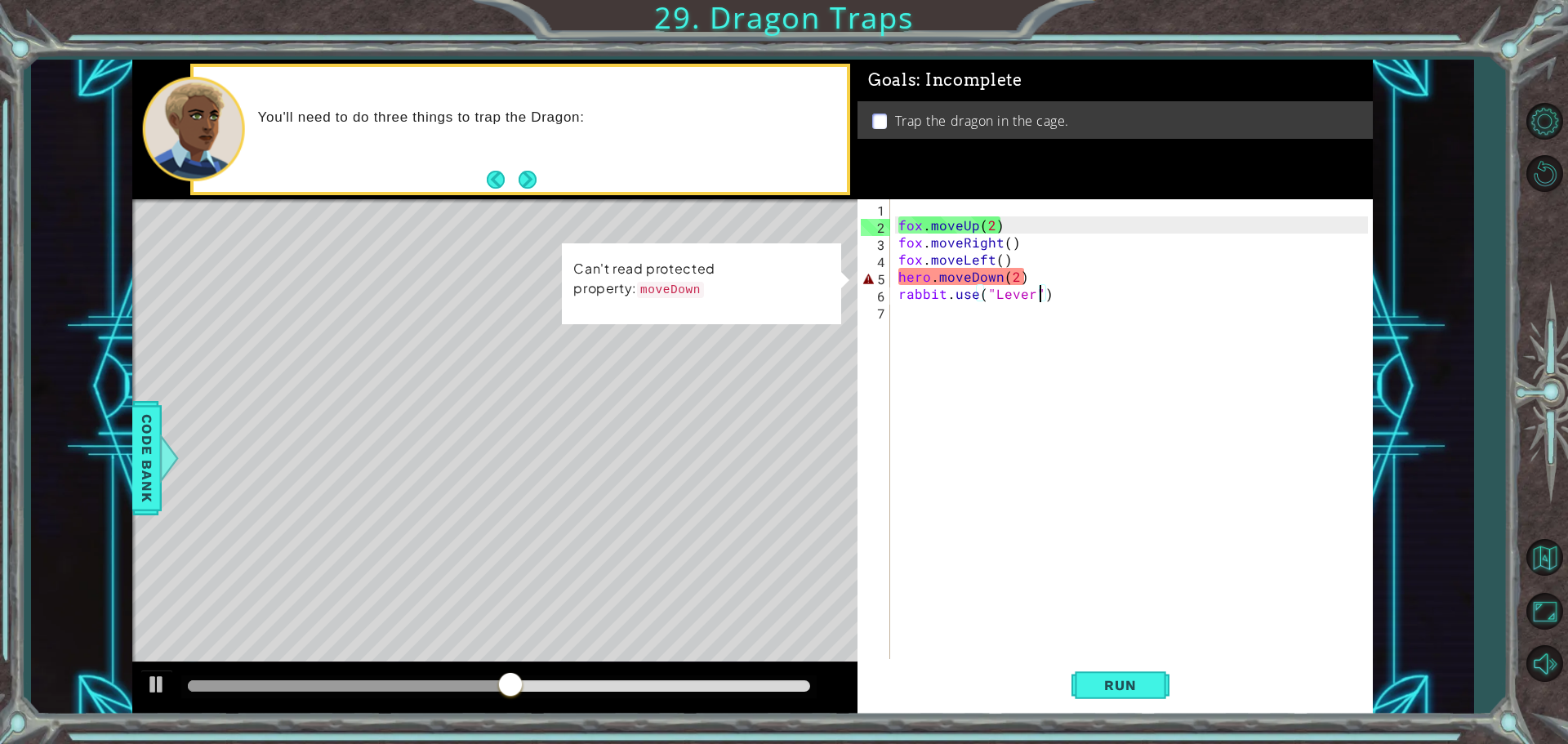
click at [928, 278] on div "fox . moveUp ( 2 ) fox . moveRight ( ) fox . moveLeft ( ) hero . moveDown ( 2 )…" at bounding box center [1136, 447] width 481 height 497
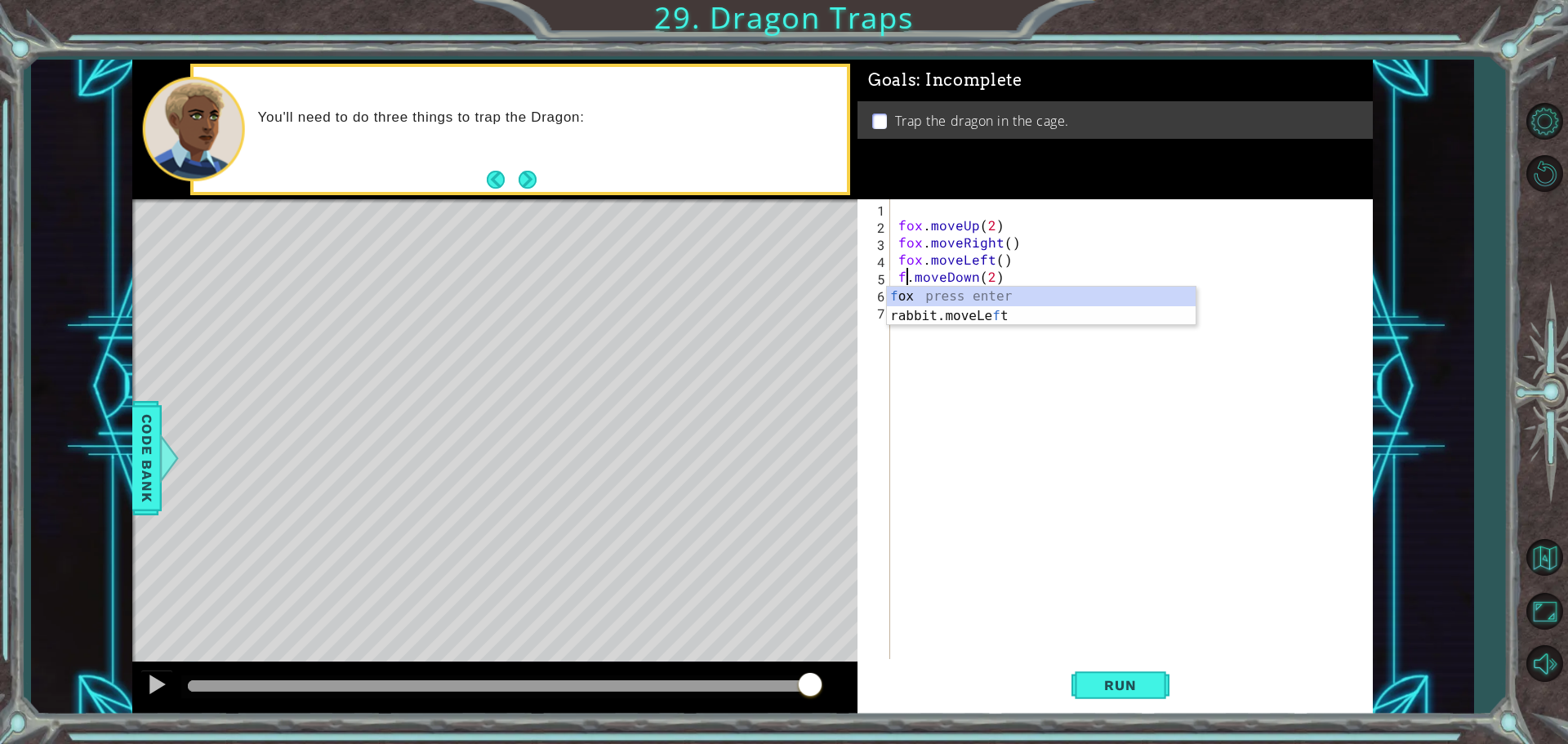
scroll to position [0, 1]
click at [1022, 299] on div "fox press enter" at bounding box center [1041, 315] width 309 height 59
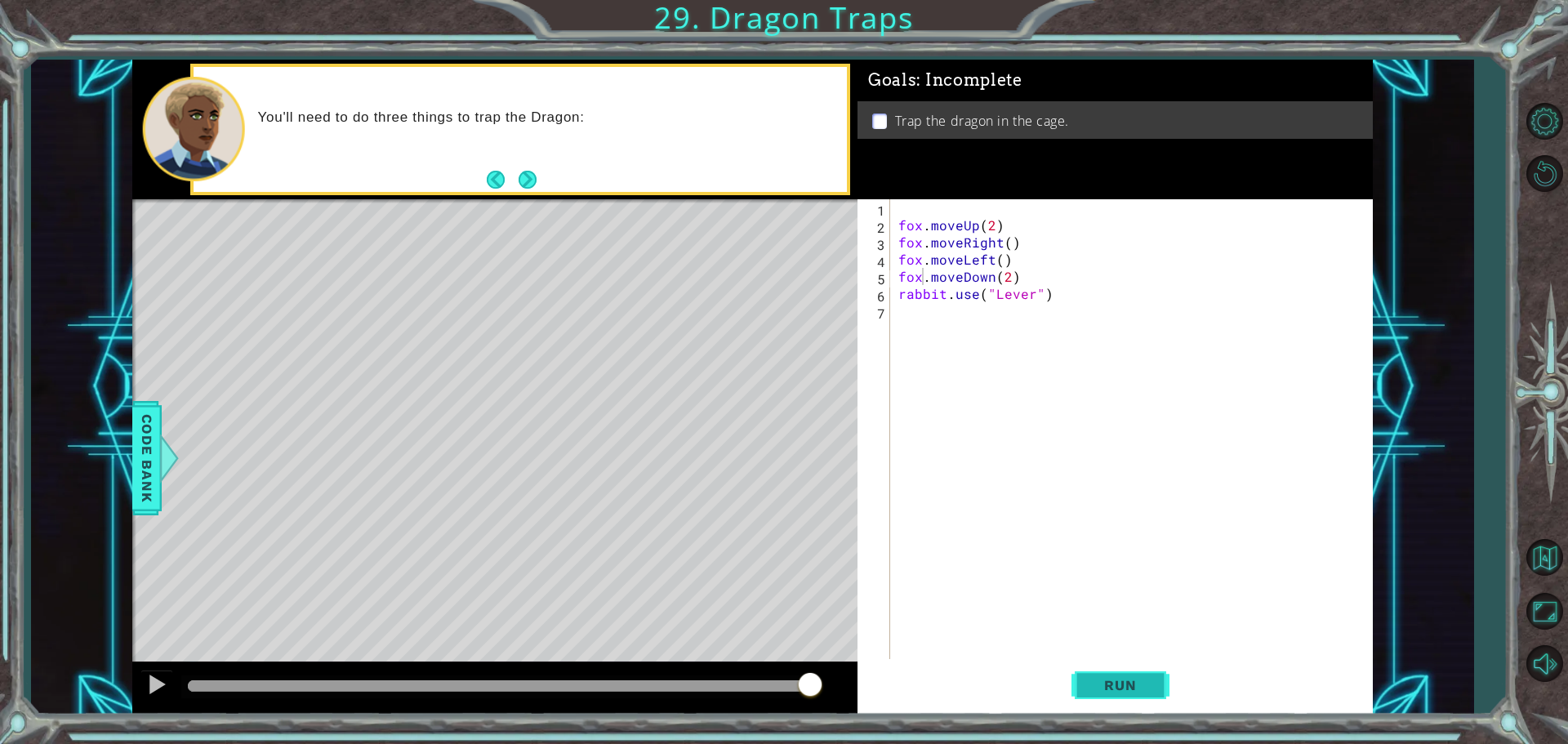
click at [1138, 690] on span "Run" at bounding box center [1120, 685] width 64 height 17
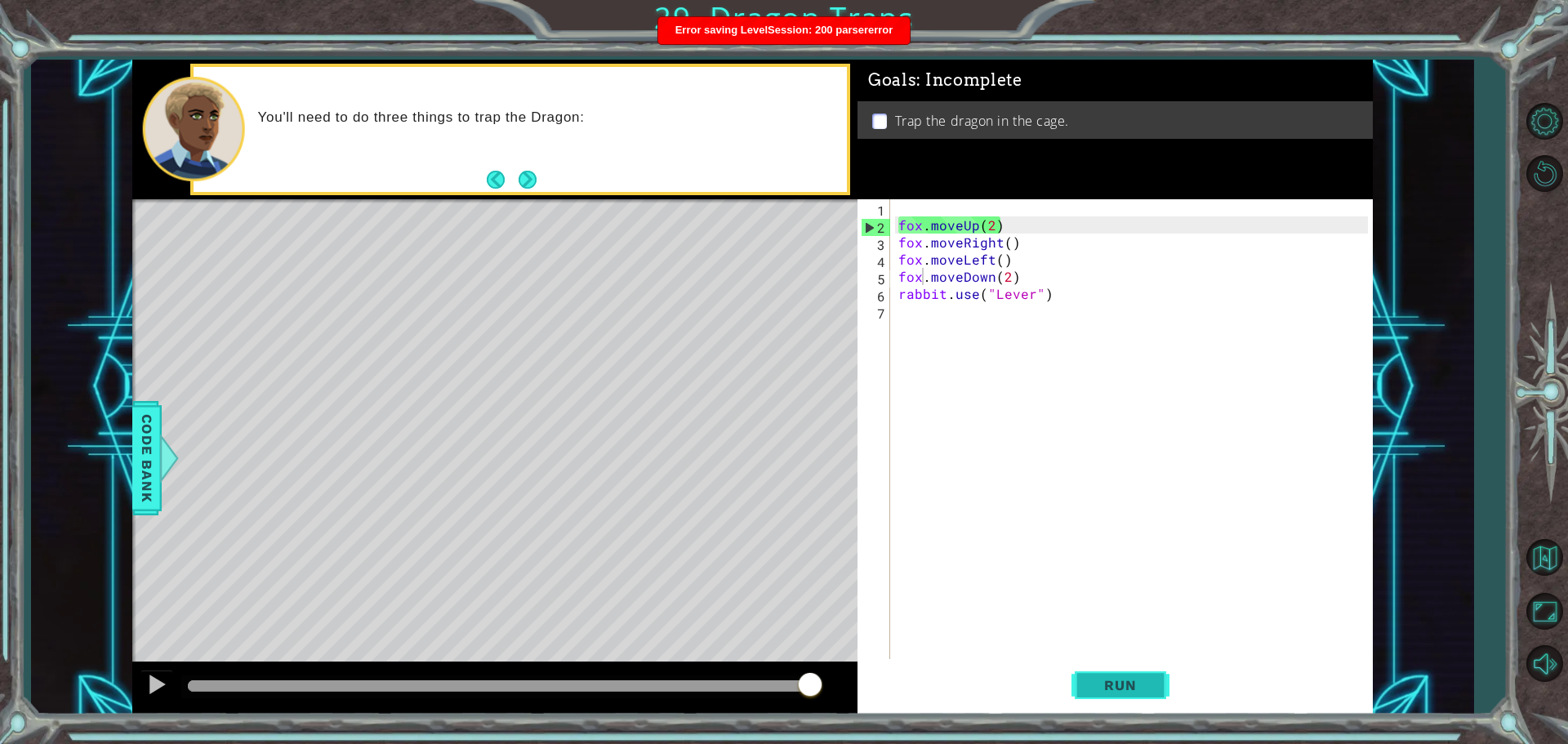
click at [1118, 709] on button "Run" at bounding box center [1121, 685] width 98 height 52
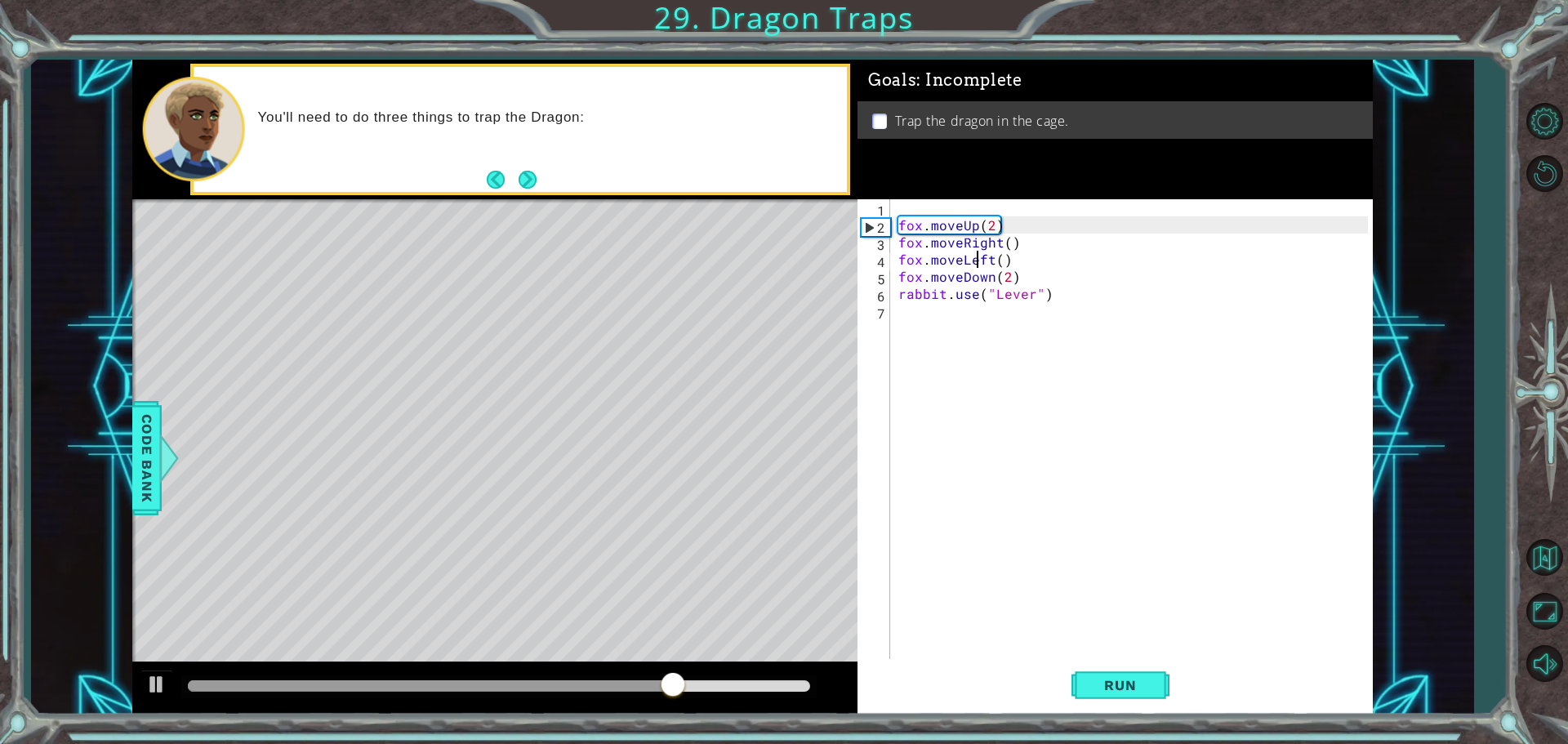
click at [980, 260] on div "fox . moveUp ( 2 ) fox . moveRight ( ) fox . moveLeft ( ) fox . moveDown ( 2 ) …" at bounding box center [1136, 447] width 481 height 497
click at [983, 247] on div "fox . moveUp ( 2 ) fox . moveRight ( ) fox . moveLeft ( ) fox . moveDown ( 2 ) …" at bounding box center [1136, 447] width 481 height 497
click at [987, 262] on div "fox . moveUp ( 2 ) fox . moveRight ( ) fox . moveLeft ( ) fox . moveDown ( 2 ) …" at bounding box center [1136, 447] width 481 height 497
click at [993, 251] on div "fox . moveUp ( 2 ) fox . moveRight ( ) fox . moveLeft ( ) fox . moveDown ( 2 ) …" at bounding box center [1136, 447] width 481 height 497
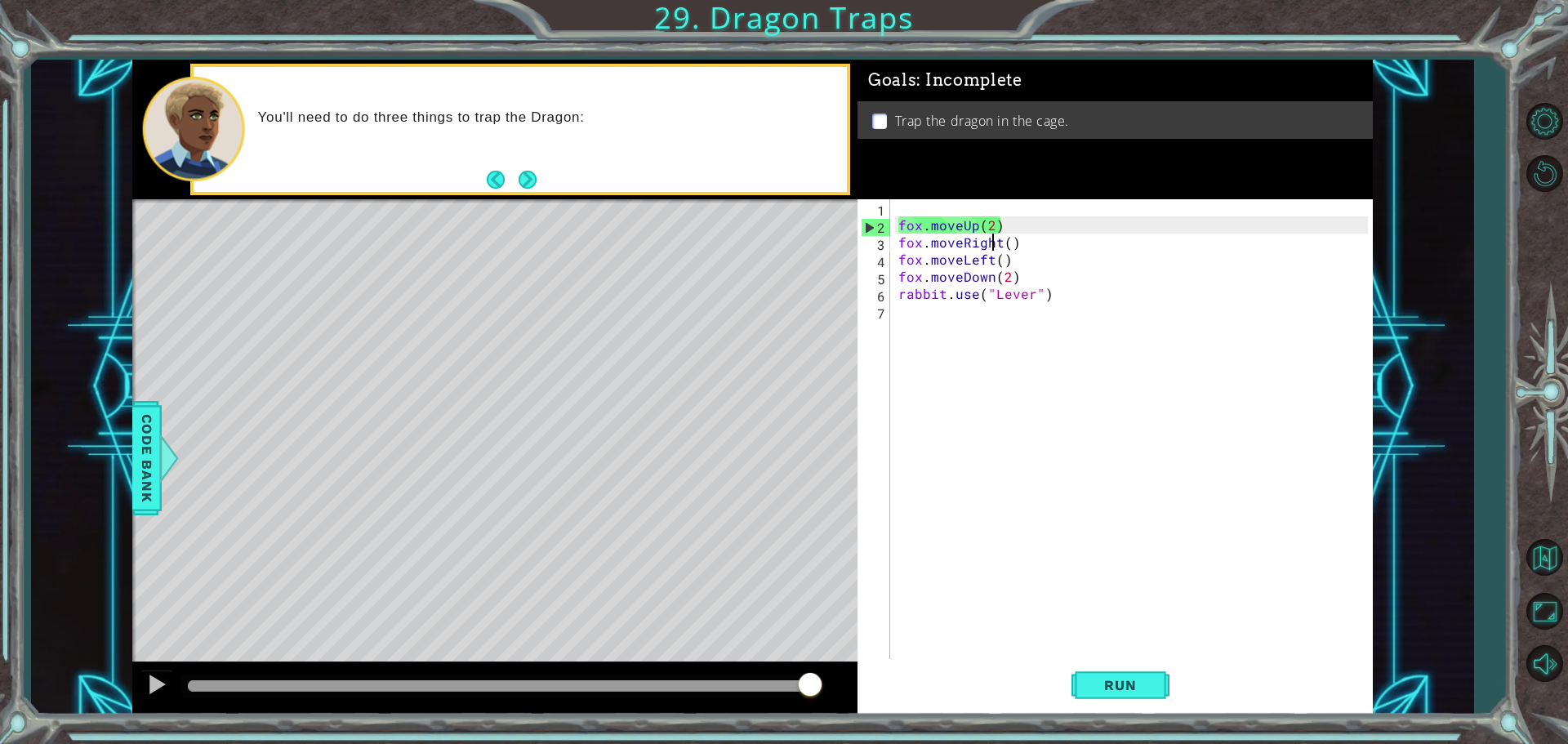
click at [995, 236] on div "fox . moveUp ( 2 ) fox . moveRight ( ) fox . moveLeft ( ) fox . moveDown ( 2 ) …" at bounding box center [1136, 447] width 481 height 497
click at [1132, 683] on span "Run" at bounding box center [1120, 685] width 64 height 17
click at [870, 224] on div "2" at bounding box center [876, 227] width 28 height 17
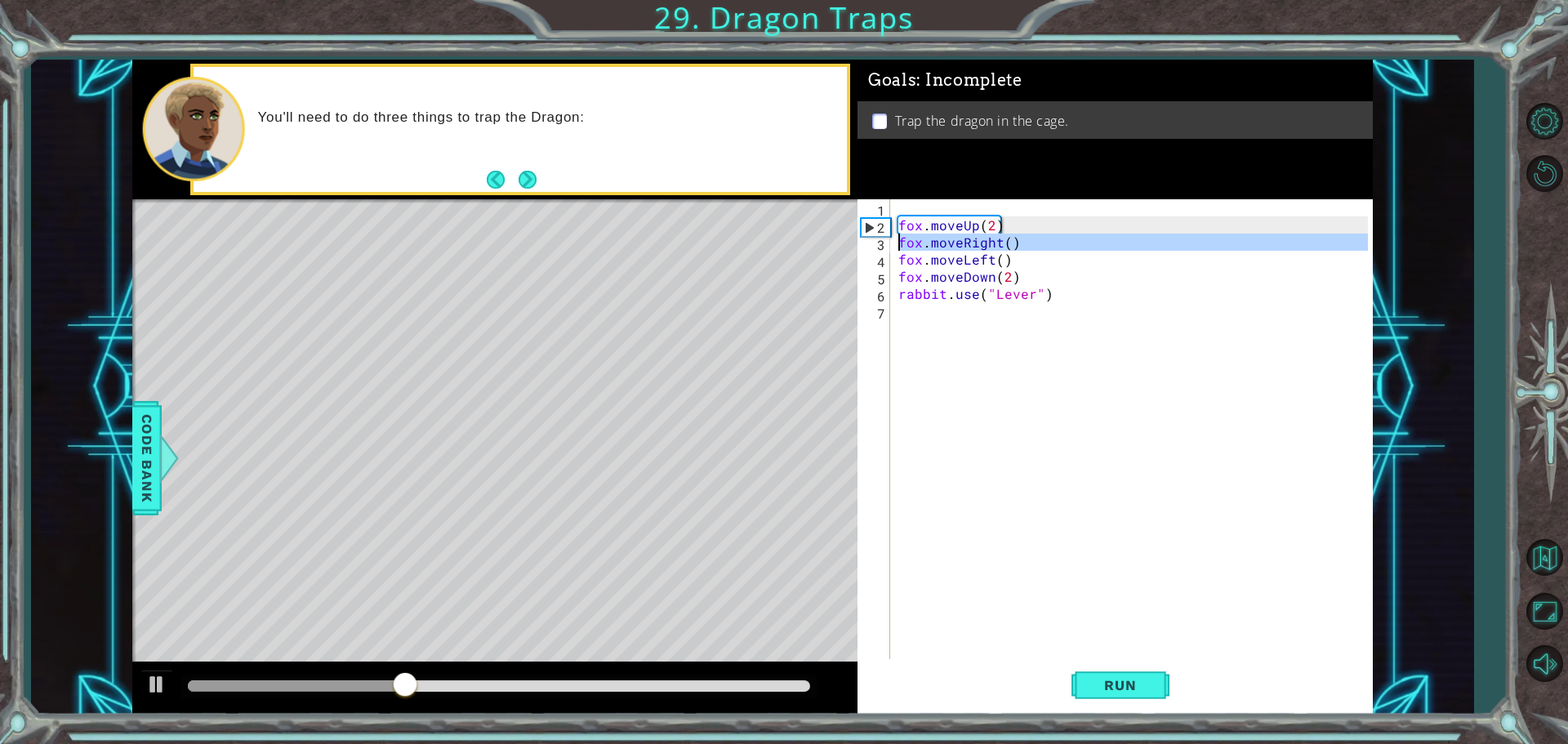
click at [862, 239] on div "3" at bounding box center [875, 244] width 29 height 17
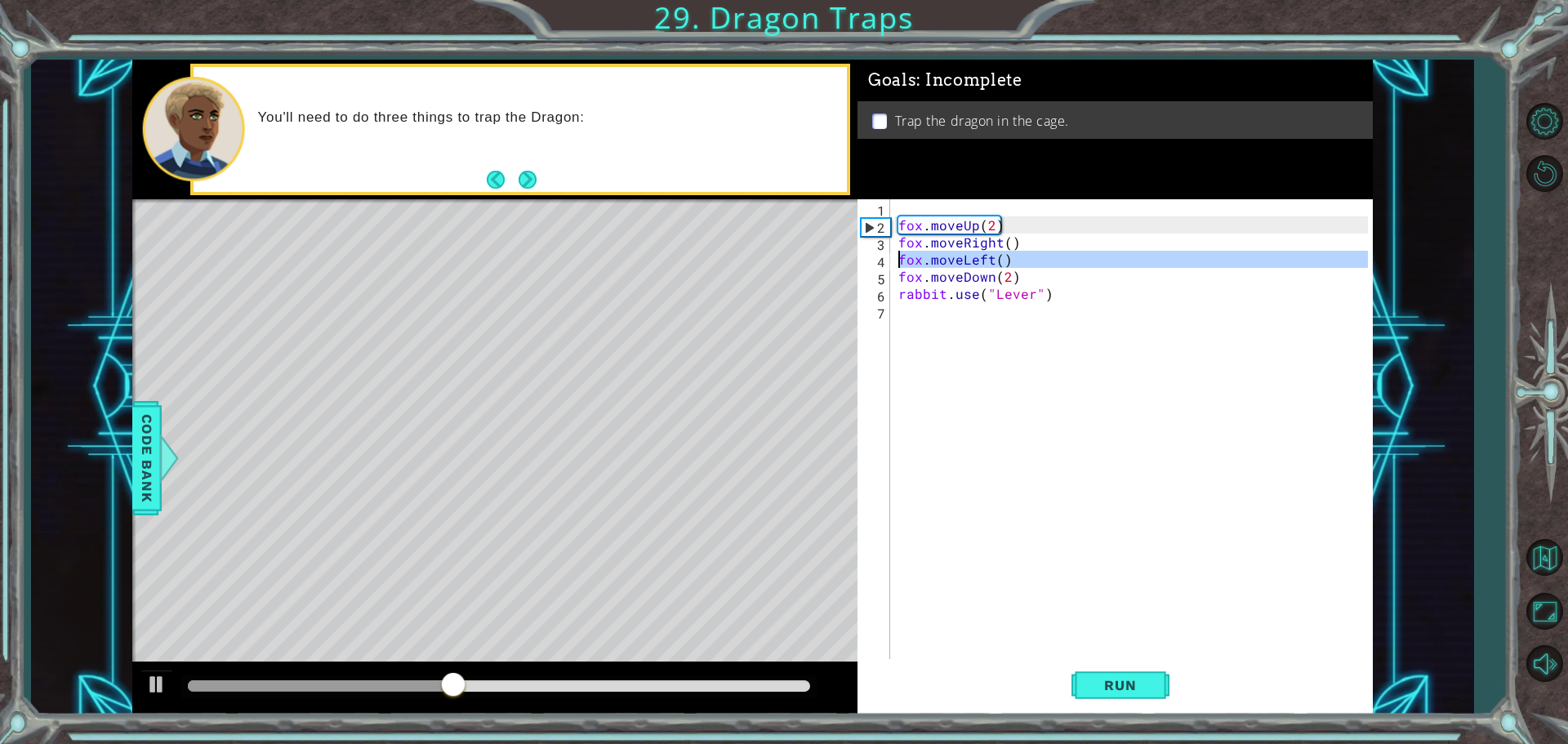
click at [869, 250] on div "3" at bounding box center [875, 244] width 29 height 17
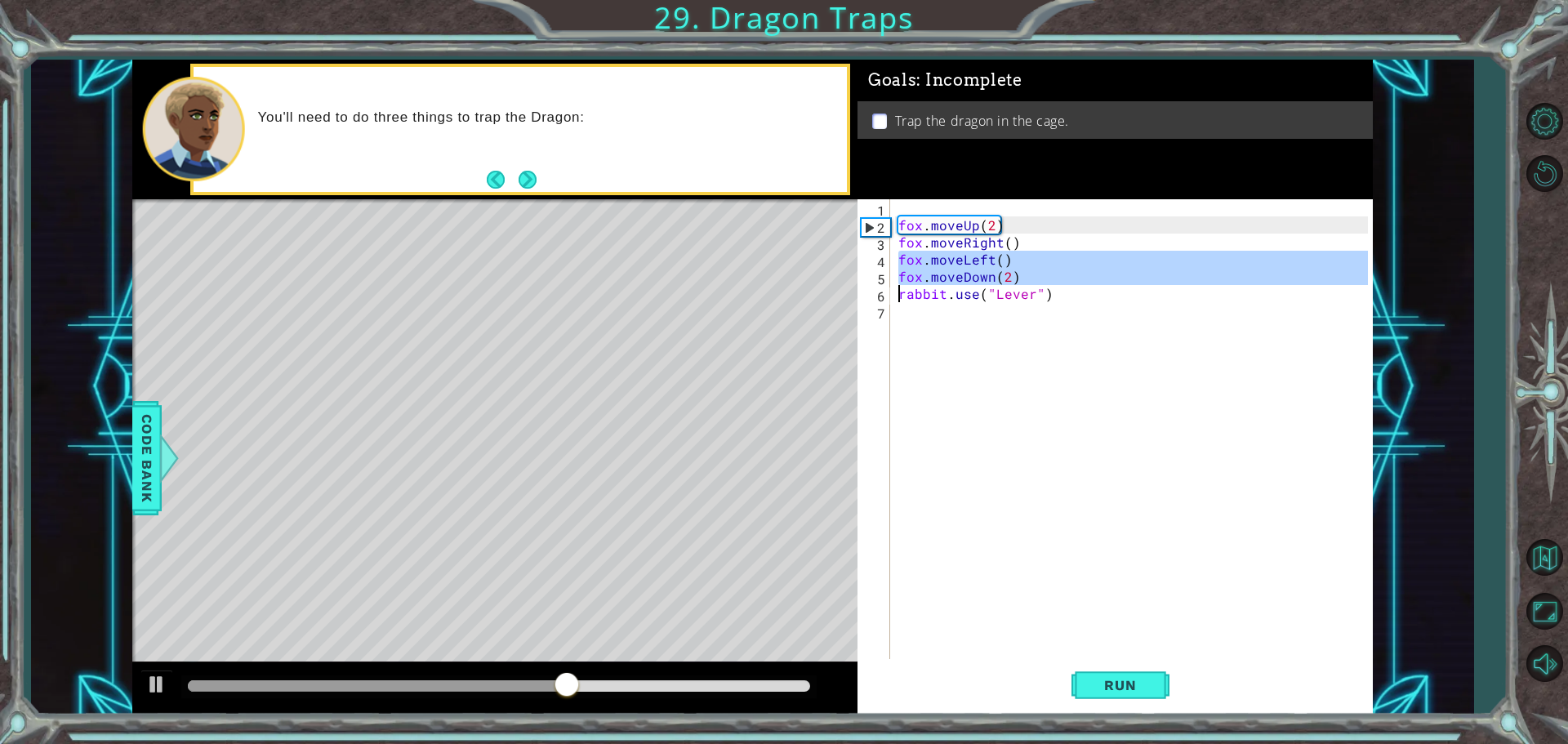
drag, startPoint x: 869, startPoint y: 250, endPoint x: 884, endPoint y: 292, distance: 44.6
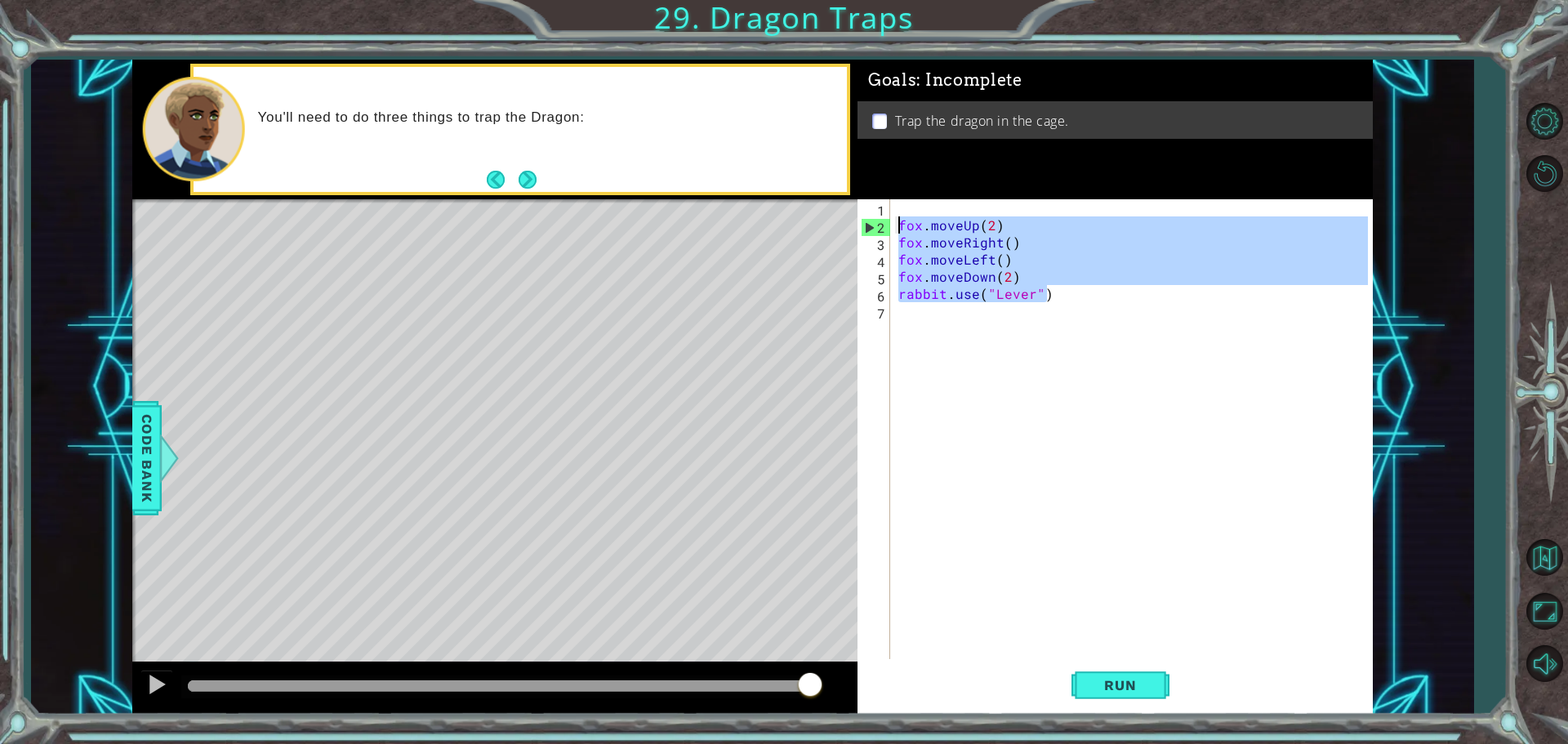
drag, startPoint x: 1051, startPoint y: 299, endPoint x: 898, endPoint y: 228, distance: 168.7
click at [898, 228] on div "fox . moveUp ( 2 ) fox . moveRight ( ) fox . moveLeft ( ) fox . moveDown ( 2 ) …" at bounding box center [1136, 447] width 481 height 497
type textarea "fox.moveUp(2) fox.moveRight()"
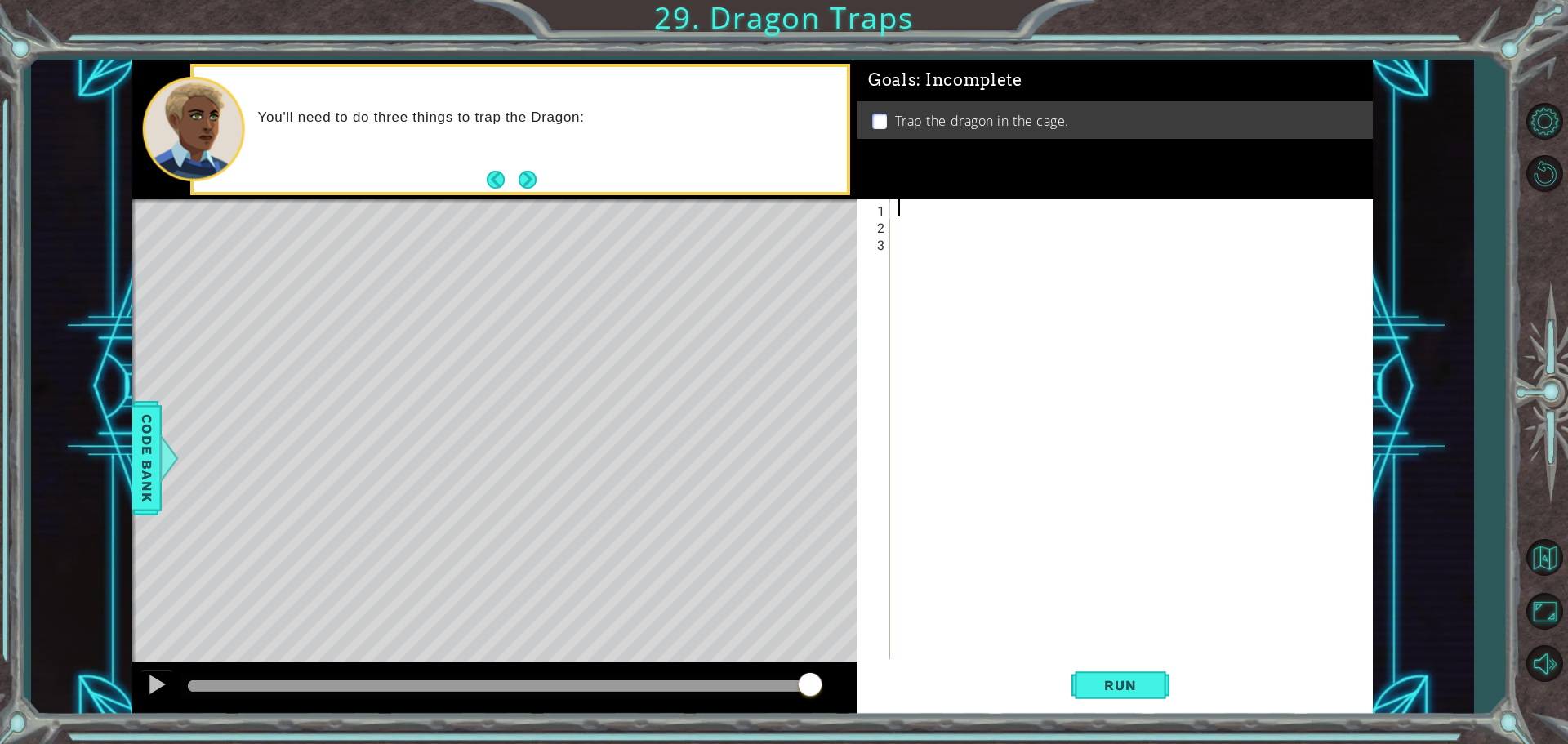
click at [921, 206] on div at bounding box center [1136, 447] width 481 height 497
paste textarea "rabbit.use("Lever")"
click at [1145, 700] on button "Run" at bounding box center [1121, 685] width 98 height 52
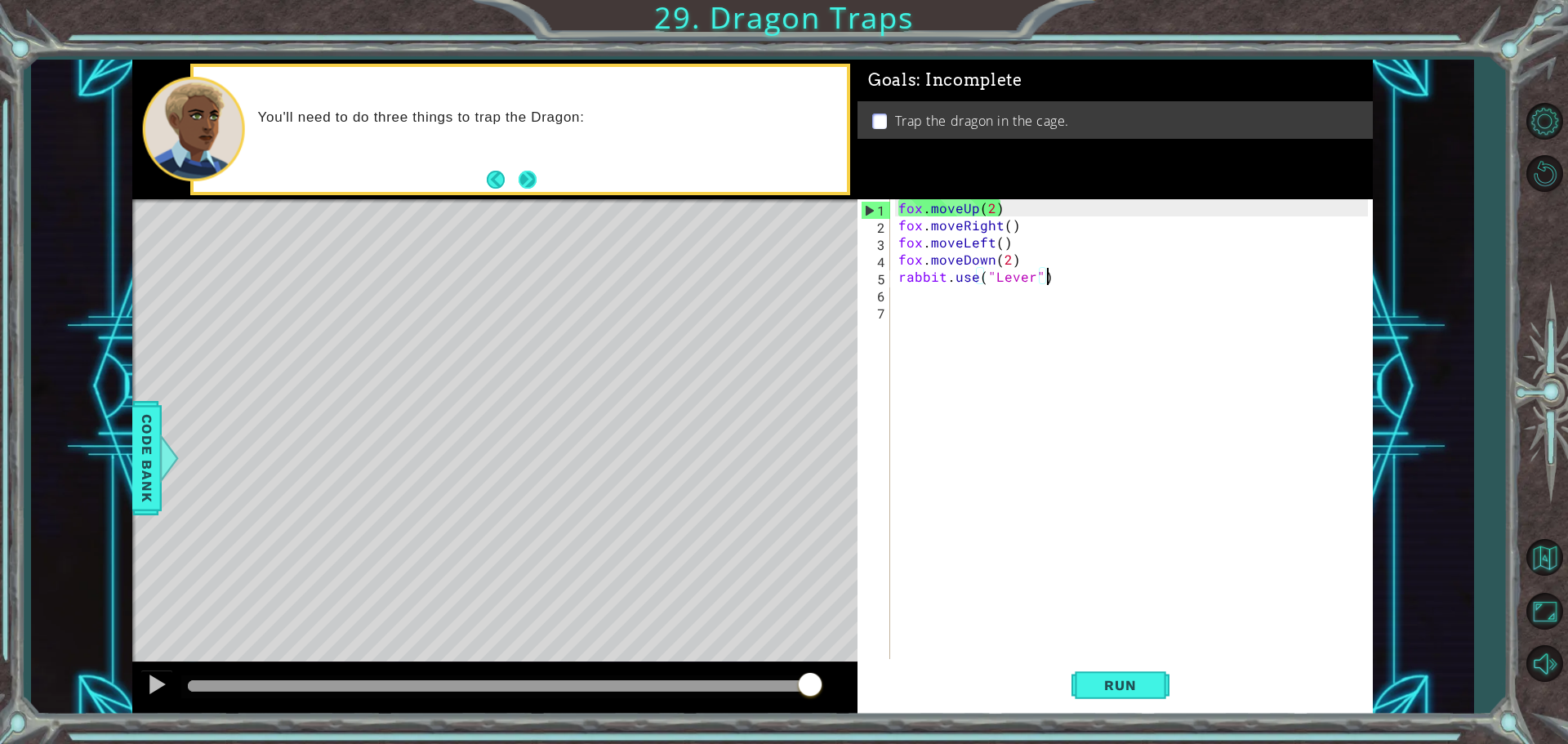
click at [528, 171] on button "Next" at bounding box center [528, 180] width 18 height 18
click at [1154, 691] on button "Run" at bounding box center [1121, 685] width 98 height 52
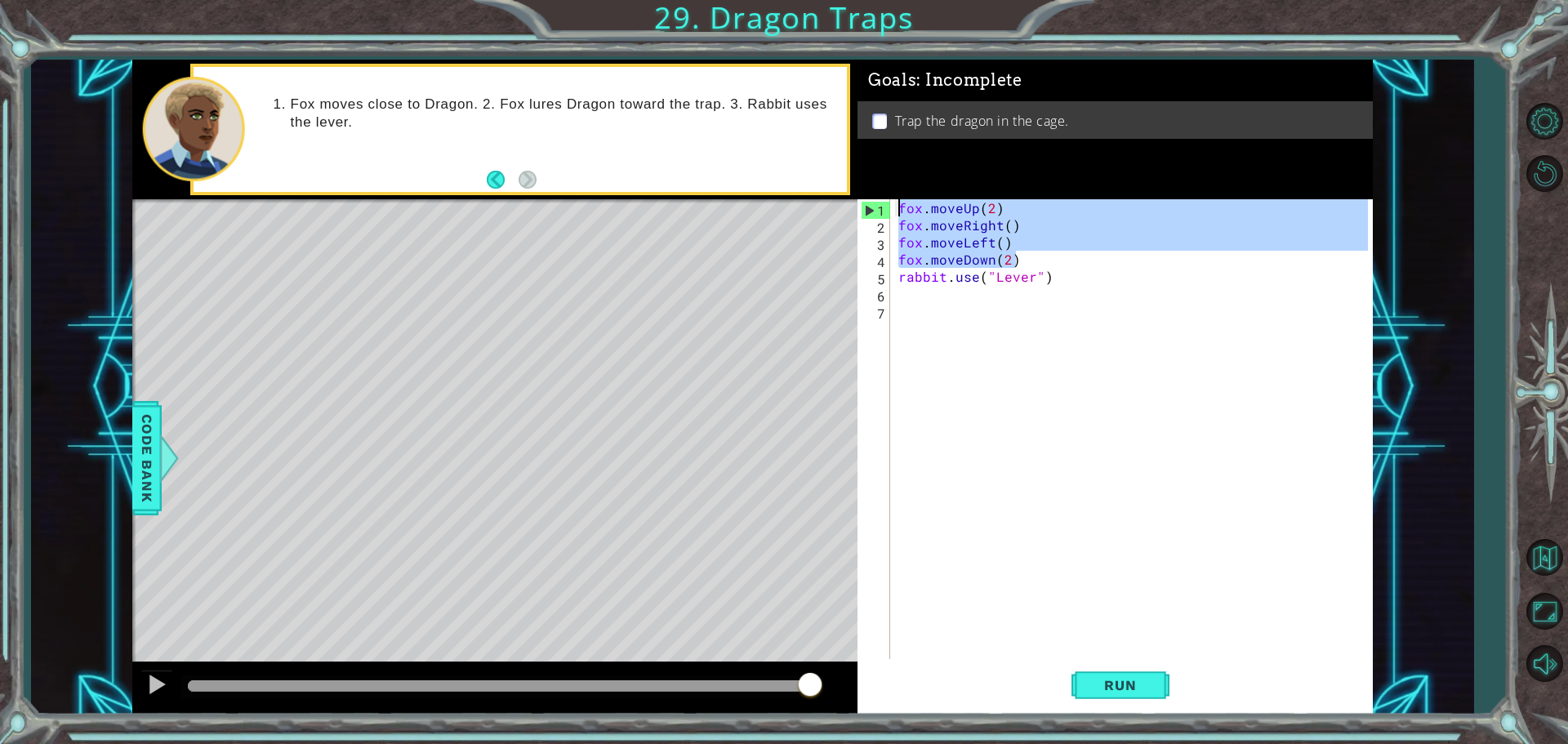
drag, startPoint x: 1085, startPoint y: 259, endPoint x: 865, endPoint y: 197, distance: 228.6
click at [866, 197] on div "Goals : Incomplete Trap the dragon in the cage. rabbit.use("Lever") 1 2 3 4 5 6…" at bounding box center [1115, 387] width 515 height 655
type textarea "fox.moveUp(2) fox.moveRight()"
drag, startPoint x: 1198, startPoint y: 217, endPoint x: 1035, endPoint y: 275, distance: 173.0
click at [1035, 275] on div "rabbit . use ( "Lever" )" at bounding box center [1136, 447] width 481 height 497
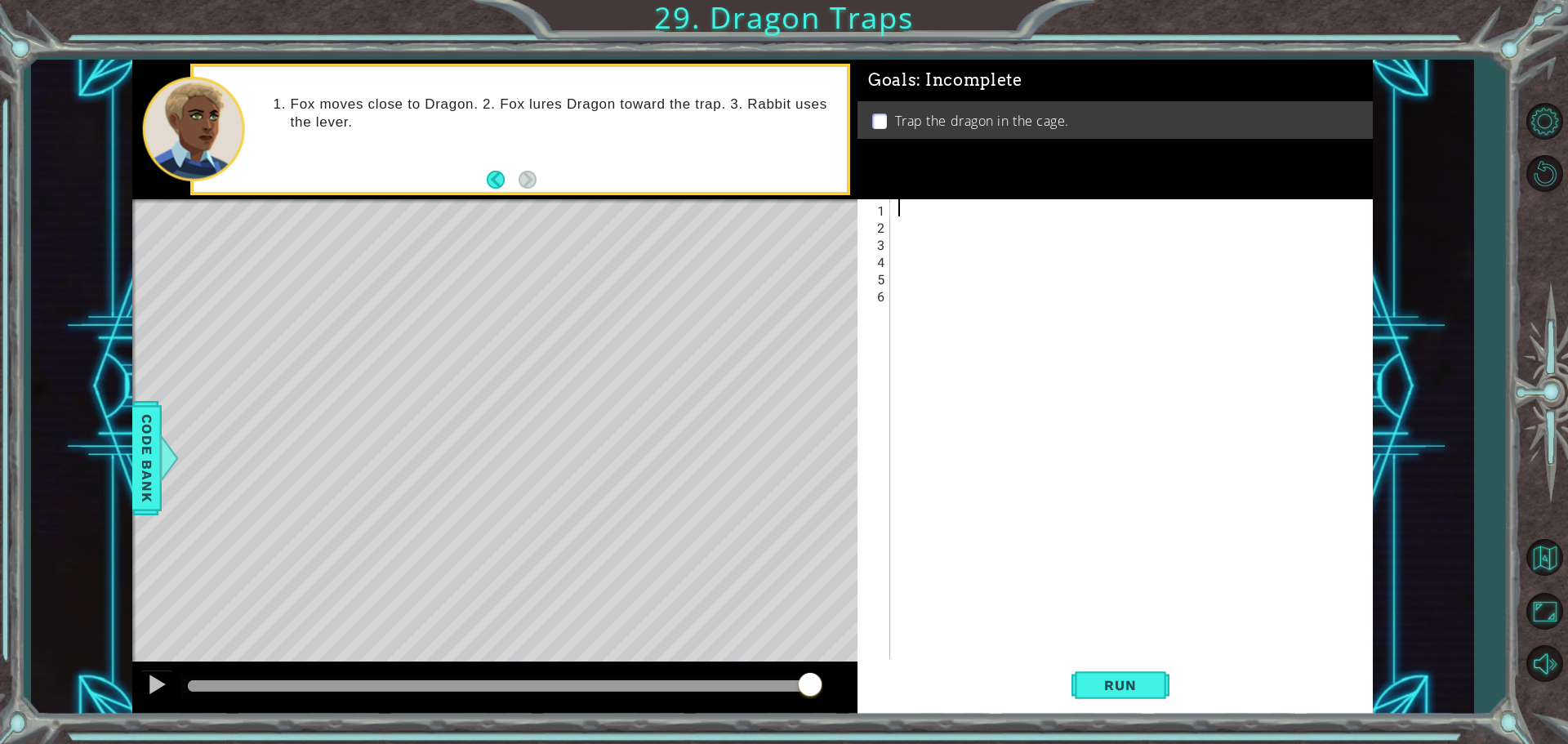
click at [955, 201] on div at bounding box center [1136, 447] width 481 height 497
type textarea "h"
click at [473, 0] on div "1 ההההההההההההההההההההההההההההההההההההההההההההההההההההההההההההההההההההההההההההה…" at bounding box center [784, 372] width 1568 height 744
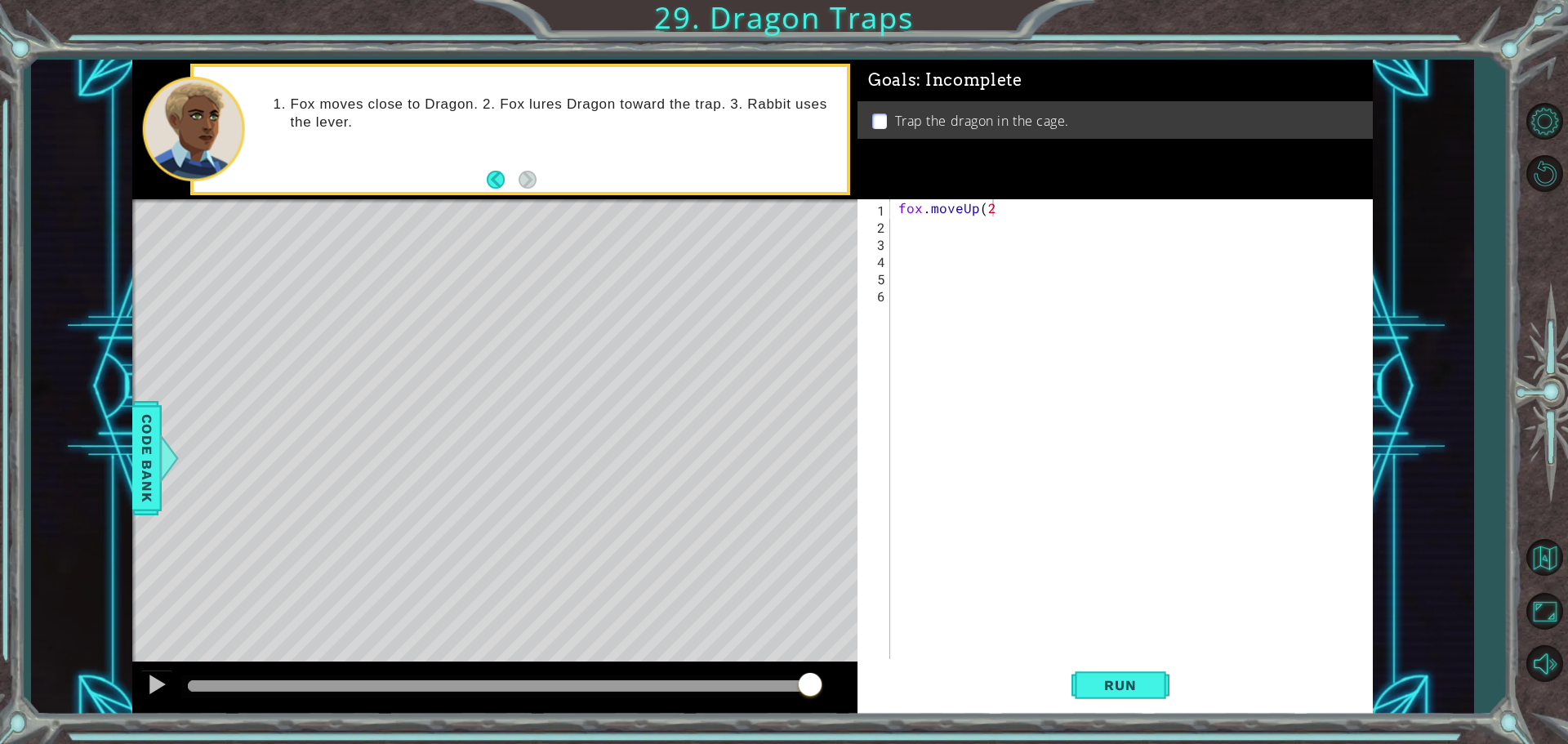
click at [473, 0] on div "1 ההההההההההההההההההההההההההההההההההההההההההההההההההההההההההההההההההההההההההההה…" at bounding box center [784, 372] width 1568 height 744
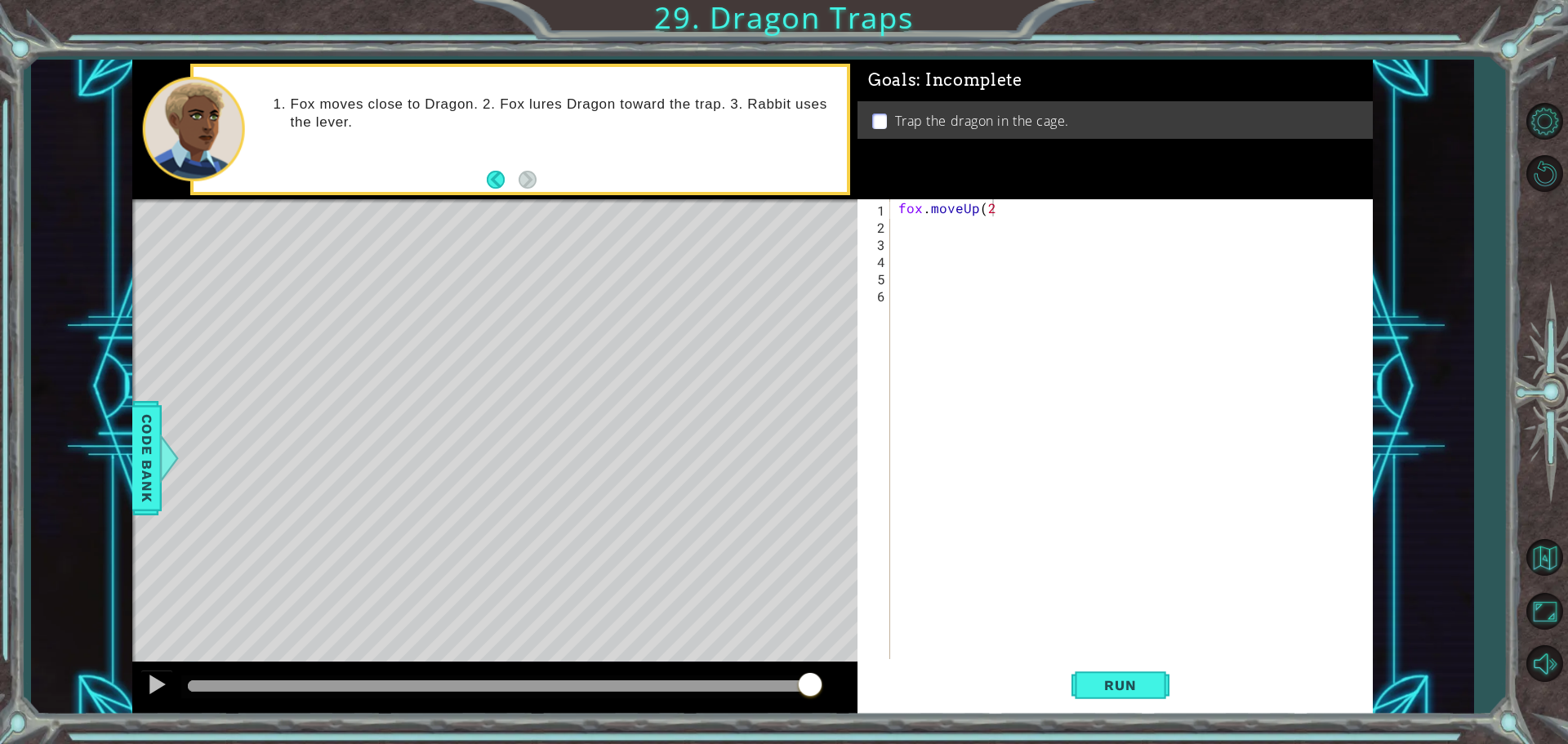
click at [473, 0] on div "1 ההההההההההההההההההההההההההההההההההההההההההההההההההההההההההההההההההההההההההההה…" at bounding box center [784, 372] width 1568 height 744
click at [1078, 207] on div "fox . moveUp ( 2" at bounding box center [1136, 447] width 481 height 497
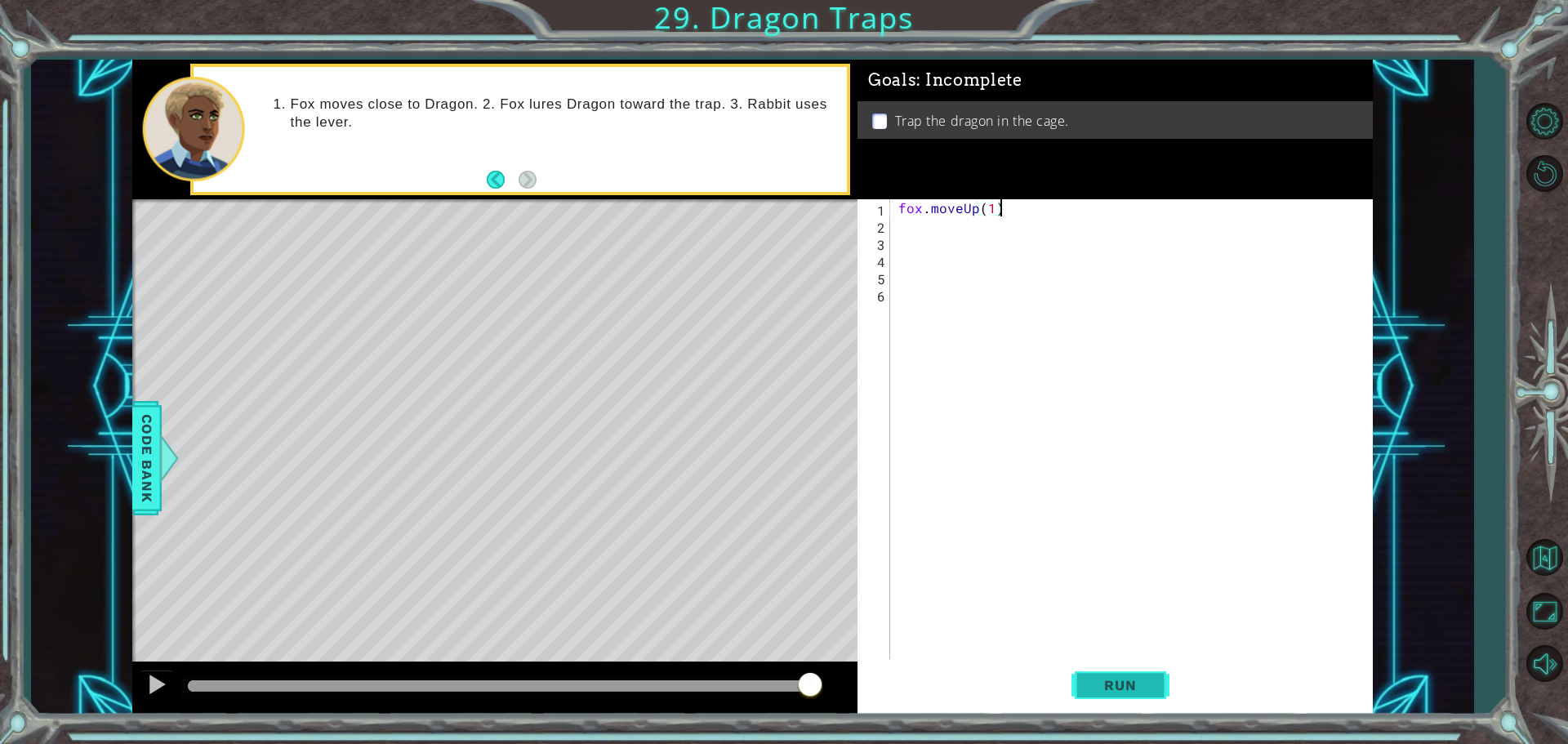
type textarea "fox.moveUp(1)"
click at [1136, 679] on span "Run" at bounding box center [1120, 685] width 64 height 17
click at [988, 214] on div "fox . moveUp ( 1 )" at bounding box center [1136, 447] width 481 height 497
click at [995, 218] on div "fox . moveUp ( 1 )" at bounding box center [1136, 447] width 481 height 497
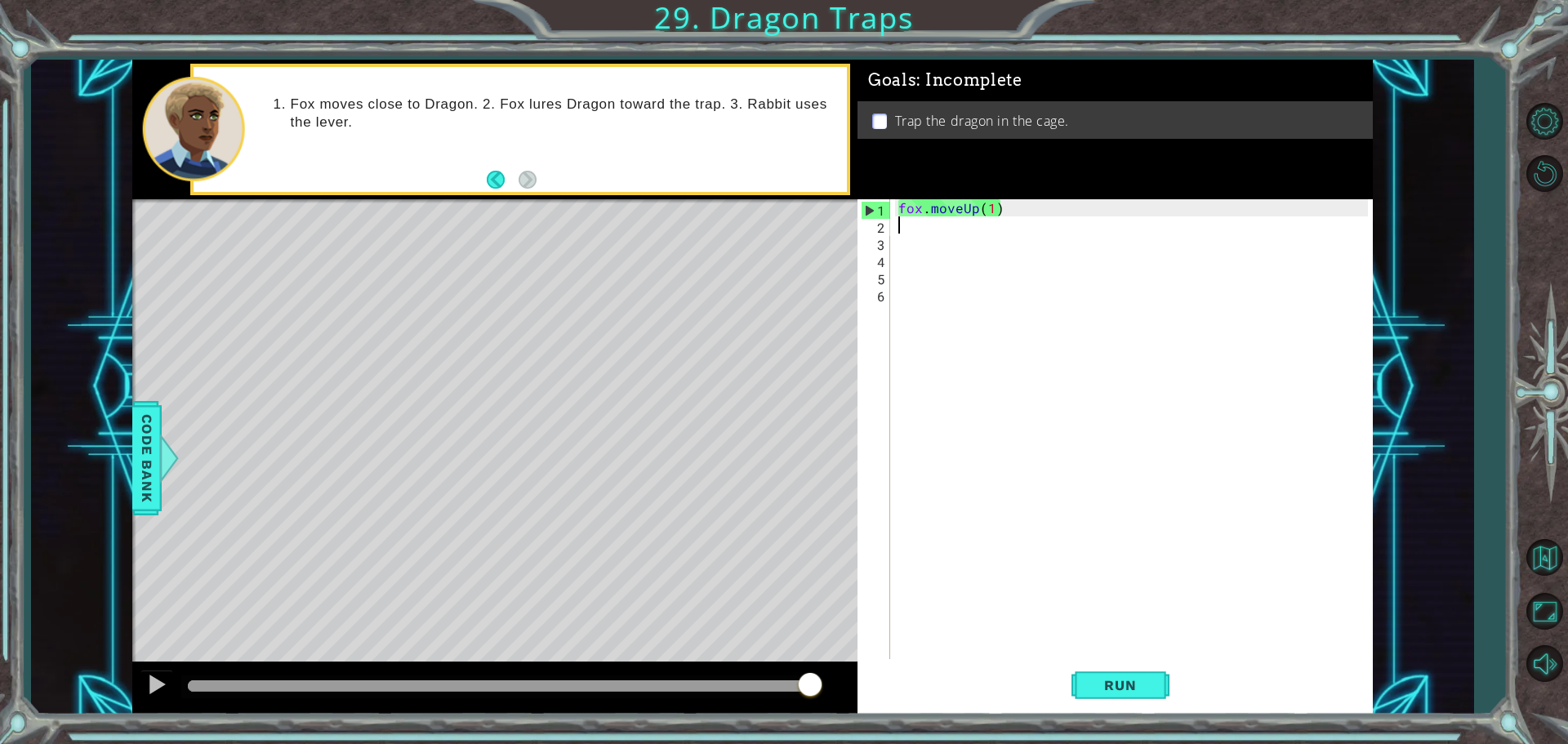
click at [993, 211] on div "fox . moveUp ( 1 )" at bounding box center [1136, 447] width 481 height 497
type textarea "fox.moveUp(2)"
type textarea "h"
click at [1102, 690] on span "Run" at bounding box center [1120, 685] width 64 height 17
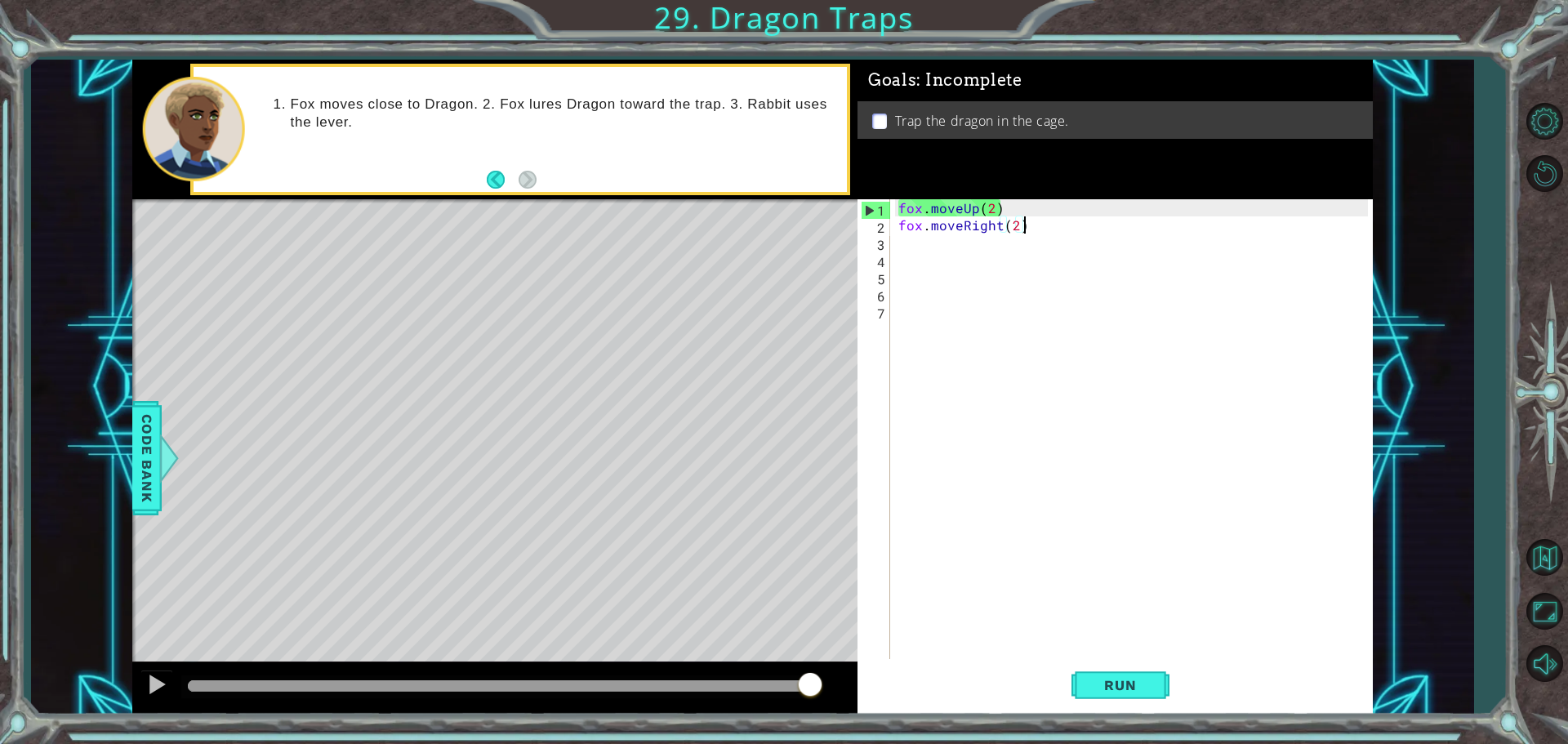
click at [1010, 221] on div "fox . moveUp ( 2 ) fox . moveRight ( 2 )" at bounding box center [1136, 447] width 481 height 497
drag, startPoint x: 1009, startPoint y: 221, endPoint x: 1019, endPoint y: 221, distance: 10.0
click at [1019, 221] on div "fox . moveUp ( 2 ) fox . moveRight ( 2 )" at bounding box center [1136, 447] width 481 height 497
type textarea "fox.moveRight(1)"
drag, startPoint x: 1118, startPoint y: 676, endPoint x: 1092, endPoint y: 656, distance: 32.8
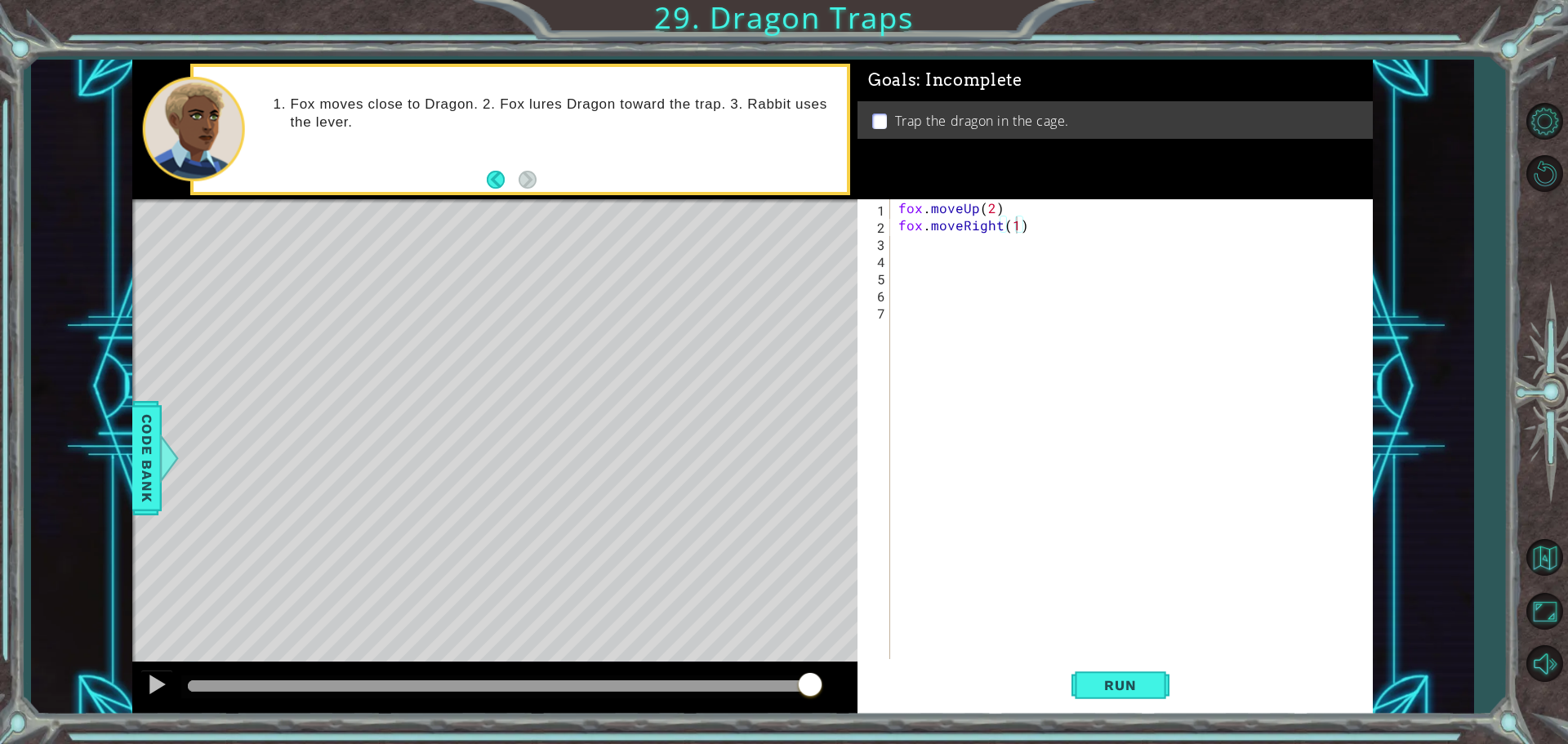
click at [1111, 677] on button "Run" at bounding box center [1121, 685] width 98 height 52
click at [899, 241] on div "fox . moveUp ( 2 ) fox . moveRight ( 1 )" at bounding box center [1136, 447] width 481 height 497
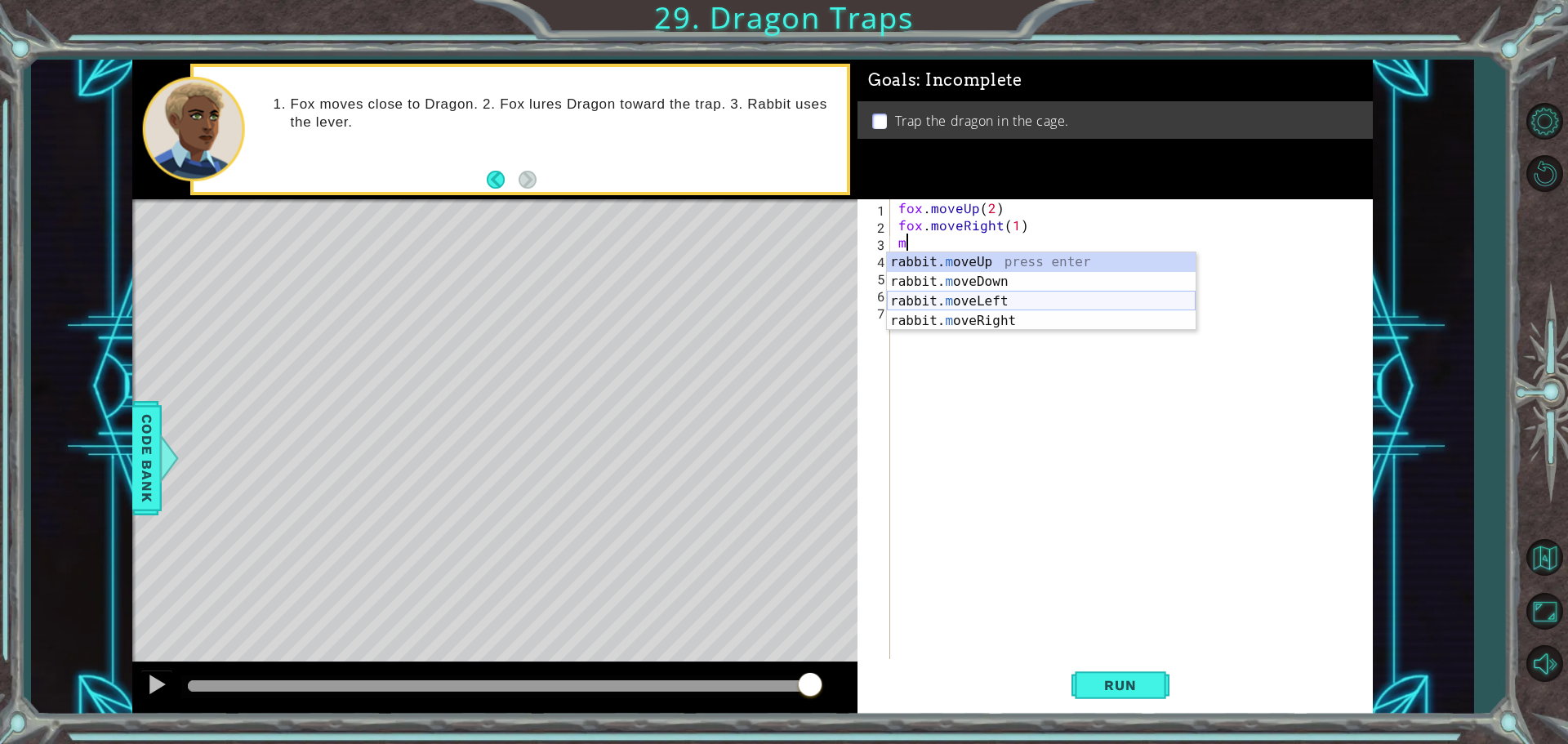
click at [982, 306] on div "rabbit. m oveUp press enter rabbit. m oveDown press enter rabbit. m oveLeft pre…" at bounding box center [1041, 310] width 309 height 117
type textarea "rabbit.moveLeft(1)"
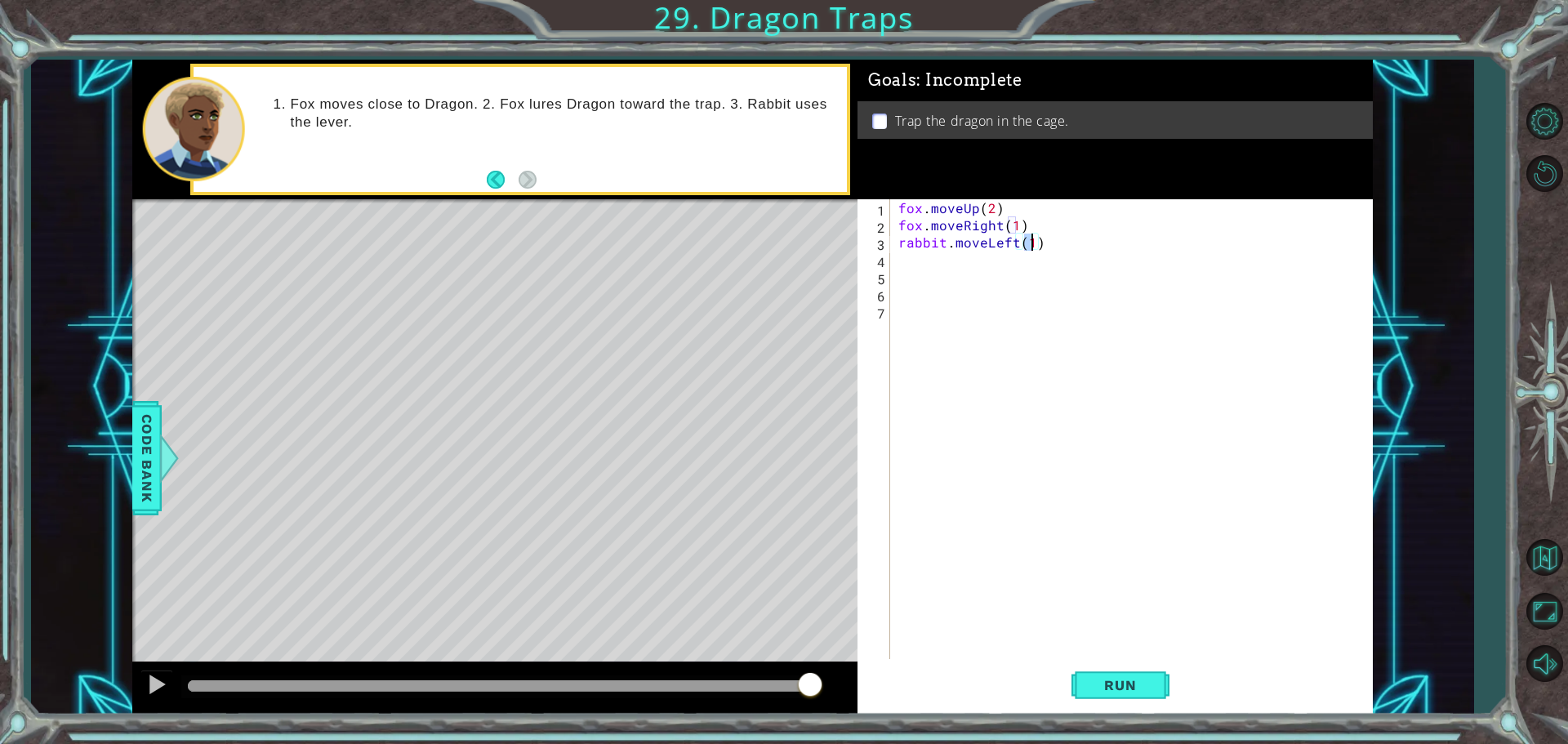
click at [933, 278] on div "fox . moveUp ( 2 ) fox . moveRight ( 1 ) rabbit . moveLeft ( 1 )" at bounding box center [1136, 447] width 481 height 497
click at [924, 267] on div "fox . moveUp ( 2 ) fox . moveRight ( 1 ) rabbit . moveLeft ( 1 )" at bounding box center [1136, 447] width 481 height 497
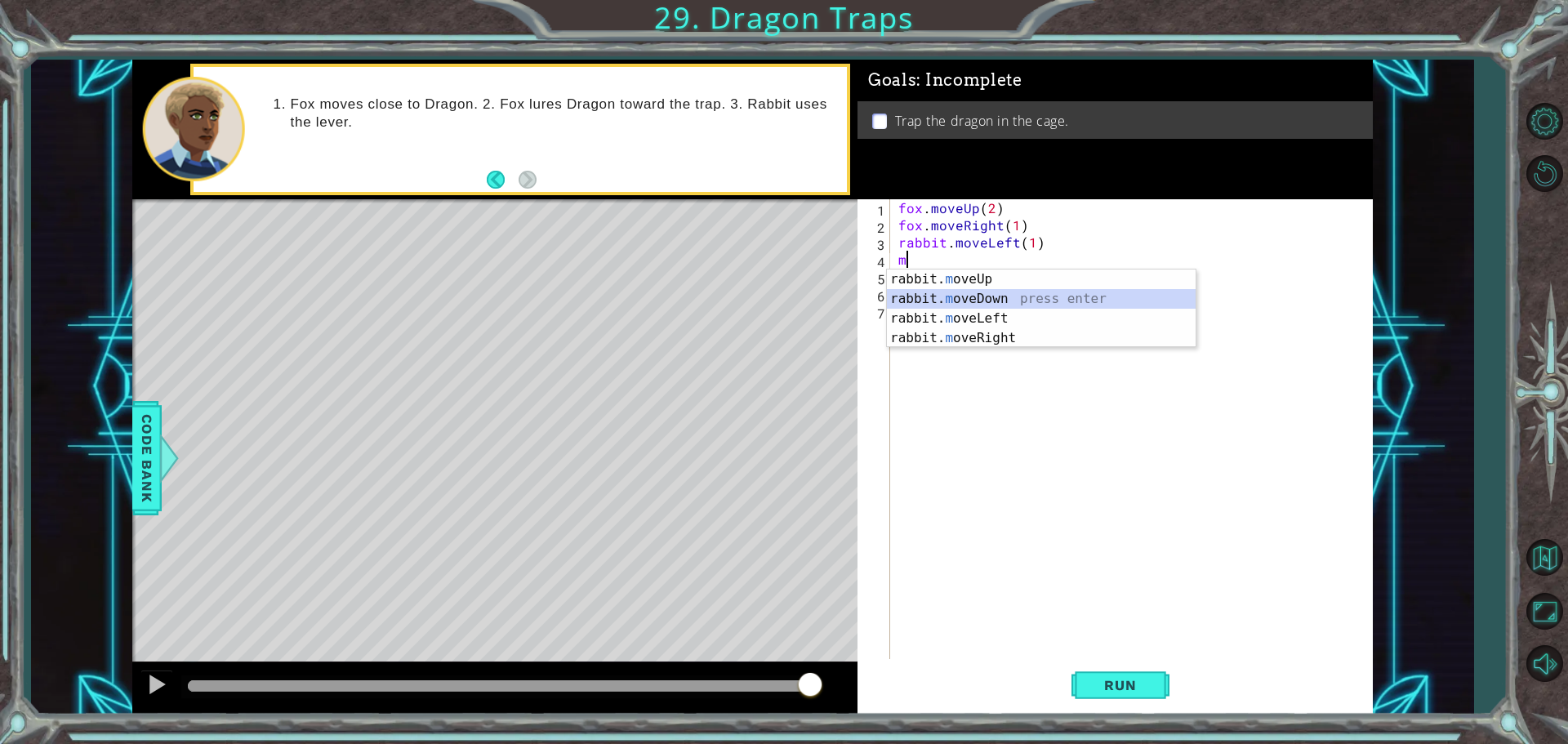
click at [987, 299] on div "rabbit. m oveUp press enter rabbit. m oveDown press enter rabbit. m oveLeft pre…" at bounding box center [1041, 328] width 309 height 117
type textarea "rabbit.moveDown(1)"
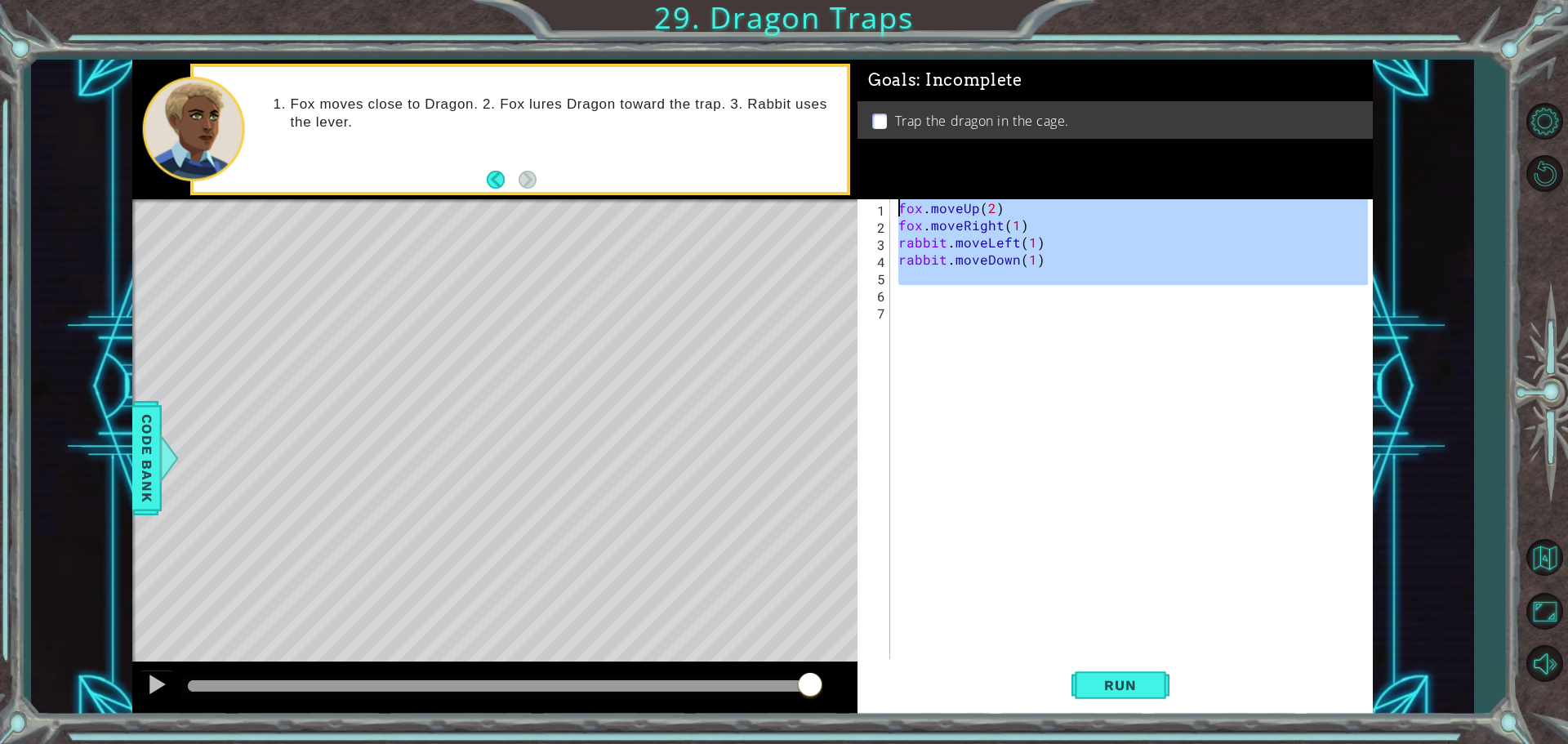
click at [946, 301] on div "fox . moveUp ( 2 ) fox . moveRight ( 1 ) rabbit . moveLeft ( 1 ) rabbit . moveD…" at bounding box center [1136, 447] width 481 height 497
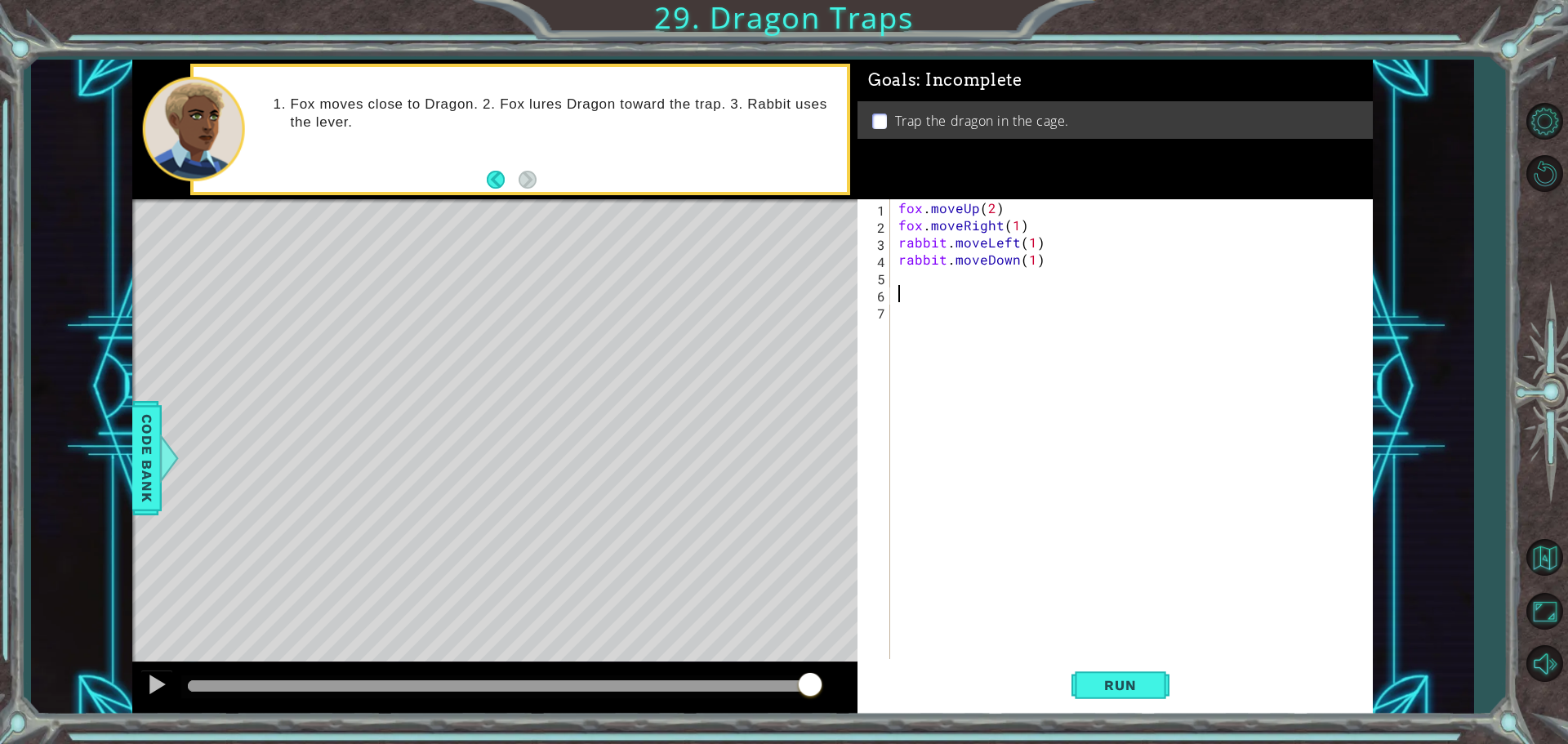
click at [933, 285] on div "fox . moveUp ( 2 ) fox . moveRight ( 1 ) rabbit . moveLeft ( 1 ) rabbit . moveD…" at bounding box center [1136, 447] width 481 height 497
click at [928, 276] on div "fox . moveUp ( 2 ) fox . moveRight ( 1 ) rabbit . moveLeft ( 1 ) rabbit . moveD…" at bounding box center [1136, 447] width 481 height 497
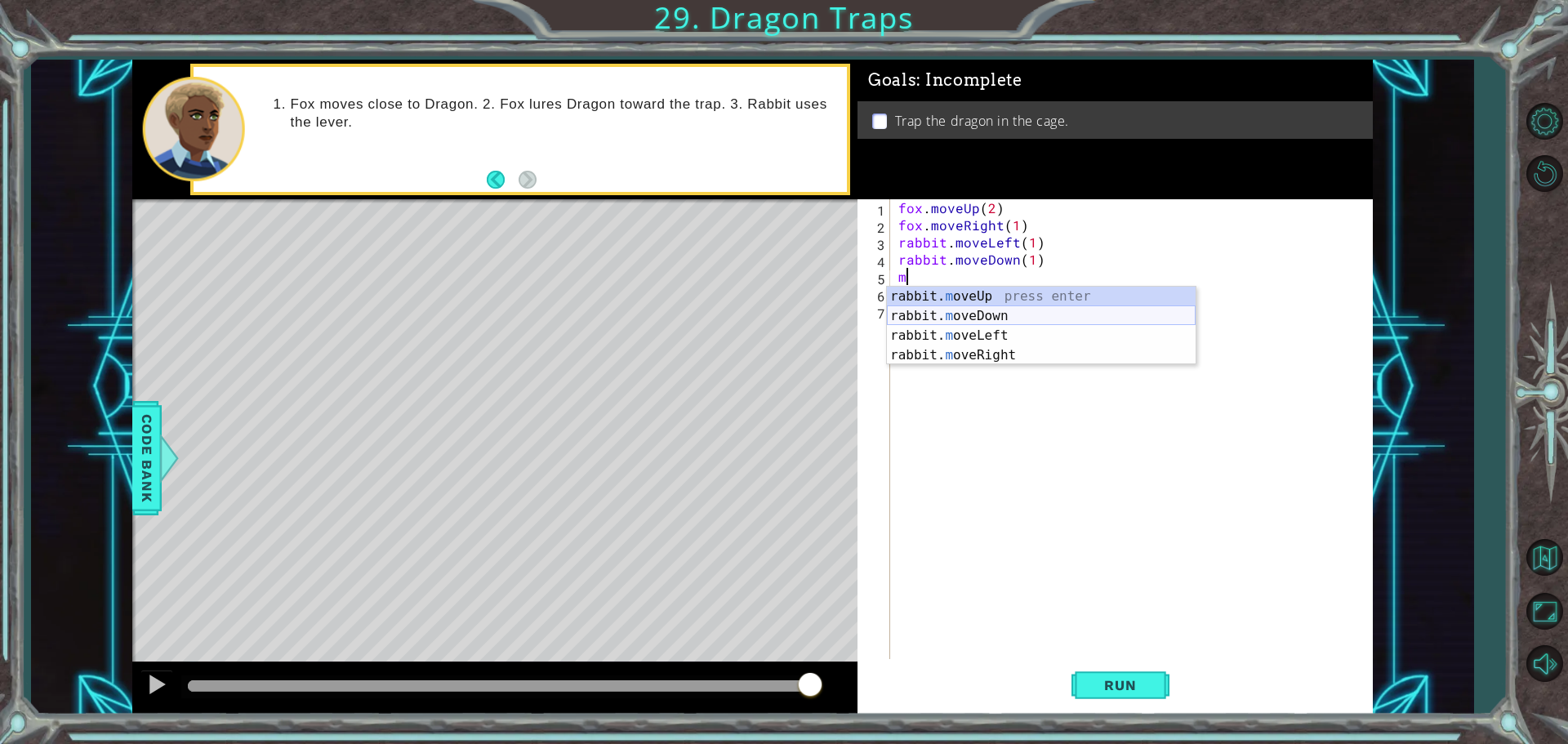
click at [978, 317] on div "rabbit. m oveUp press enter rabbit. m oveDown press enter rabbit. m oveLeft pre…" at bounding box center [1041, 345] width 309 height 117
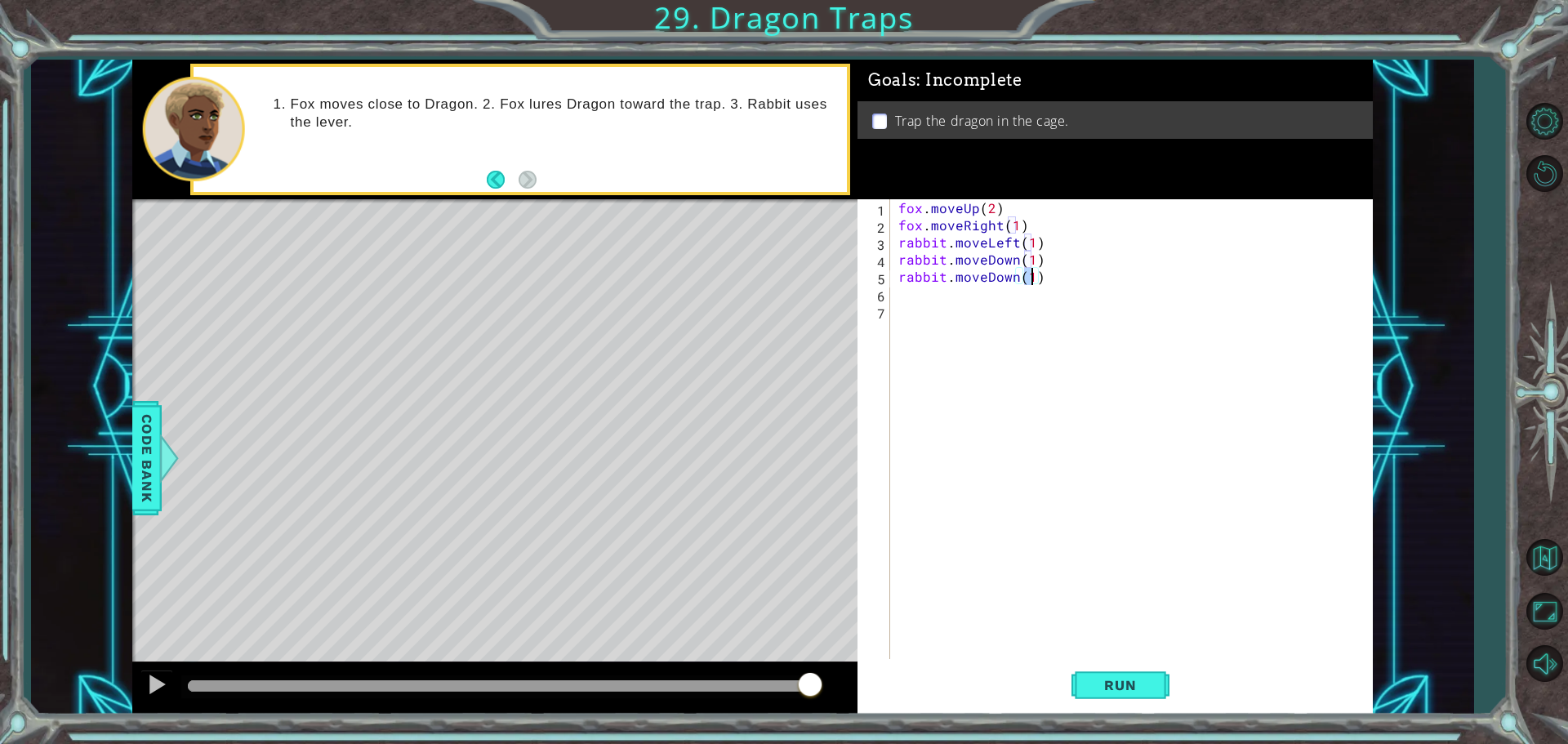
click at [946, 278] on div "fox . moveUp ( 2 ) fox . moveRight ( 1 ) rabbit . moveLeft ( 1 ) rabbit . moveD…" at bounding box center [1136, 447] width 481 height 497
click at [940, 264] on div "fox . moveUp ( 2 ) fox . moveRight ( 1 ) rabbit . moveLeft ( 1 ) rabbit . moveD…" at bounding box center [1136, 447] width 481 height 497
click at [947, 264] on div "fox . moveUp ( 2 ) fox . moveRight ( 1 ) rabbit . moveLeft ( 1 ) rabbit . moveD…" at bounding box center [1136, 447] width 481 height 497
click at [947, 243] on div "fox . moveUp ( 2 ) fox . moveRight ( 1 ) rabbit . moveLeft ( 1 ) fox . moveDown…" at bounding box center [1136, 447] width 481 height 497
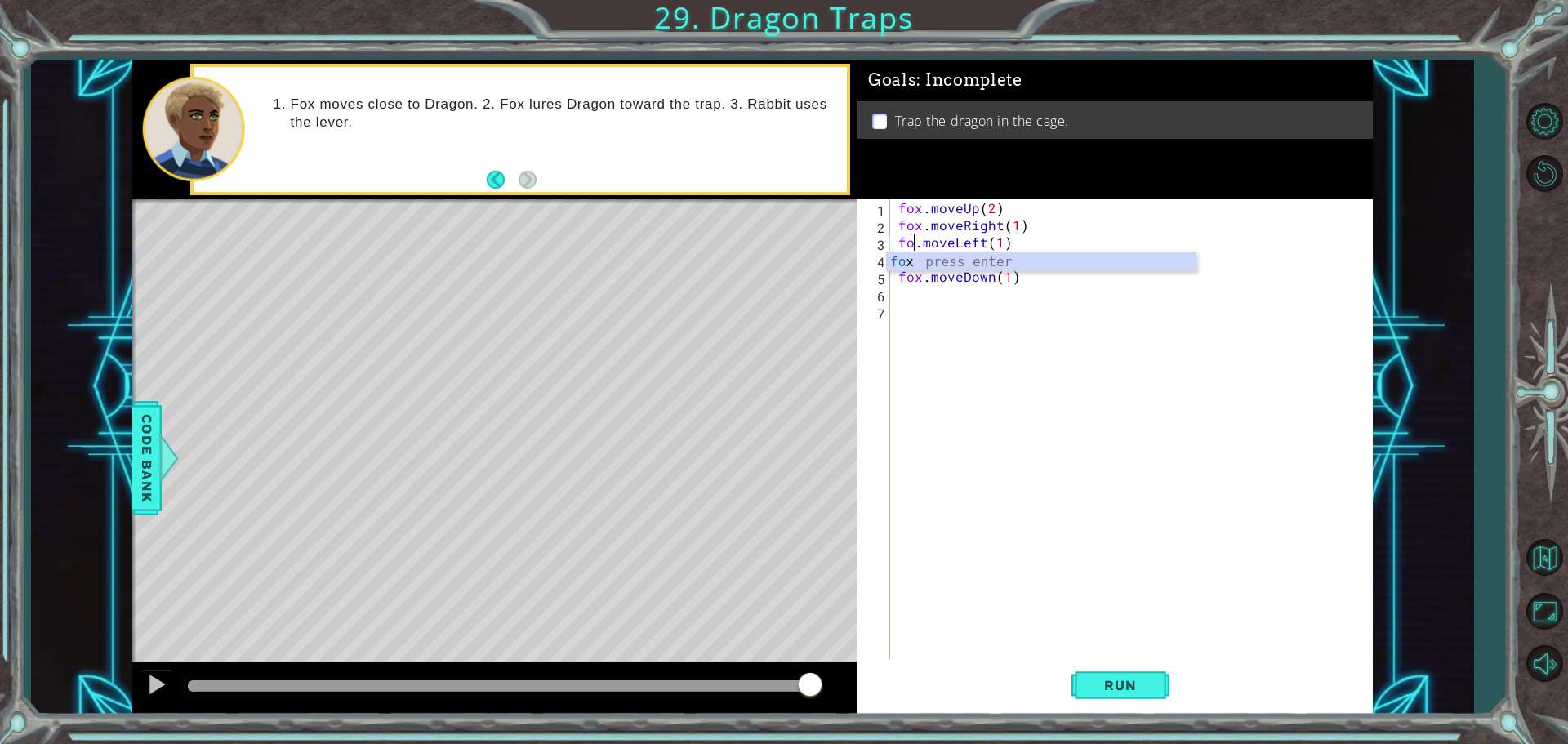
type textarea "fox.moveLeft(1)"
click at [977, 337] on div "fox . moveUp ( 2 ) fox . moveRight ( 1 ) fox . moveLeft ( 1 ) fox . moveDown ( …" at bounding box center [1136, 447] width 481 height 497
click at [1153, 686] on button "Run" at bounding box center [1121, 685] width 98 height 52
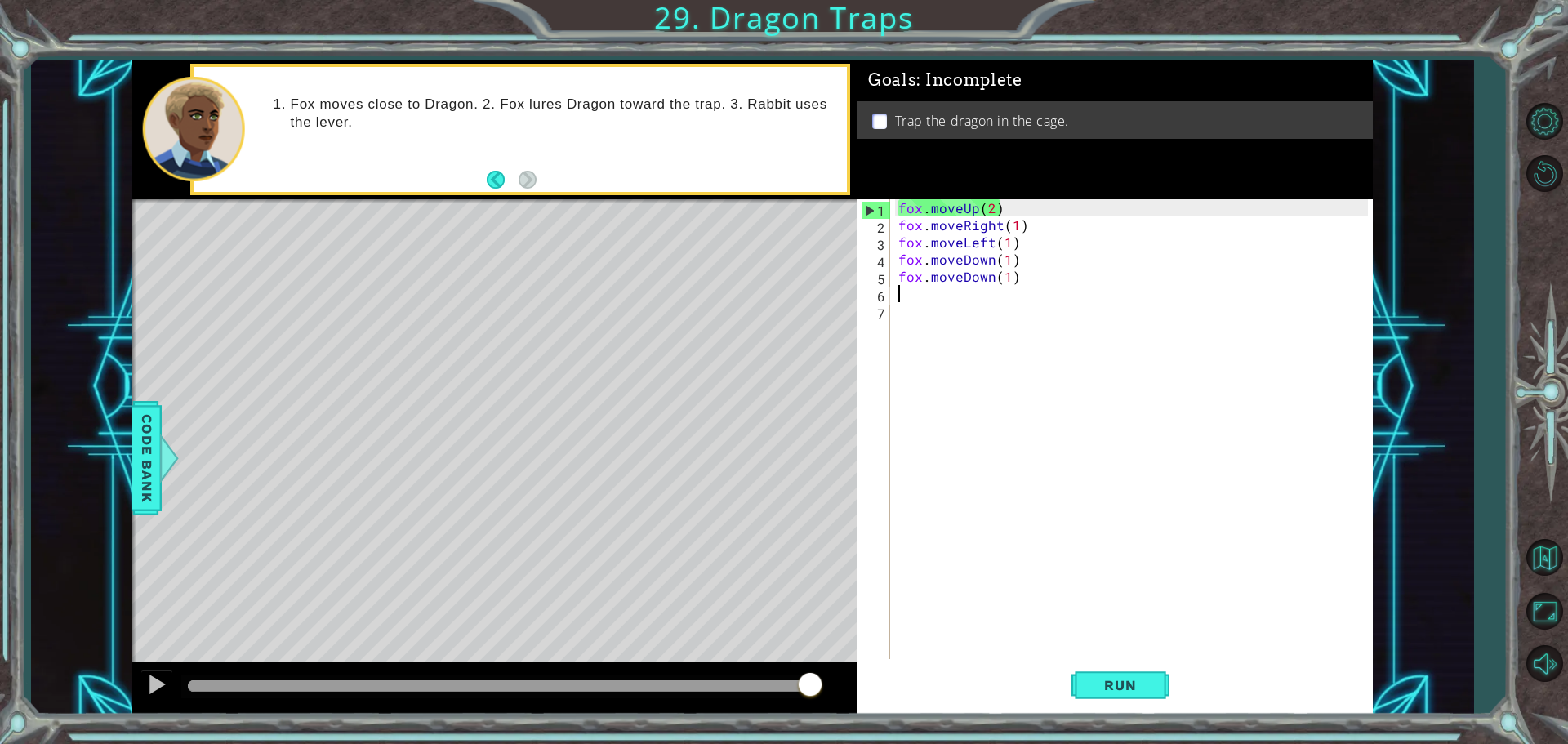
click at [933, 295] on div "fox . moveUp ( 2 ) fox . moveRight ( 1 ) fox . moveLeft ( 1 ) fox . moveDown ( …" at bounding box center [1136, 447] width 481 height 497
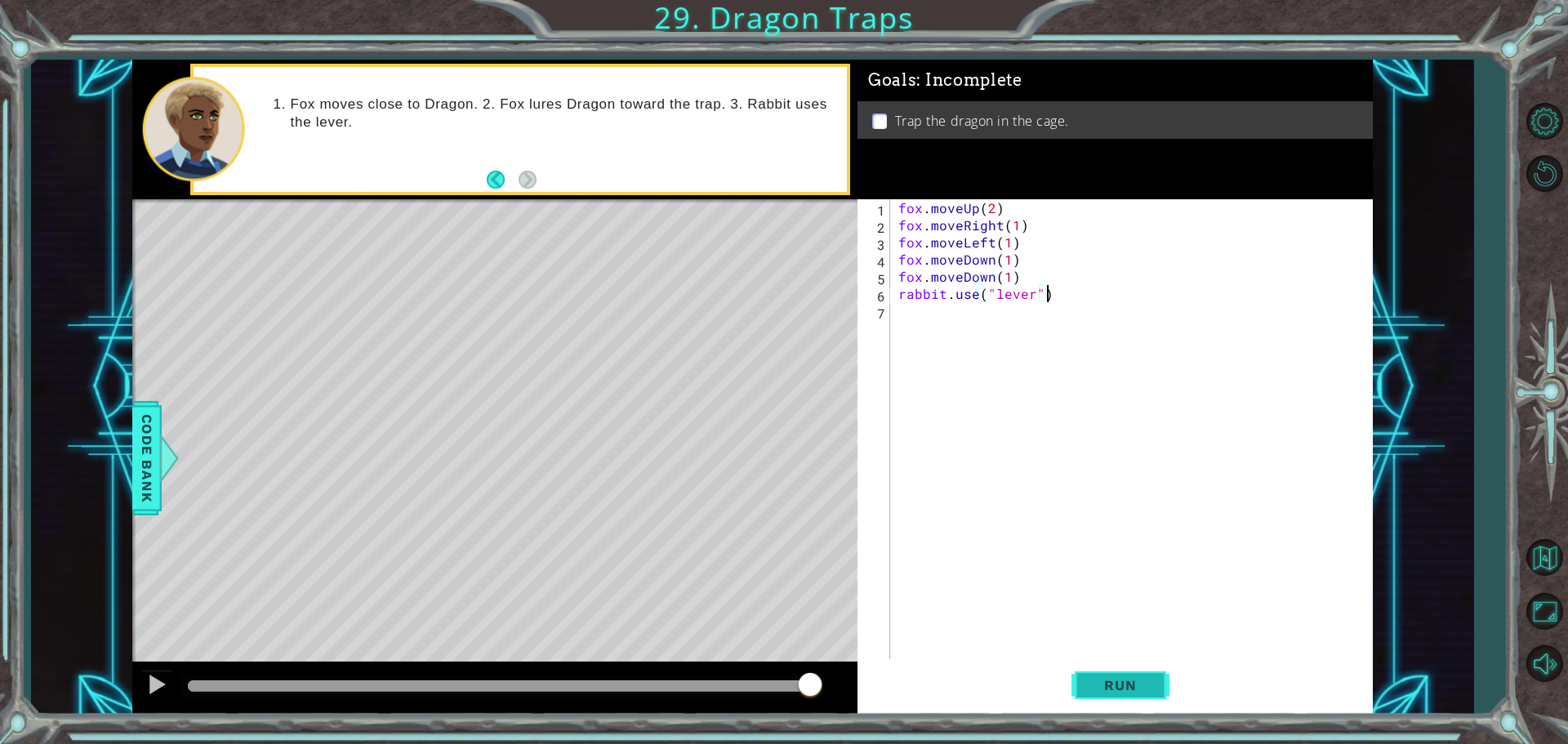
type textarea "rabbit.use("lever")"
click at [1137, 700] on button "Run" at bounding box center [1121, 685] width 98 height 52
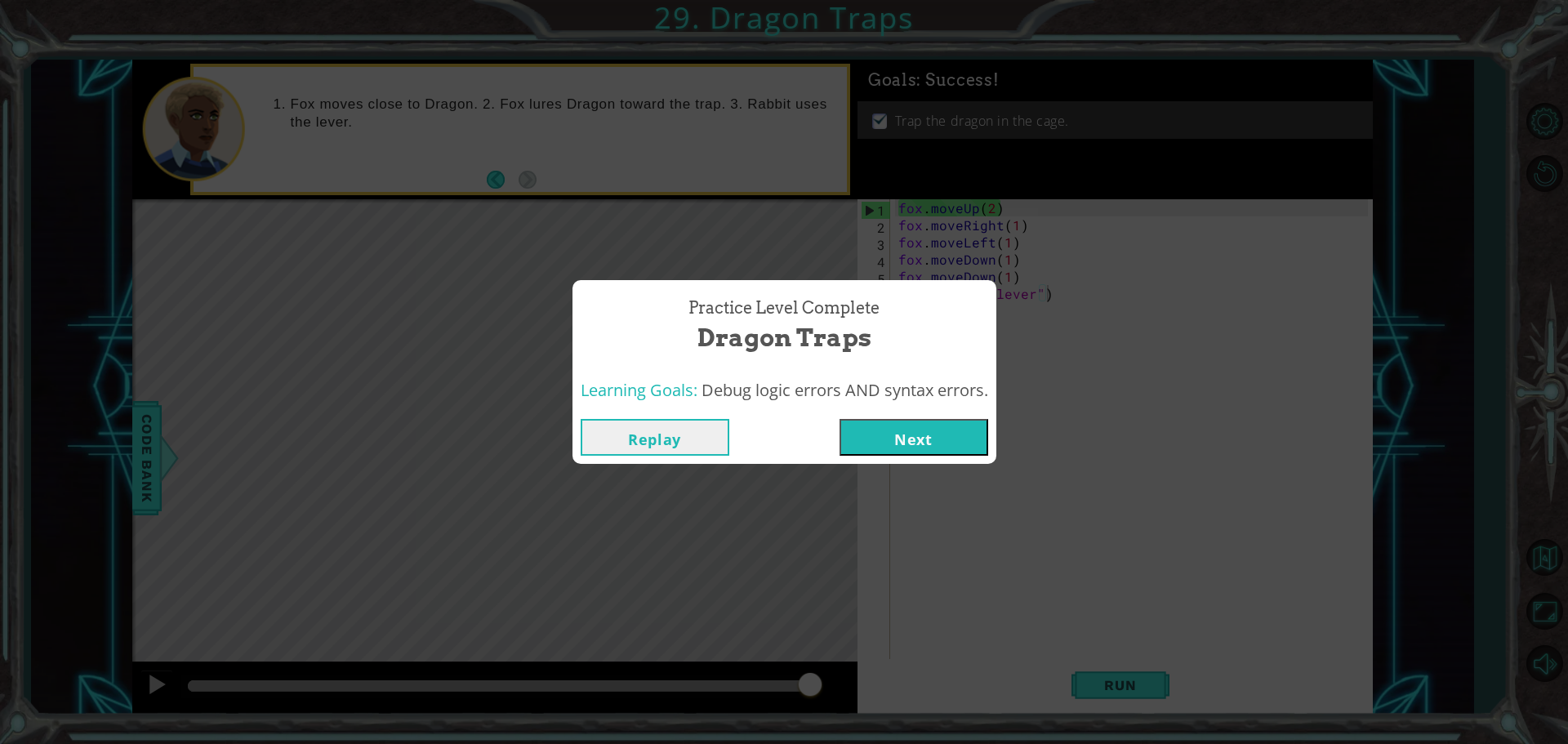
click at [932, 442] on button "Next" at bounding box center [913, 437] width 149 height 37
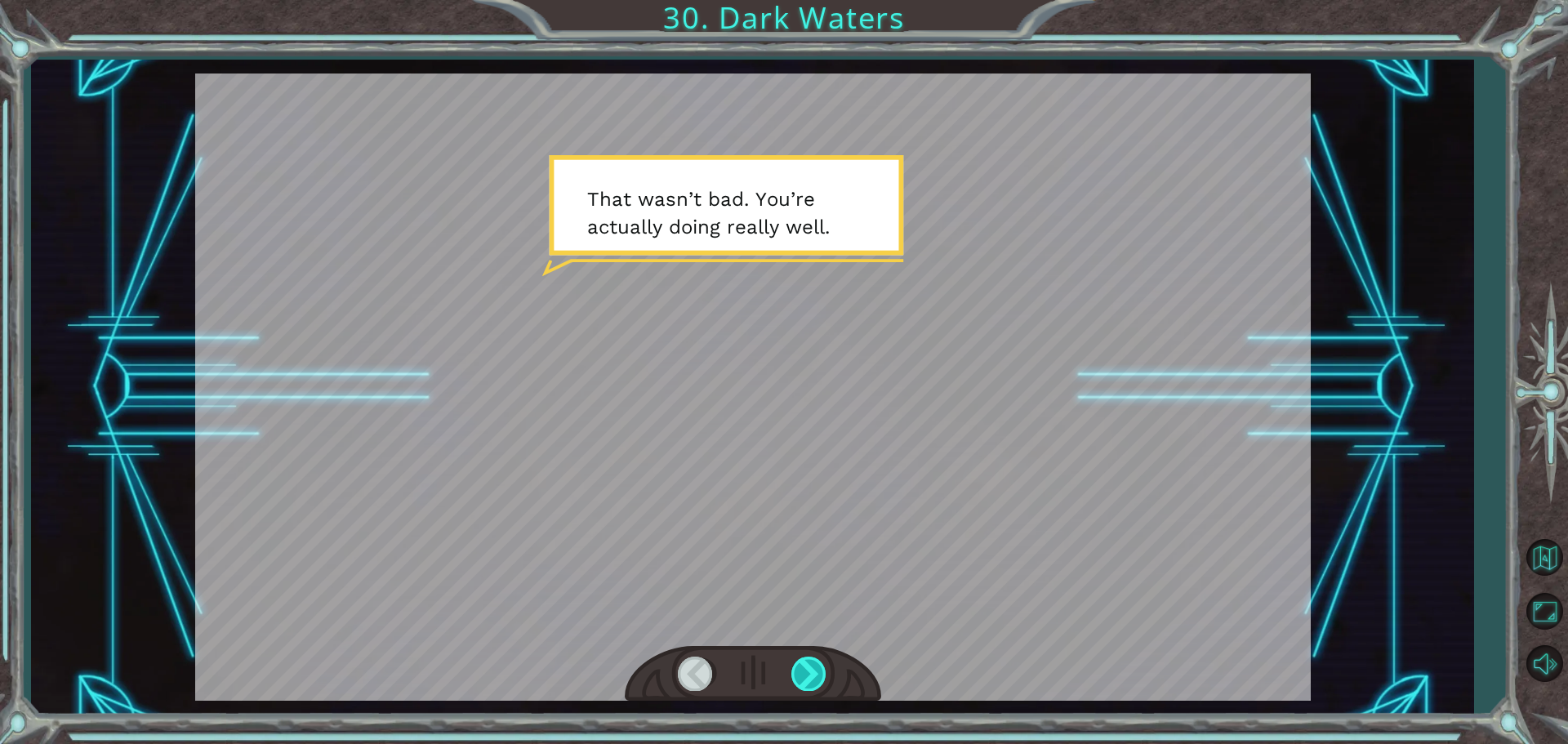
click at [819, 677] on div at bounding box center [810, 673] width 37 height 33
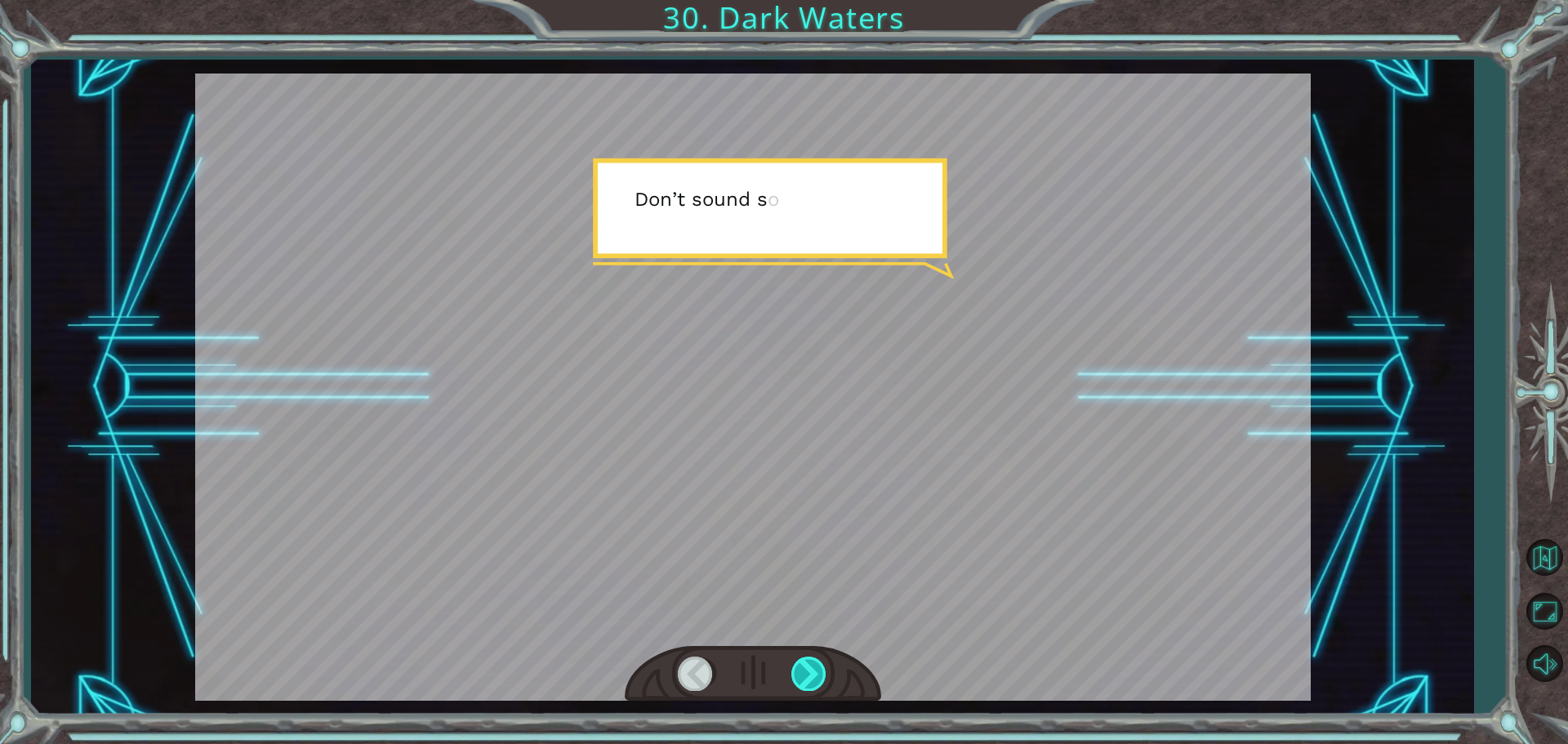
click at [819, 677] on div at bounding box center [810, 673] width 37 height 33
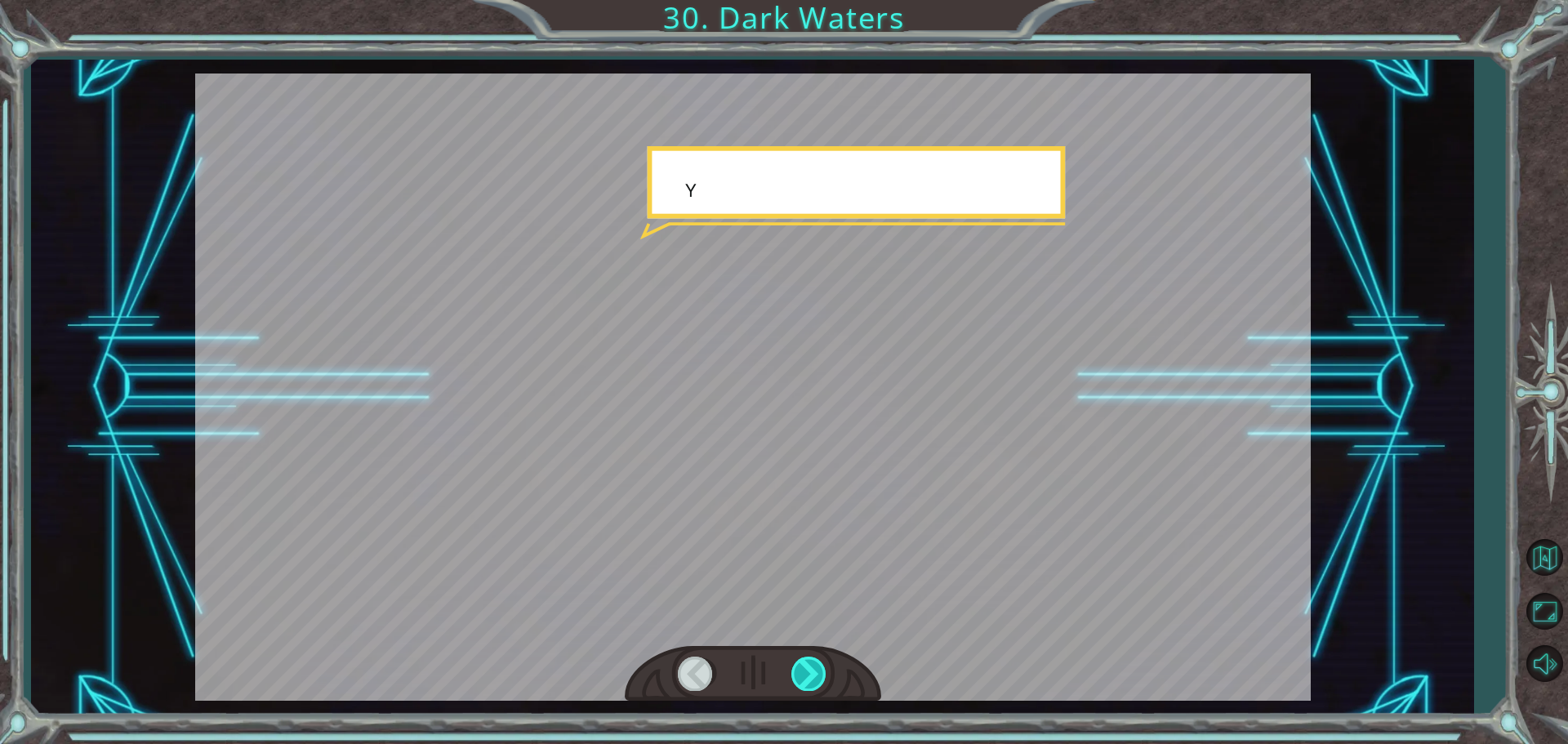
click at [819, 677] on div at bounding box center [810, 673] width 37 height 33
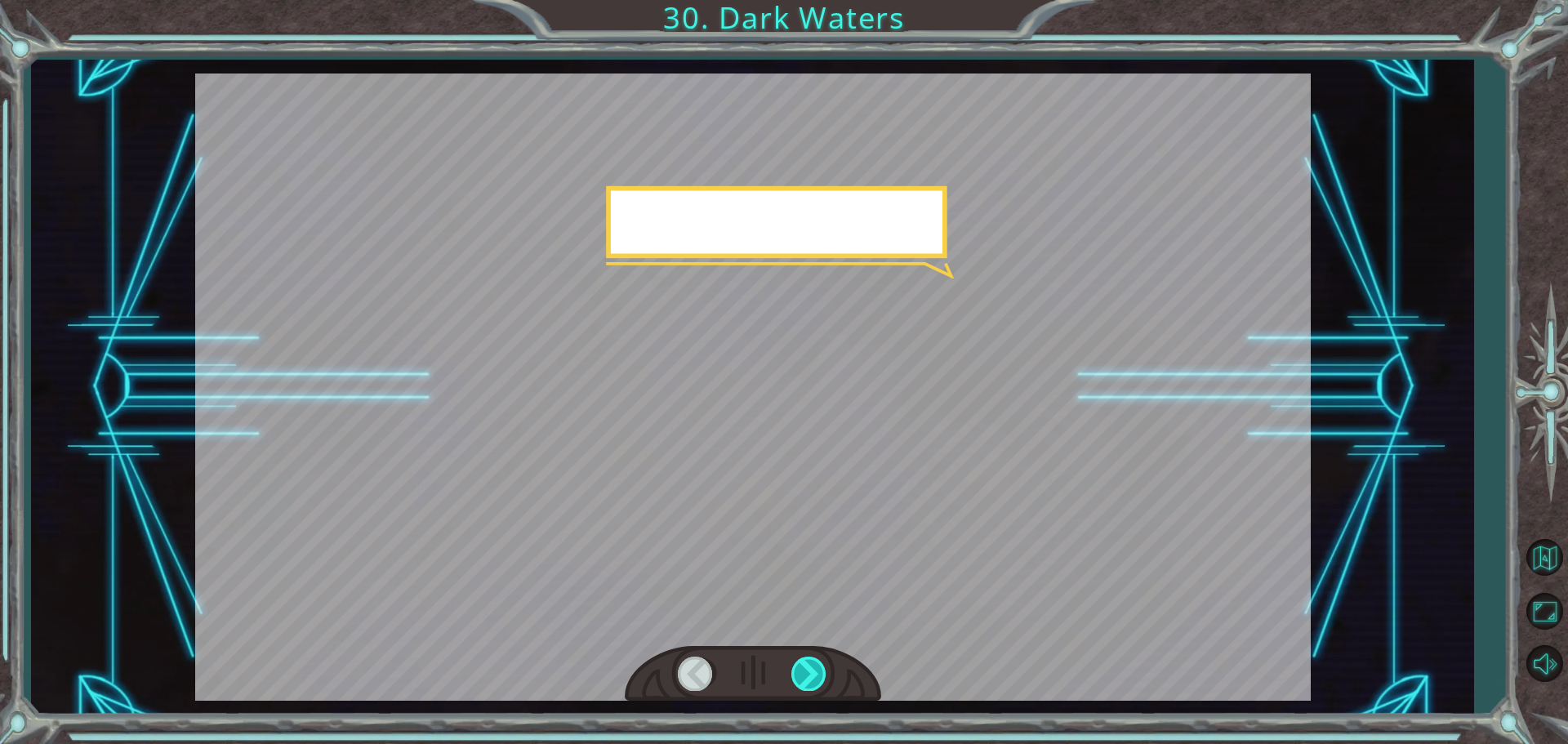
click at [819, 677] on div at bounding box center [810, 673] width 37 height 33
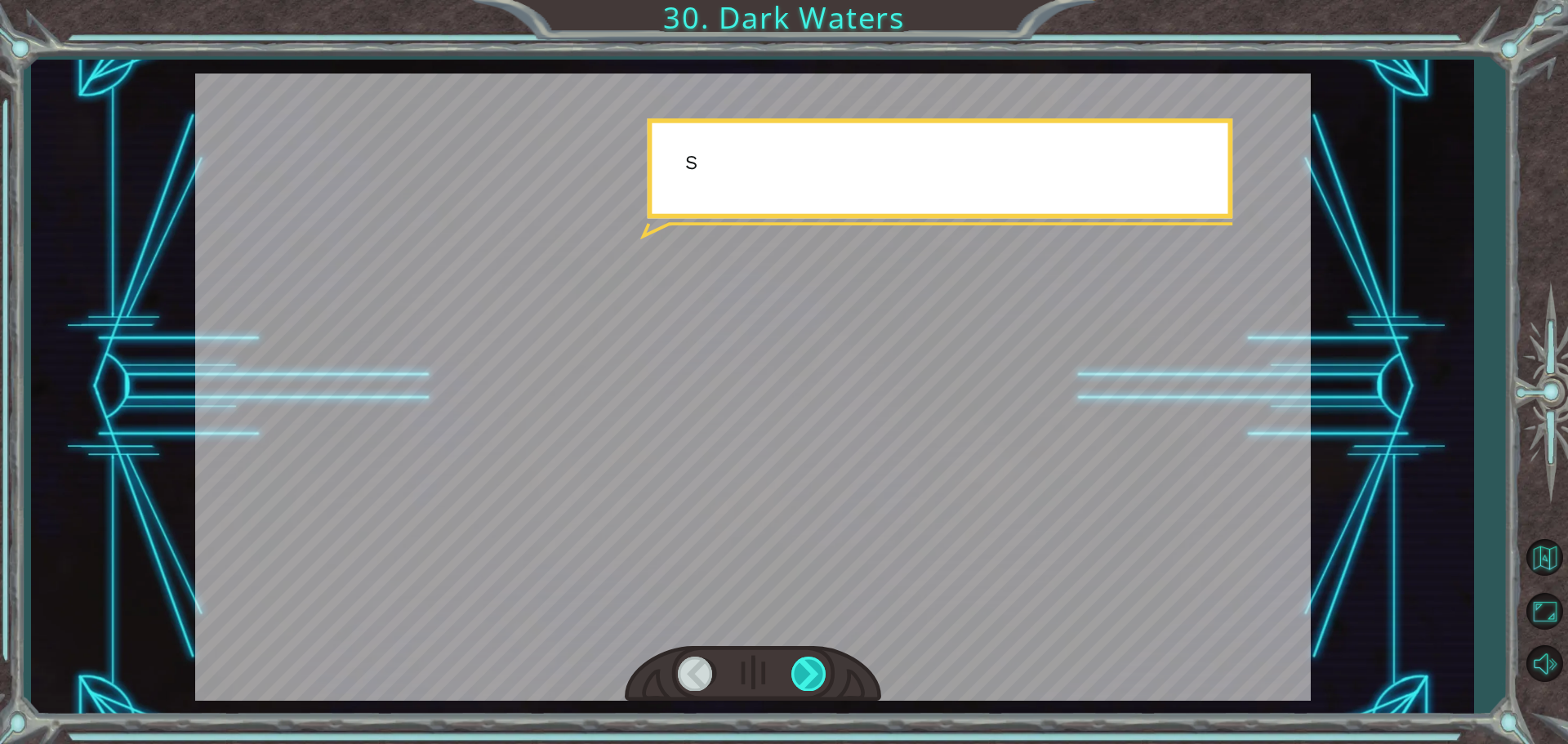
click at [819, 677] on div at bounding box center [810, 673] width 37 height 33
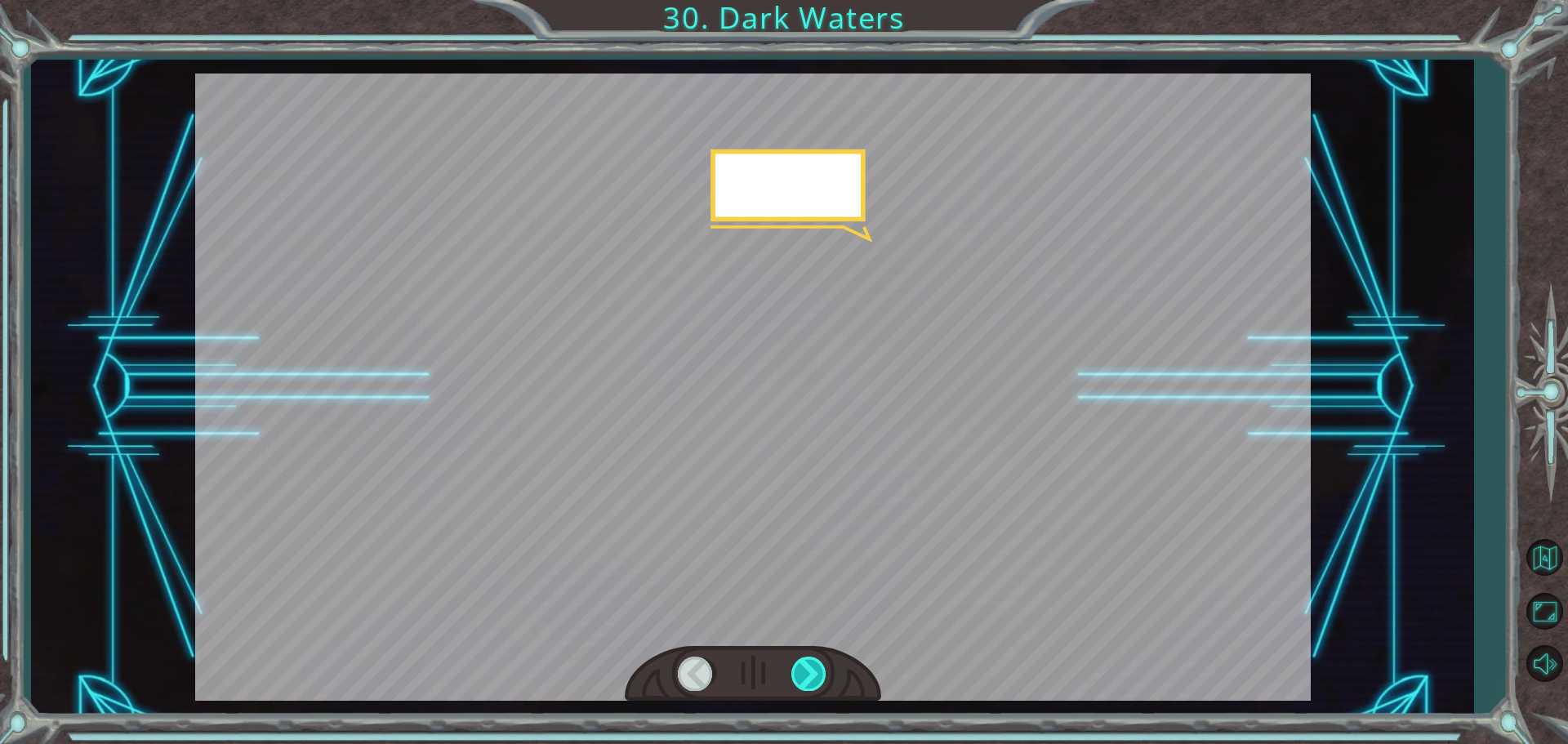
click at [819, 676] on div at bounding box center [810, 673] width 37 height 33
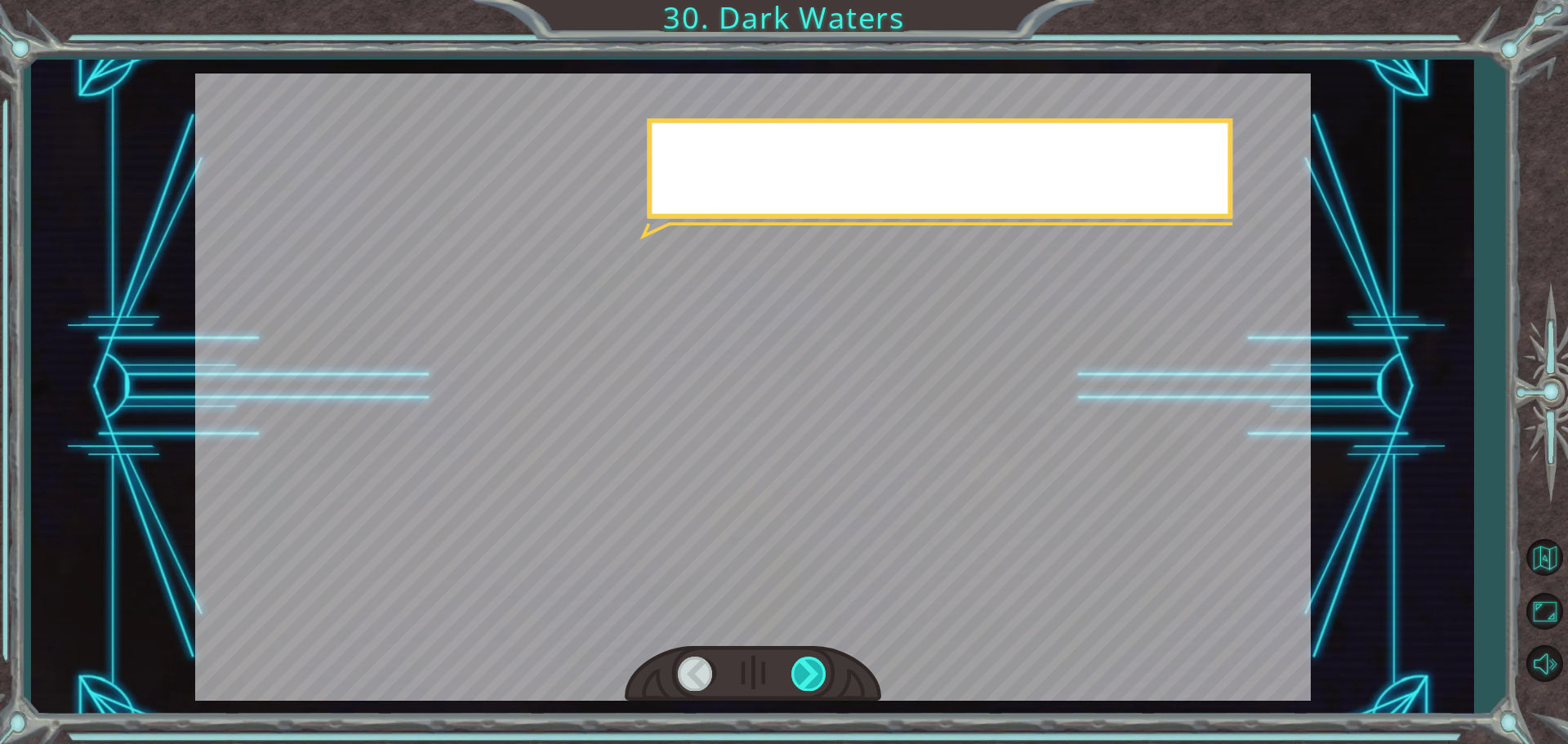
click at [804, 660] on div at bounding box center [810, 673] width 37 height 33
click at [803, 660] on div at bounding box center [810, 673] width 37 height 33
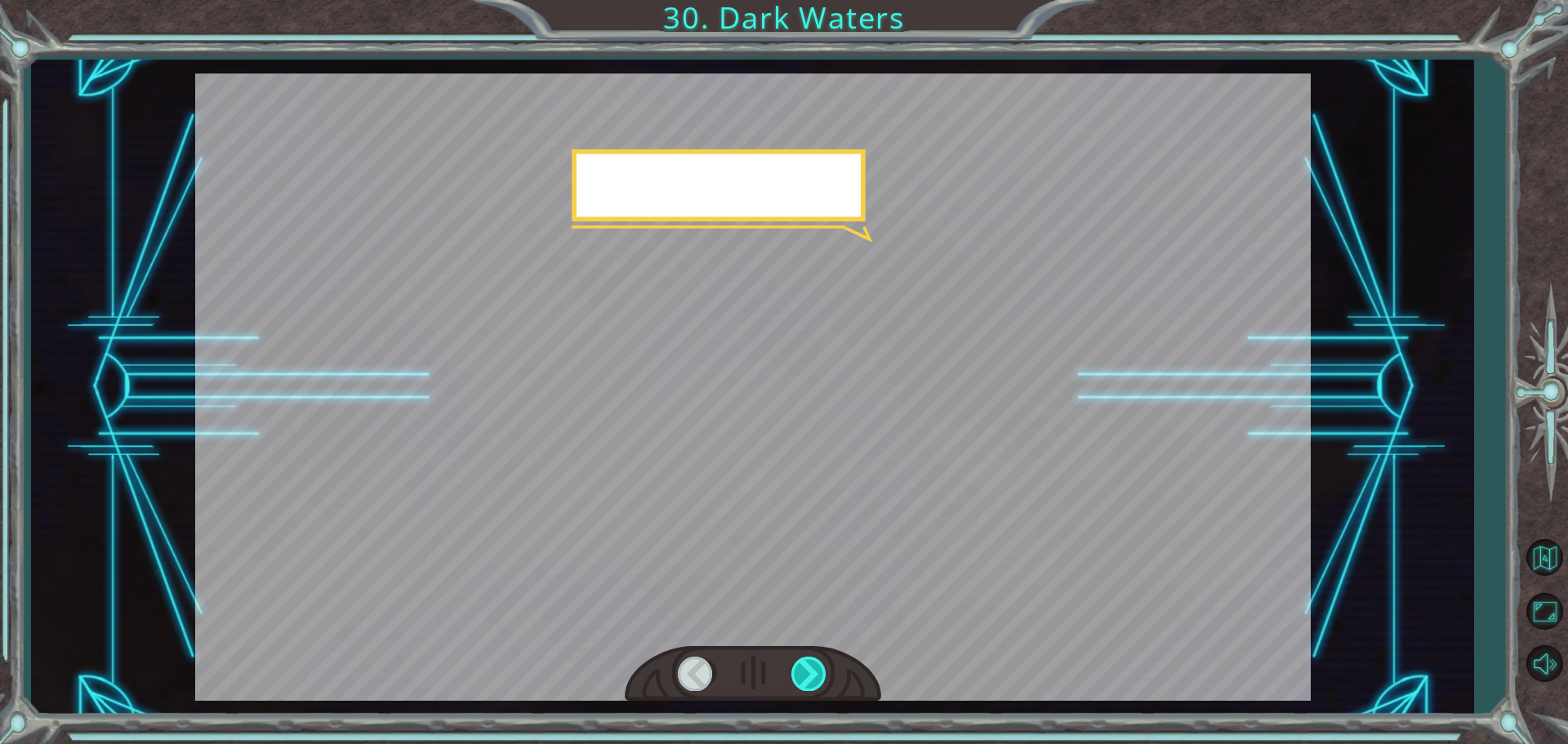
click at [803, 660] on div at bounding box center [810, 673] width 37 height 33
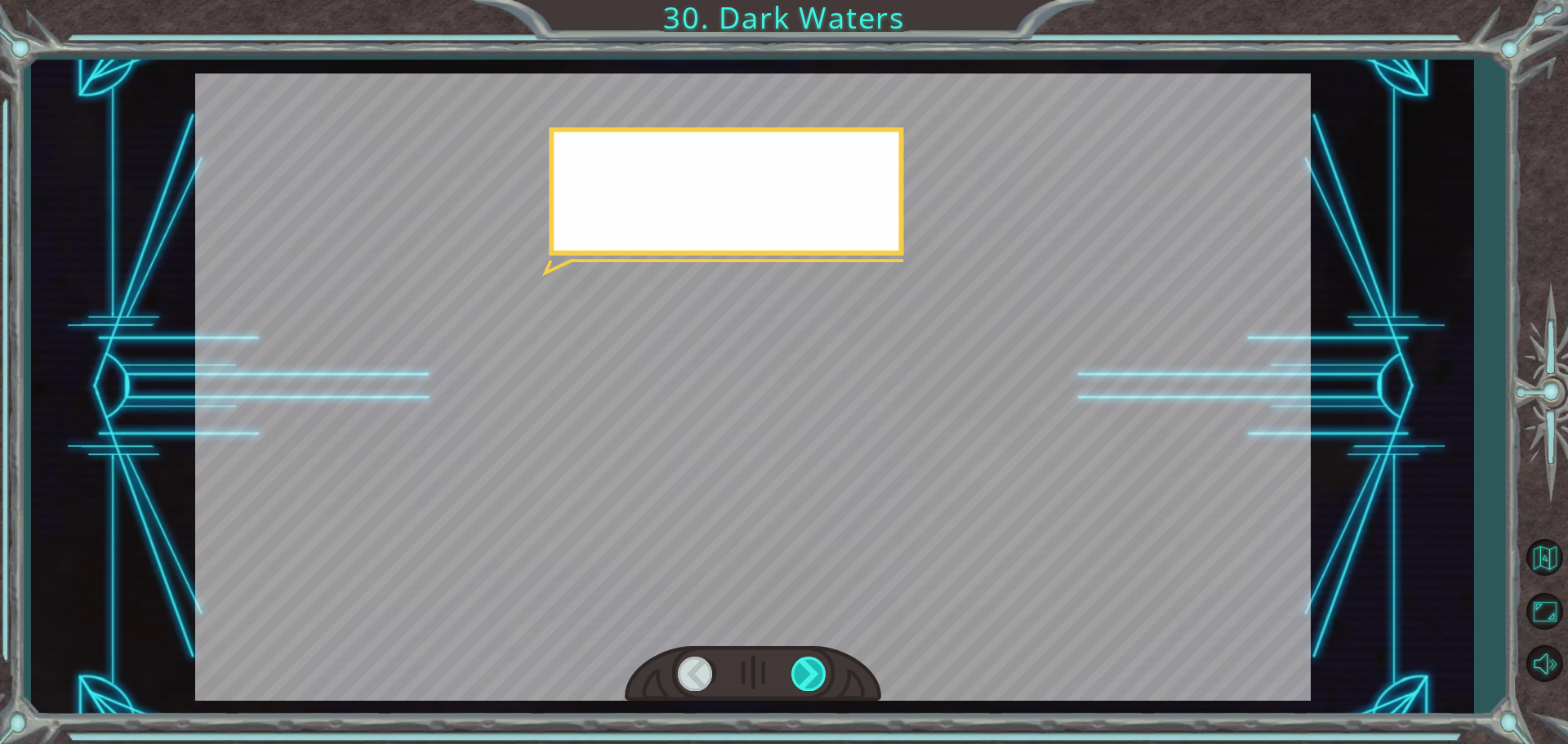
click at [803, 660] on div at bounding box center [810, 673] width 37 height 33
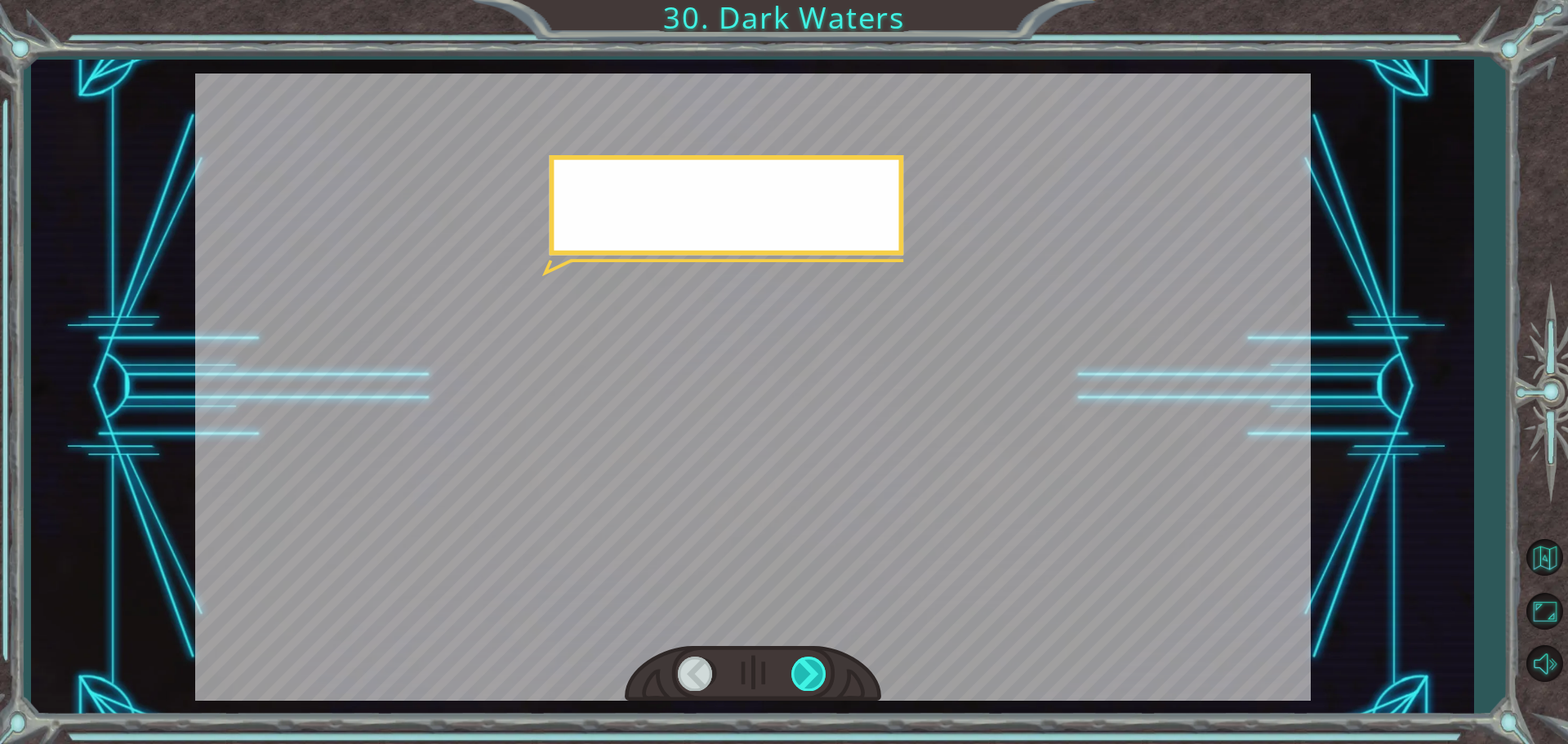
click at [803, 660] on div at bounding box center [810, 673] width 37 height 33
click at [803, 664] on div at bounding box center [810, 673] width 37 height 33
click at [802, 664] on div at bounding box center [810, 673] width 37 height 33
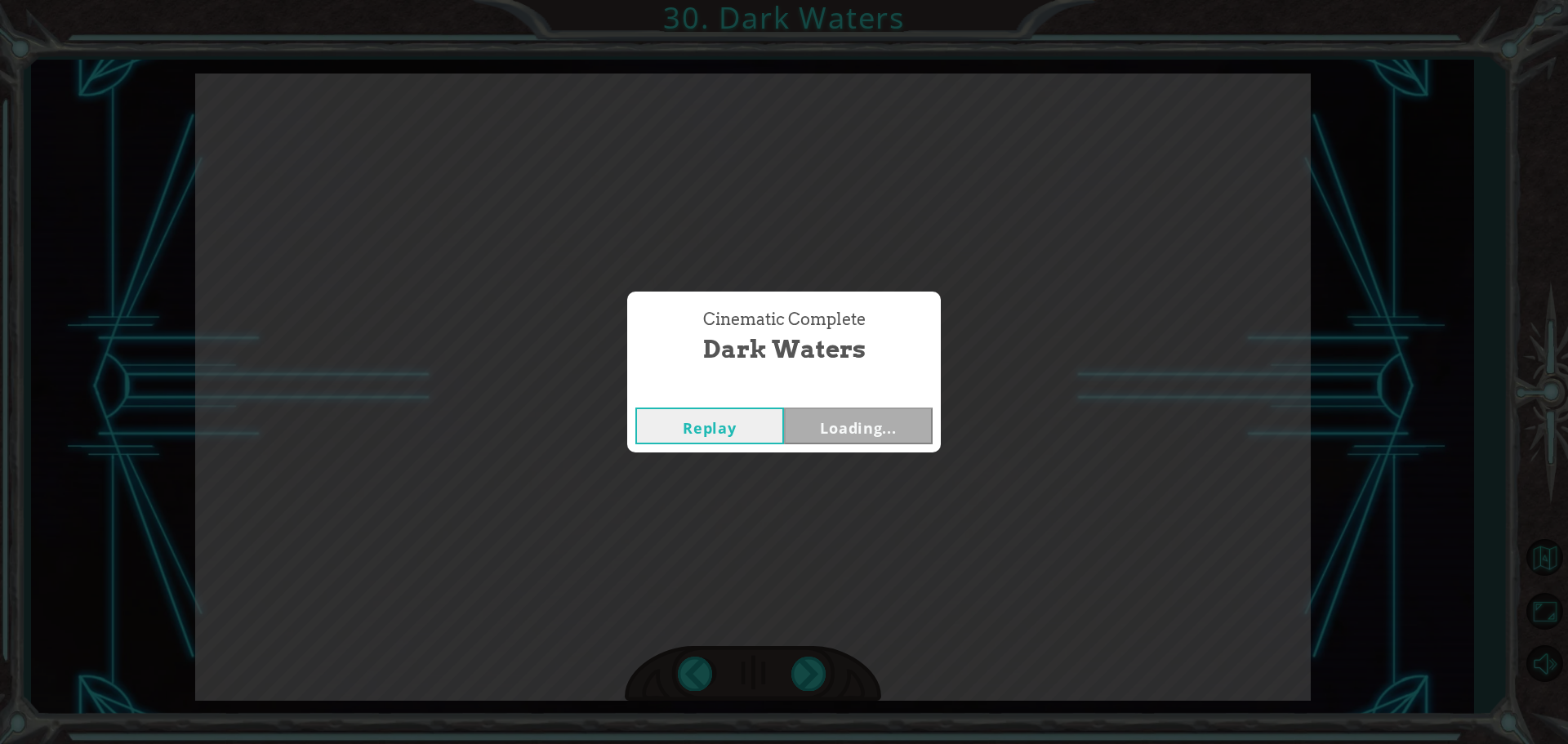
click at [801, 665] on div "Cinematic Complete Dark Waters Replay Loading..." at bounding box center [784, 372] width 1568 height 744
click at [801, 665] on div "Cinematic Complete Dark Waters Replay Next" at bounding box center [784, 372] width 1568 height 744
click at [838, 423] on button "Next" at bounding box center [859, 425] width 149 height 37
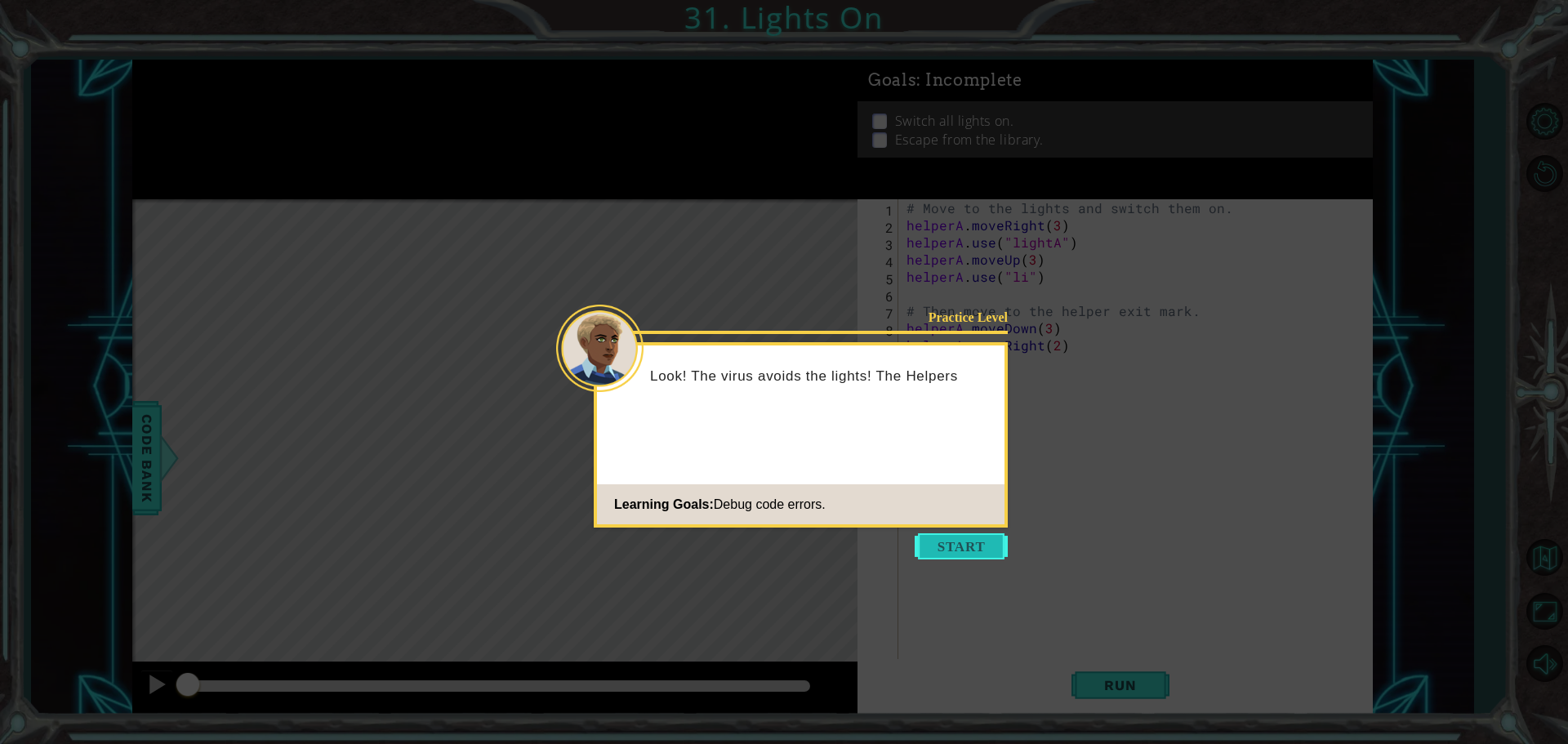
click at [948, 535] on button "Start" at bounding box center [962, 546] width 93 height 26
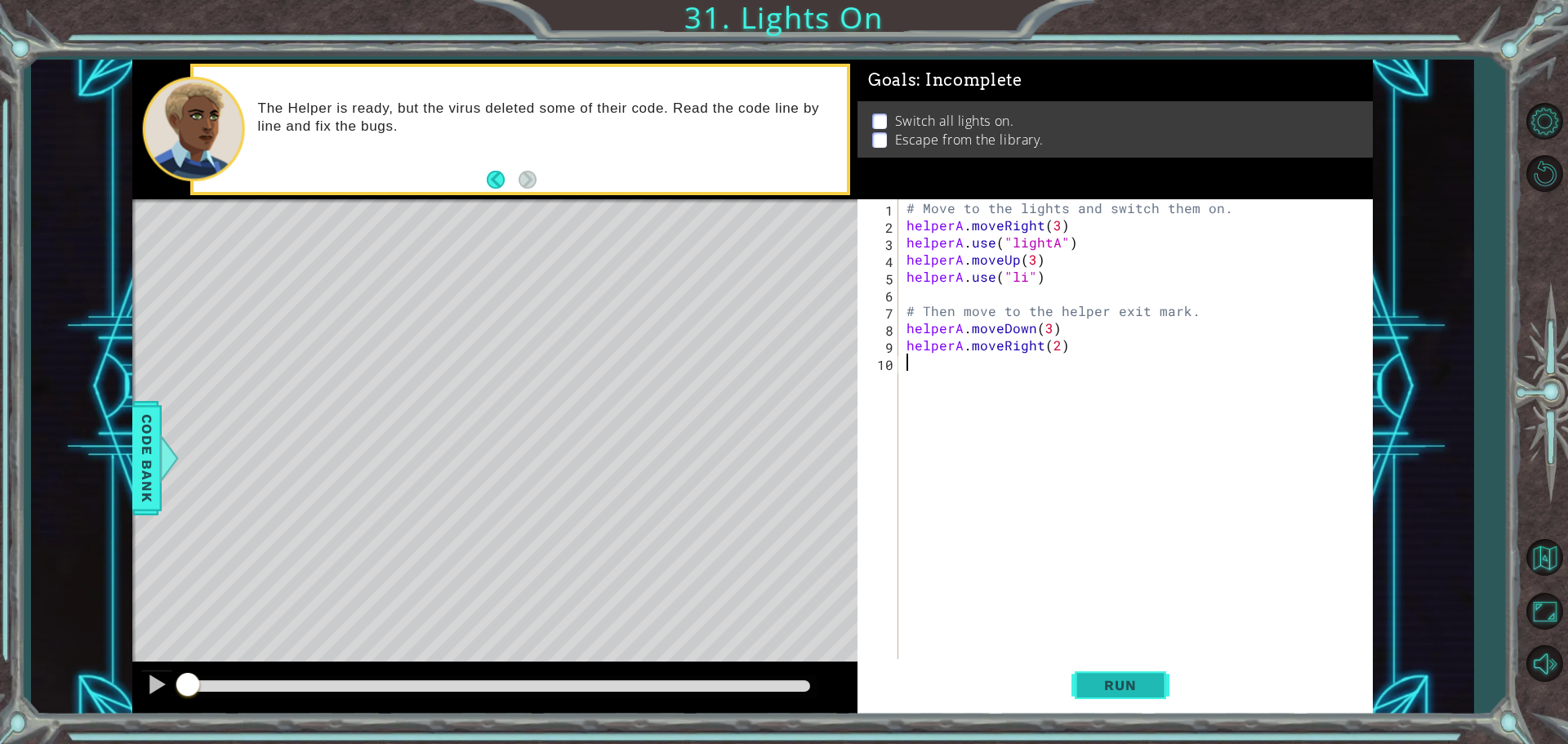
click at [1130, 675] on button "Run" at bounding box center [1121, 685] width 98 height 52
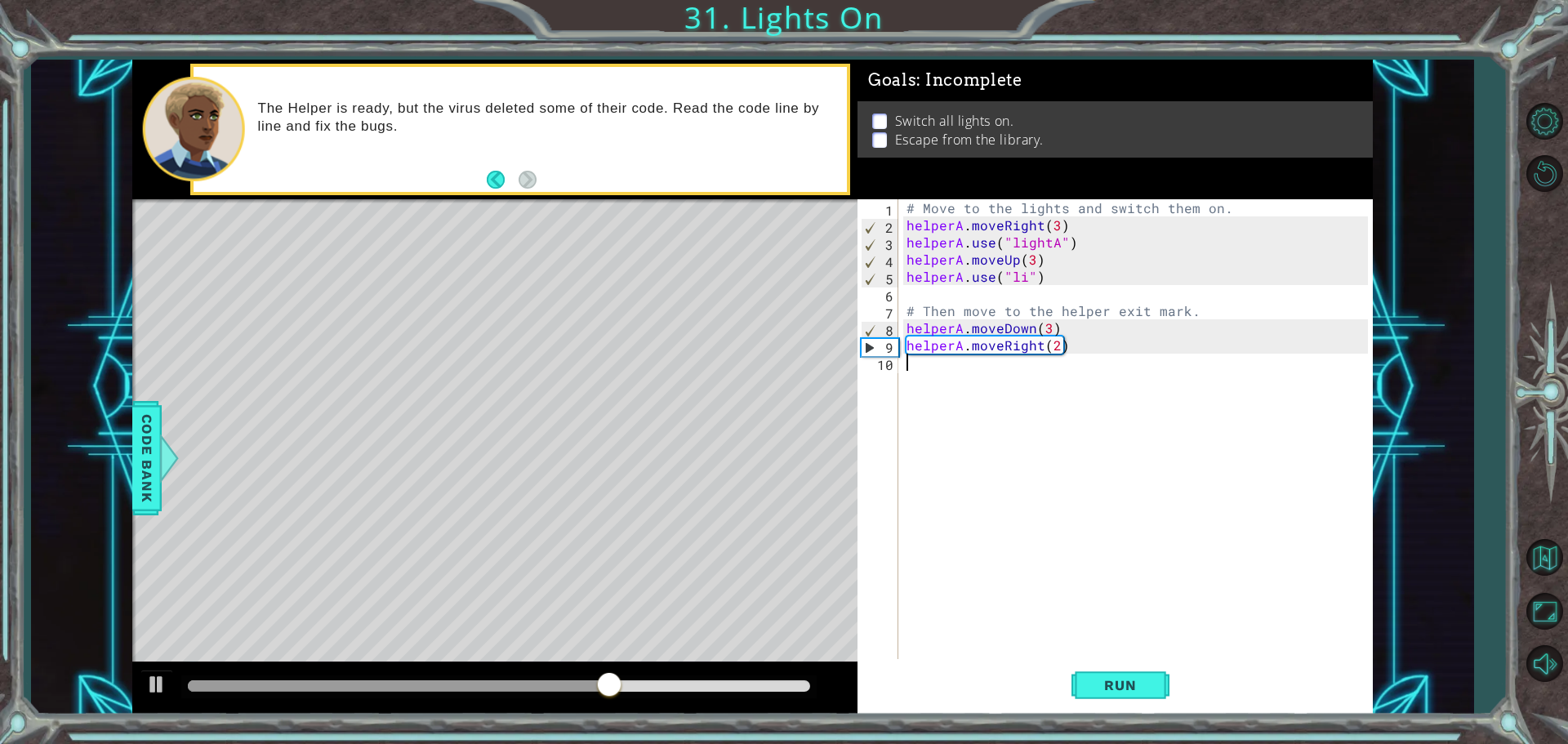
click at [1022, 275] on div "# Move to the lights and switch them on. helperA . moveRight ( 3 ) helperA . us…" at bounding box center [1140, 447] width 473 height 497
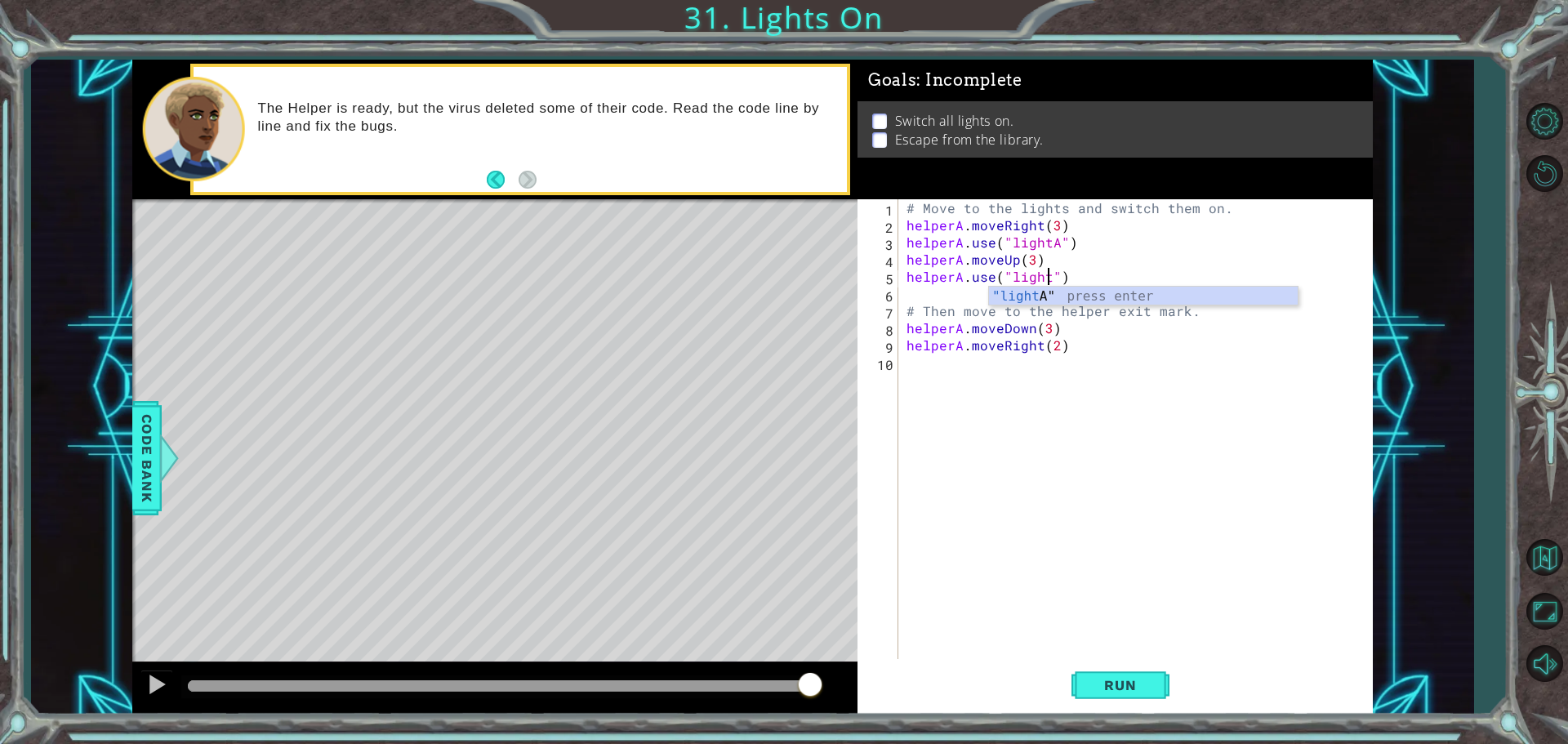
scroll to position [0, 9]
click at [1139, 688] on span "Run" at bounding box center [1120, 685] width 64 height 17
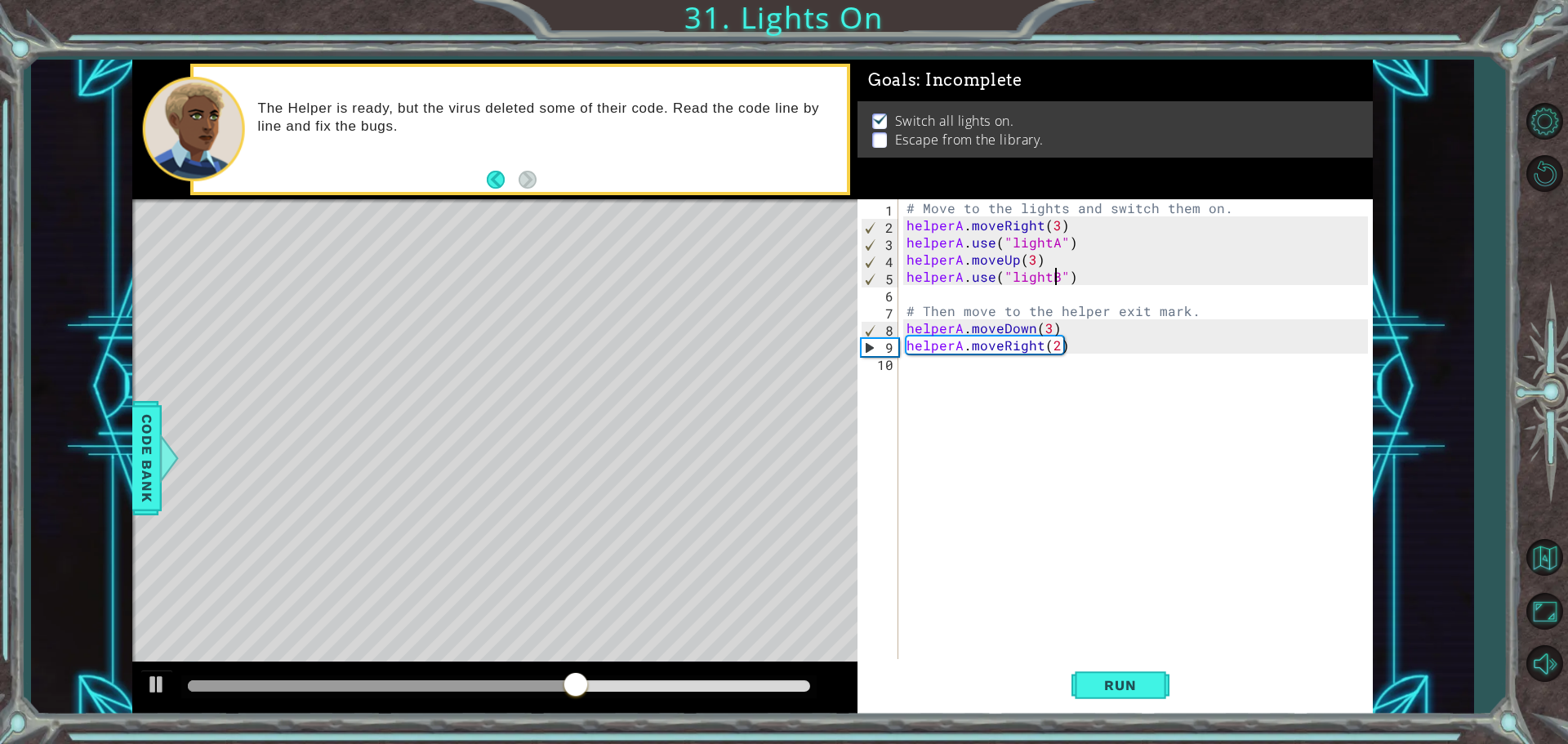
click at [1043, 330] on div "# Move to the lights and switch them on. helperA . moveRight ( 3 ) helperA . us…" at bounding box center [1140, 447] width 473 height 497
click at [1055, 320] on div "# Move to the lights and switch them on. helperA . moveRight ( 3 ) helperA . us…" at bounding box center [1140, 447] width 473 height 497
click at [1049, 325] on div "# Move to the lights and switch them on. helperA . moveRight ( 3 ) helperA . us…" at bounding box center [1136, 430] width 465 height 463
click at [1049, 325] on div "# Move to the lights and switch them on. helperA . moveRight ( 3 ) helperA . us…" at bounding box center [1140, 447] width 473 height 497
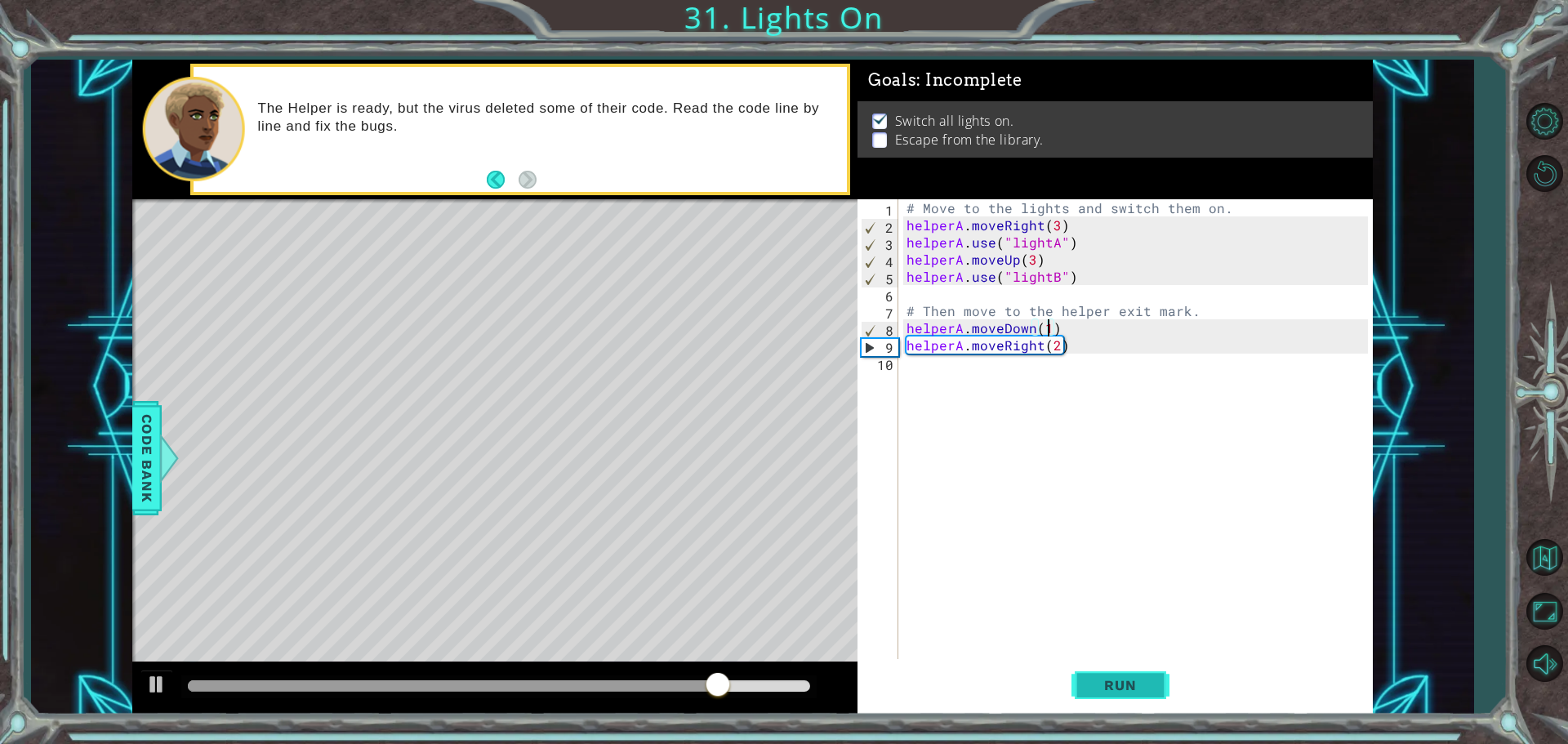
type textarea "helperA.moveDown(1)"
click at [1087, 669] on button "Run" at bounding box center [1121, 685] width 98 height 52
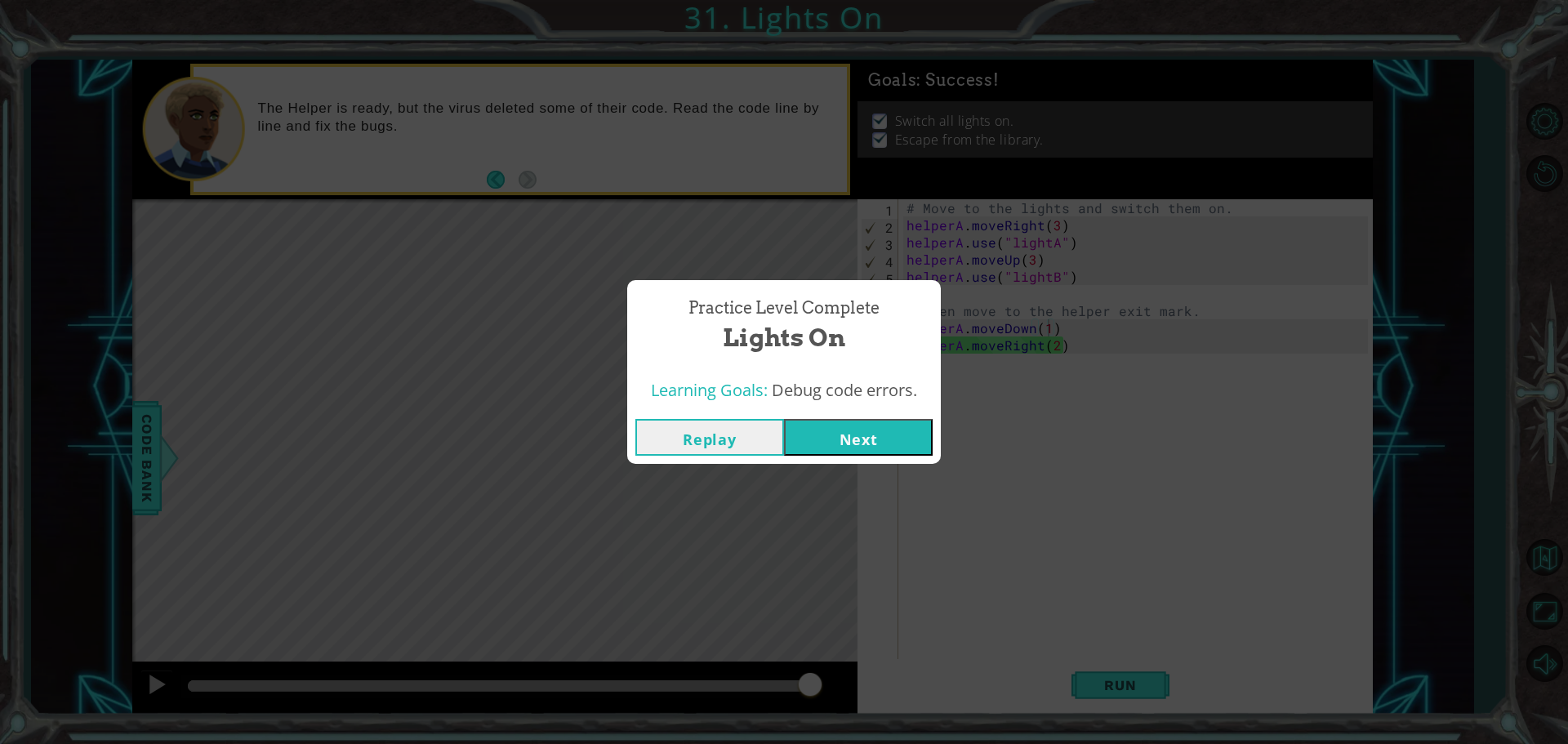
click at [871, 420] on button "Next" at bounding box center [859, 437] width 149 height 37
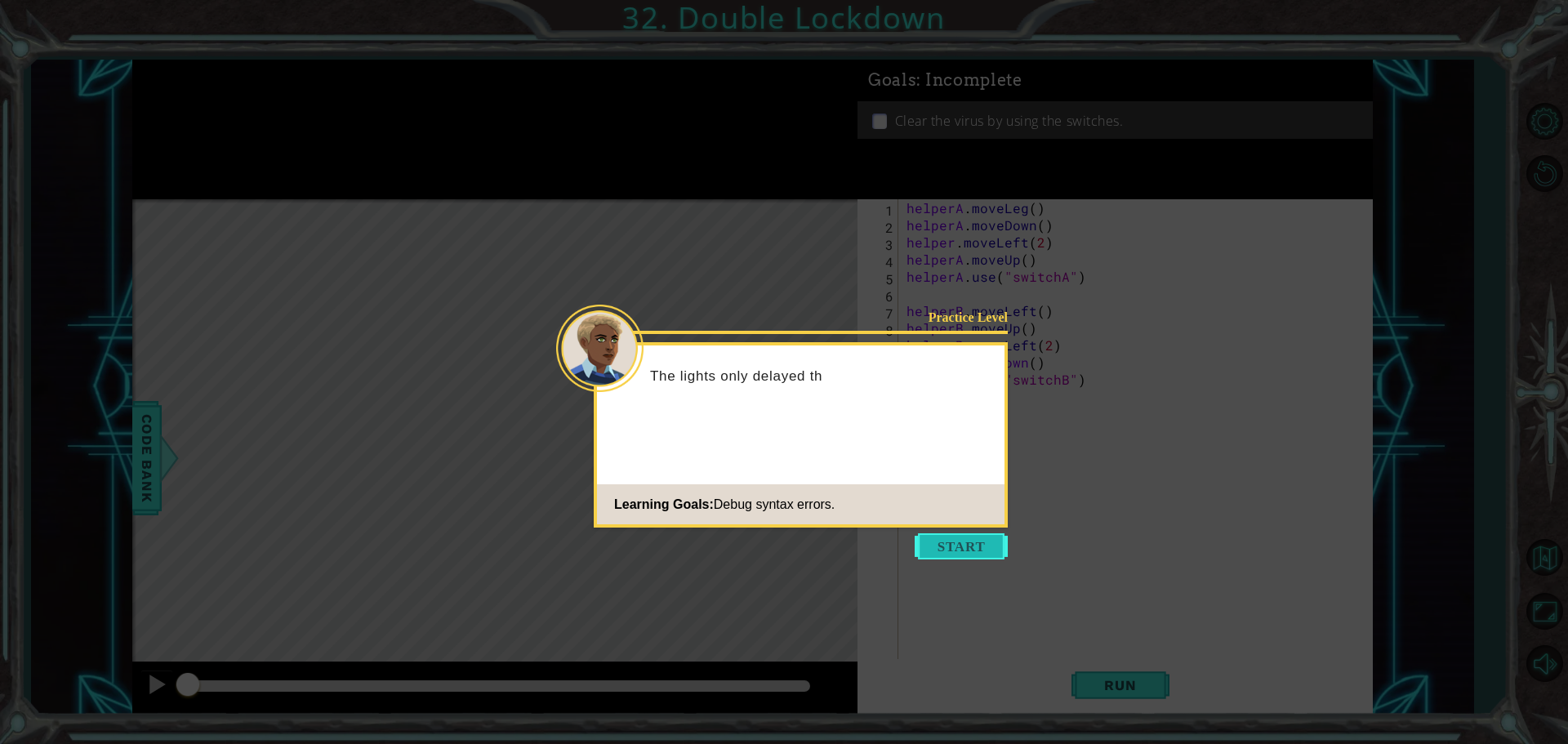
click at [990, 537] on button "Start" at bounding box center [962, 546] width 93 height 26
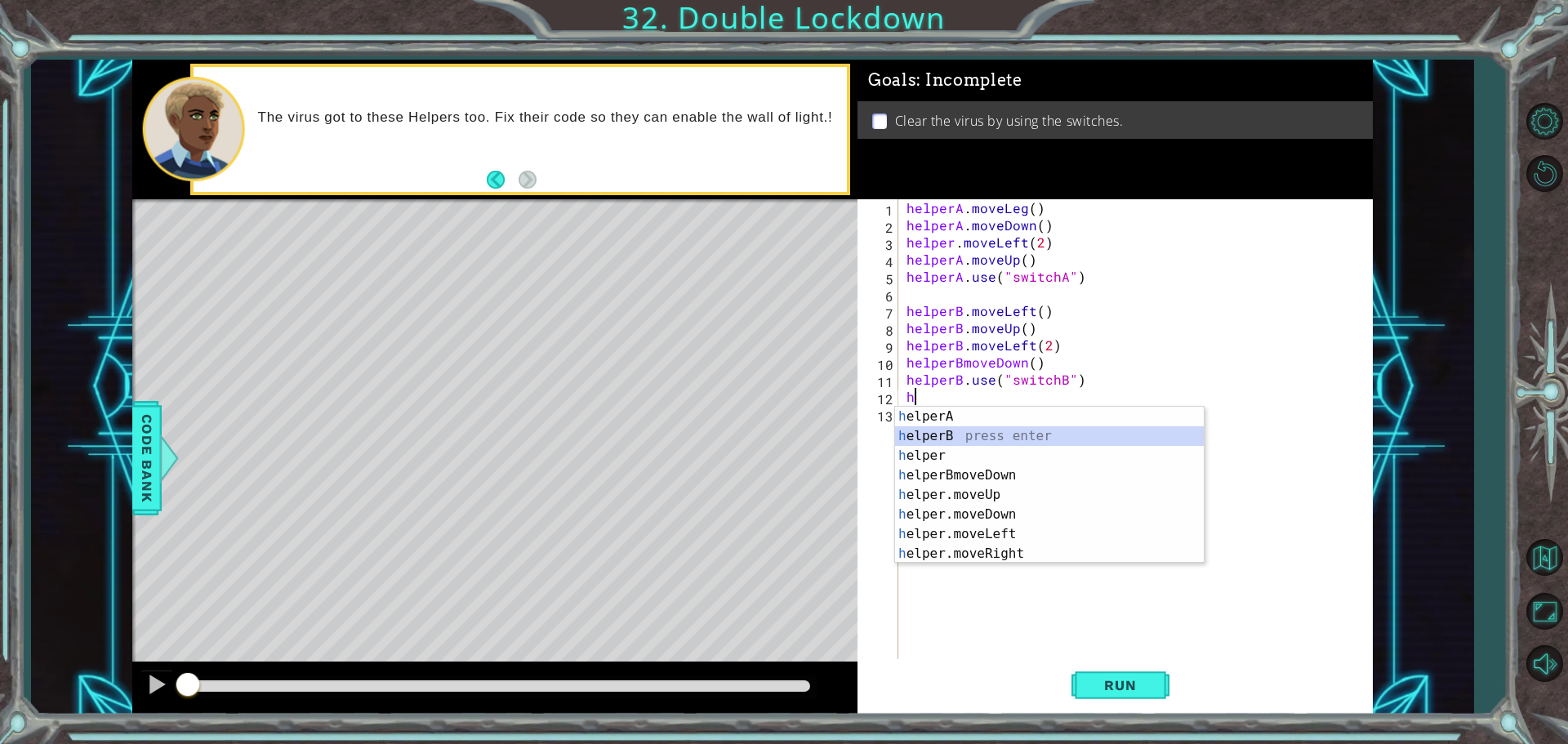
click at [963, 440] on div "h elperA press enter h elperB press enter h elper press enter h elperBmoveDown …" at bounding box center [1049, 504] width 309 height 196
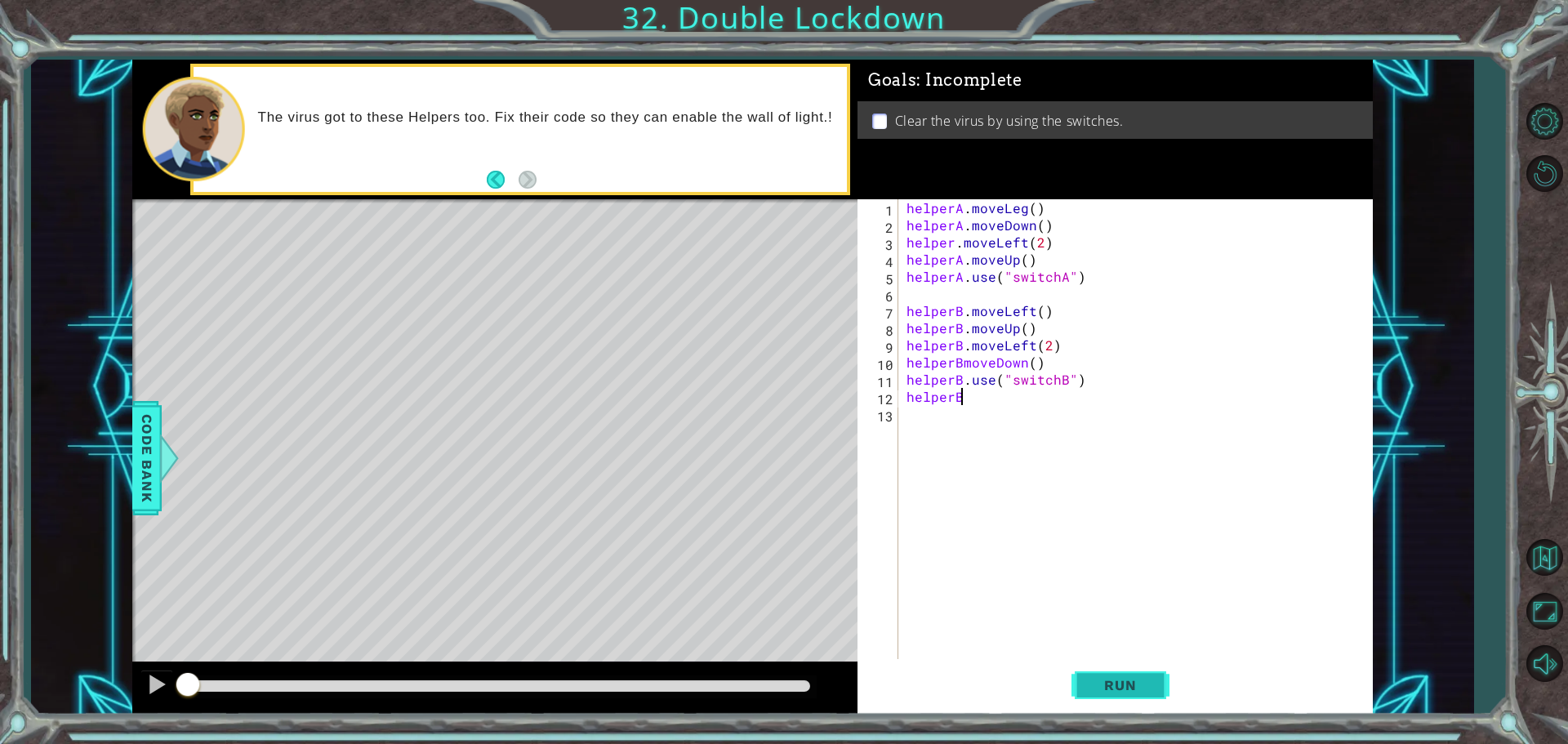
type textarea "helperB"
click at [1122, 702] on button "Run" at bounding box center [1121, 685] width 98 height 52
